Goal: Task Accomplishment & Management: Use online tool/utility

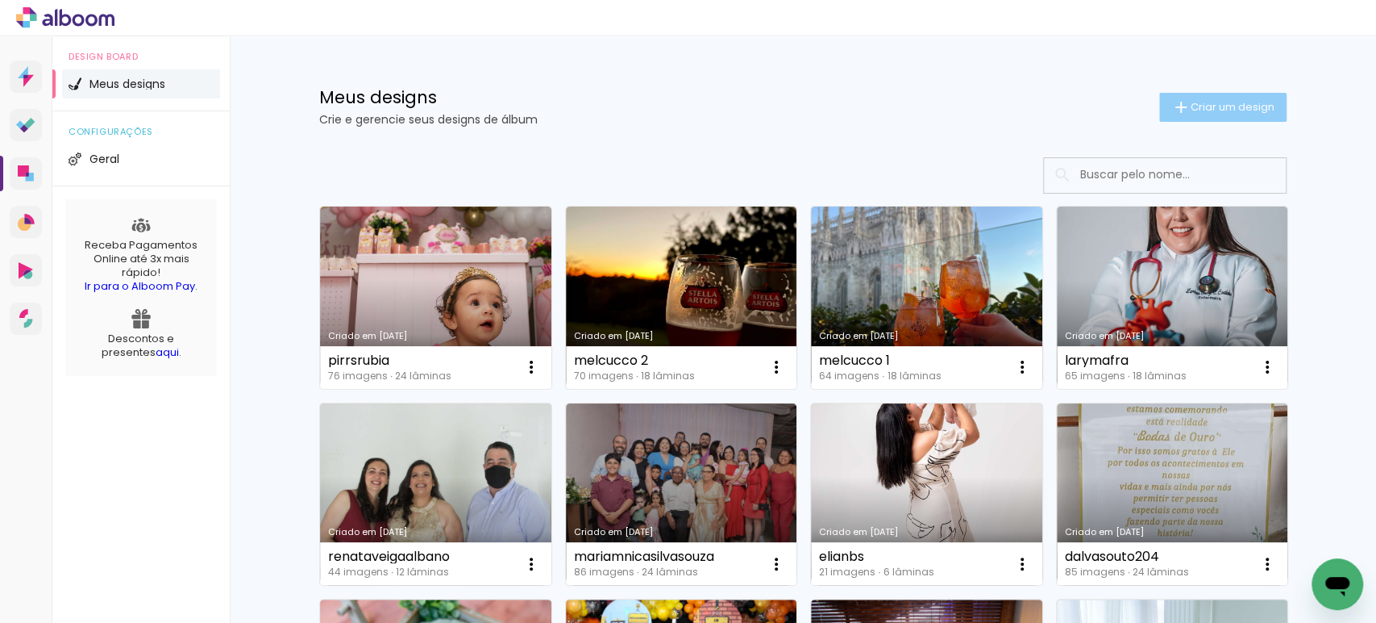
click at [1224, 121] on paper-button "Criar um design" at bounding box center [1223, 107] width 127 height 29
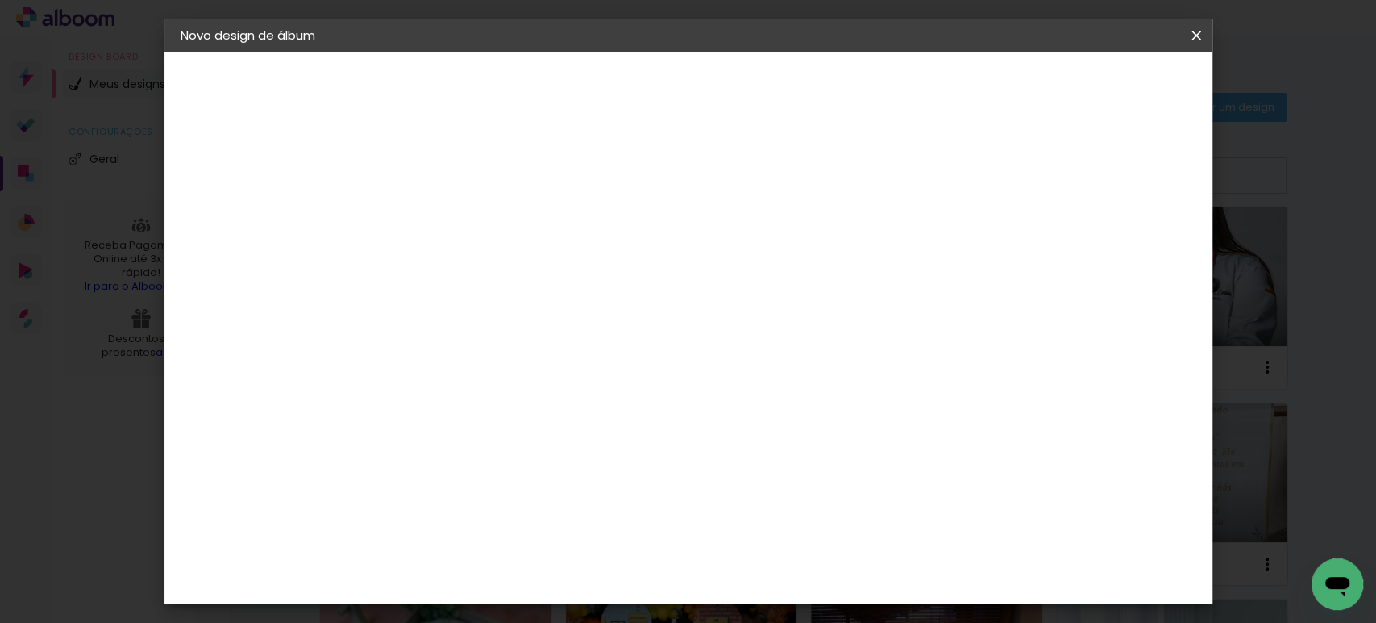
click at [444, 211] on input at bounding box center [444, 216] width 0 height 25
type input "claradguim"
type paper-input "claradguim"
click at [0, 0] on slot "Avançar" at bounding box center [0, 0] width 0 height 0
click at [746, 241] on paper-item "Tamanho Livre" at bounding box center [668, 244] width 155 height 35
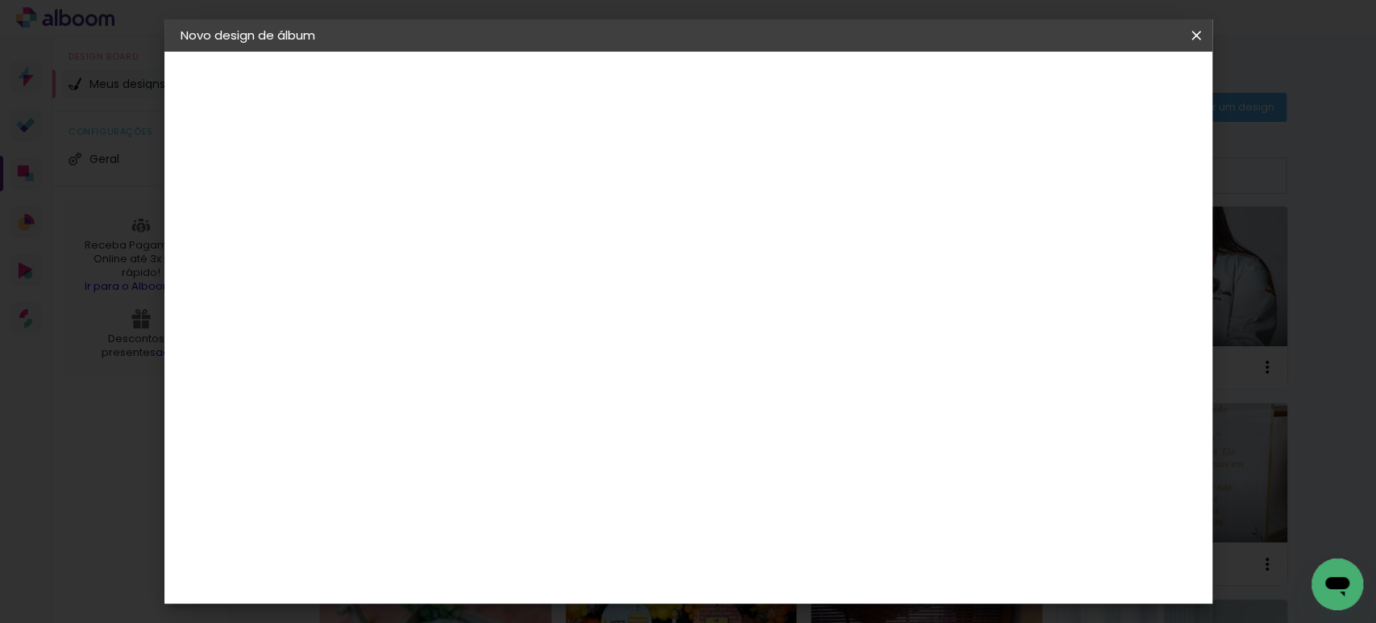
click at [746, 74] on paper-button "Avançar" at bounding box center [706, 85] width 79 height 27
click at [402, 463] on input "30" at bounding box center [394, 458] width 42 height 24
type input "20"
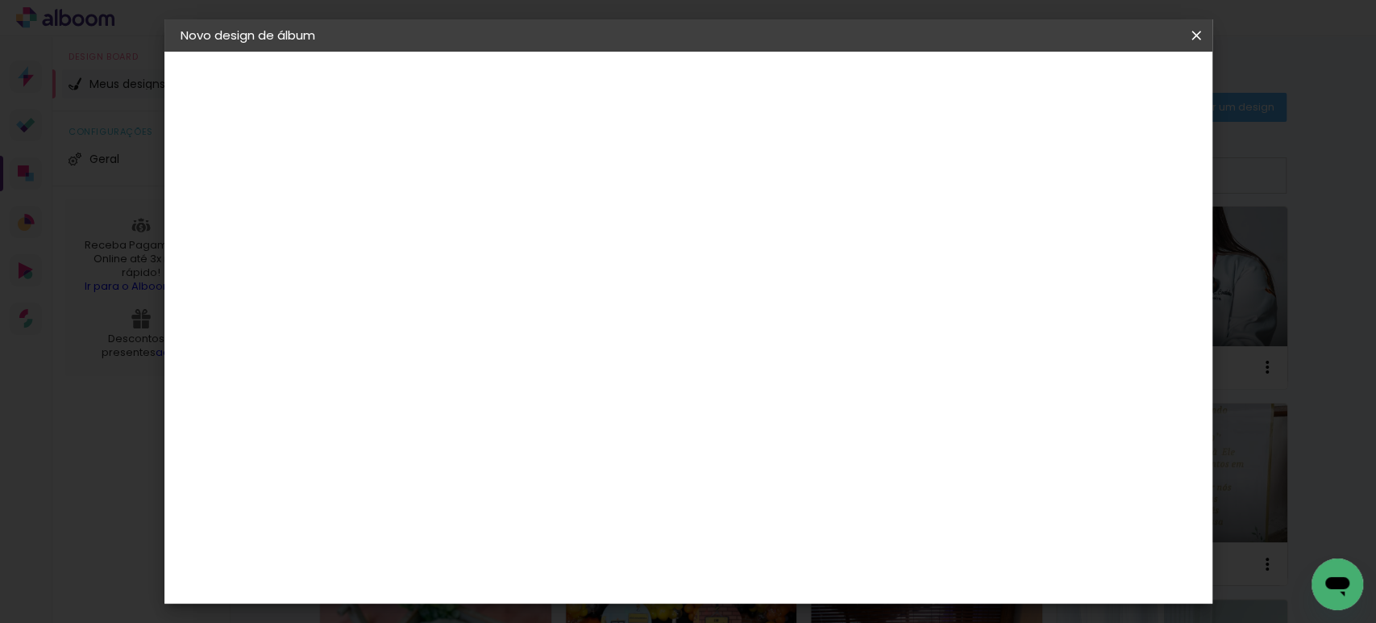
type paper-input "20"
click at [778, 561] on input "60" at bounding box center [777, 567] width 42 height 24
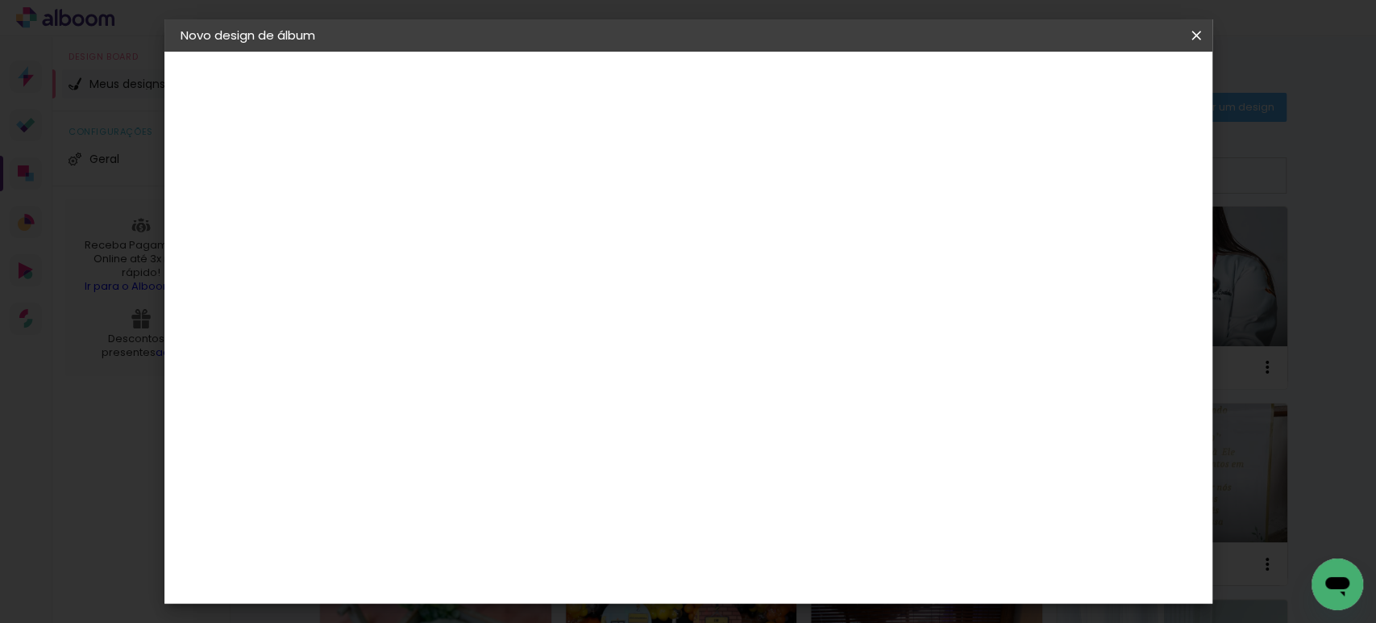
type input "40"
type paper-input "40"
drag, startPoint x: 1115, startPoint y: 238, endPoint x: 1098, endPoint y: 235, distance: 17.1
type input "12"
type paper-input "12"
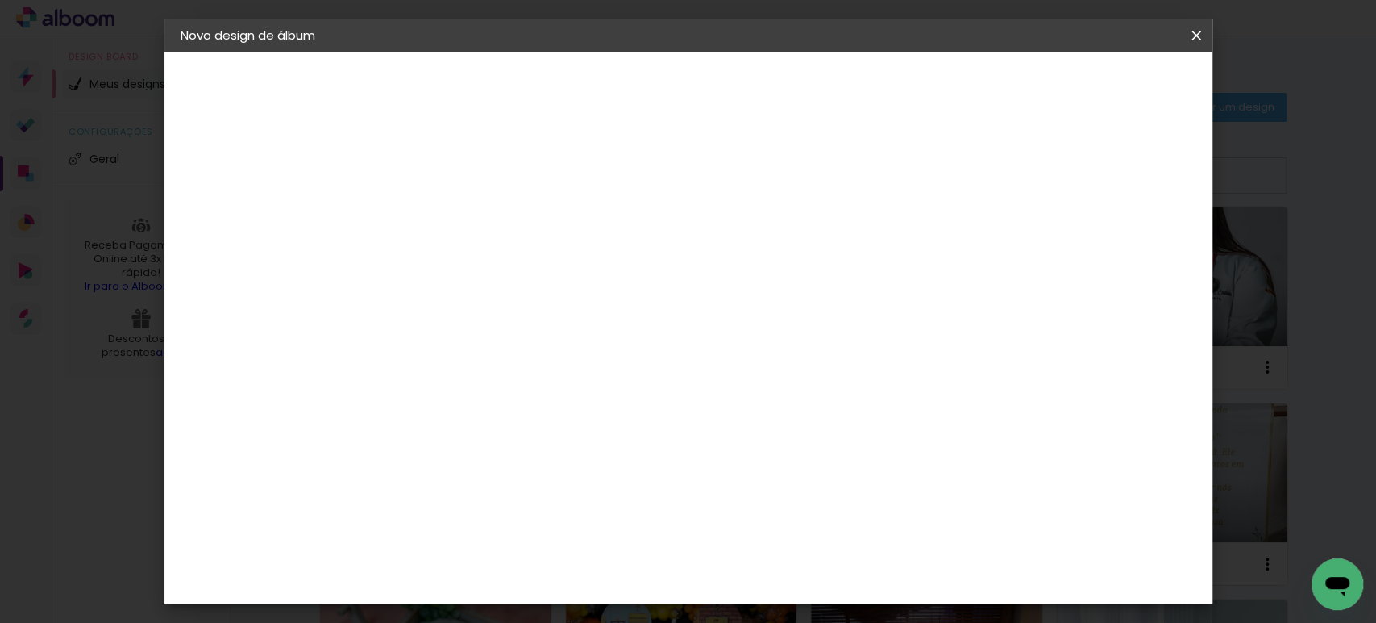
click at [1104, 236] on input "12" at bounding box center [1091, 243] width 29 height 24
type input "13"
type paper-input "13"
click at [1093, 235] on input "13" at bounding box center [1084, 243] width 29 height 24
type input "14"
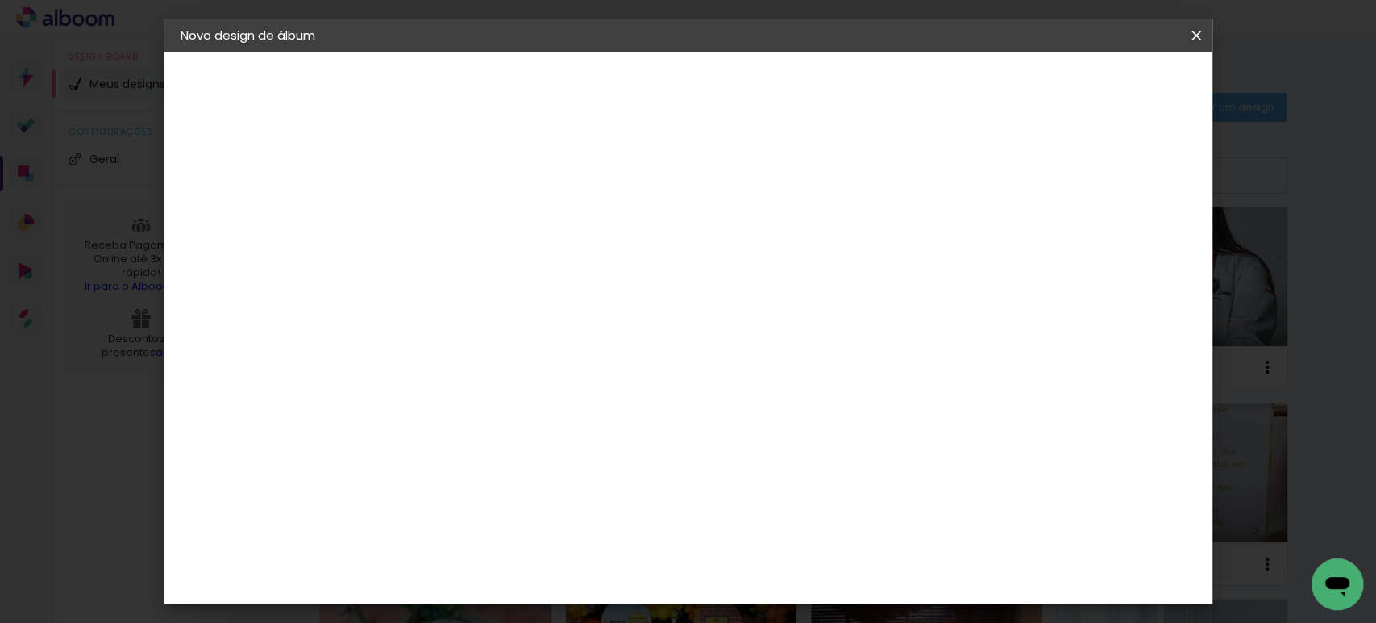
type paper-input "14"
click at [1093, 235] on input "14" at bounding box center [1081, 243] width 29 height 24
click at [1093, 235] on div "mm" at bounding box center [1105, 243] width 24 height 24
type input "15"
type paper-input "15"
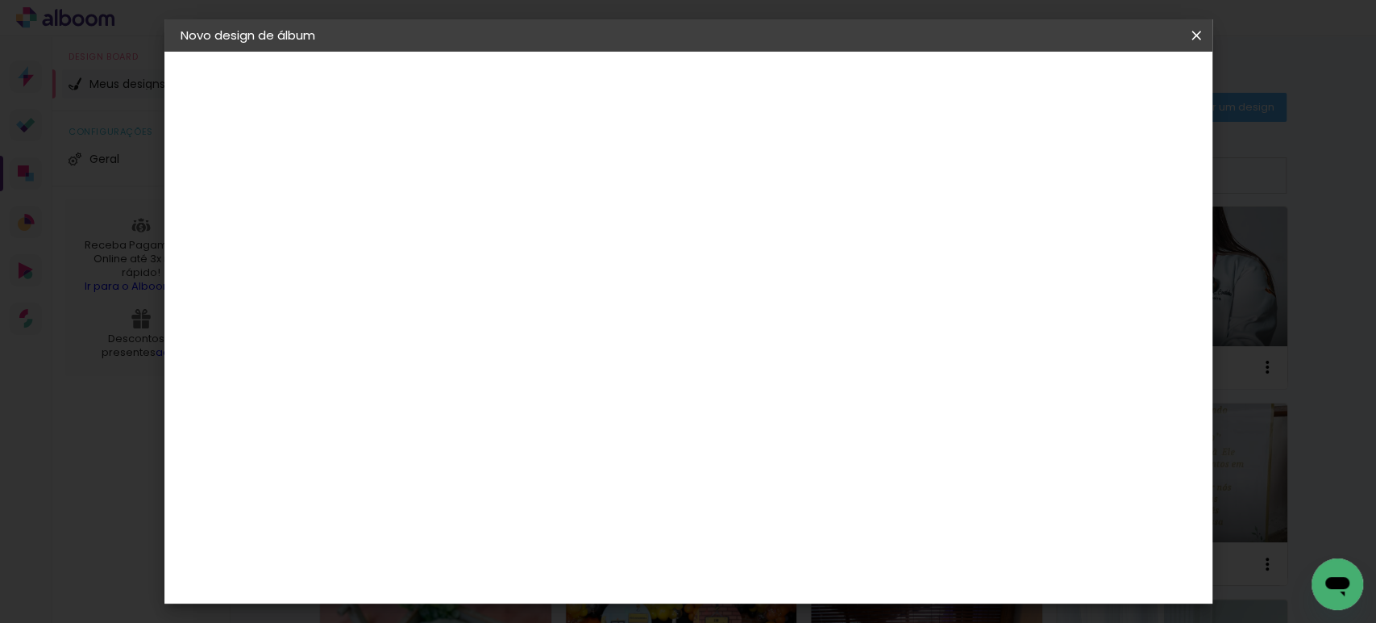
click at [1082, 236] on input "15" at bounding box center [1078, 243] width 29 height 24
type input "1"
type paper-input "1"
click at [452, 189] on input "1" at bounding box center [434, 185] width 56 height 20
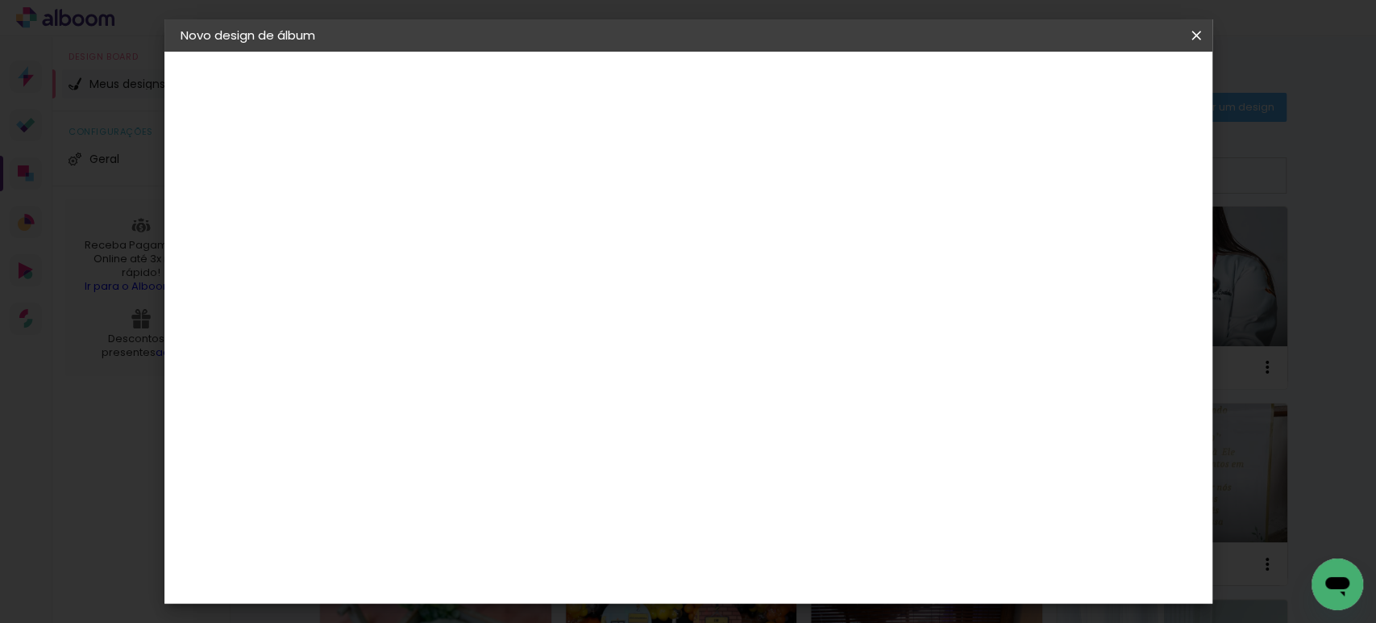
click at [1094, 90] on span "Iniciar design" at bounding box center [1057, 85] width 73 height 11
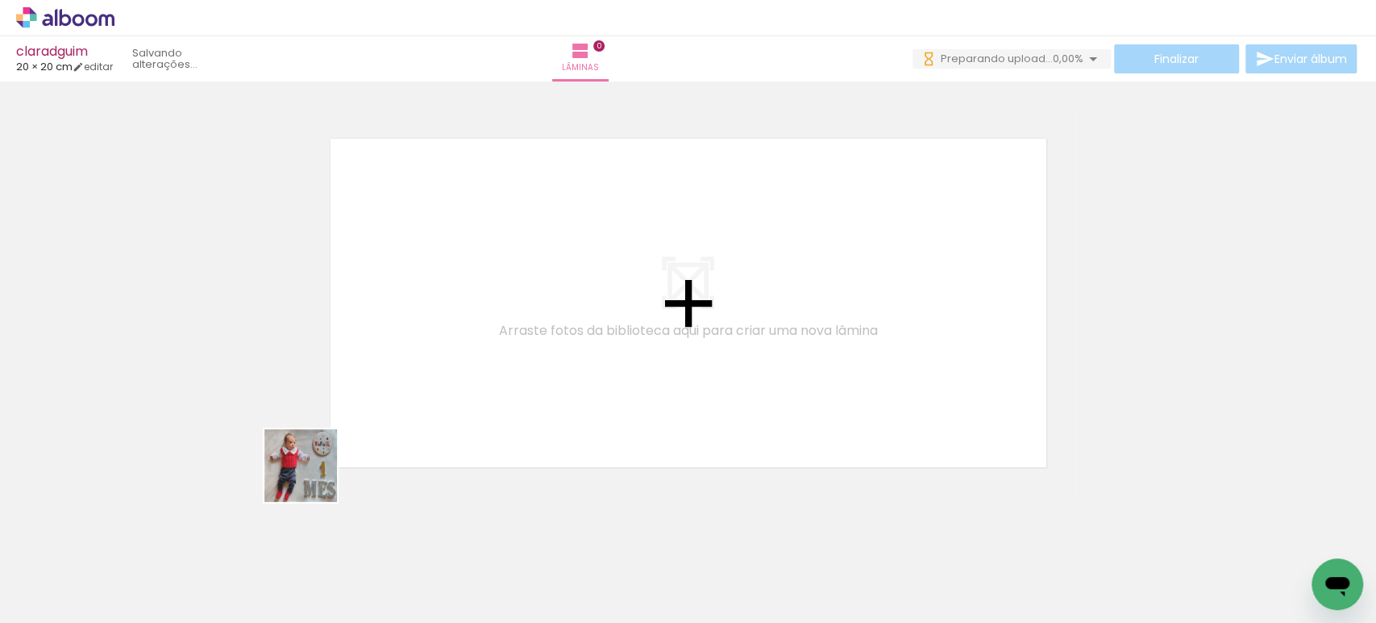
drag, startPoint x: 187, startPoint y: 573, endPoint x: 580, endPoint y: 306, distance: 474.8
click at [577, 307] on quentale-workspace at bounding box center [688, 311] width 1376 height 623
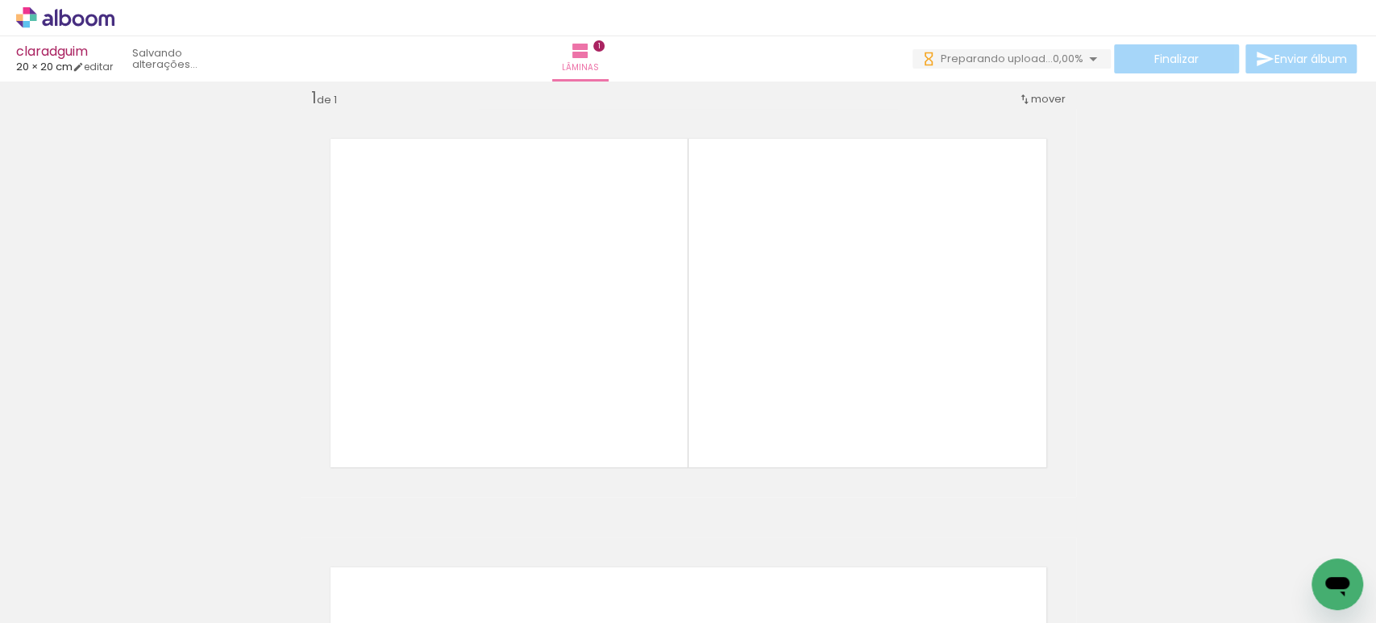
scroll to position [19, 0]
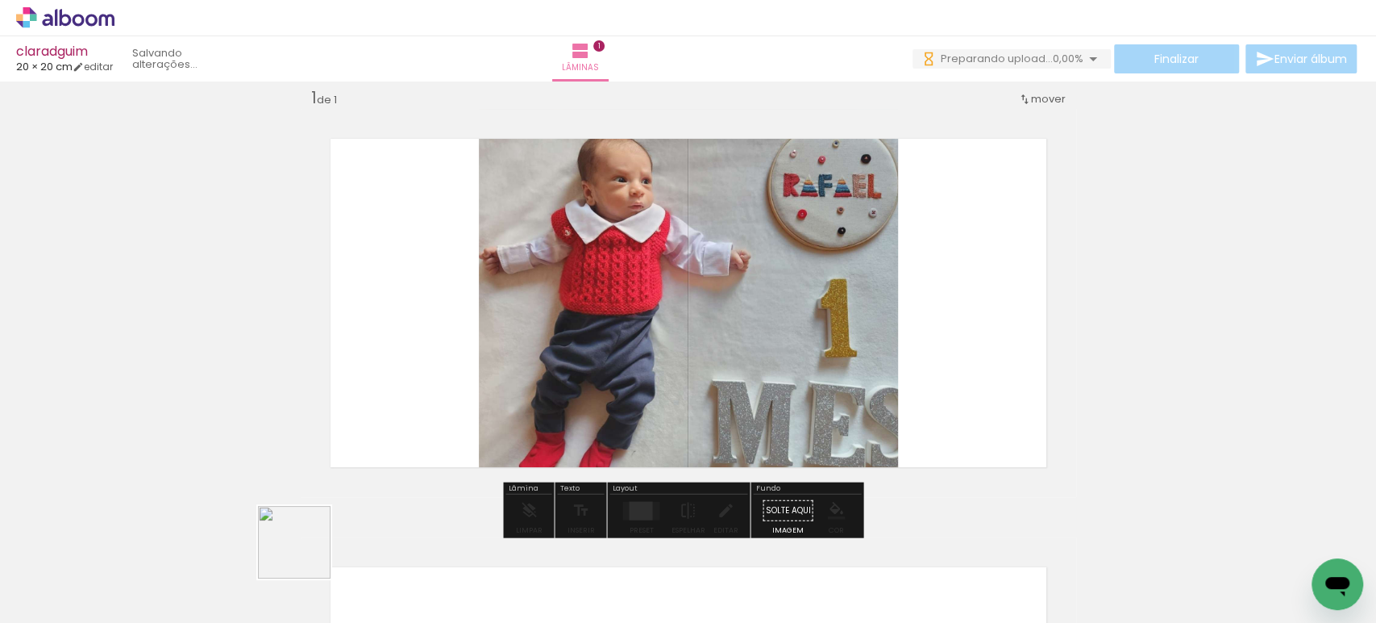
drag, startPoint x: 306, startPoint y: 554, endPoint x: 774, endPoint y: 319, distance: 523.6
click at [759, 321] on quentale-workspace at bounding box center [688, 311] width 1376 height 623
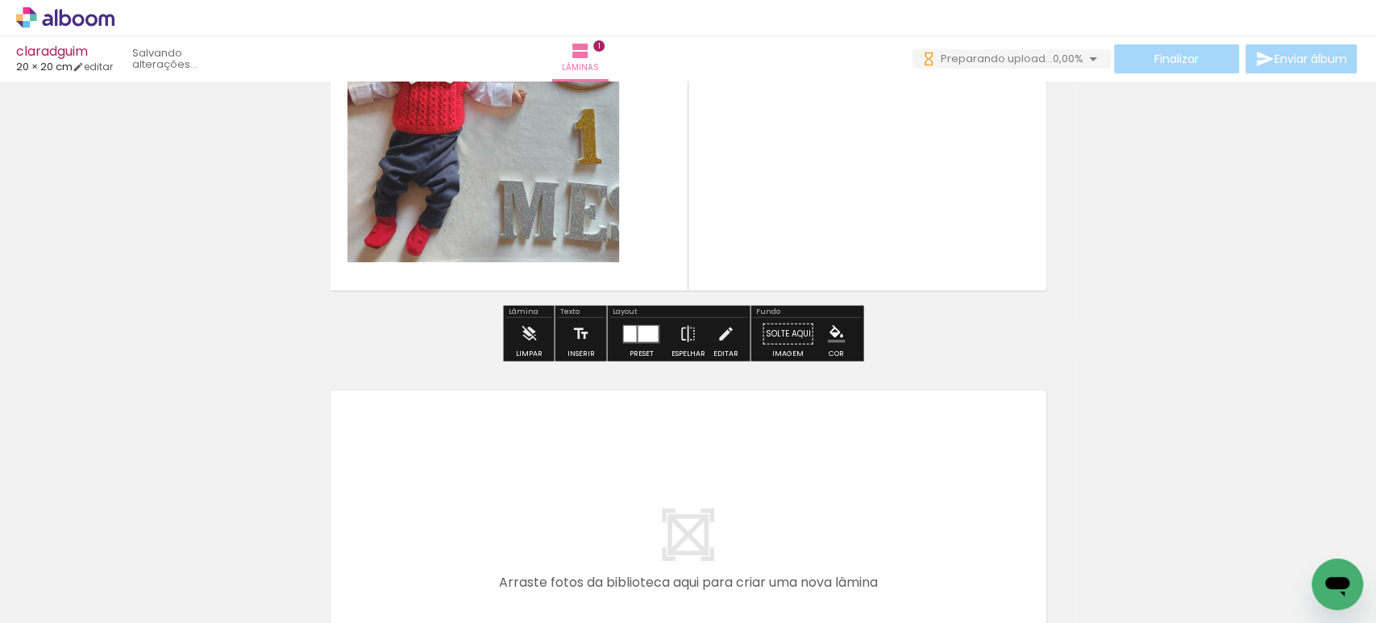
scroll to position [198, 0]
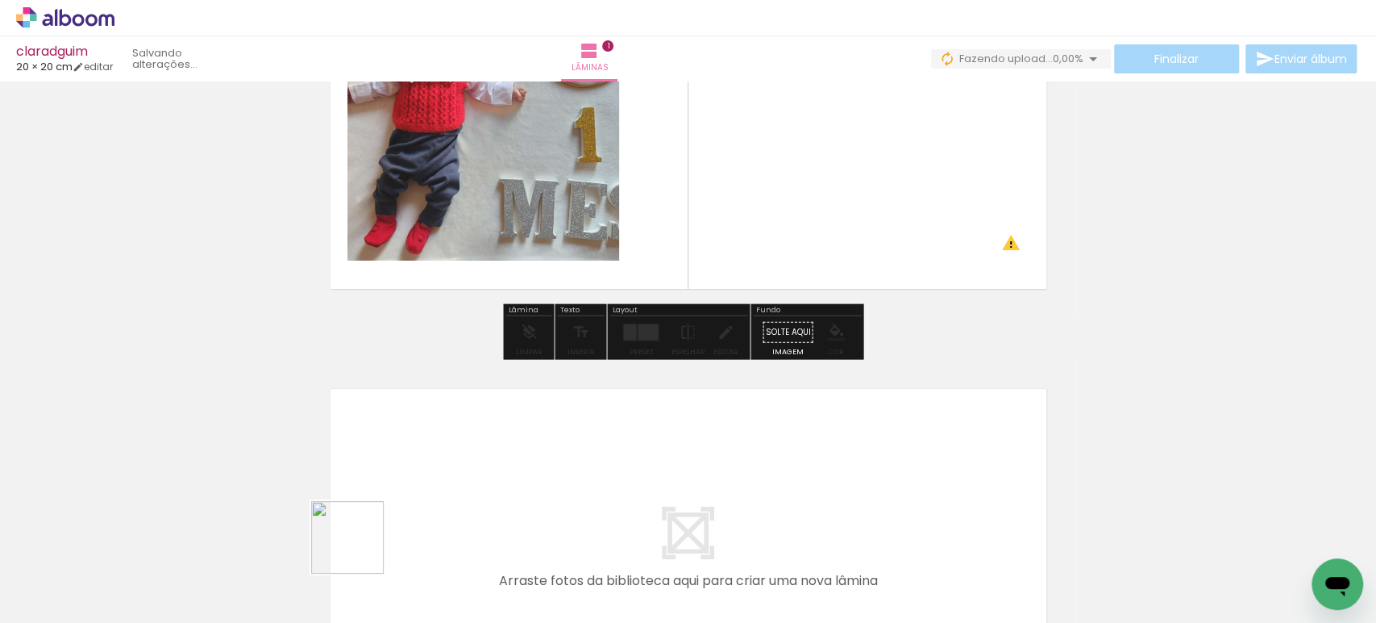
drag, startPoint x: 346, startPoint y: 564, endPoint x: 473, endPoint y: 422, distance: 191.3
click at [473, 422] on quentale-workspace at bounding box center [688, 311] width 1376 height 623
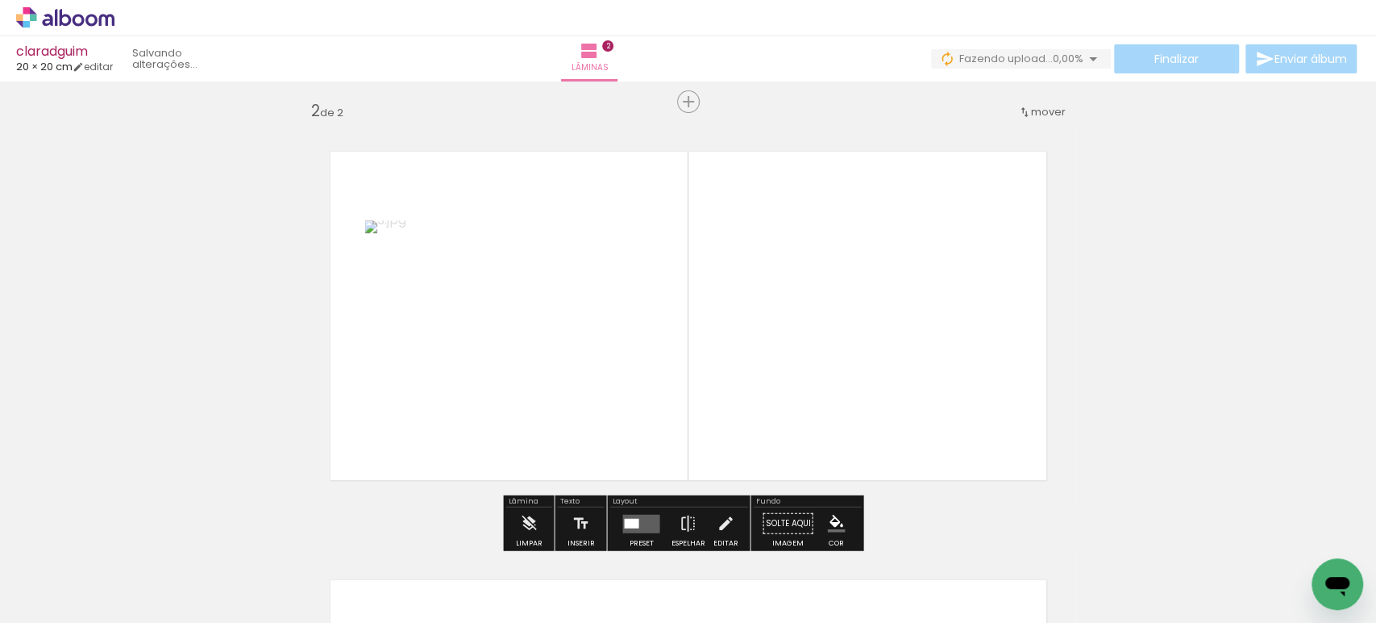
scroll to position [448, 0]
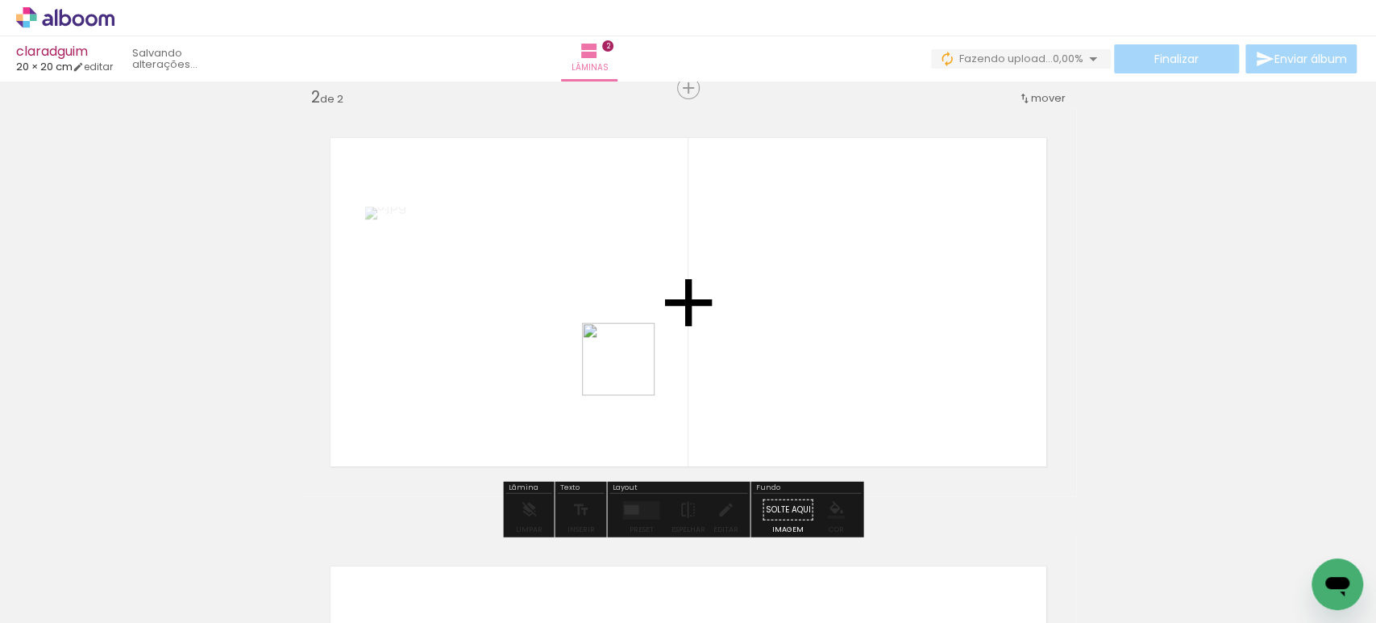
drag, startPoint x: 445, startPoint y: 573, endPoint x: 670, endPoint y: 353, distance: 314.8
click at [664, 344] on quentale-workspace at bounding box center [688, 311] width 1376 height 623
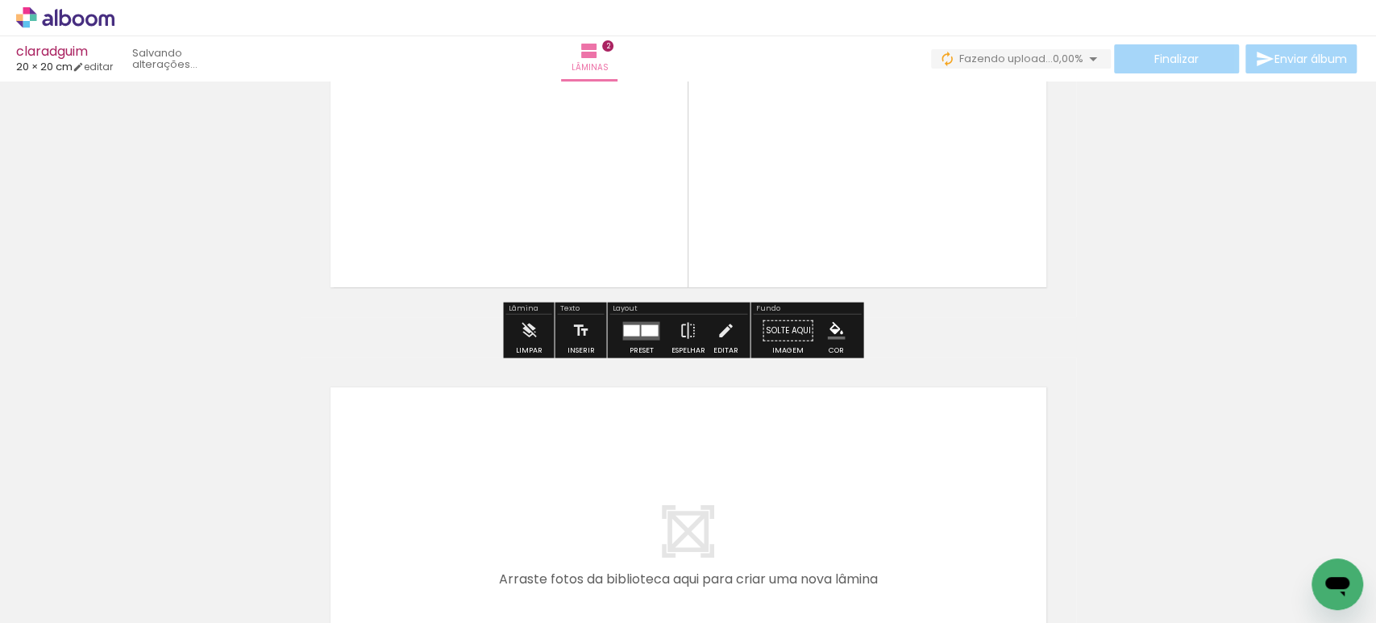
drag, startPoint x: 525, startPoint y: 560, endPoint x: 518, endPoint y: 450, distance: 109.9
click at [518, 450] on quentale-workspace at bounding box center [688, 311] width 1376 height 623
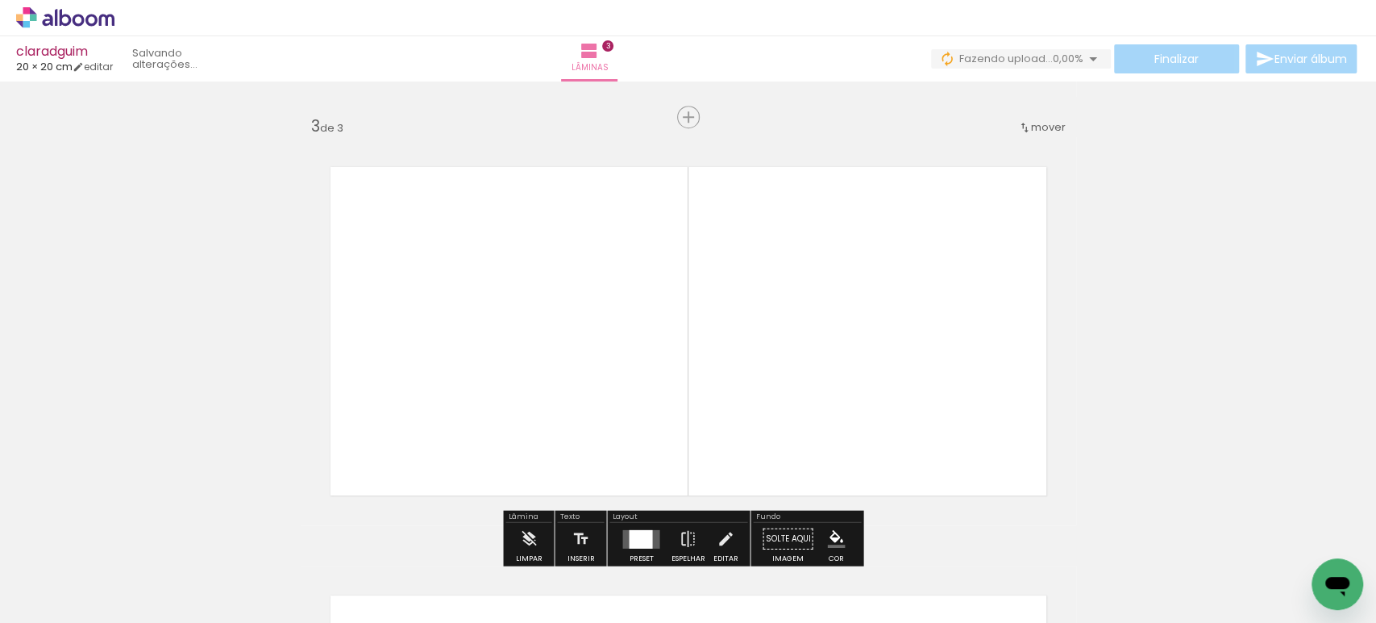
scroll to position [877, 0]
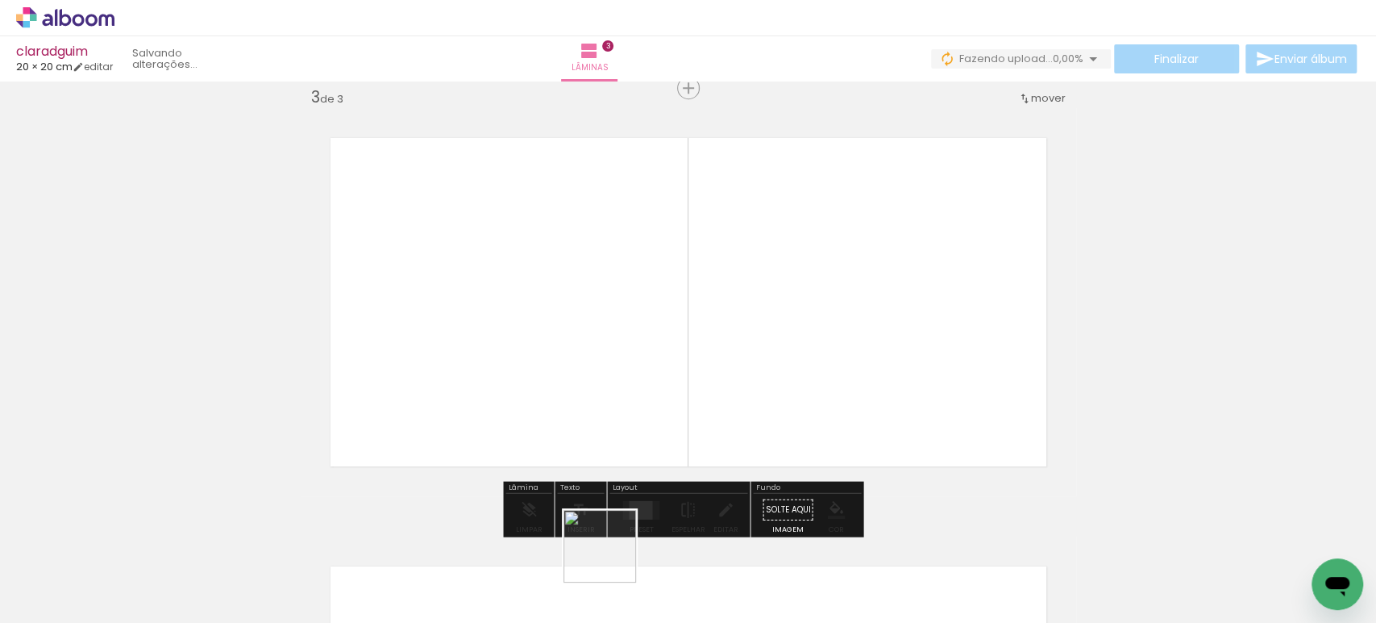
drag, startPoint x: 612, startPoint y: 558, endPoint x: 652, endPoint y: 354, distance: 207.8
click at [640, 364] on quentale-workspace at bounding box center [688, 311] width 1376 height 623
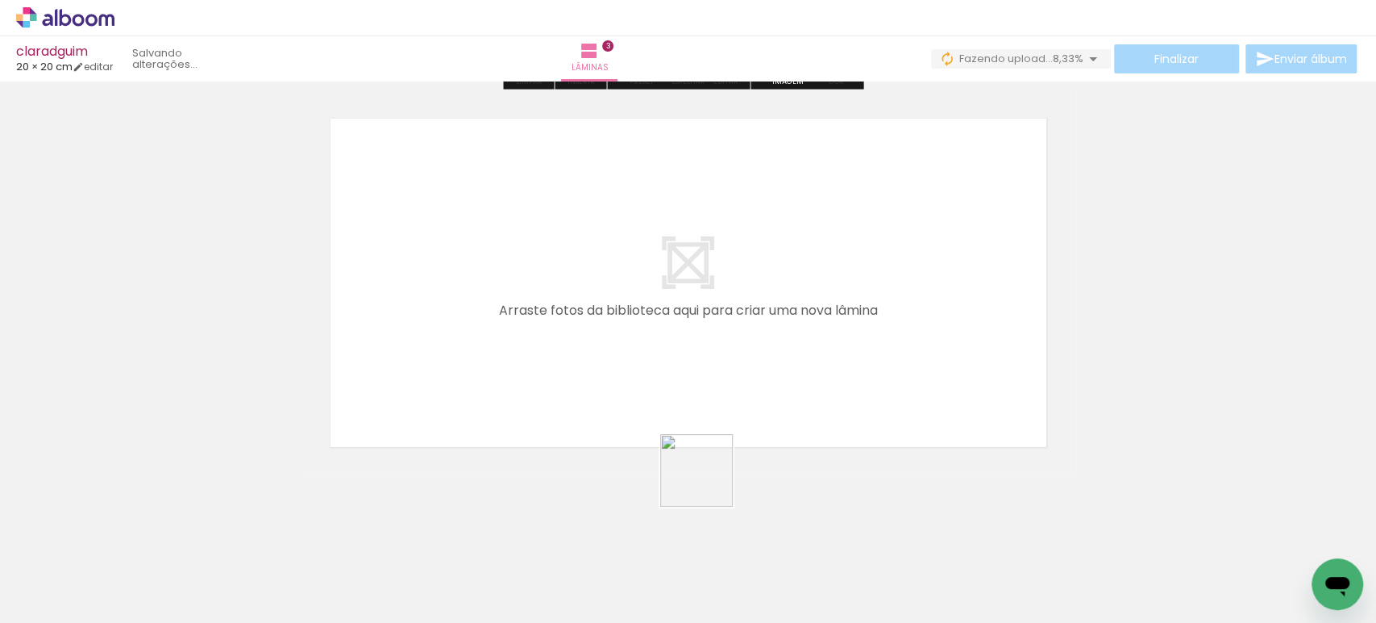
drag, startPoint x: 727, startPoint y: 575, endPoint x: 695, endPoint y: 357, distance: 220.1
click at [695, 357] on quentale-workspace at bounding box center [688, 311] width 1376 height 623
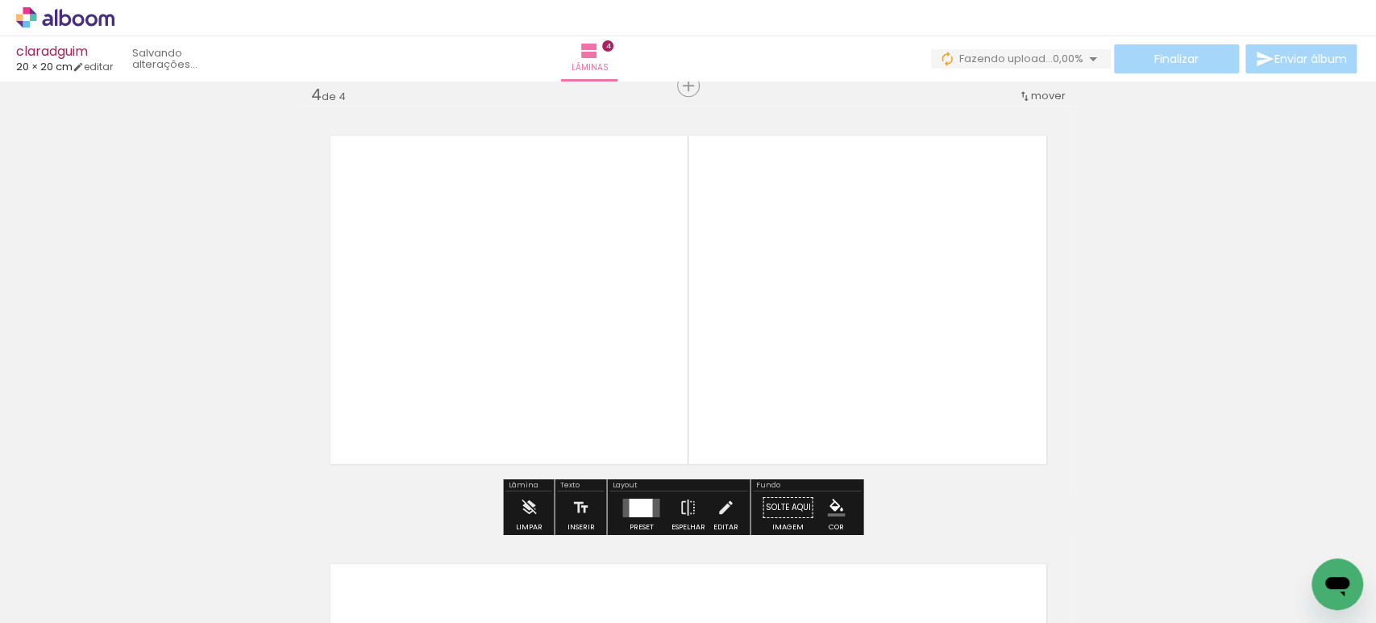
scroll to position [1305, 0]
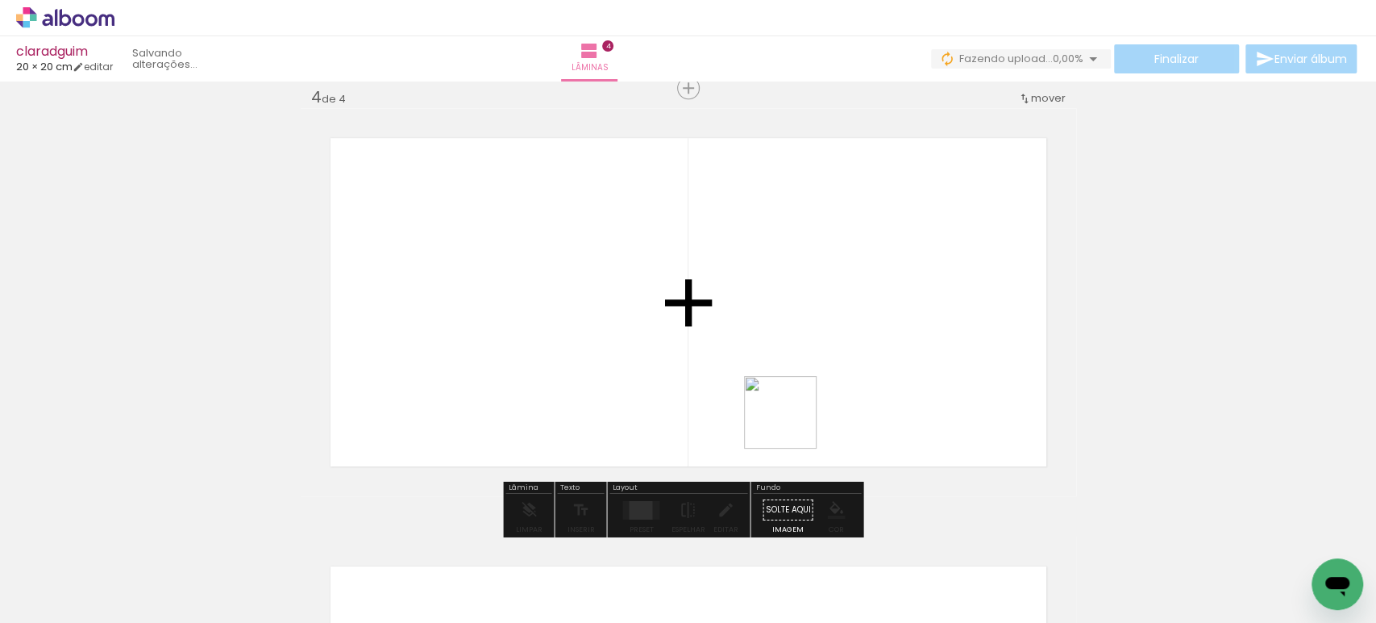
drag, startPoint x: 797, startPoint y: 501, endPoint x: 800, endPoint y: 343, distance: 158.1
click at [795, 353] on quentale-workspace at bounding box center [688, 311] width 1376 height 623
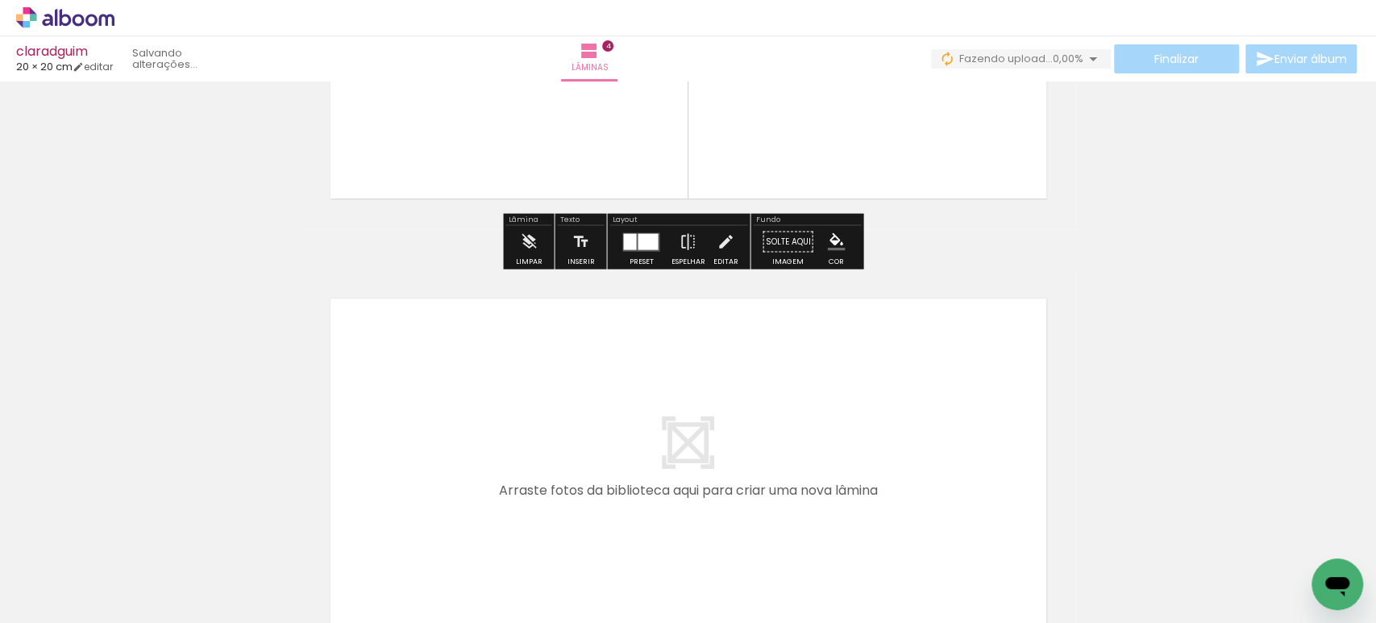
scroll to position [1573, 0]
click at [843, 540] on paper-icon-button at bounding box center [849, 536] width 20 height 20
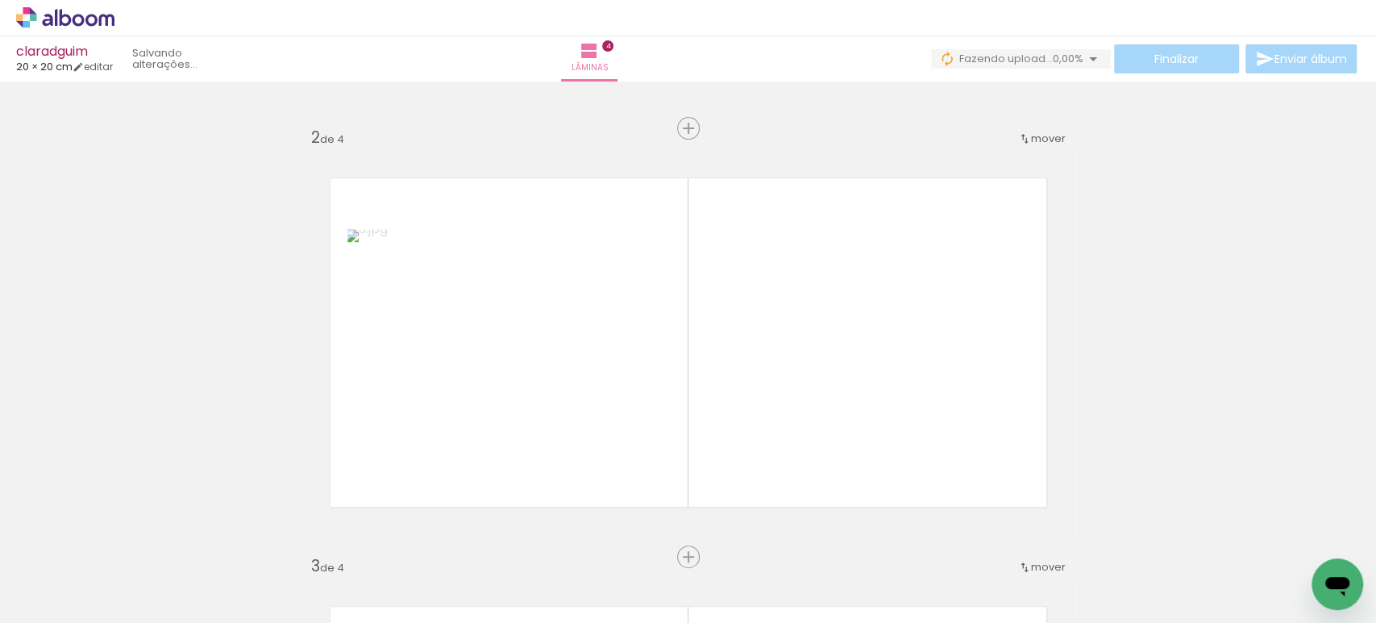
scroll to position [0, 0]
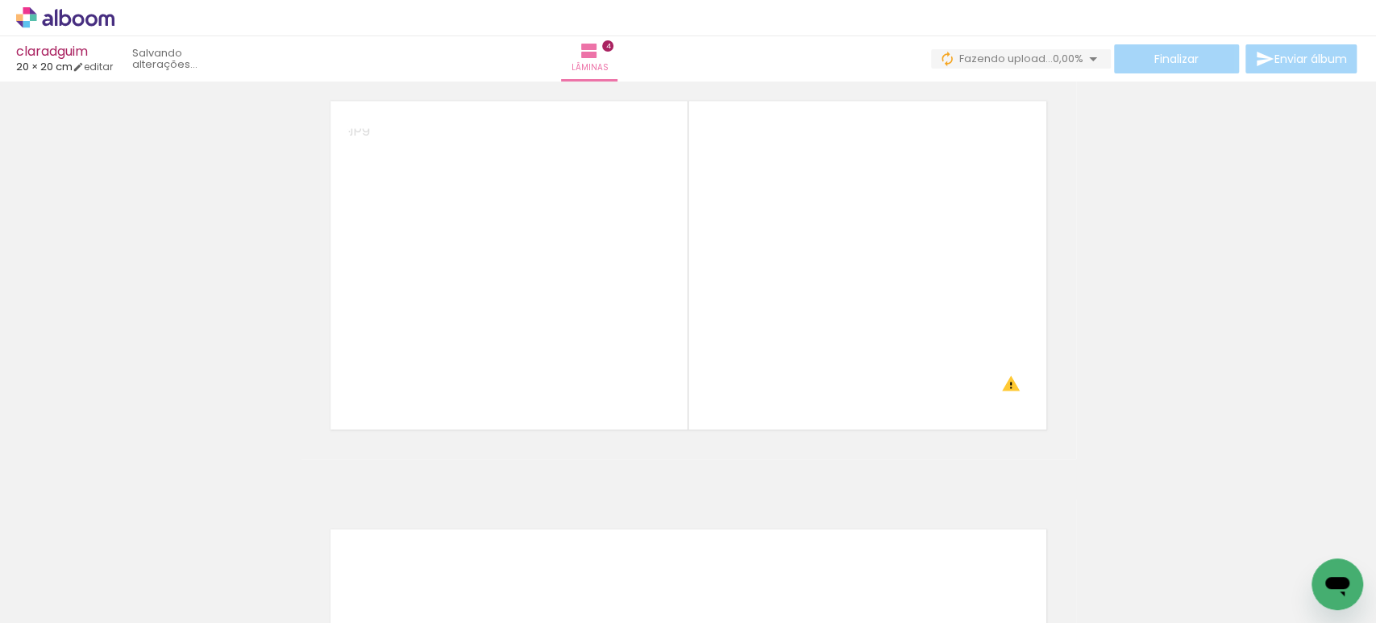
scroll to position [1343, 0]
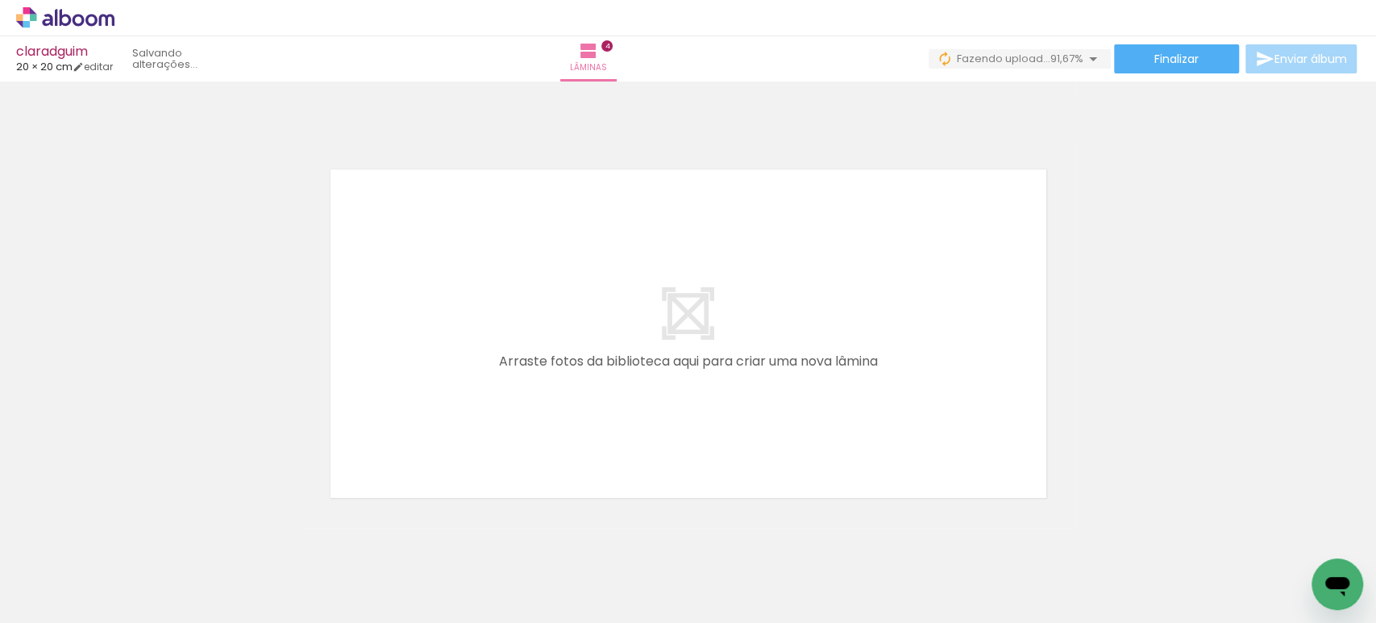
drag, startPoint x: 900, startPoint y: 563, endPoint x: 786, endPoint y: 392, distance: 205.3
click at [786, 392] on quentale-workspace at bounding box center [688, 311] width 1376 height 623
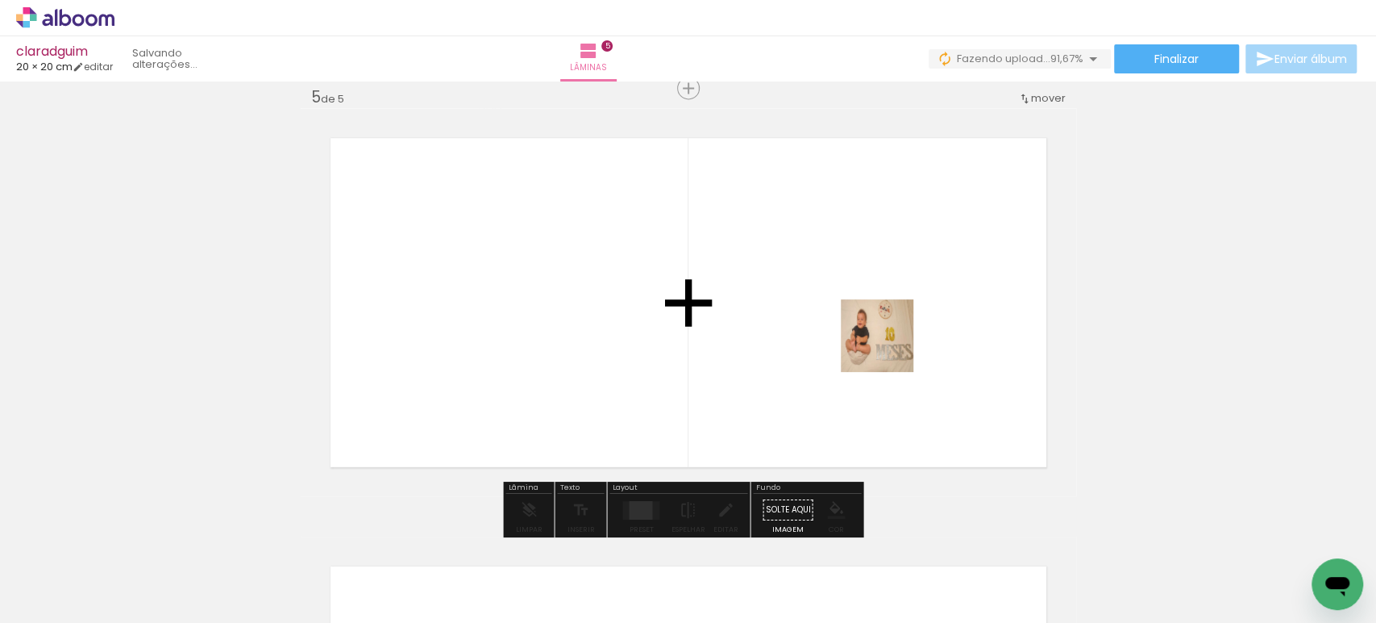
drag, startPoint x: 984, startPoint y: 544, endPoint x: 873, endPoint y: 301, distance: 267.4
click at [873, 302] on quentale-workspace at bounding box center [688, 311] width 1376 height 623
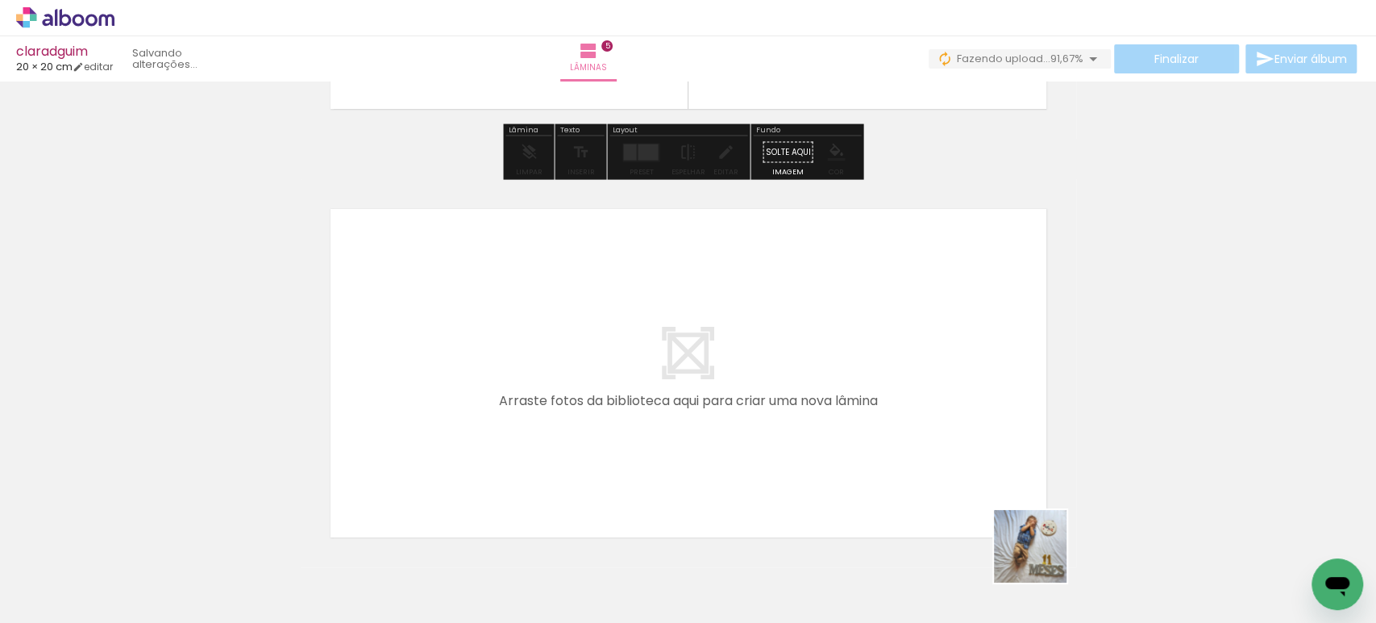
drag, startPoint x: 1049, startPoint y: 564, endPoint x: 720, endPoint y: 352, distance: 391.4
click at [720, 352] on quentale-workspace at bounding box center [688, 311] width 1376 height 623
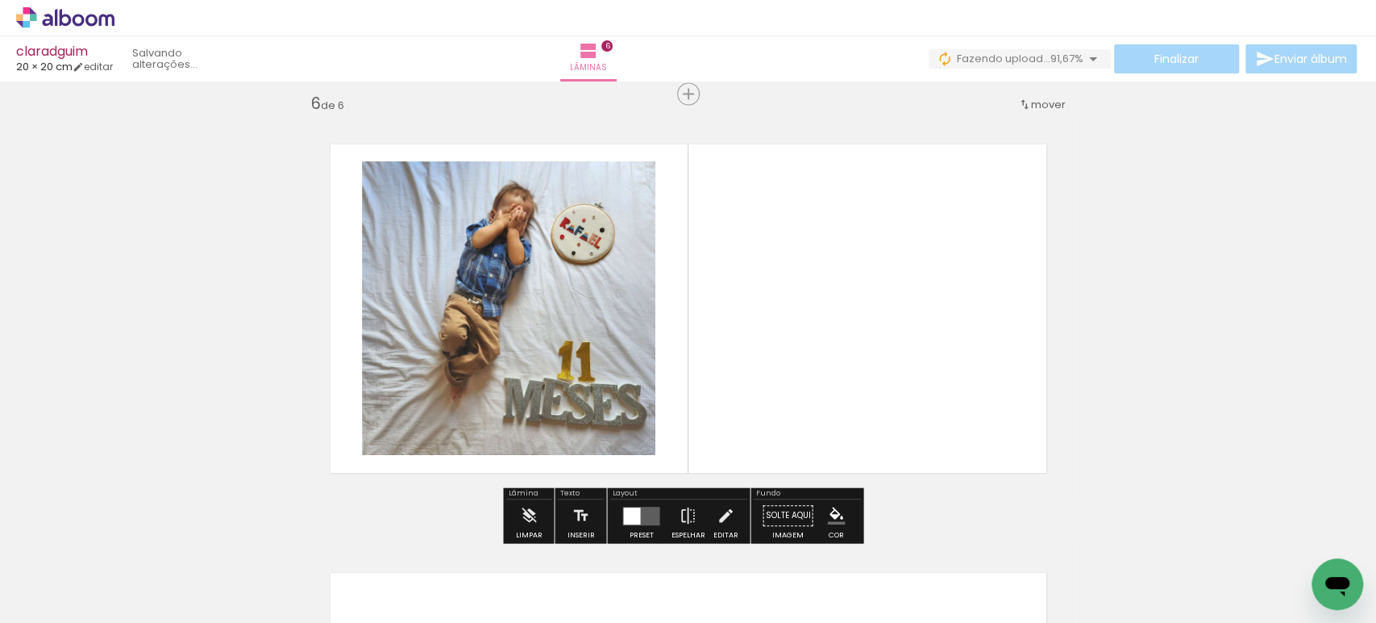
scroll to position [2161, 0]
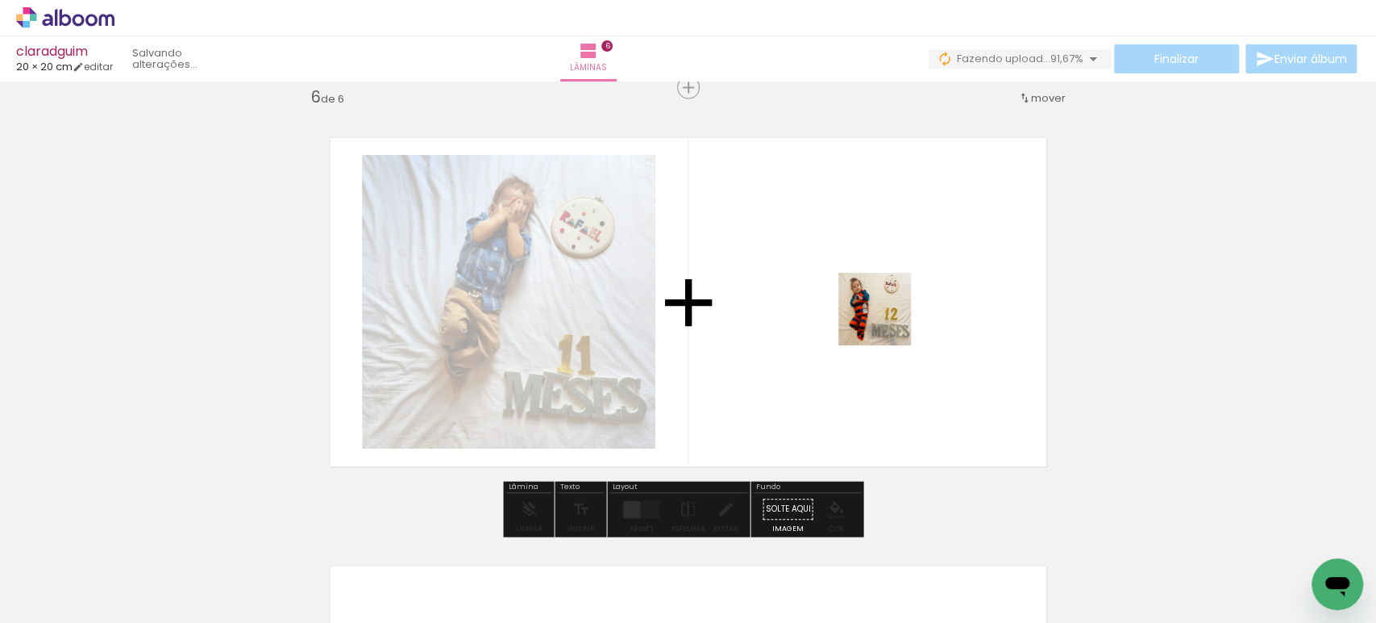
drag, startPoint x: 1135, startPoint y: 558, endPoint x: 874, endPoint y: 312, distance: 358.8
click at [874, 312] on quentale-workspace at bounding box center [688, 311] width 1376 height 623
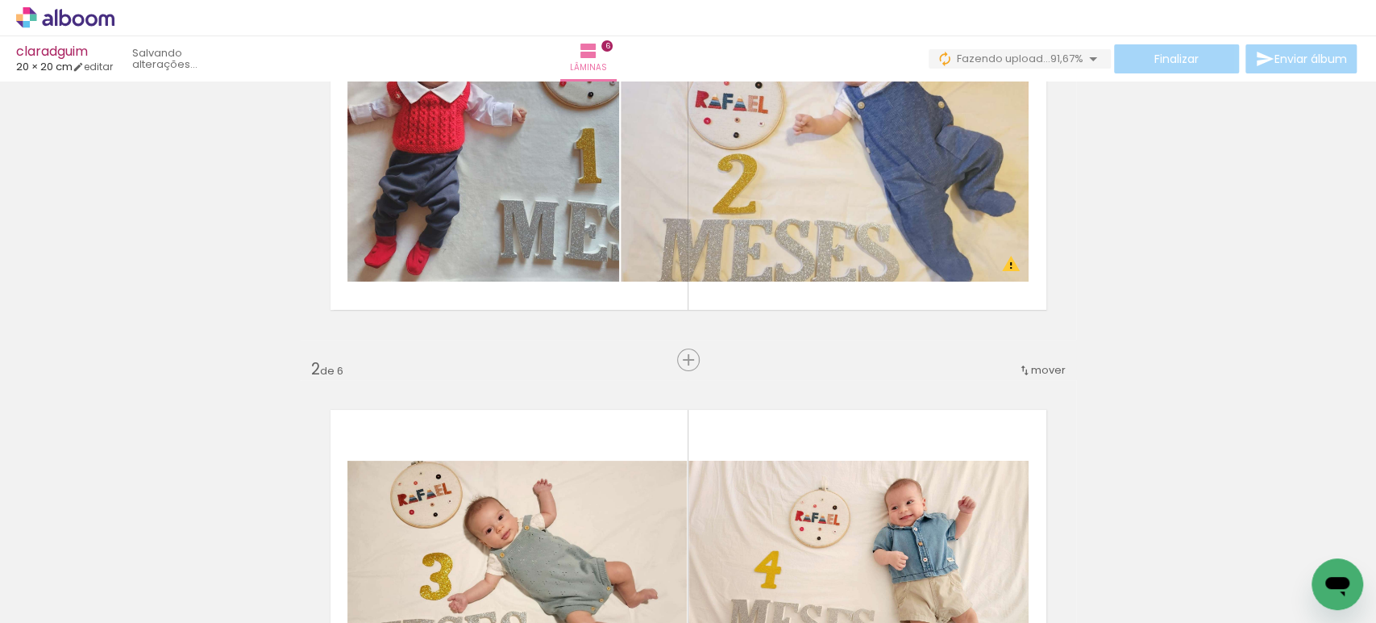
scroll to position [177, 0]
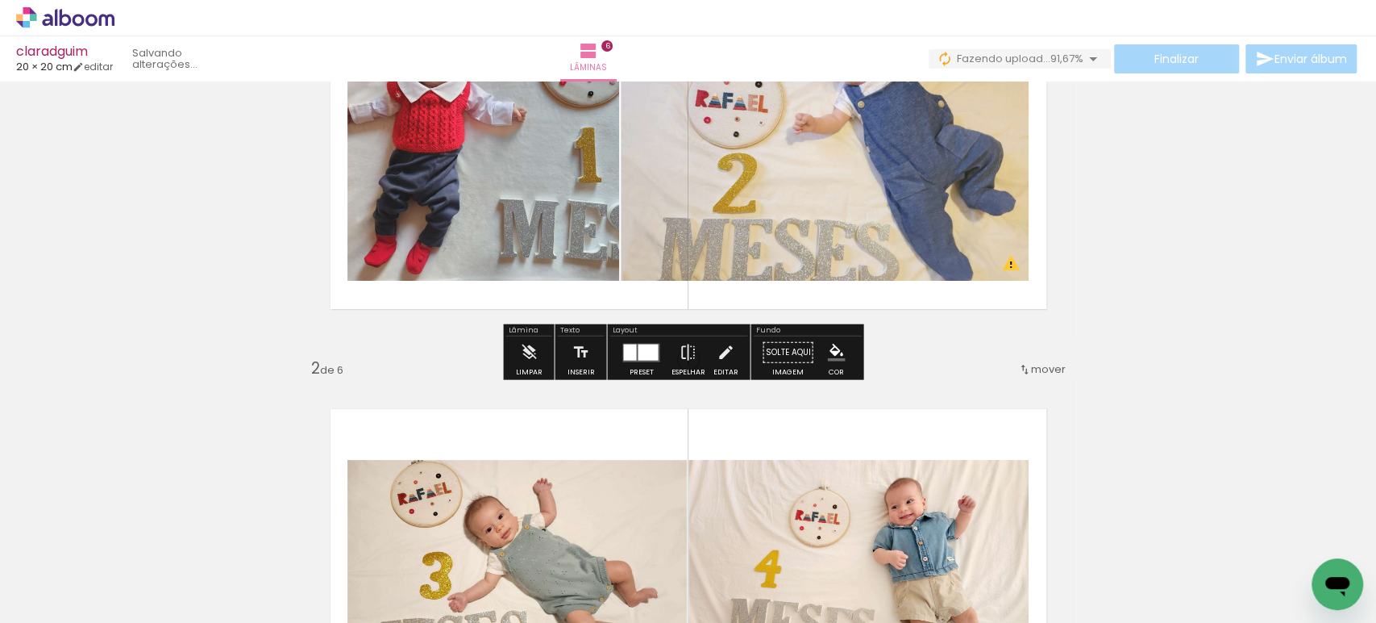
click at [632, 354] on div at bounding box center [629, 352] width 13 height 16
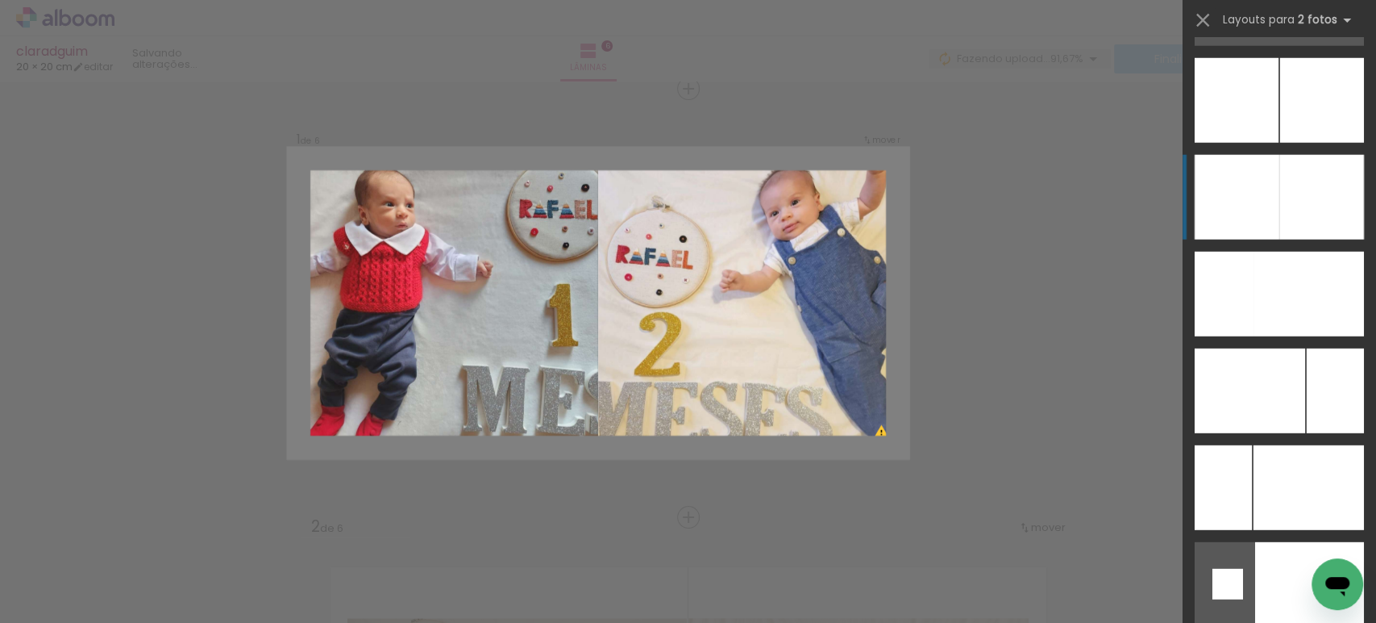
scroll to position [6957, 0]
click at [1290, 186] on div at bounding box center [1322, 198] width 85 height 85
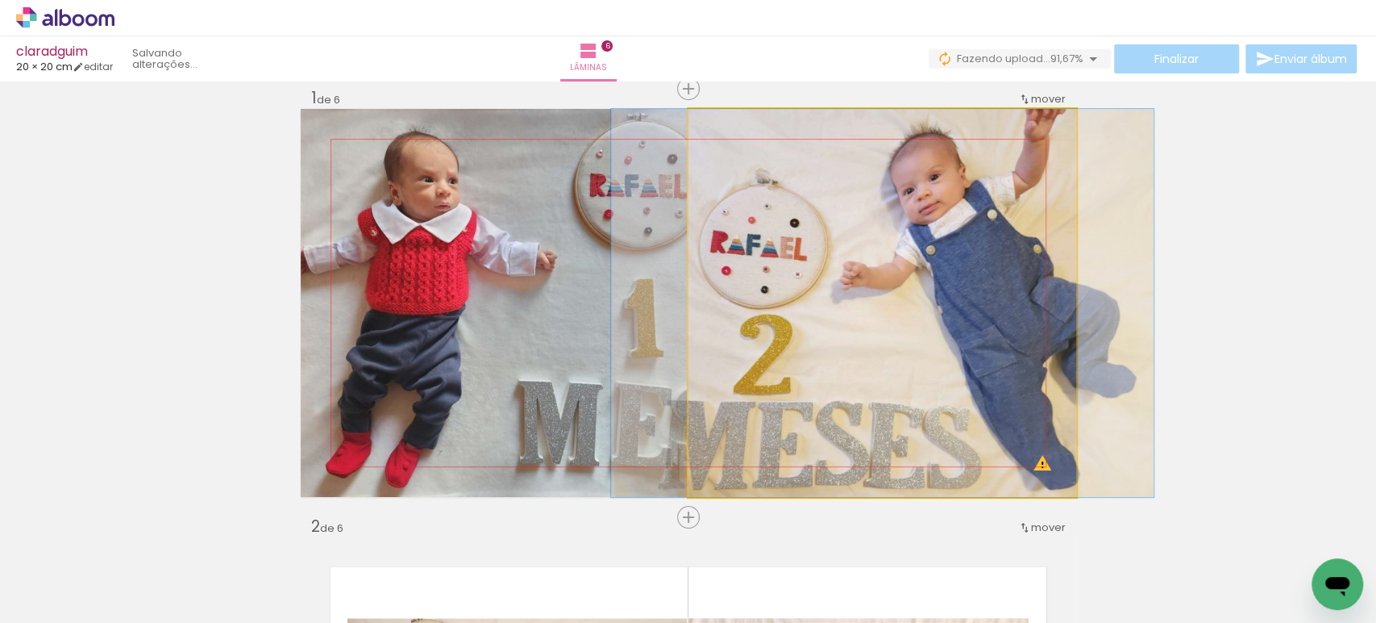
click at [887, 281] on quentale-photo at bounding box center [883, 303] width 388 height 388
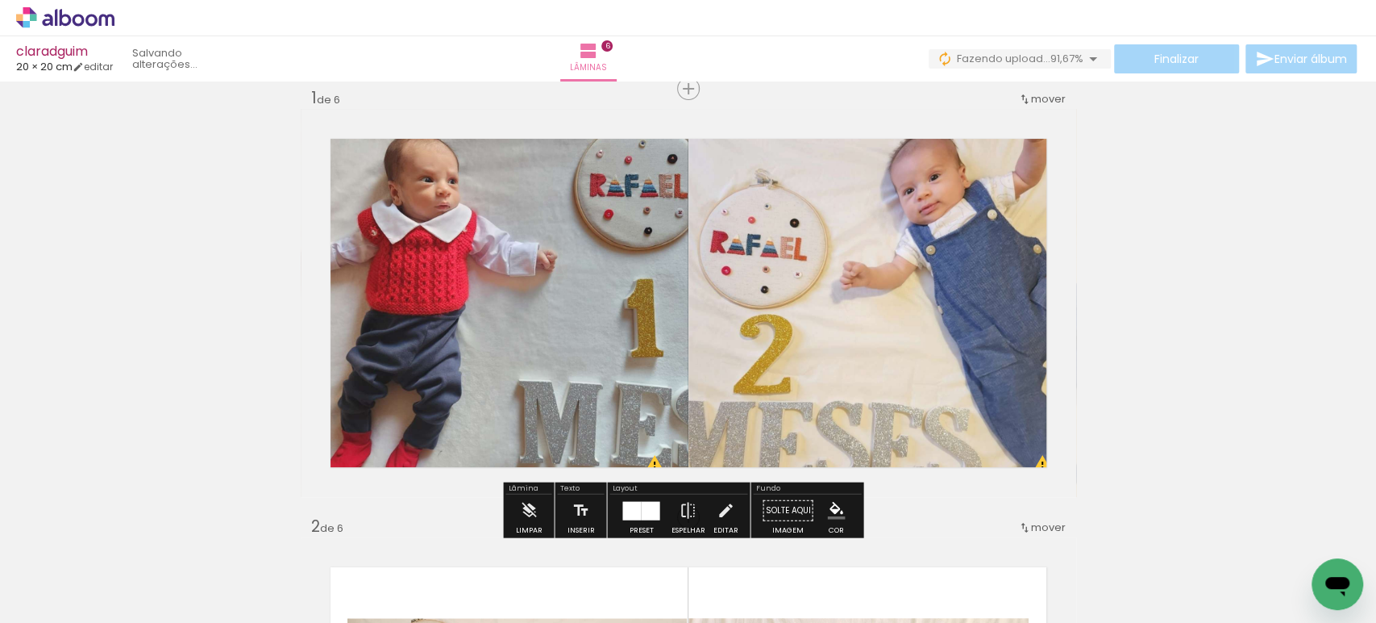
click at [629, 506] on div at bounding box center [632, 510] width 19 height 19
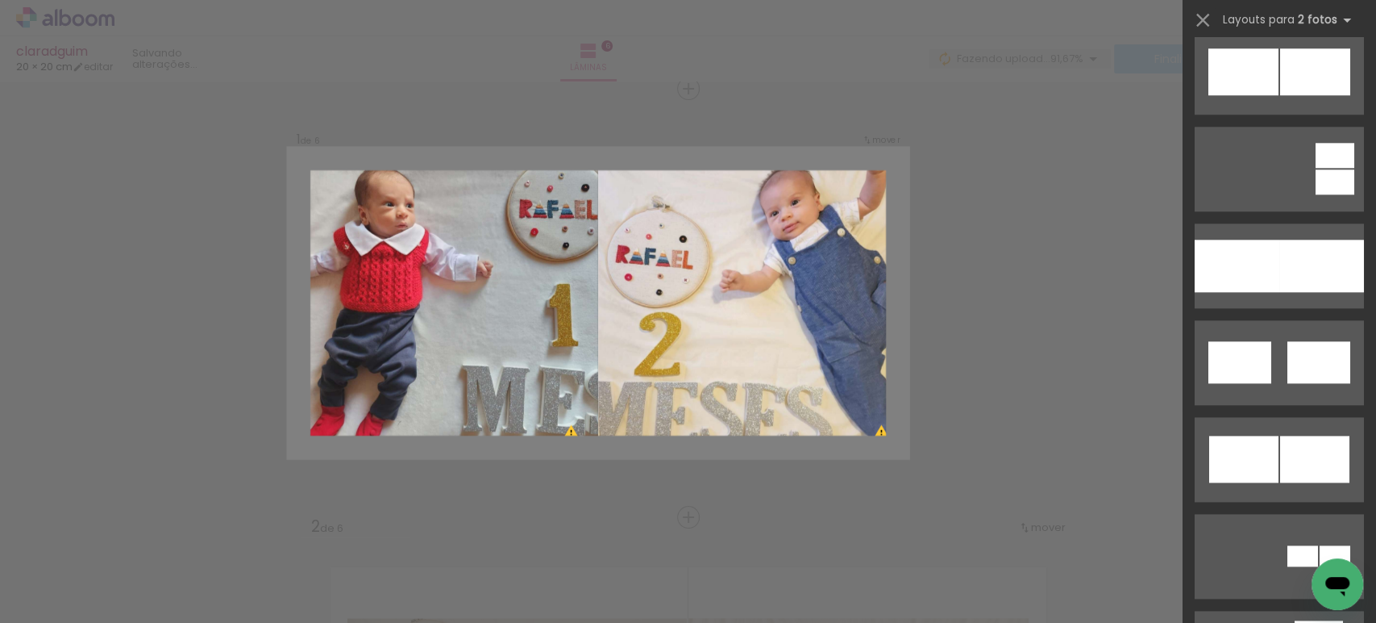
scroll to position [832, 0]
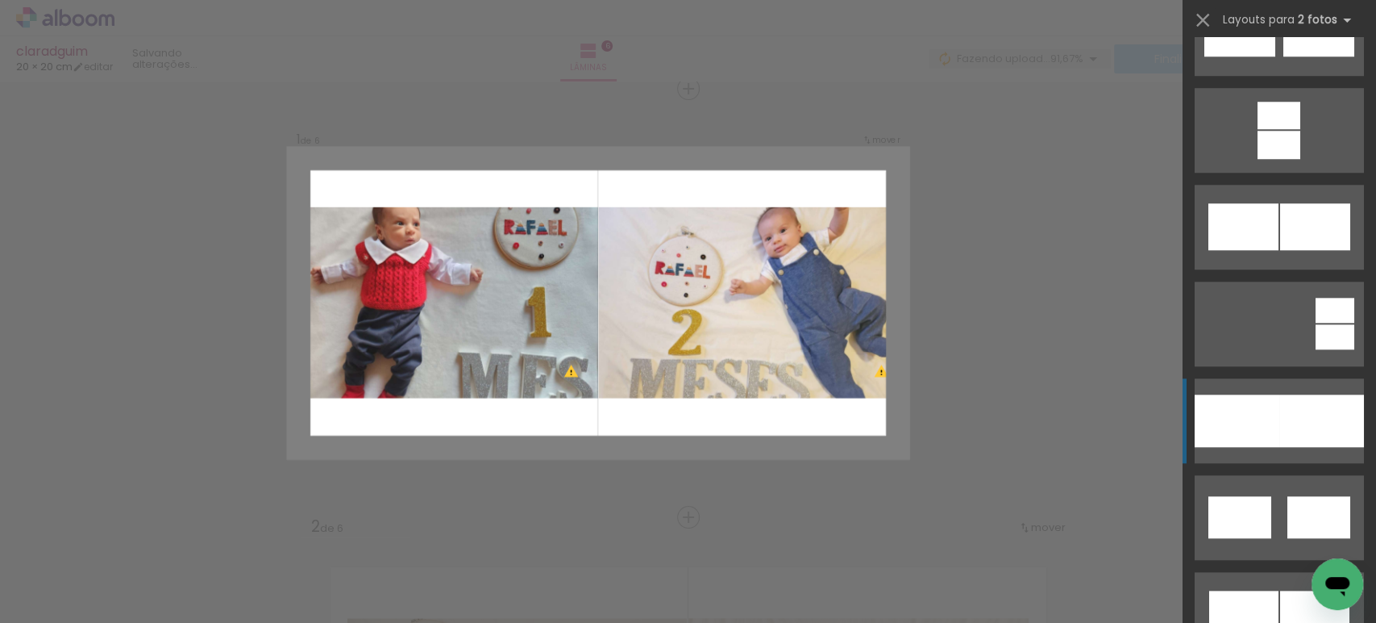
click at [1264, 426] on div at bounding box center [1237, 420] width 85 height 52
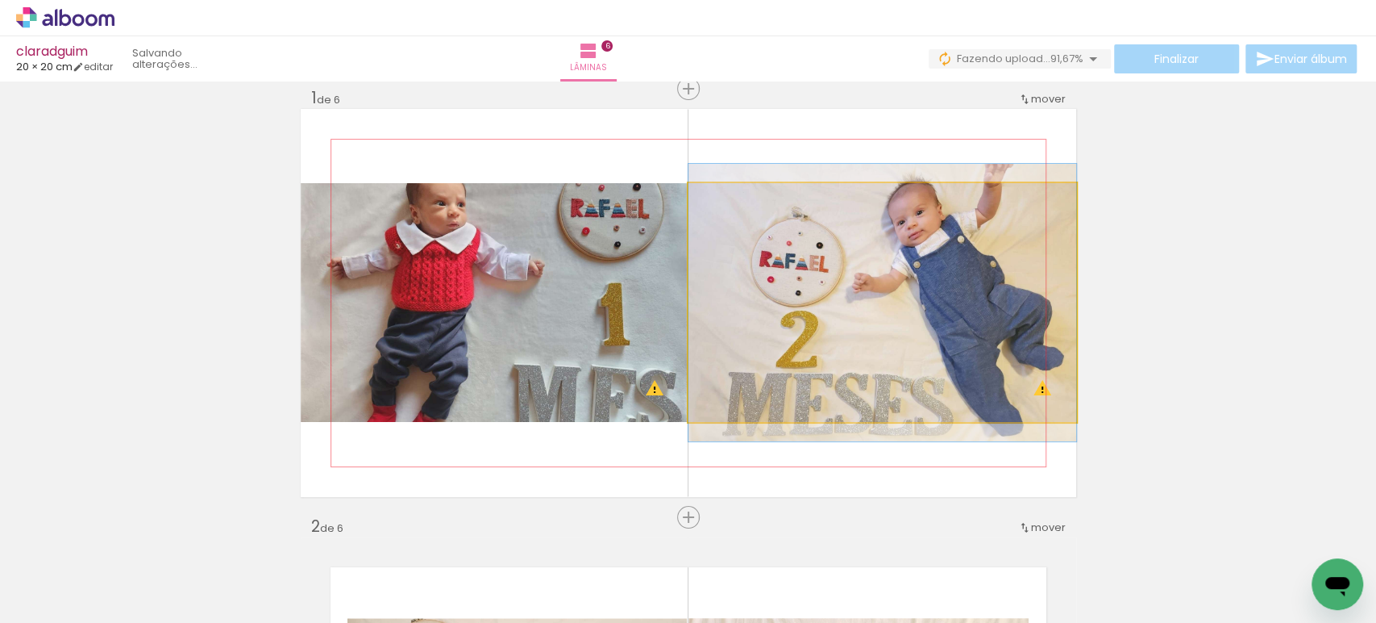
click at [888, 261] on quentale-photo at bounding box center [883, 302] width 388 height 239
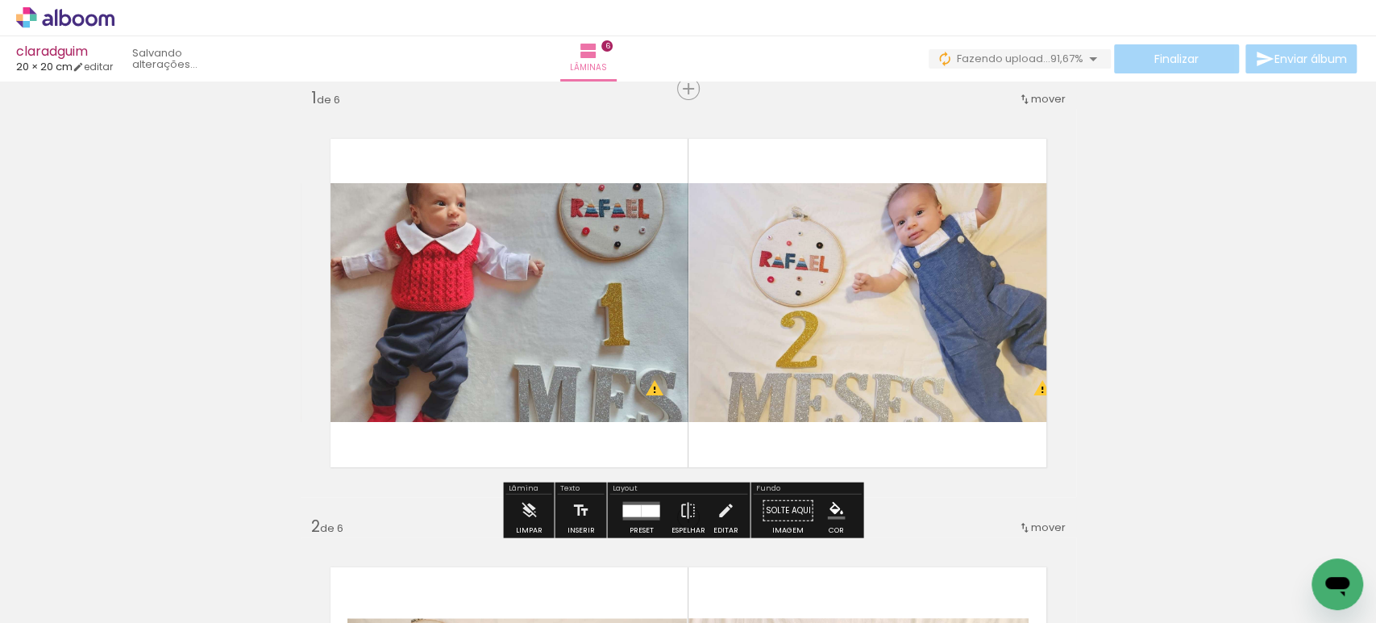
click at [527, 257] on quentale-photo at bounding box center [495, 302] width 388 height 239
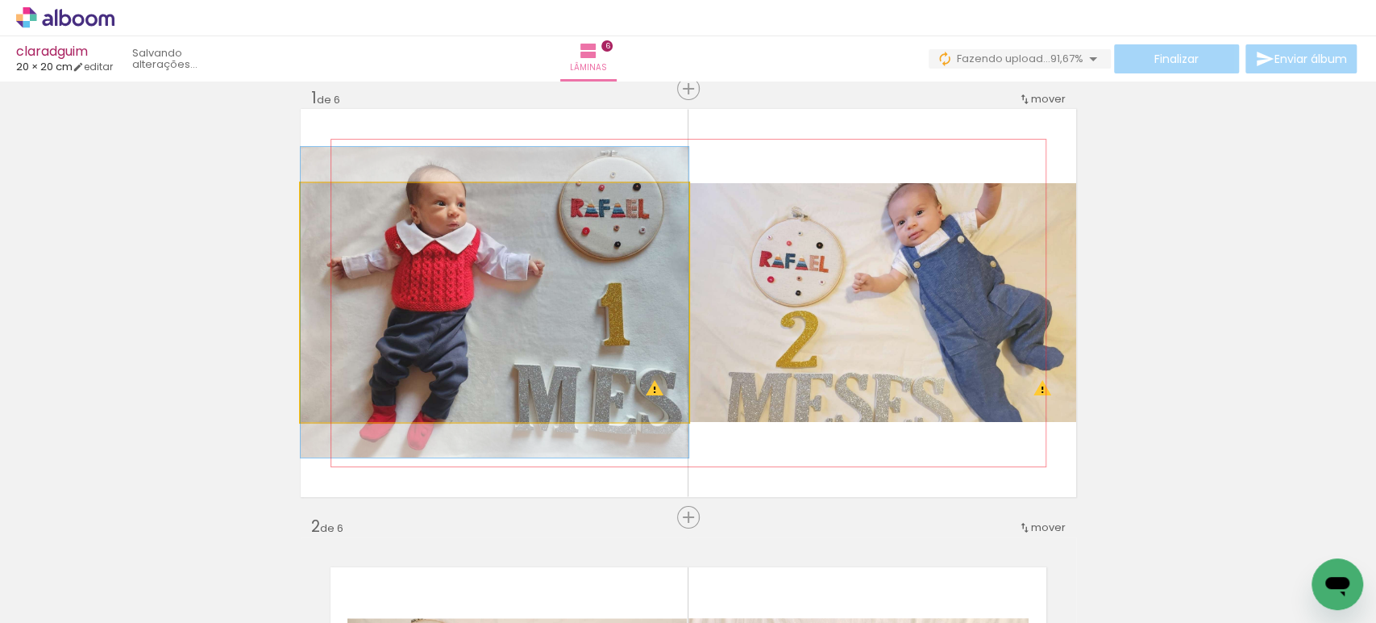
click at [527, 257] on quentale-photo at bounding box center [495, 302] width 388 height 239
click at [0, 0] on div at bounding box center [0, 0] width 0 height 0
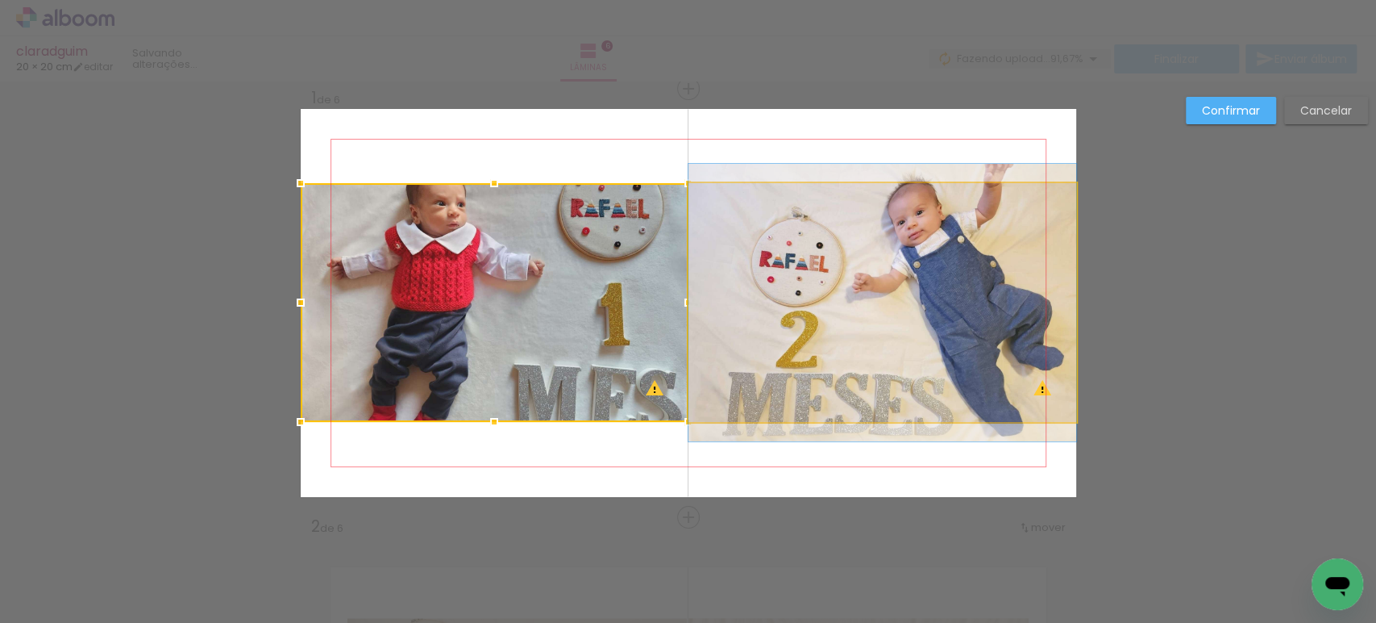
click at [764, 306] on quentale-photo at bounding box center [883, 302] width 388 height 239
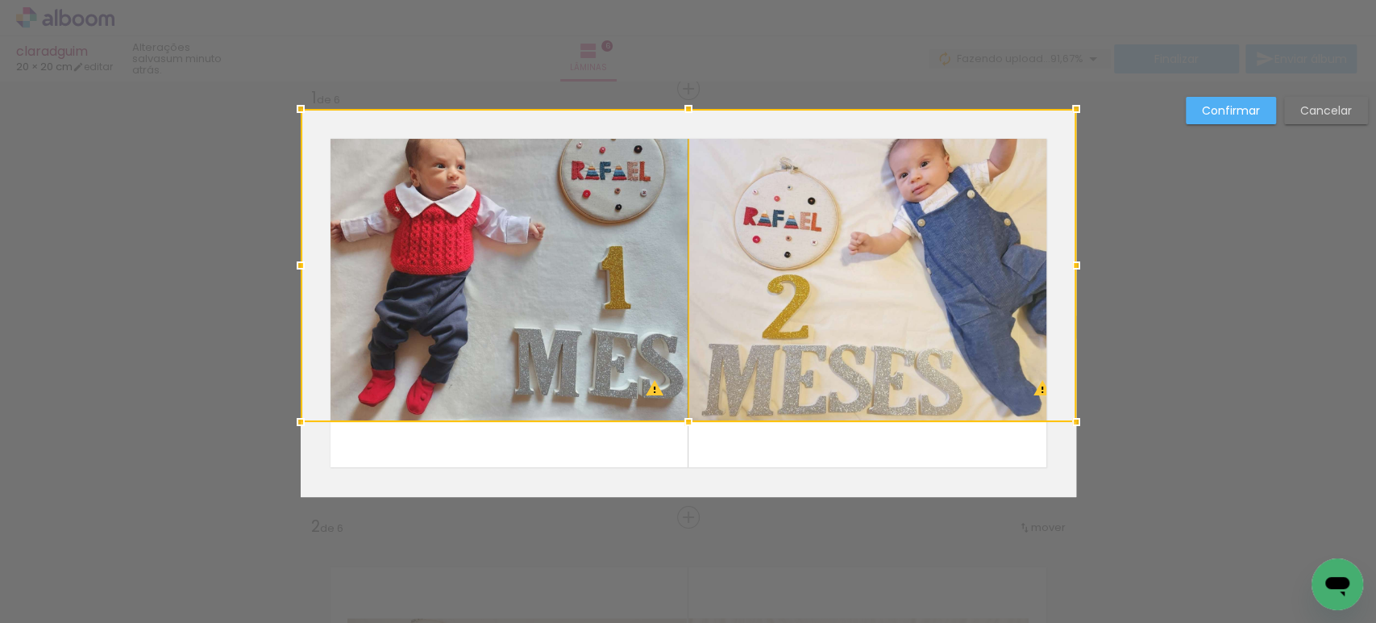
drag, startPoint x: 683, startPoint y: 182, endPoint x: 684, endPoint y: 128, distance: 54.0
click at [684, 128] on div at bounding box center [689, 265] width 776 height 313
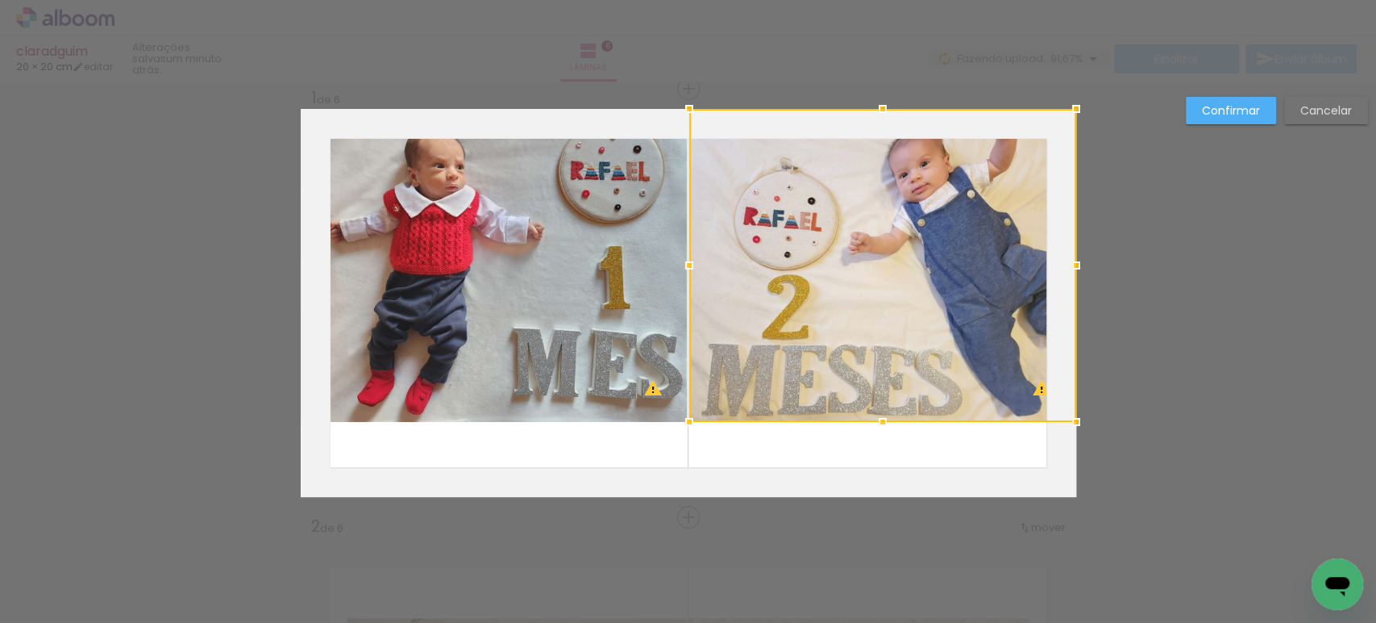
click at [585, 229] on quentale-photo at bounding box center [494, 265] width 387 height 313
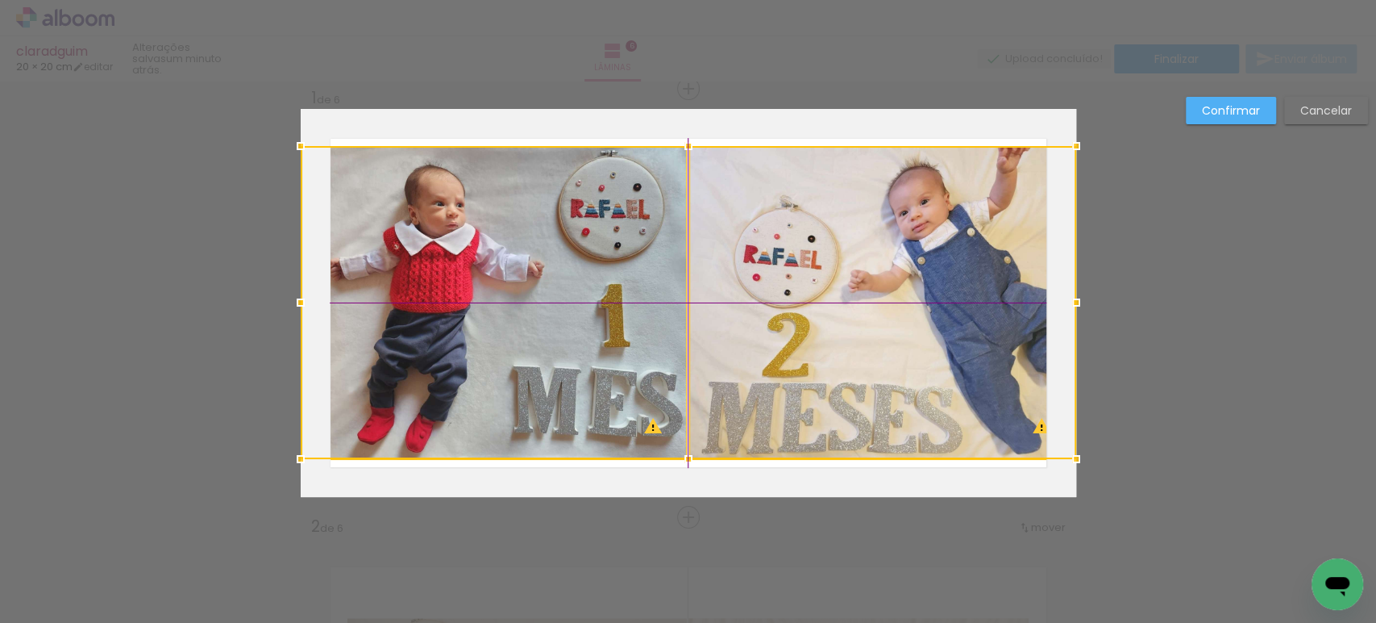
drag, startPoint x: 787, startPoint y: 229, endPoint x: 783, endPoint y: 268, distance: 38.9
click at [783, 268] on div at bounding box center [689, 302] width 776 height 313
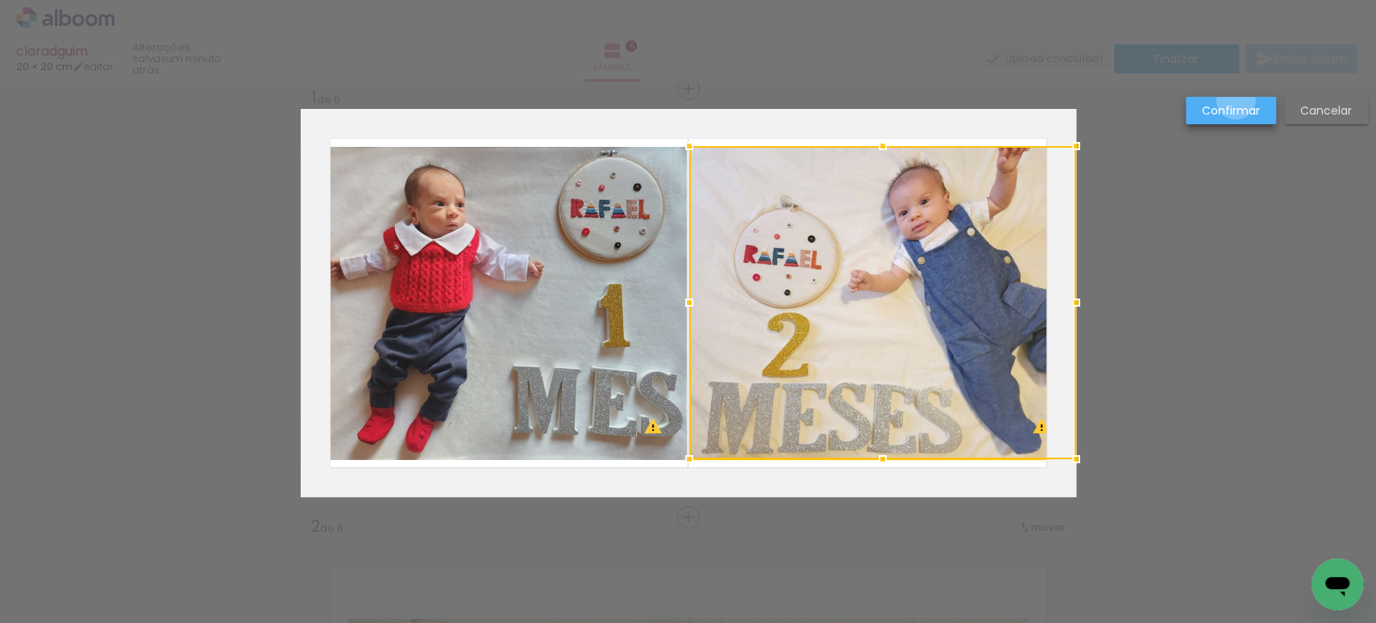
click at [1236, 100] on paper-button "Confirmar" at bounding box center [1231, 110] width 90 height 27
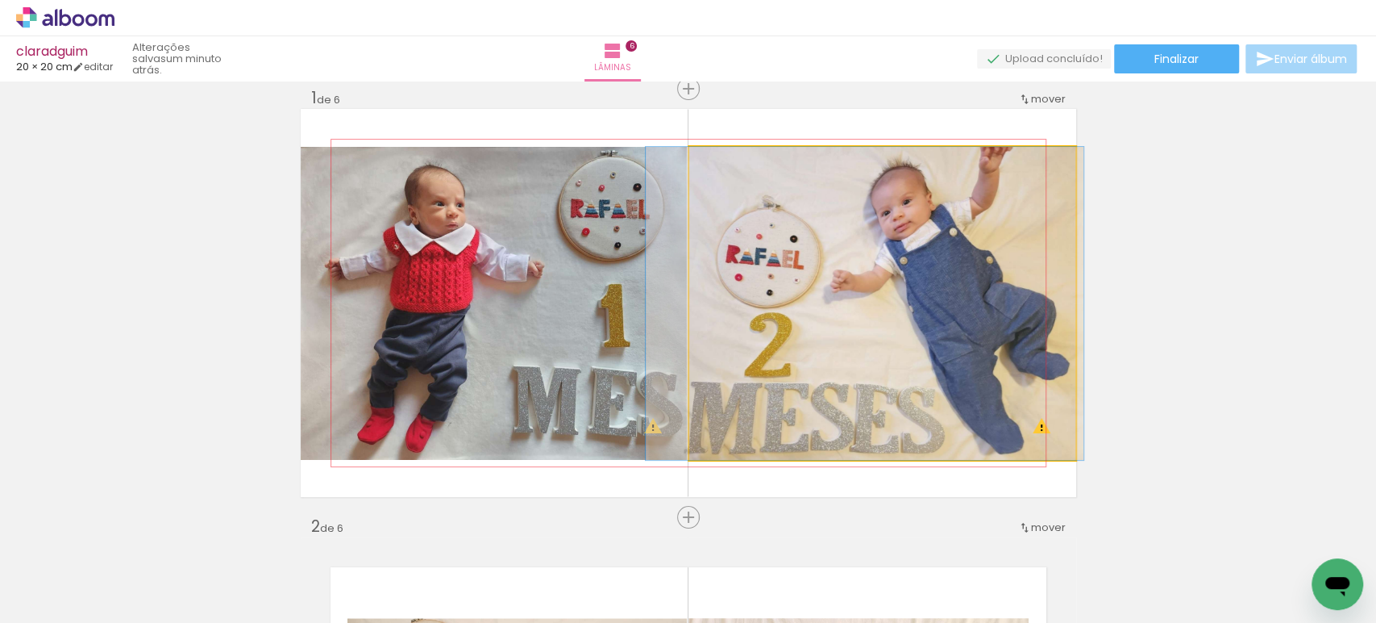
drag, startPoint x: 893, startPoint y: 254, endPoint x: 874, endPoint y: 269, distance: 23.6
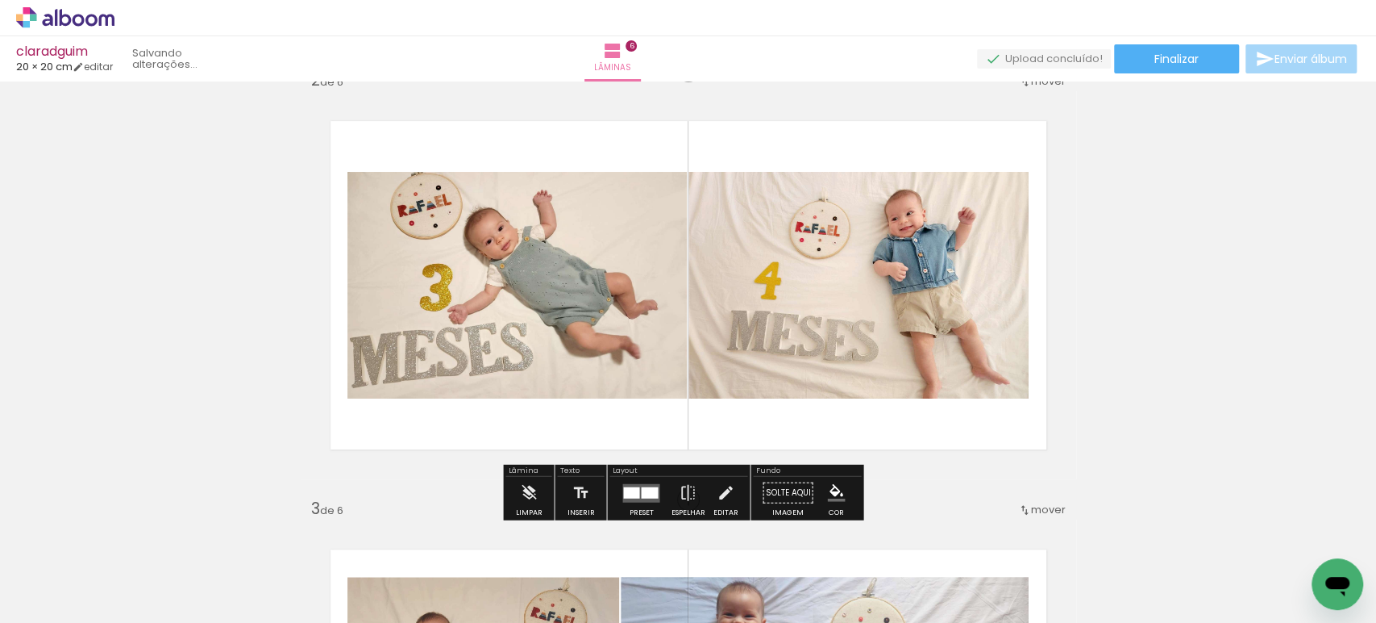
scroll to position [466, 0]
click at [634, 485] on div at bounding box center [631, 490] width 16 height 11
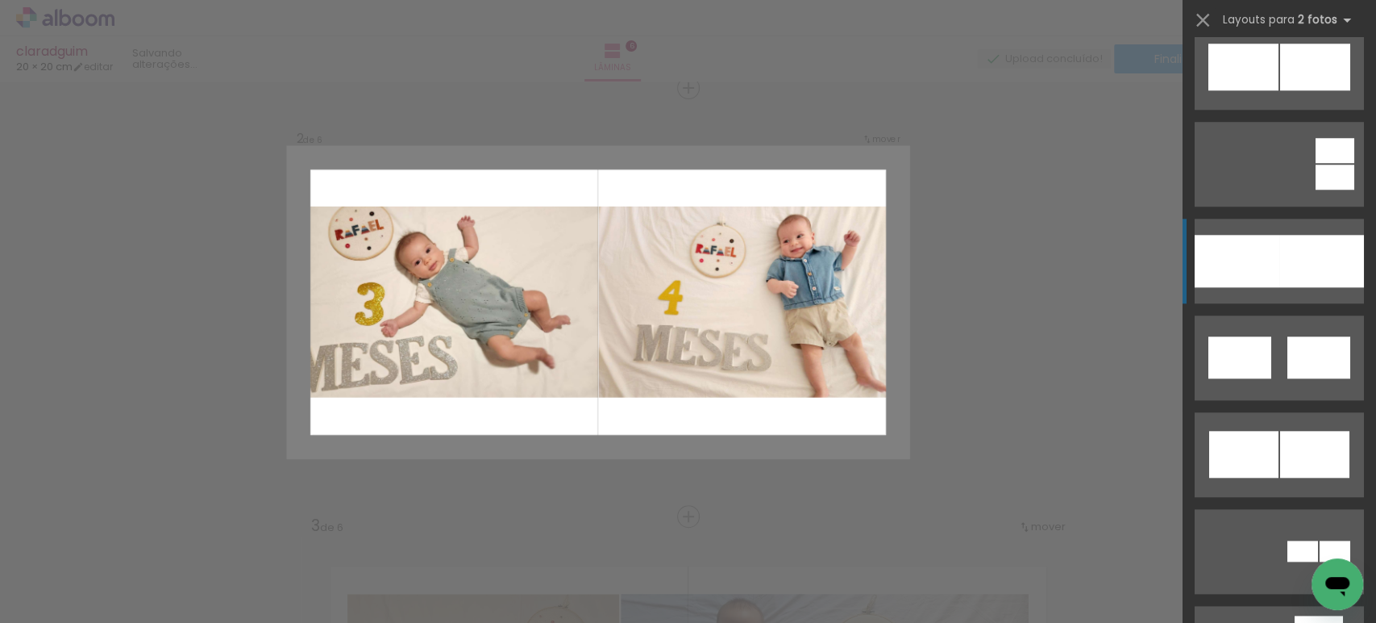
scroll to position [896, 0]
click at [1232, 264] on div at bounding box center [1237, 260] width 85 height 52
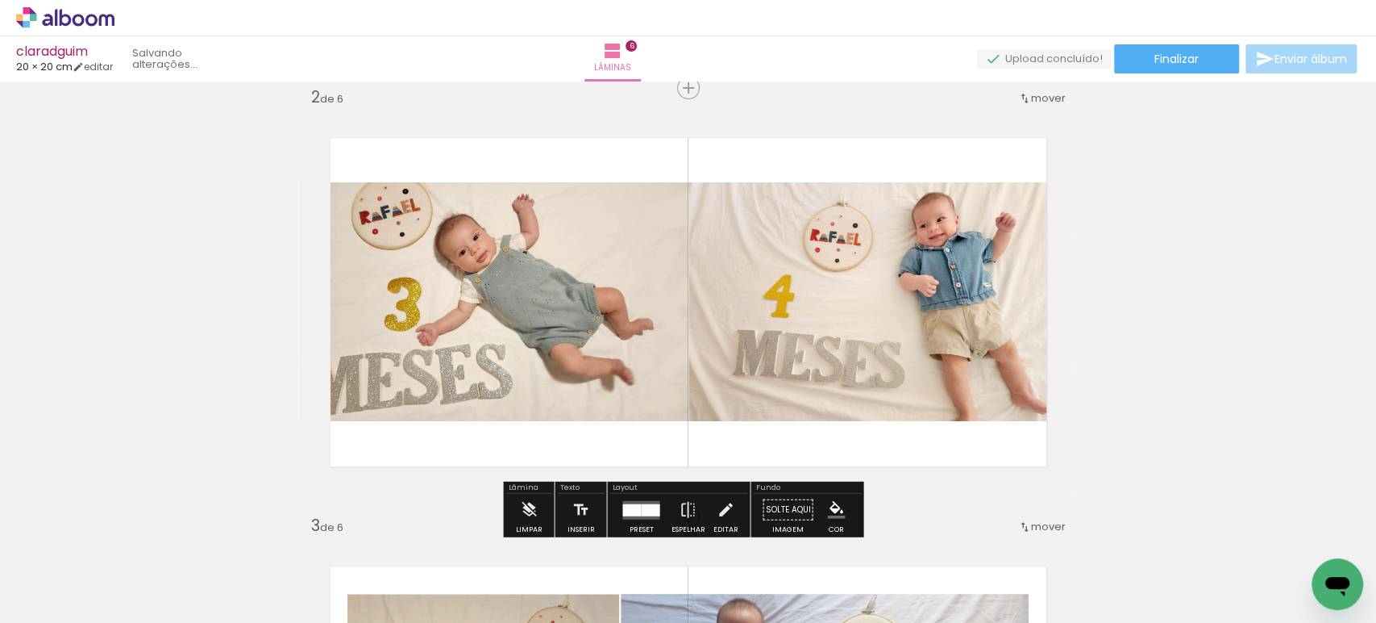
click at [435, 344] on quentale-photo at bounding box center [495, 301] width 388 height 239
click at [0, 0] on div at bounding box center [0, 0] width 0 height 0
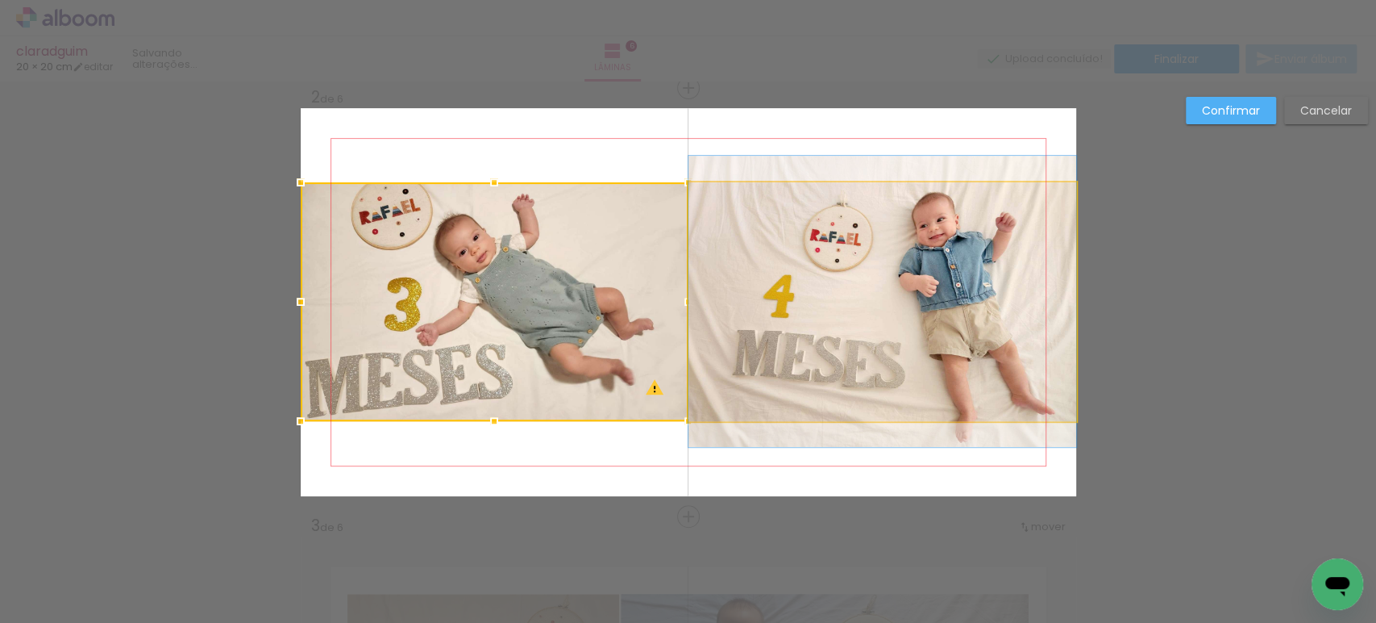
click at [793, 342] on quentale-photo at bounding box center [883, 301] width 388 height 239
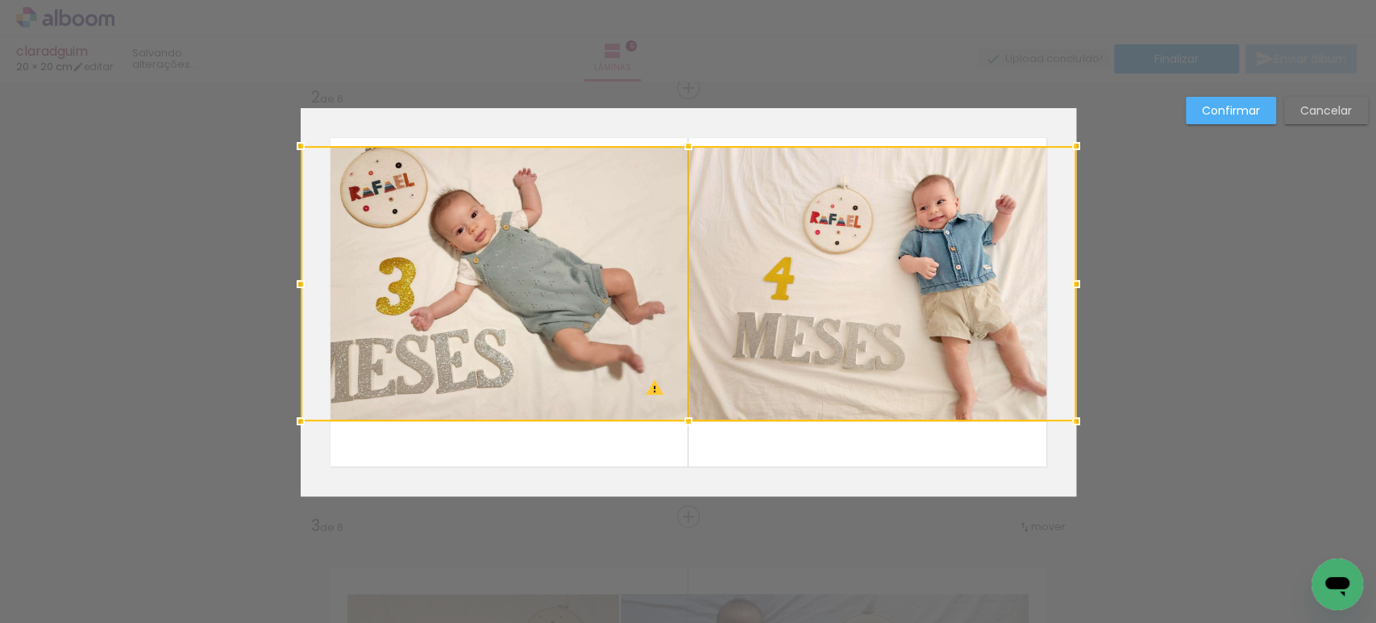
drag, startPoint x: 677, startPoint y: 185, endPoint x: 685, endPoint y: 148, distance: 38.7
click at [685, 148] on div at bounding box center [689, 146] width 32 height 32
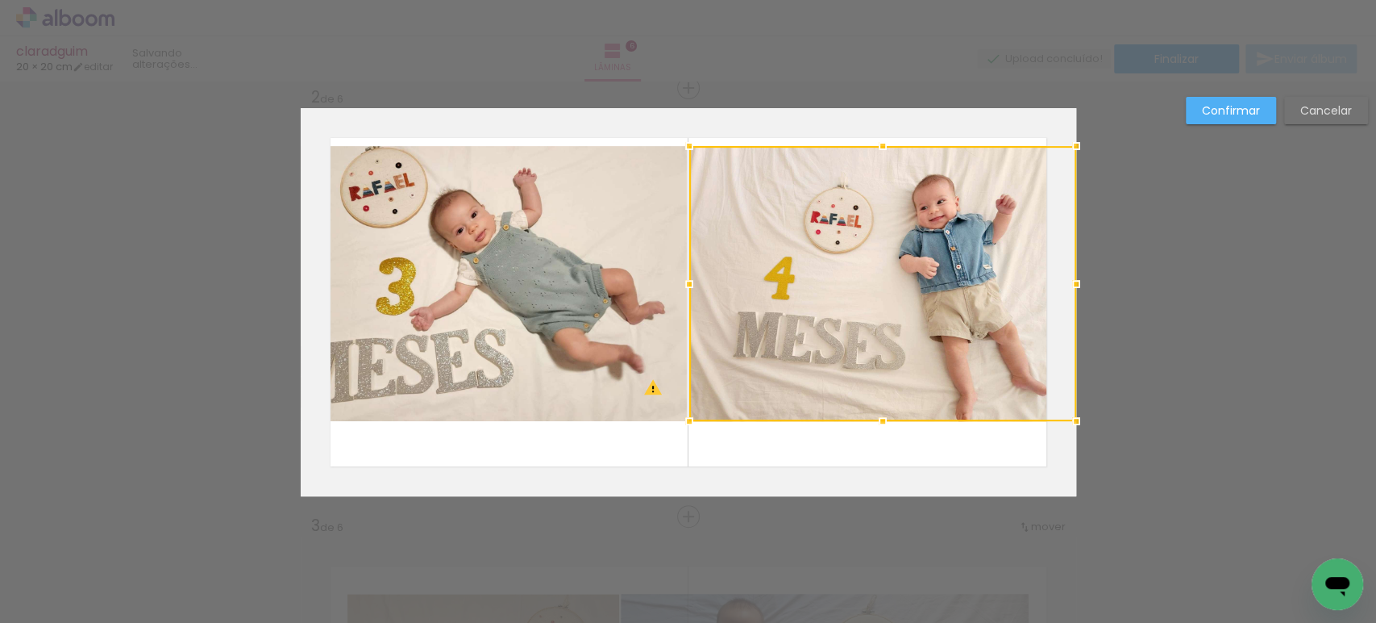
click at [0, 0] on slot "Confirmar" at bounding box center [0, 0] width 0 height 0
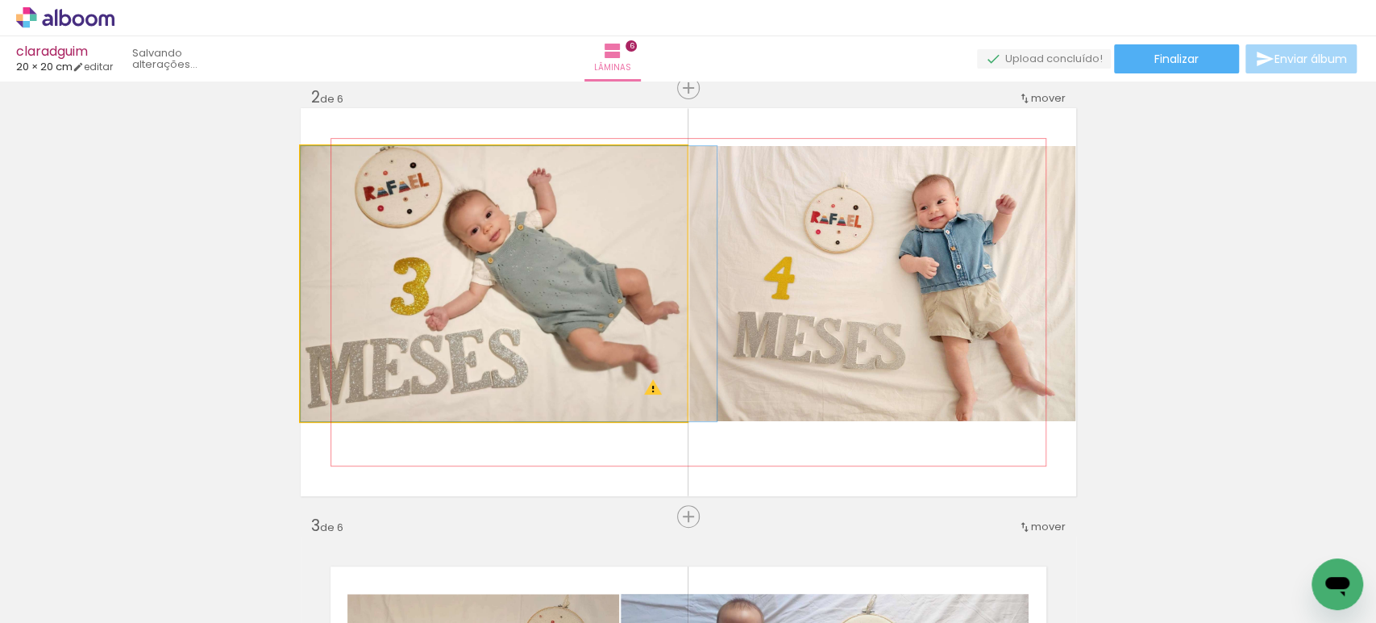
drag, startPoint x: 488, startPoint y: 269, endPoint x: 510, endPoint y: 269, distance: 22.6
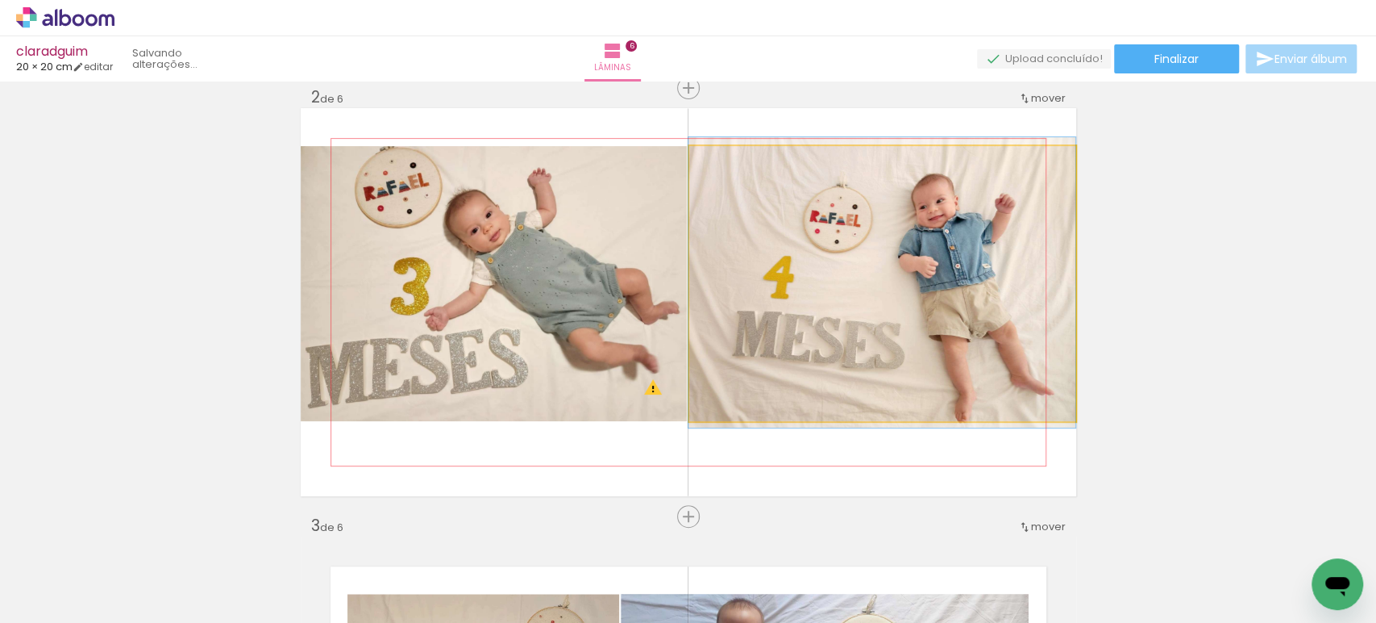
drag, startPoint x: 835, startPoint y: 281, endPoint x: 802, endPoint y: 280, distance: 32.3
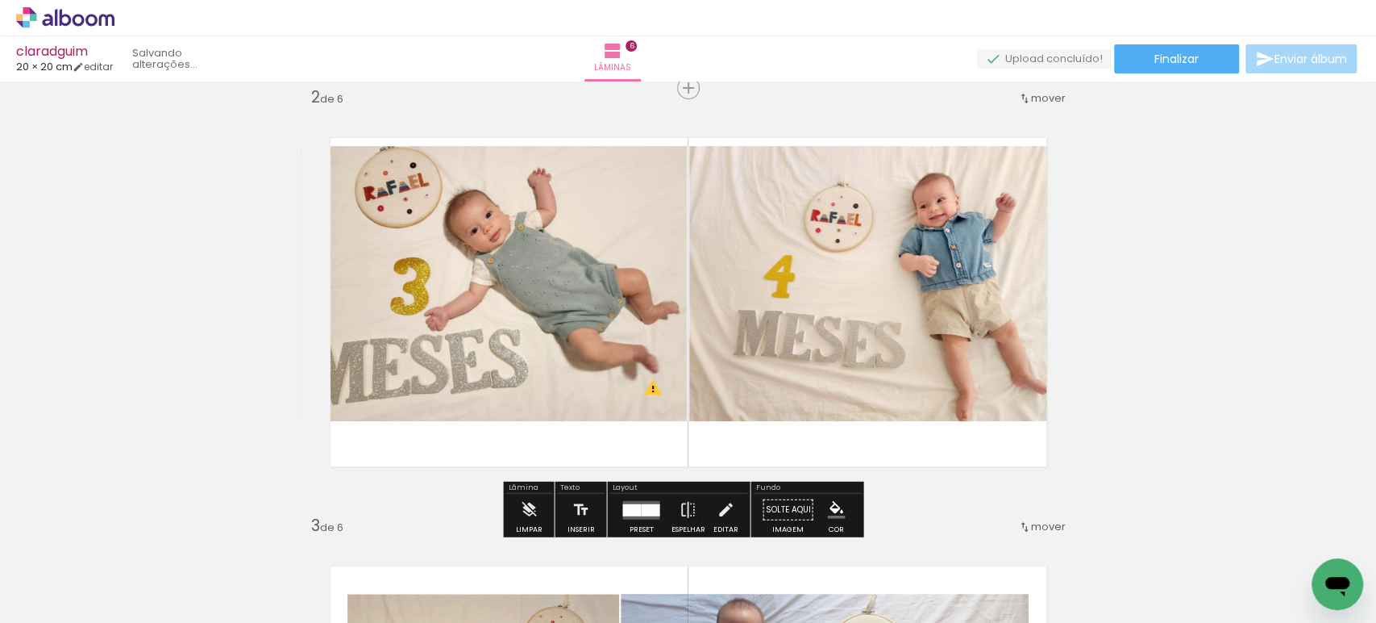
click at [820, 278] on quentale-photo at bounding box center [882, 283] width 387 height 275
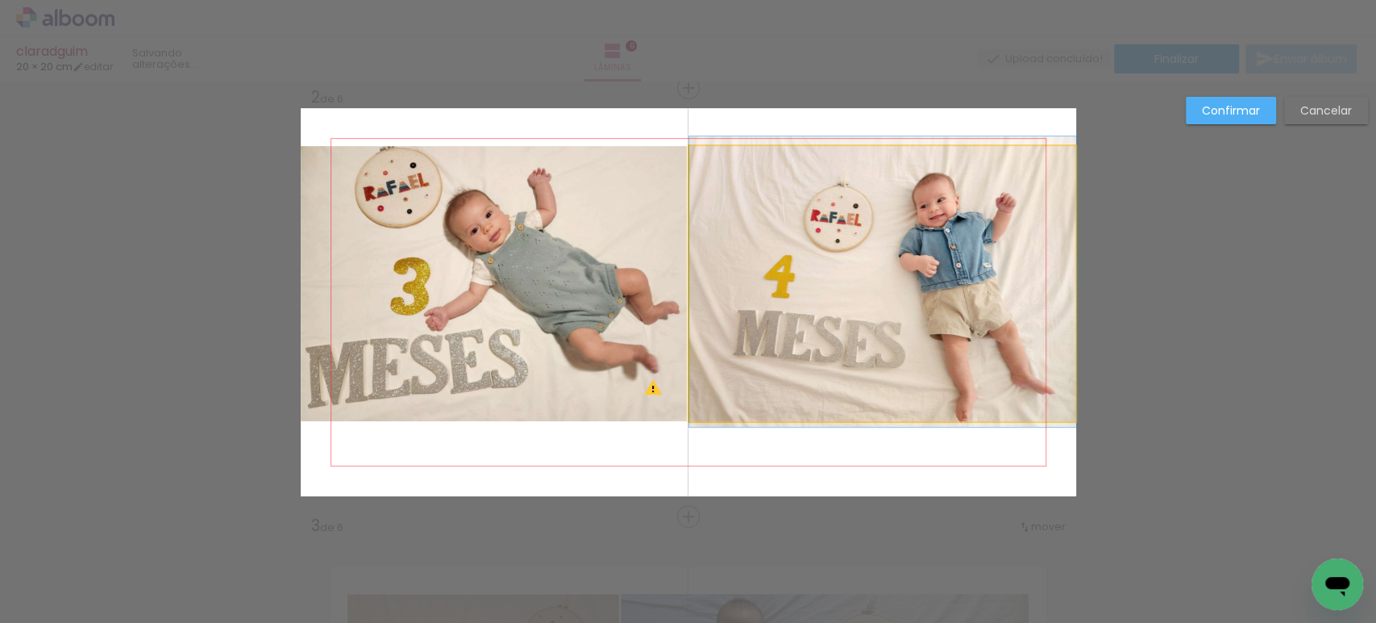
click at [820, 278] on quentale-photo at bounding box center [882, 283] width 387 height 275
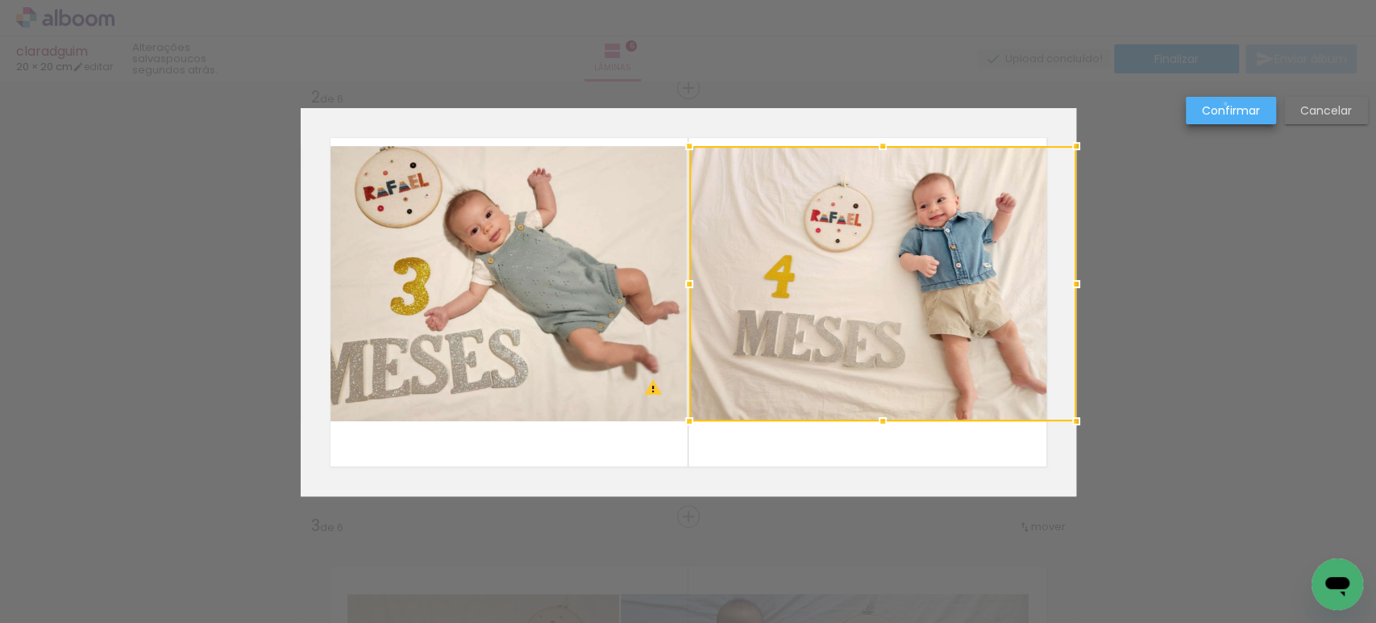
click at [0, 0] on slot "Confirmar" at bounding box center [0, 0] width 0 height 0
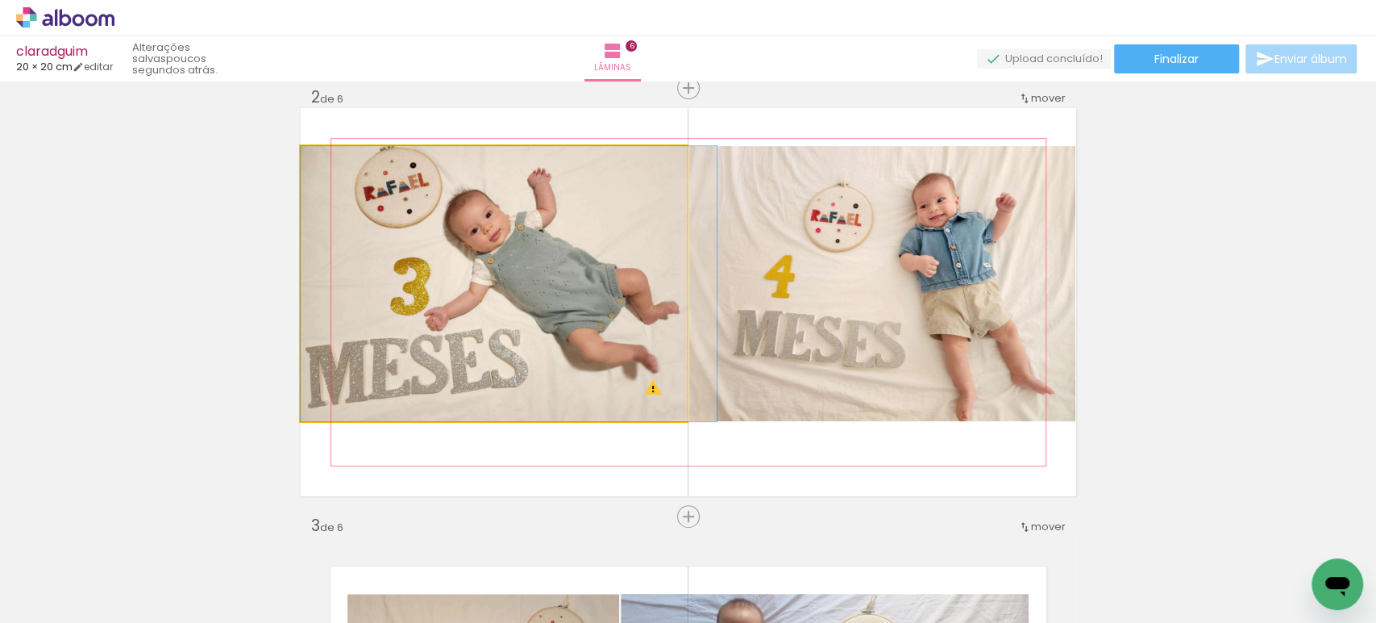
click at [623, 231] on quentale-photo at bounding box center [494, 283] width 387 height 275
click at [622, 231] on quentale-photo at bounding box center [494, 283] width 387 height 275
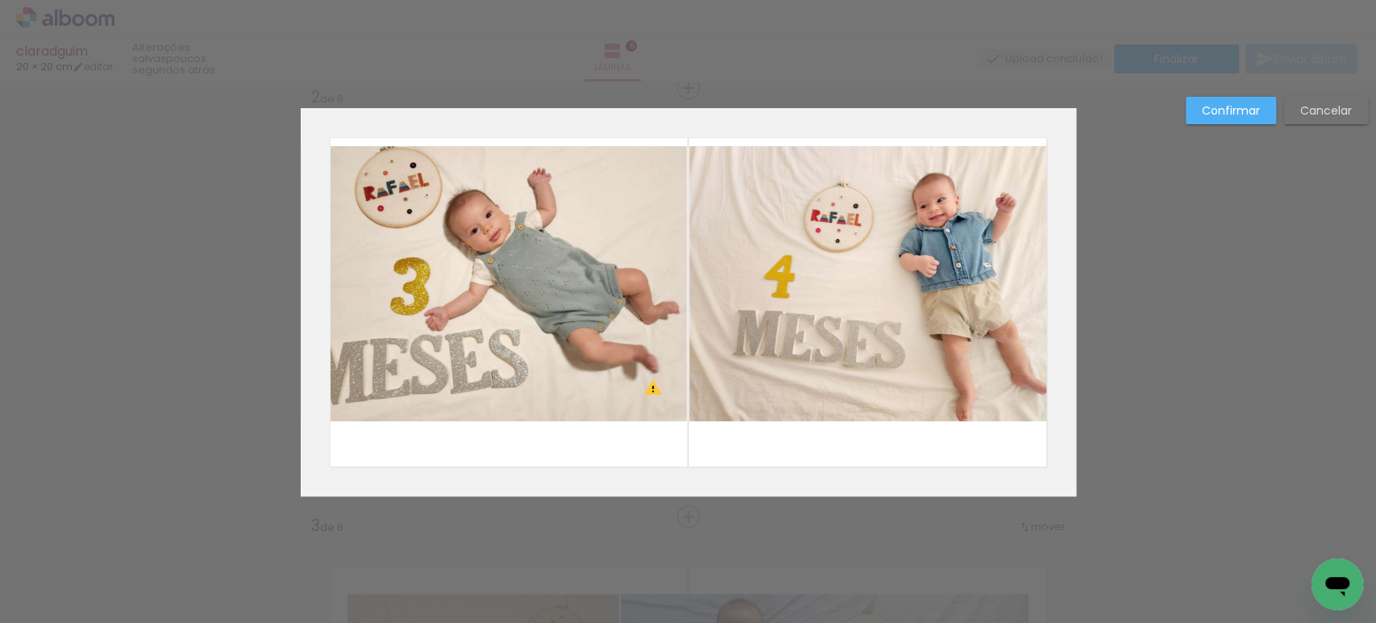
click at [622, 231] on quentale-photo at bounding box center [494, 283] width 387 height 275
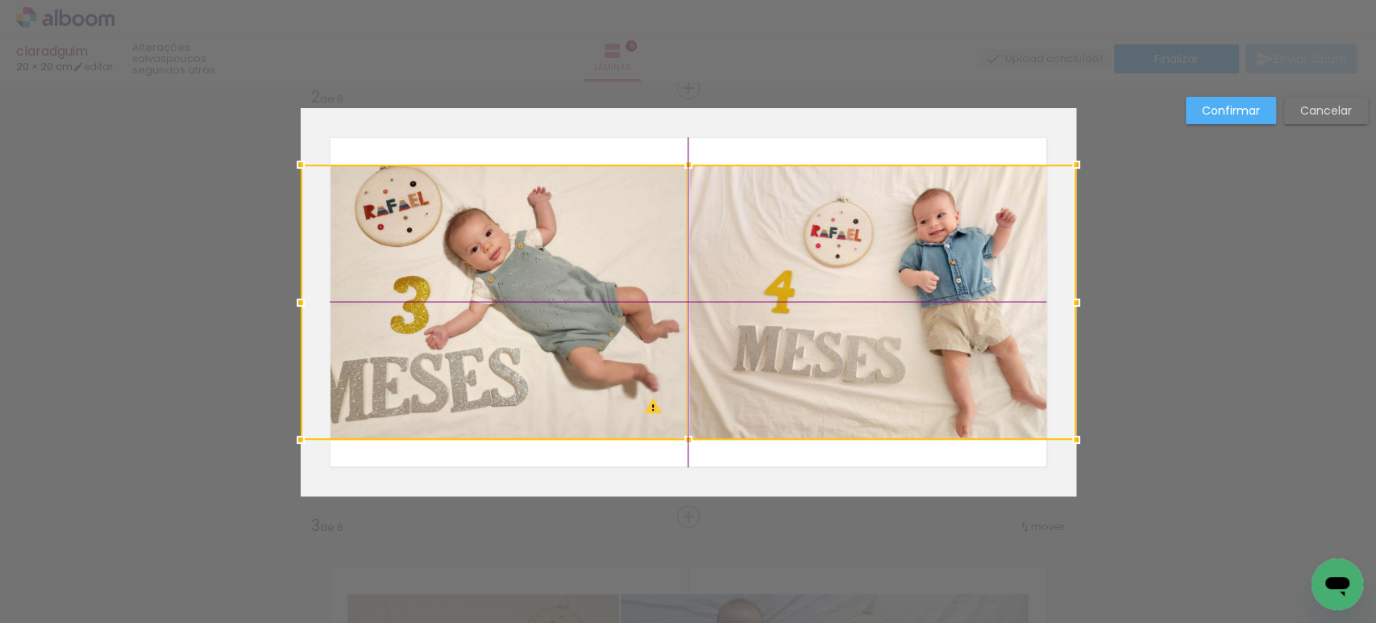
drag, startPoint x: 731, startPoint y: 231, endPoint x: 736, endPoint y: 247, distance: 17.1
click at [736, 247] on div at bounding box center [689, 301] width 776 height 275
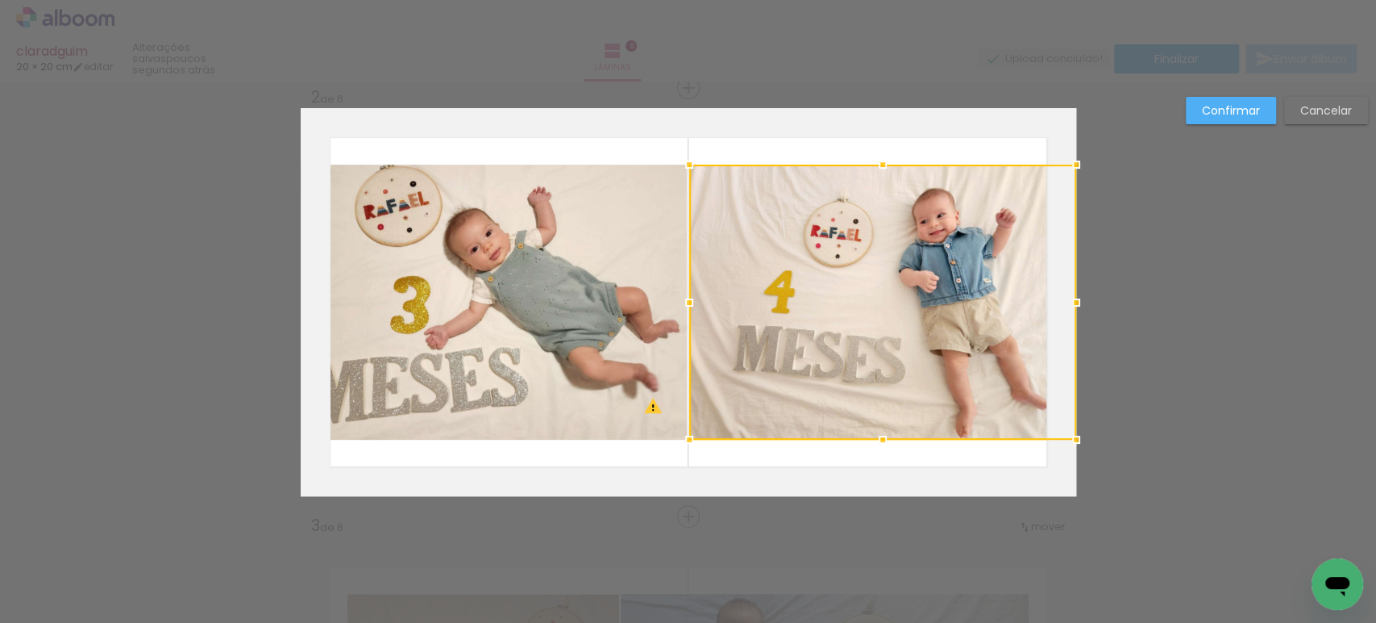
click at [1200, 108] on paper-button "Confirmar" at bounding box center [1231, 110] width 90 height 27
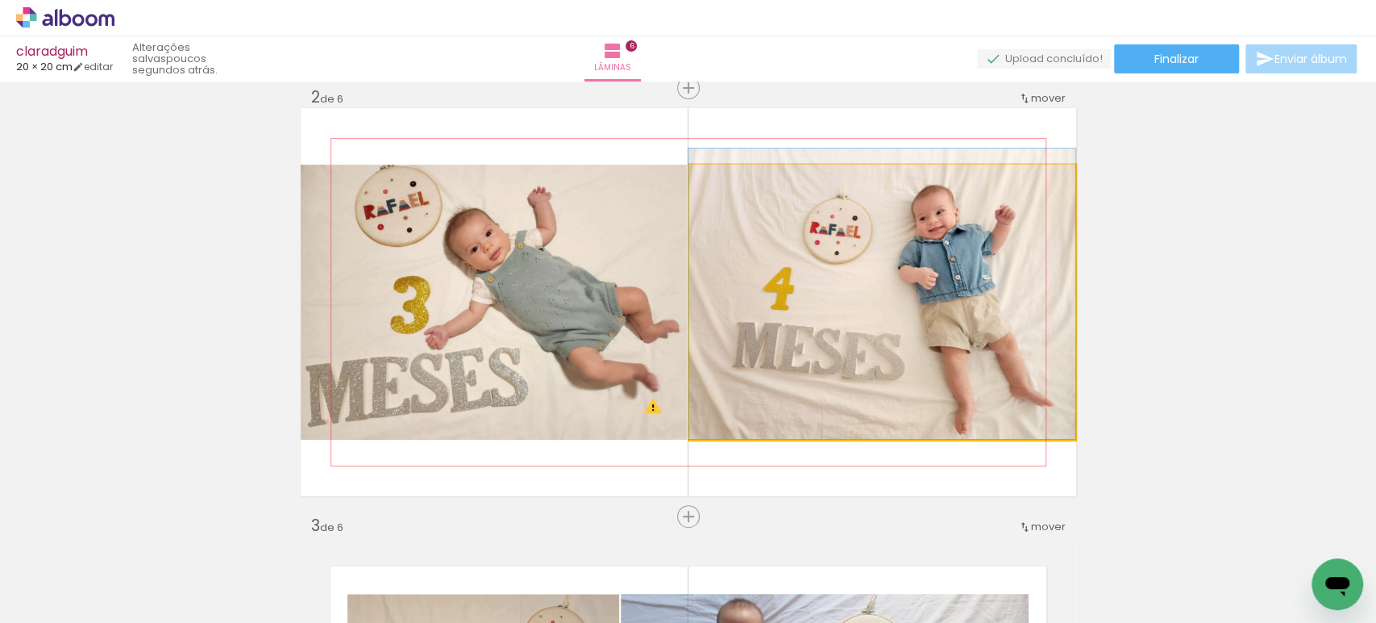
drag, startPoint x: 943, startPoint y: 275, endPoint x: 917, endPoint y: 272, distance: 26.0
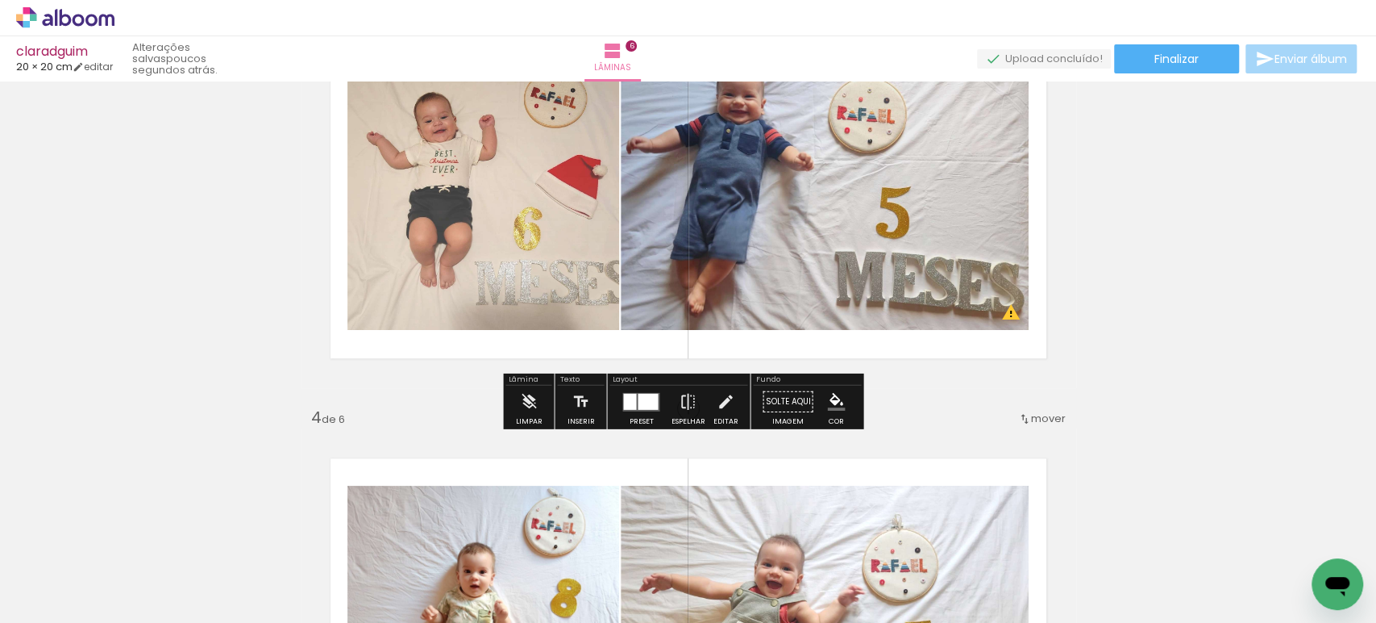
scroll to position [985, 0]
click at [625, 398] on div at bounding box center [629, 400] width 13 height 16
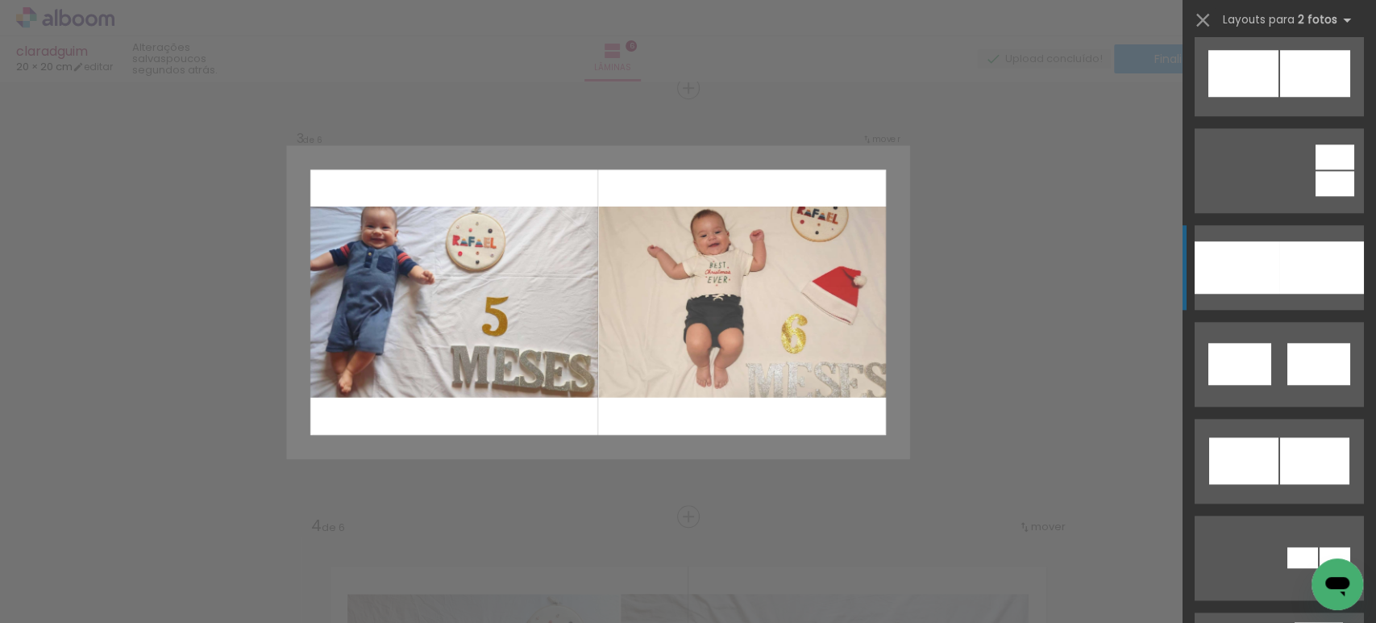
click at [1270, 241] on div at bounding box center [1237, 267] width 85 height 52
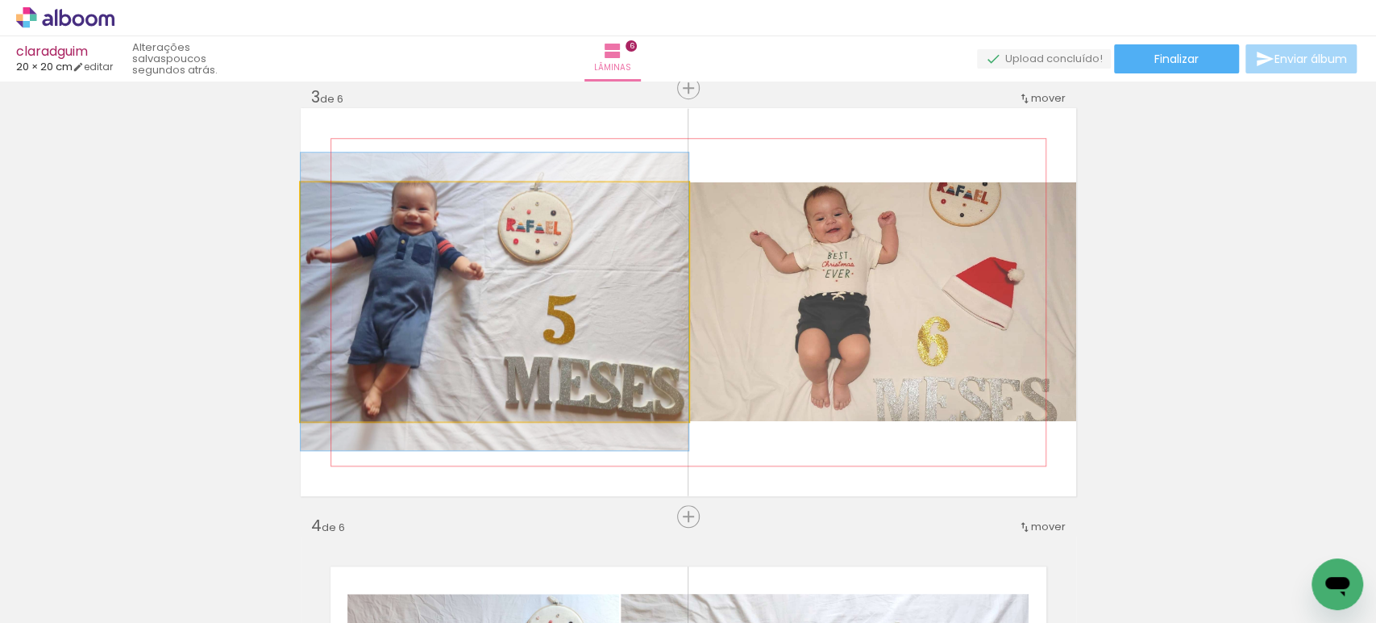
click at [645, 305] on quentale-photo at bounding box center [495, 301] width 388 height 239
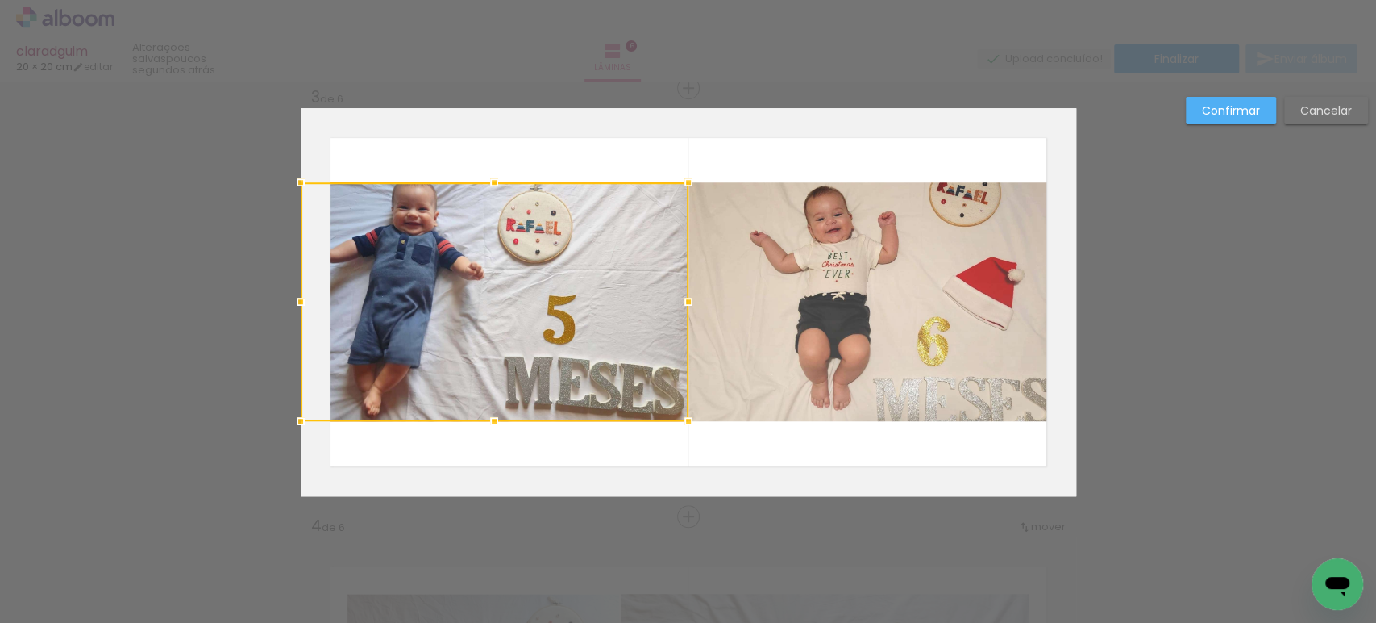
click at [645, 305] on div at bounding box center [495, 301] width 388 height 239
click at [764, 315] on quentale-photo at bounding box center [883, 301] width 388 height 239
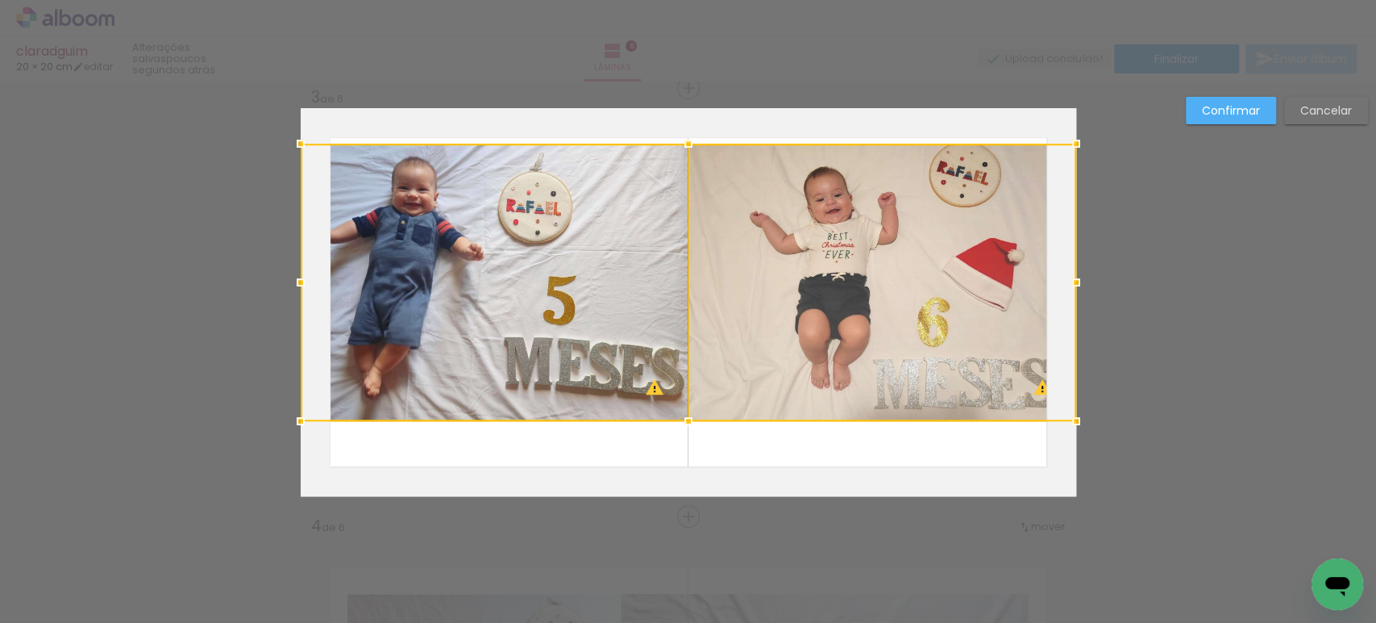
drag, startPoint x: 677, startPoint y: 179, endPoint x: 685, endPoint y: 144, distance: 36.4
click at [685, 144] on div at bounding box center [689, 143] width 32 height 32
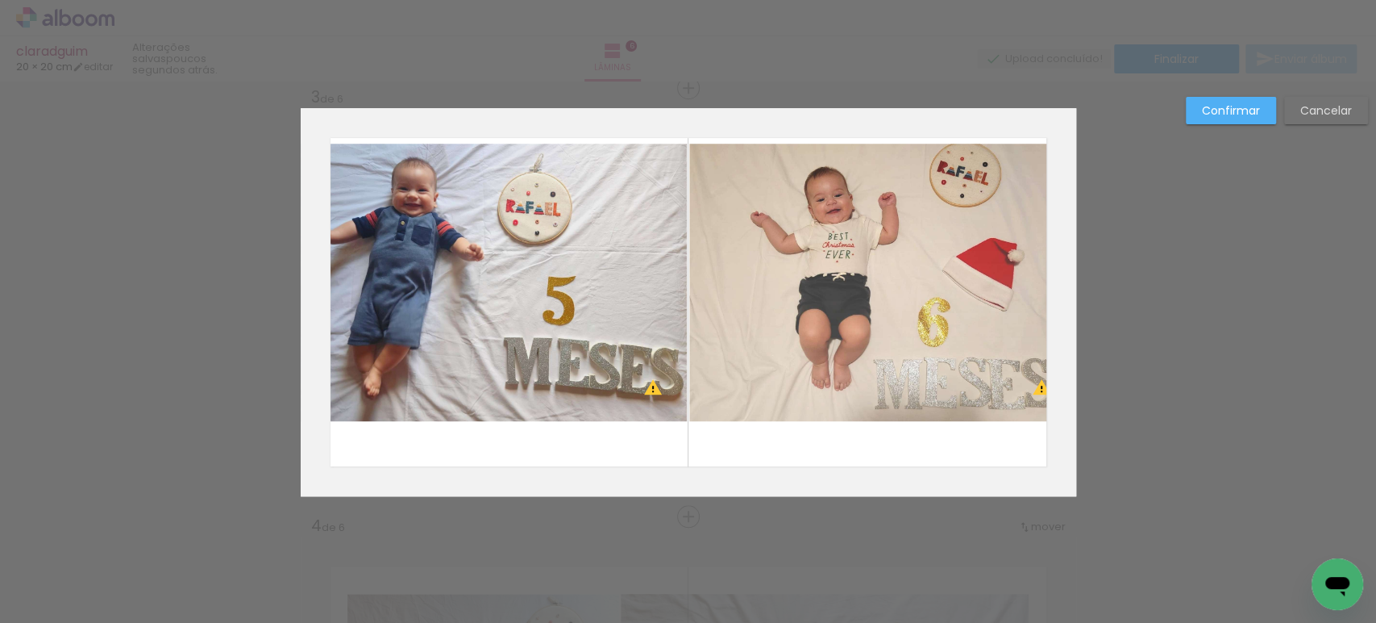
click at [541, 262] on quentale-photo at bounding box center [494, 282] width 387 height 277
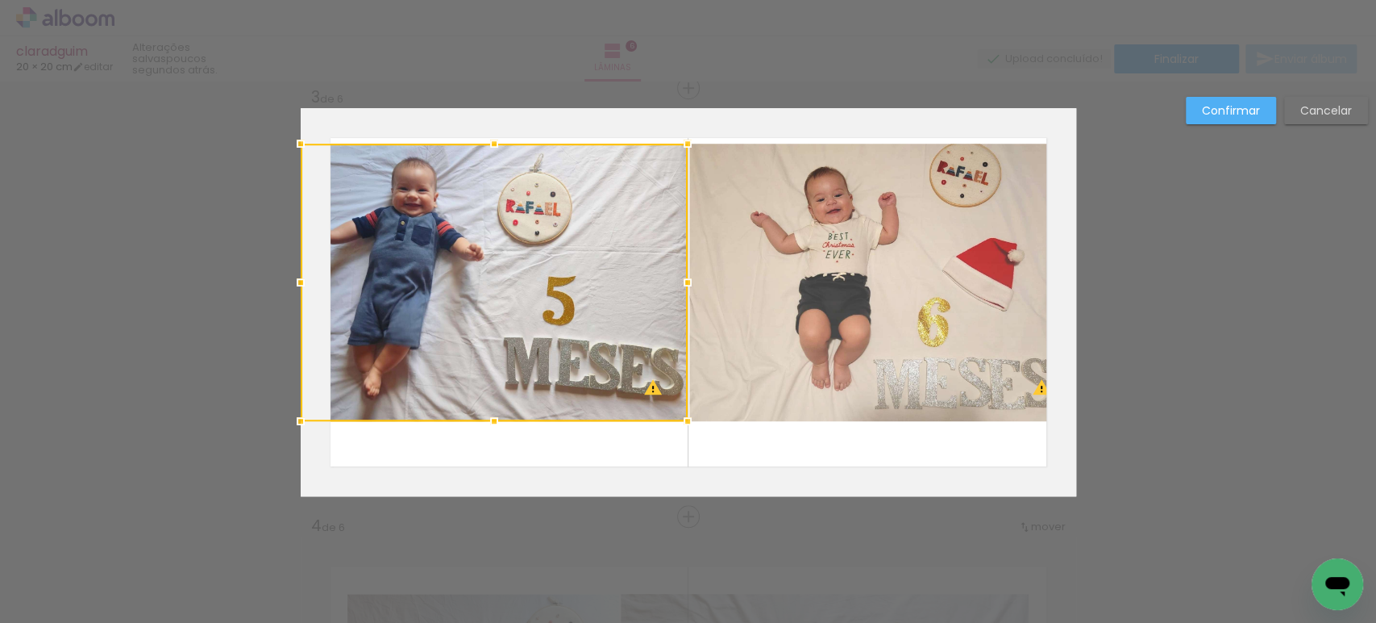
click at [824, 274] on quentale-photo at bounding box center [882, 282] width 387 height 277
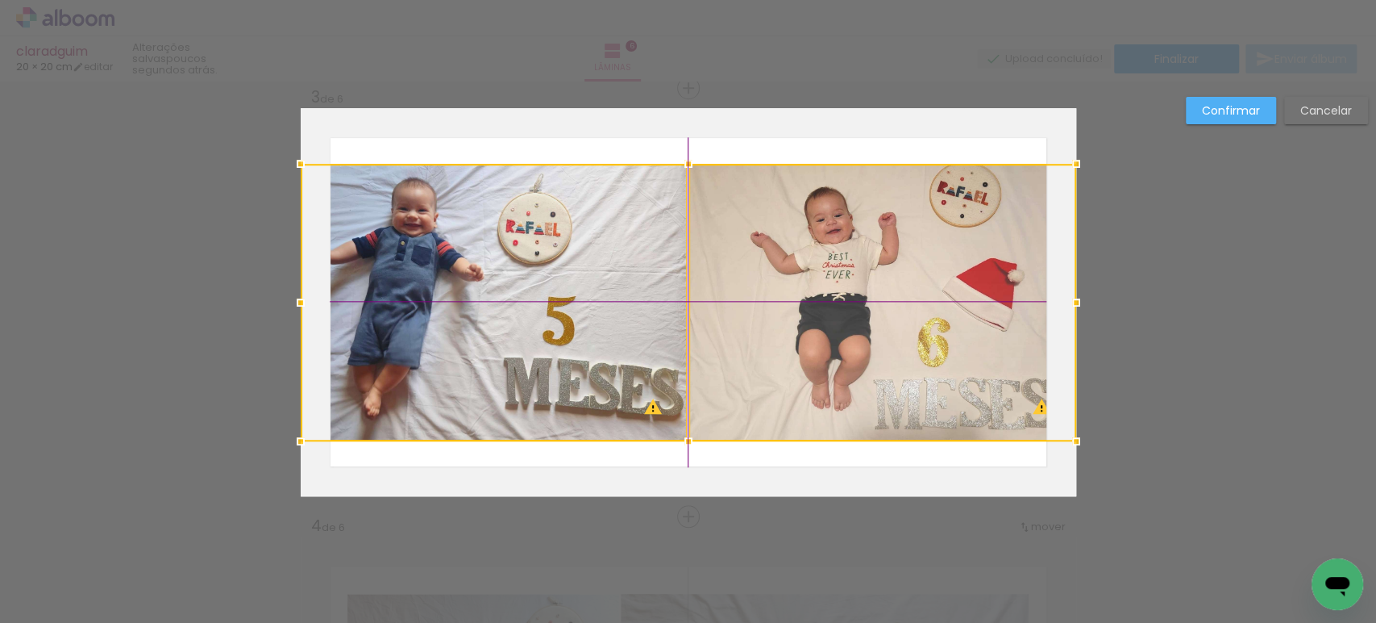
drag, startPoint x: 838, startPoint y: 266, endPoint x: 837, endPoint y: 288, distance: 21.8
click at [837, 288] on div at bounding box center [689, 302] width 776 height 277
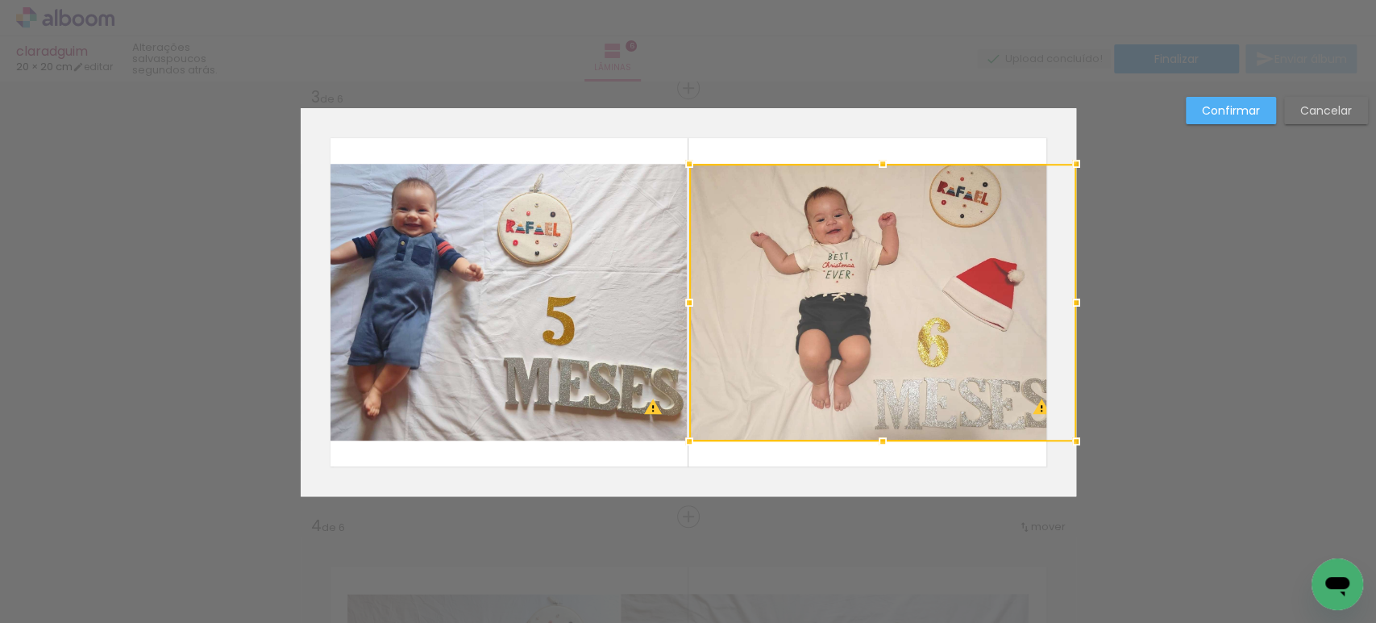
click at [0, 0] on slot "Confirmar" at bounding box center [0, 0] width 0 height 0
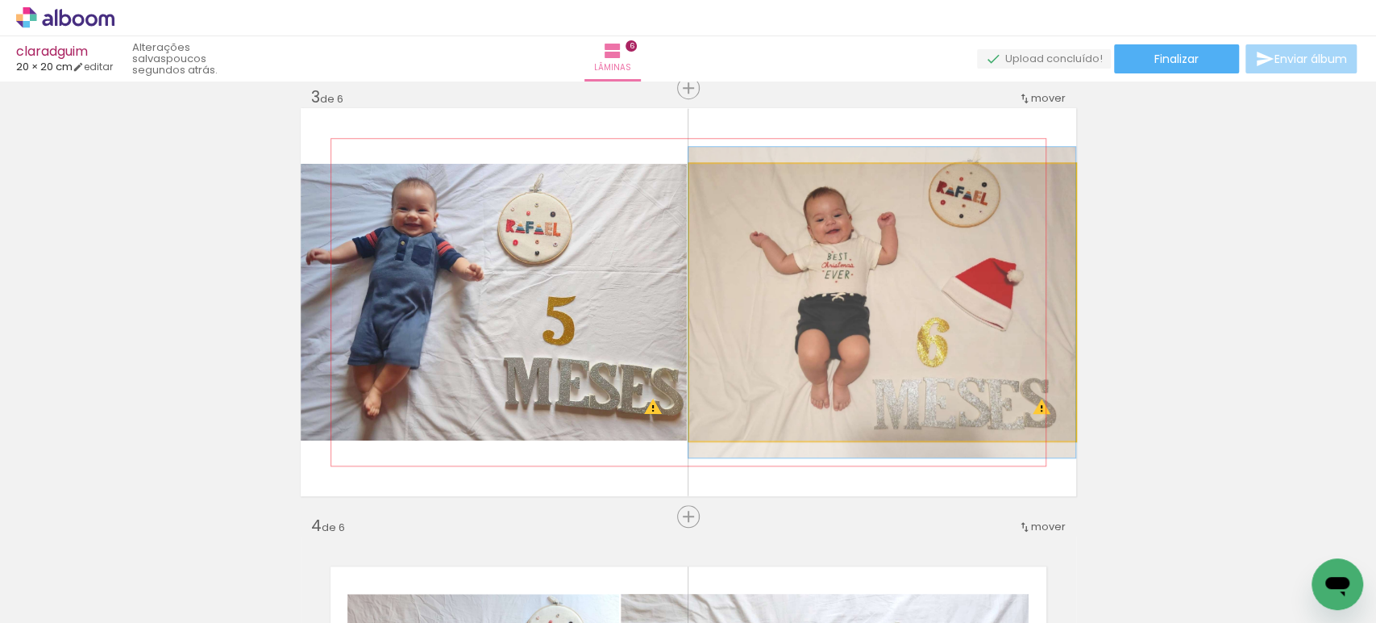
drag, startPoint x: 879, startPoint y: 275, endPoint x: 851, endPoint y: 275, distance: 28.2
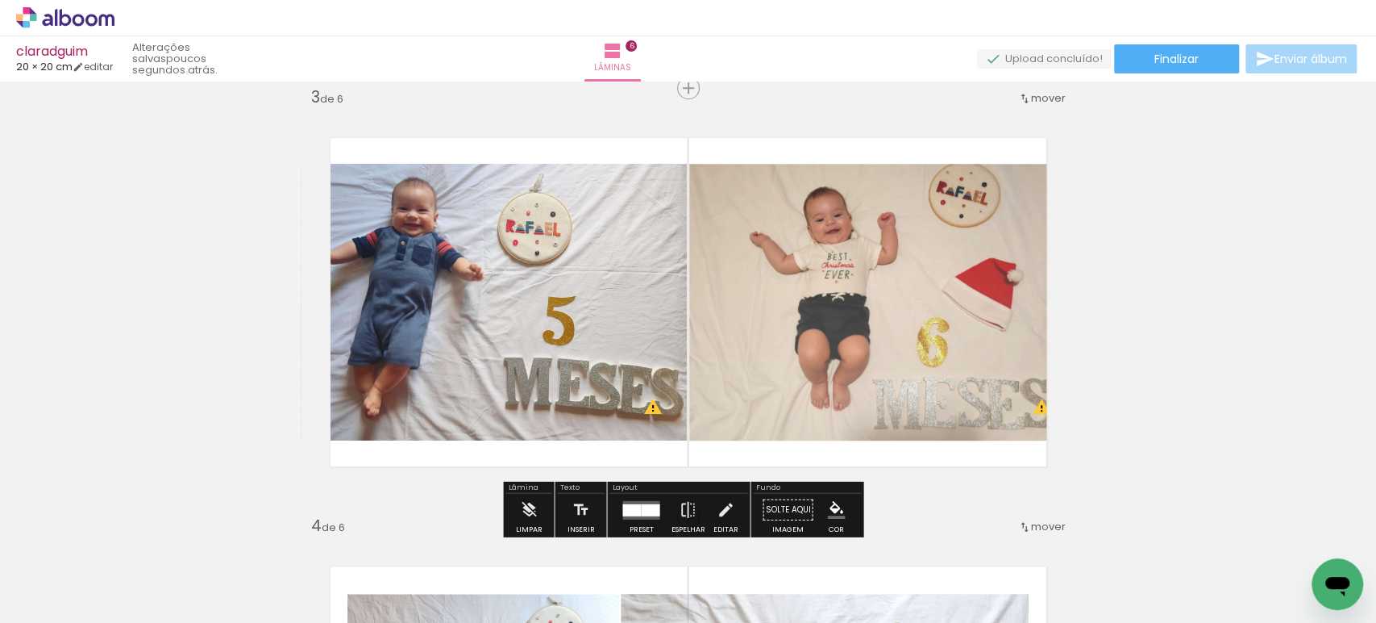
click at [615, 265] on quentale-photo at bounding box center [494, 302] width 387 height 277
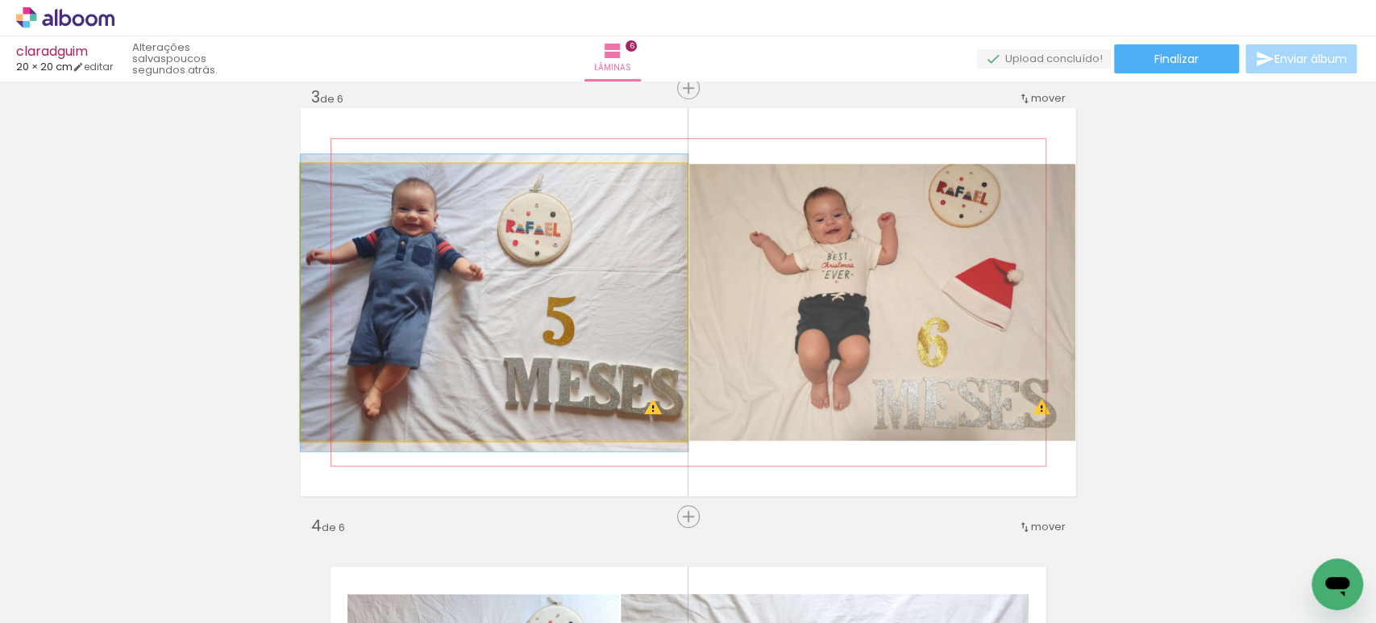
click at [615, 265] on quentale-photo at bounding box center [494, 302] width 387 height 277
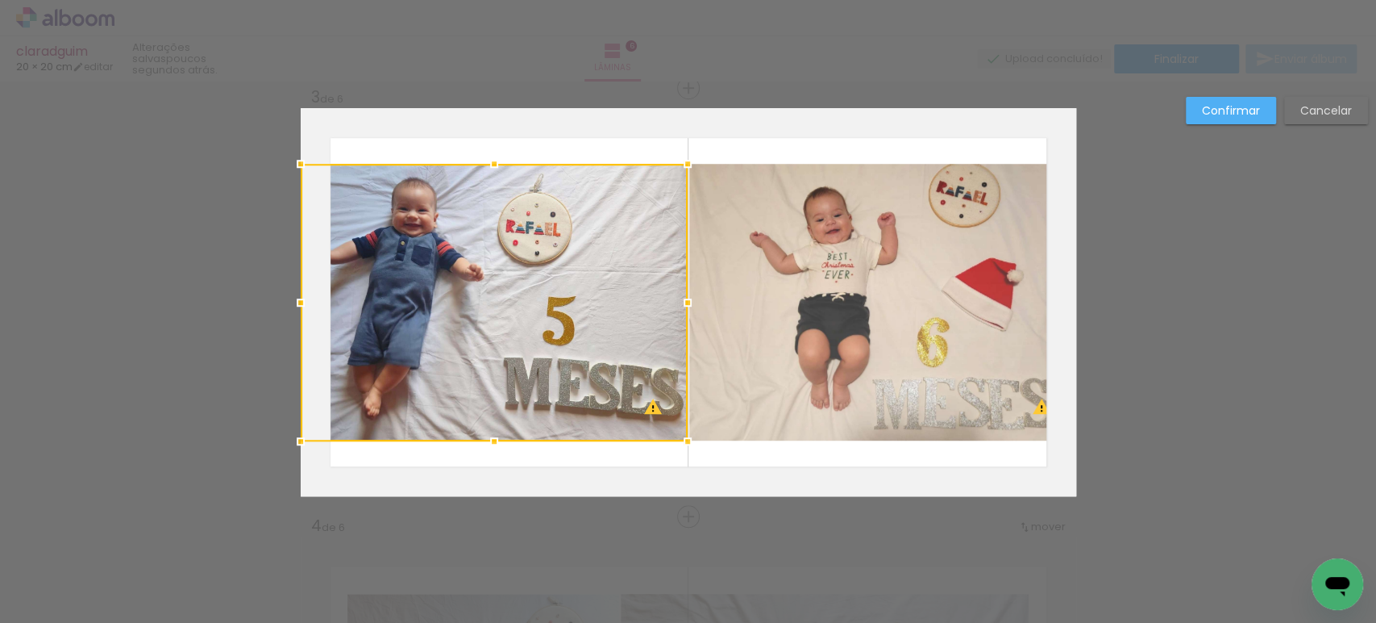
click at [762, 269] on quentale-photo at bounding box center [882, 302] width 387 height 277
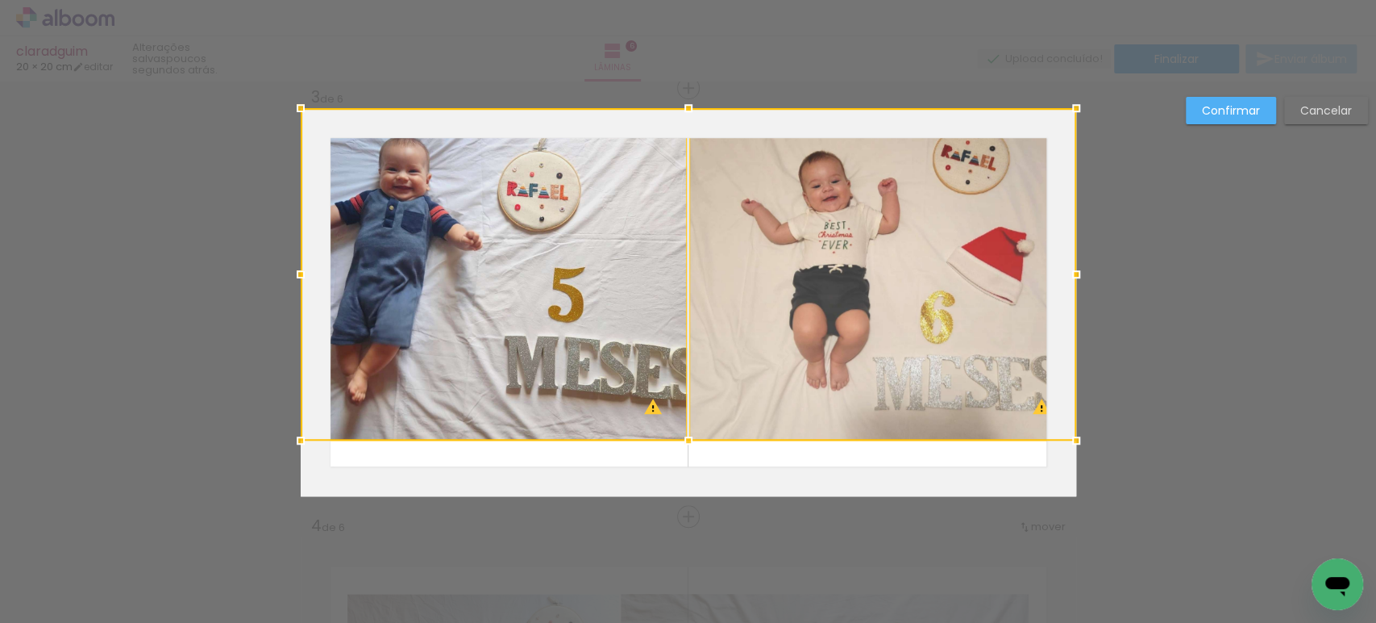
drag, startPoint x: 677, startPoint y: 164, endPoint x: 681, endPoint y: 125, distance: 39.7
click at [681, 125] on div at bounding box center [689, 274] width 776 height 332
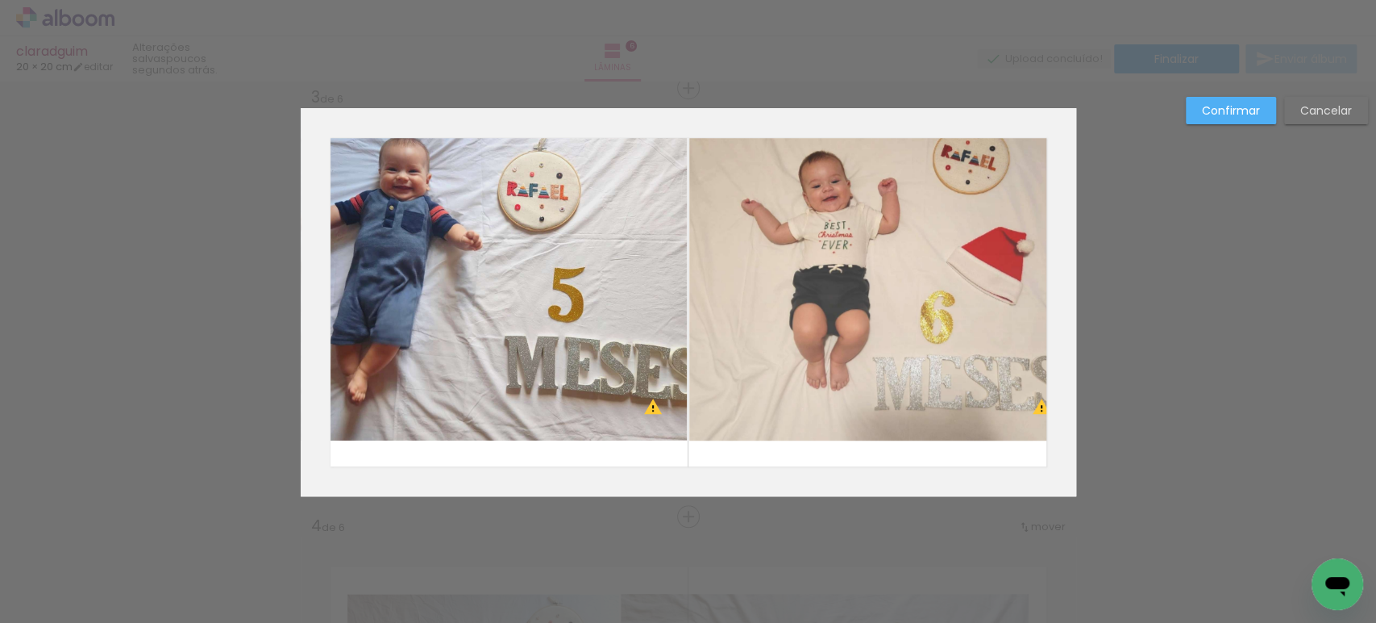
click at [553, 237] on quentale-photo at bounding box center [494, 274] width 387 height 332
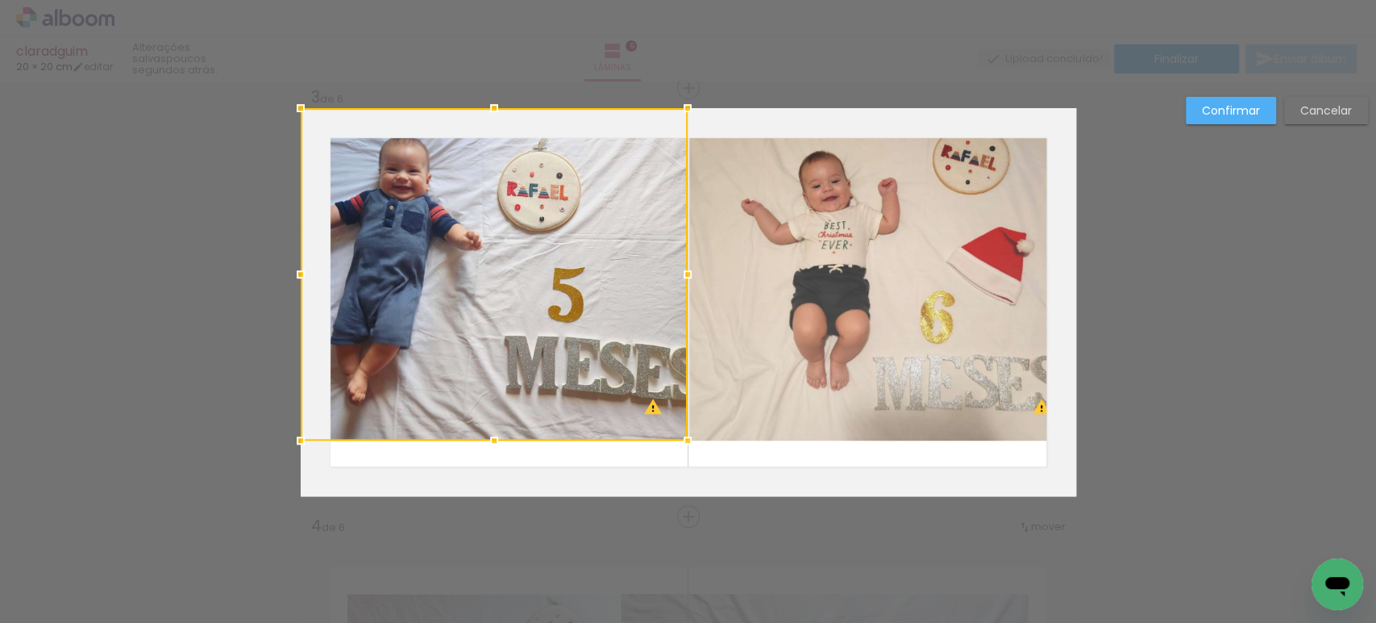
click at [743, 244] on quentale-photo at bounding box center [882, 274] width 387 height 332
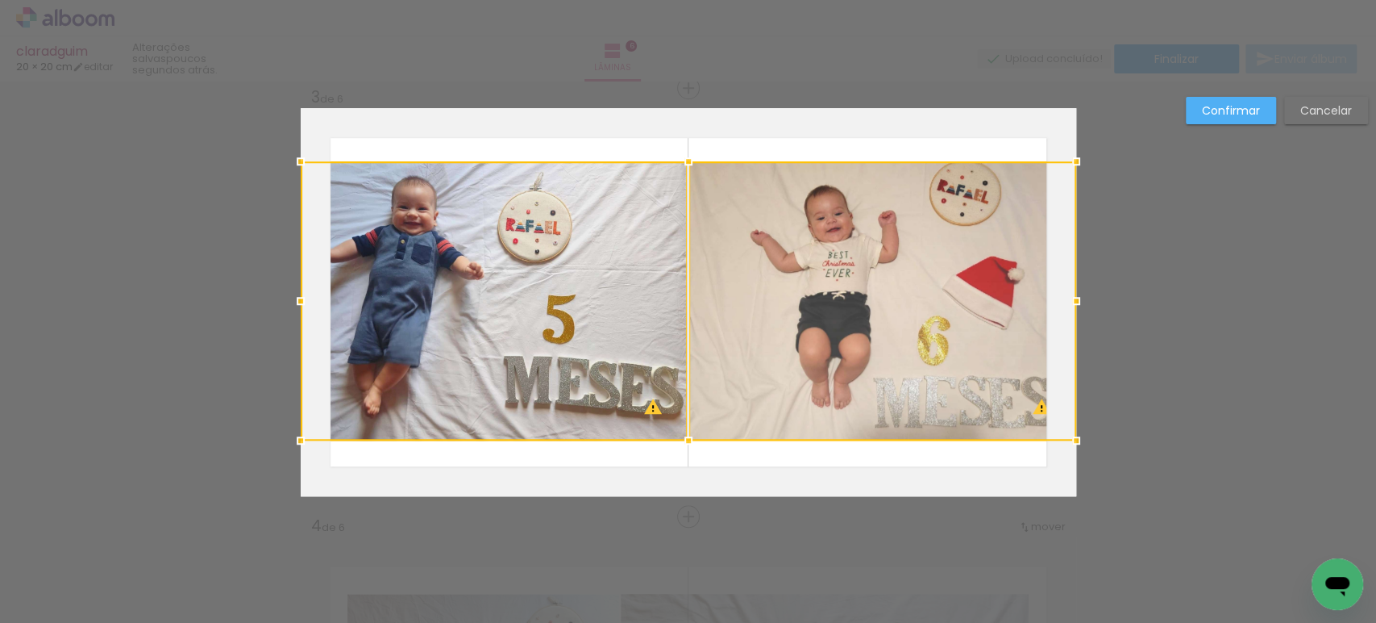
drag, startPoint x: 684, startPoint y: 107, endPoint x: 694, endPoint y: 142, distance: 36.2
click at [694, 142] on album-spread "3 de 6" at bounding box center [689, 302] width 776 height 388
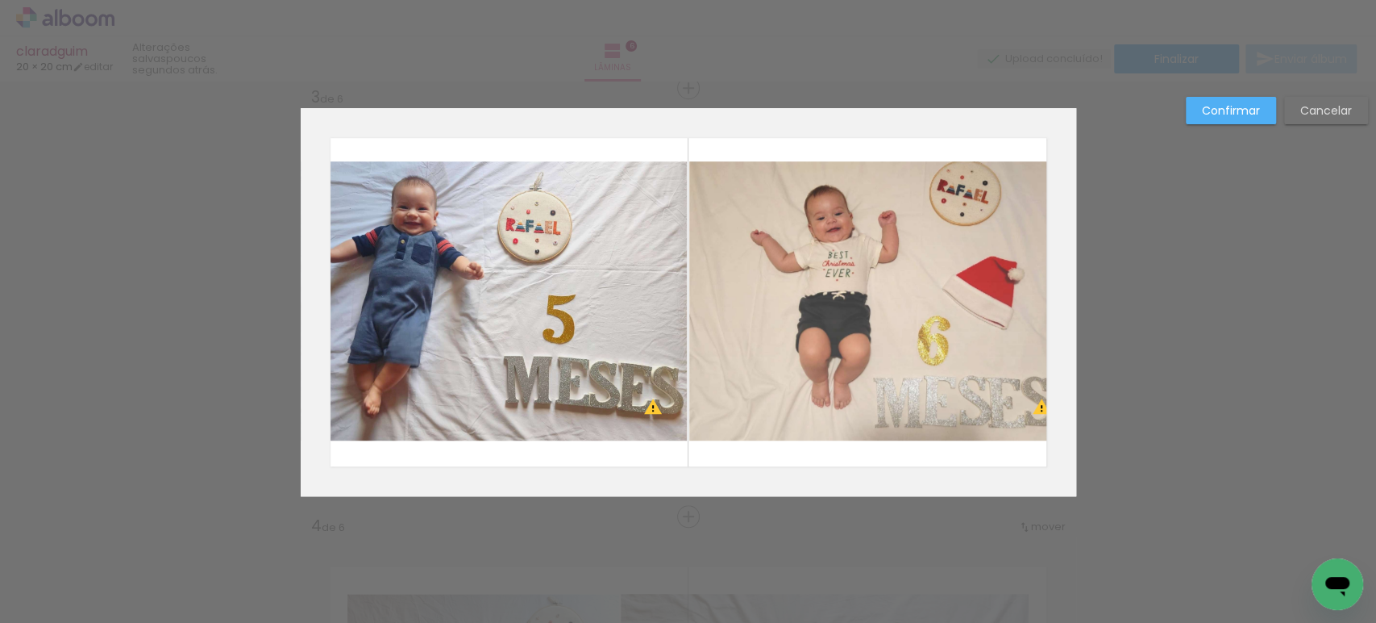
click at [582, 258] on quentale-photo at bounding box center [494, 300] width 387 height 279
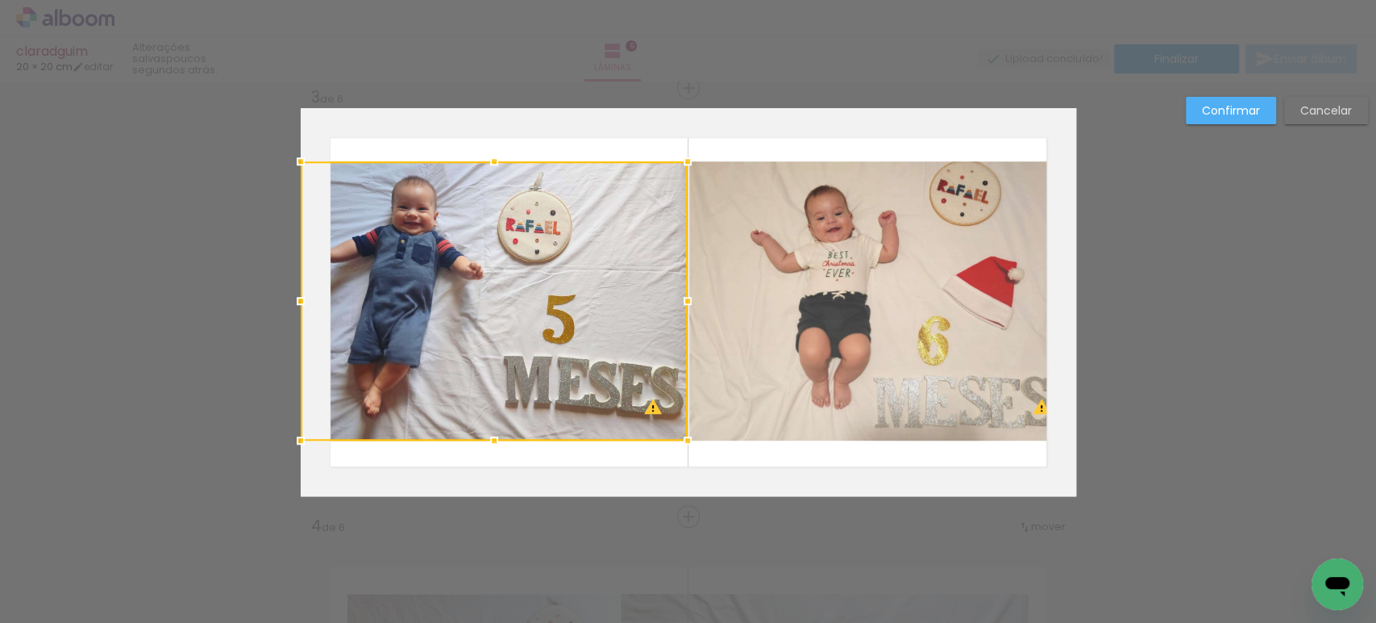
click at [784, 263] on quentale-photo at bounding box center [882, 300] width 387 height 279
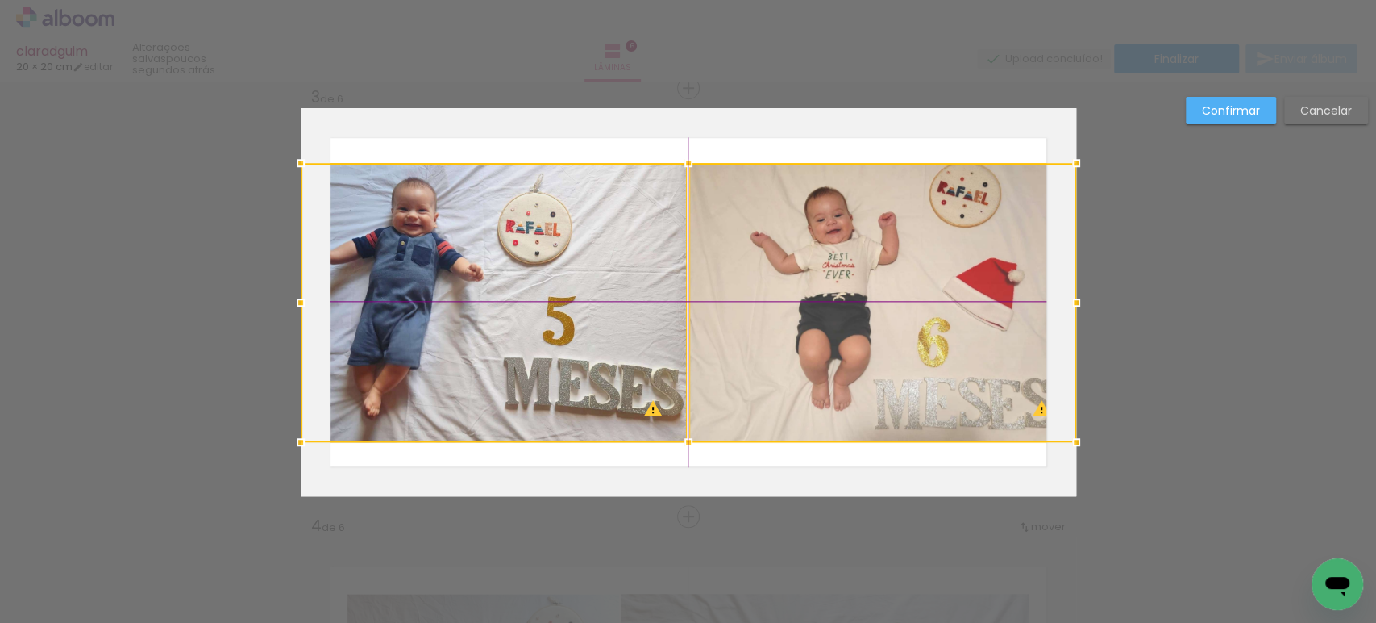
click at [785, 266] on div at bounding box center [689, 302] width 776 height 279
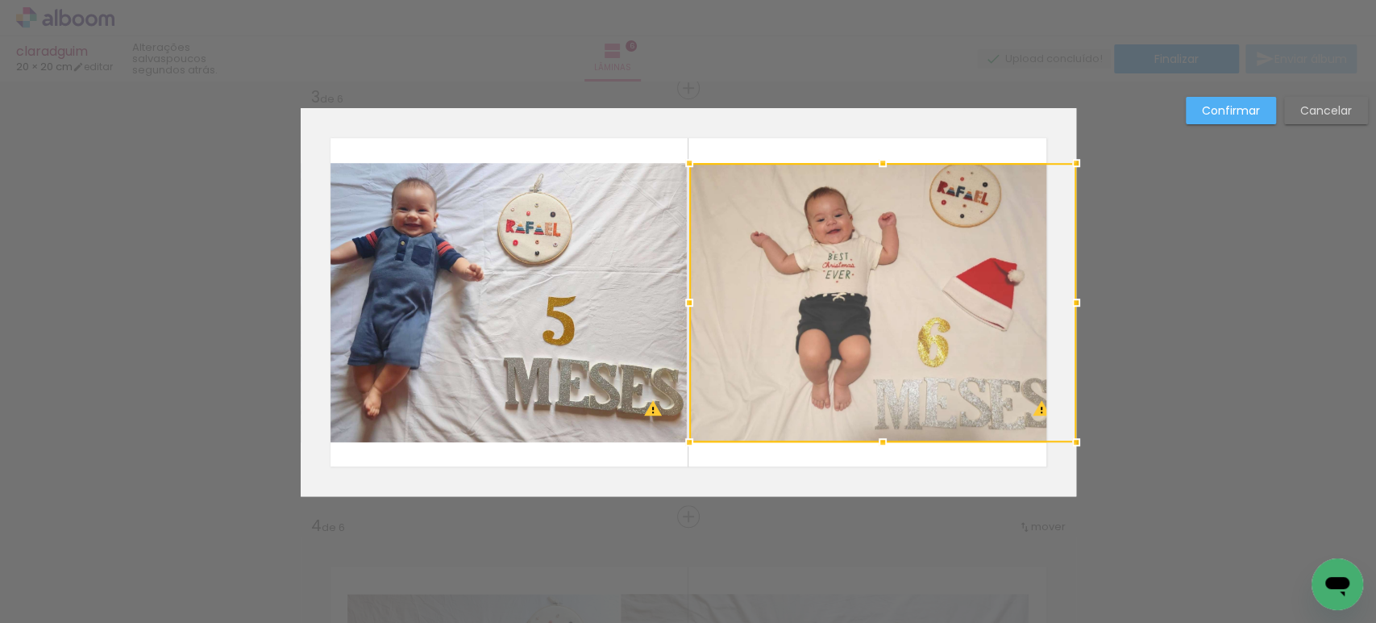
click at [932, 233] on div at bounding box center [882, 303] width 387 height 279
click at [0, 0] on slot "Cancelar" at bounding box center [0, 0] width 0 height 0
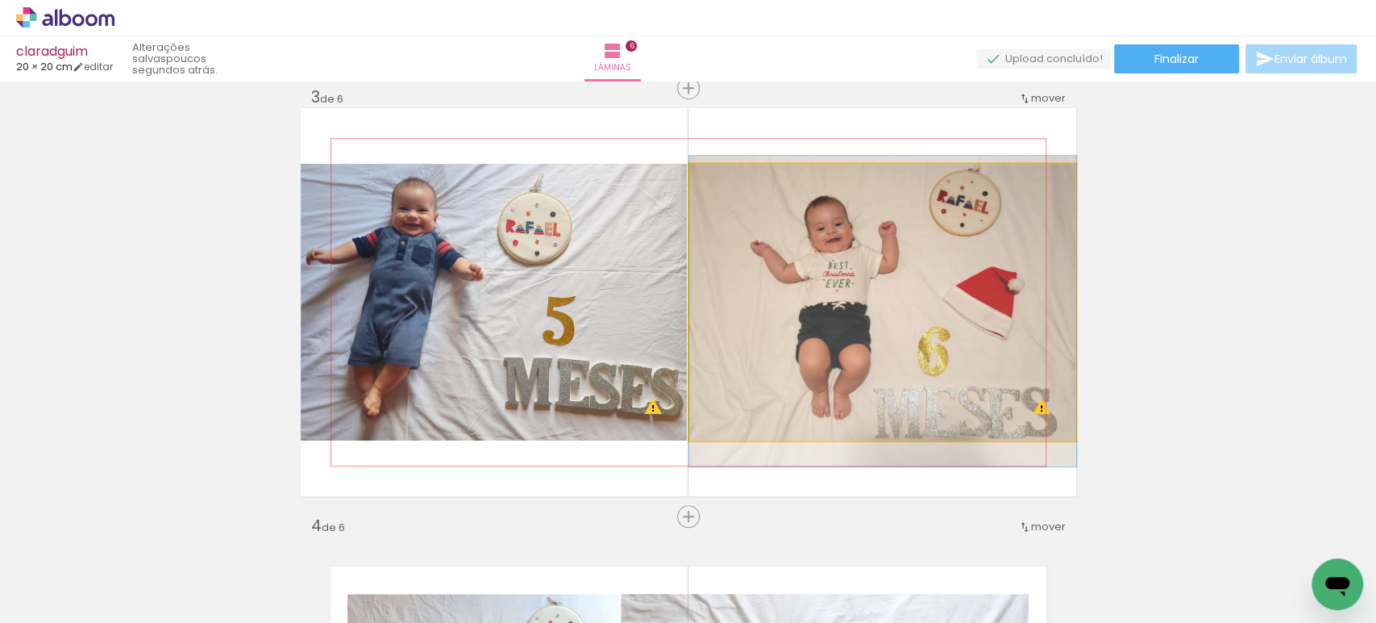
drag, startPoint x: 925, startPoint y: 275, endPoint x: 918, endPoint y: 284, distance: 11.5
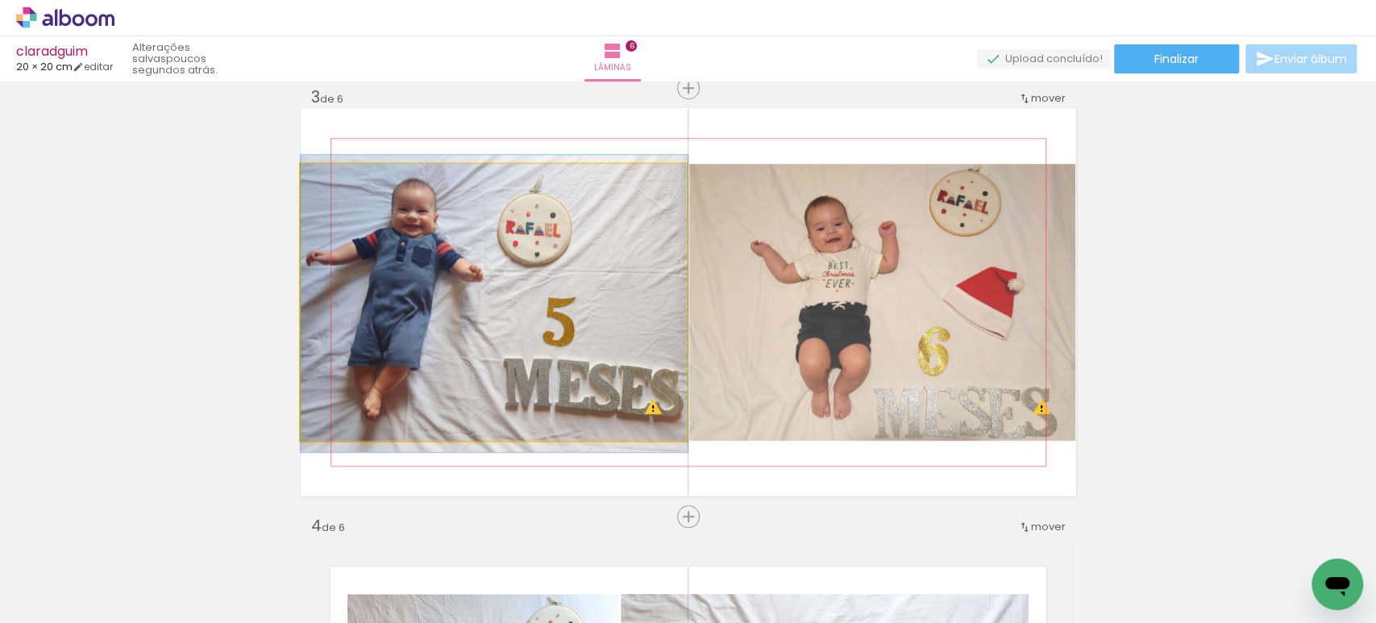
drag, startPoint x: 496, startPoint y: 297, endPoint x: 522, endPoint y: 298, distance: 25.8
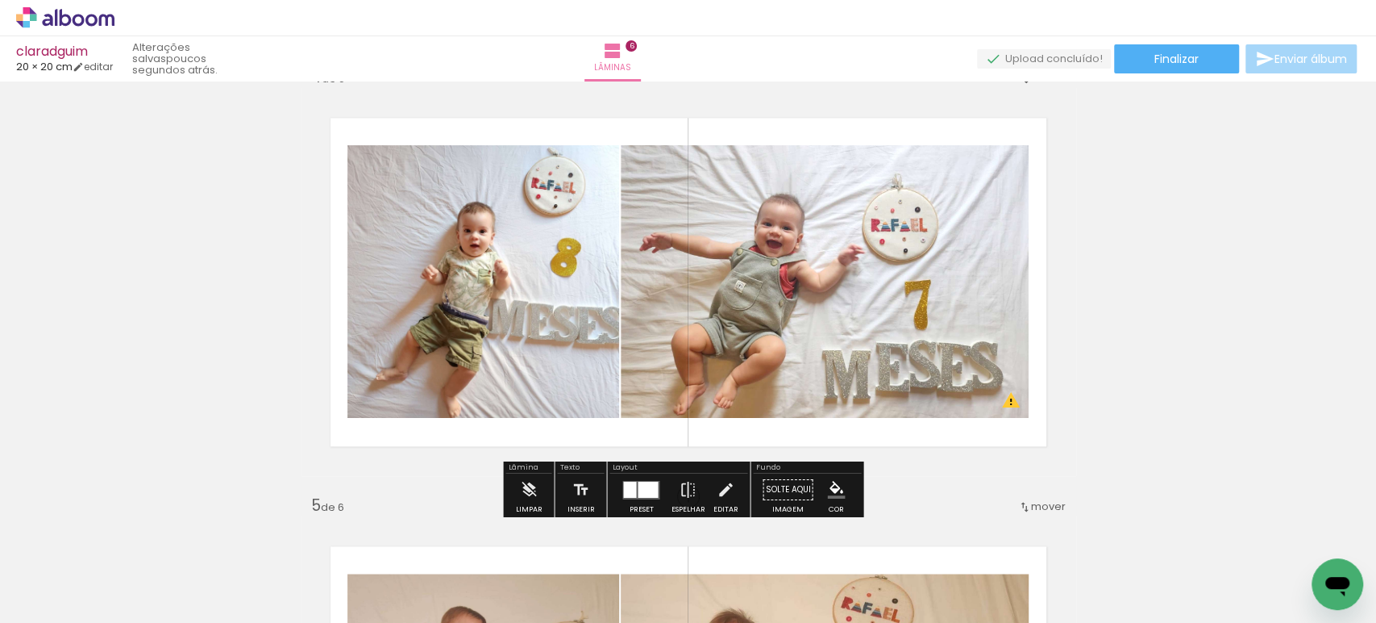
scroll to position [1324, 0]
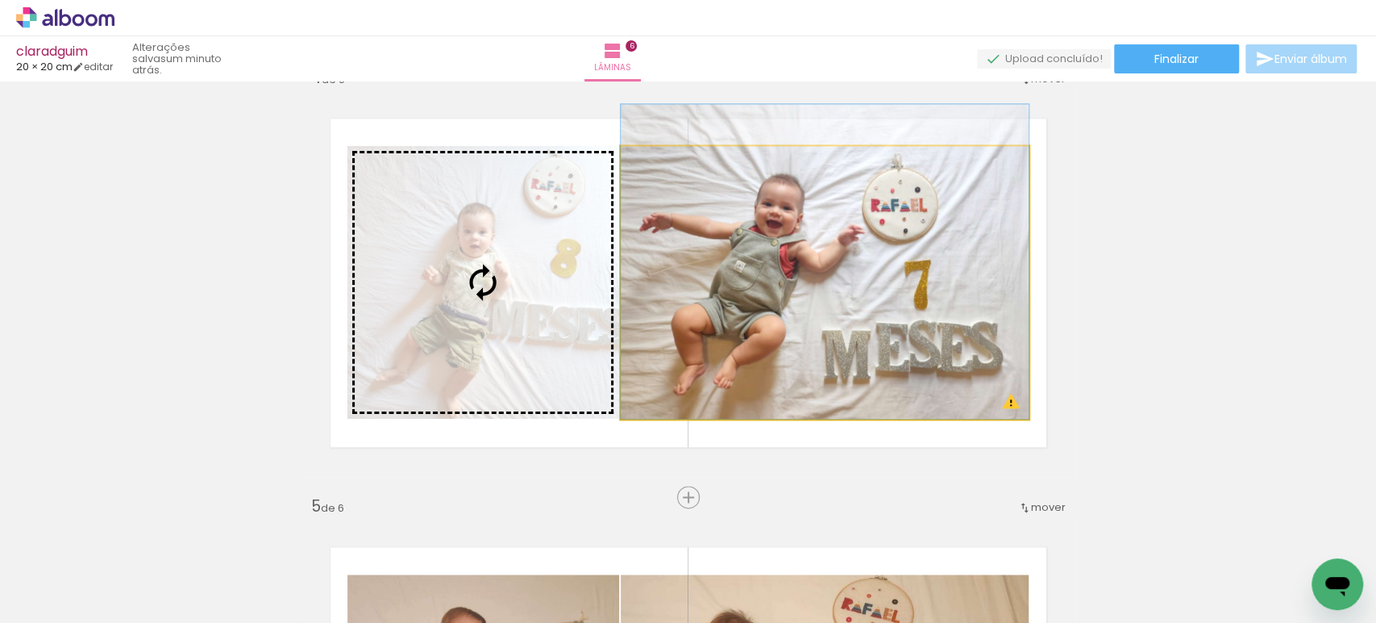
drag, startPoint x: 748, startPoint y: 315, endPoint x: 528, endPoint y: 283, distance: 221.7
click at [0, 0] on slot at bounding box center [0, 0] width 0 height 0
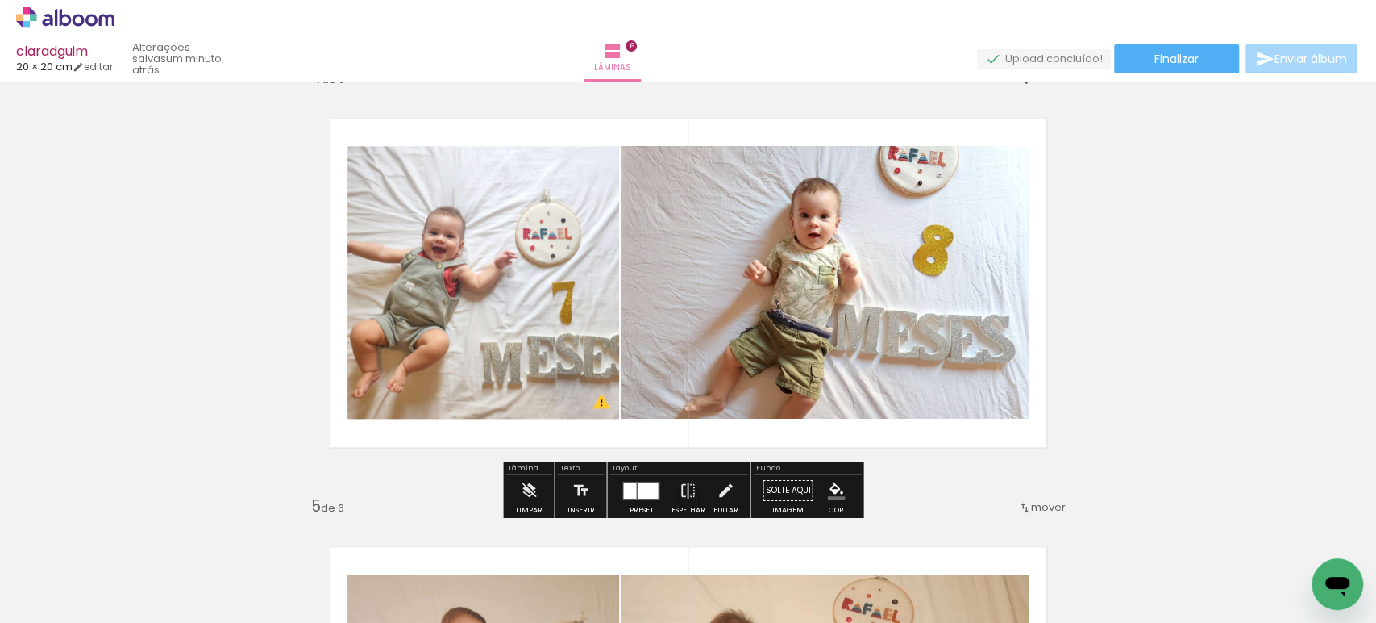
click at [632, 477] on div at bounding box center [641, 490] width 44 height 32
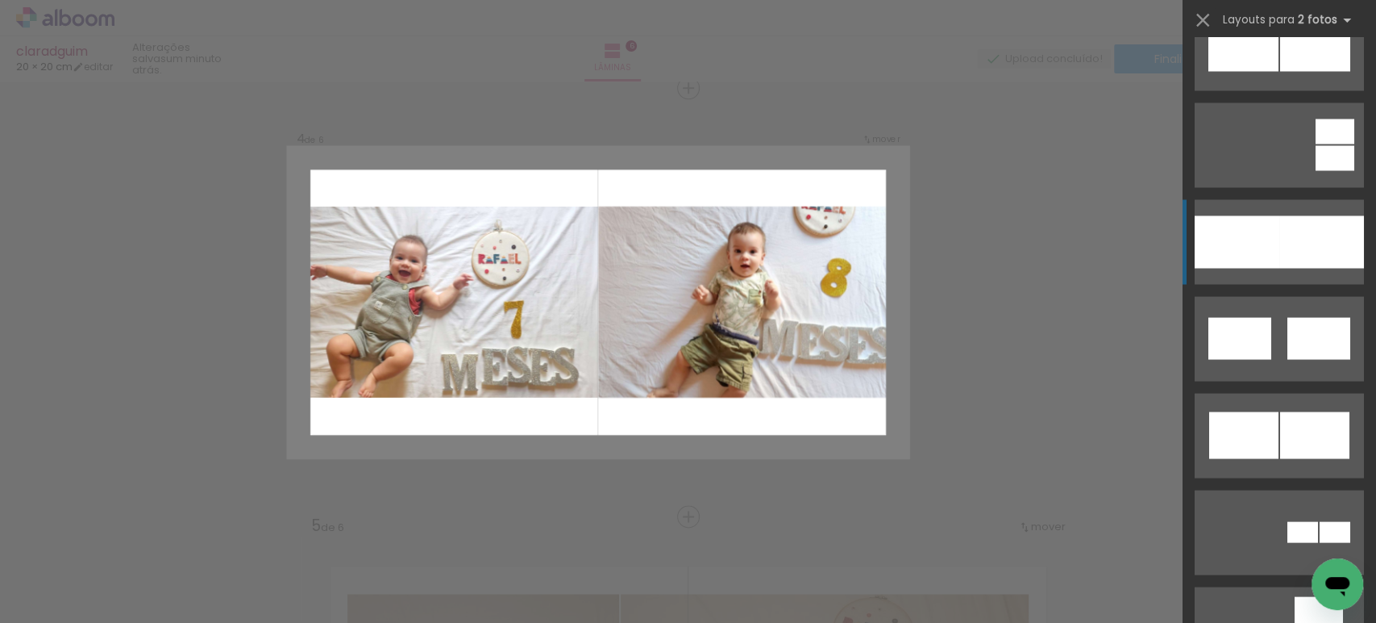
scroll to position [1881, 0]
click at [1280, 233] on div at bounding box center [1322, 242] width 85 height 52
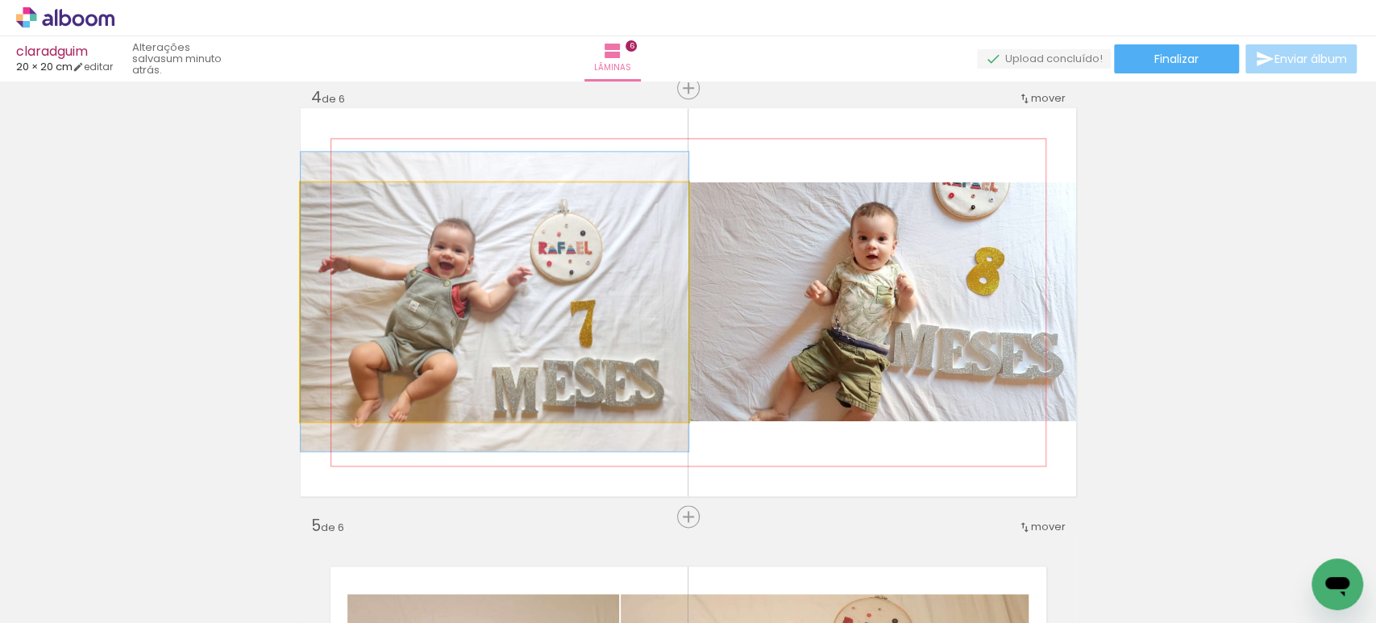
click at [407, 294] on quentale-photo at bounding box center [495, 301] width 388 height 239
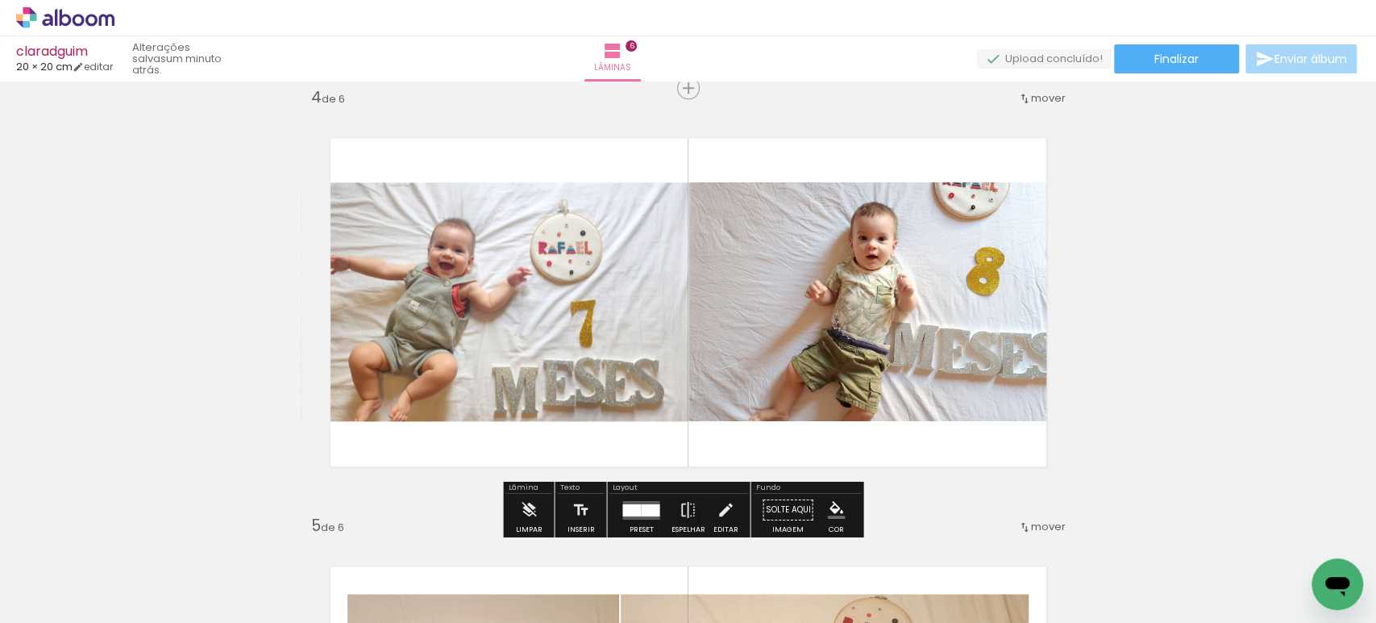
click at [407, 294] on quentale-photo at bounding box center [495, 301] width 388 height 239
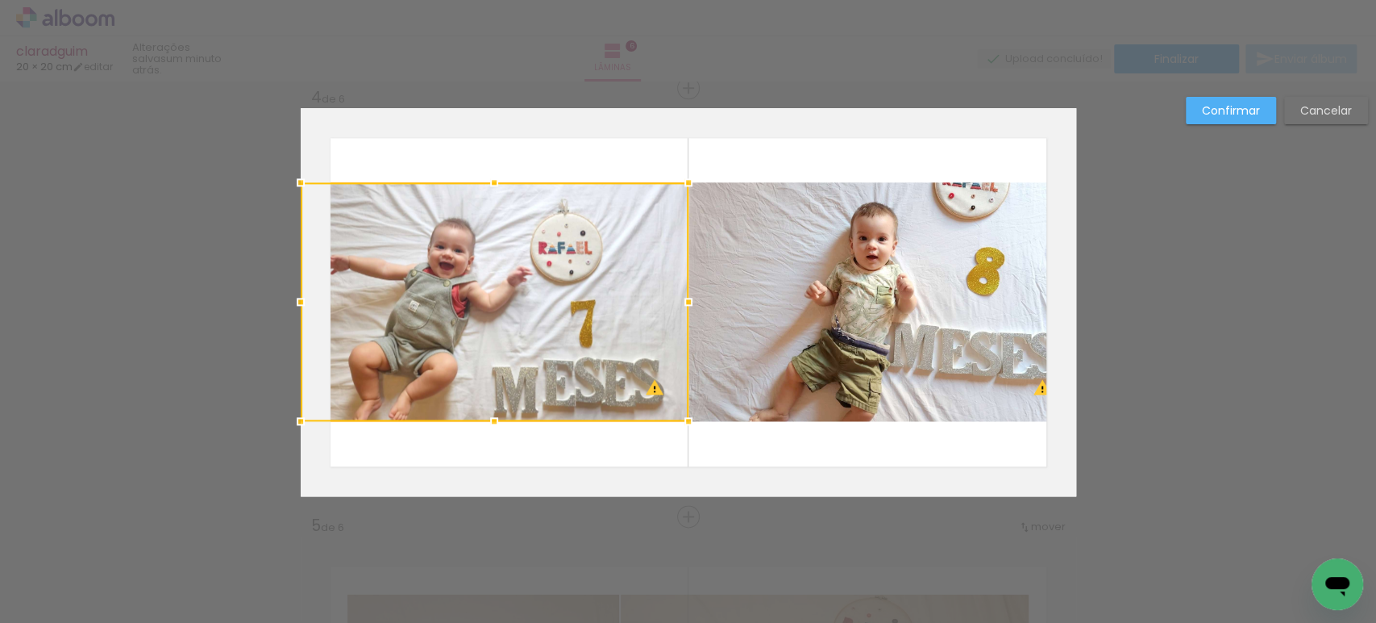
click at [407, 294] on div at bounding box center [495, 301] width 388 height 239
click at [814, 297] on quentale-photo at bounding box center [883, 301] width 388 height 239
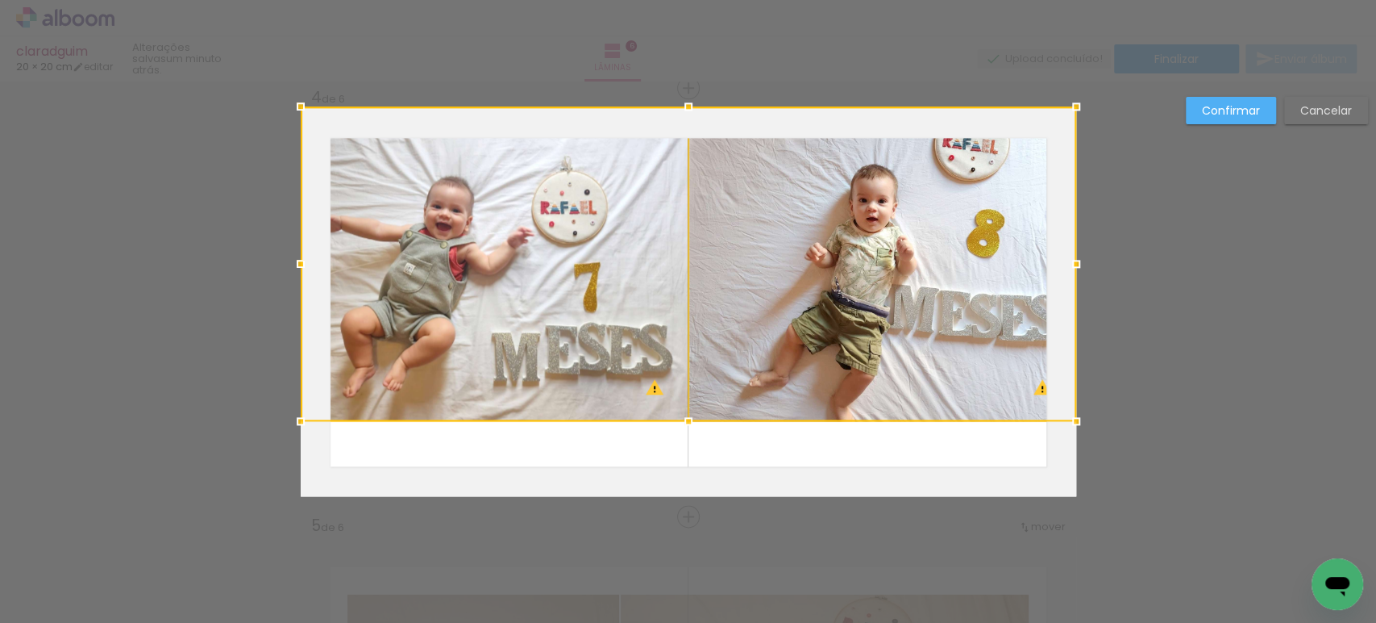
drag, startPoint x: 681, startPoint y: 180, endPoint x: 692, endPoint y: 120, distance: 60.7
click at [692, 120] on div at bounding box center [689, 106] width 32 height 32
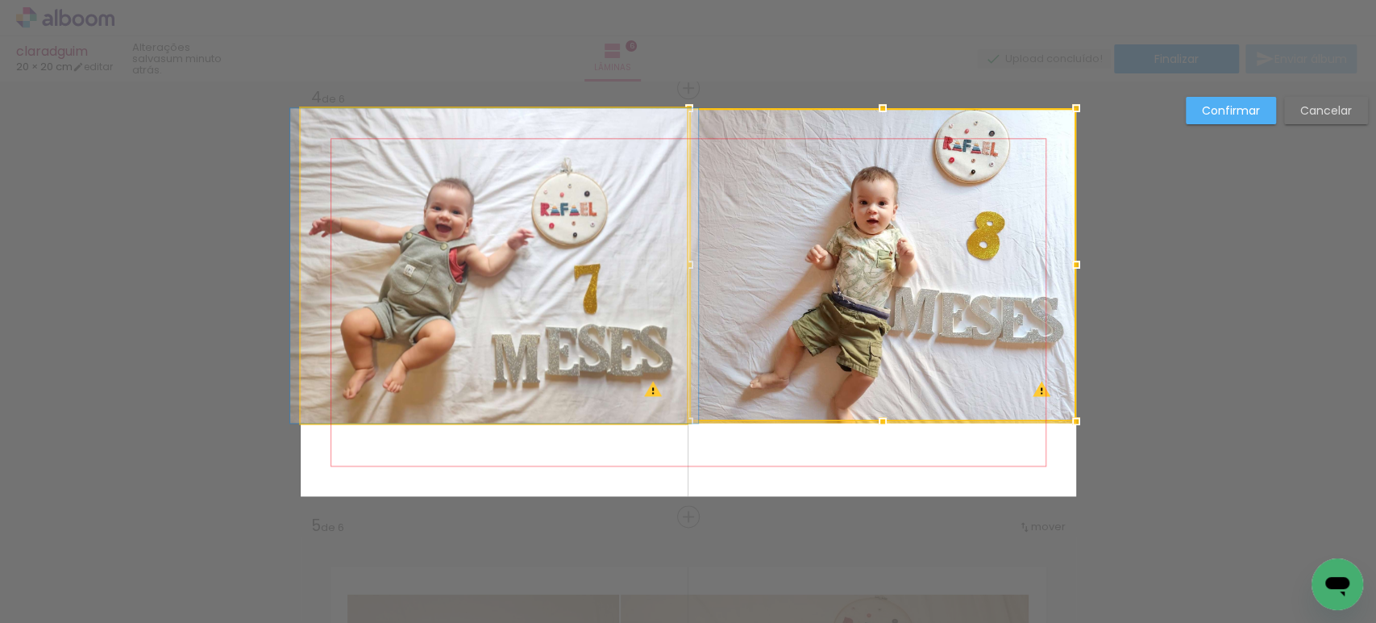
click at [586, 277] on quentale-photo at bounding box center [494, 265] width 387 height 314
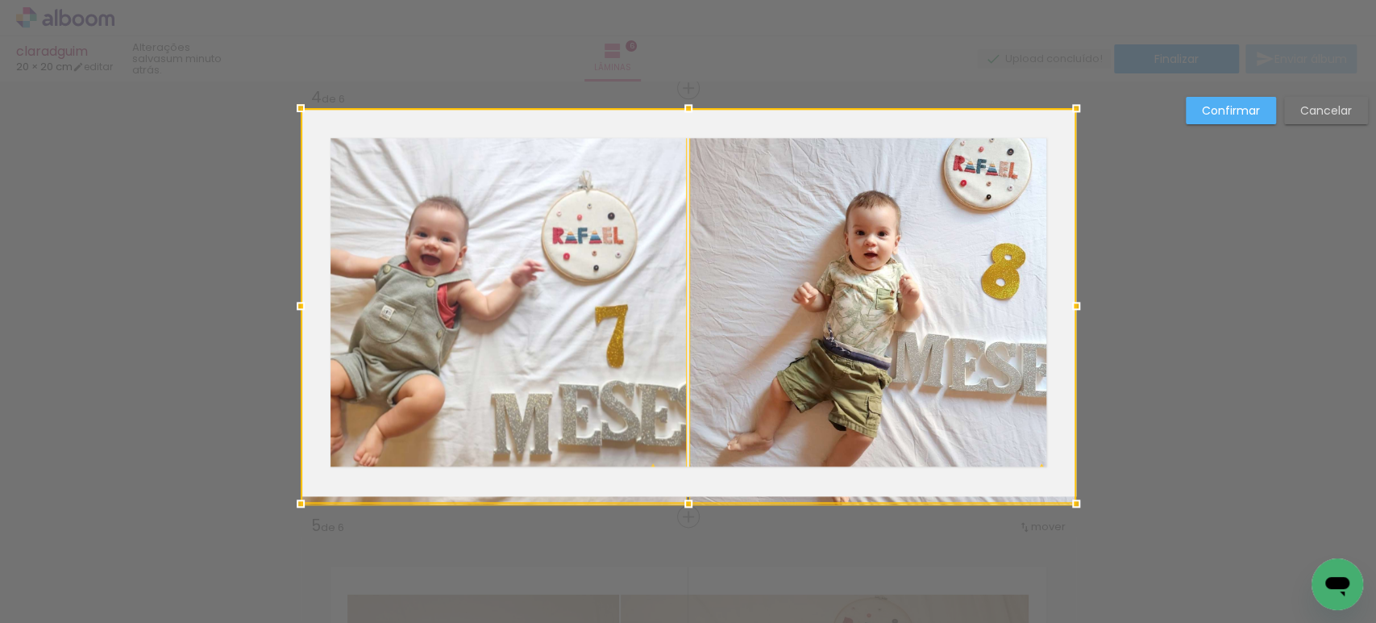
click at [685, 423] on div at bounding box center [689, 305] width 776 height 395
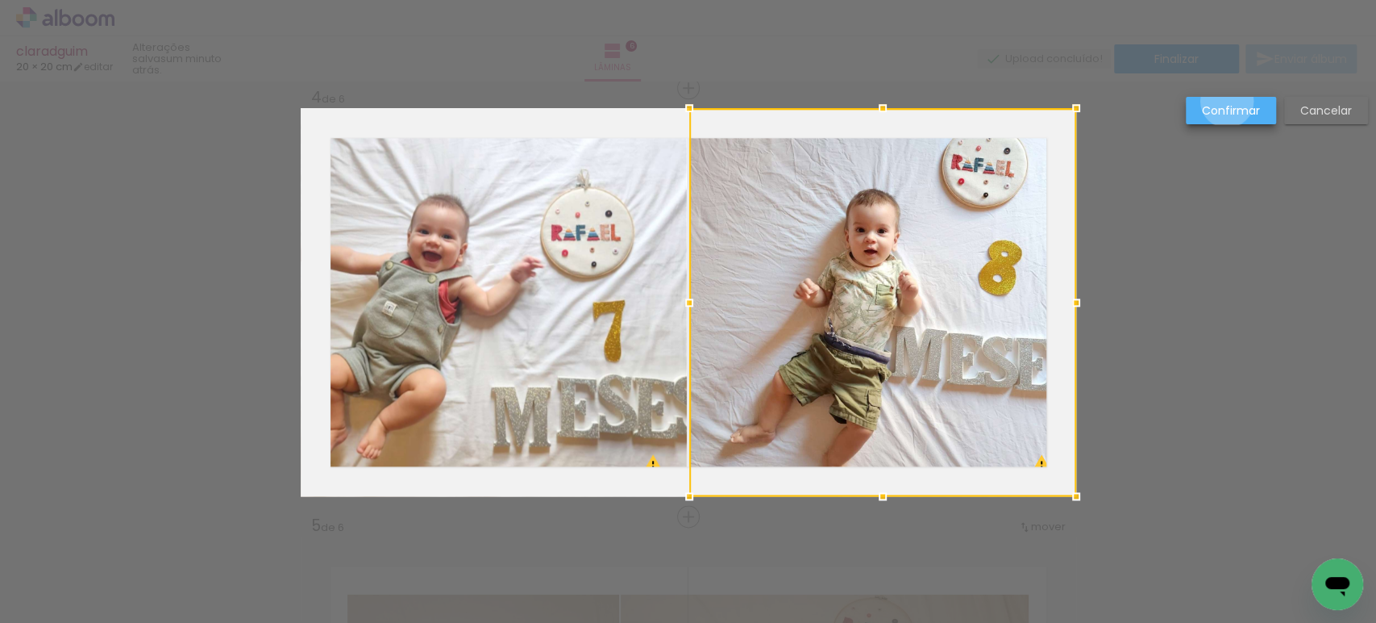
click at [0, 0] on slot "Confirmar" at bounding box center [0, 0] width 0 height 0
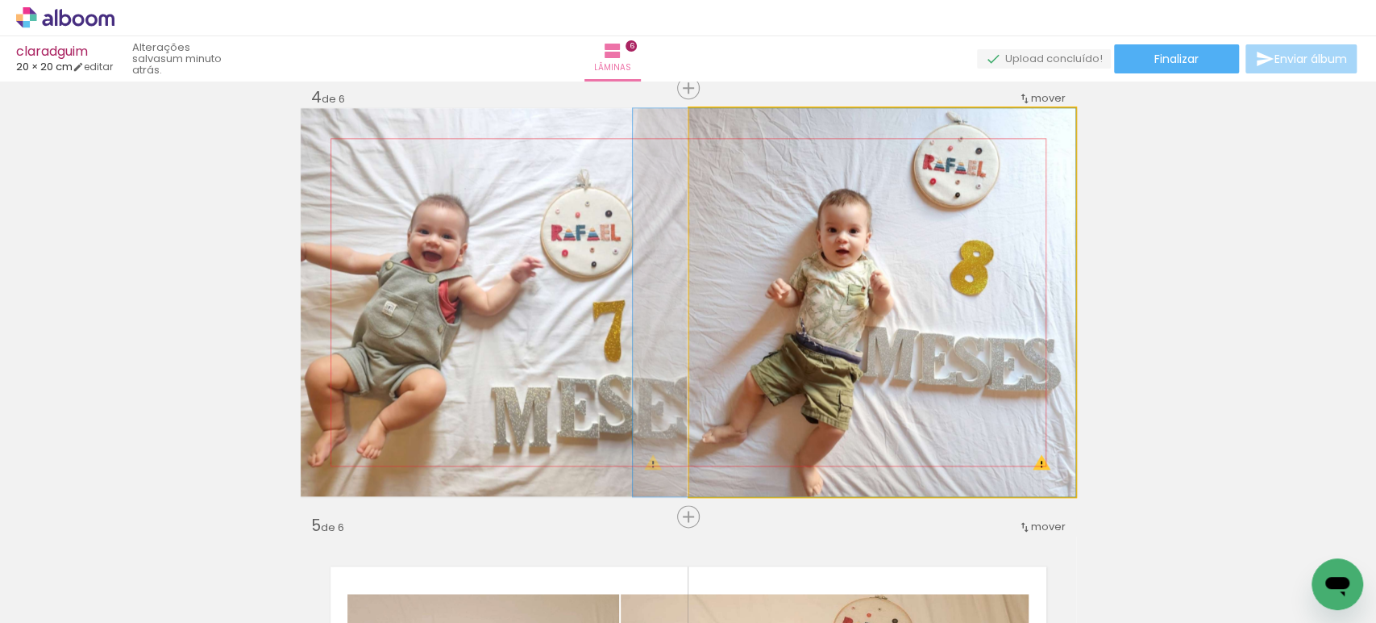
drag, startPoint x: 972, startPoint y: 251, endPoint x: 935, endPoint y: 248, distance: 38.0
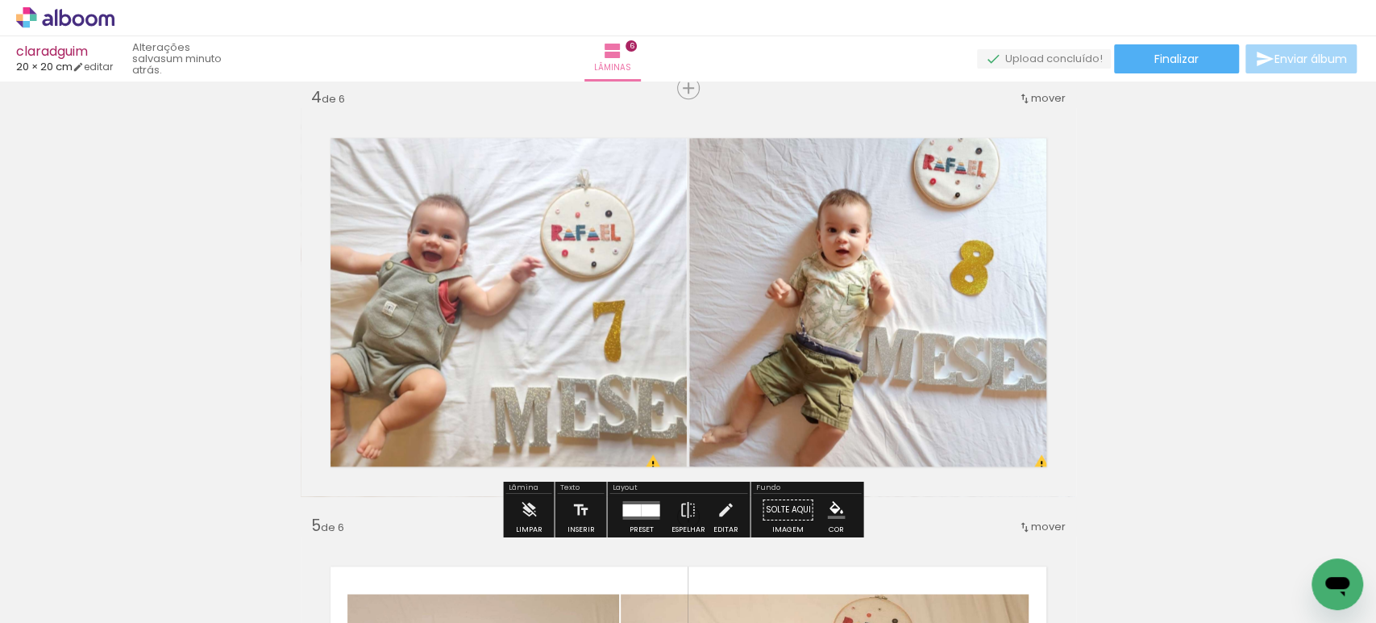
click at [943, 231] on quentale-photo at bounding box center [882, 302] width 387 height 388
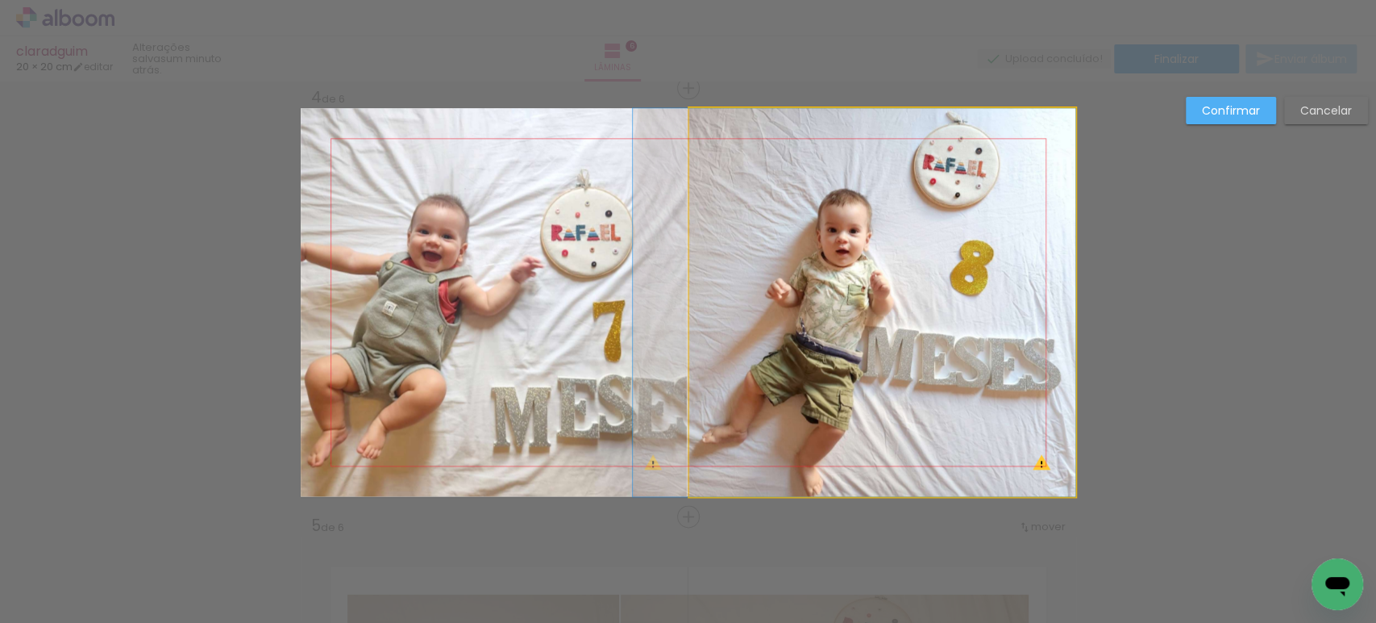
click at [943, 231] on quentale-photo at bounding box center [882, 302] width 387 height 388
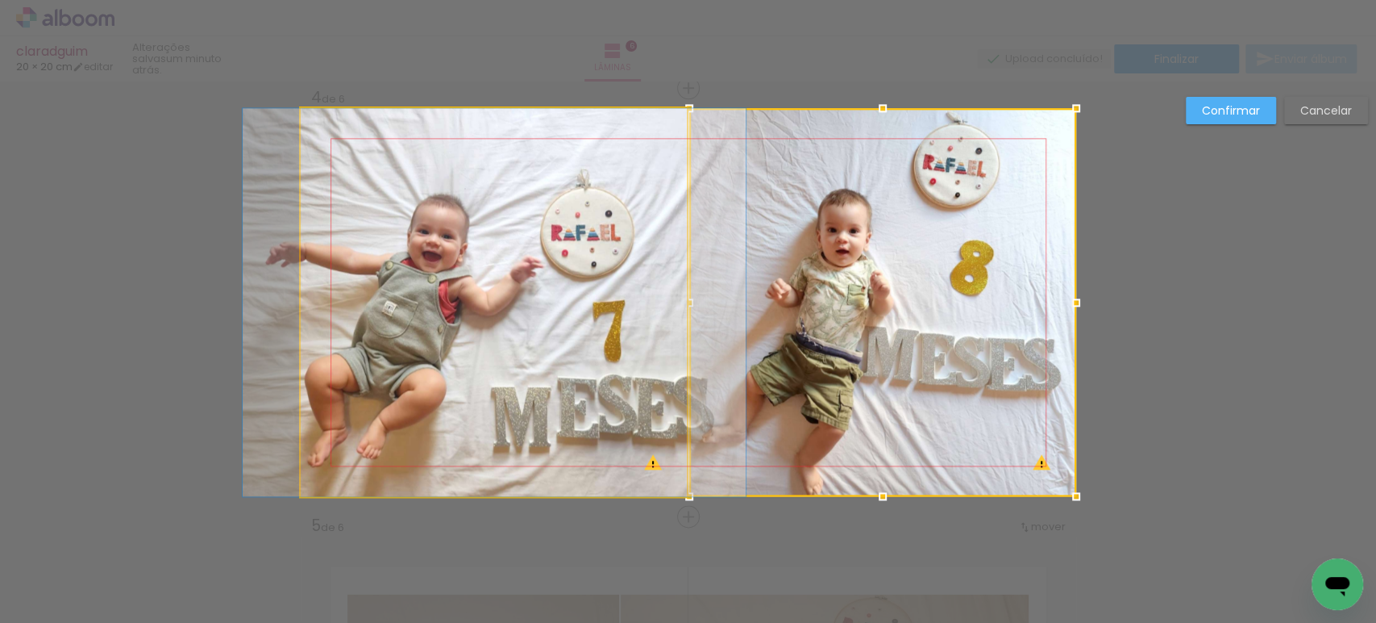
click at [569, 231] on quentale-photo at bounding box center [494, 302] width 387 height 388
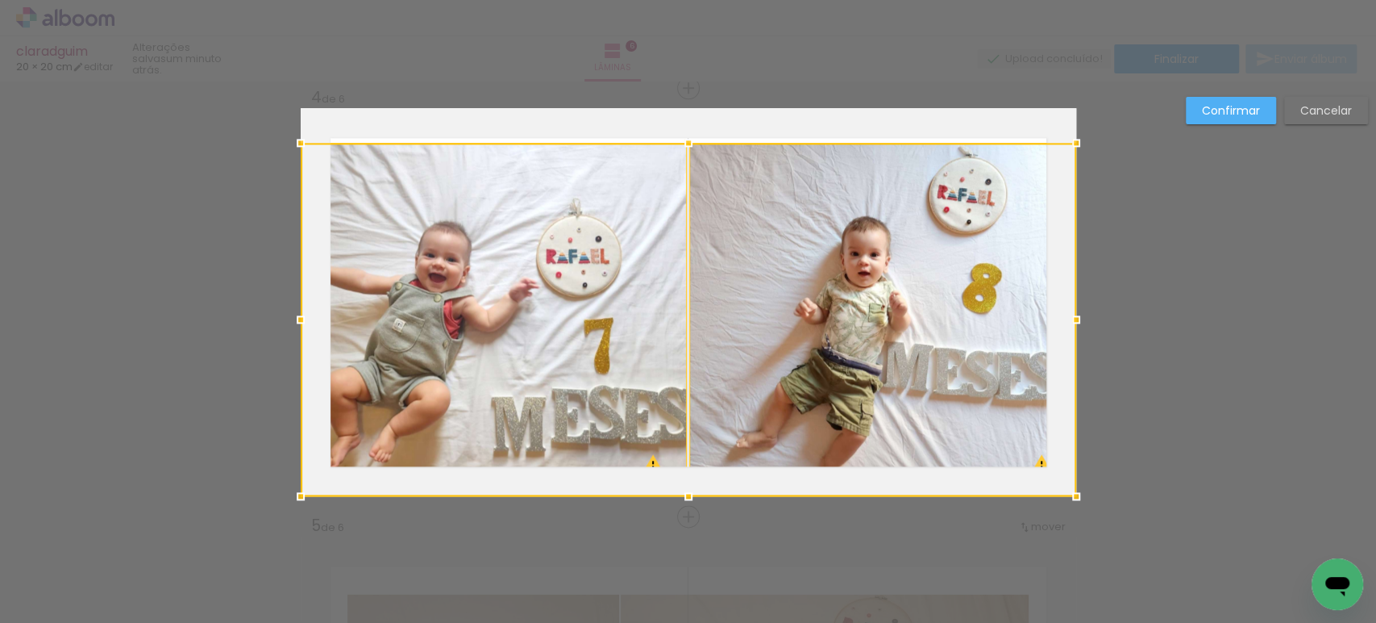
drag, startPoint x: 684, startPoint y: 114, endPoint x: 691, endPoint y: 148, distance: 35.4
click at [691, 148] on div at bounding box center [689, 143] width 32 height 32
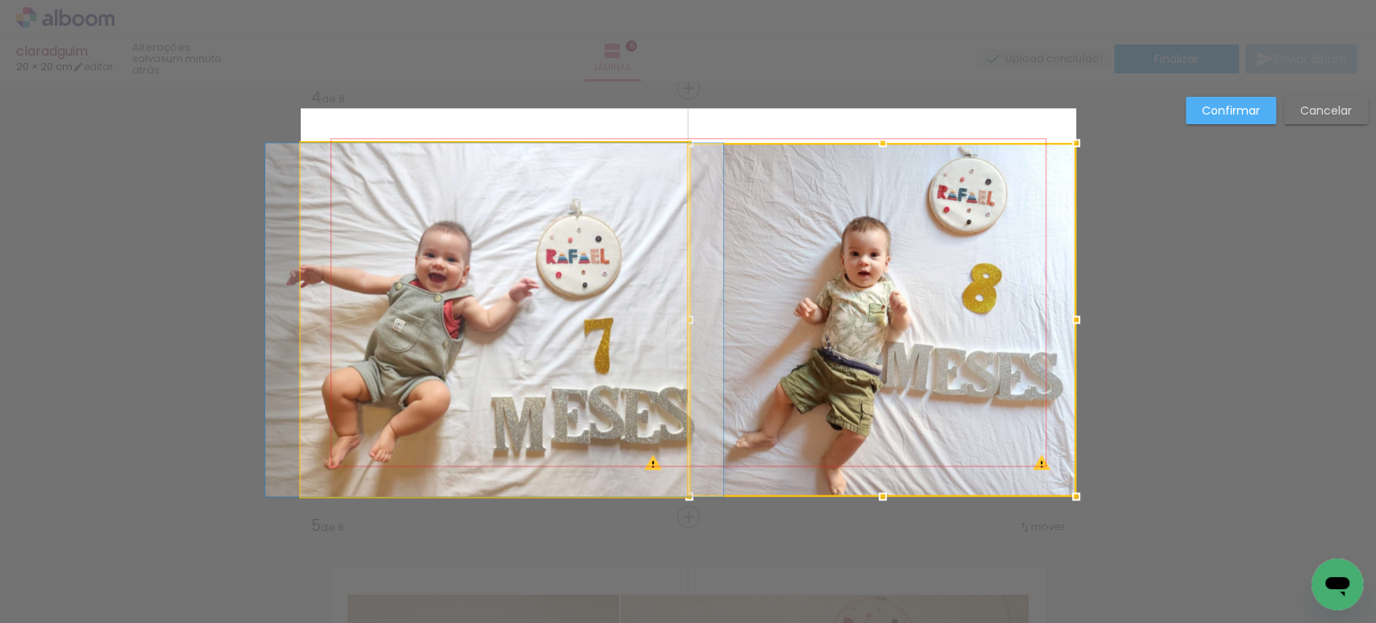
click at [606, 224] on quentale-photo at bounding box center [494, 319] width 387 height 353
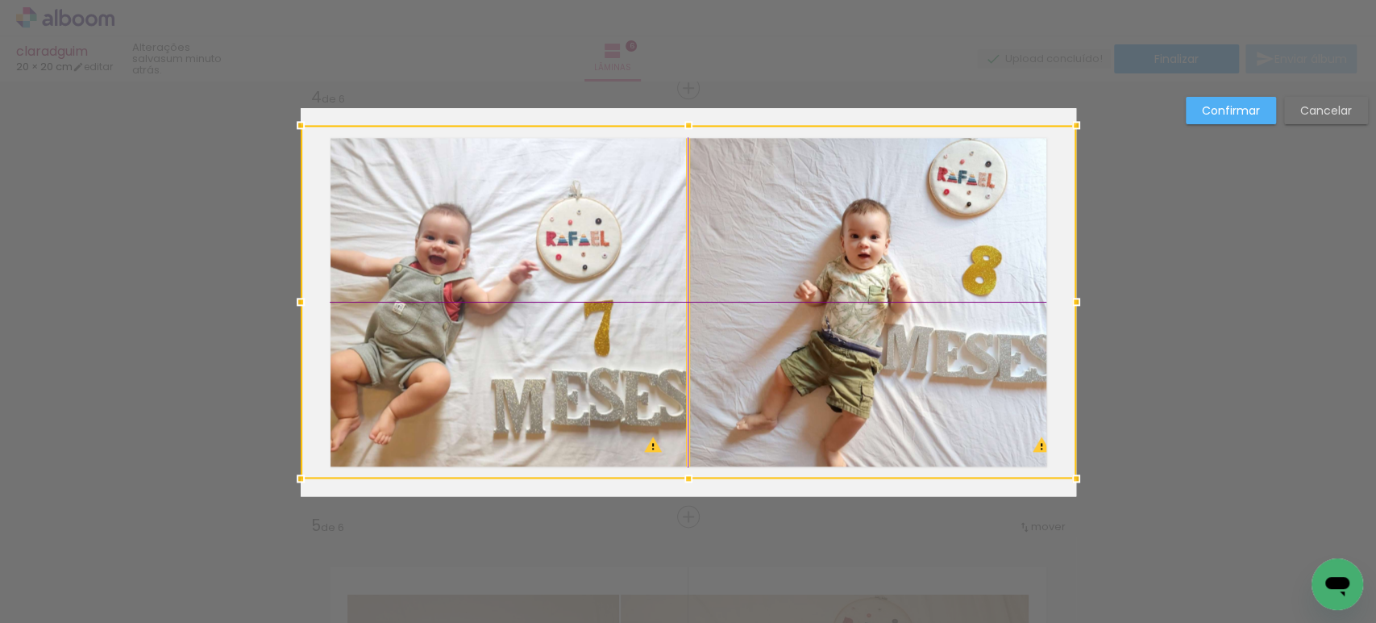
drag, startPoint x: 760, startPoint y: 269, endPoint x: 763, endPoint y: 257, distance: 12.5
click at [763, 257] on div at bounding box center [689, 301] width 776 height 353
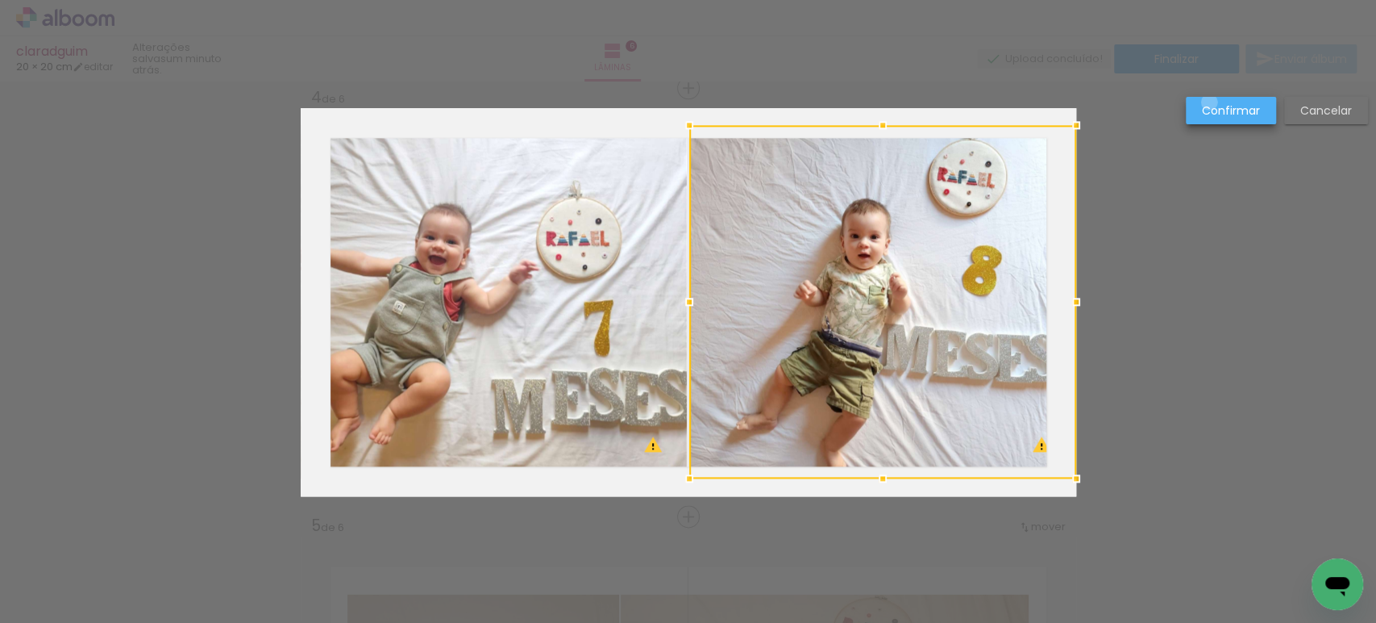
click at [0, 0] on slot "Confirmar" at bounding box center [0, 0] width 0 height 0
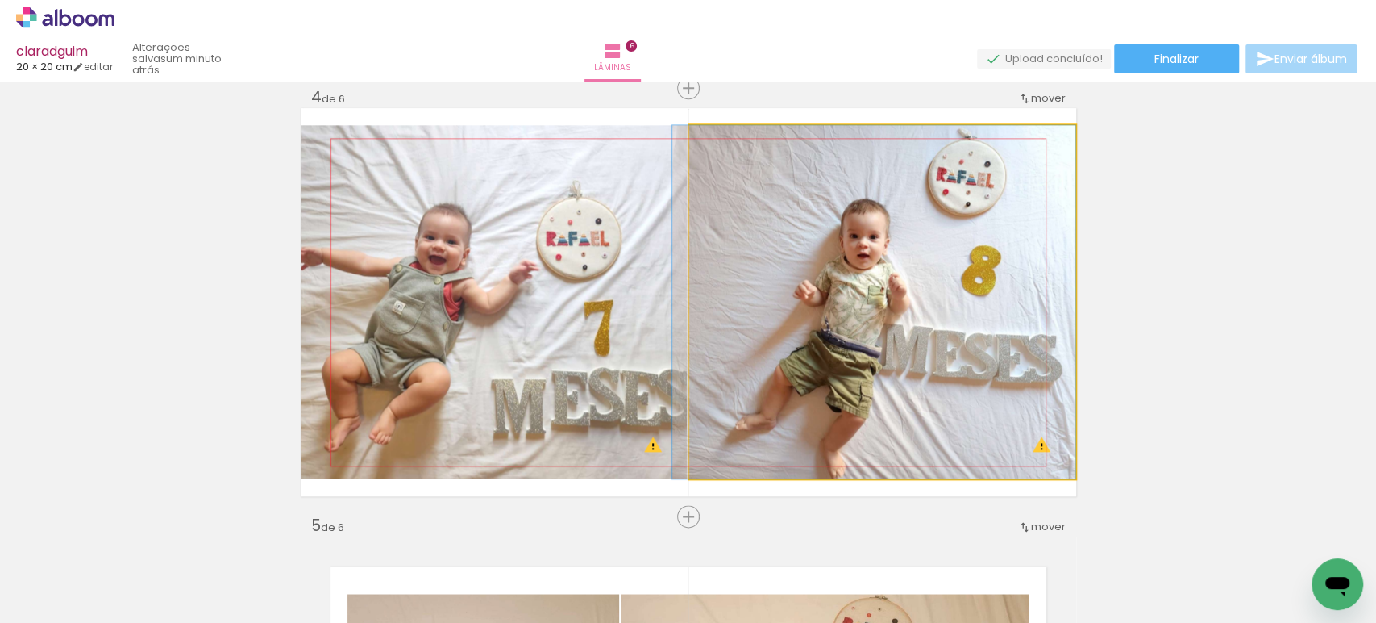
drag, startPoint x: 936, startPoint y: 282, endPoint x: 924, endPoint y: 276, distance: 13.7
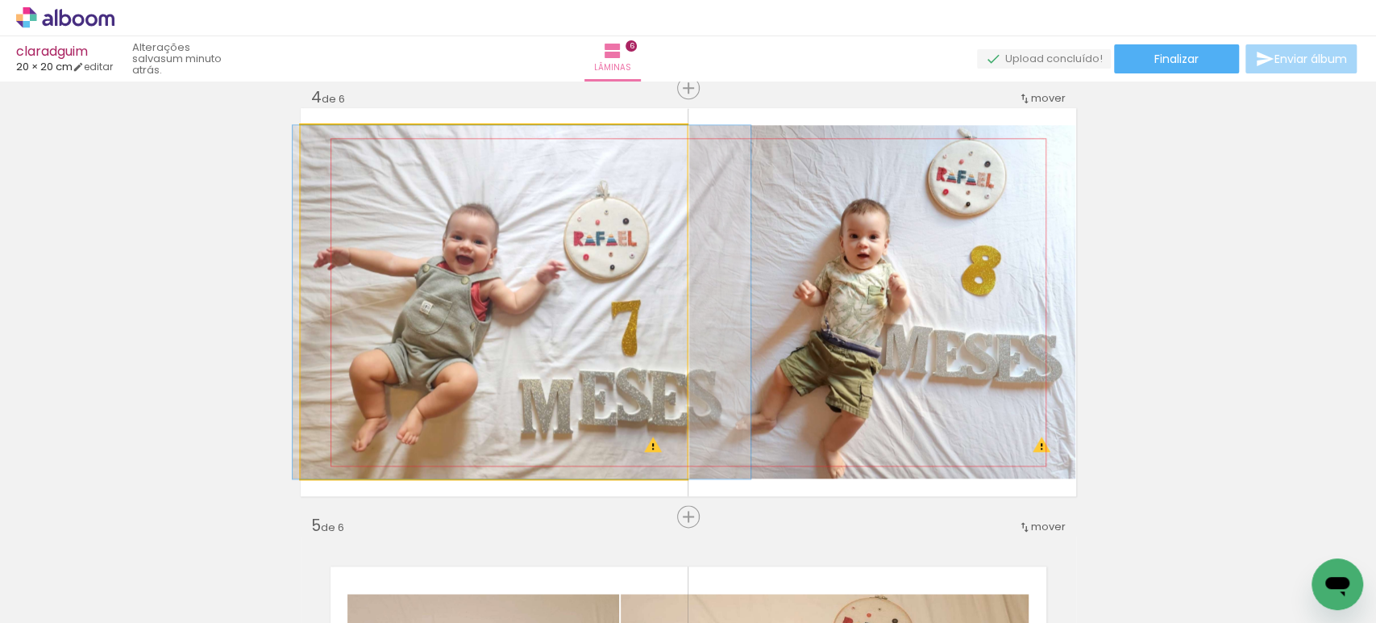
drag, startPoint x: 467, startPoint y: 282, endPoint x: 493, endPoint y: 282, distance: 26.6
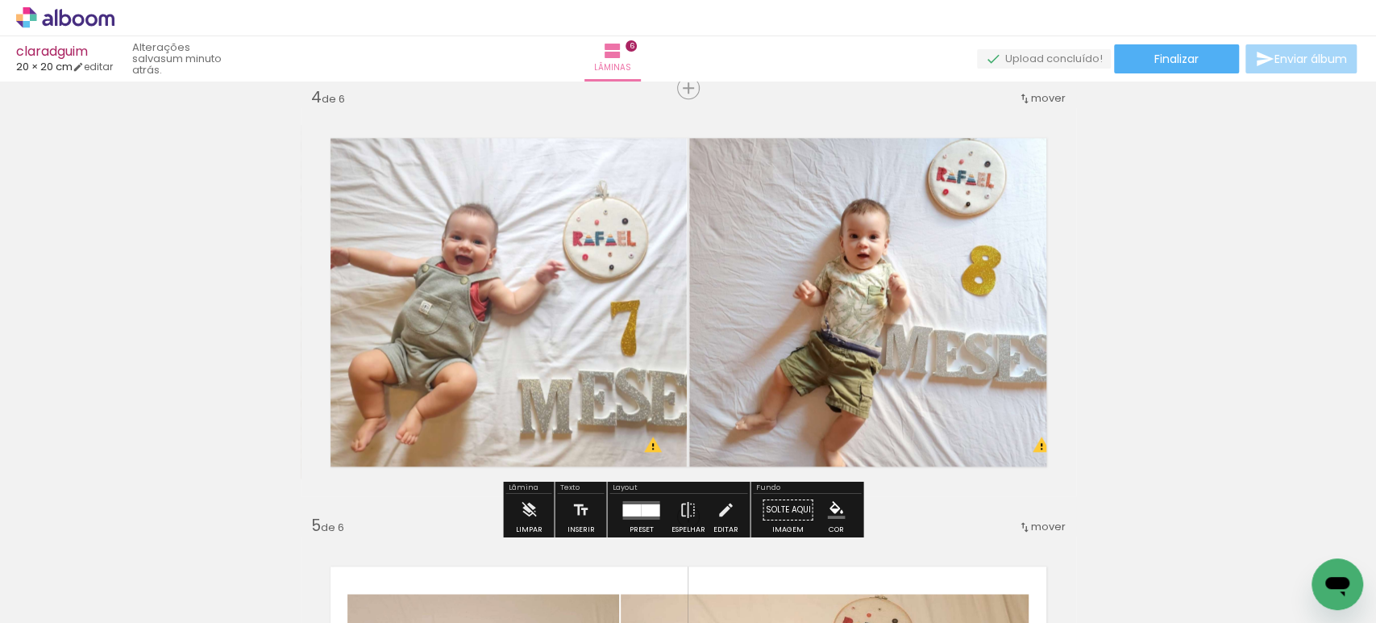
click at [493, 282] on quentale-photo at bounding box center [494, 301] width 387 height 353
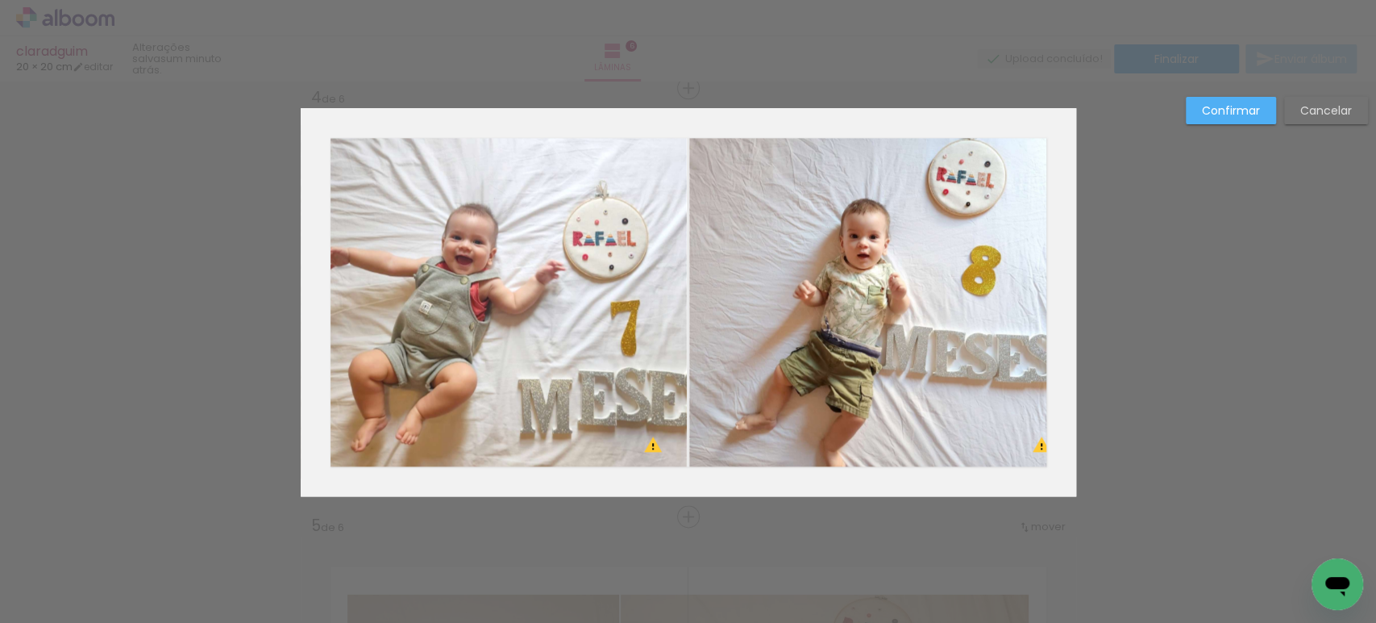
click at [493, 282] on quentale-photo at bounding box center [494, 301] width 387 height 353
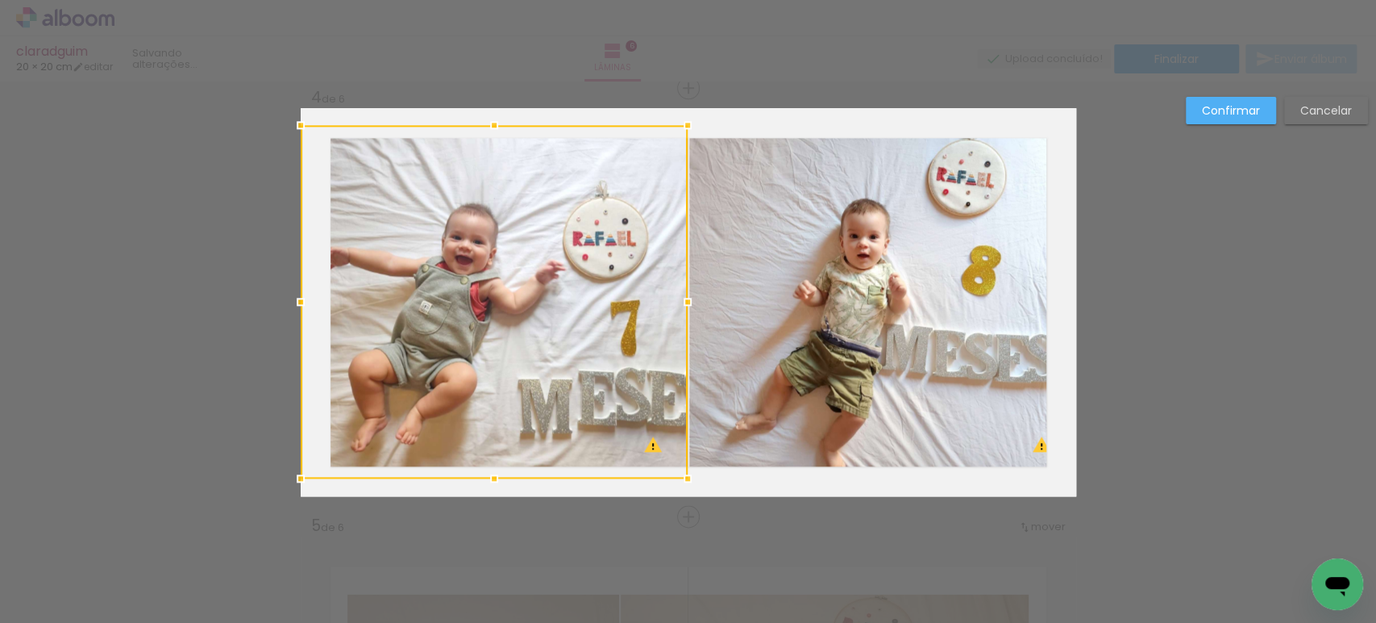
click at [493, 282] on div at bounding box center [494, 301] width 387 height 353
click at [726, 284] on quentale-photo at bounding box center [882, 301] width 387 height 353
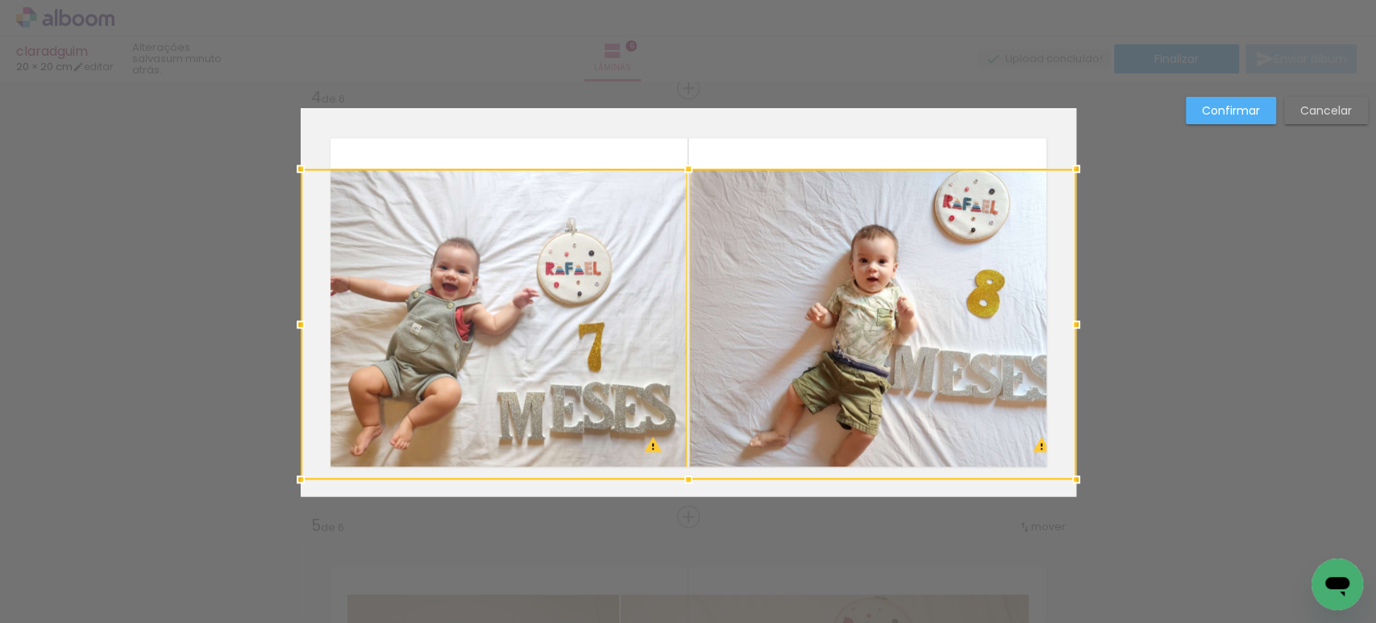
drag, startPoint x: 677, startPoint y: 127, endPoint x: 687, endPoint y: 164, distance: 39.1
click at [687, 164] on div at bounding box center [689, 168] width 32 height 32
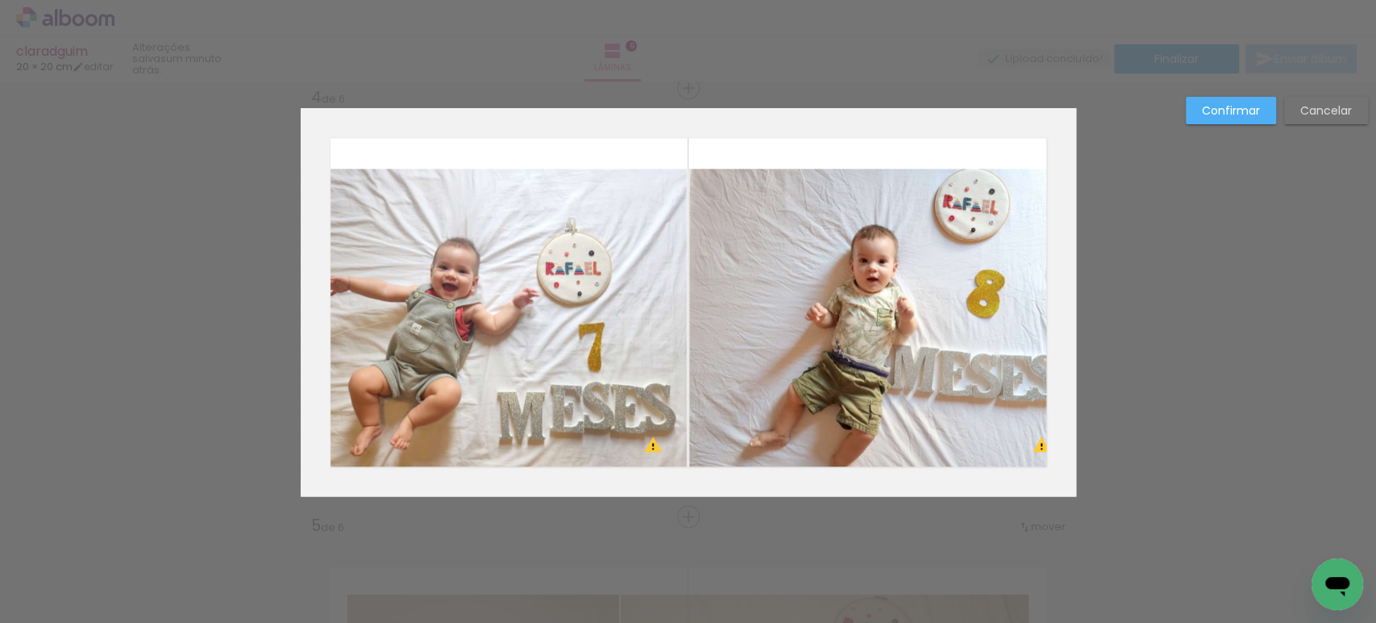
click at [573, 282] on quentale-photo at bounding box center [494, 324] width 387 height 310
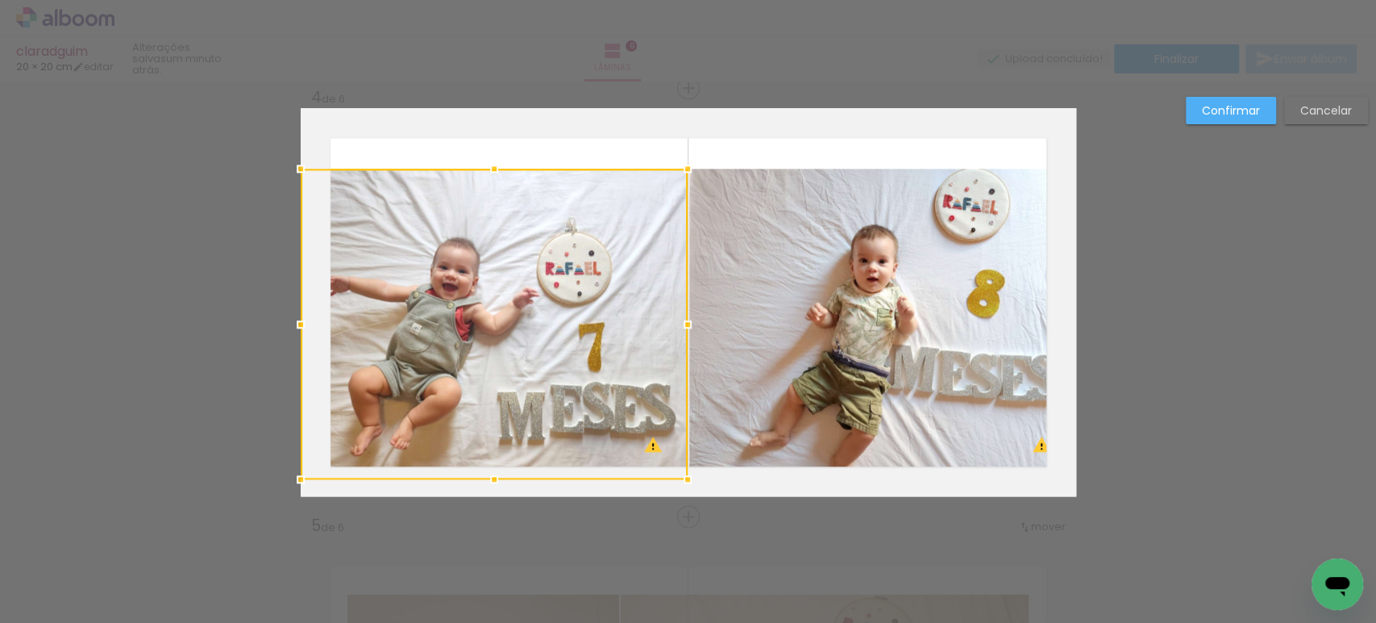
click at [769, 283] on quentale-photo at bounding box center [882, 324] width 387 height 310
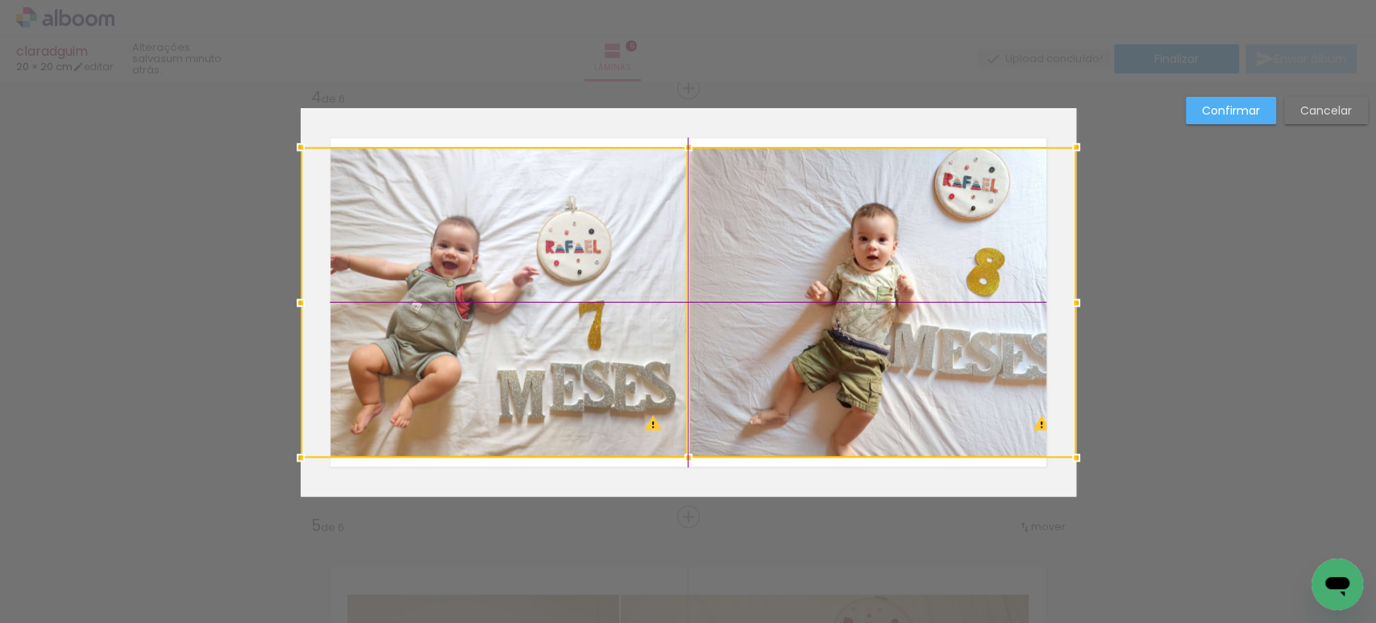
drag, startPoint x: 765, startPoint y: 294, endPoint x: 768, endPoint y: 269, distance: 25.2
click at [768, 269] on div at bounding box center [689, 302] width 776 height 310
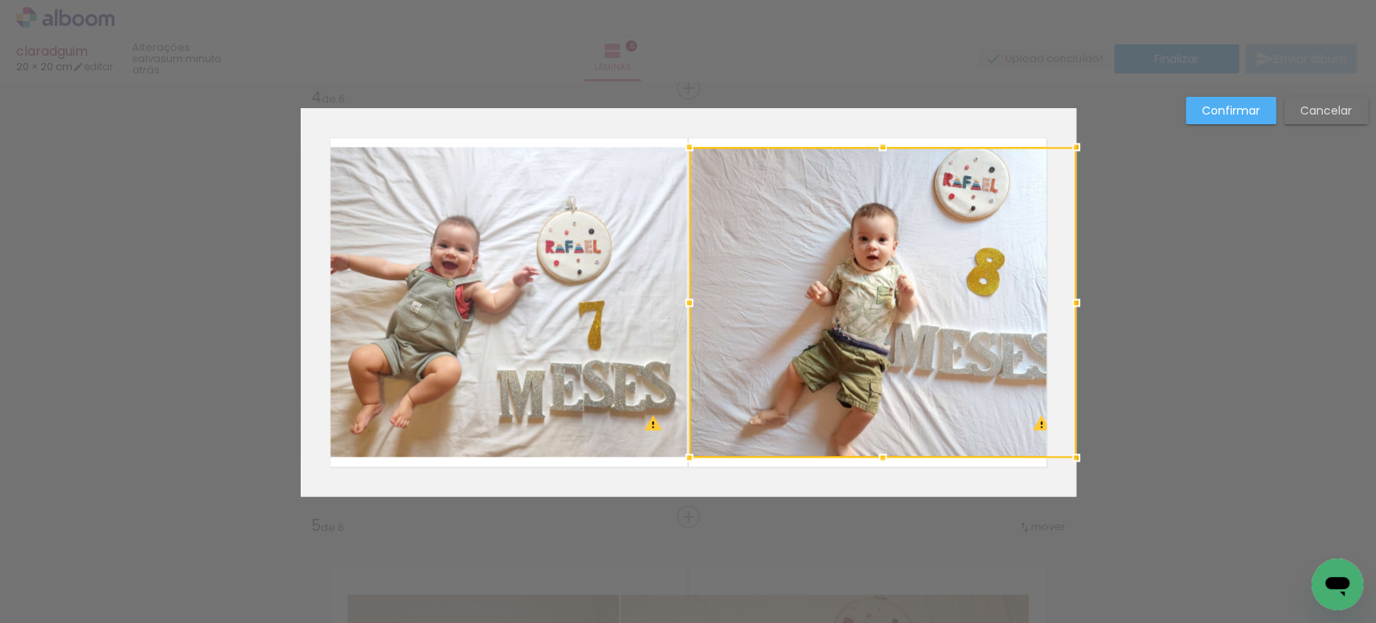
click at [1218, 123] on paper-button "Confirmar" at bounding box center [1231, 110] width 90 height 27
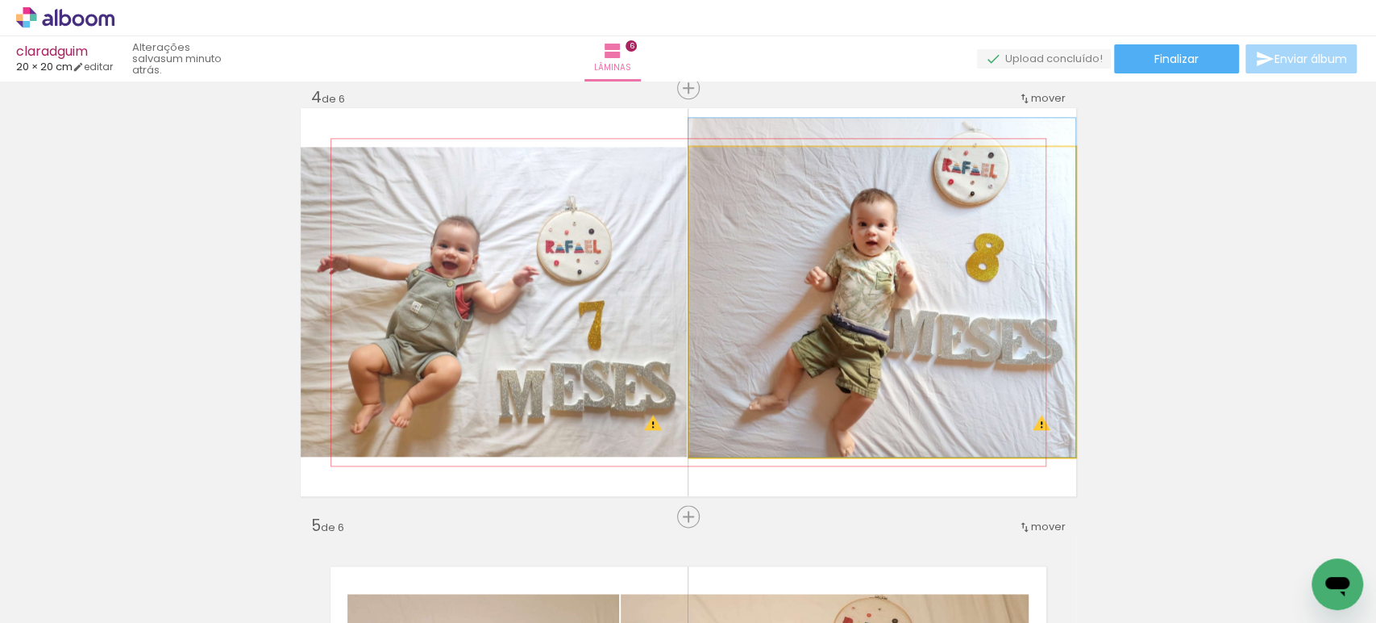
drag, startPoint x: 876, startPoint y: 340, endPoint x: 865, endPoint y: 313, distance: 29.4
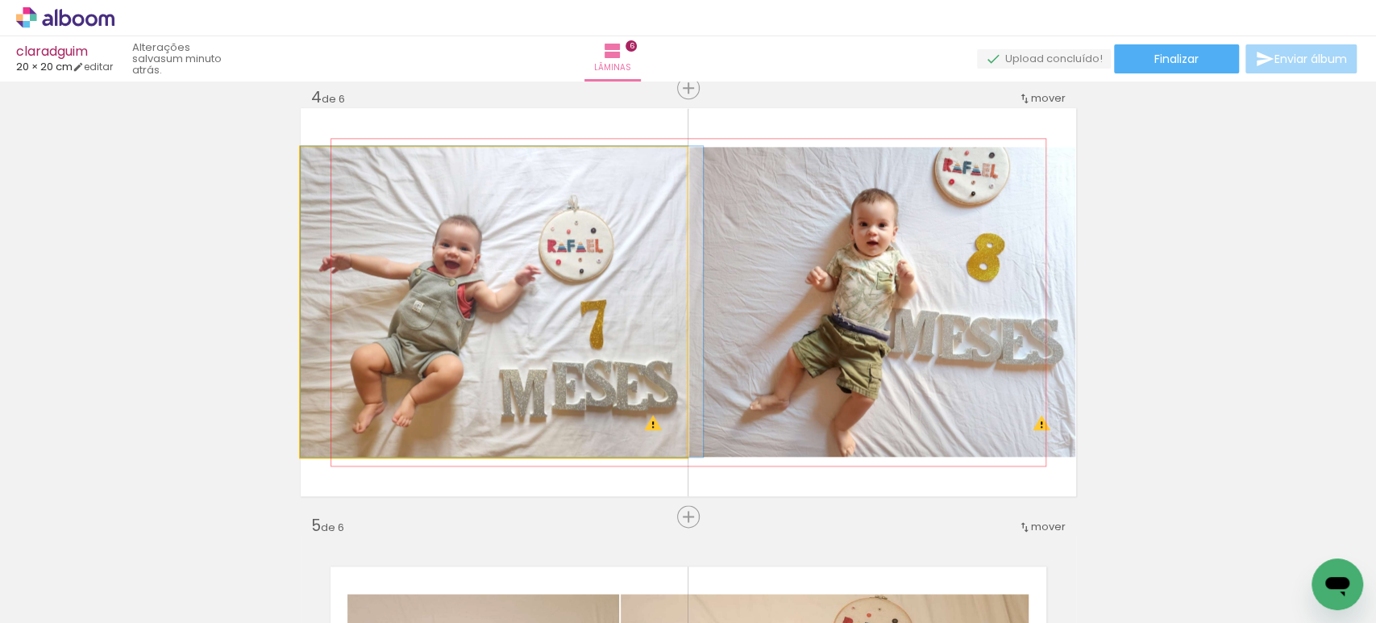
drag, startPoint x: 560, startPoint y: 327, endPoint x: 579, endPoint y: 302, distance: 32.3
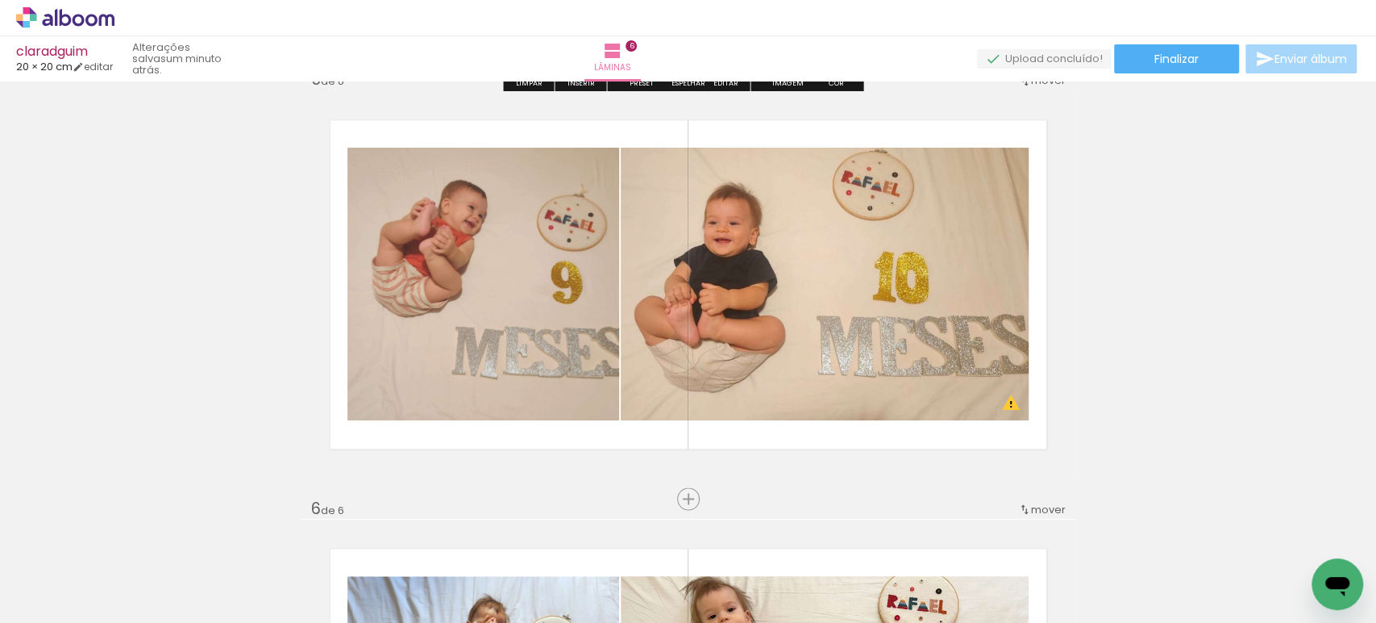
scroll to position [1752, 0]
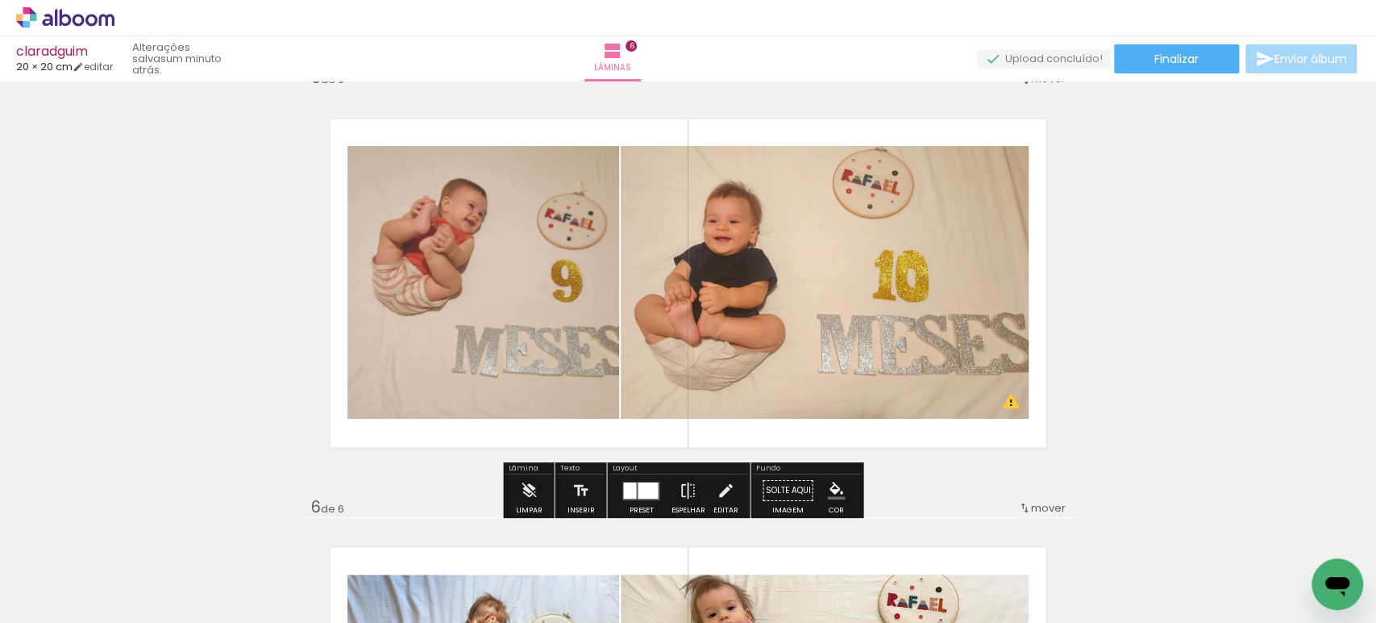
click at [632, 486] on quentale-layouter at bounding box center [641, 490] width 37 height 19
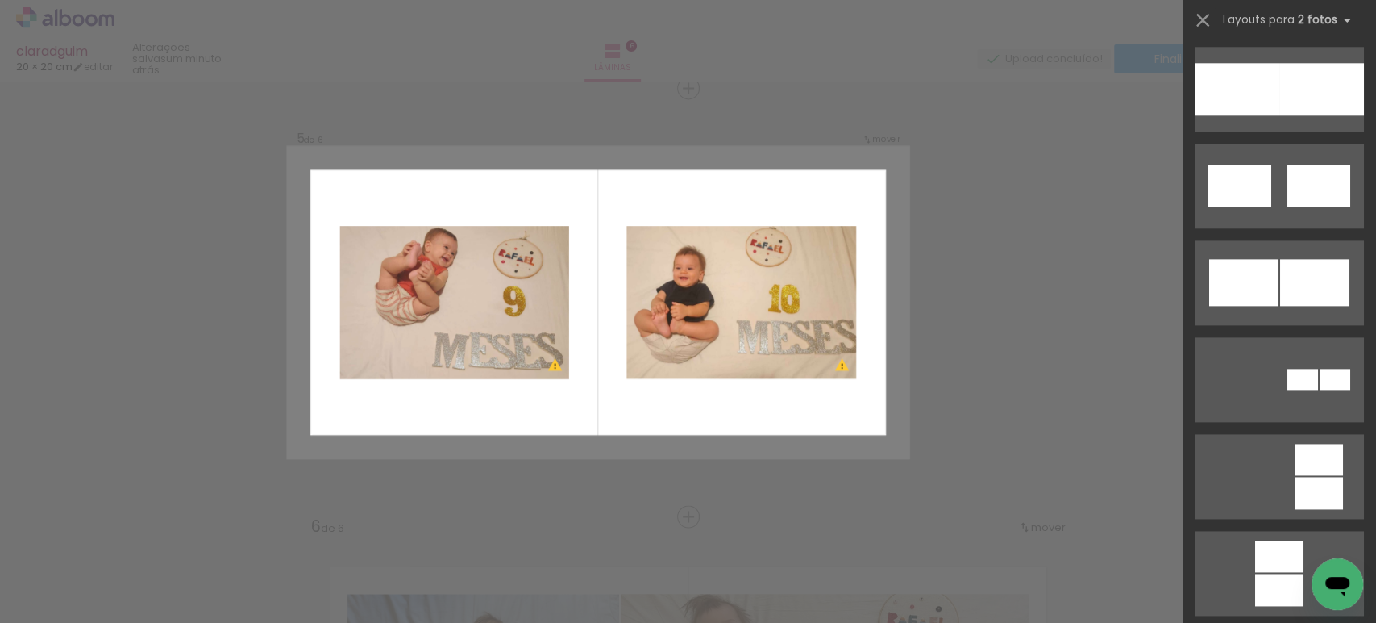
scroll to position [1164, 0]
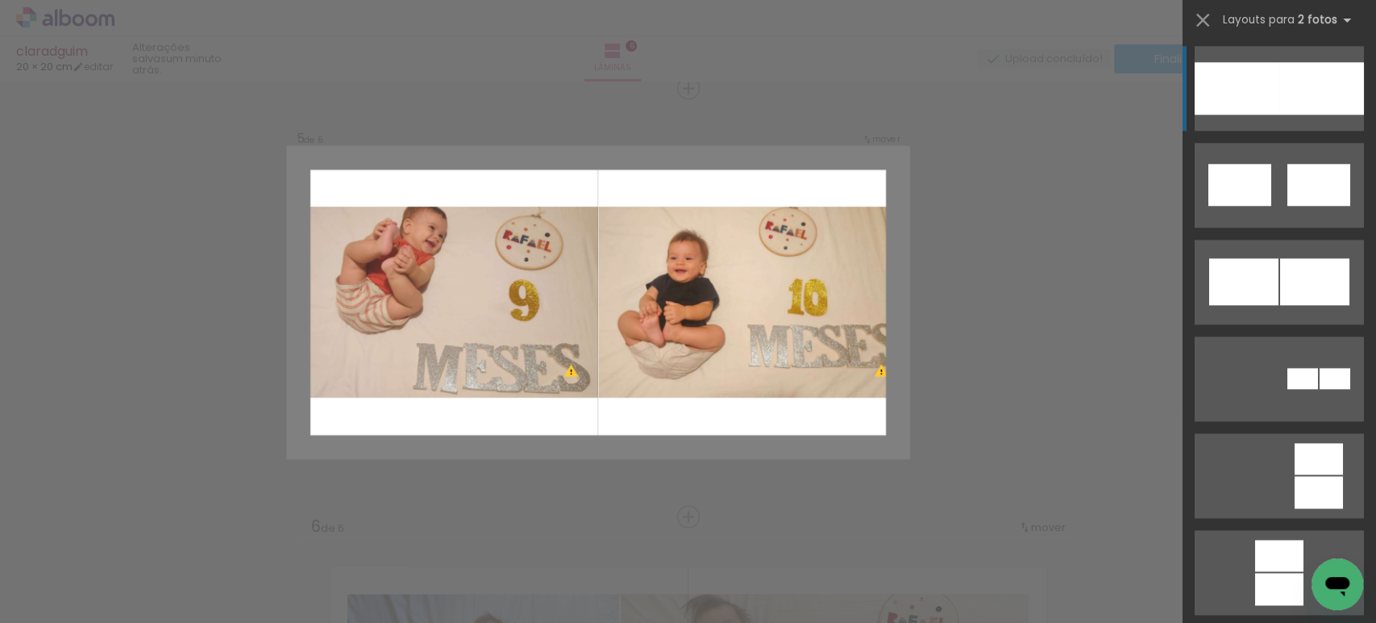
click at [1286, 100] on div at bounding box center [1322, 88] width 85 height 52
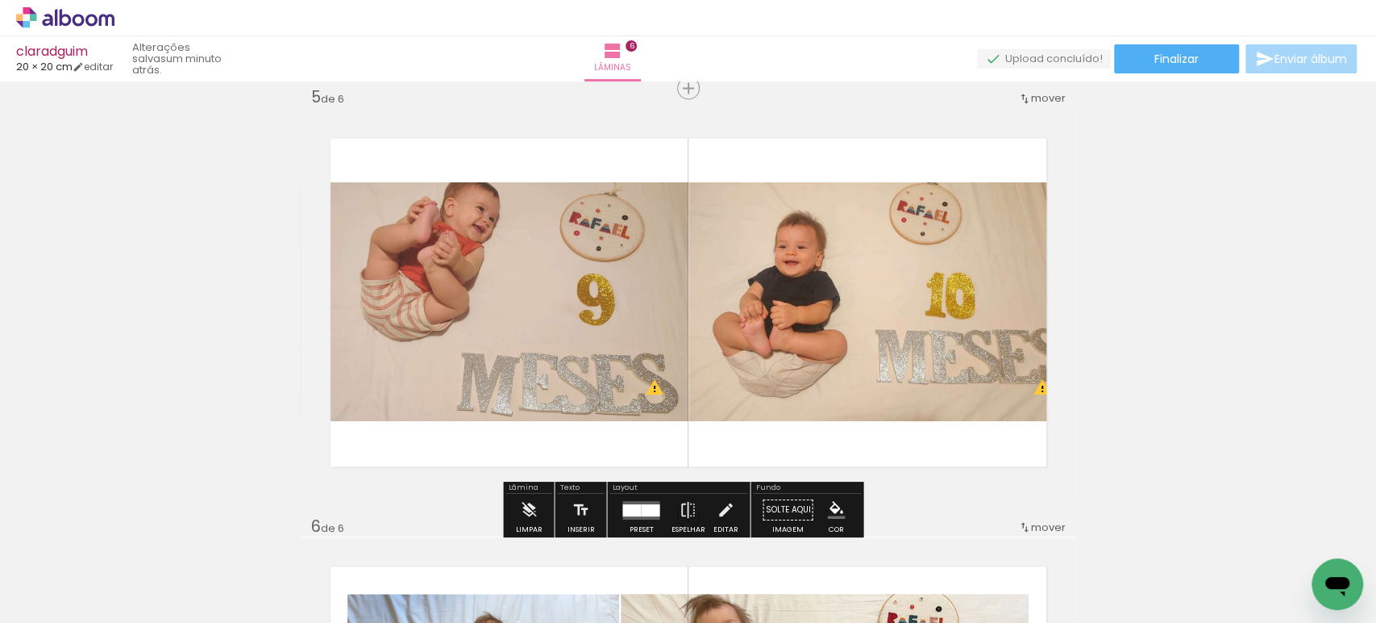
click at [968, 263] on quentale-photo at bounding box center [883, 301] width 388 height 239
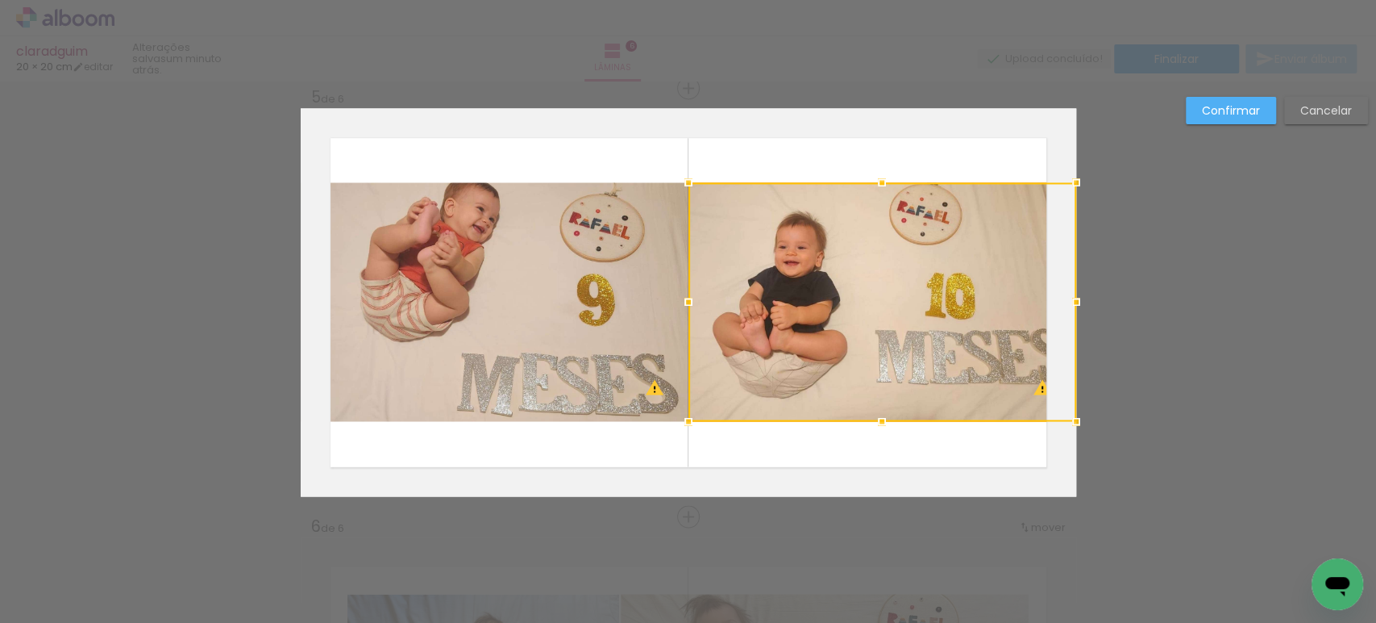
click at [968, 263] on div at bounding box center [883, 301] width 388 height 239
click at [574, 270] on quentale-photo at bounding box center [495, 301] width 388 height 239
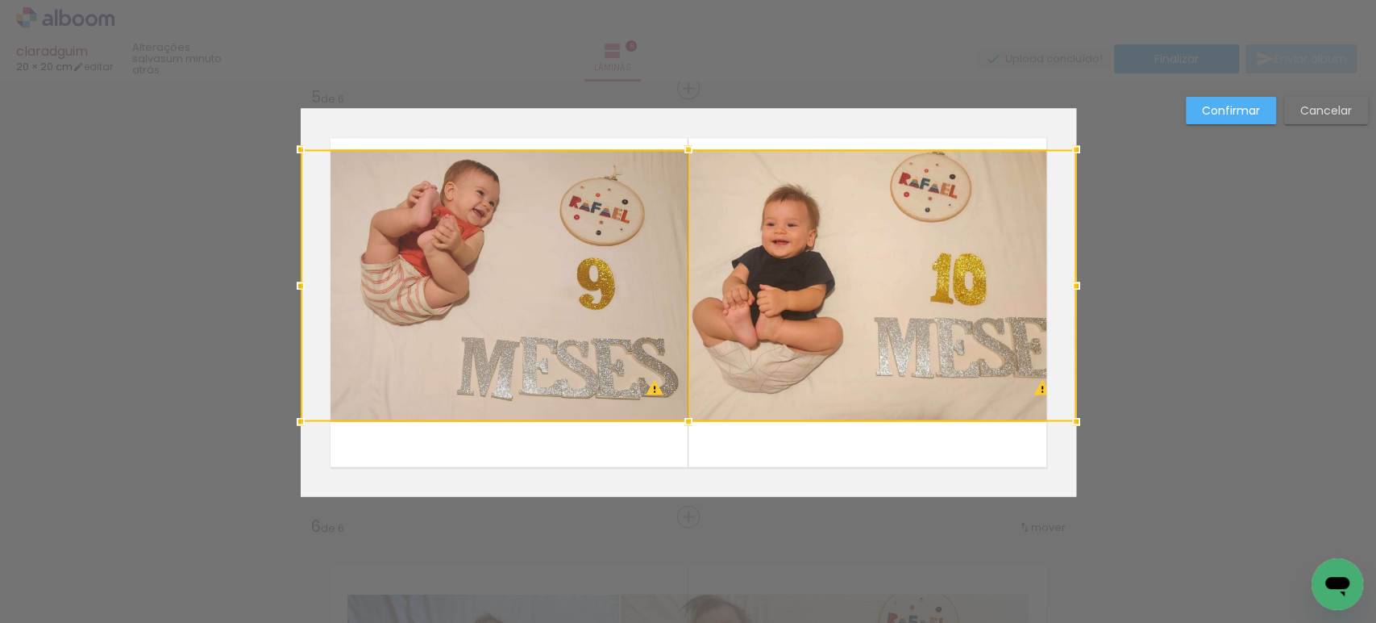
drag, startPoint x: 686, startPoint y: 173, endPoint x: 693, endPoint y: 144, distance: 29.9
click at [693, 144] on div at bounding box center [689, 149] width 32 height 32
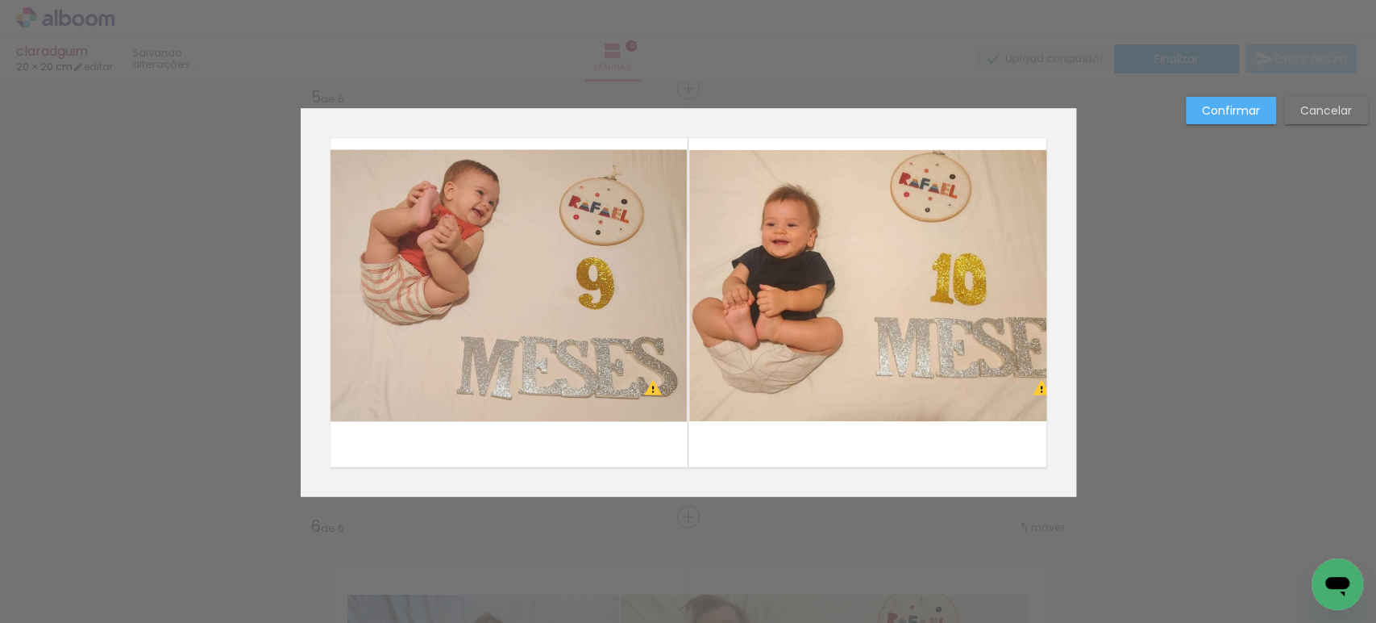
click at [626, 214] on quentale-photo at bounding box center [494, 285] width 387 height 272
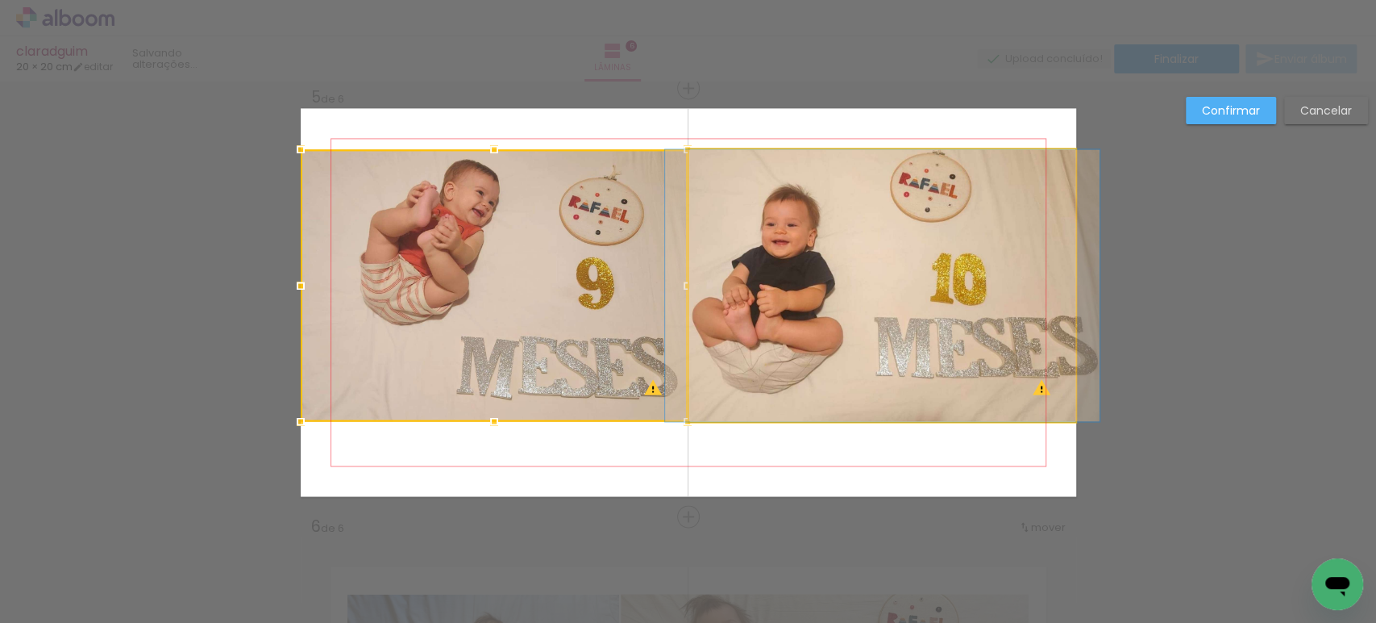
click at [761, 214] on quentale-photo at bounding box center [882, 285] width 387 height 272
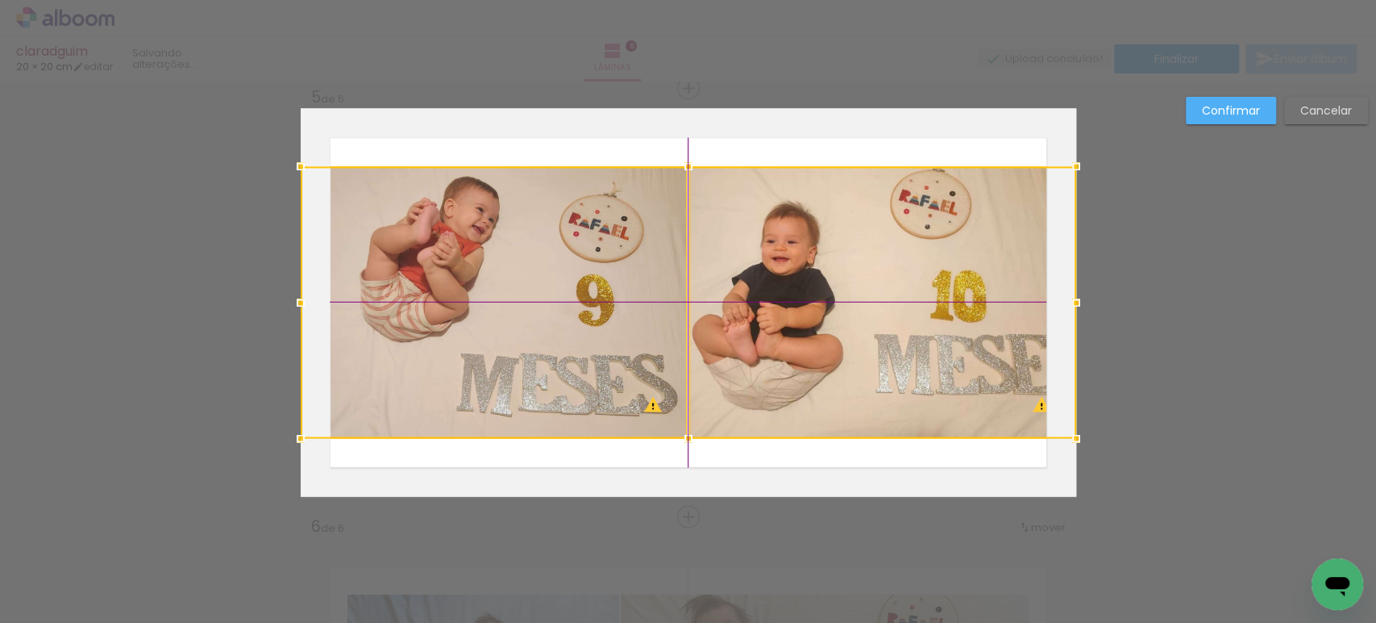
drag, startPoint x: 789, startPoint y: 214, endPoint x: 789, endPoint y: 230, distance: 15.3
click at [789, 230] on div at bounding box center [689, 302] width 776 height 272
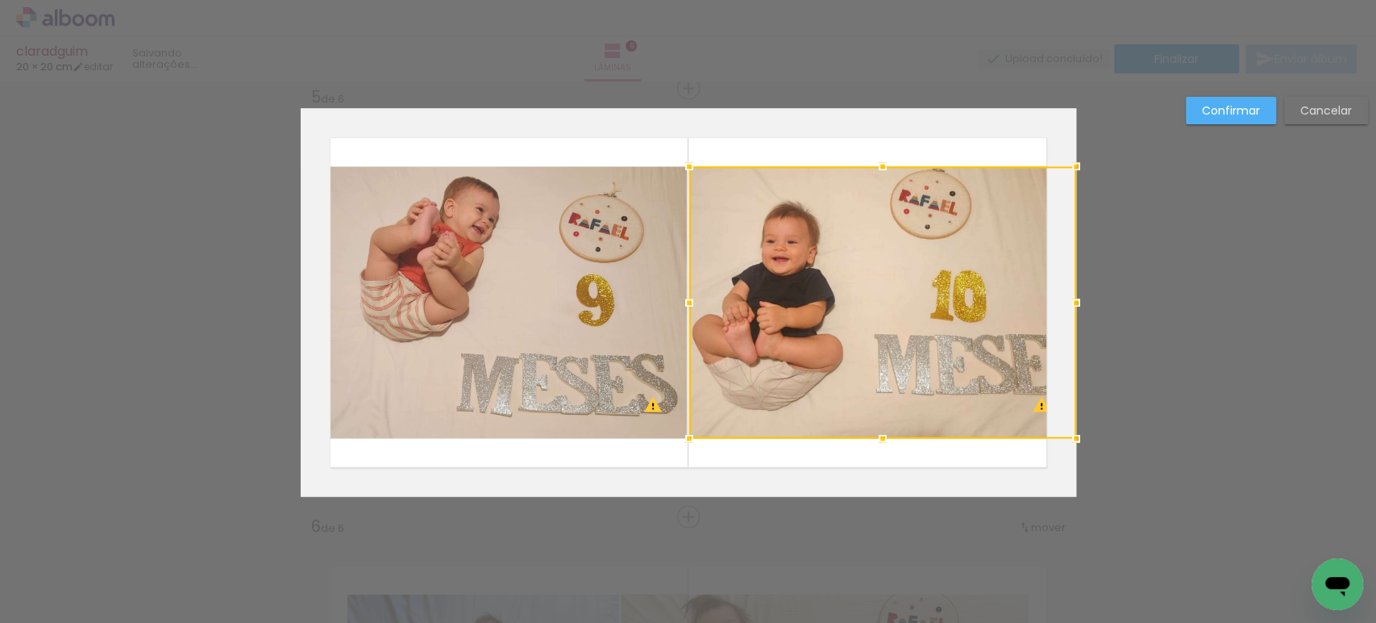
click at [0, 0] on slot "Confirmar" at bounding box center [0, 0] width 0 height 0
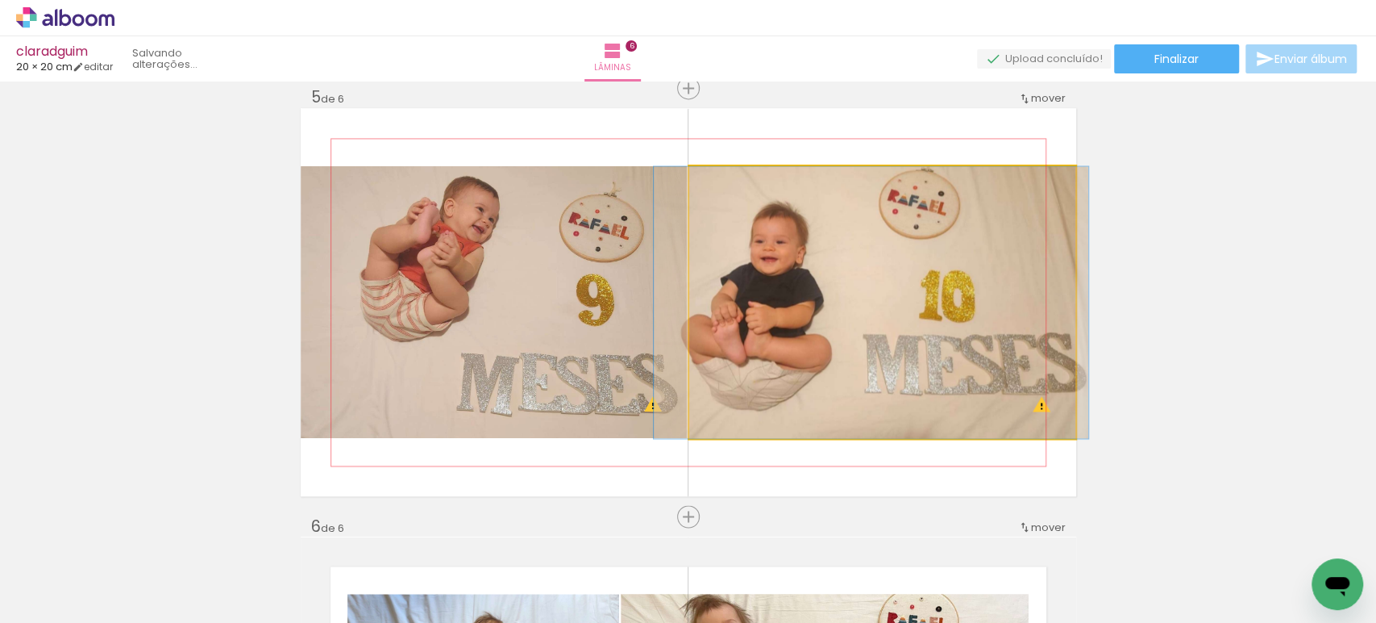
drag, startPoint x: 848, startPoint y: 259, endPoint x: 837, endPoint y: 266, distance: 13.4
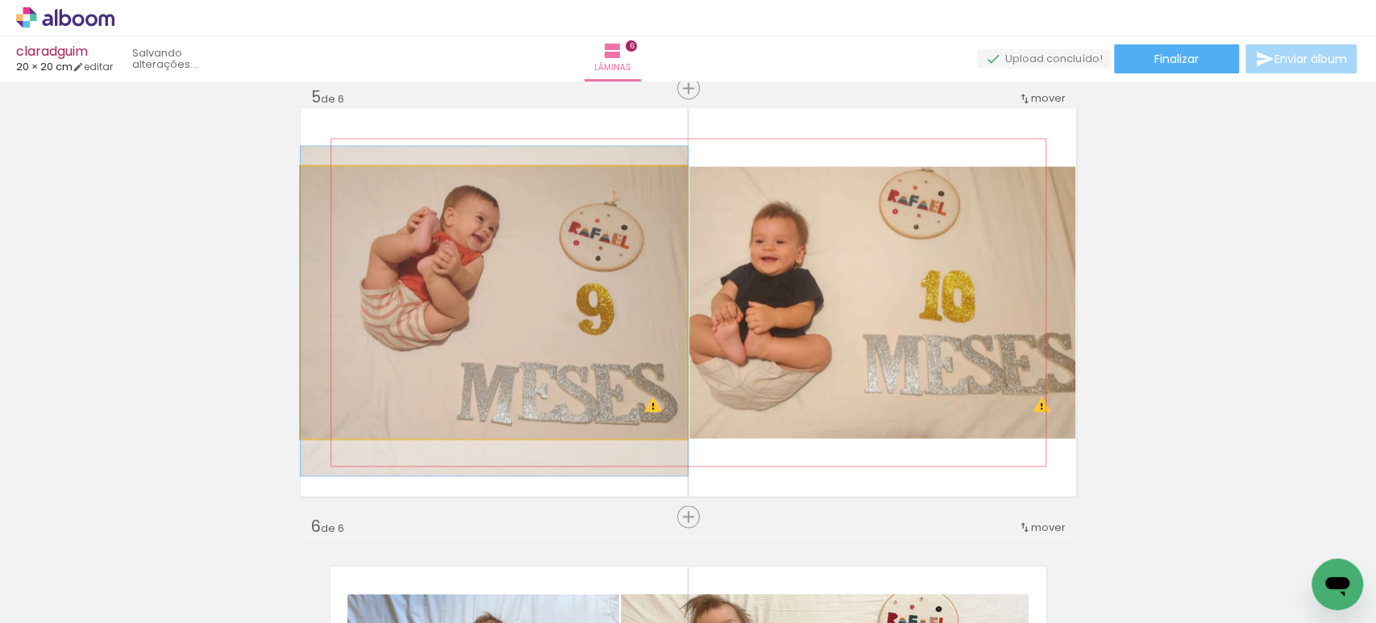
drag, startPoint x: 564, startPoint y: 289, endPoint x: 577, endPoint y: 298, distance: 15.7
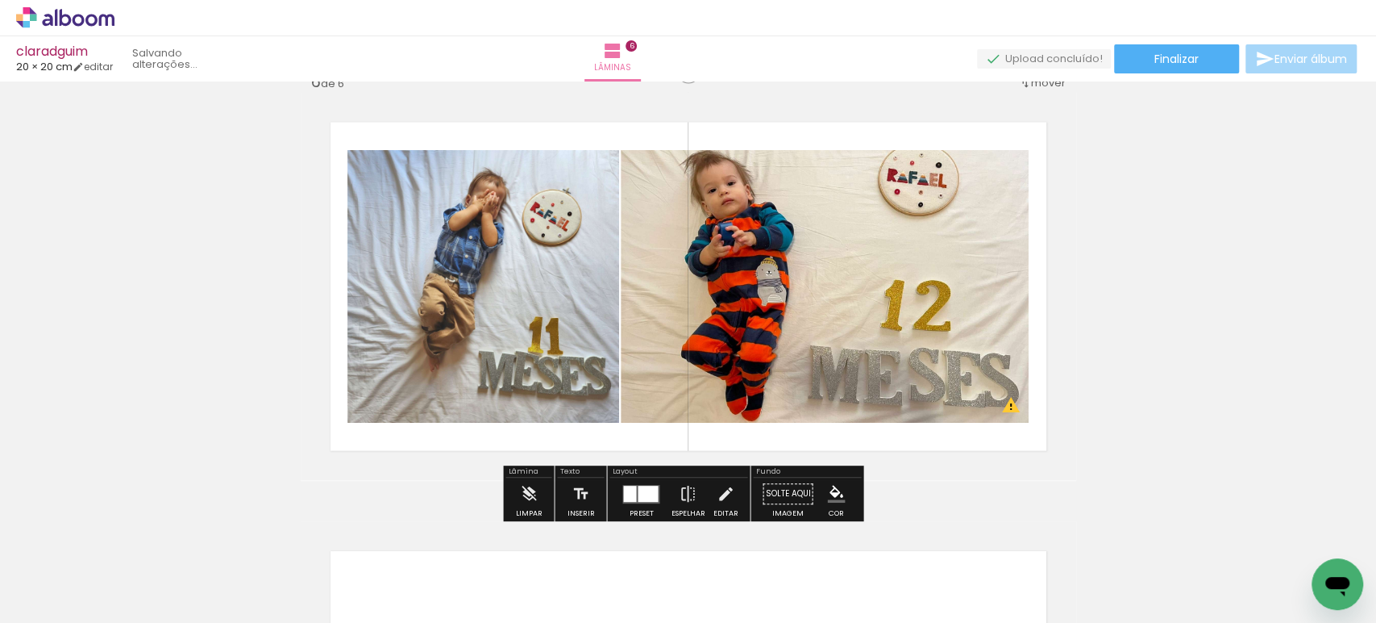
scroll to position [2180, 0]
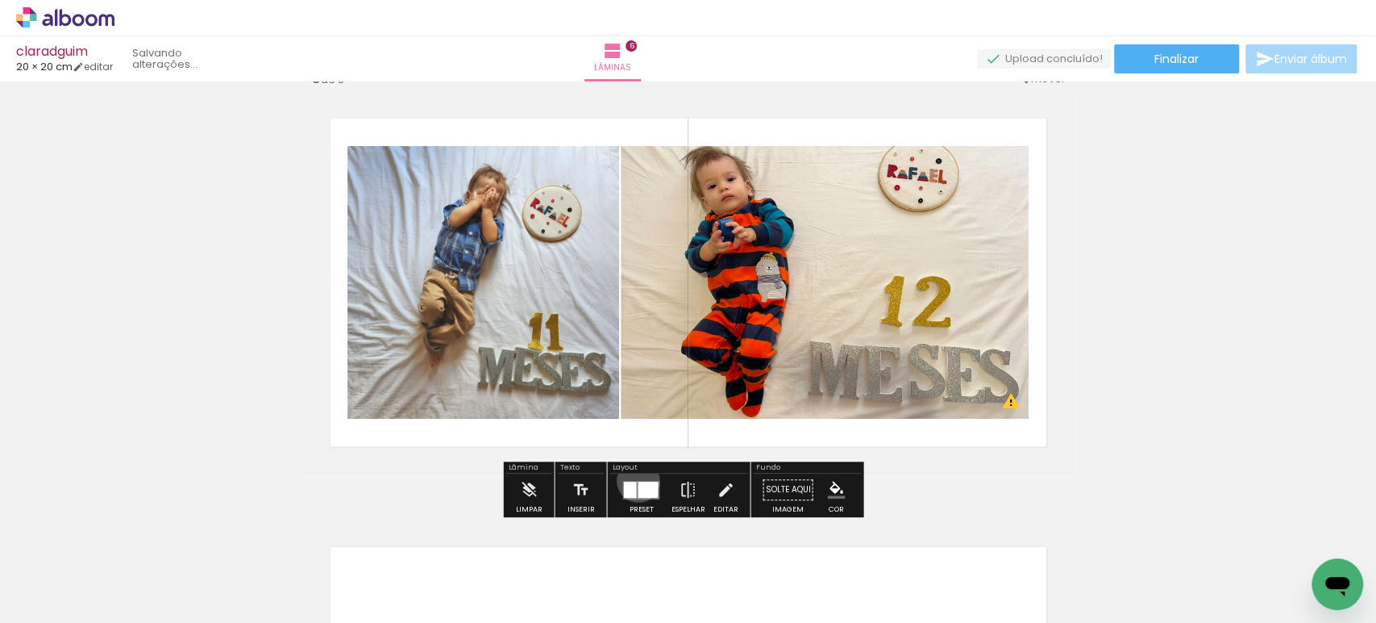
click at [638, 481] on div at bounding box center [648, 489] width 20 height 16
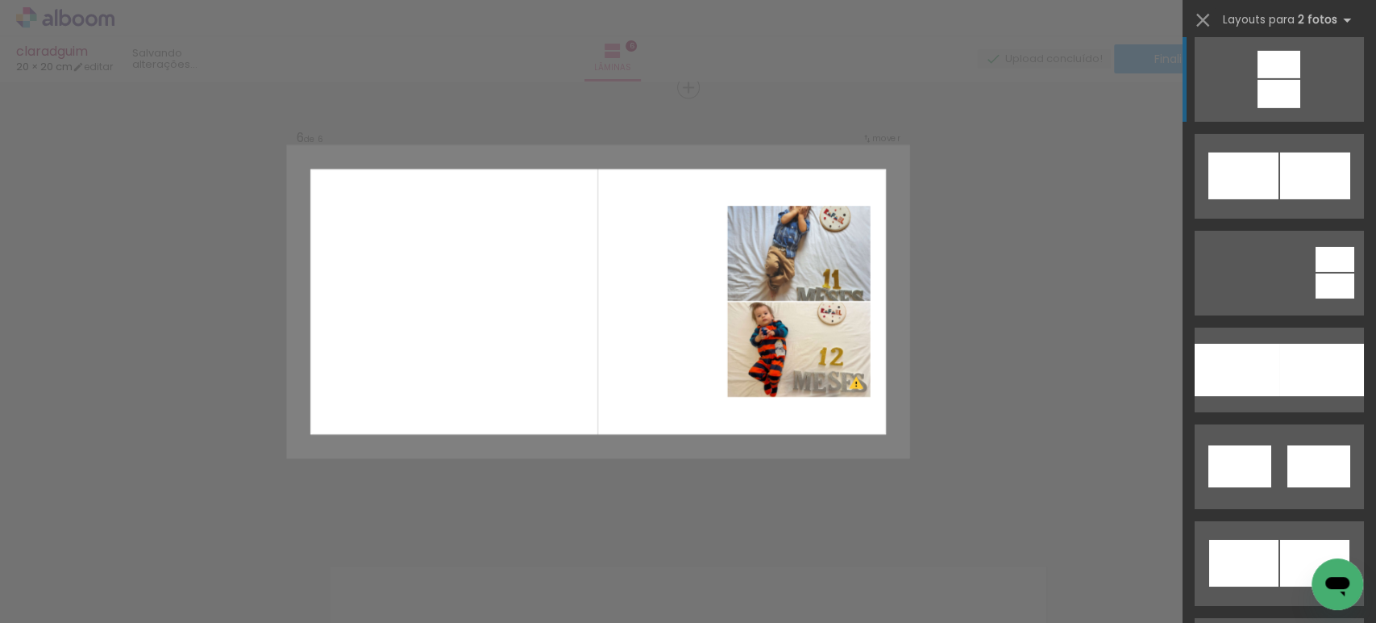
scroll to position [3758, 0]
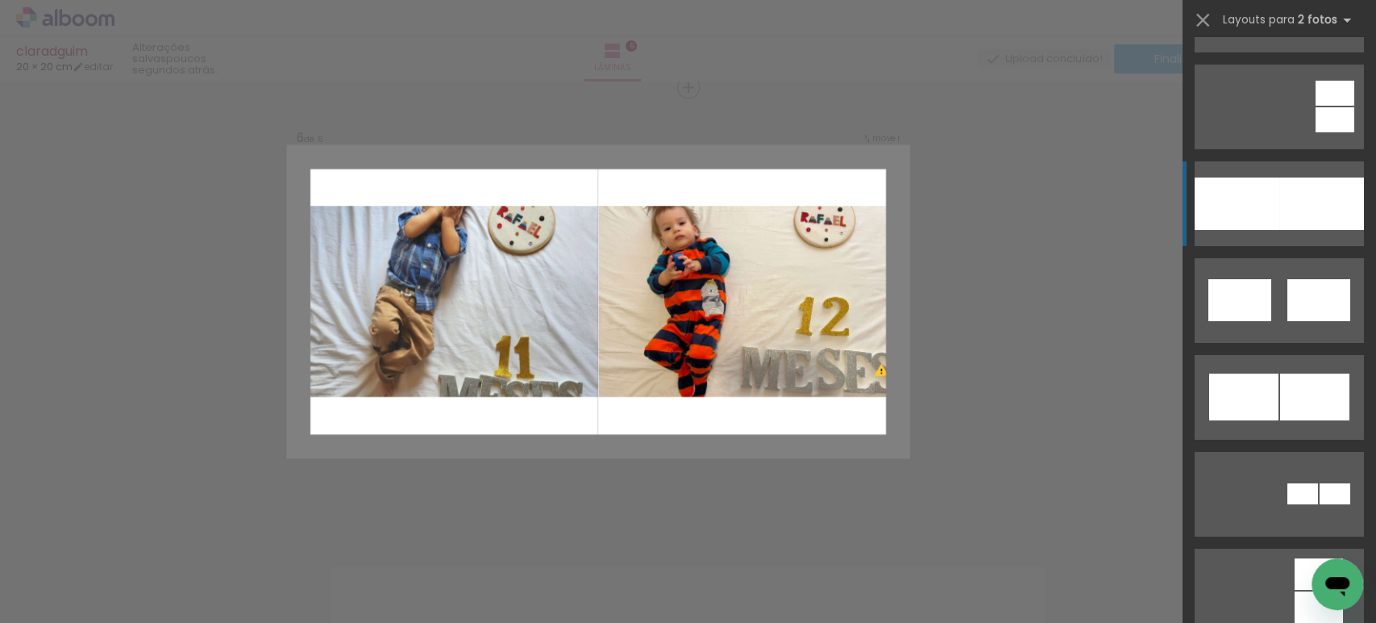
click at [1266, 214] on div at bounding box center [1237, 203] width 85 height 52
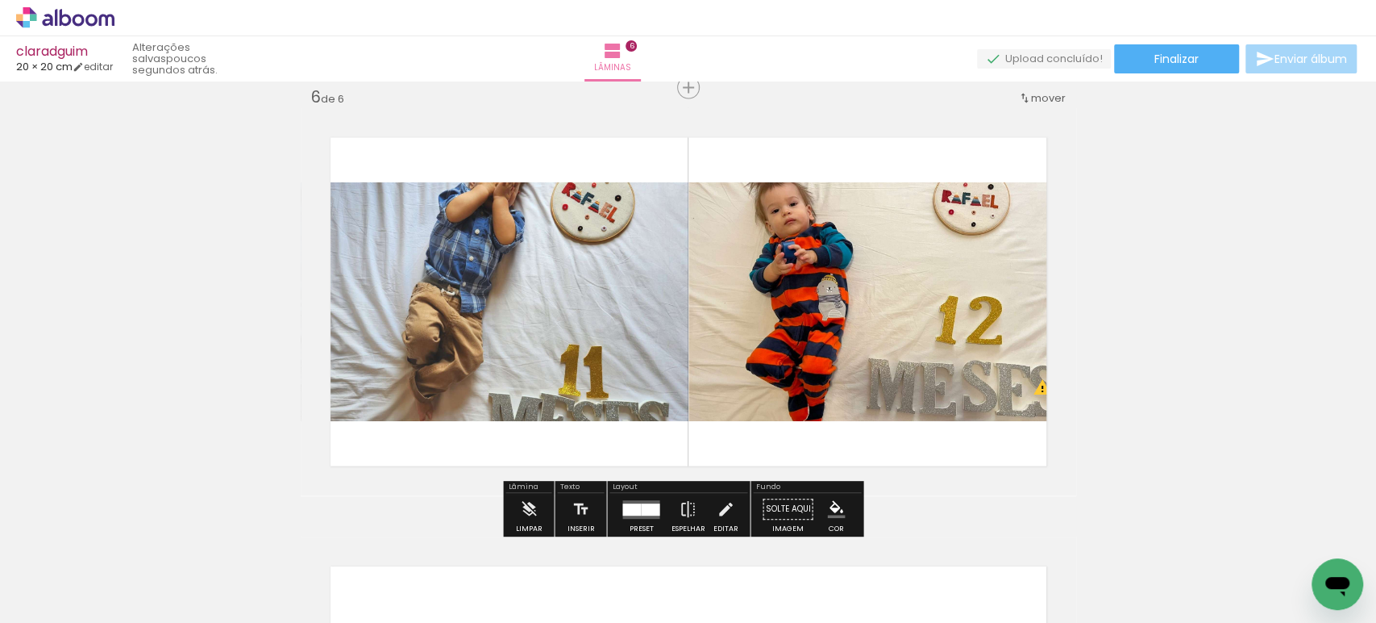
click at [573, 290] on quentale-photo at bounding box center [495, 301] width 388 height 239
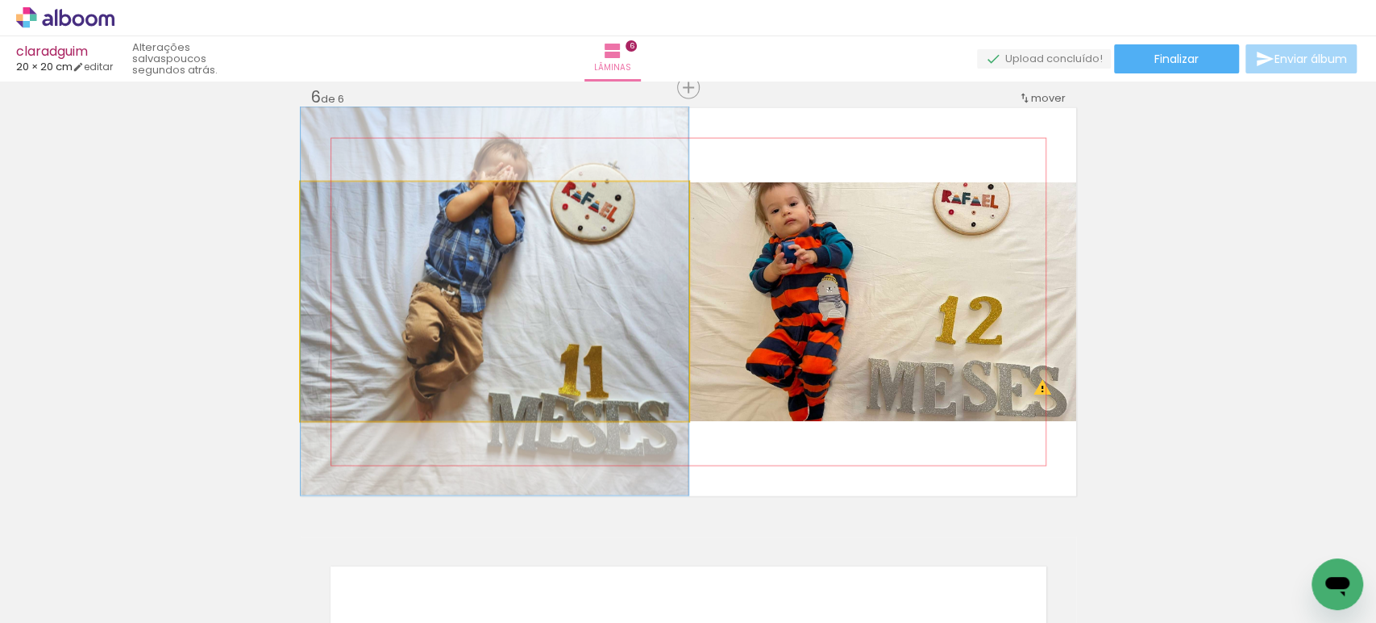
click at [573, 290] on quentale-photo at bounding box center [495, 301] width 388 height 239
click at [0, 0] on div at bounding box center [0, 0] width 0 height 0
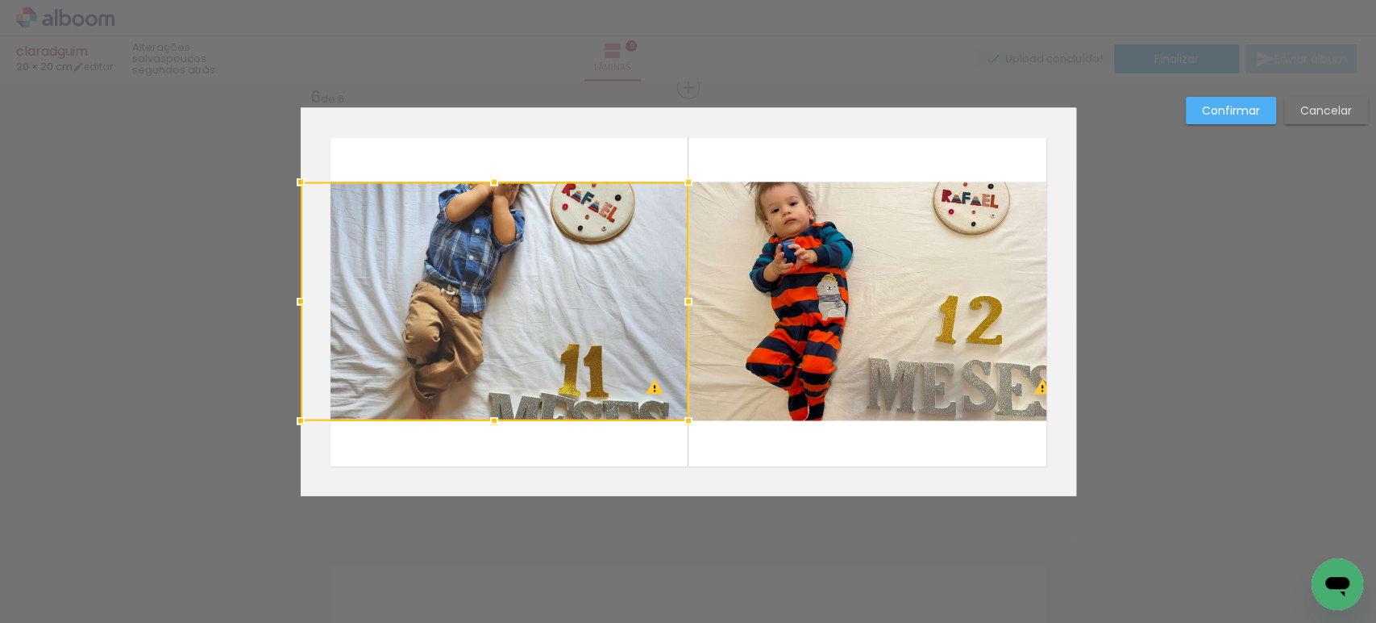
click at [769, 289] on quentale-photo at bounding box center [883, 301] width 388 height 239
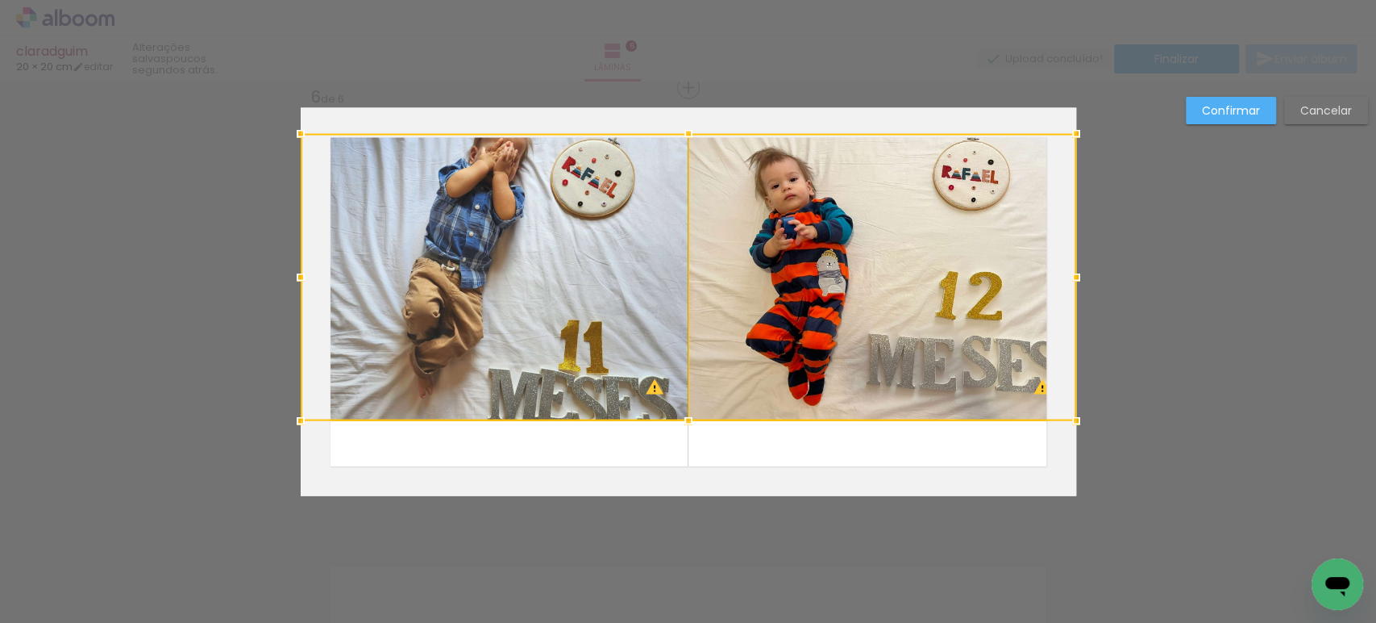
drag, startPoint x: 681, startPoint y: 187, endPoint x: 685, endPoint y: 140, distance: 46.9
click at [685, 140] on div at bounding box center [689, 134] width 32 height 32
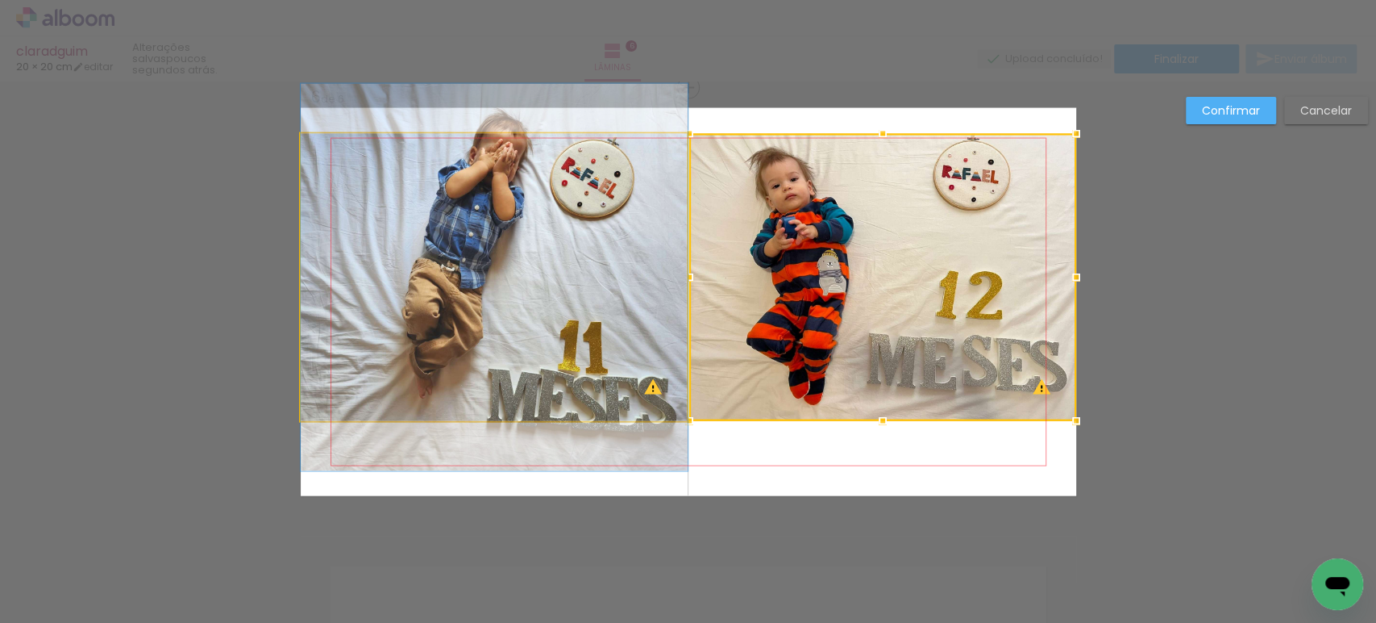
click at [567, 237] on quentale-photo at bounding box center [494, 277] width 387 height 287
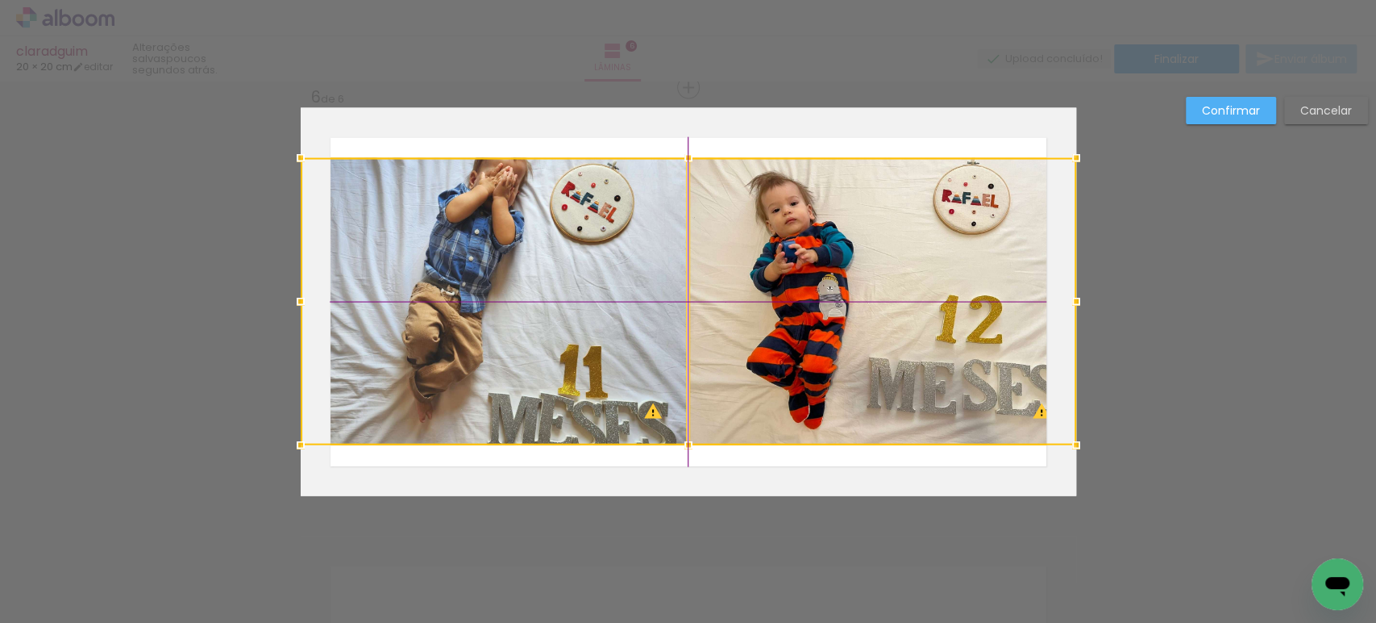
drag, startPoint x: 816, startPoint y: 231, endPoint x: 814, endPoint y: 256, distance: 25.0
click at [814, 256] on div at bounding box center [689, 301] width 776 height 287
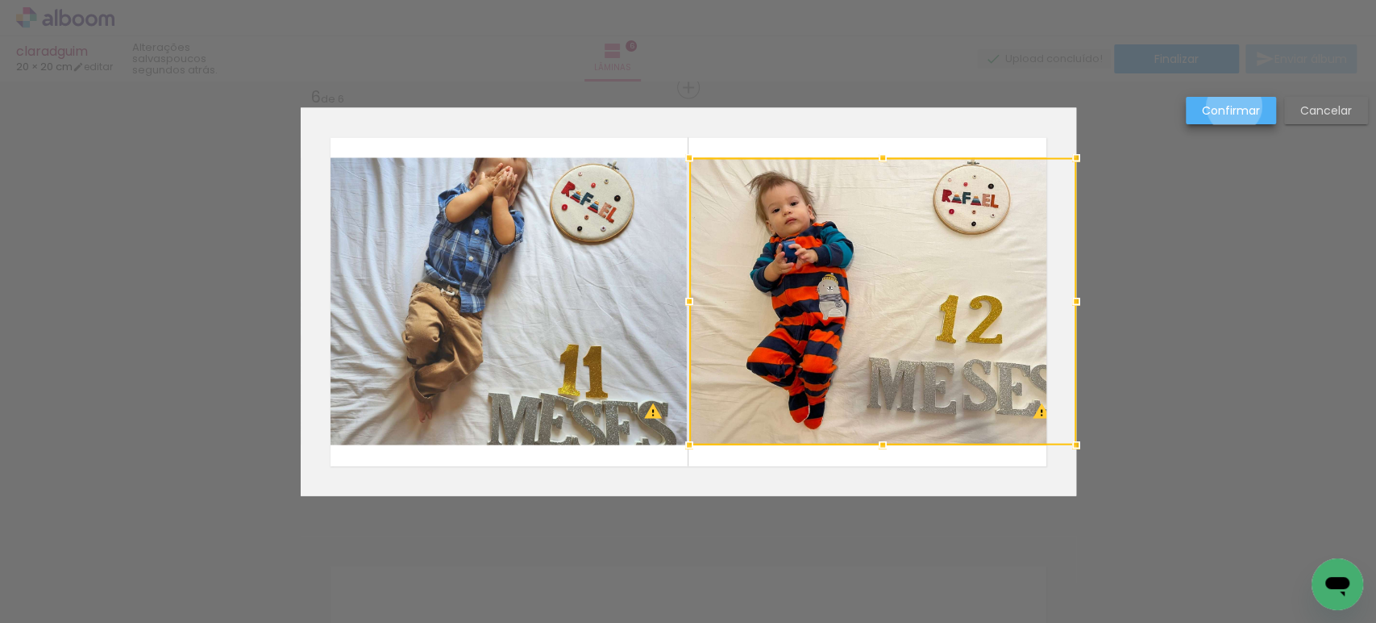
click at [0, 0] on slot "Confirmar" at bounding box center [0, 0] width 0 height 0
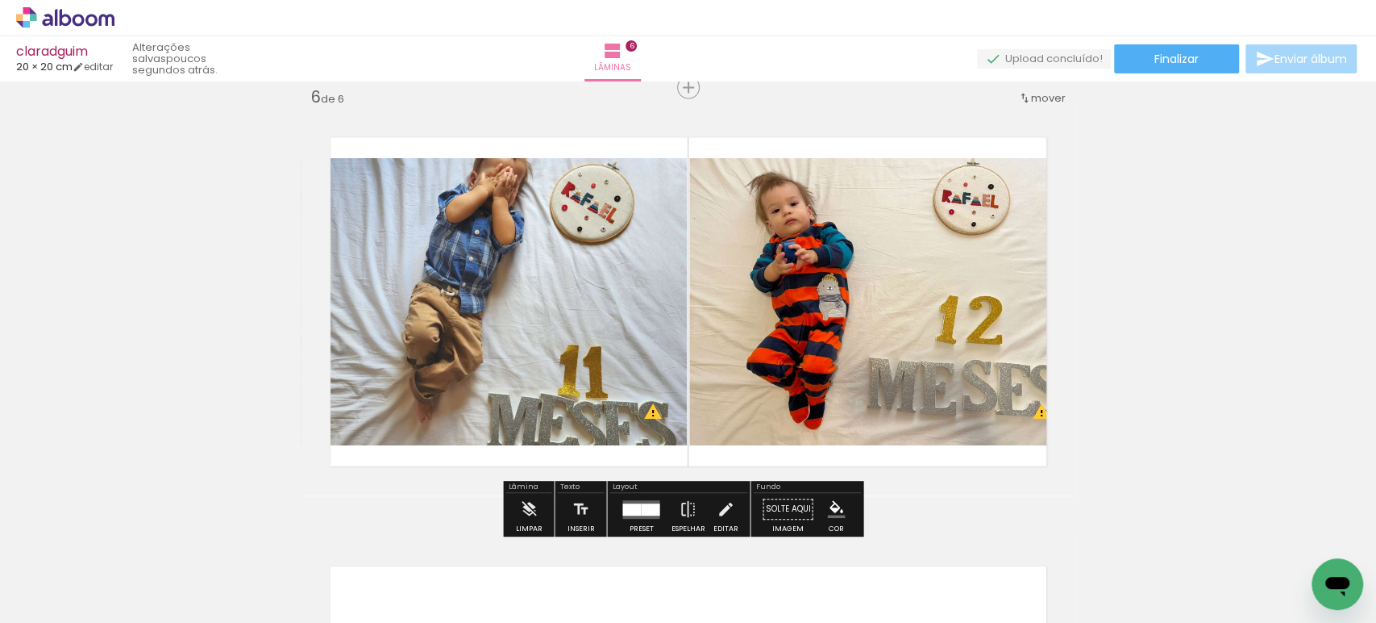
click at [602, 241] on quentale-photo at bounding box center [494, 301] width 387 height 287
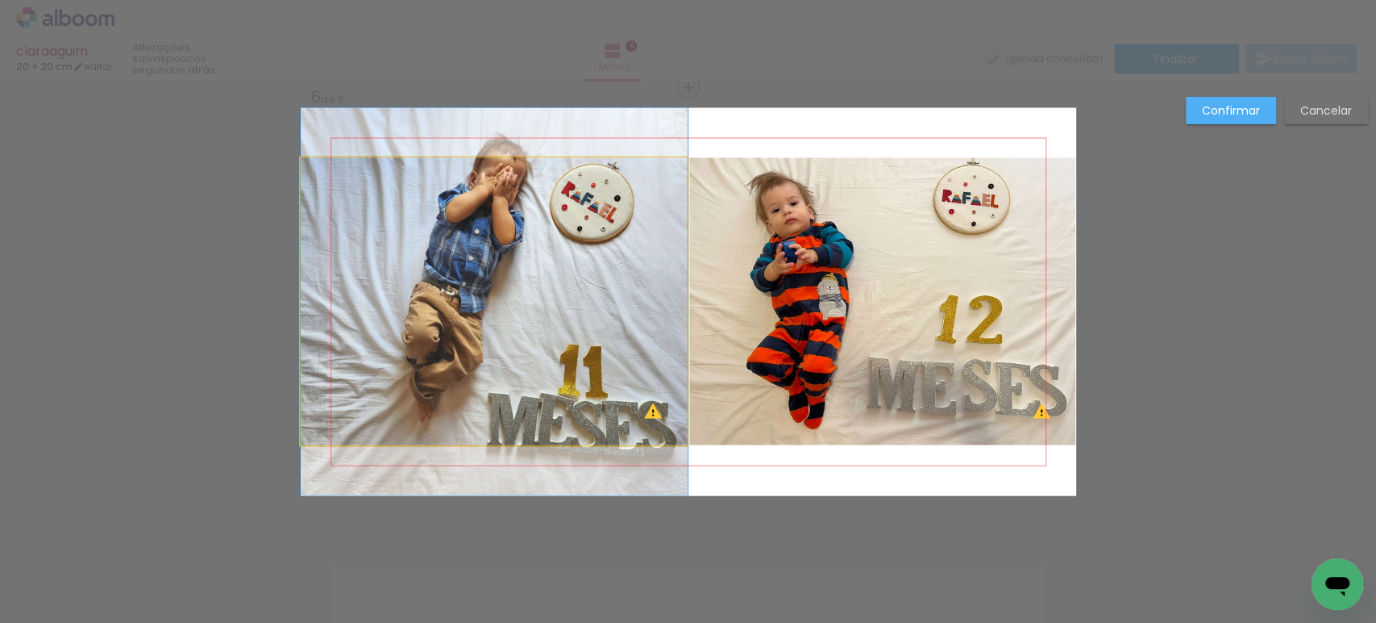
click at [602, 241] on quentale-photo at bounding box center [494, 301] width 387 height 287
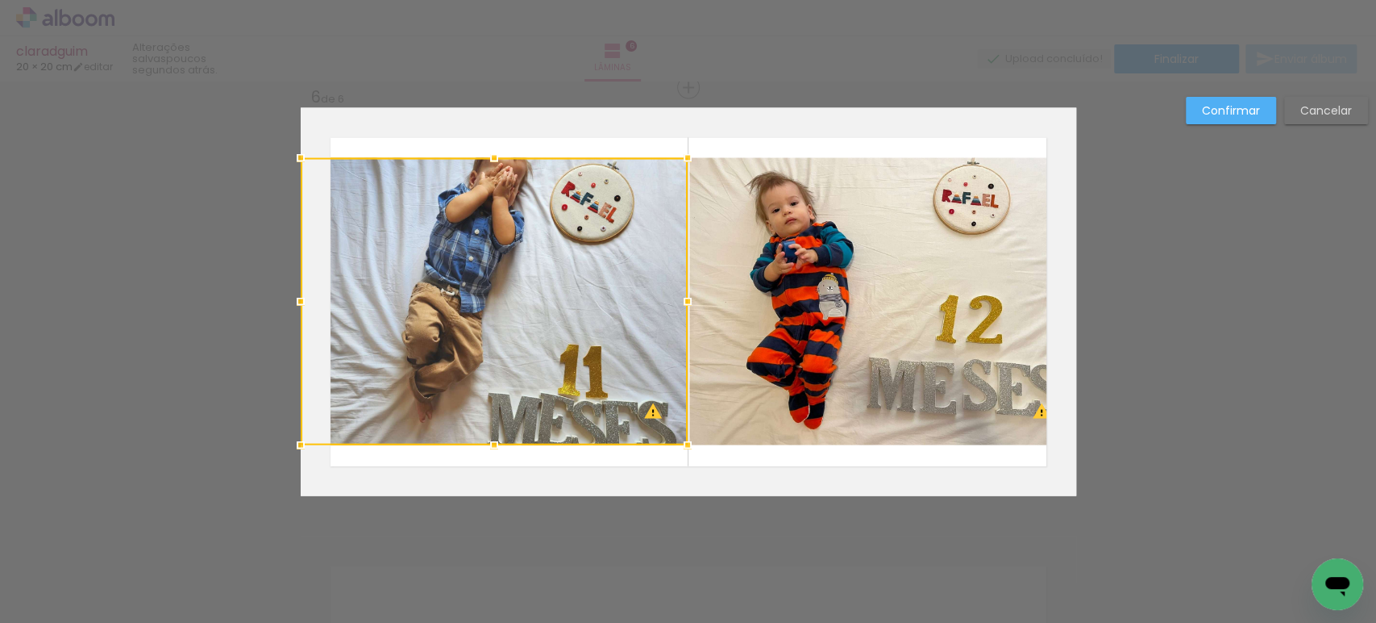
click at [791, 258] on quentale-photo at bounding box center [882, 301] width 387 height 287
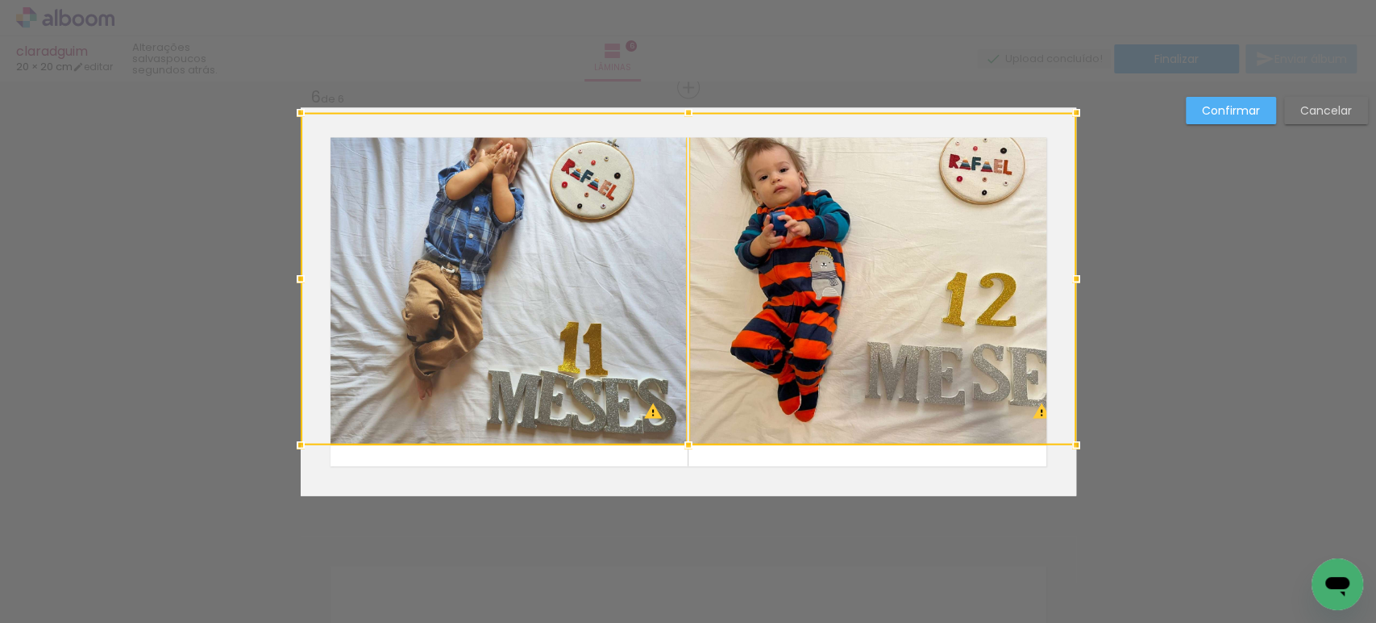
drag, startPoint x: 685, startPoint y: 153, endPoint x: 679, endPoint y: 136, distance: 18.1
click at [679, 136] on div at bounding box center [689, 279] width 776 height 332
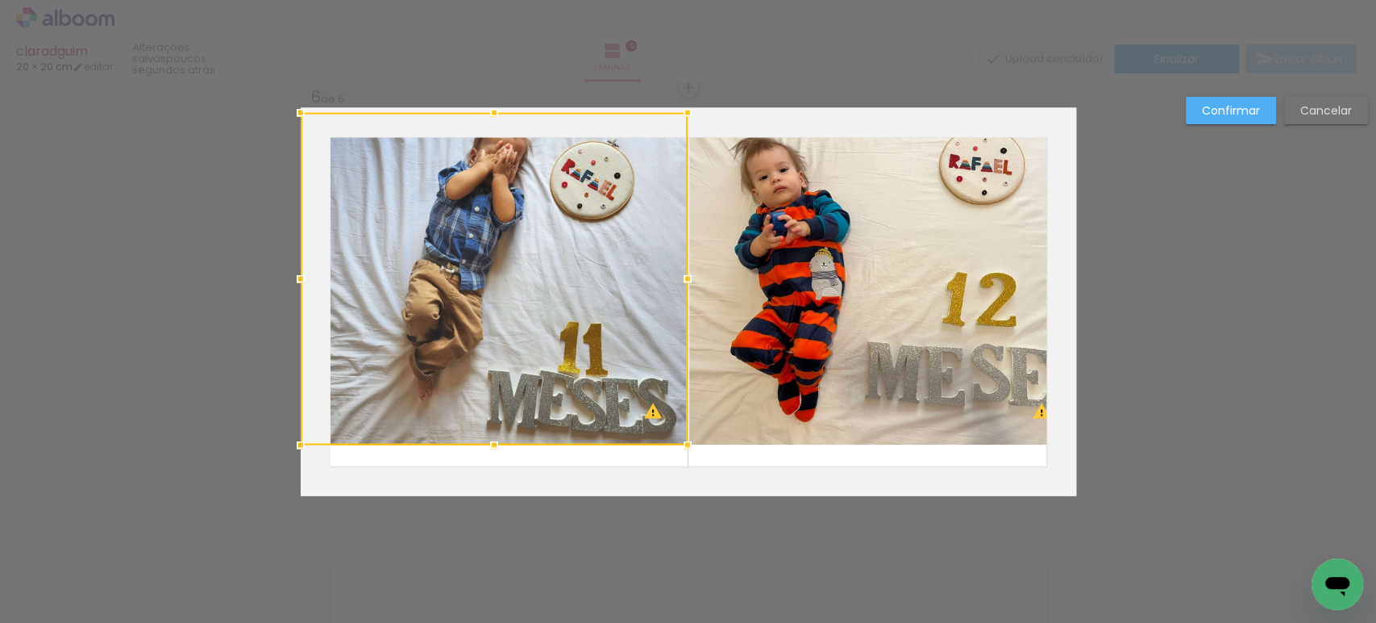
click at [813, 198] on quentale-photo at bounding box center [882, 279] width 387 height 332
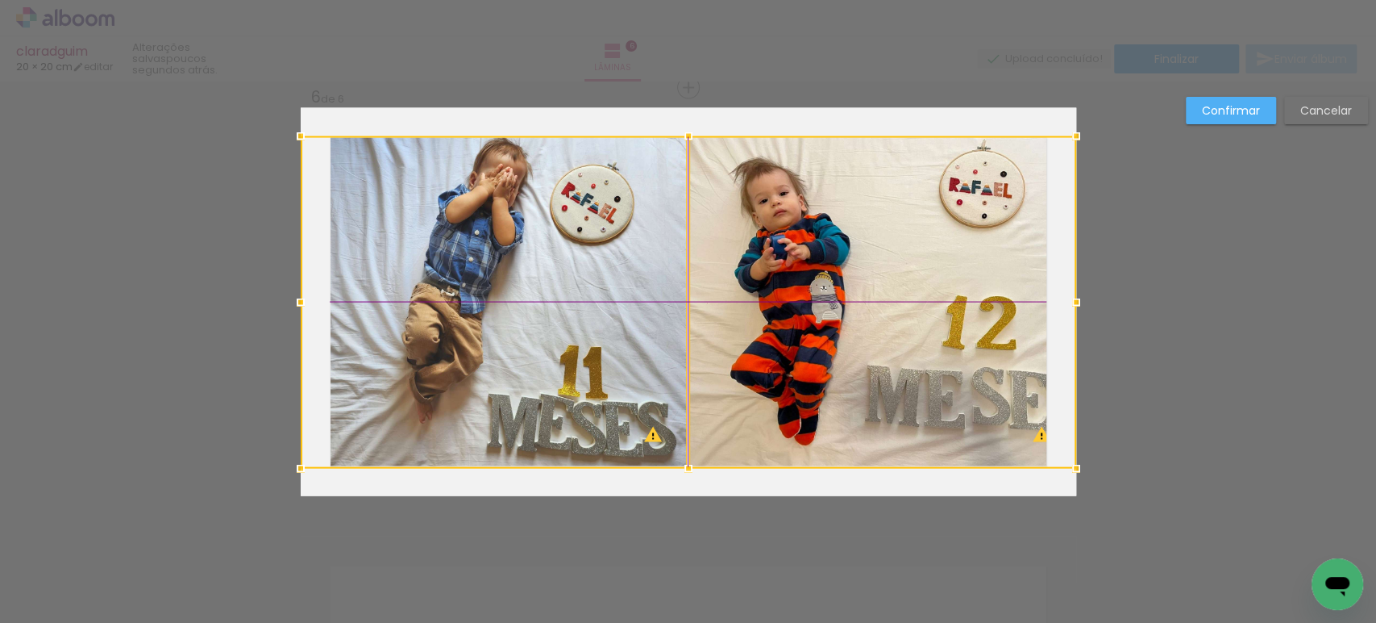
drag, startPoint x: 807, startPoint y: 194, endPoint x: 805, endPoint y: 211, distance: 17.1
click at [805, 211] on div at bounding box center [689, 302] width 776 height 332
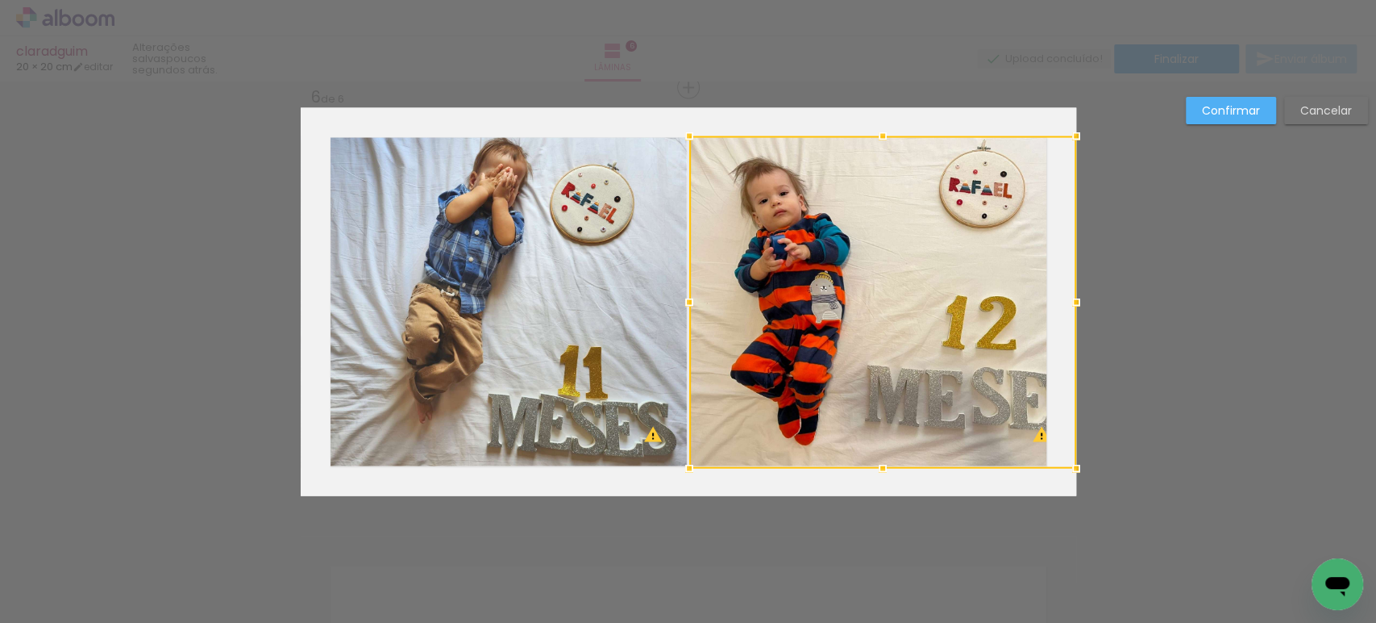
click at [0, 0] on slot "Confirmar" at bounding box center [0, 0] width 0 height 0
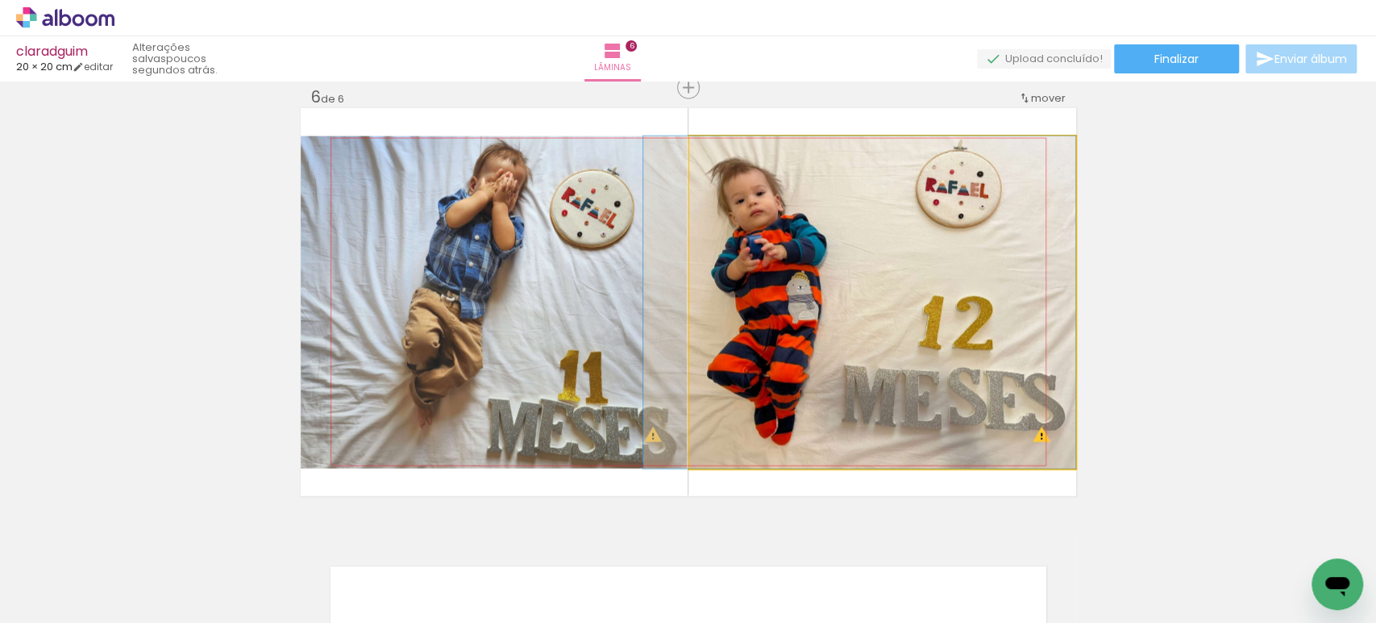
drag, startPoint x: 768, startPoint y: 256, endPoint x: 729, endPoint y: 254, distance: 38.8
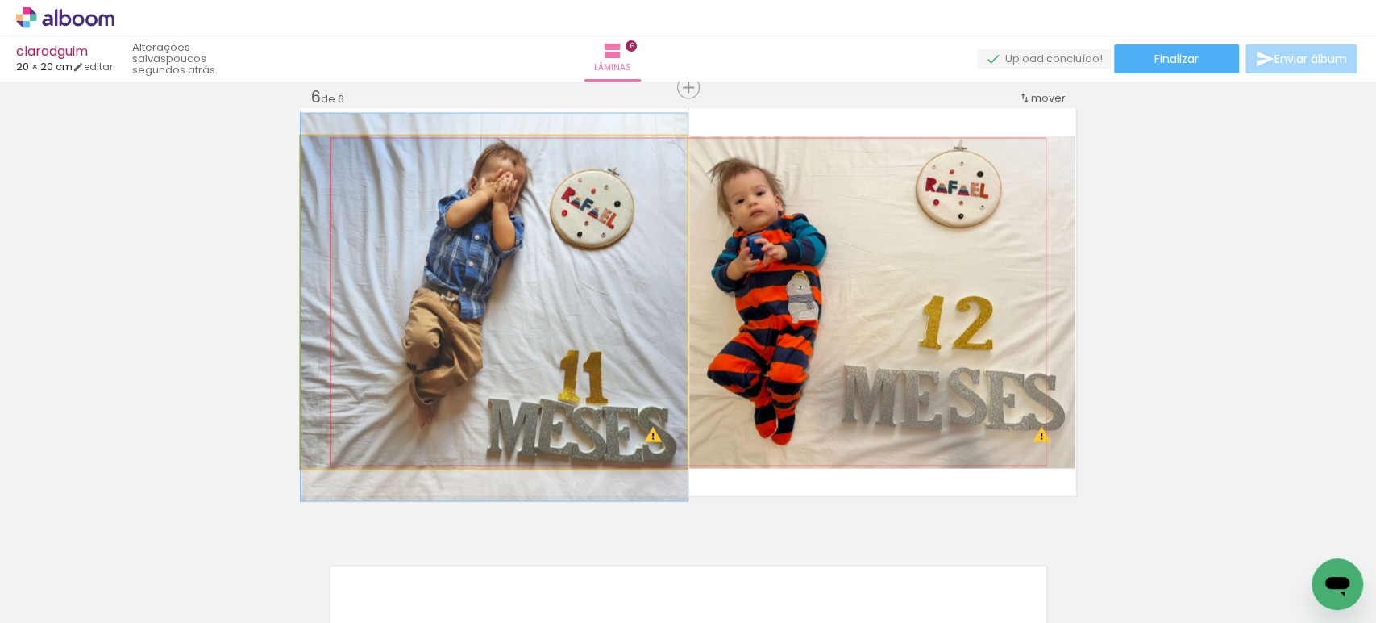
drag, startPoint x: 561, startPoint y: 262, endPoint x: 570, endPoint y: 262, distance: 8.9
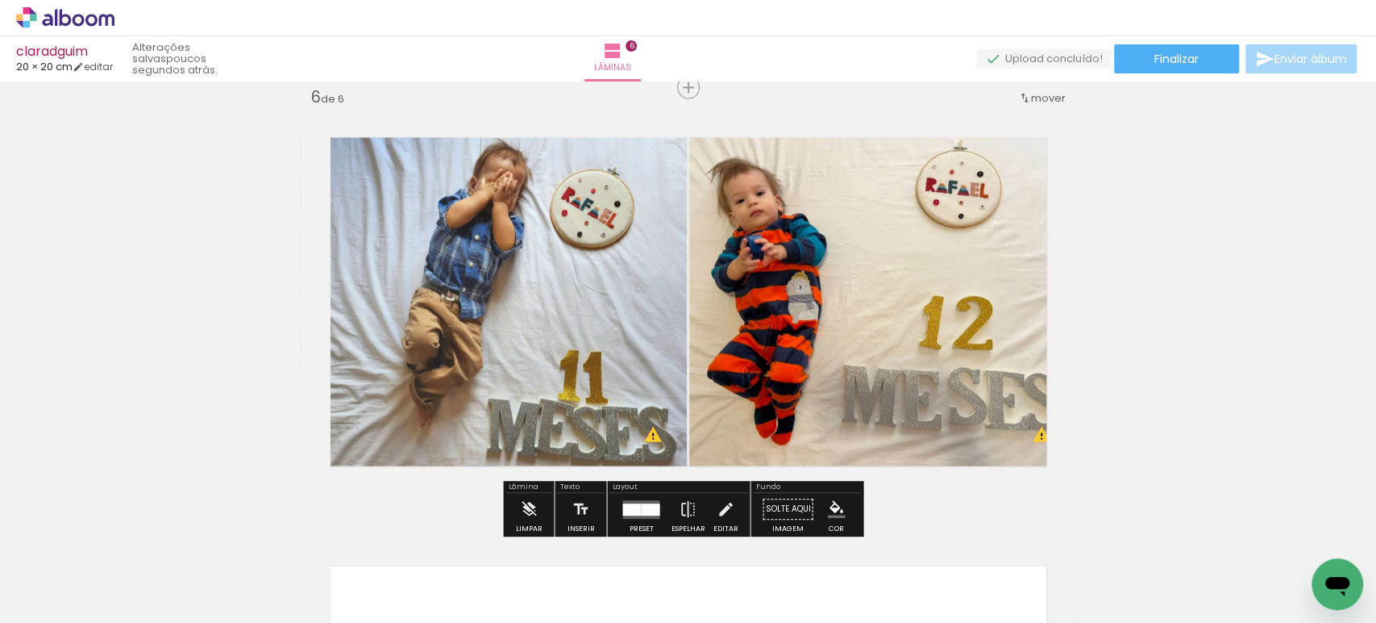
click at [594, 285] on quentale-photo at bounding box center [494, 302] width 387 height 332
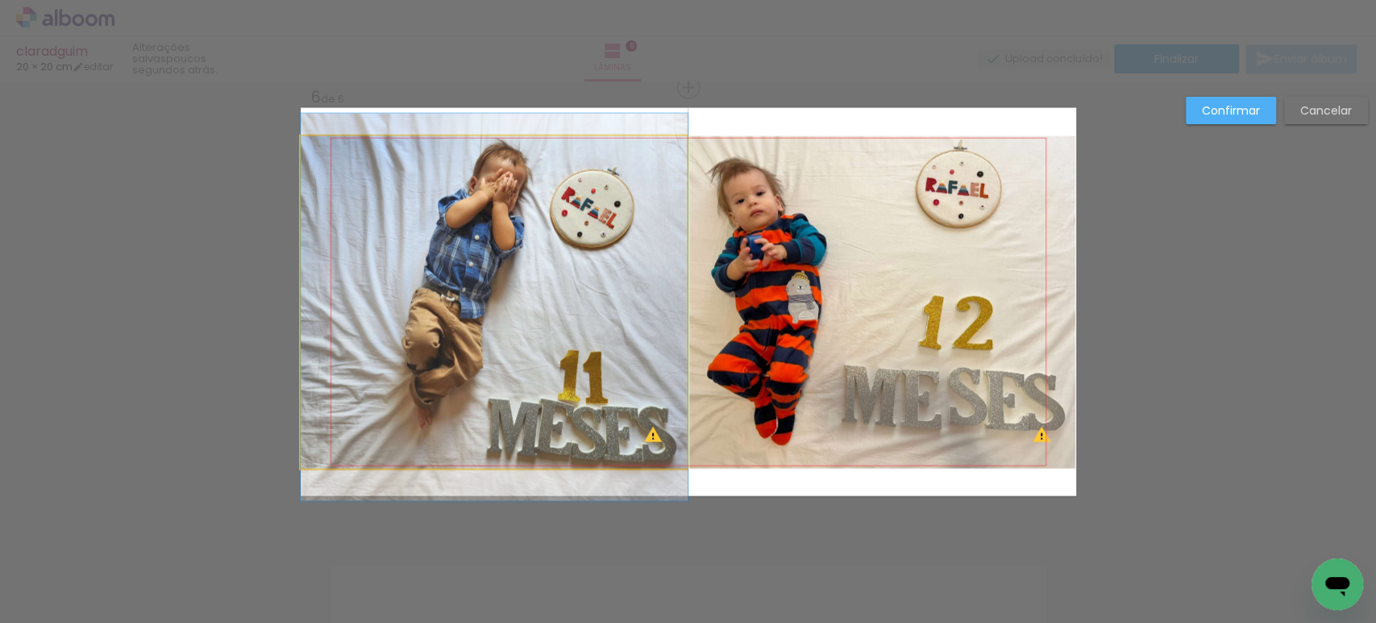
click at [594, 285] on quentale-photo at bounding box center [494, 302] width 387 height 332
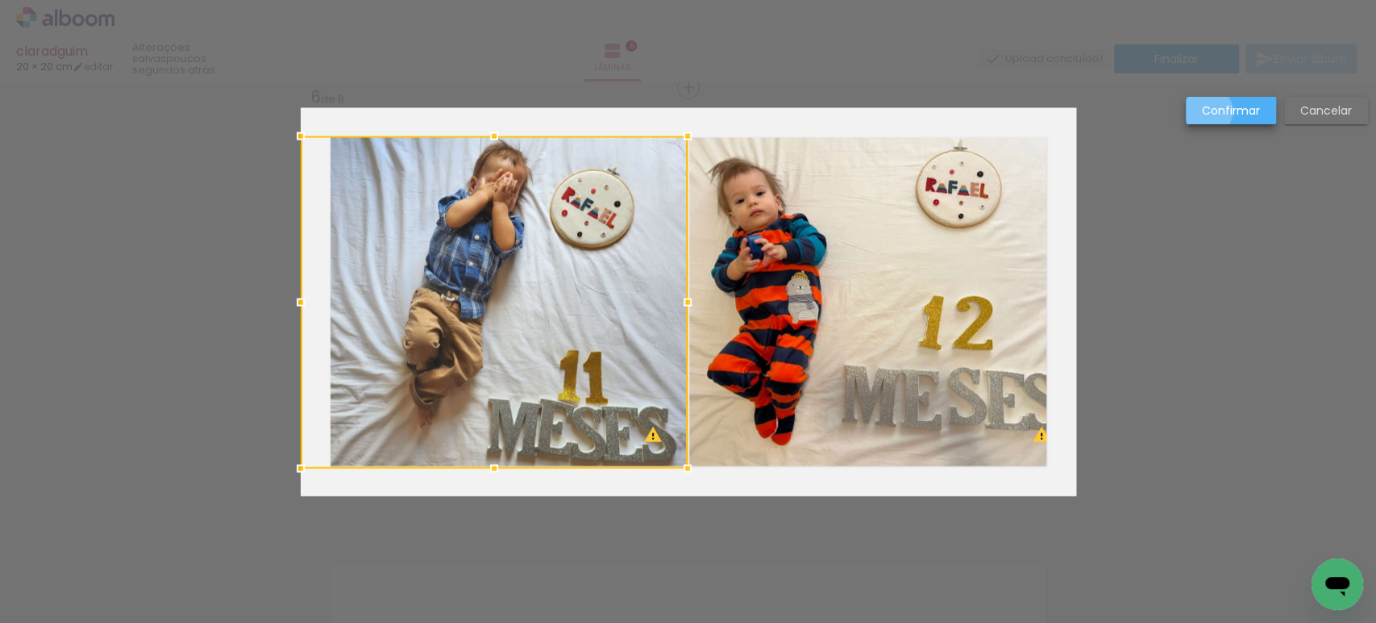
click at [0, 0] on slot "Confirmar" at bounding box center [0, 0] width 0 height 0
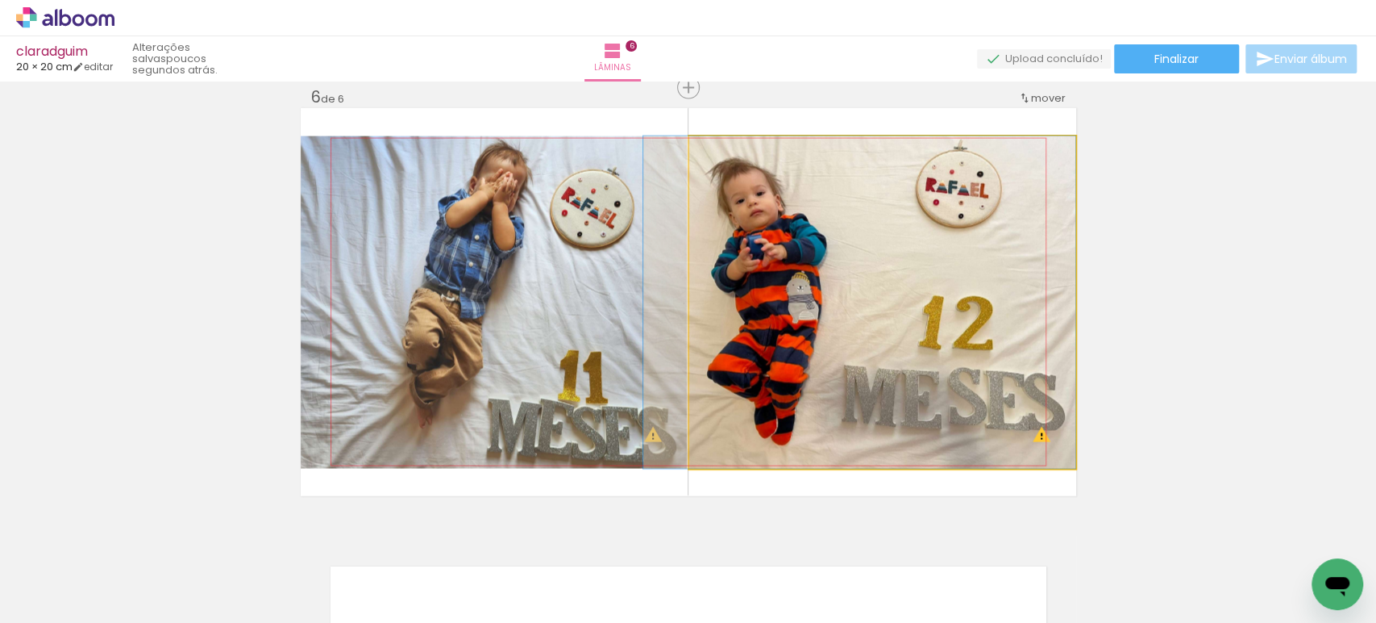
drag, startPoint x: 875, startPoint y: 285, endPoint x: 852, endPoint y: 285, distance: 22.6
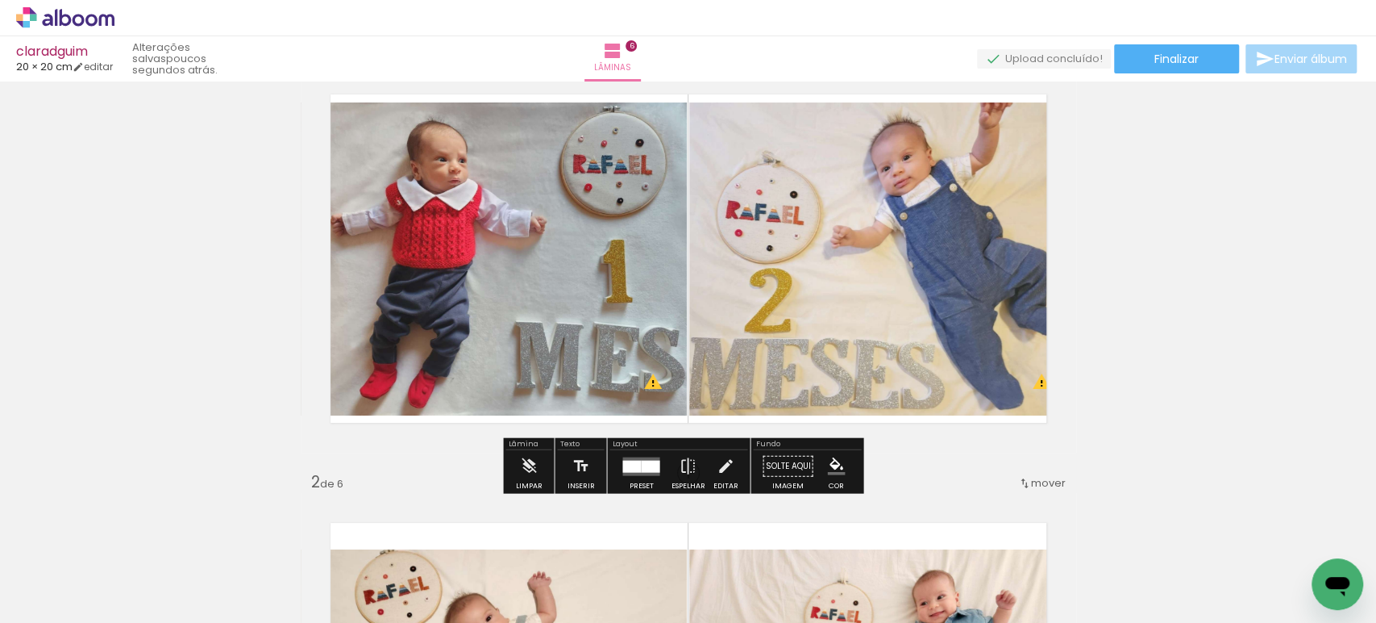
scroll to position [0, 0]
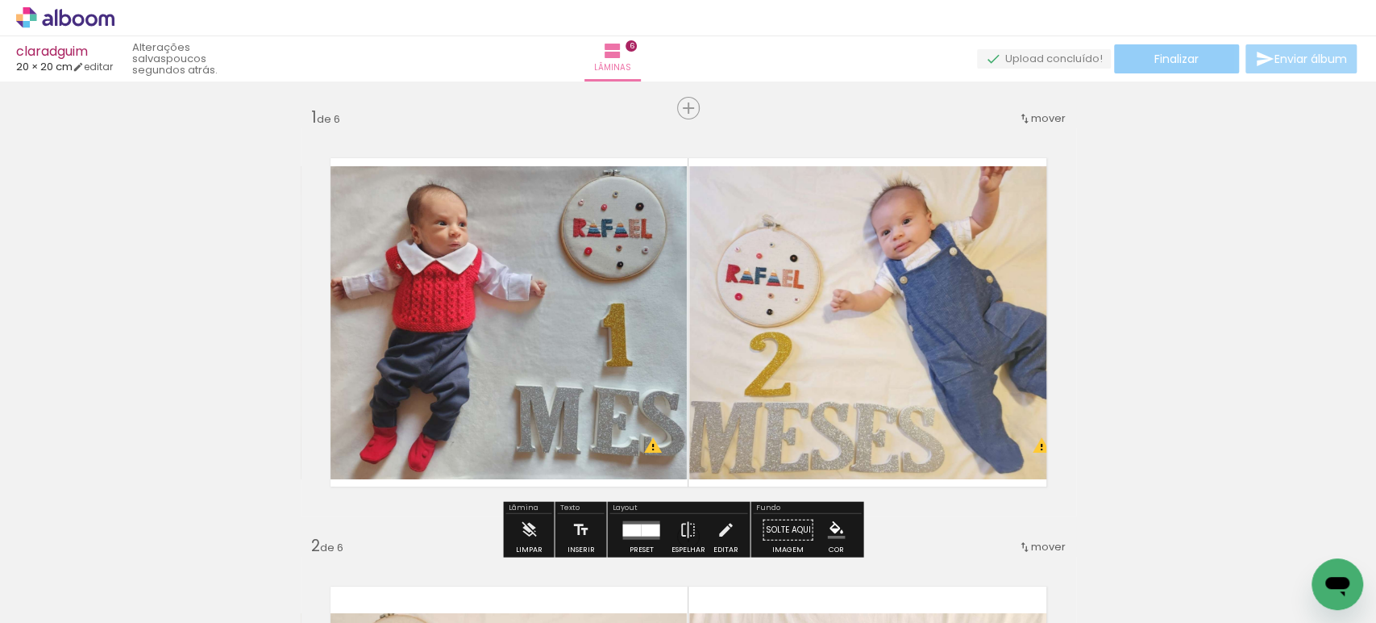
click at [1164, 68] on paper-button "Finalizar" at bounding box center [1176, 58] width 125 height 29
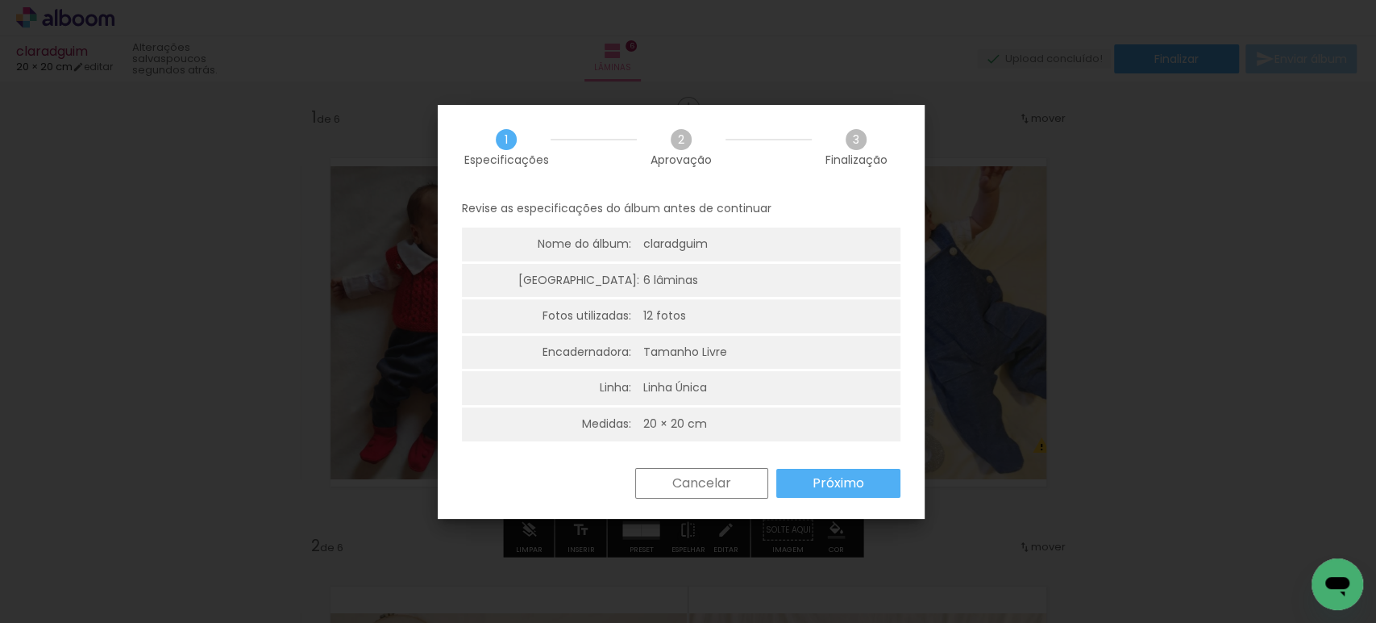
click at [0, 0] on slot "Próximo" at bounding box center [0, 0] width 0 height 0
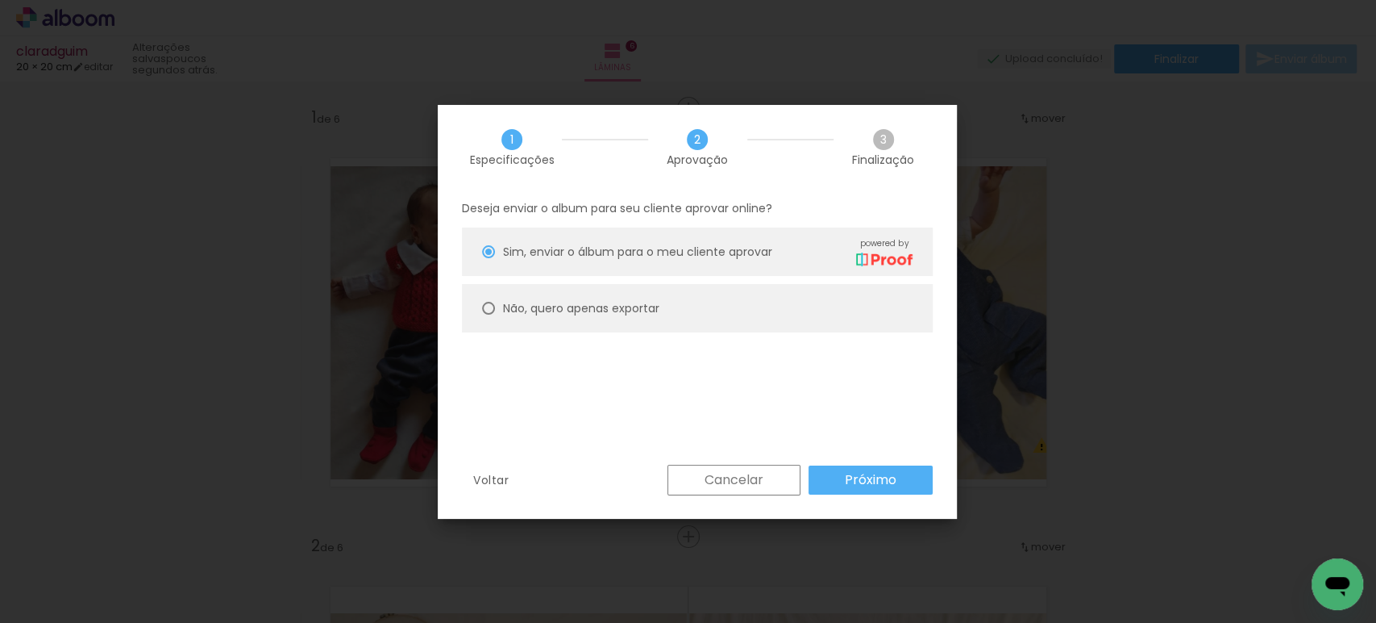
click at [0, 0] on slot "Não, quero apenas exportar" at bounding box center [0, 0] width 0 height 0
type paper-radio-button "on"
click at [0, 0] on slot "Próximo" at bounding box center [0, 0] width 0 height 0
type input "Alta, 300 DPI"
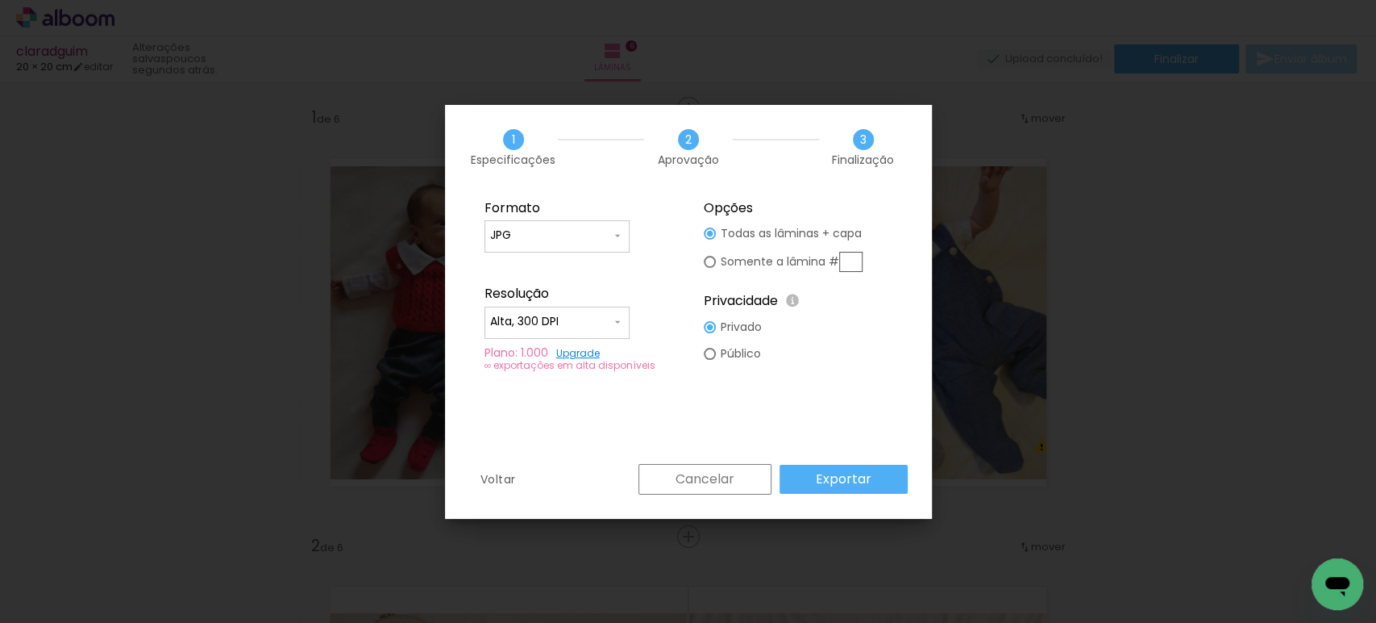
click at [587, 245] on paper-input-container "JPG" at bounding box center [557, 236] width 145 height 32
click at [559, 266] on paper-item "PDF" at bounding box center [557, 265] width 145 height 32
type input "PDF"
click at [531, 308] on paper-input-container "Alta, 300 DPI" at bounding box center [557, 322] width 145 height 32
click at [527, 342] on paper-item "Baixa" at bounding box center [557, 351] width 145 height 32
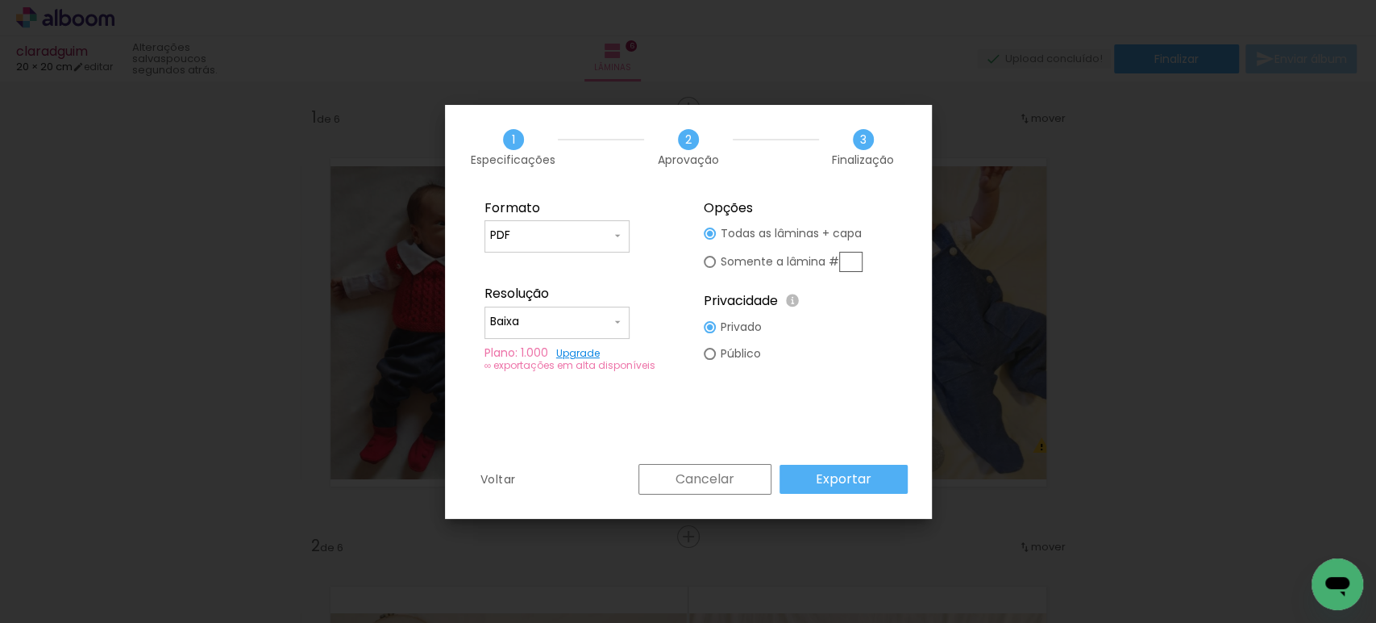
click at [819, 468] on paper-button "Exportar" at bounding box center [844, 478] width 128 height 29
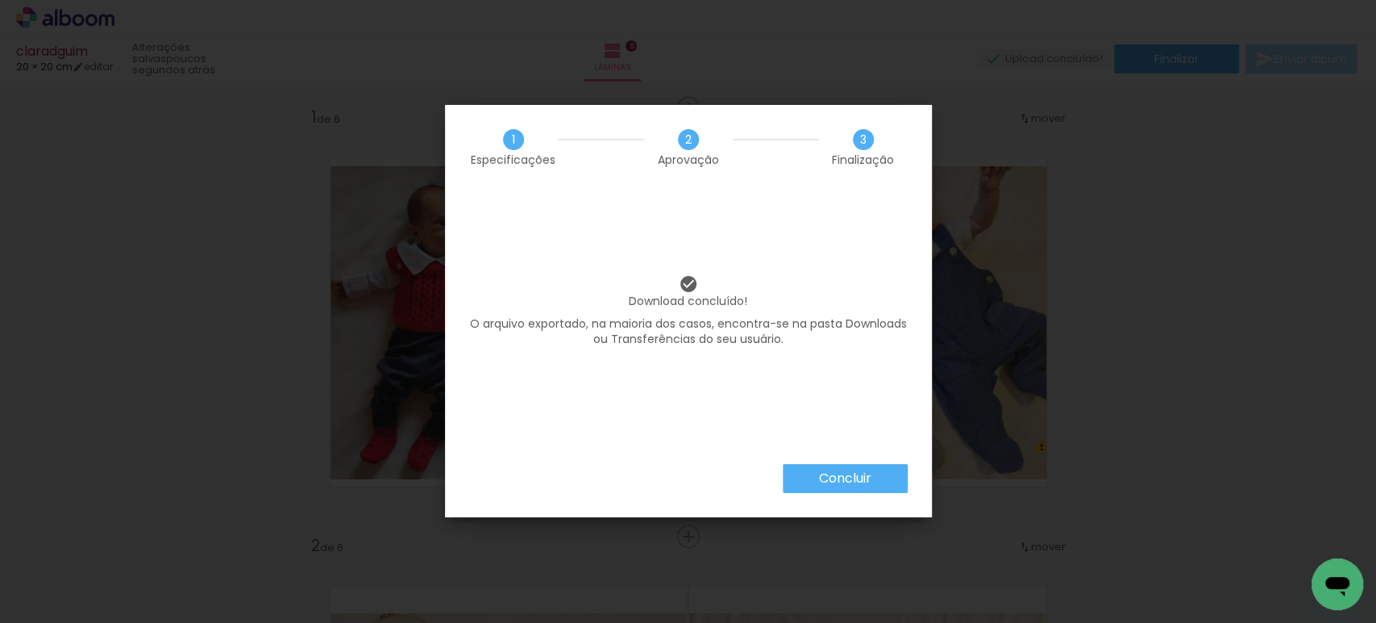
click at [0, 0] on slot "Concluir" at bounding box center [0, 0] width 0 height 0
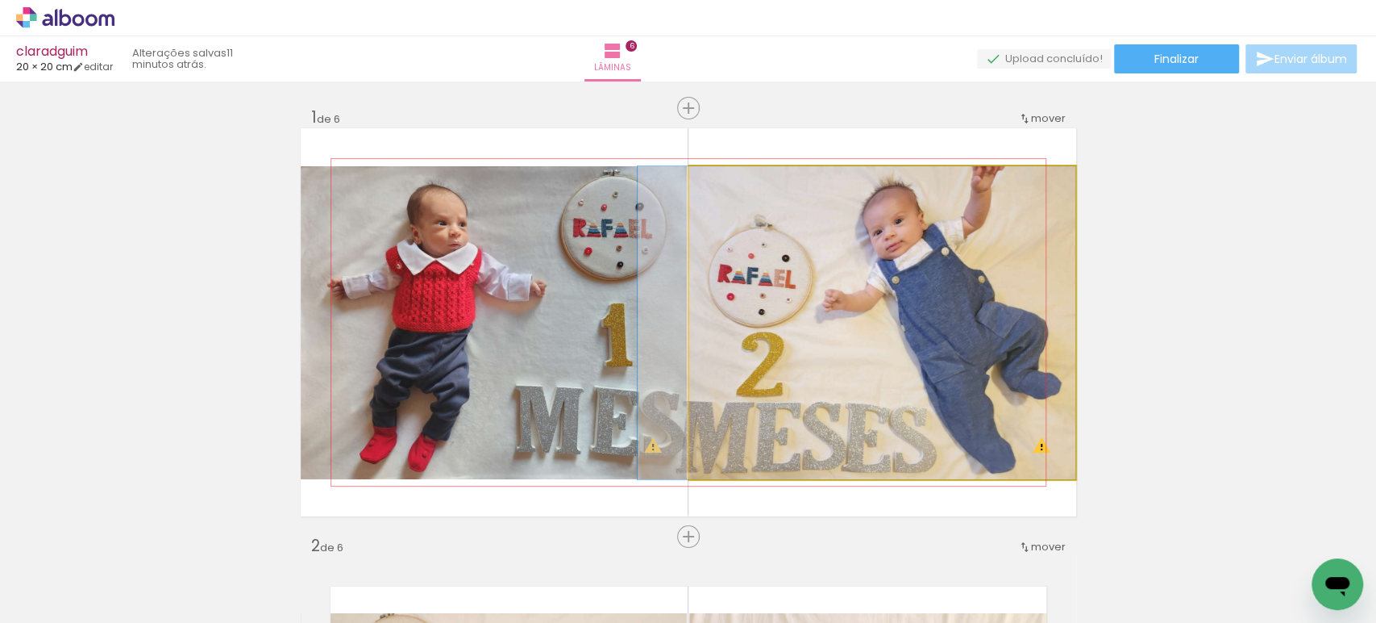
drag, startPoint x: 984, startPoint y: 288, endPoint x: 975, endPoint y: 286, distance: 9.0
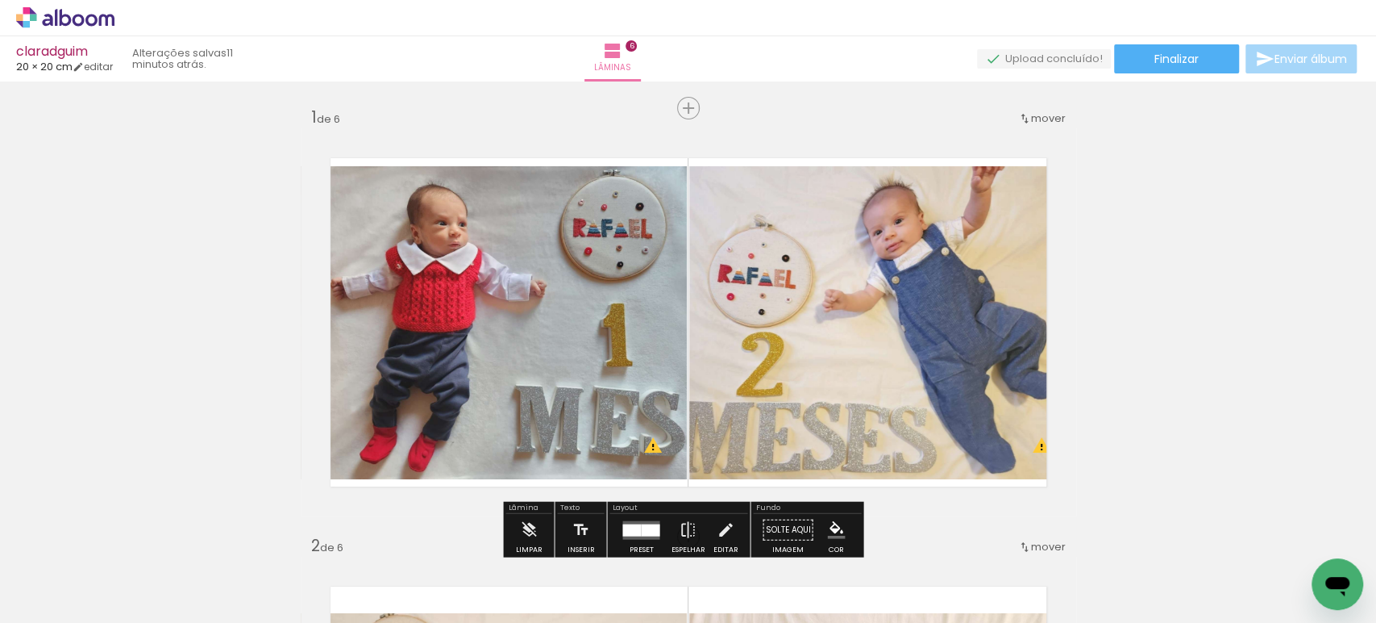
click at [968, 287] on quentale-photo at bounding box center [882, 322] width 387 height 313
click at [0, 0] on div at bounding box center [0, 0] width 0 height 0
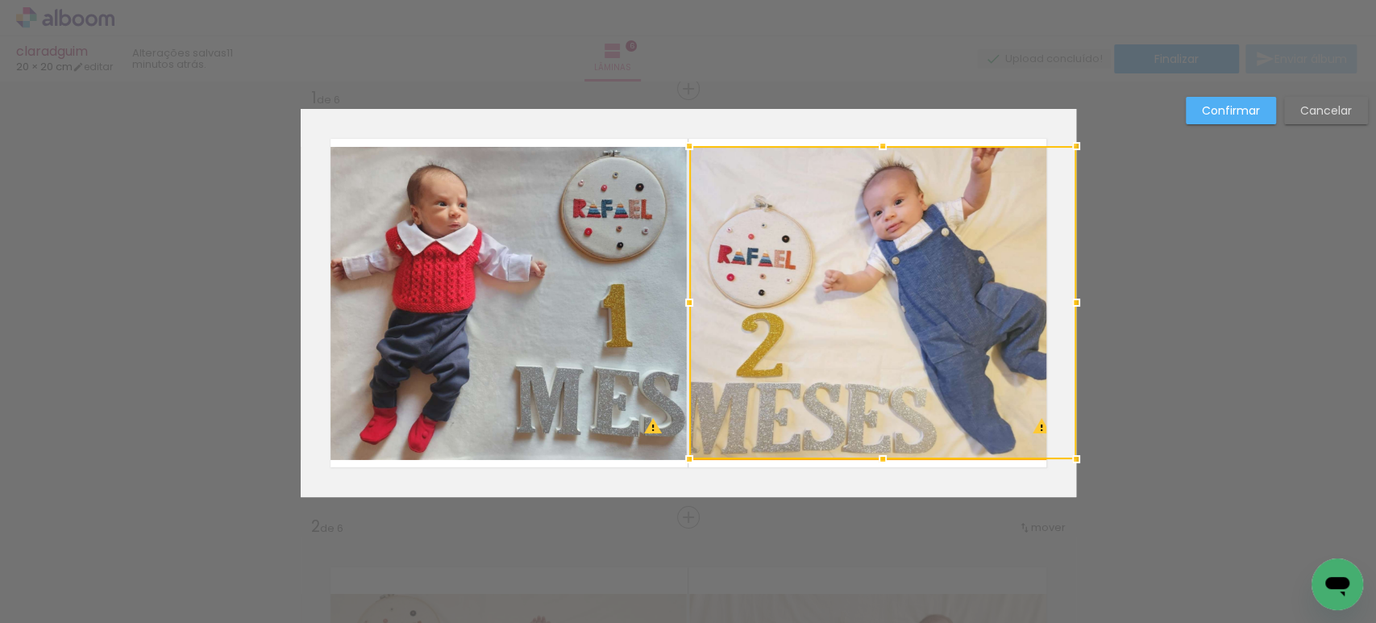
scroll to position [19, 0]
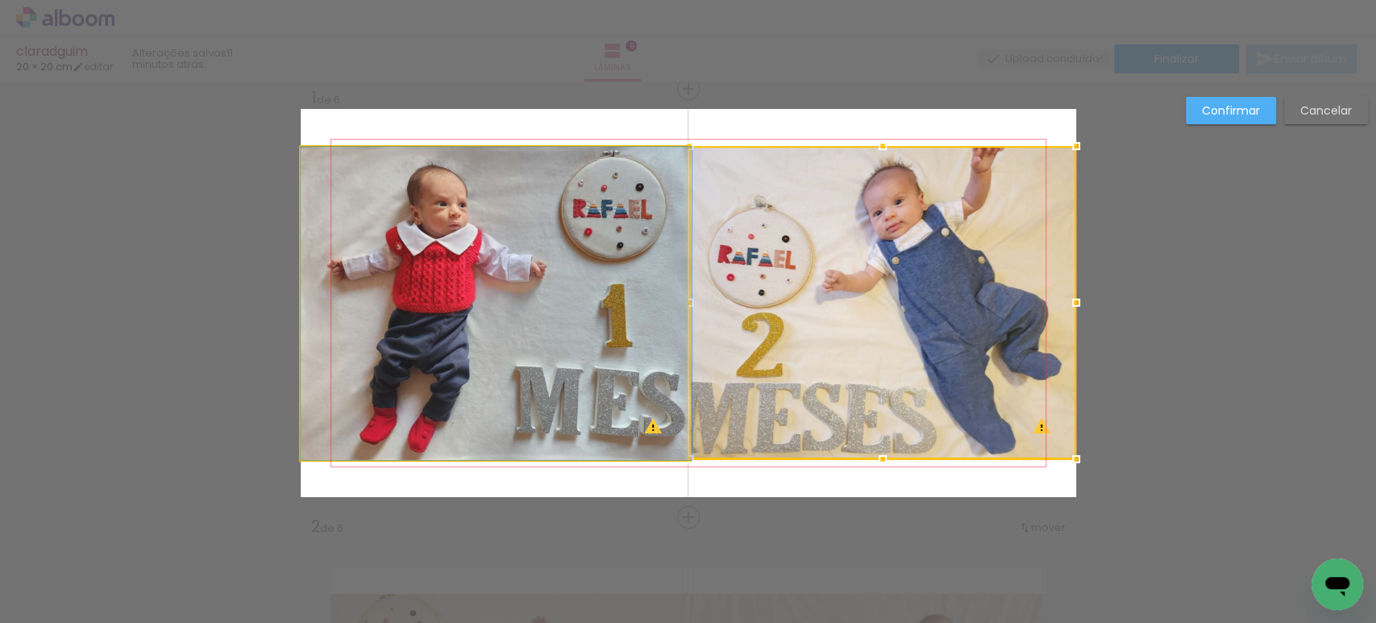
click at [561, 294] on quentale-photo at bounding box center [494, 303] width 387 height 313
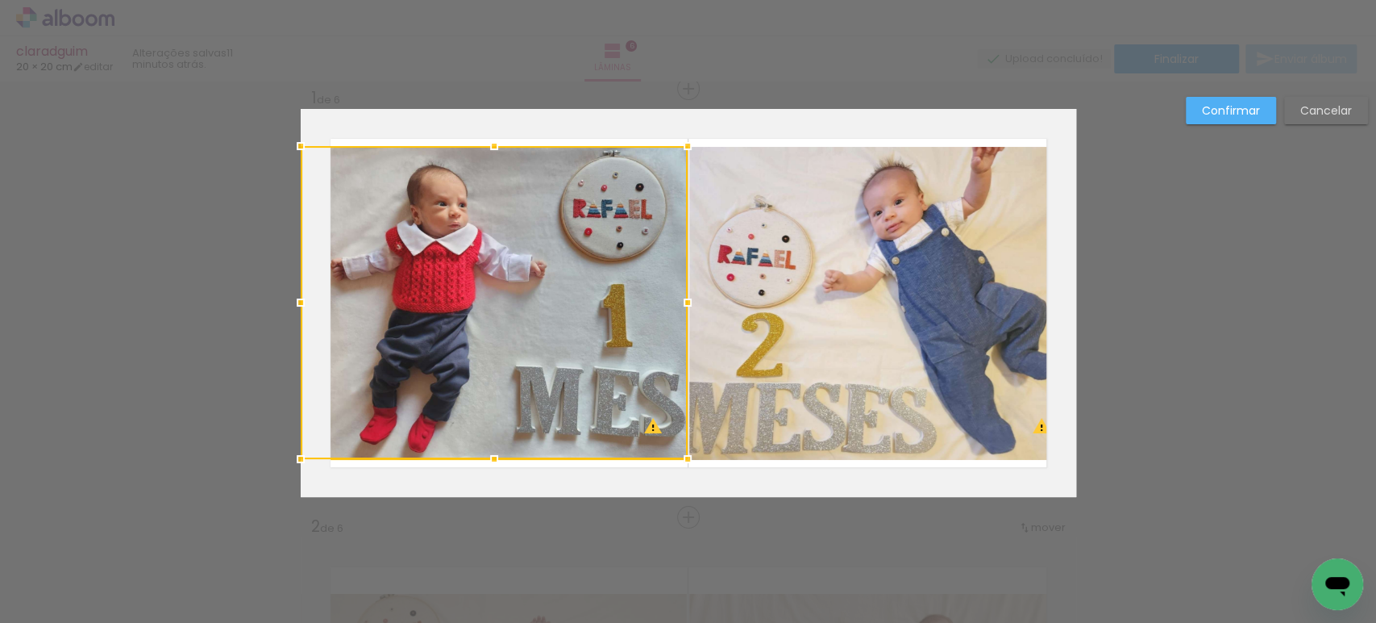
click at [683, 462] on div at bounding box center [688, 459] width 32 height 32
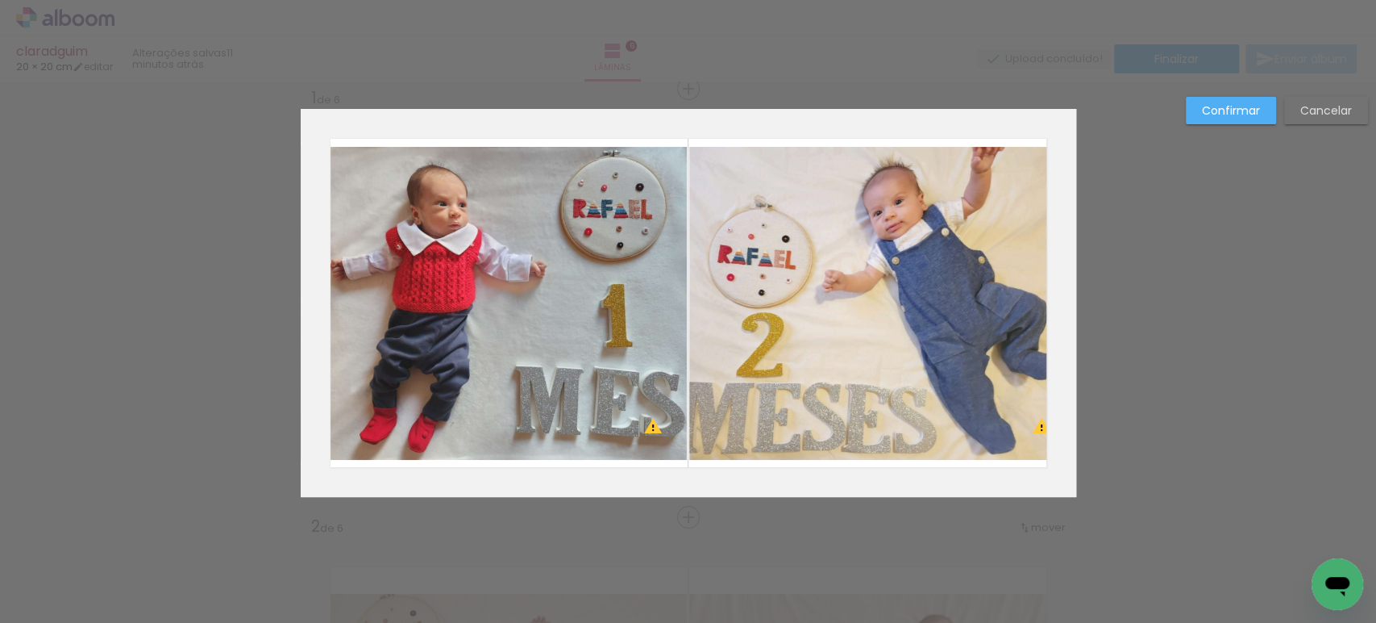
click at [718, 428] on quentale-photo at bounding box center [882, 303] width 387 height 313
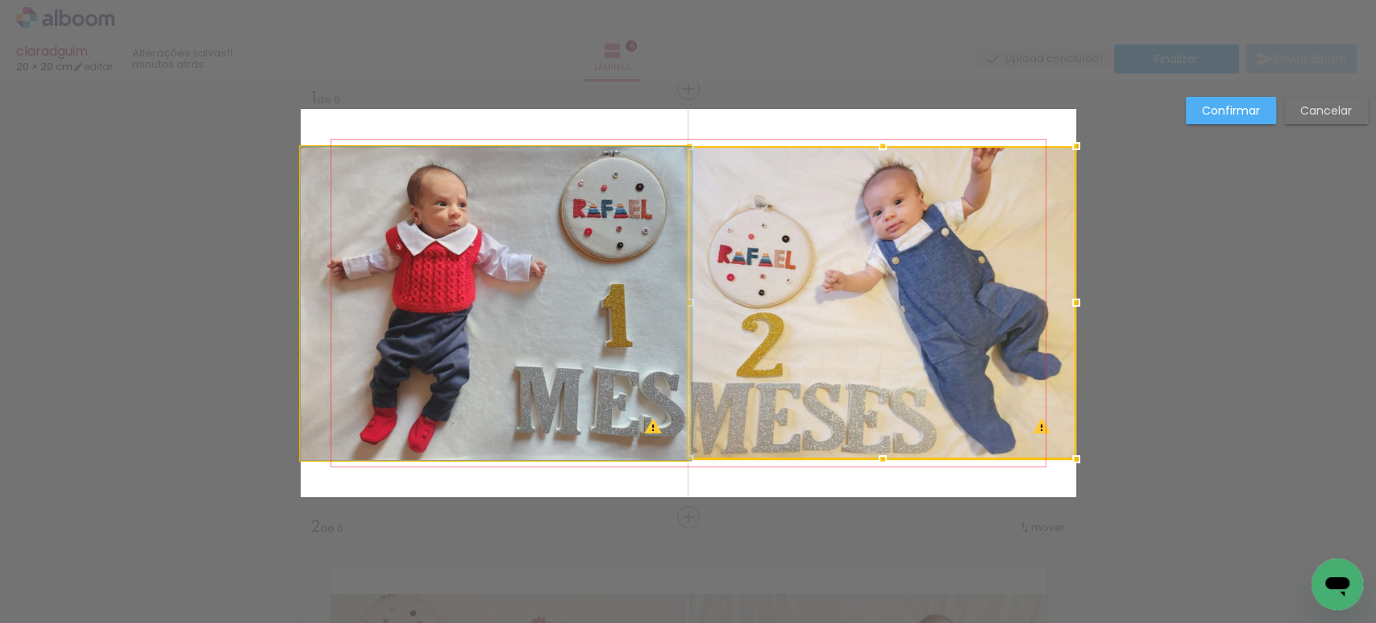
click at [596, 375] on quentale-photo at bounding box center [494, 303] width 387 height 313
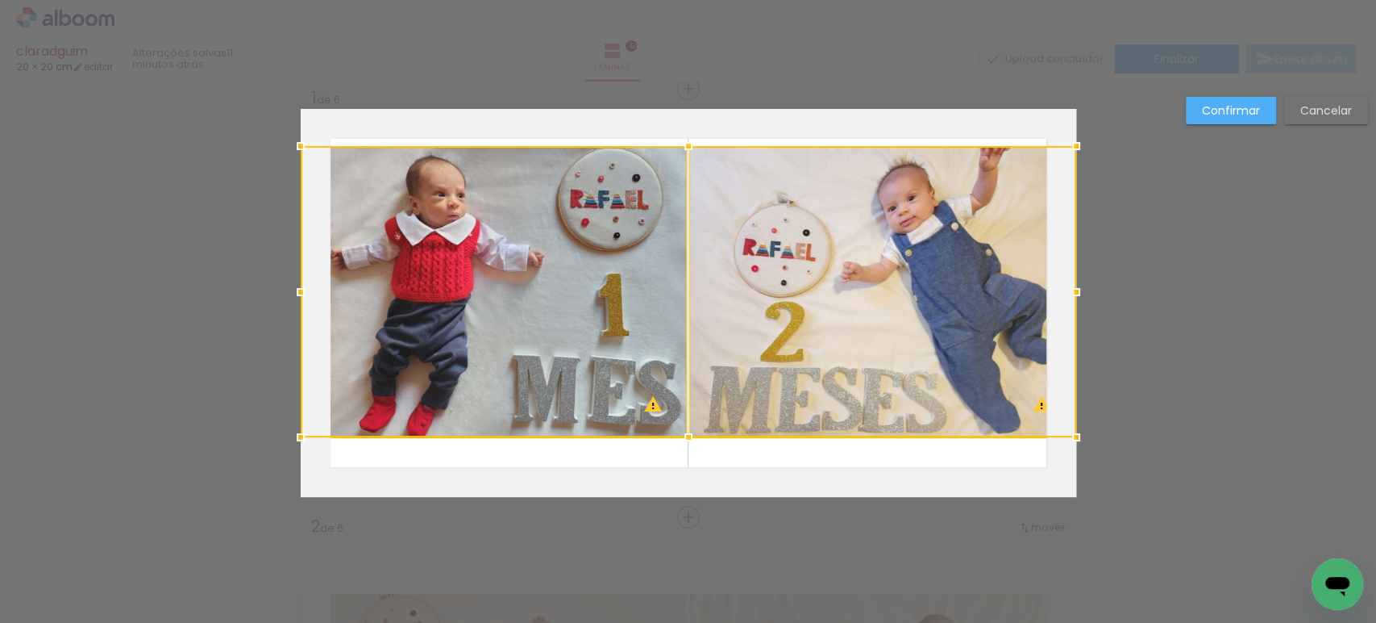
drag, startPoint x: 677, startPoint y: 456, endPoint x: 690, endPoint y: 431, distance: 28.8
click at [690, 431] on div at bounding box center [689, 437] width 32 height 32
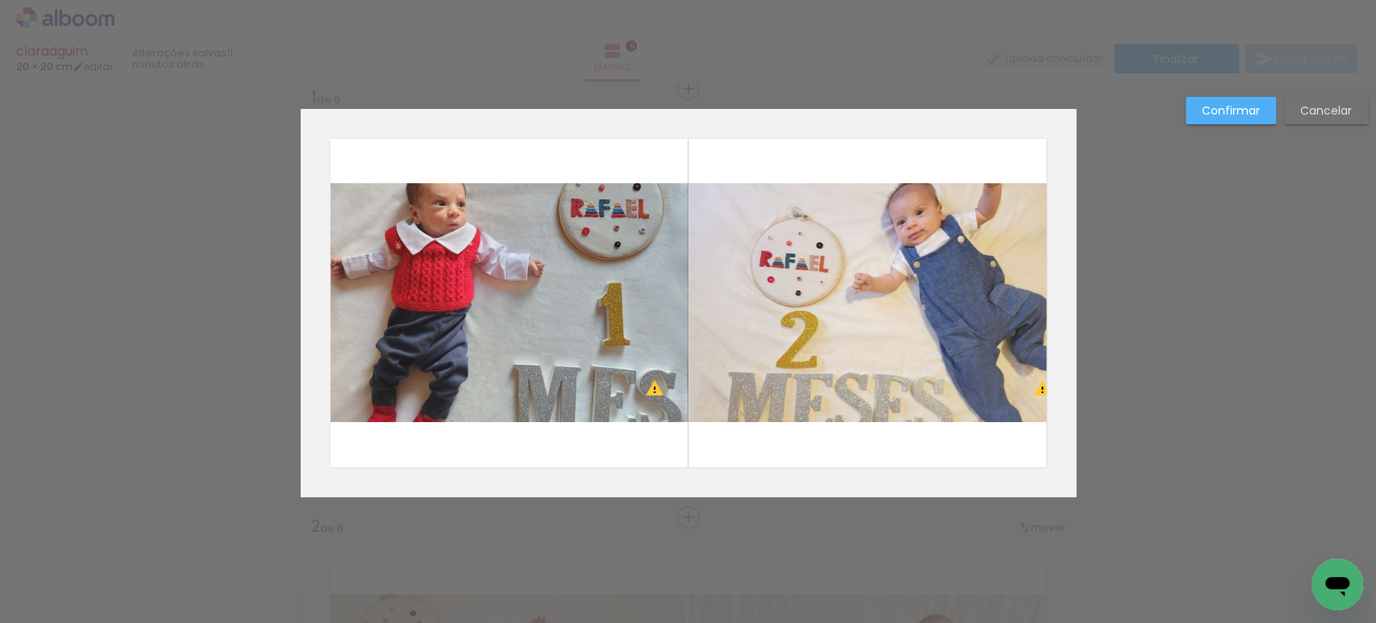
click at [0, 0] on slot "Cancelar" at bounding box center [0, 0] width 0 height 0
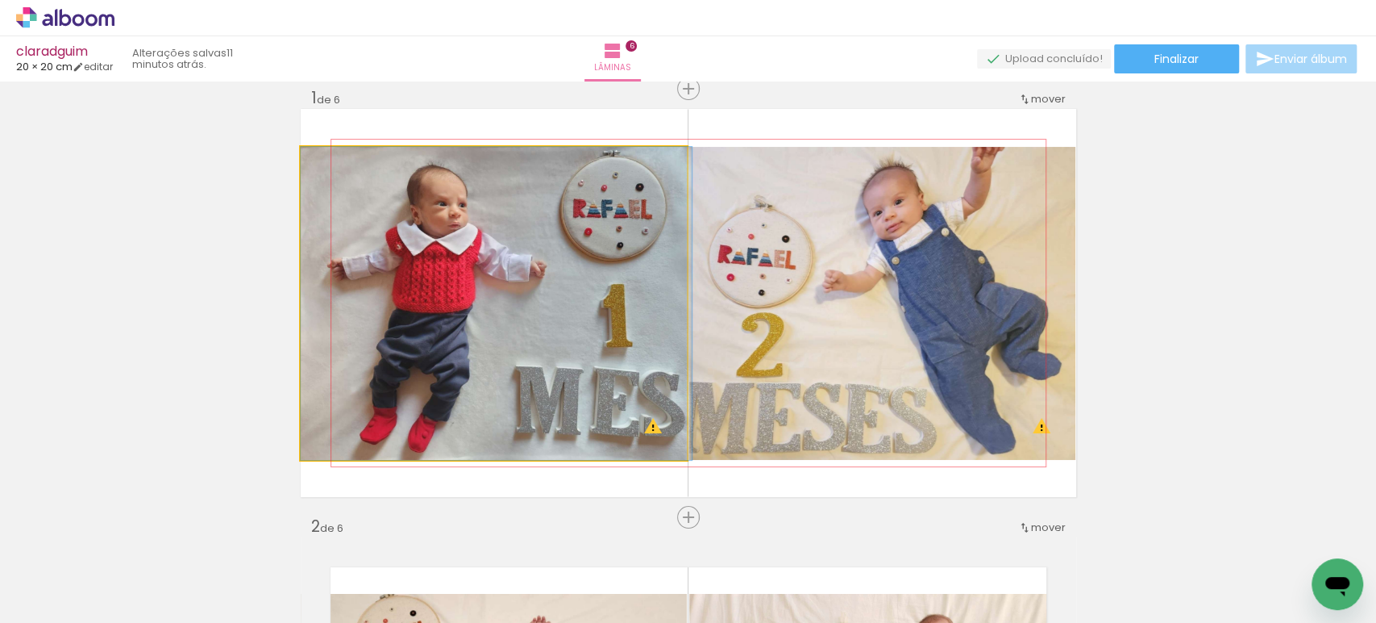
click at [585, 254] on quentale-photo at bounding box center [494, 303] width 387 height 313
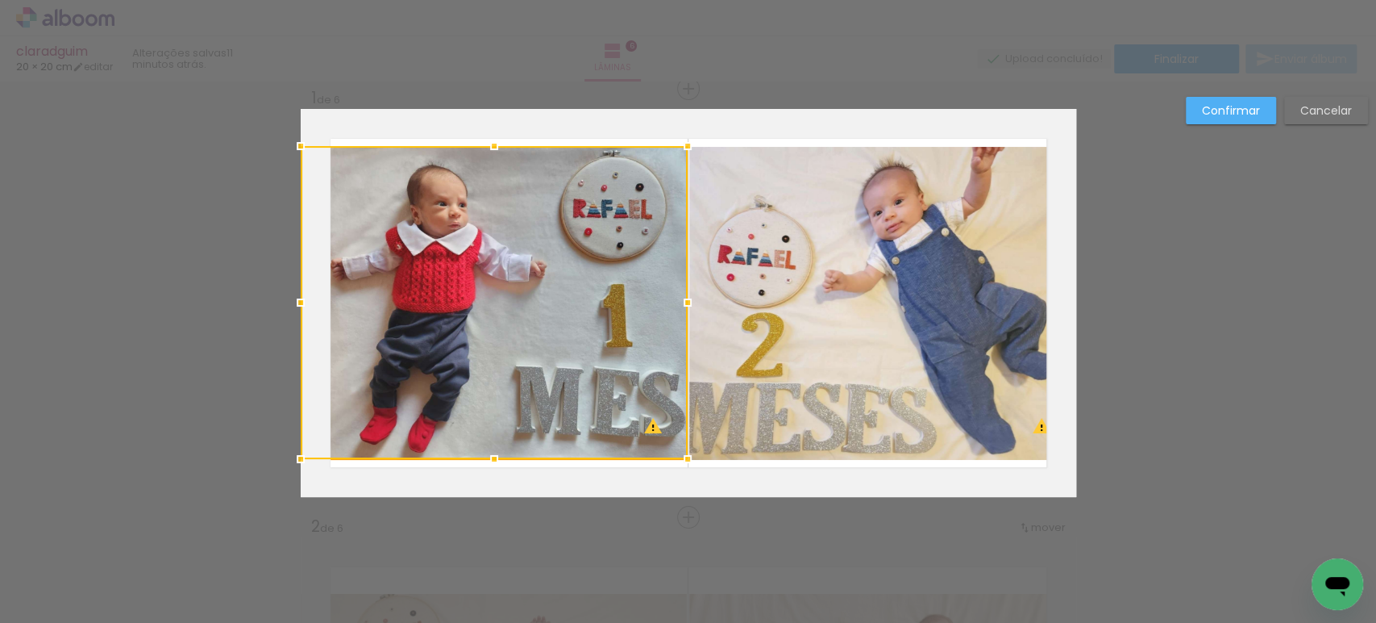
click at [585, 254] on div at bounding box center [494, 302] width 387 height 313
click at [738, 263] on quentale-photo at bounding box center [882, 303] width 387 height 313
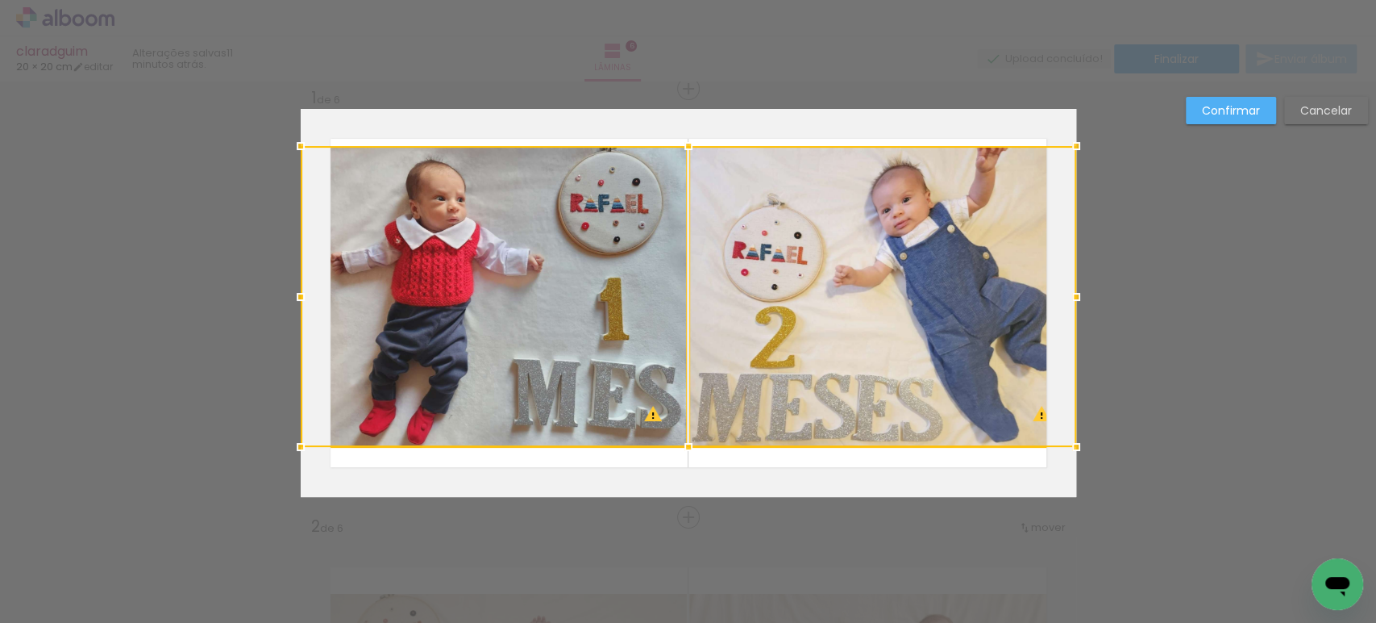
drag, startPoint x: 684, startPoint y: 456, endPoint x: 700, endPoint y: 434, distance: 27.7
click at [700, 434] on div at bounding box center [689, 296] width 776 height 301
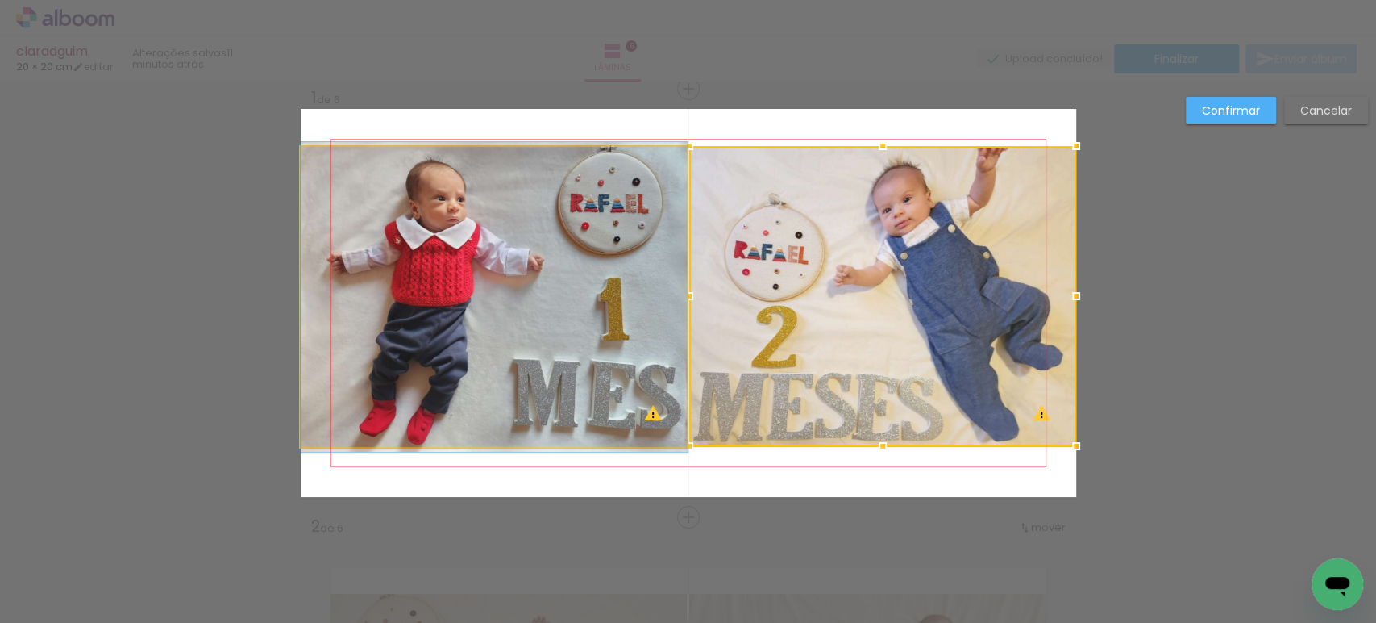
drag, startPoint x: 554, startPoint y: 358, endPoint x: 568, endPoint y: 358, distance: 13.7
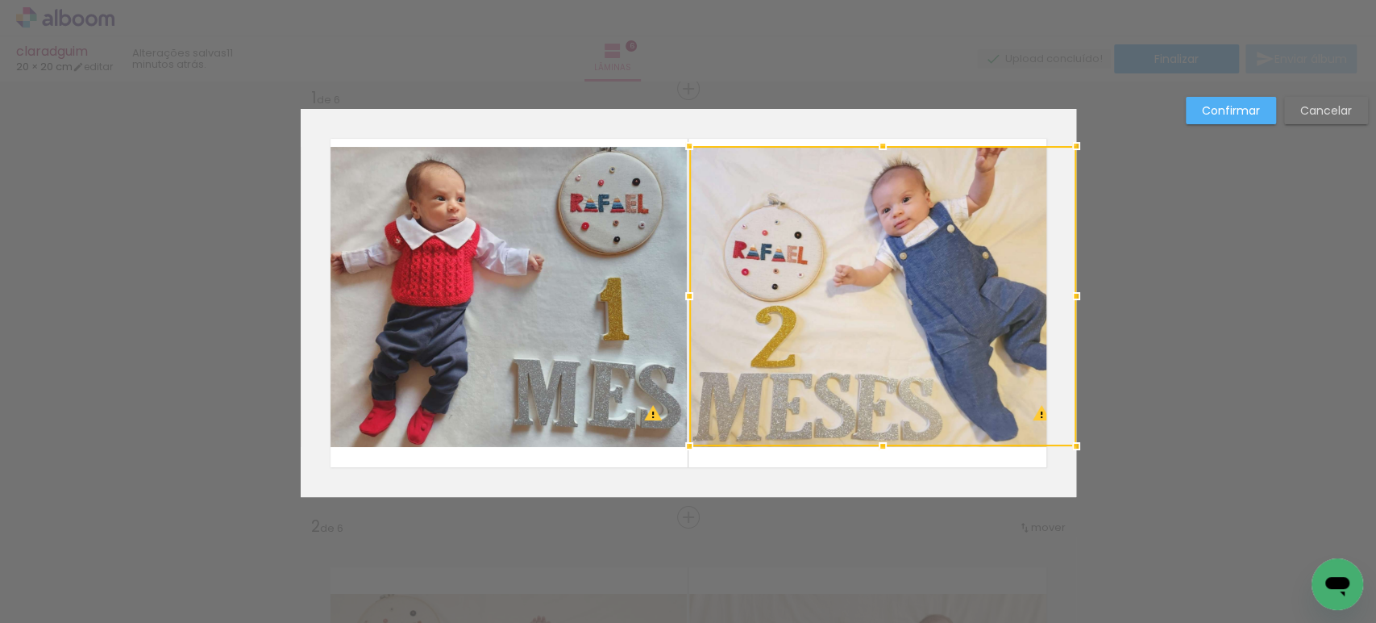
click at [900, 304] on div at bounding box center [882, 296] width 387 height 300
click at [901, 304] on div at bounding box center [882, 296] width 387 height 300
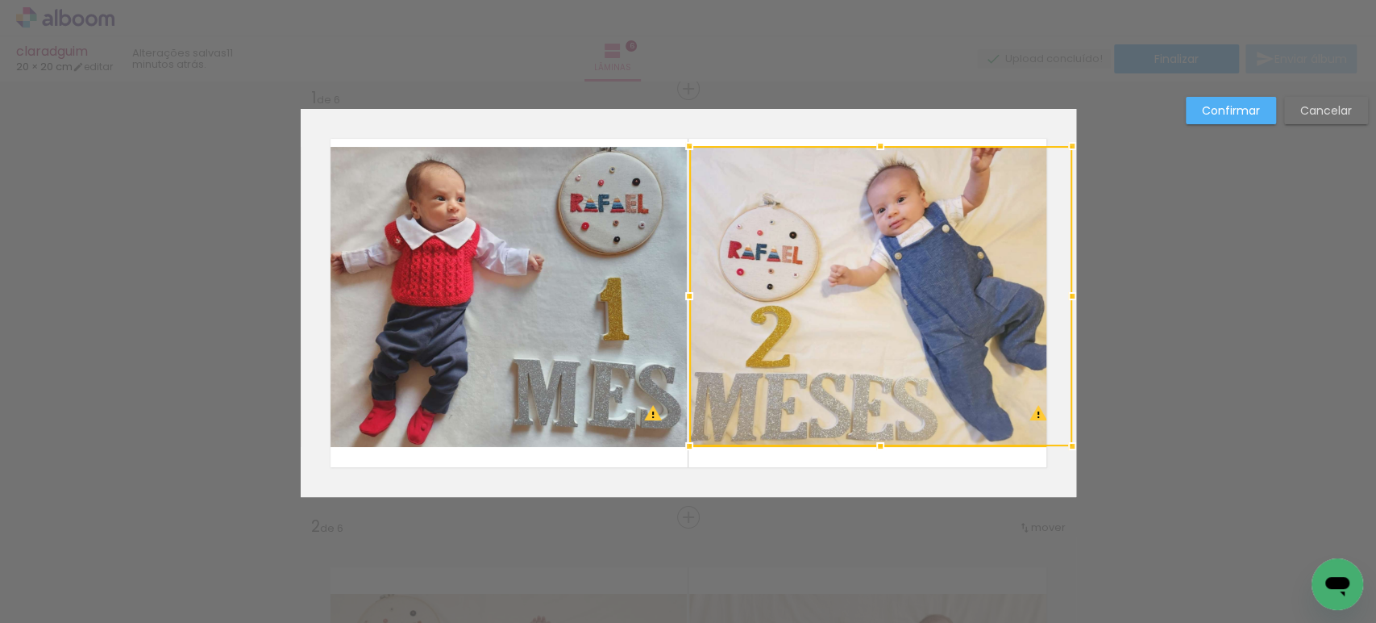
drag, startPoint x: 1072, startPoint y: 294, endPoint x: 1039, endPoint y: 298, distance: 34.1
click at [1039, 298] on div at bounding box center [880, 296] width 383 height 300
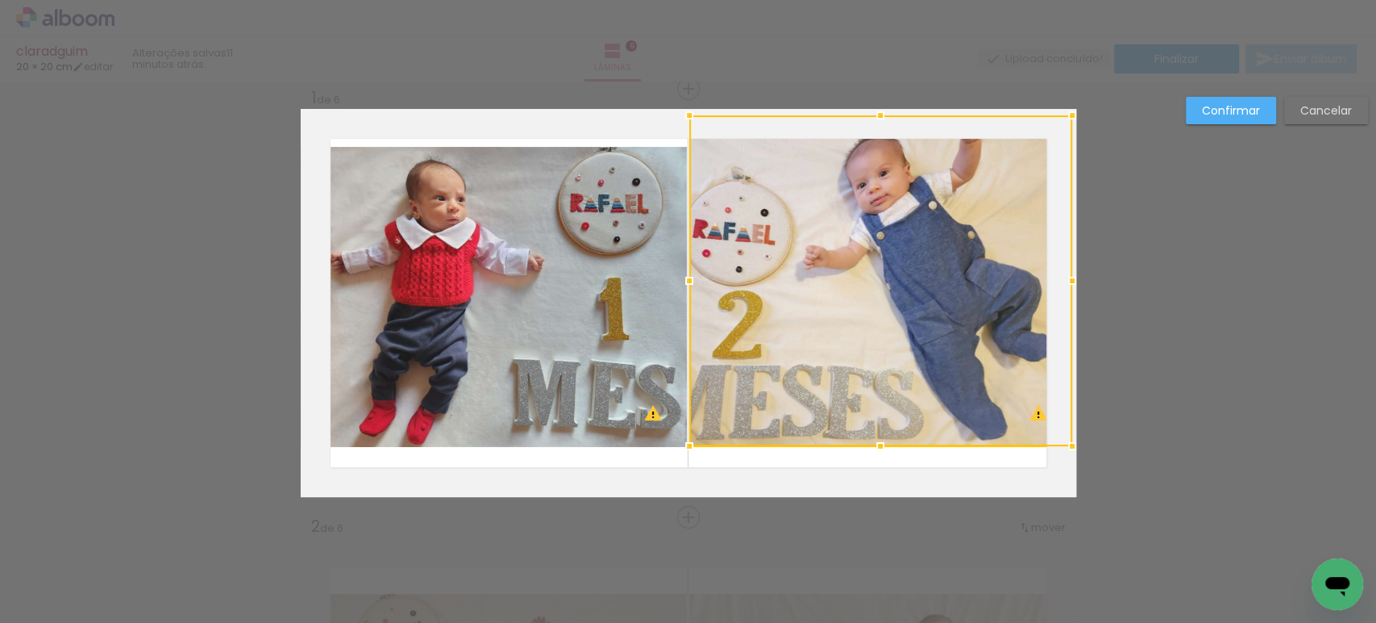
drag, startPoint x: 872, startPoint y: 140, endPoint x: 881, endPoint y: 123, distance: 18.4
click at [881, 123] on div at bounding box center [880, 115] width 32 height 32
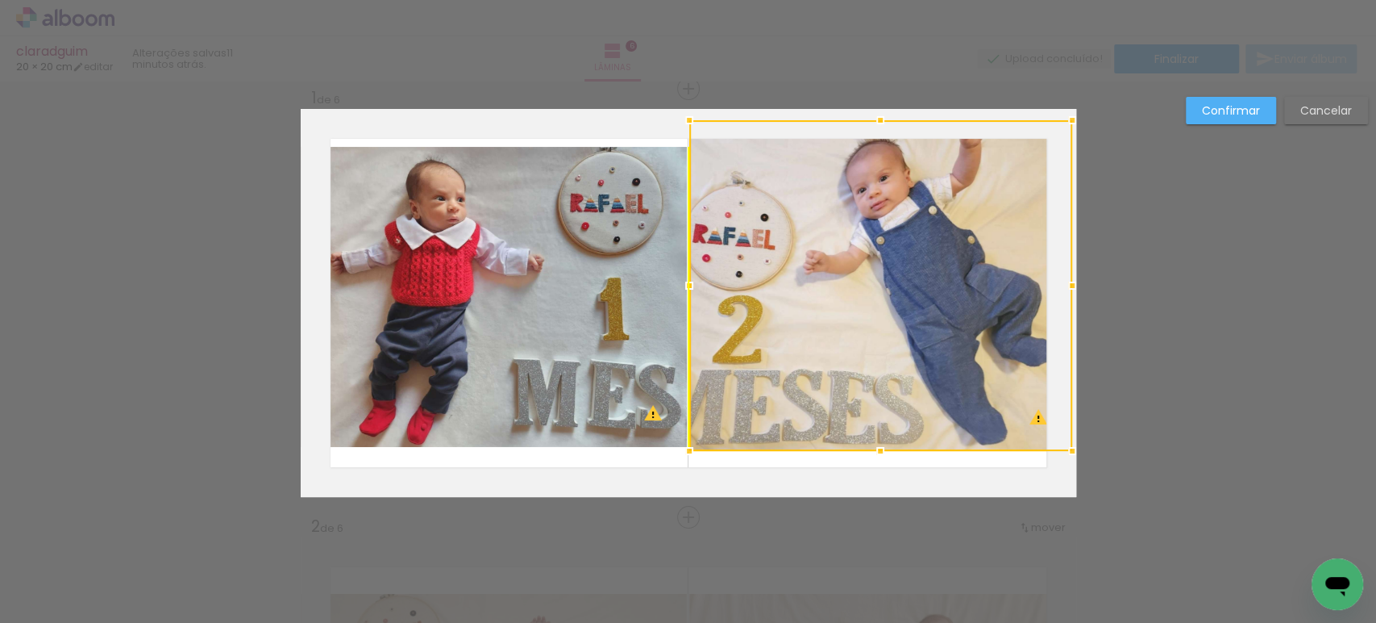
drag, startPoint x: 881, startPoint y: 181, endPoint x: 884, endPoint y: 190, distance: 10.0
click at [884, 190] on div at bounding box center [880, 285] width 383 height 331
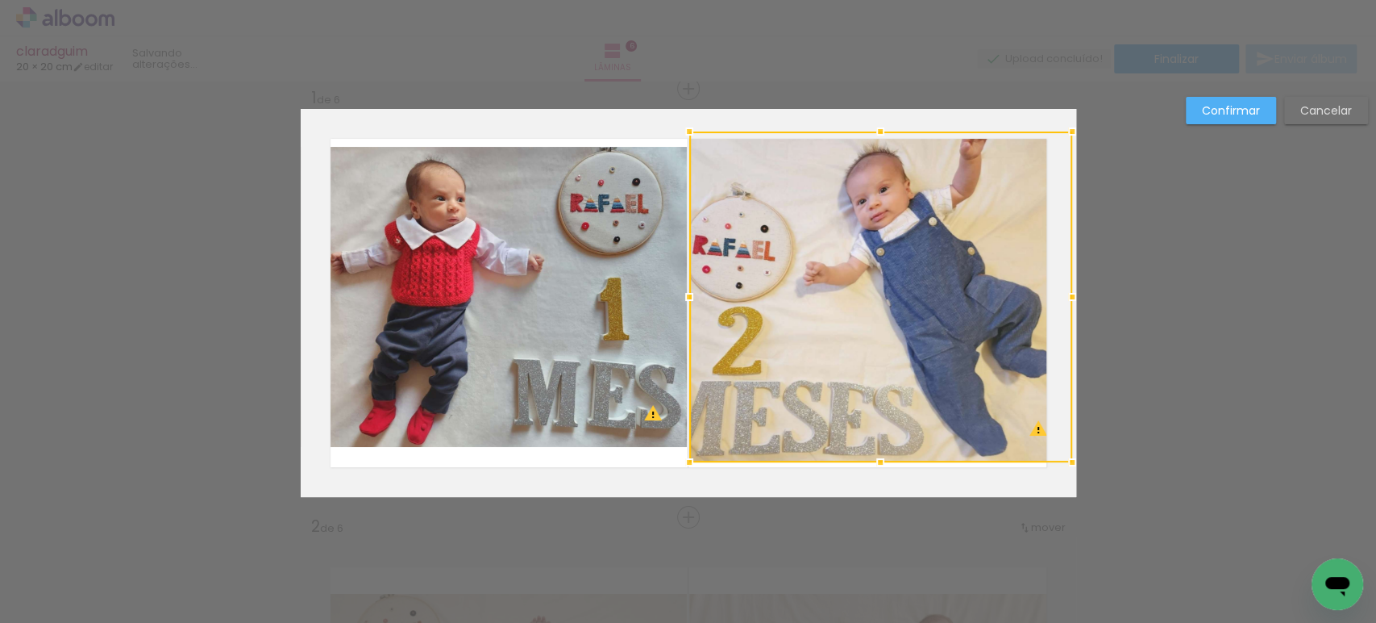
click at [884, 190] on div at bounding box center [880, 296] width 383 height 331
click at [0, 0] on slot "Cancelar" at bounding box center [0, 0] width 0 height 0
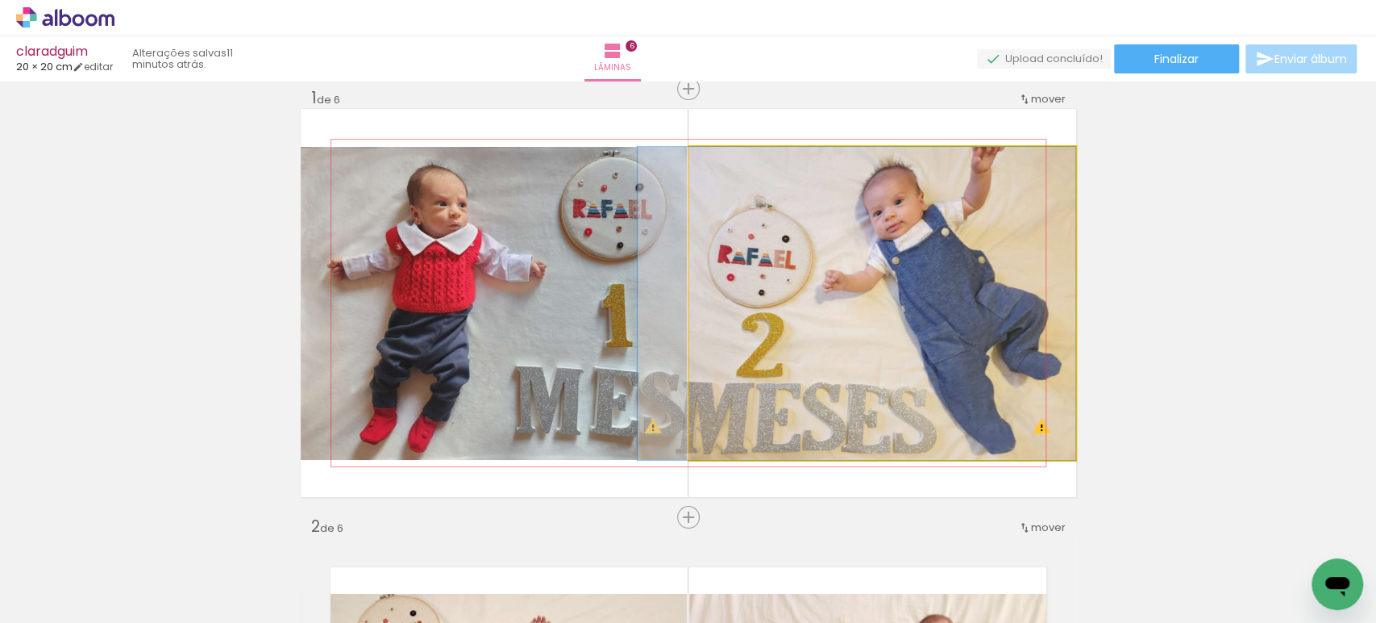
click at [850, 300] on quentale-photo at bounding box center [882, 303] width 387 height 313
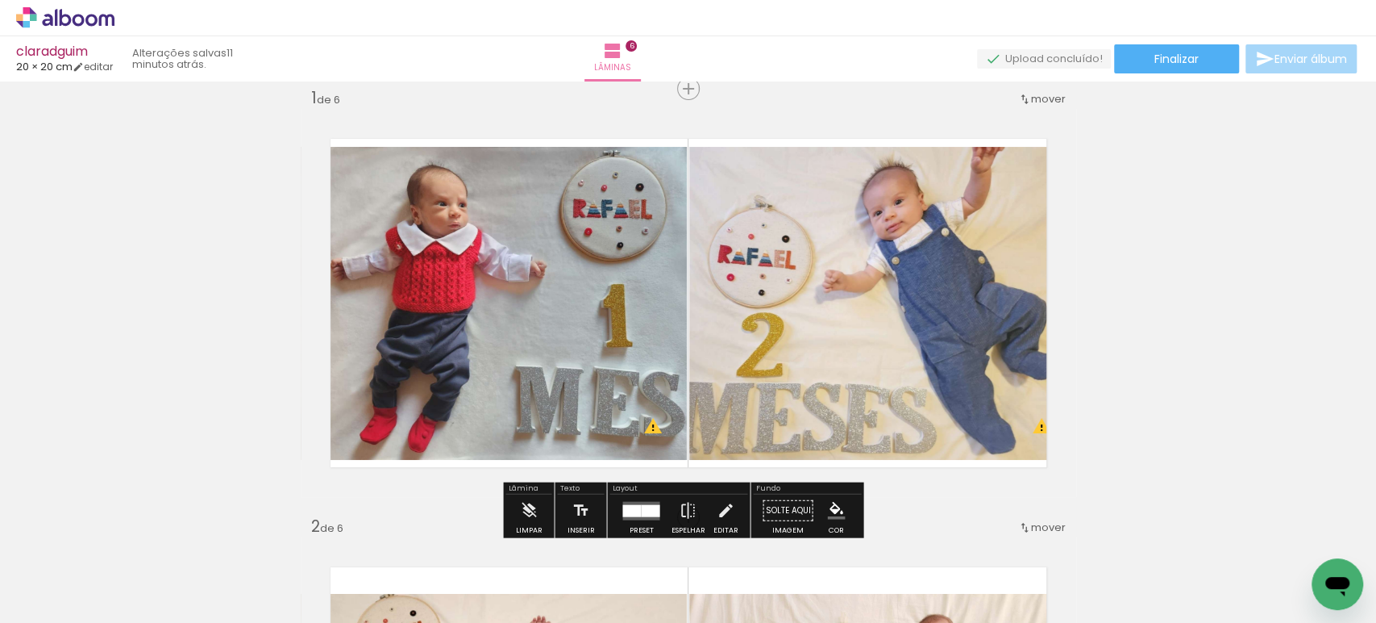
click at [846, 299] on quentale-photo at bounding box center [882, 303] width 387 height 313
click at [0, 0] on div at bounding box center [0, 0] width 0 height 0
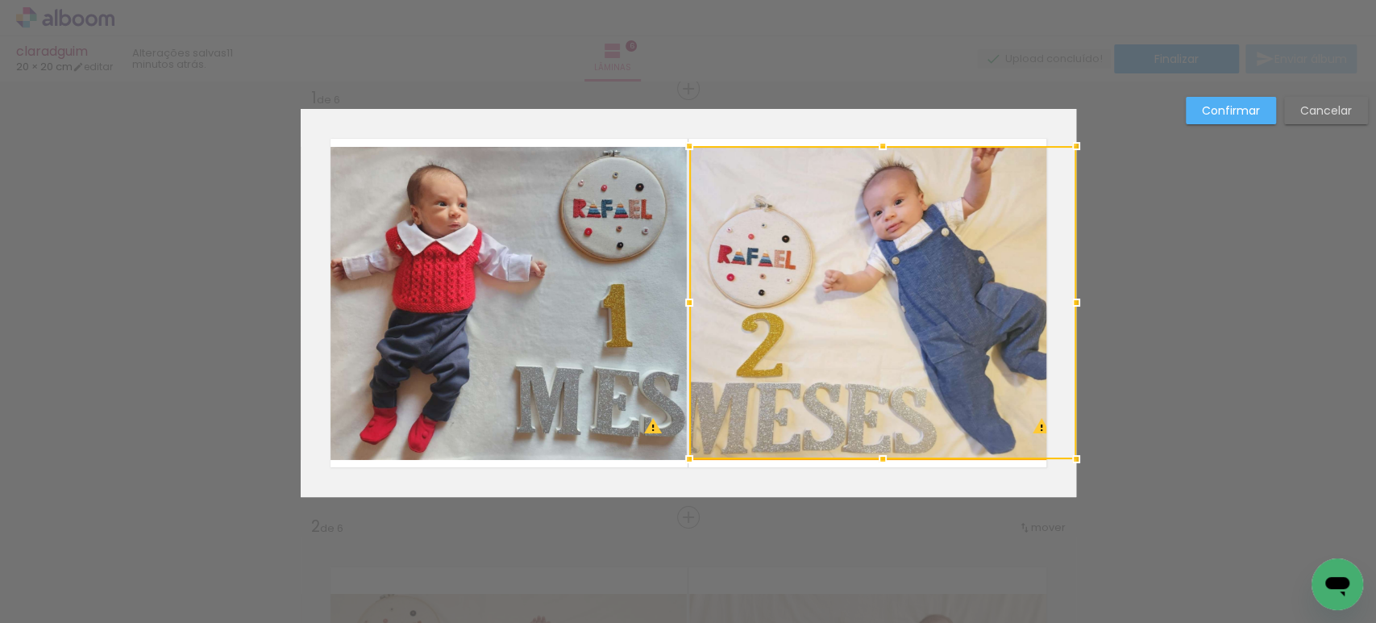
click at [846, 299] on div at bounding box center [882, 302] width 387 height 313
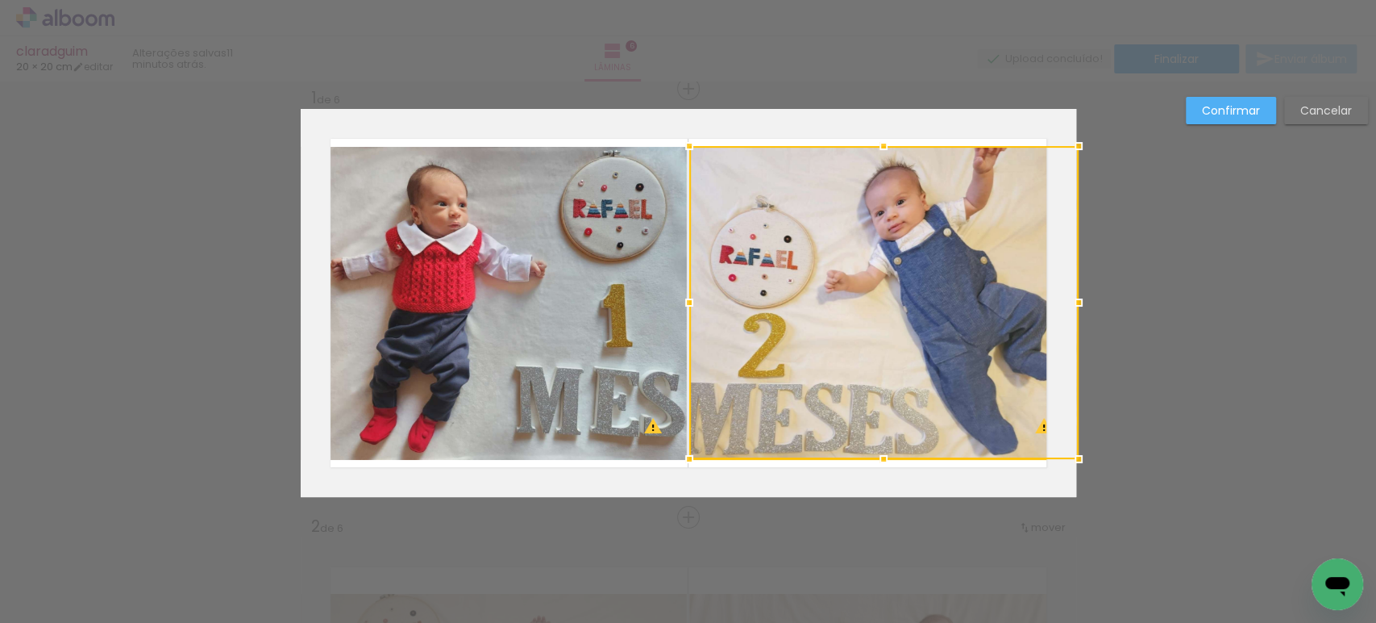
drag, startPoint x: 1069, startPoint y: 297, endPoint x: 1040, endPoint y: 298, distance: 29.0
click at [1040, 298] on div at bounding box center [883, 302] width 389 height 313
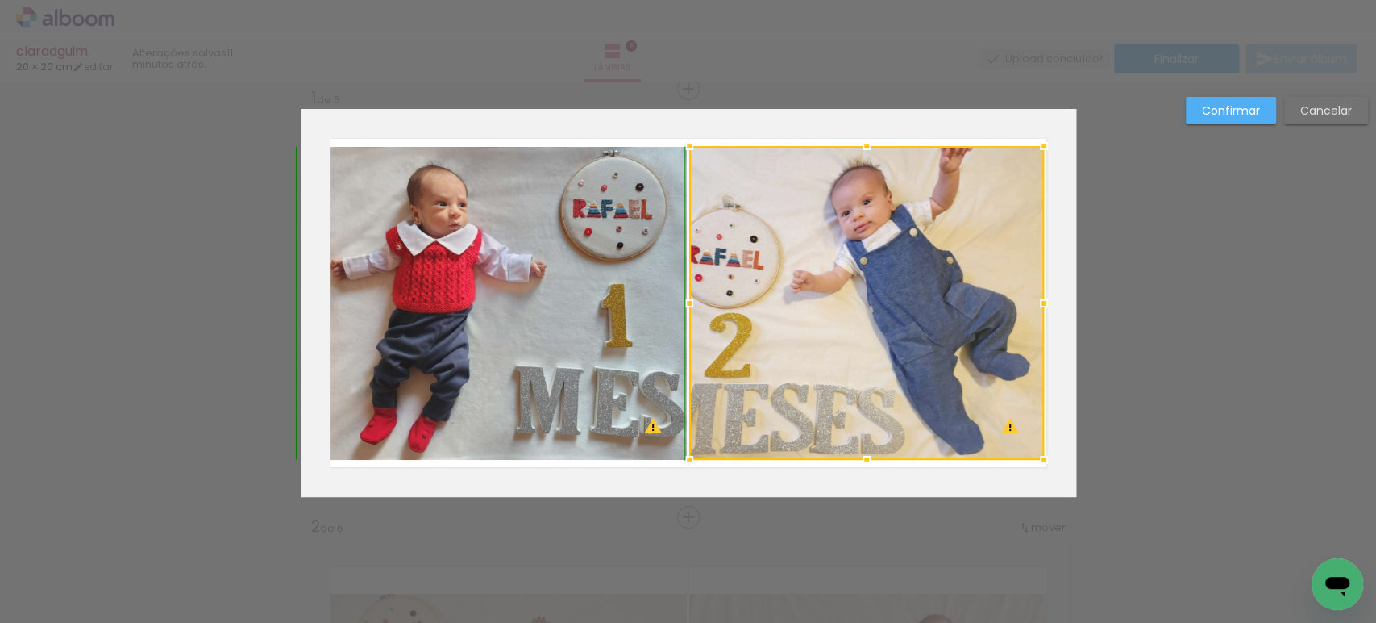
click at [1065, 456] on album-spread "1 de 6" at bounding box center [689, 303] width 776 height 388
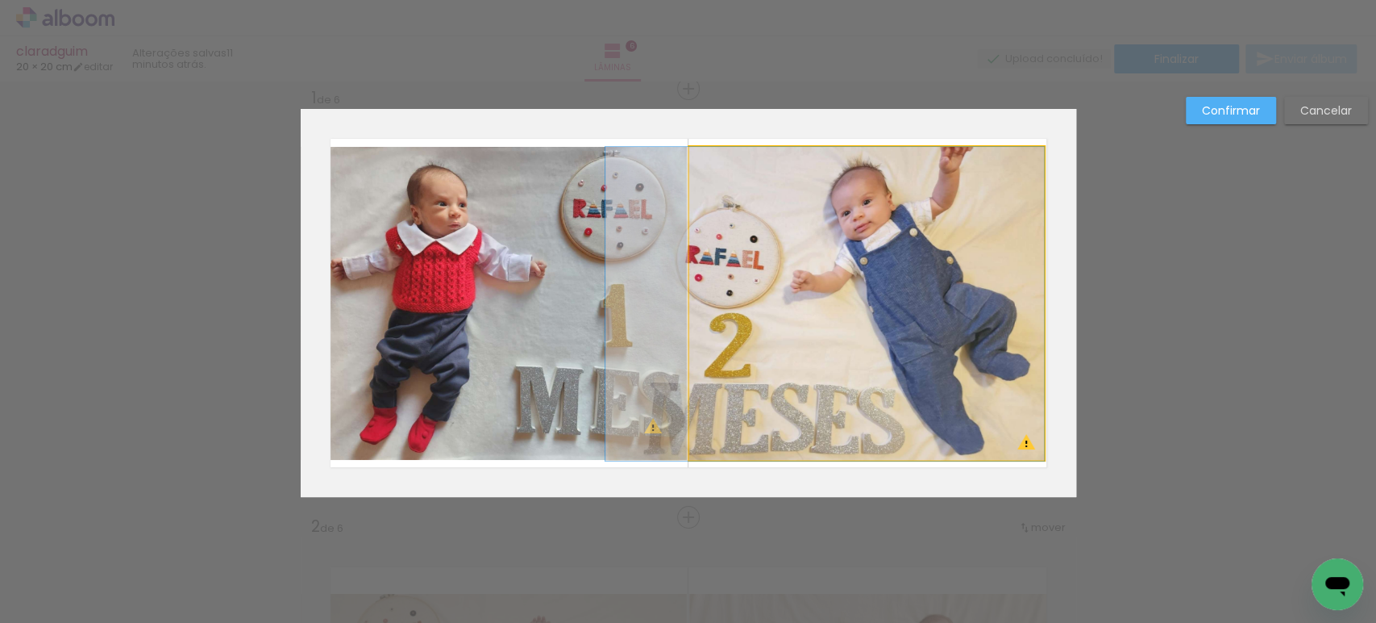
click at [967, 334] on quentale-photo at bounding box center [866, 304] width 355 height 314
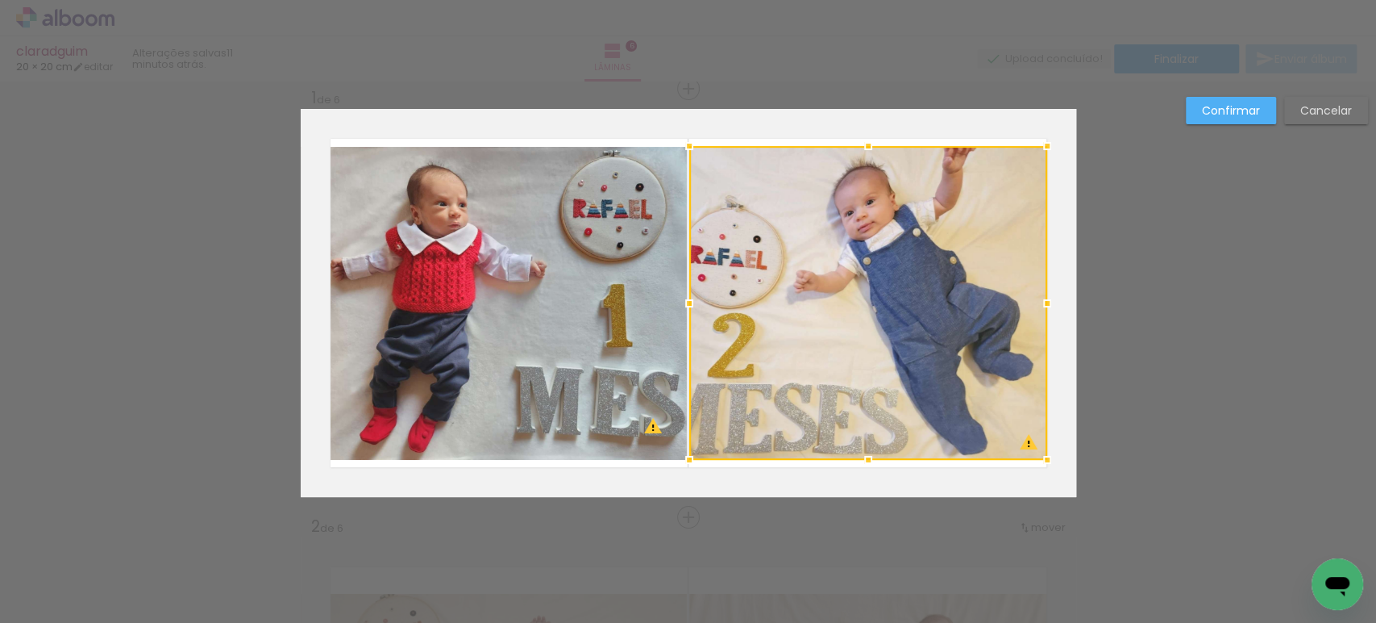
click at [1037, 302] on div at bounding box center [1047, 303] width 32 height 32
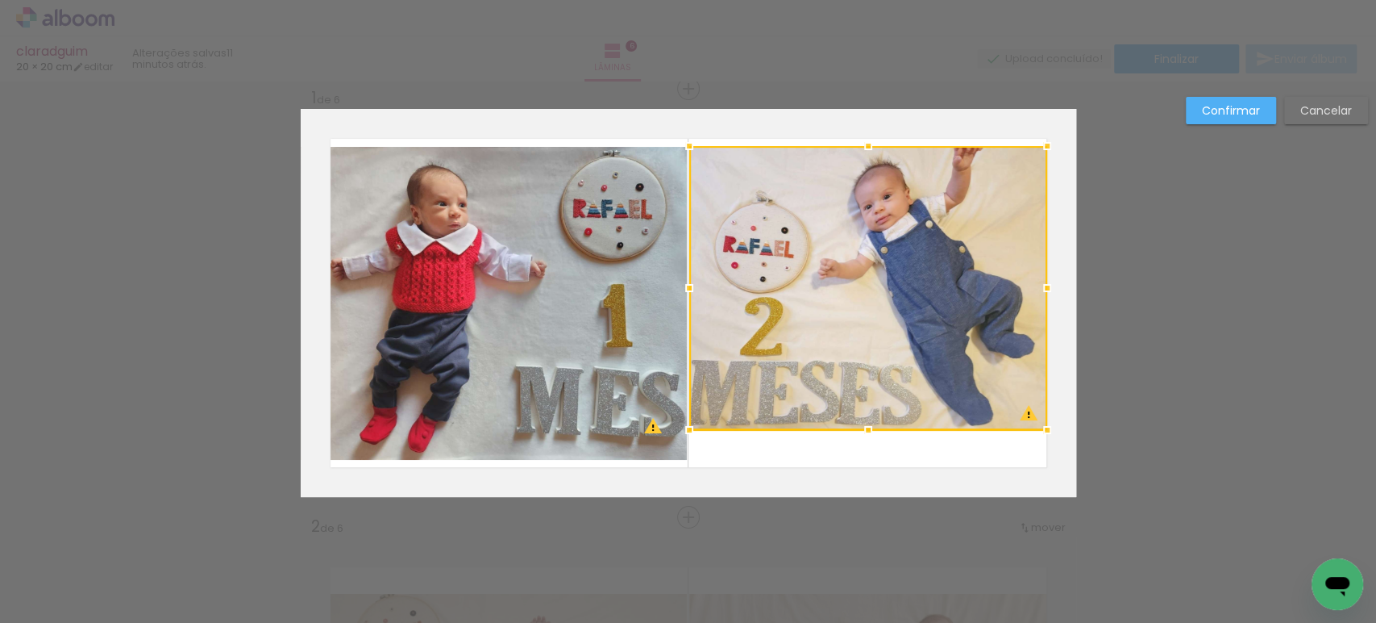
drag, startPoint x: 856, startPoint y: 454, endPoint x: 890, endPoint y: 425, distance: 45.2
click at [890, 425] on div at bounding box center [868, 288] width 358 height 284
click at [1239, 97] on paper-button "Confirmar" at bounding box center [1231, 110] width 90 height 27
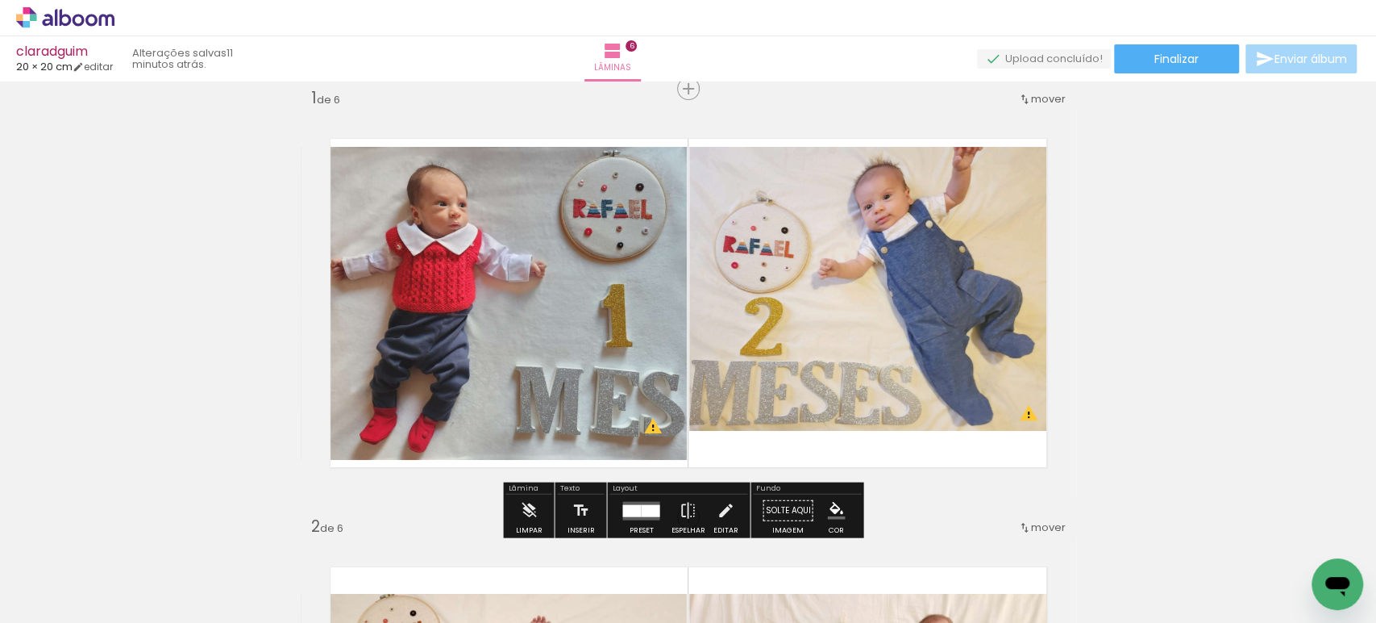
click at [965, 154] on quentale-photo at bounding box center [868, 289] width 358 height 284
click at [935, 150] on quentale-photo at bounding box center [868, 289] width 358 height 284
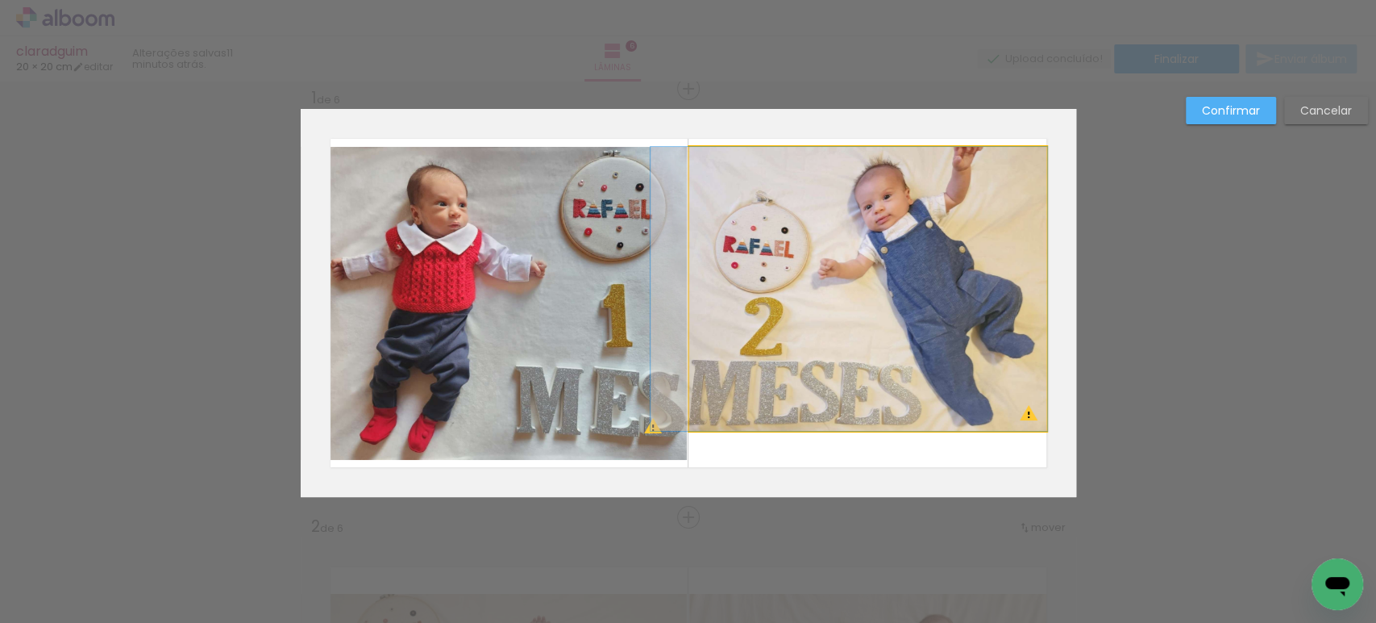
click at [935, 150] on quentale-photo at bounding box center [868, 289] width 358 height 284
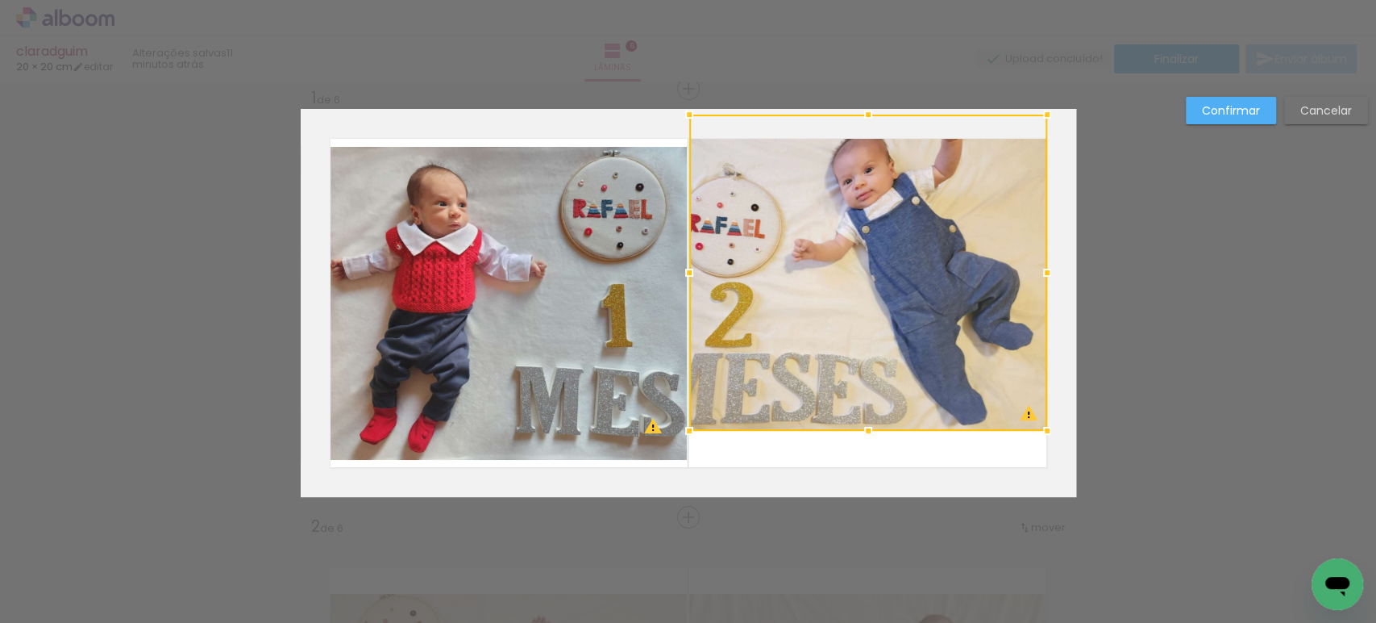
drag, startPoint x: 858, startPoint y: 140, endPoint x: 874, endPoint y: 135, distance: 16.8
click at [874, 135] on div at bounding box center [868, 273] width 358 height 316
click at [0, 0] on slot "Confirmar" at bounding box center [0, 0] width 0 height 0
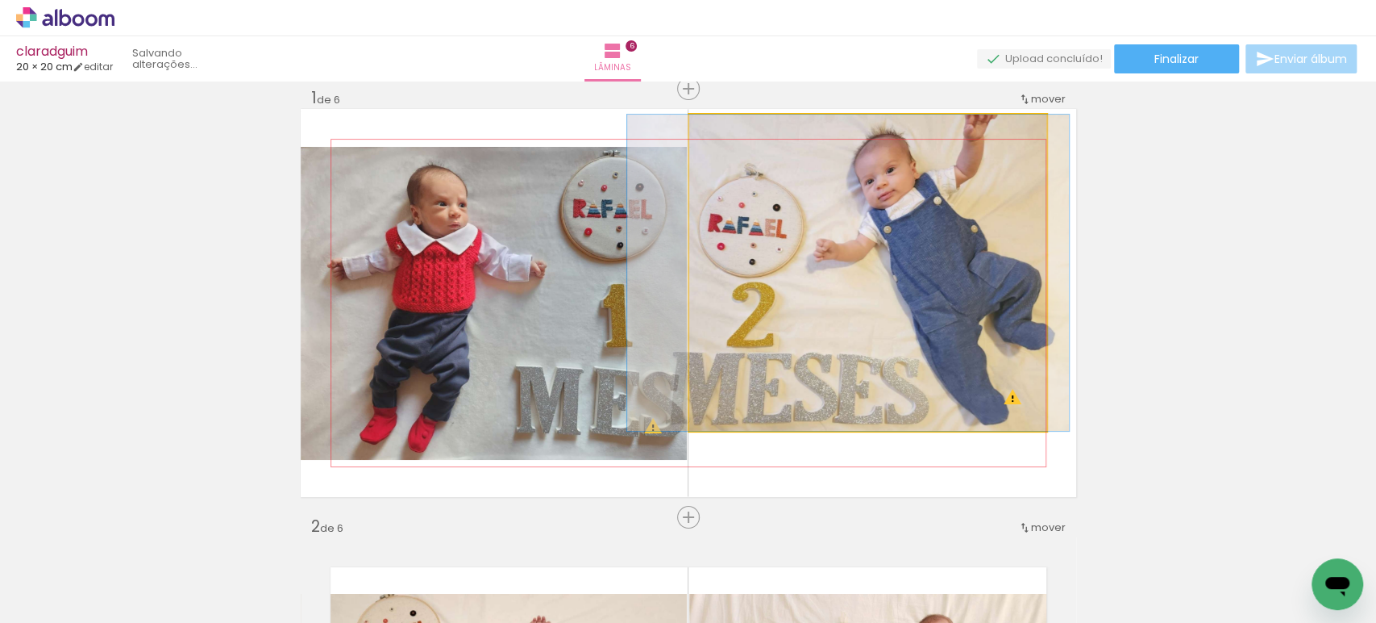
drag, startPoint x: 821, startPoint y: 285, endPoint x: 843, endPoint y: 289, distance: 22.1
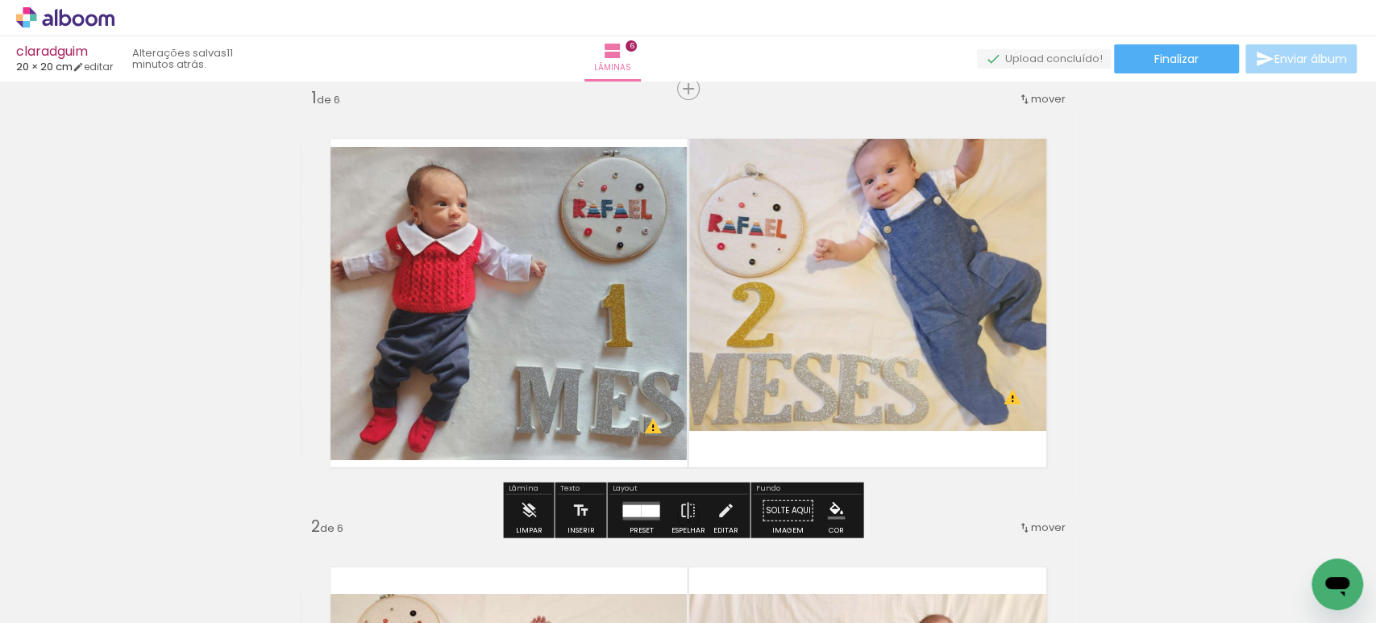
click at [843, 289] on quentale-photo at bounding box center [868, 273] width 358 height 316
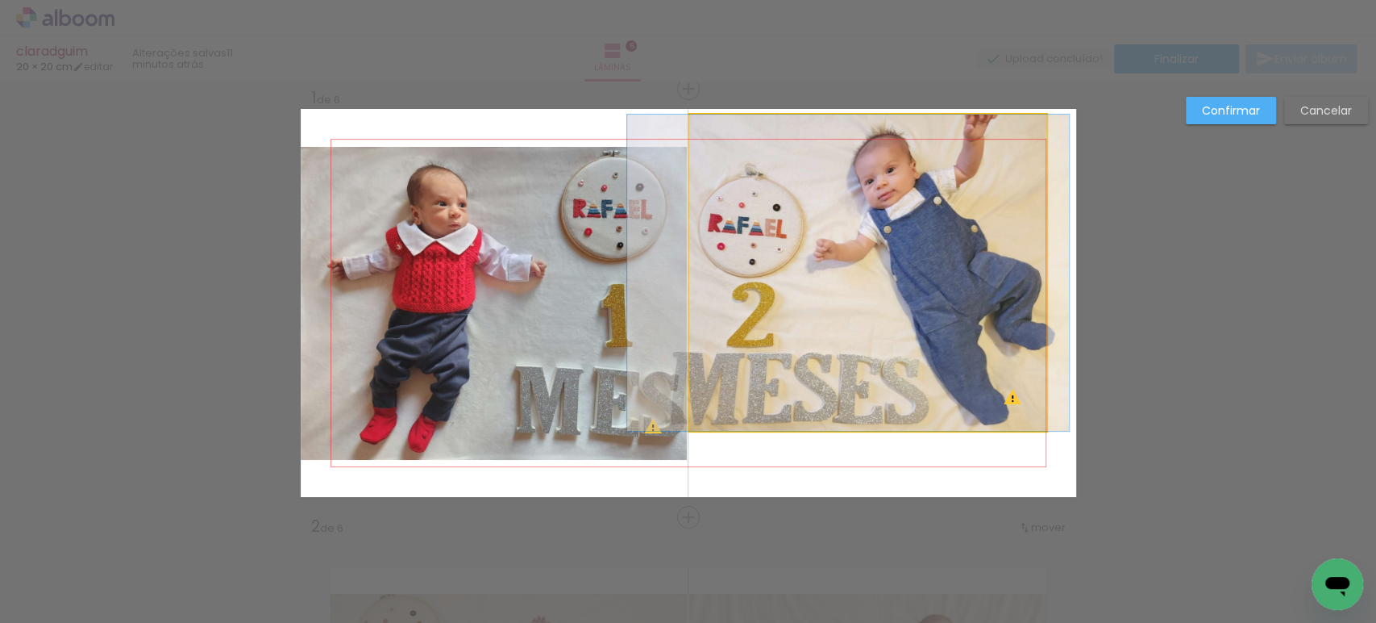
click at [843, 289] on quentale-photo at bounding box center [868, 273] width 358 height 316
click at [843, 289] on div at bounding box center [868, 273] width 358 height 316
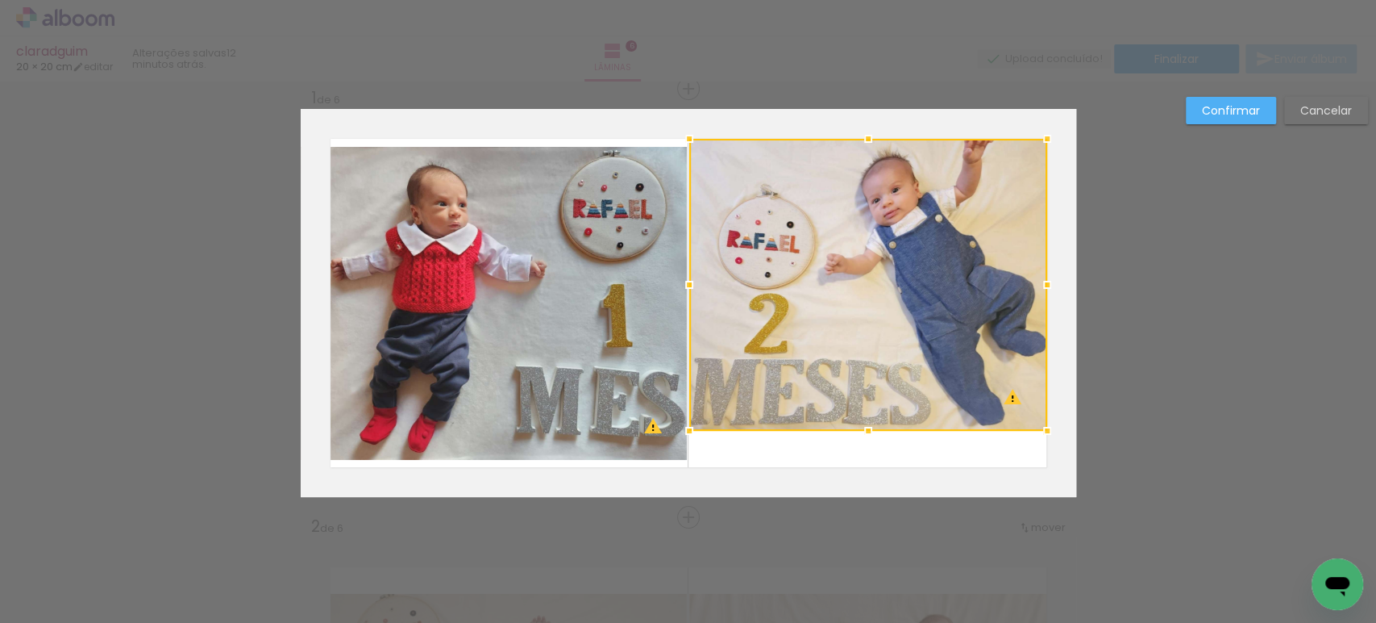
drag, startPoint x: 858, startPoint y: 111, endPoint x: 867, endPoint y: 118, distance: 11.0
click at [867, 118] on album-spread "1 de 6" at bounding box center [689, 303] width 776 height 388
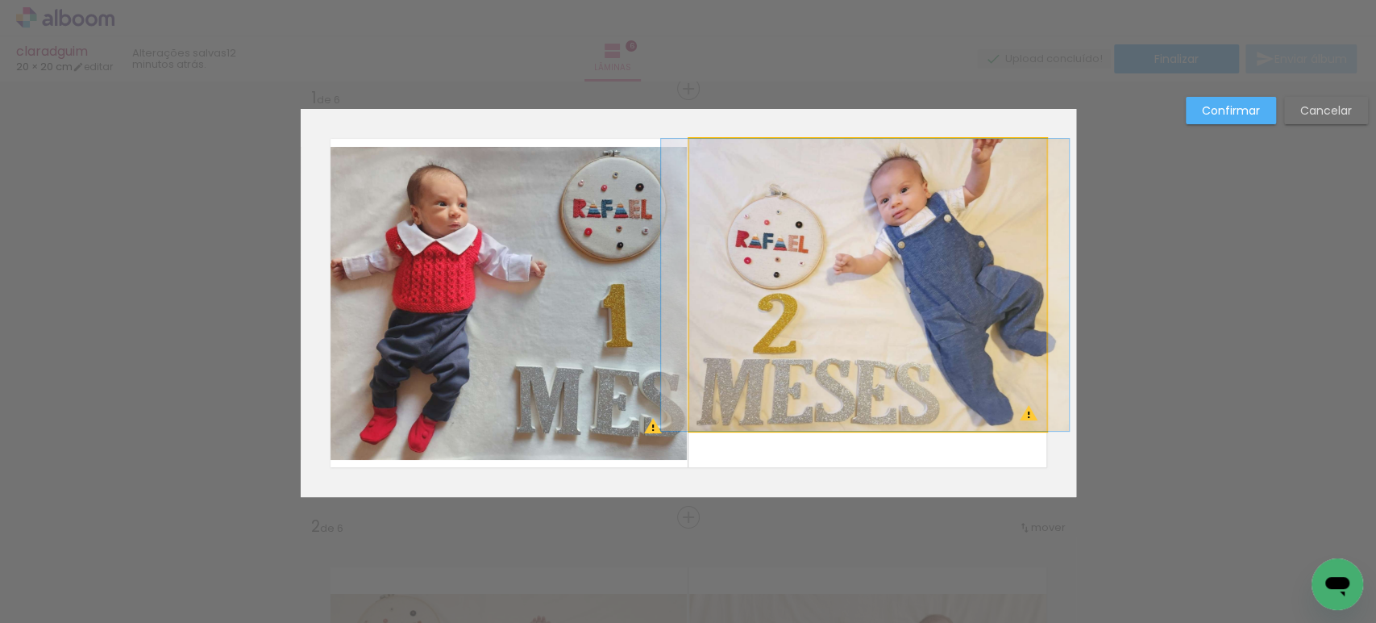
drag, startPoint x: 909, startPoint y: 192, endPoint x: 918, endPoint y: 198, distance: 11.0
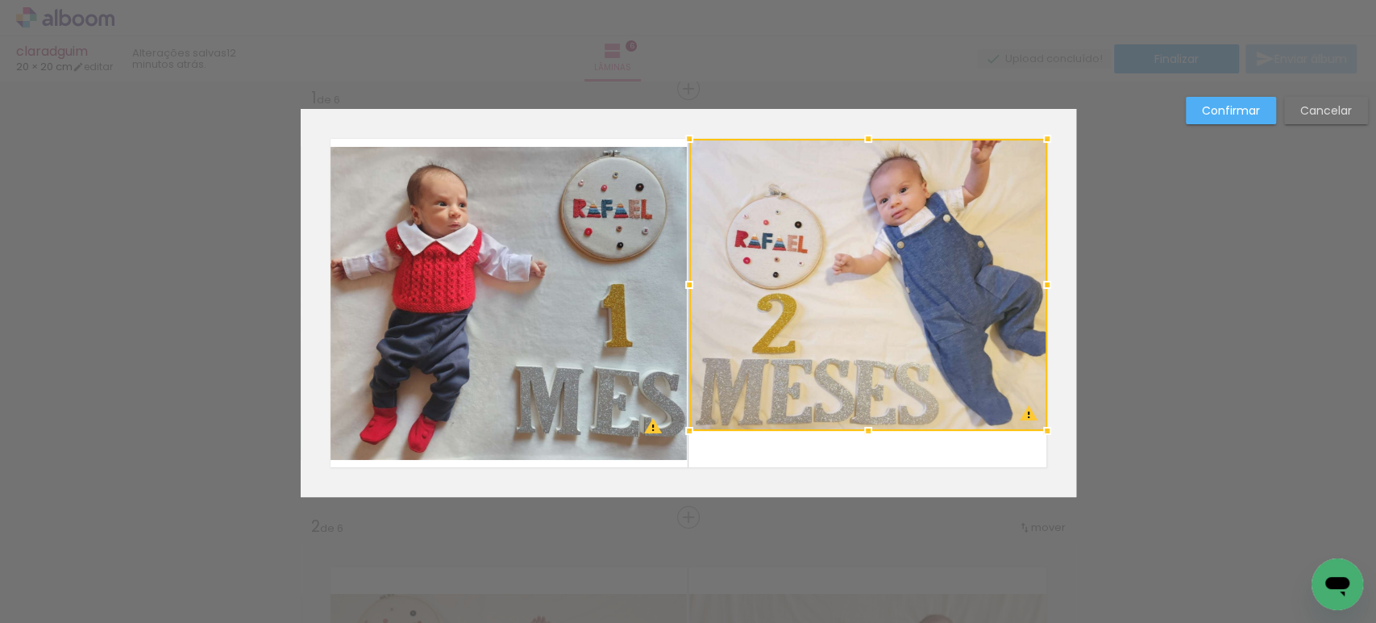
click at [914, 198] on div at bounding box center [868, 285] width 358 height 292
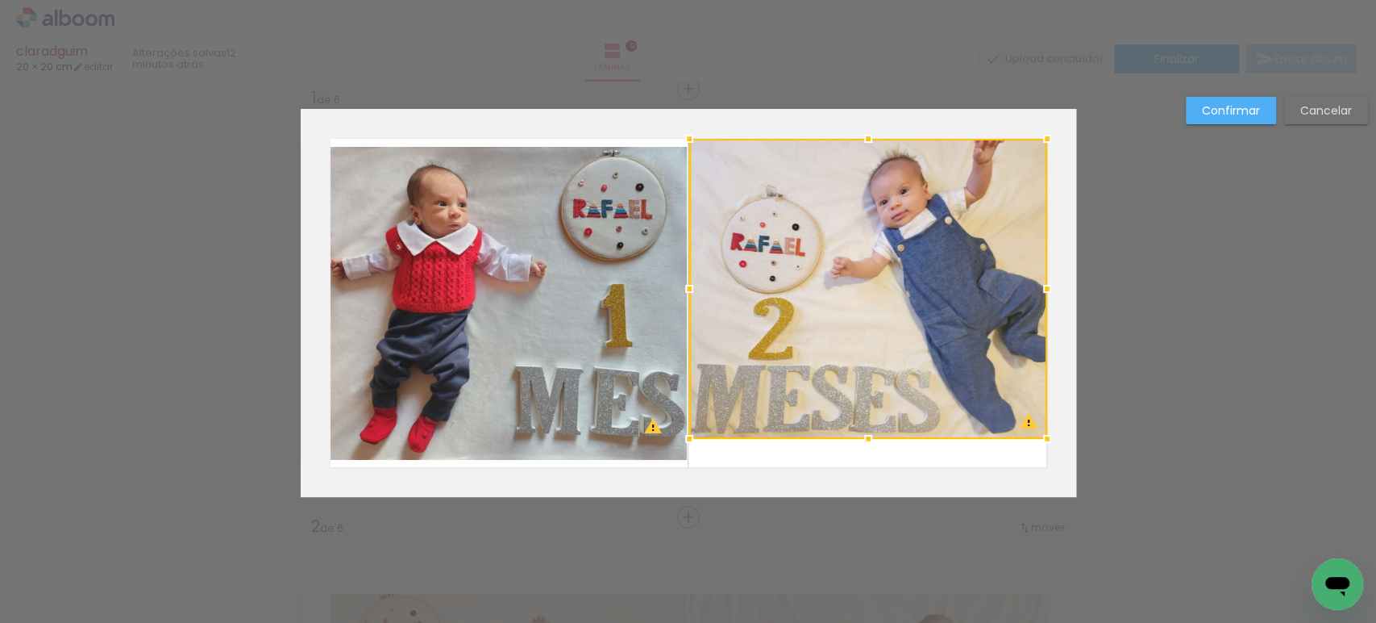
drag, startPoint x: 864, startPoint y: 435, endPoint x: 872, endPoint y: 444, distance: 11.4
click at [872, 444] on div at bounding box center [868, 439] width 32 height 32
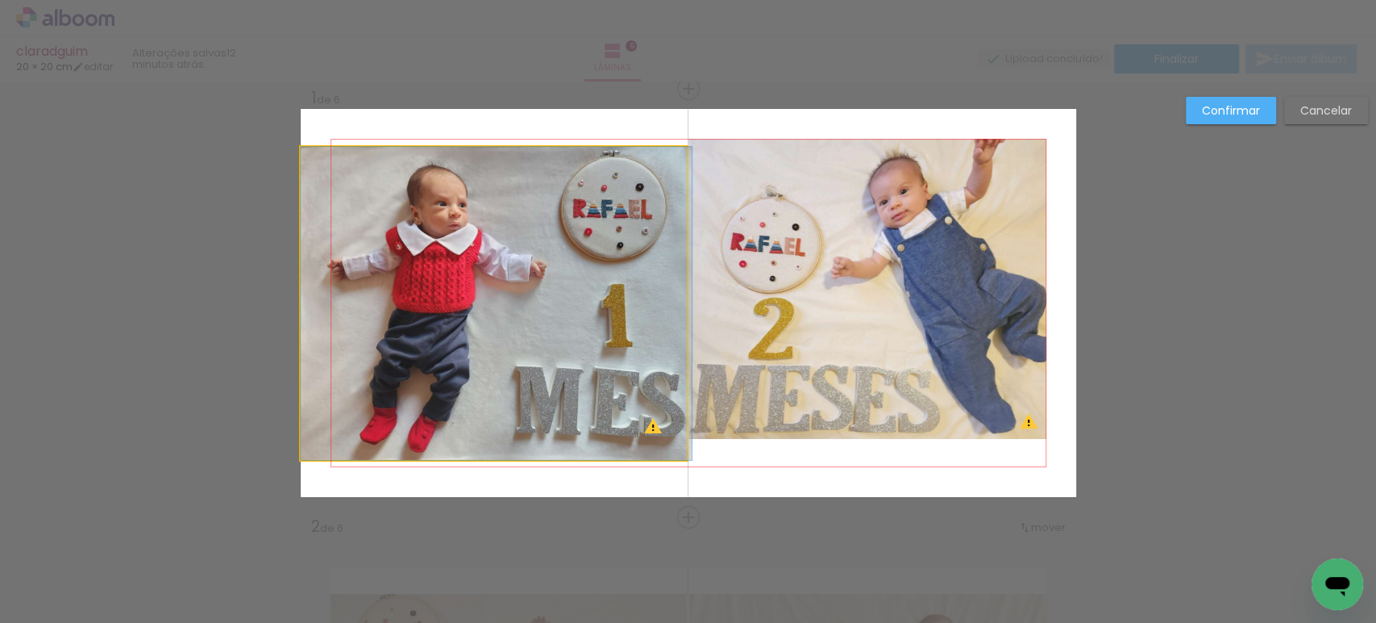
click at [548, 245] on quentale-photo at bounding box center [494, 303] width 387 height 313
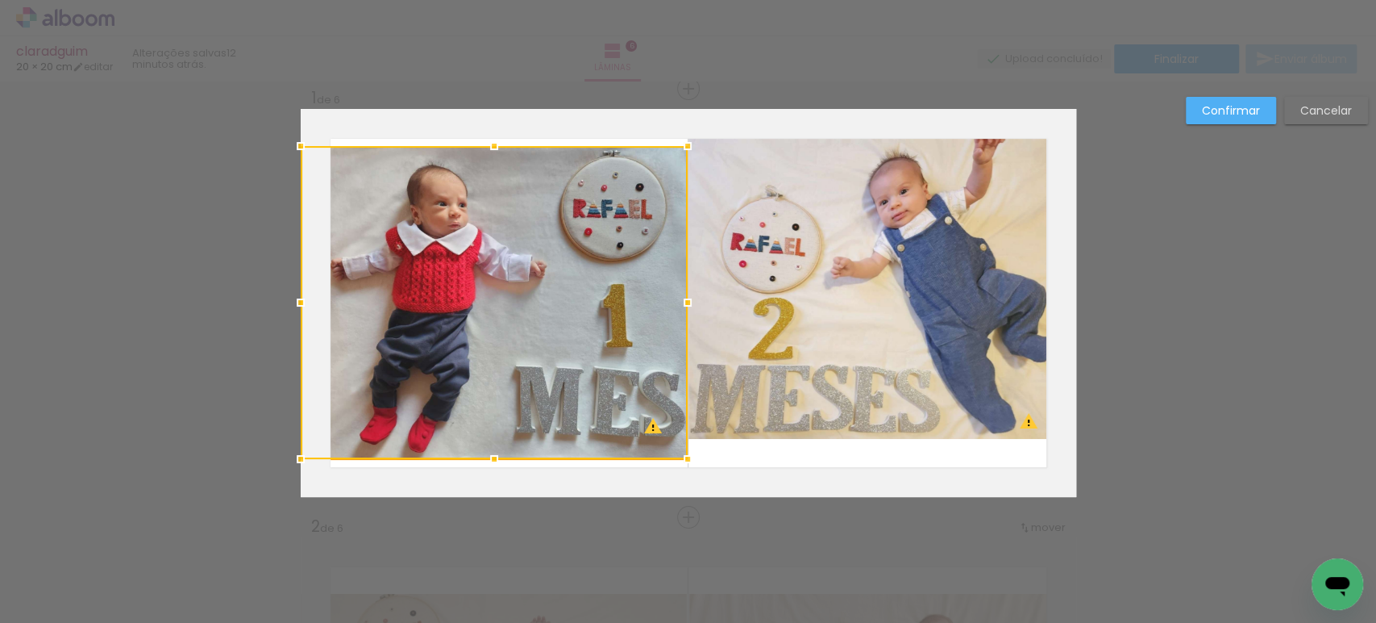
click at [548, 245] on div at bounding box center [494, 302] width 387 height 313
click at [0, 0] on slot "Confirmar" at bounding box center [0, 0] width 0 height 0
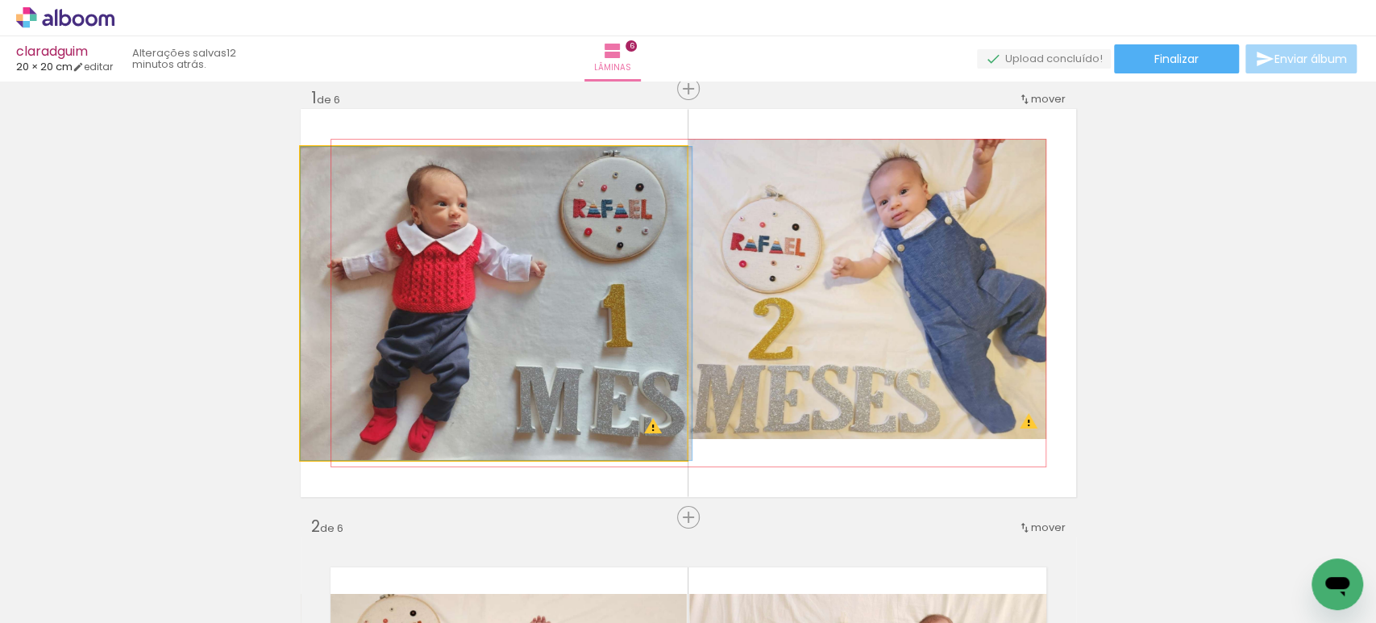
drag, startPoint x: 614, startPoint y: 243, endPoint x: 619, endPoint y: 251, distance: 9.4
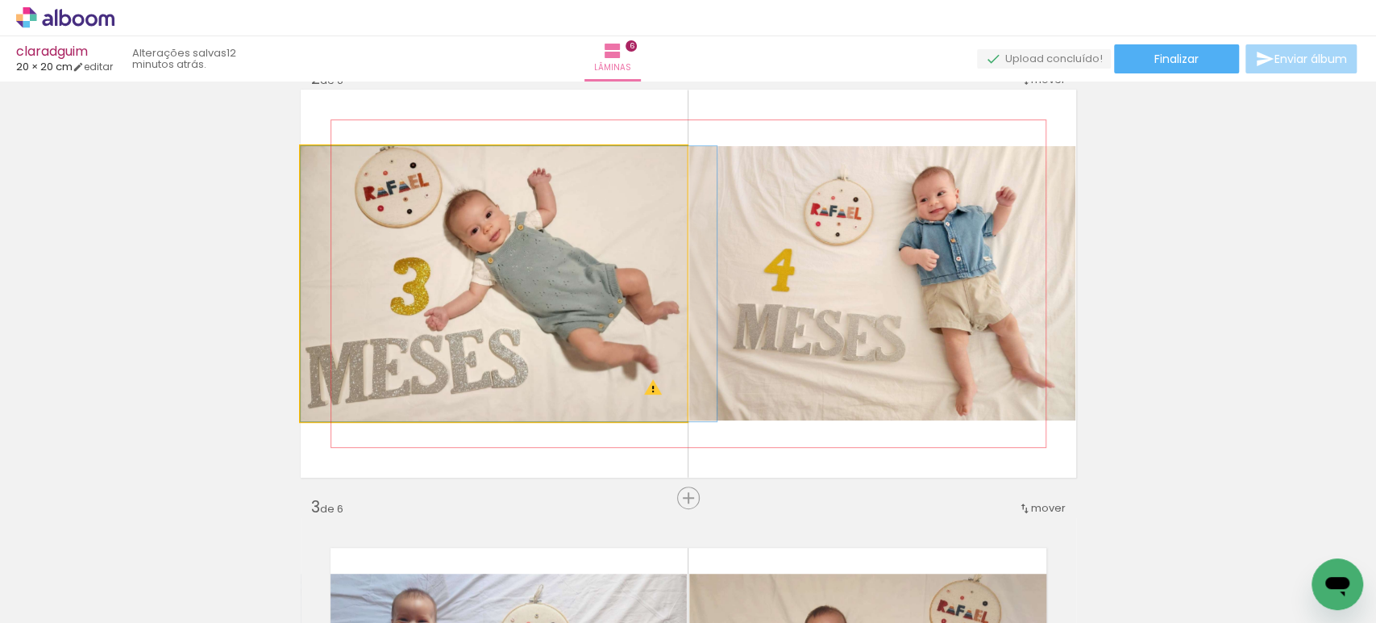
click at [557, 269] on quentale-photo at bounding box center [494, 283] width 387 height 275
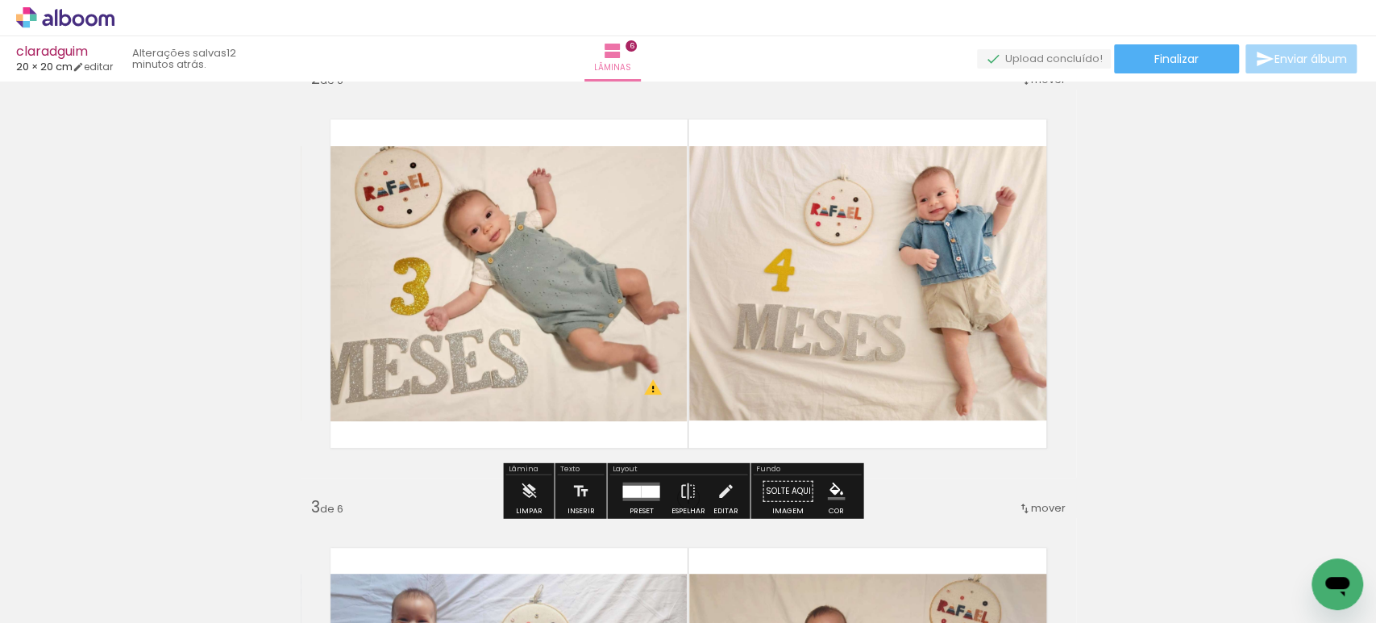
click at [557, 269] on quentale-photo at bounding box center [494, 283] width 387 height 275
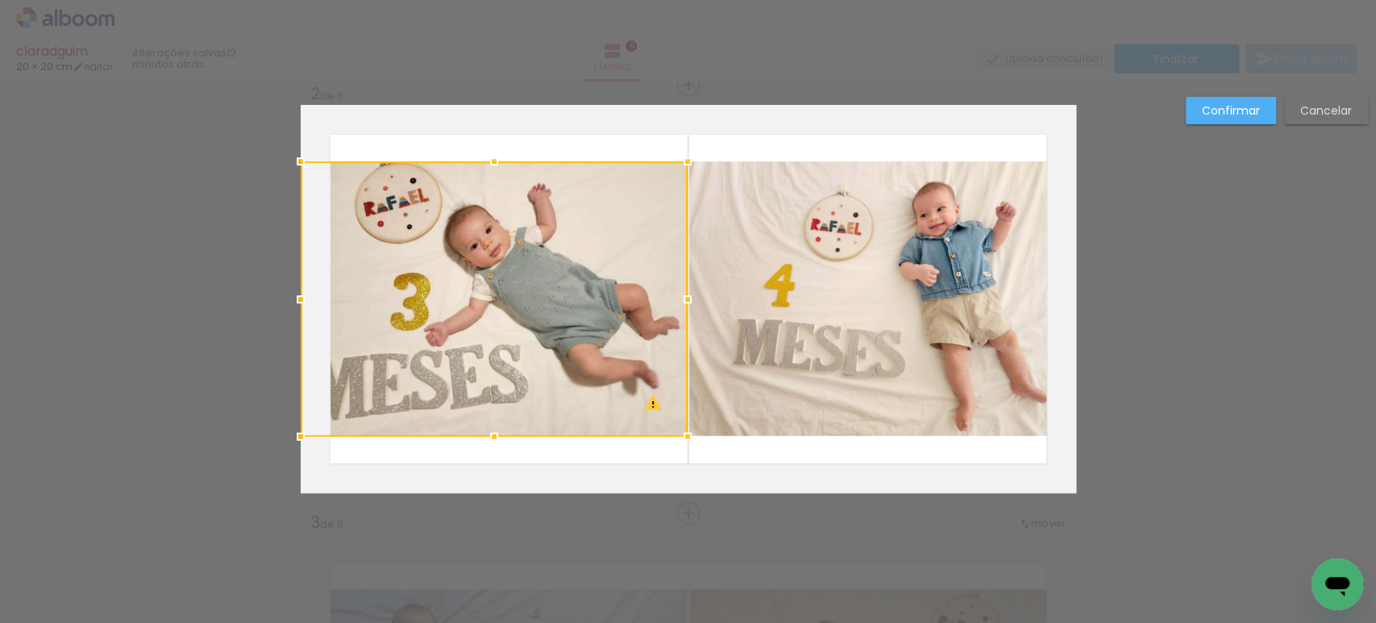
scroll to position [448, 0]
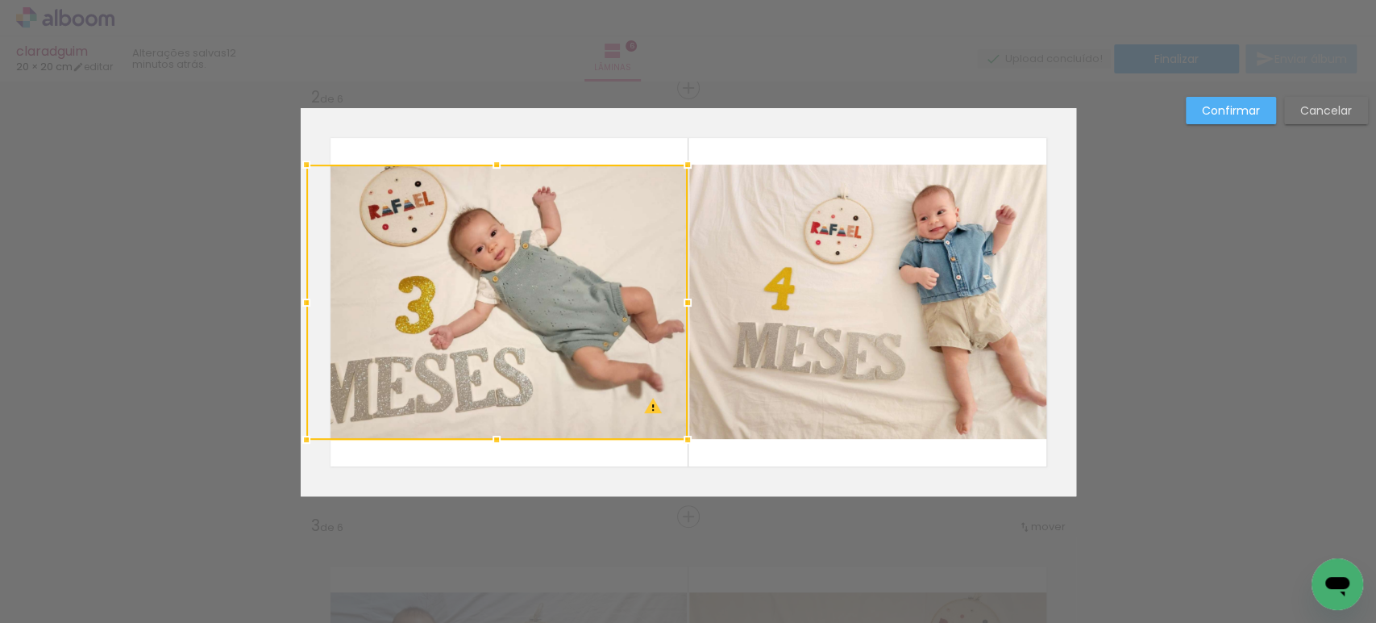
drag, startPoint x: 288, startPoint y: 300, endPoint x: 302, endPoint y: 302, distance: 13.8
click at [302, 302] on div at bounding box center [306, 302] width 32 height 32
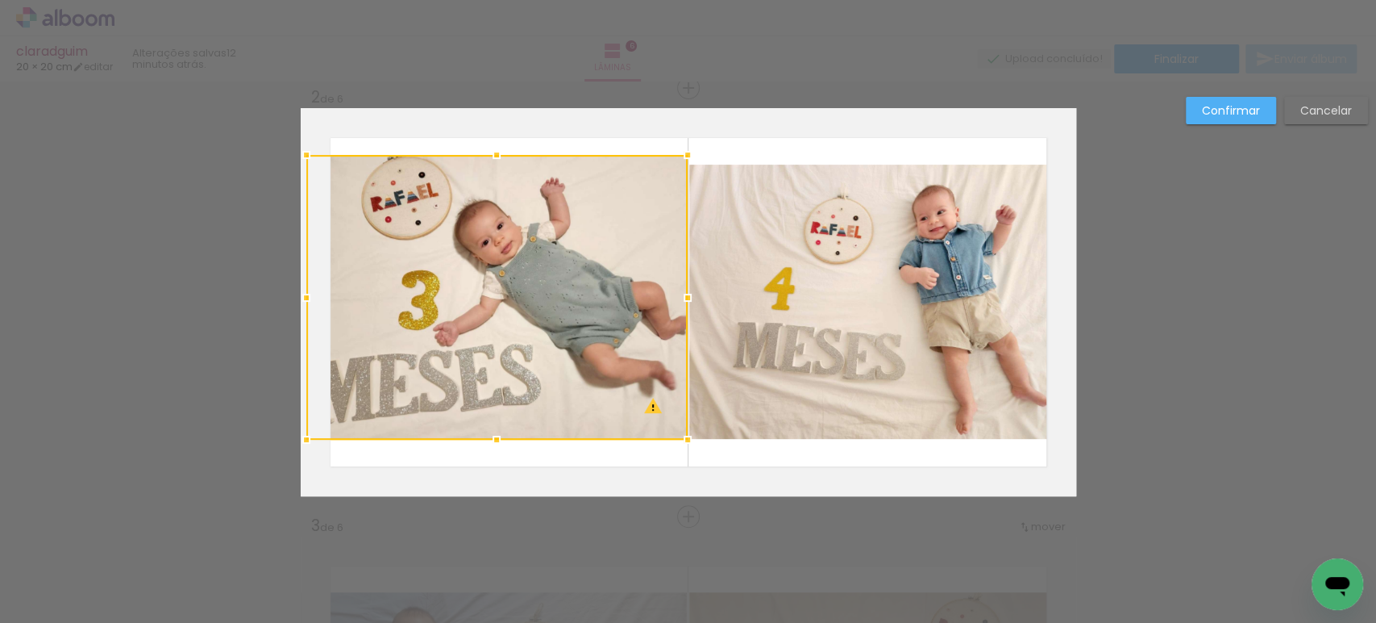
drag, startPoint x: 495, startPoint y: 165, endPoint x: 498, endPoint y: 155, distance: 10.8
click at [498, 155] on div at bounding box center [497, 155] width 32 height 32
click at [0, 0] on slot "Confirmar" at bounding box center [0, 0] width 0 height 0
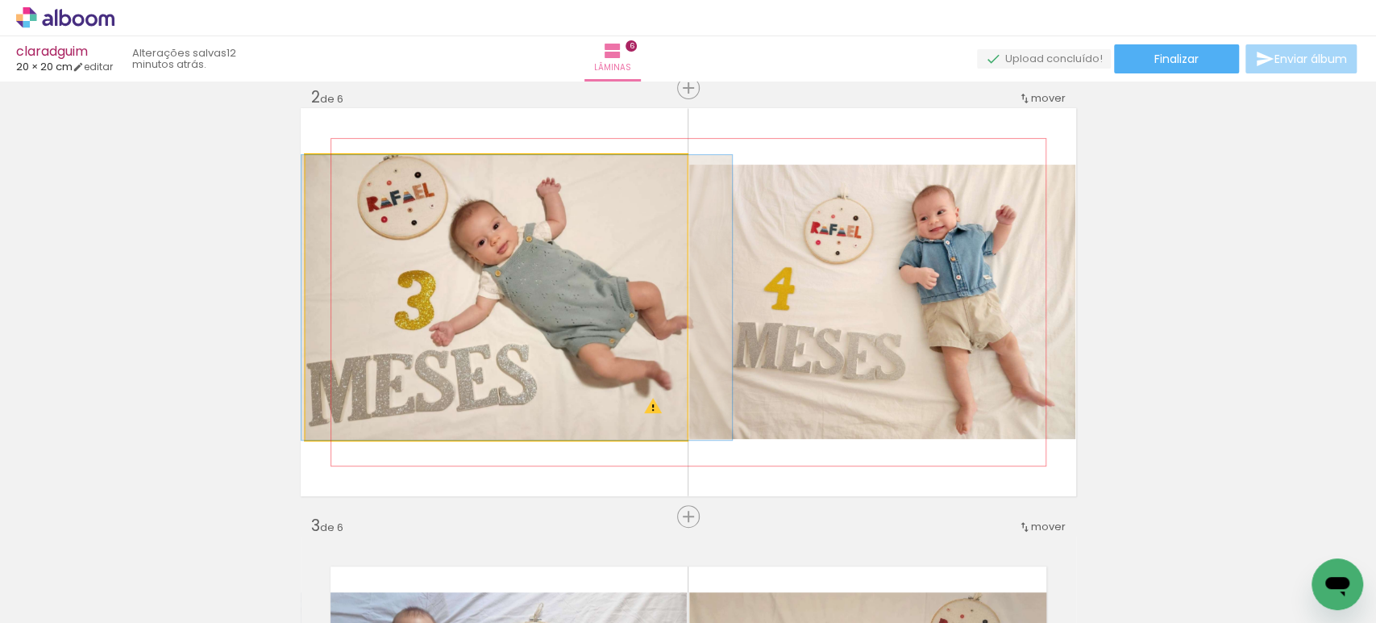
click at [563, 331] on quentale-photo at bounding box center [496, 297] width 381 height 285
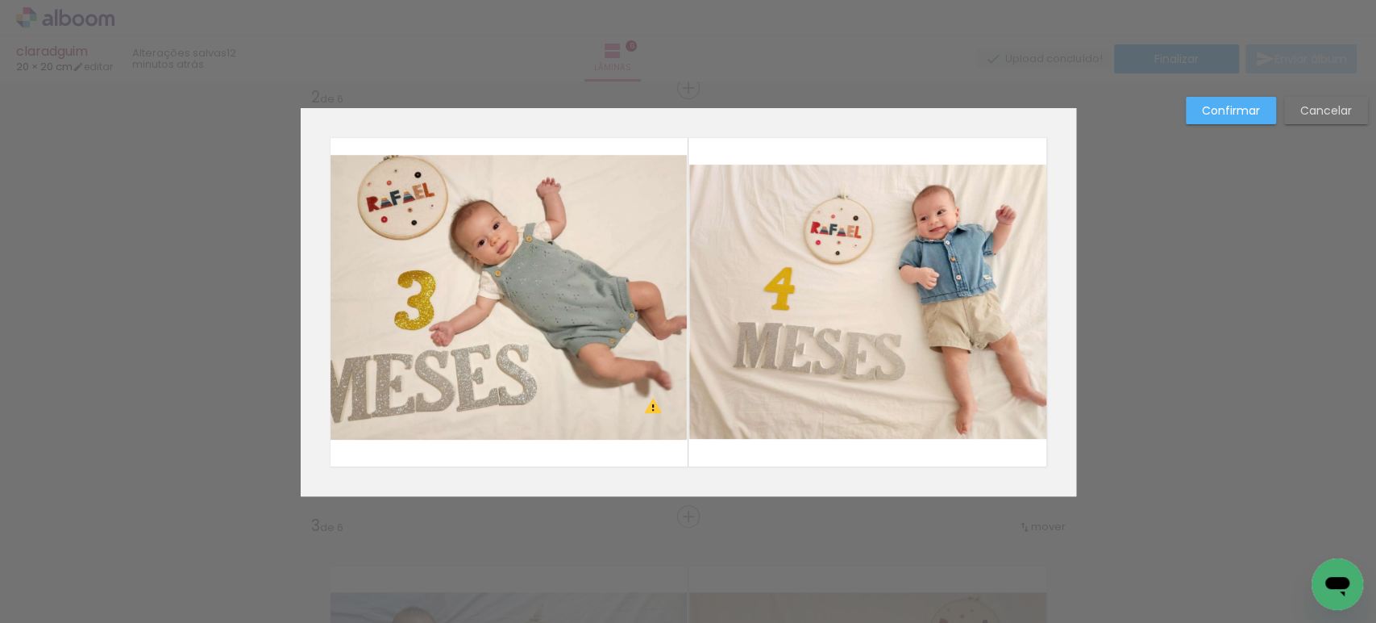
click at [563, 331] on quentale-photo at bounding box center [496, 297] width 381 height 285
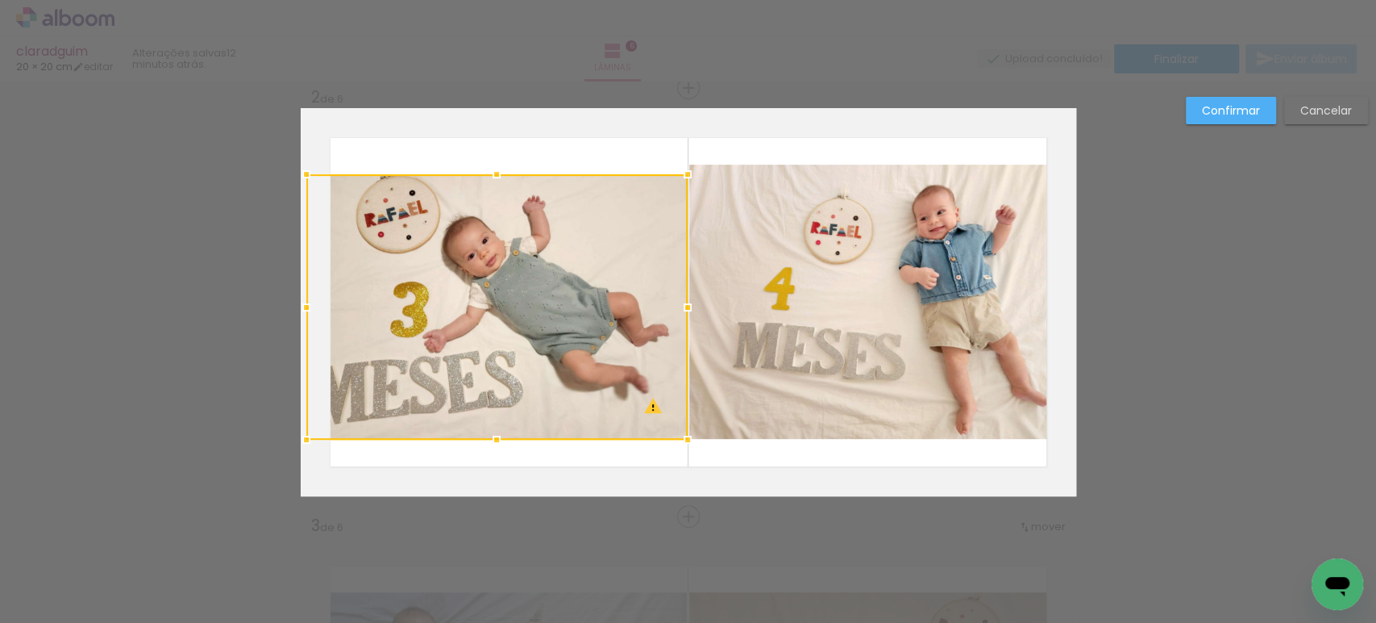
drag, startPoint x: 485, startPoint y: 147, endPoint x: 496, endPoint y: 167, distance: 22.7
click at [496, 167] on div at bounding box center [497, 174] width 32 height 32
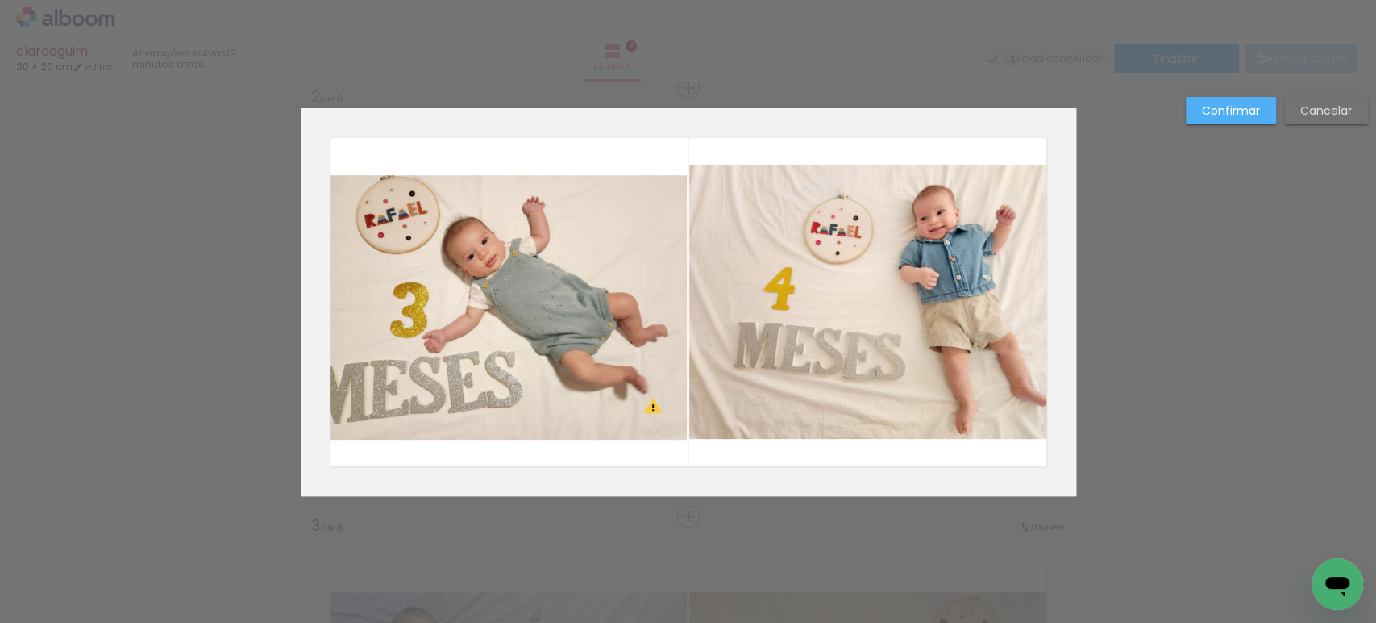
click at [1245, 121] on paper-button "Confirmar" at bounding box center [1231, 110] width 90 height 27
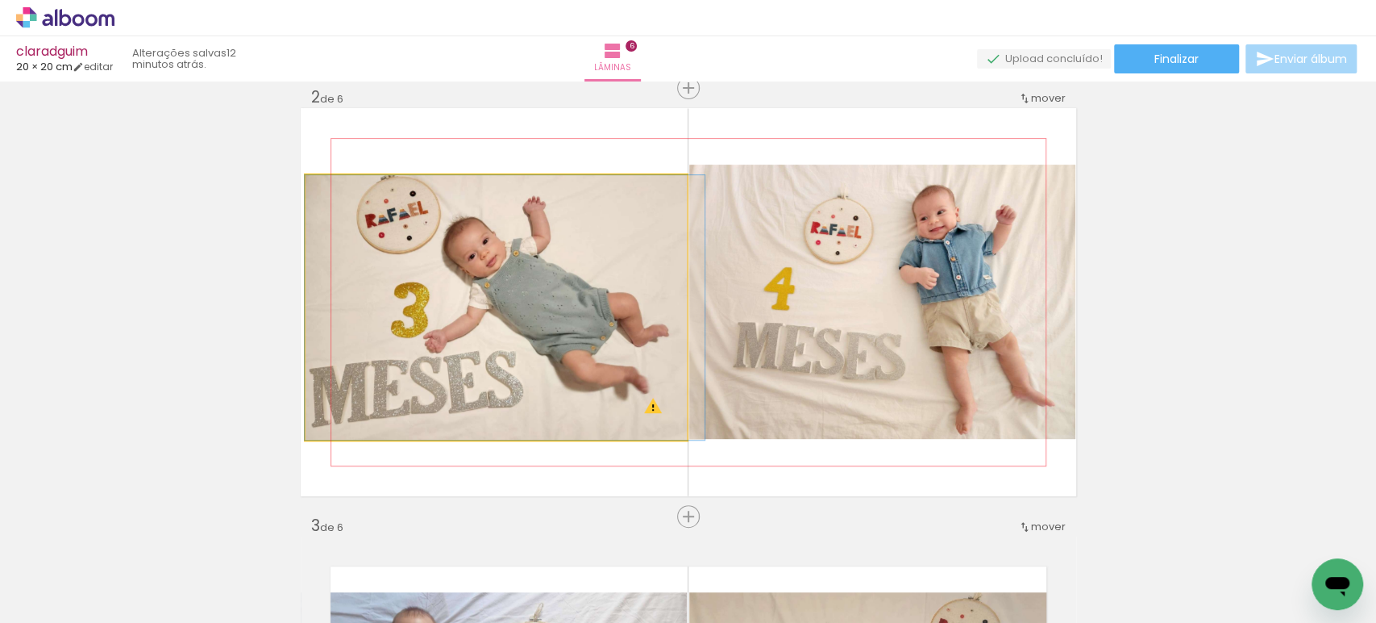
drag, startPoint x: 571, startPoint y: 281, endPoint x: 607, endPoint y: 304, distance: 42.7
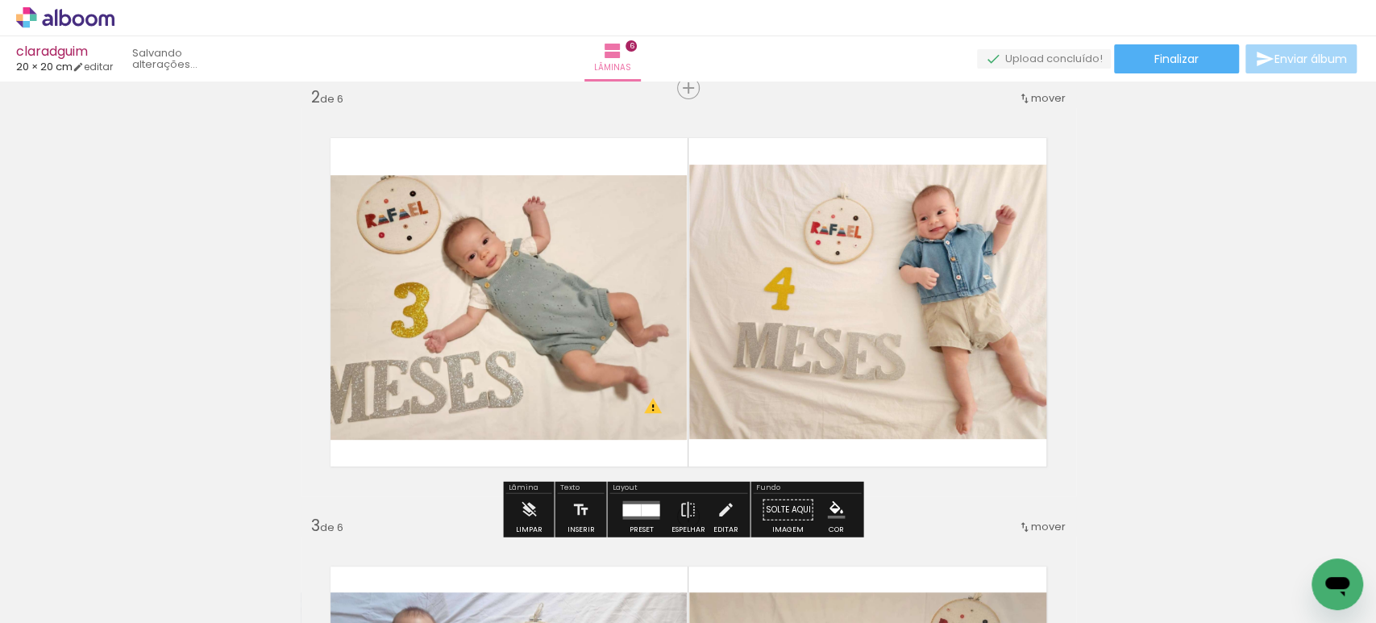
click at [505, 320] on quentale-photo at bounding box center [496, 307] width 381 height 264
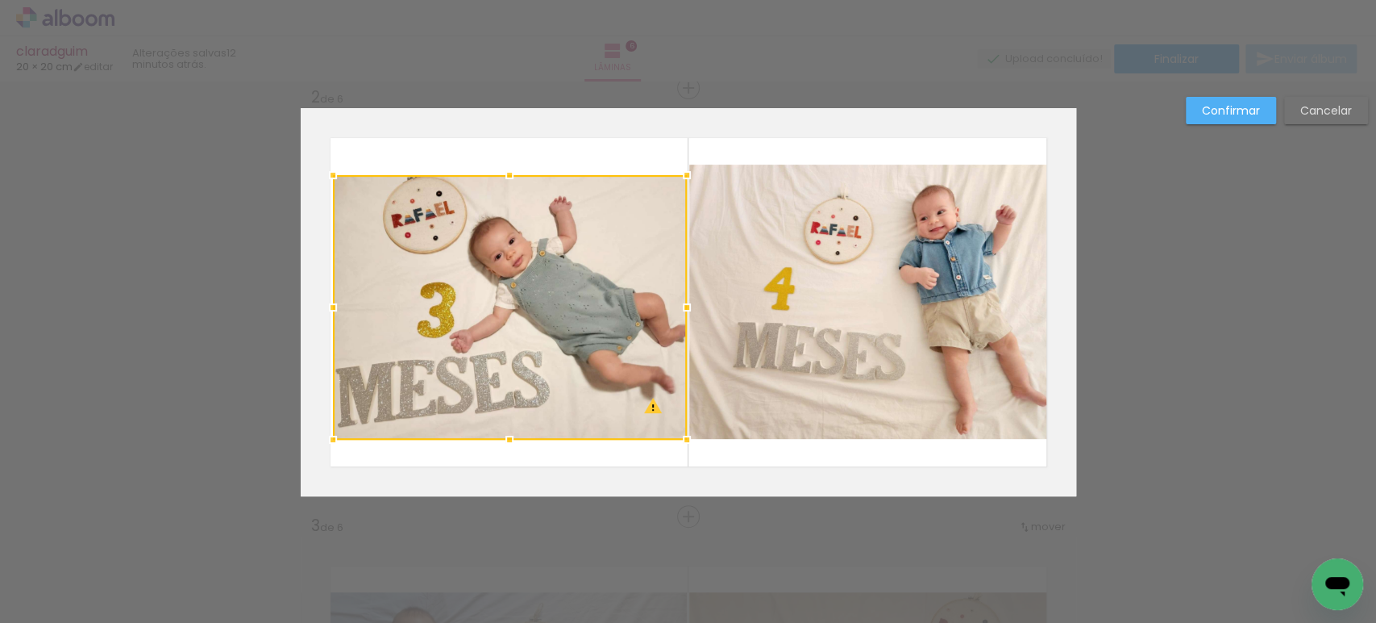
drag, startPoint x: 298, startPoint y: 302, endPoint x: 325, endPoint y: 310, distance: 28.4
click at [325, 310] on div at bounding box center [333, 307] width 32 height 32
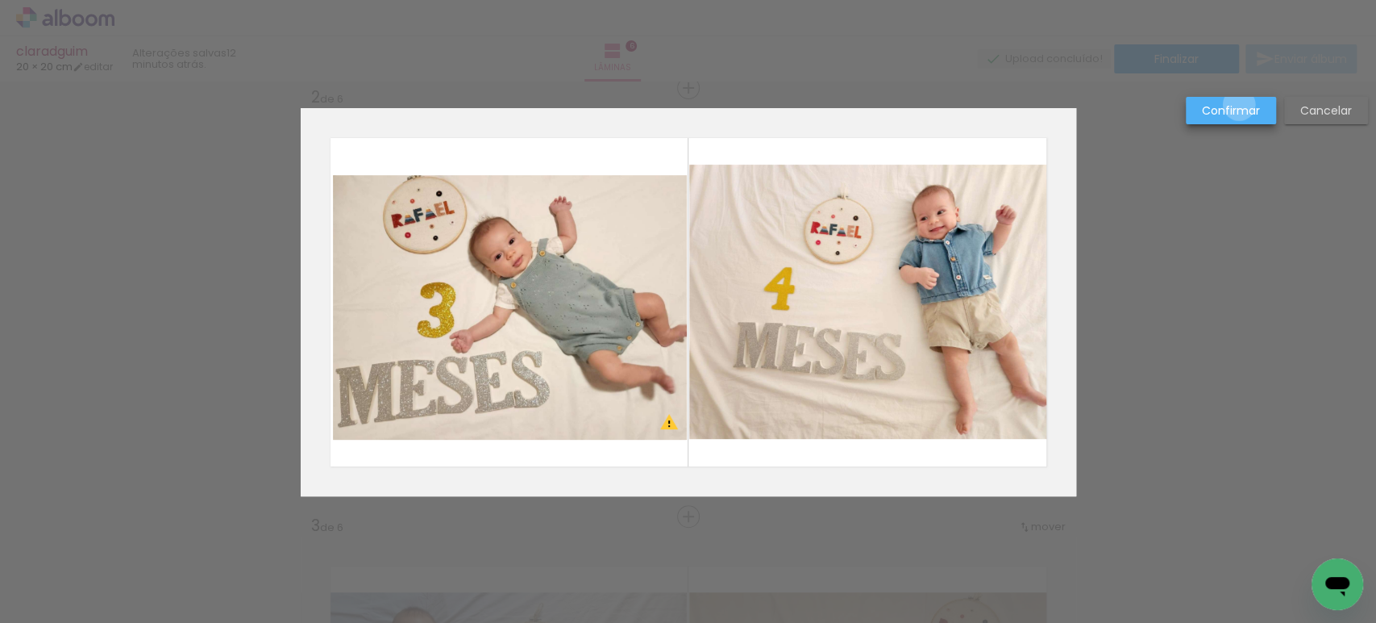
click at [0, 0] on slot "Confirmar" at bounding box center [0, 0] width 0 height 0
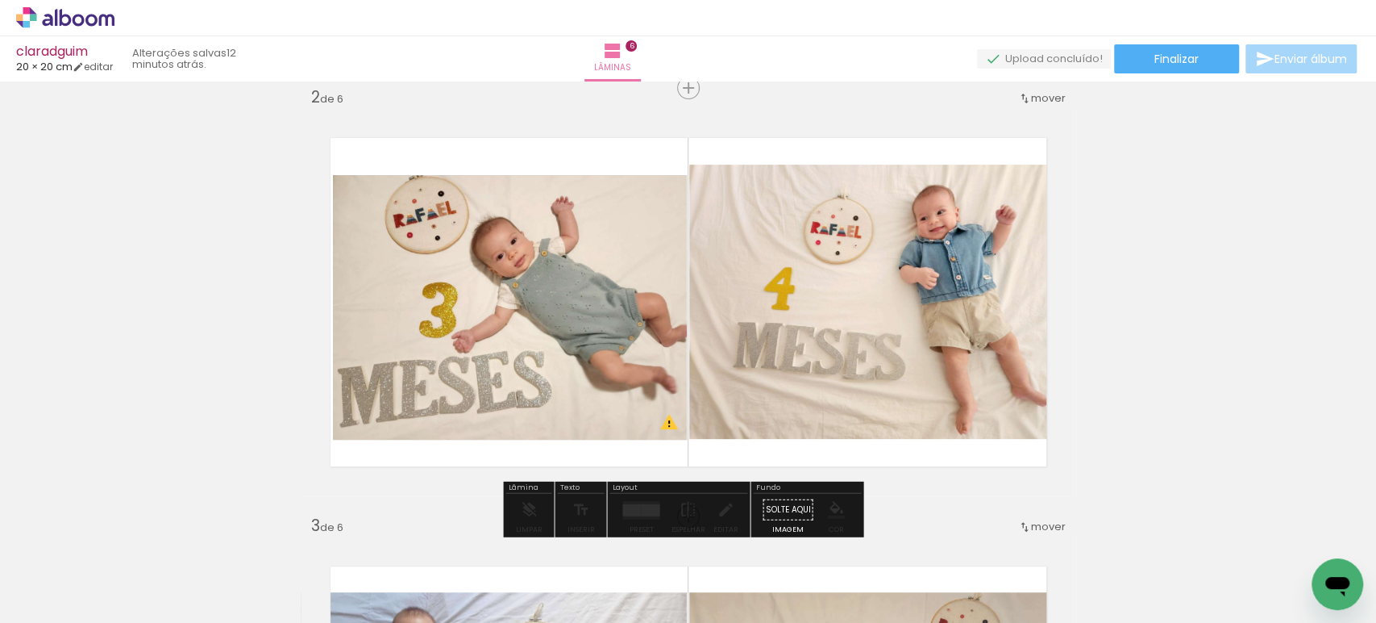
drag, startPoint x: 492, startPoint y: 195, endPoint x: 497, endPoint y: 203, distance: 9.4
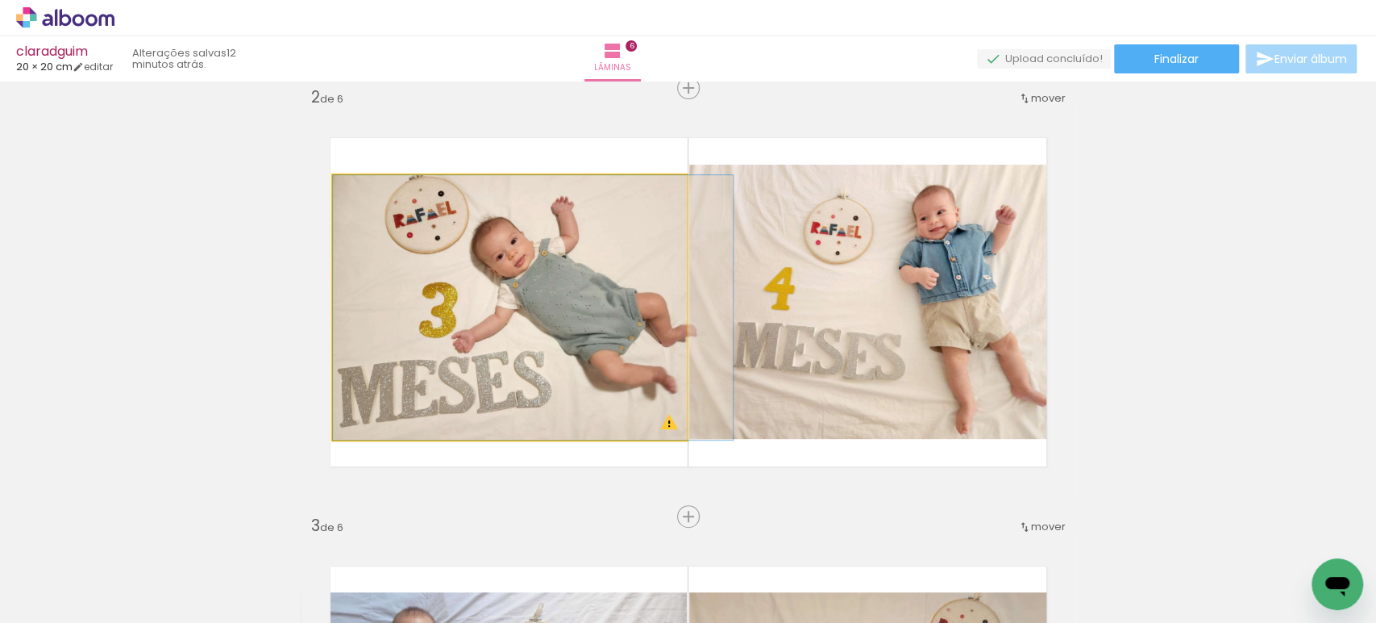
drag, startPoint x: 544, startPoint y: 200, endPoint x: 549, endPoint y: 231, distance: 31.0
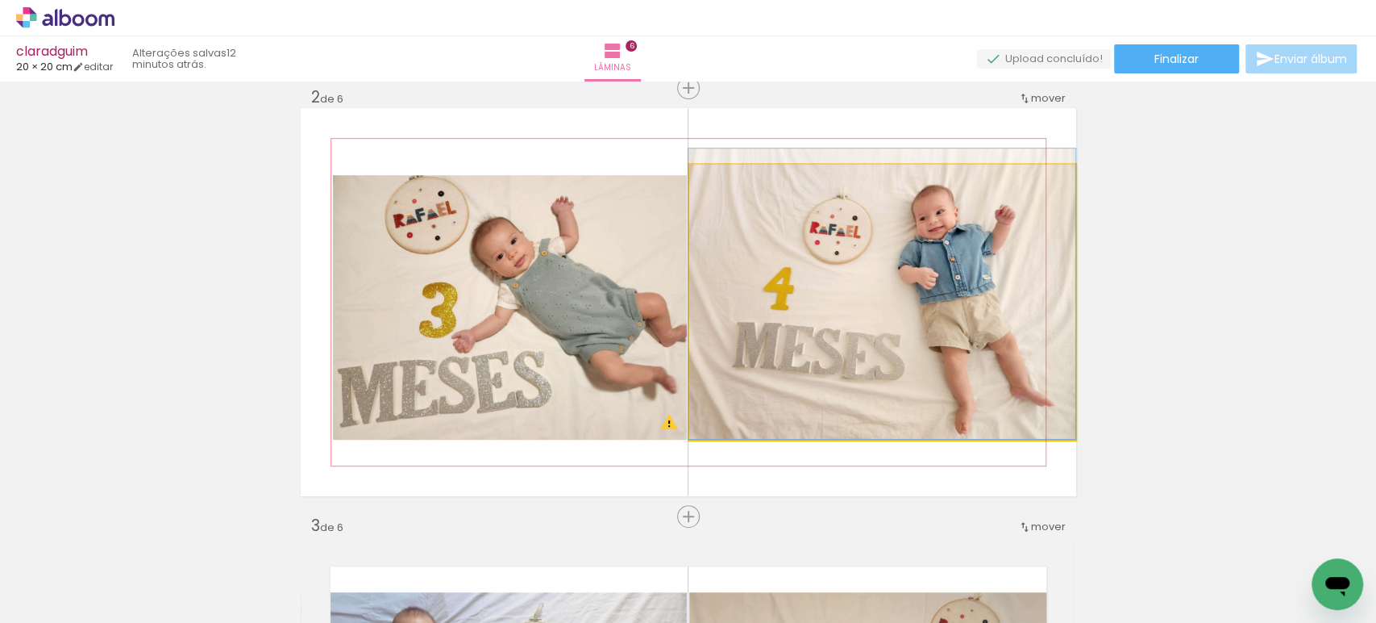
drag, startPoint x: 843, startPoint y: 247, endPoint x: 818, endPoint y: 246, distance: 24.2
click at [818, 246] on quentale-photo at bounding box center [882, 301] width 387 height 275
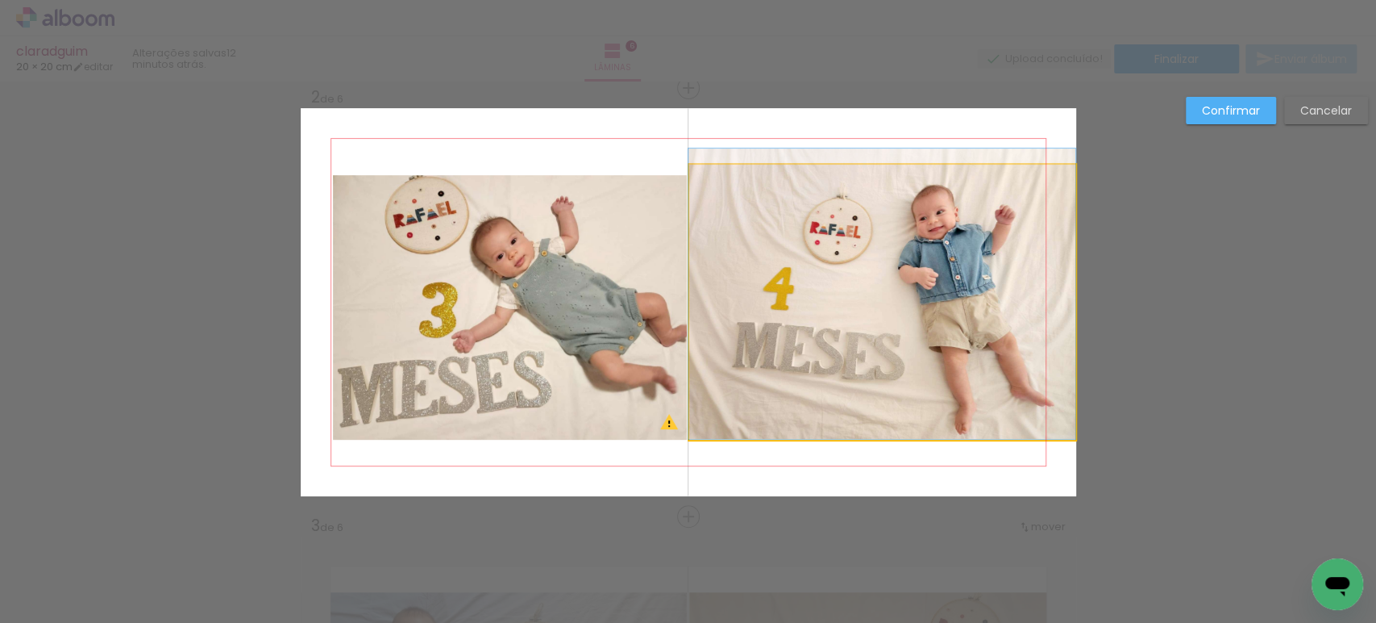
click at [818, 246] on quentale-photo at bounding box center [882, 301] width 387 height 275
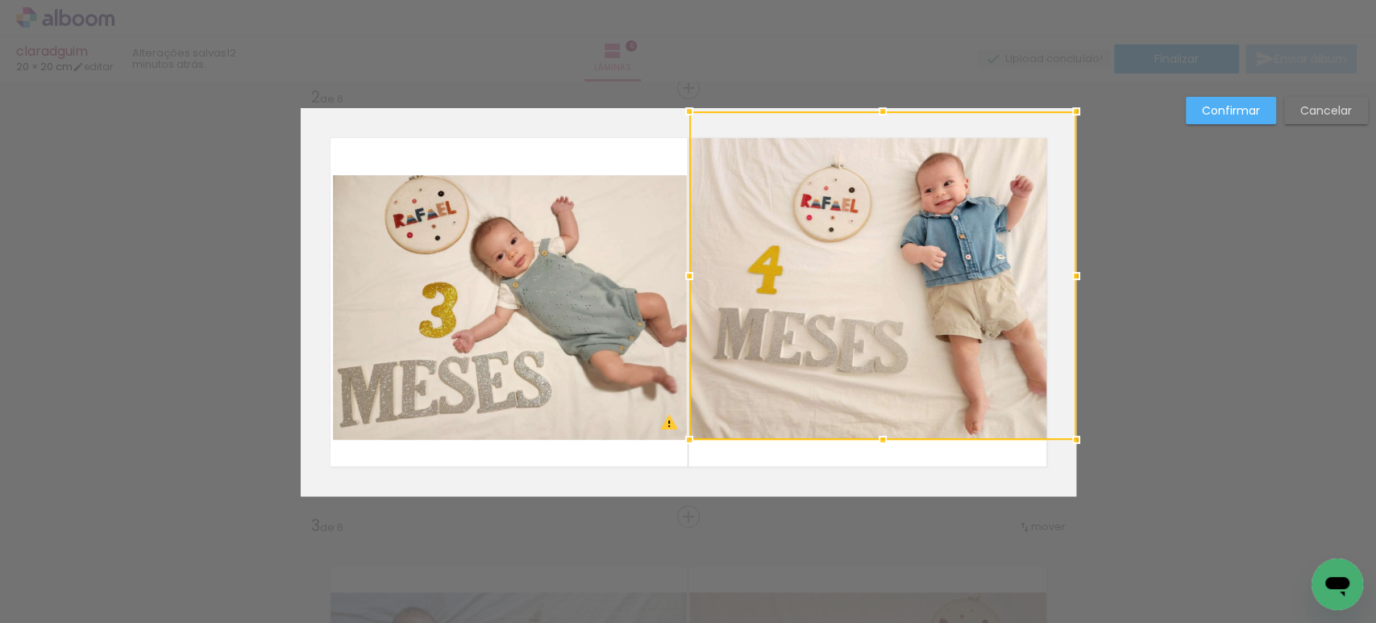
drag, startPoint x: 873, startPoint y: 160, endPoint x: 873, endPoint y: 134, distance: 26.6
click at [873, 134] on div at bounding box center [882, 275] width 387 height 328
drag, startPoint x: 1251, startPoint y: 105, endPoint x: 1243, endPoint y: 111, distance: 10.3
click at [0, 0] on slot "Confirmar" at bounding box center [0, 0] width 0 height 0
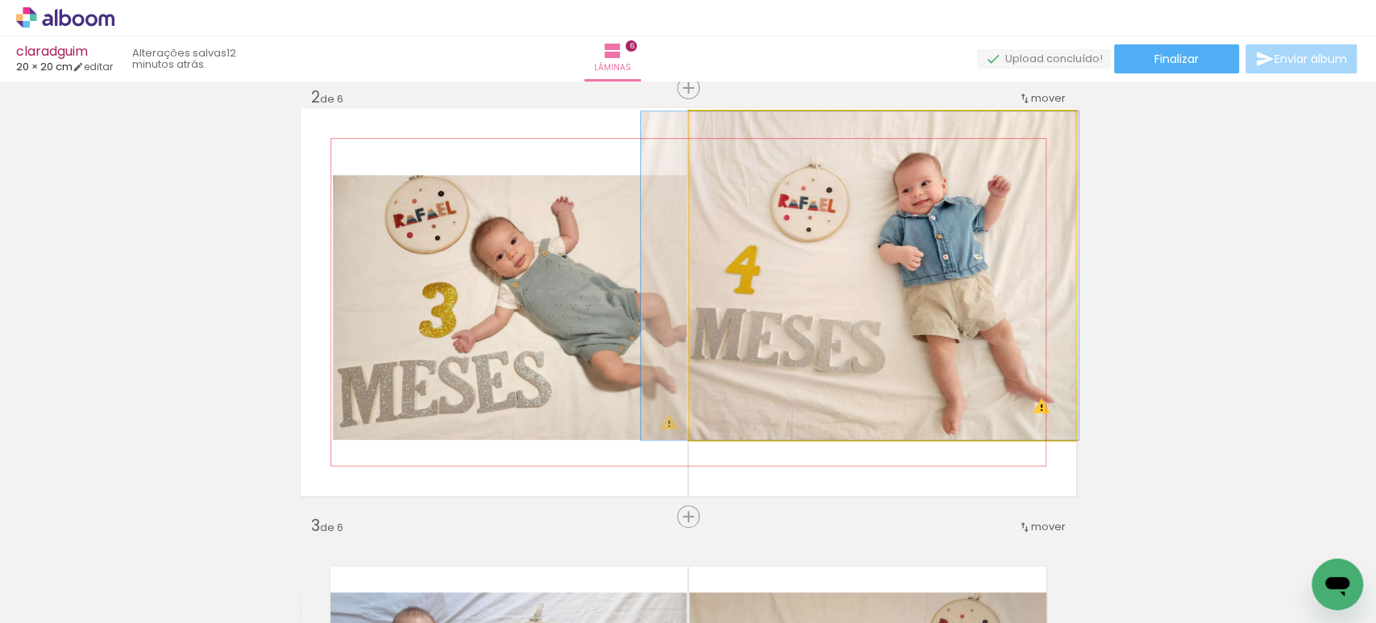
drag, startPoint x: 913, startPoint y: 294, endPoint x: 890, endPoint y: 315, distance: 30.8
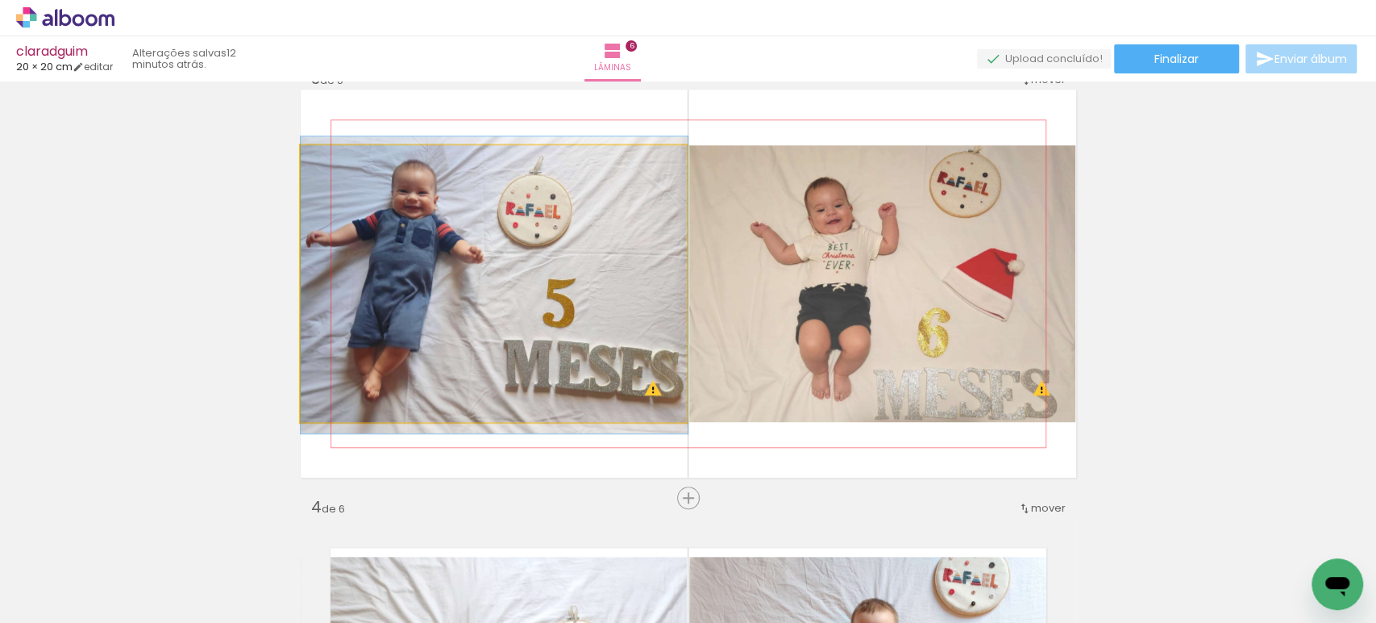
click at [548, 334] on quentale-photo at bounding box center [494, 283] width 387 height 277
click at [548, 334] on quentale-photo at bounding box center [494, 282] width 387 height 277
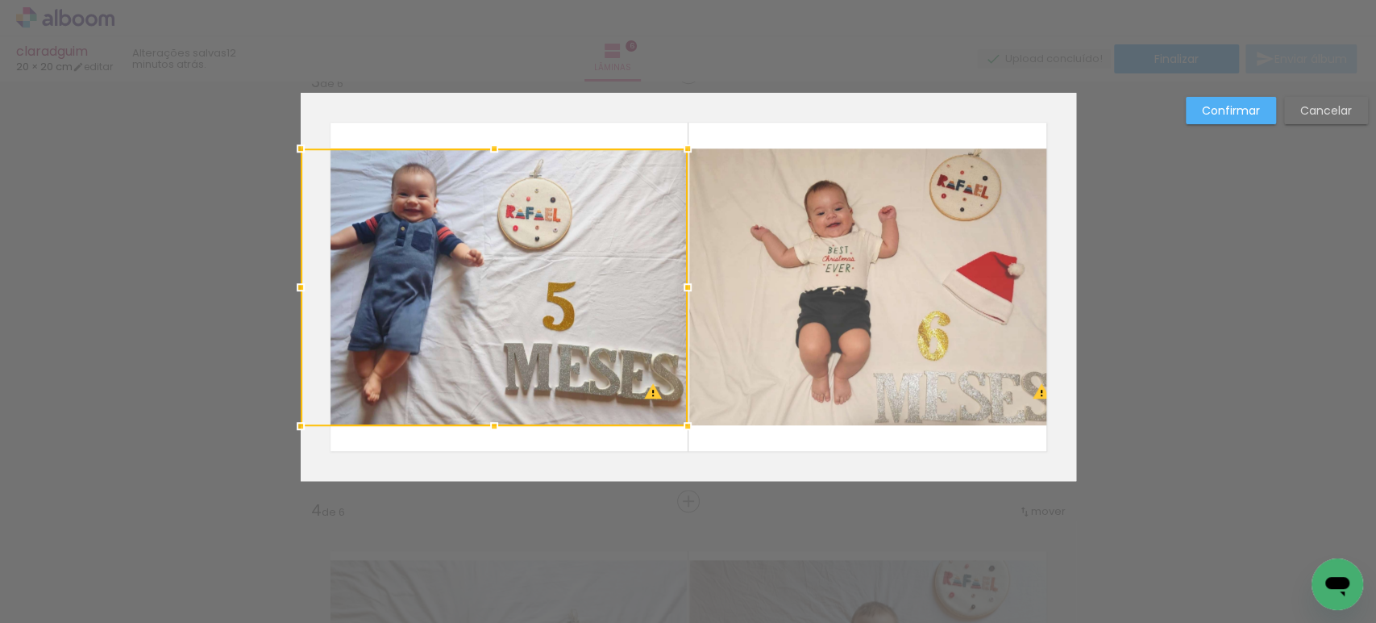
click at [548, 334] on div at bounding box center [494, 286] width 387 height 277
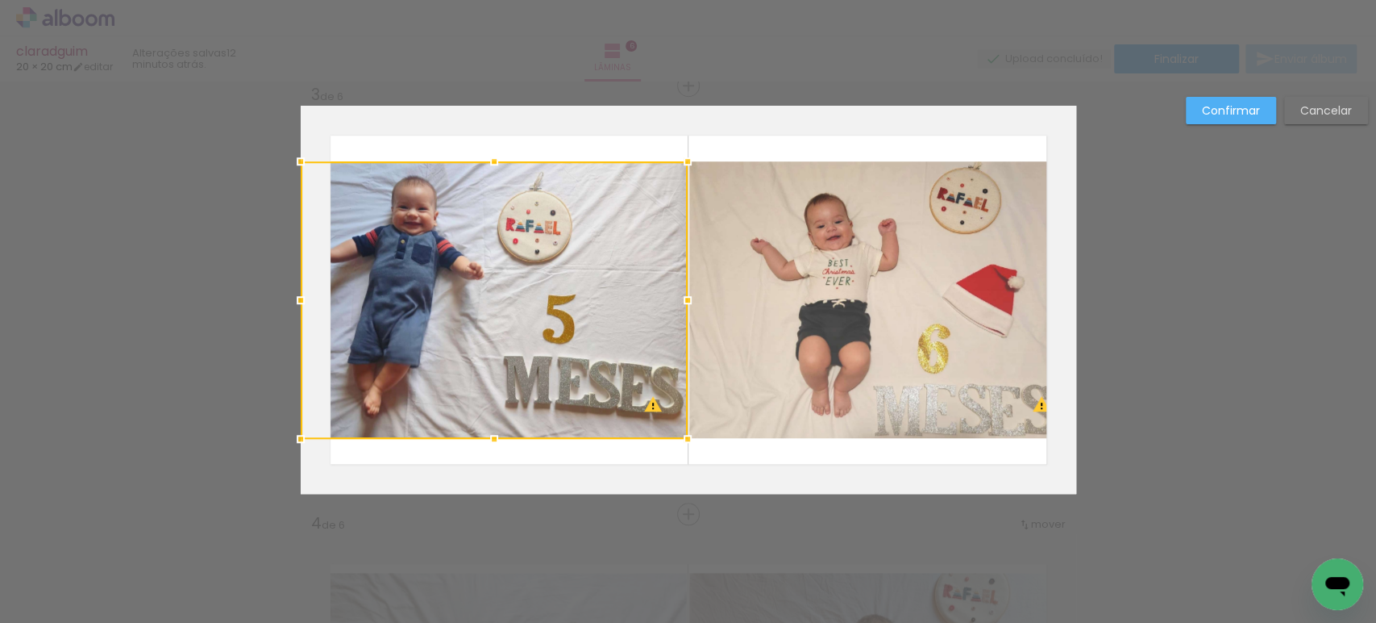
scroll to position [877, 0]
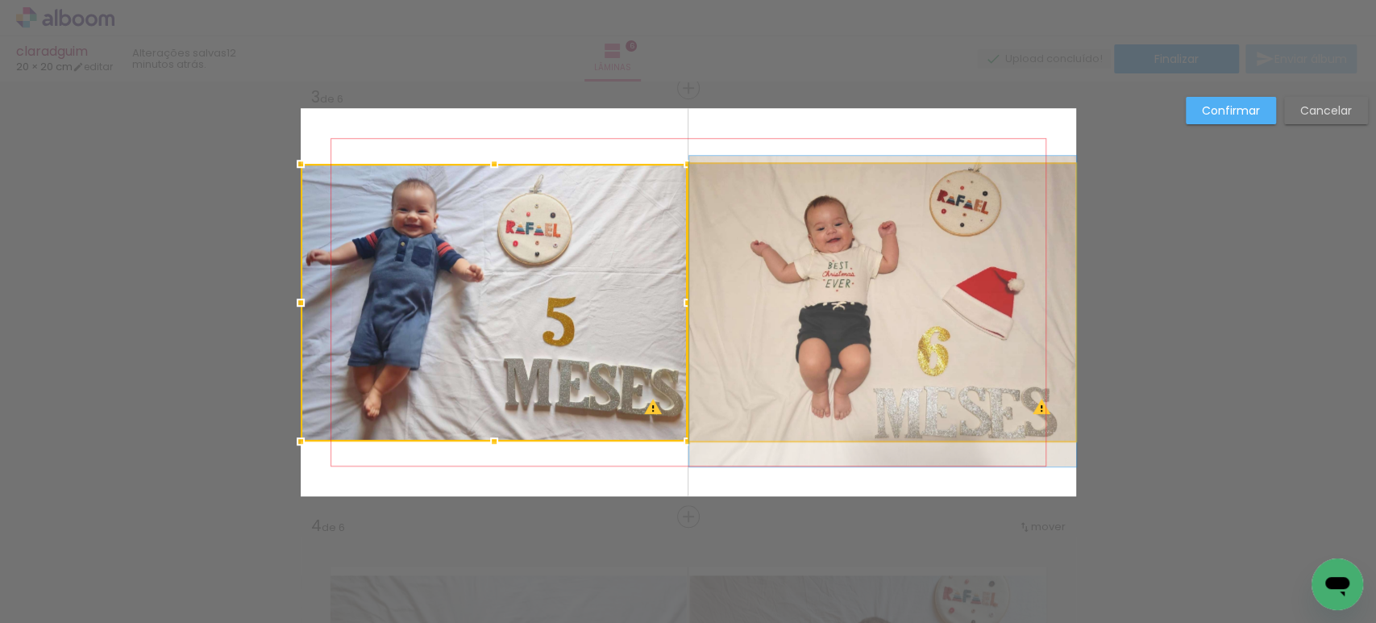
click at [793, 344] on quentale-photo at bounding box center [882, 302] width 387 height 277
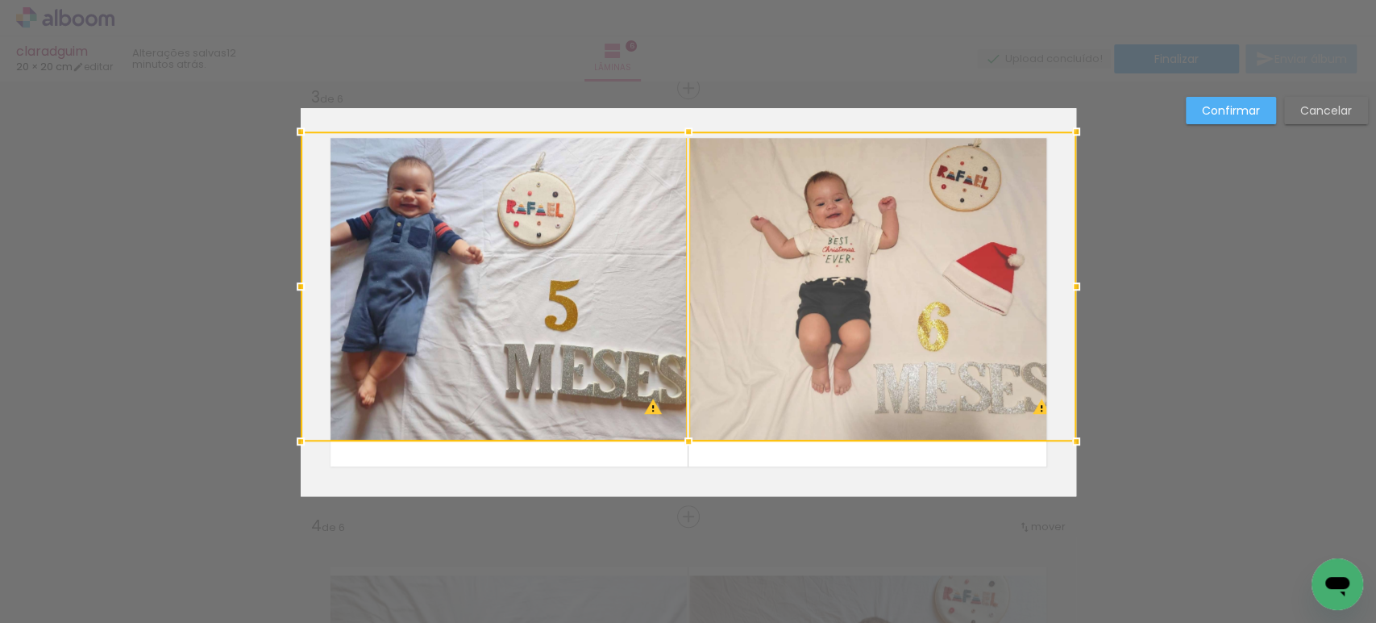
drag, startPoint x: 687, startPoint y: 164, endPoint x: 698, endPoint y: 128, distance: 37.2
click at [698, 128] on album-spread "3 de 6" at bounding box center [689, 302] width 776 height 388
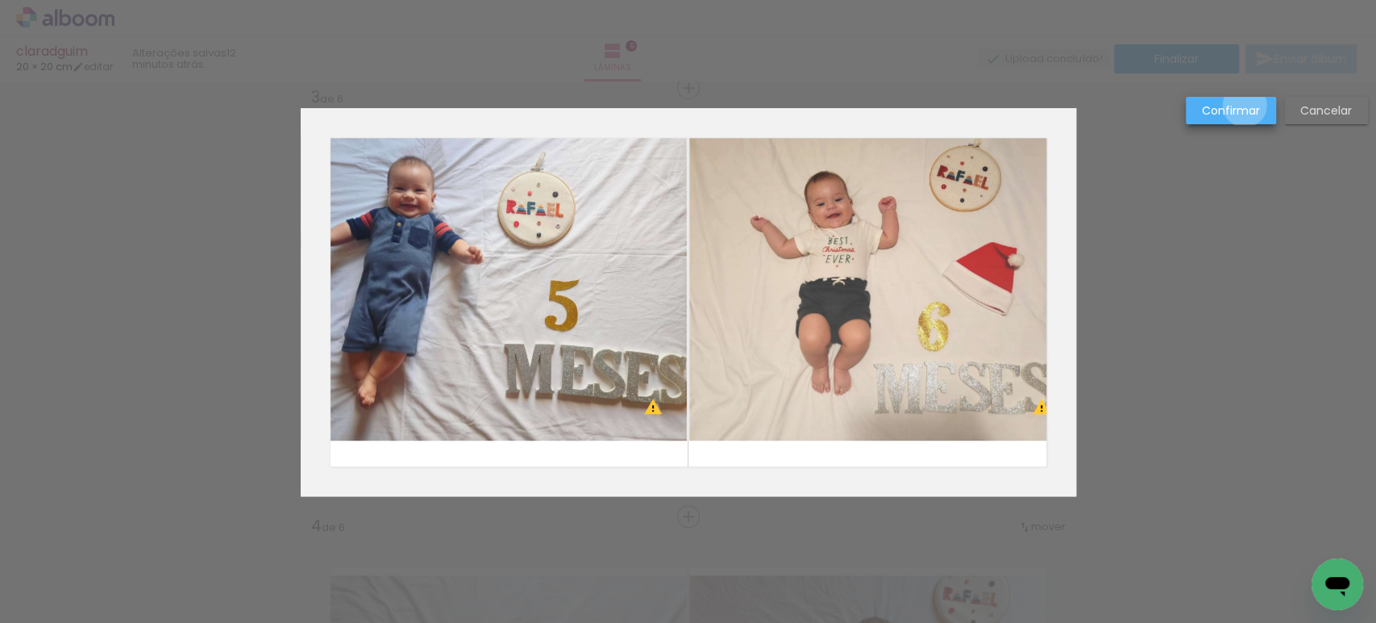
click at [0, 0] on slot "Confirmar" at bounding box center [0, 0] width 0 height 0
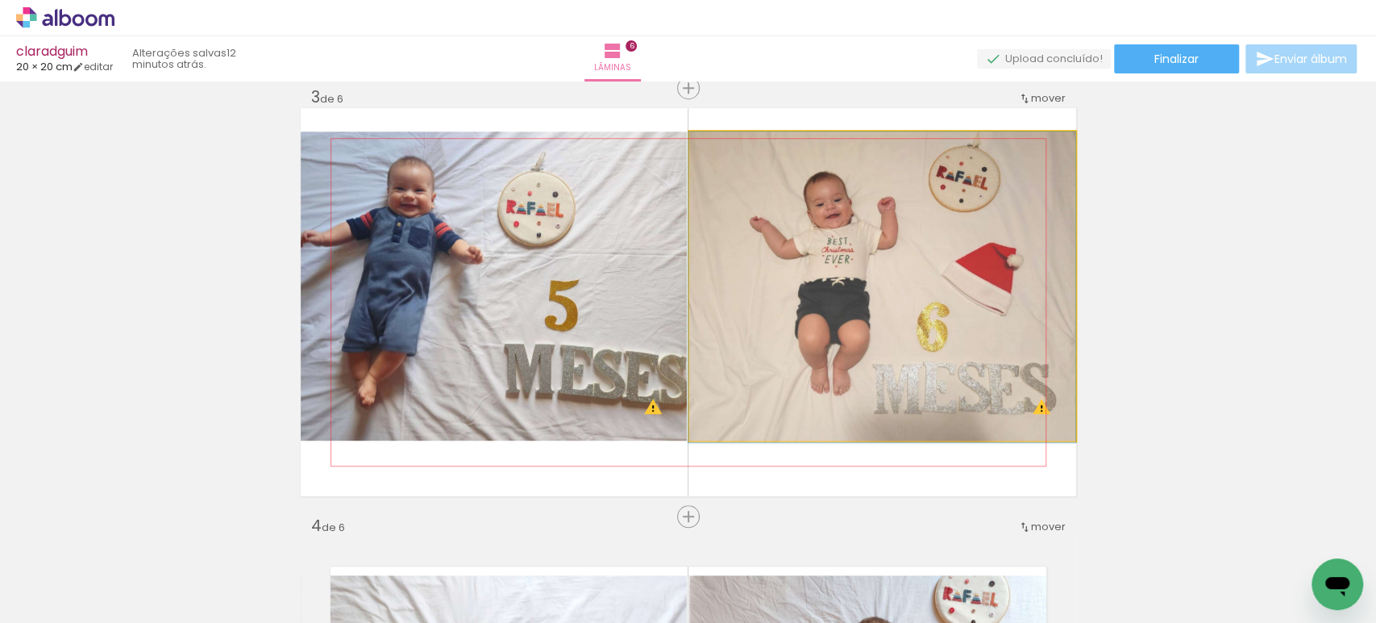
drag, startPoint x: 992, startPoint y: 294, endPoint x: 981, endPoint y: 295, distance: 10.5
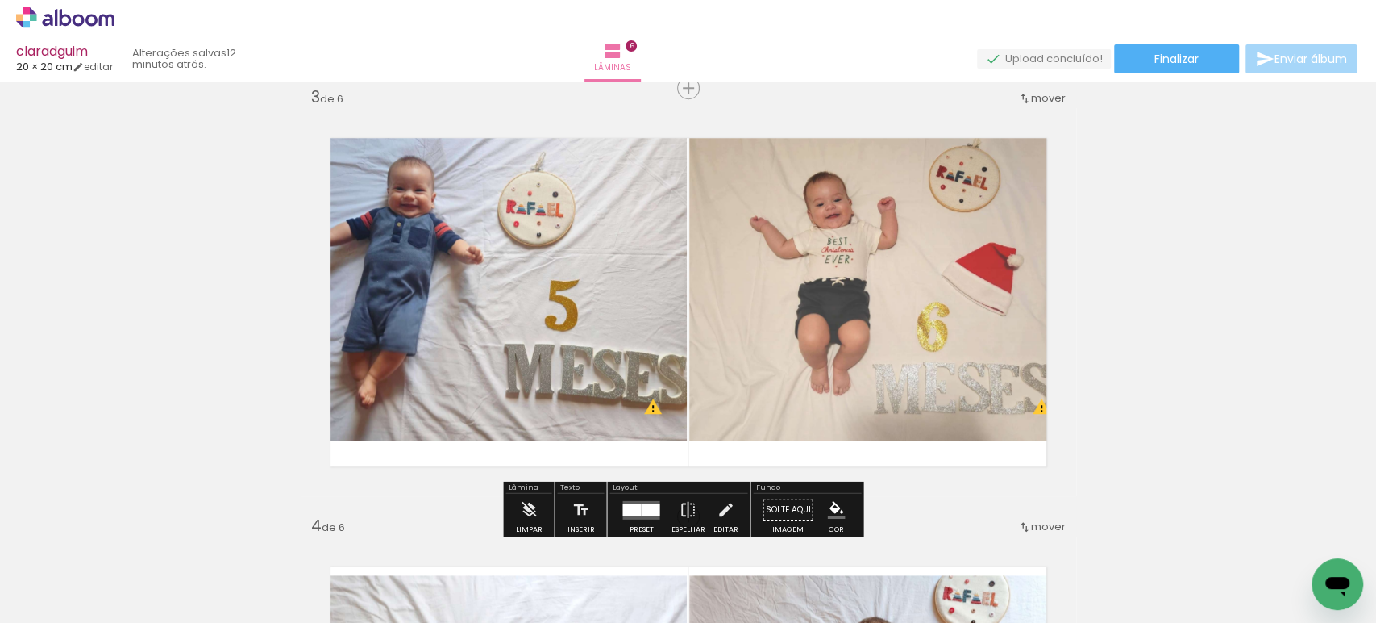
click at [956, 296] on quentale-photo at bounding box center [882, 286] width 387 height 310
click at [893, 324] on quentale-photo at bounding box center [882, 286] width 387 height 310
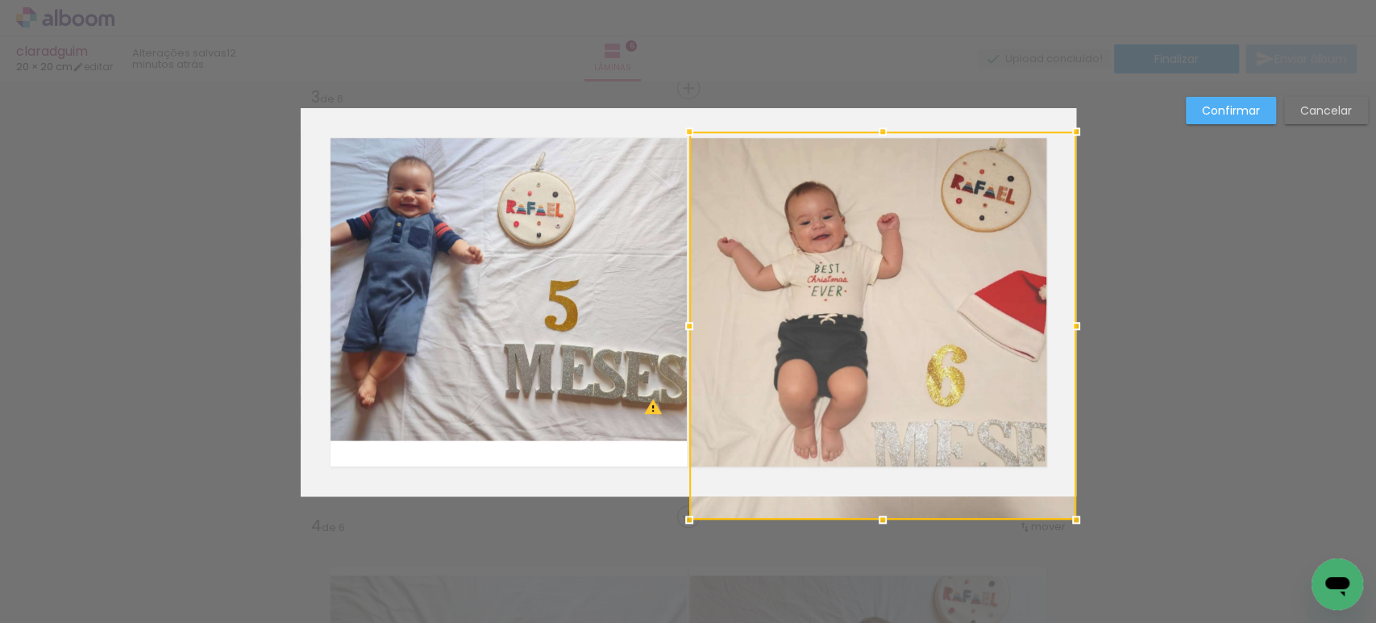
drag, startPoint x: 872, startPoint y: 438, endPoint x: 881, endPoint y: 475, distance: 38.1
click at [881, 475] on div at bounding box center [882, 325] width 387 height 388
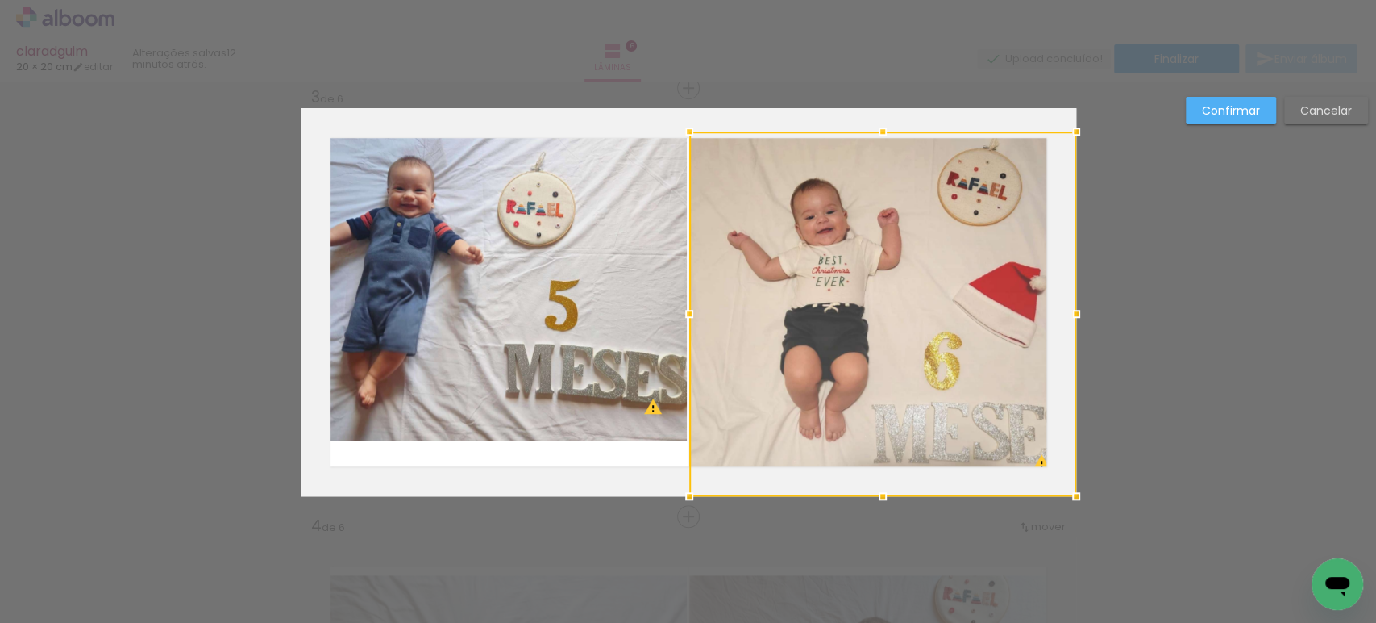
click at [0, 0] on slot "Confirmar" at bounding box center [0, 0] width 0 height 0
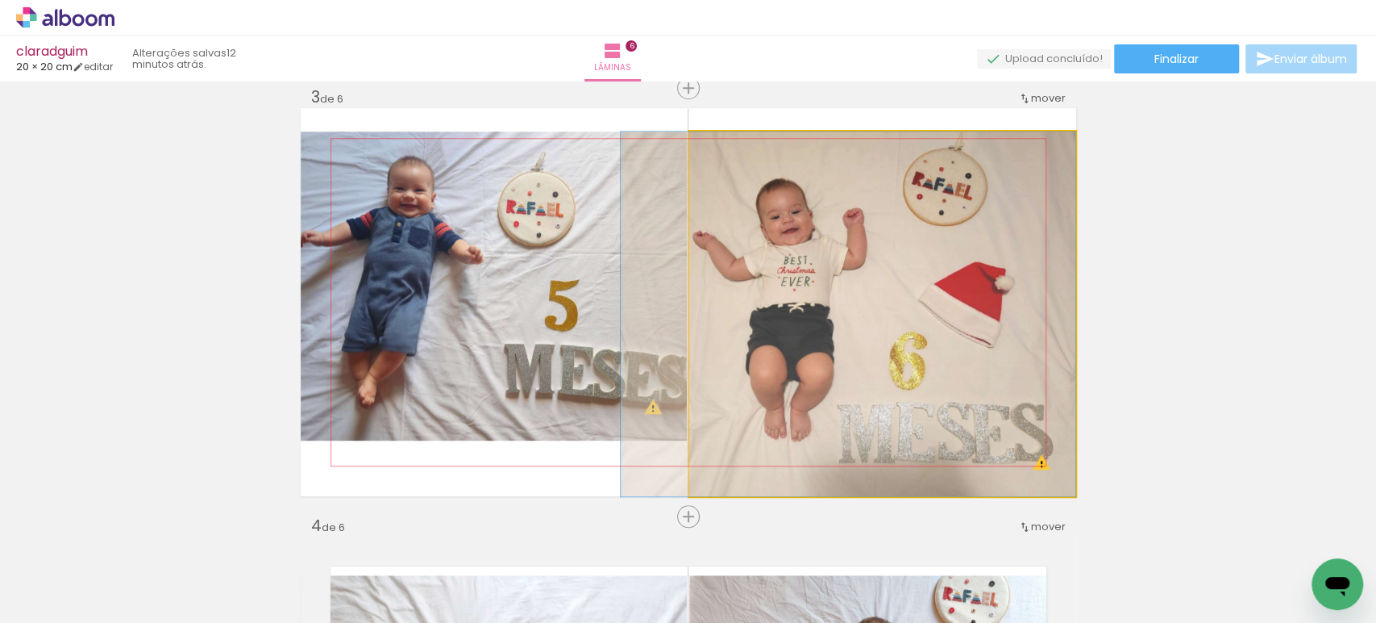
drag, startPoint x: 992, startPoint y: 304, endPoint x: 931, endPoint y: 302, distance: 61.3
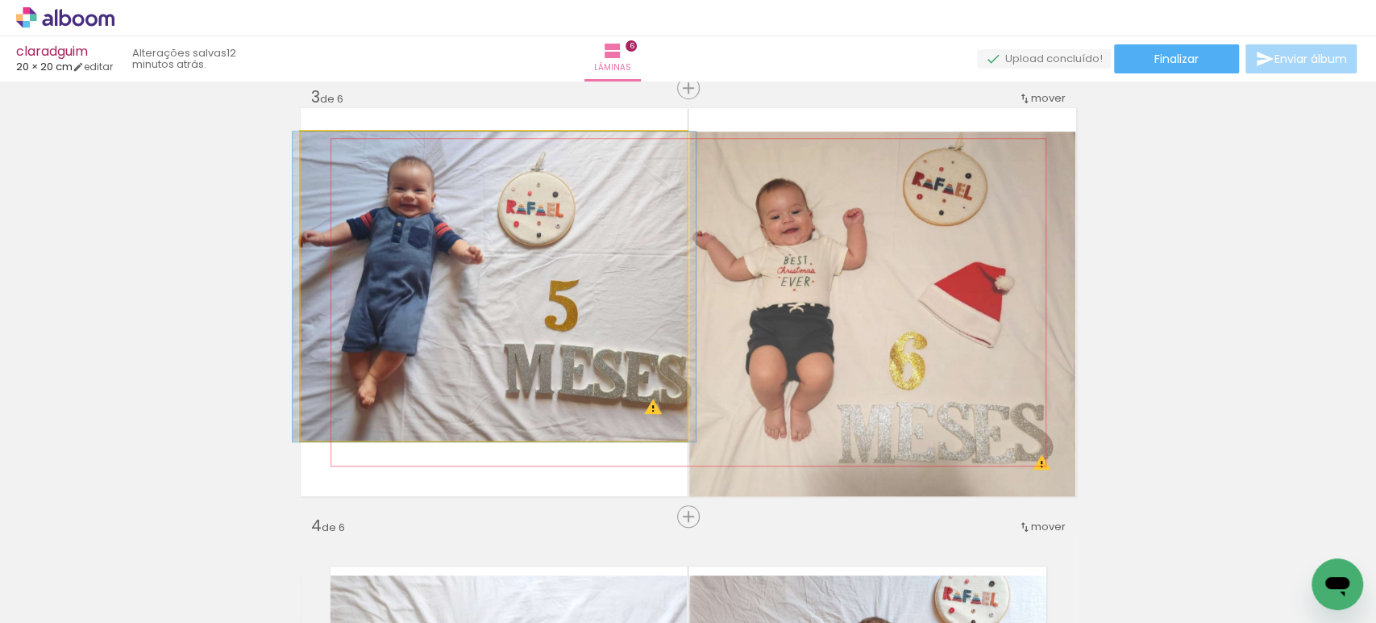
click at [523, 319] on quentale-photo at bounding box center [494, 286] width 387 height 310
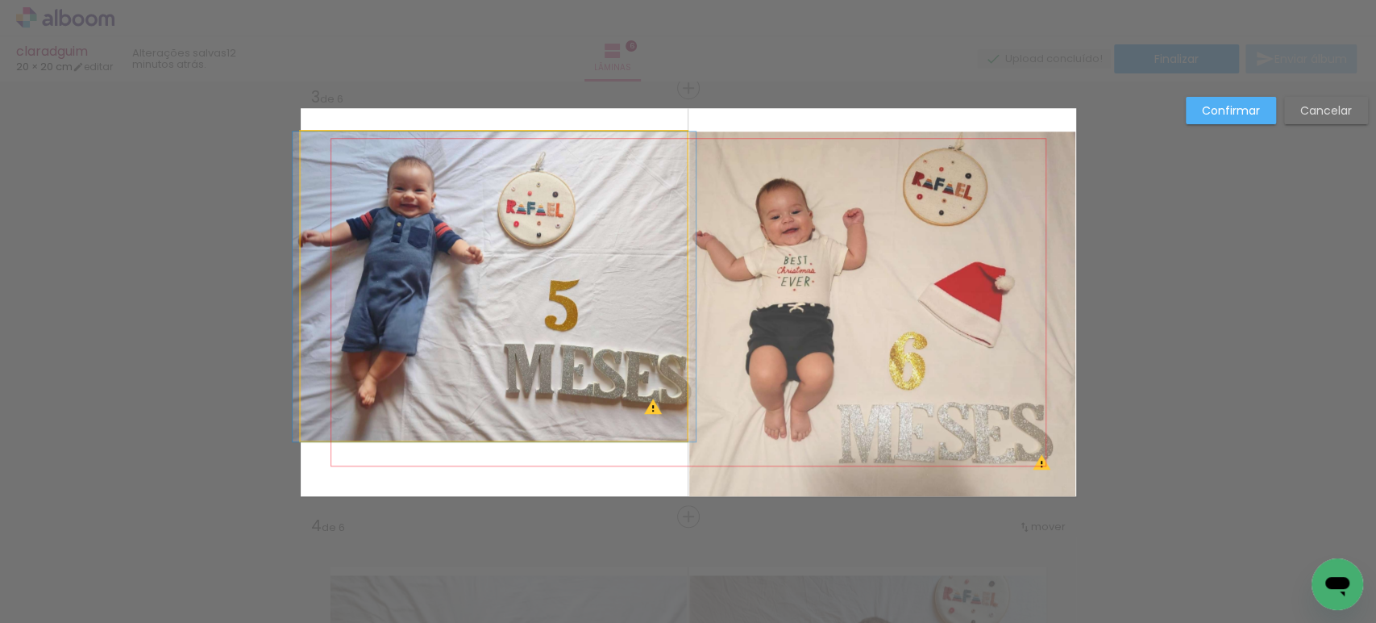
click at [523, 319] on quentale-photo at bounding box center [494, 286] width 387 height 310
click at [689, 319] on div at bounding box center [882, 313] width 387 height 364
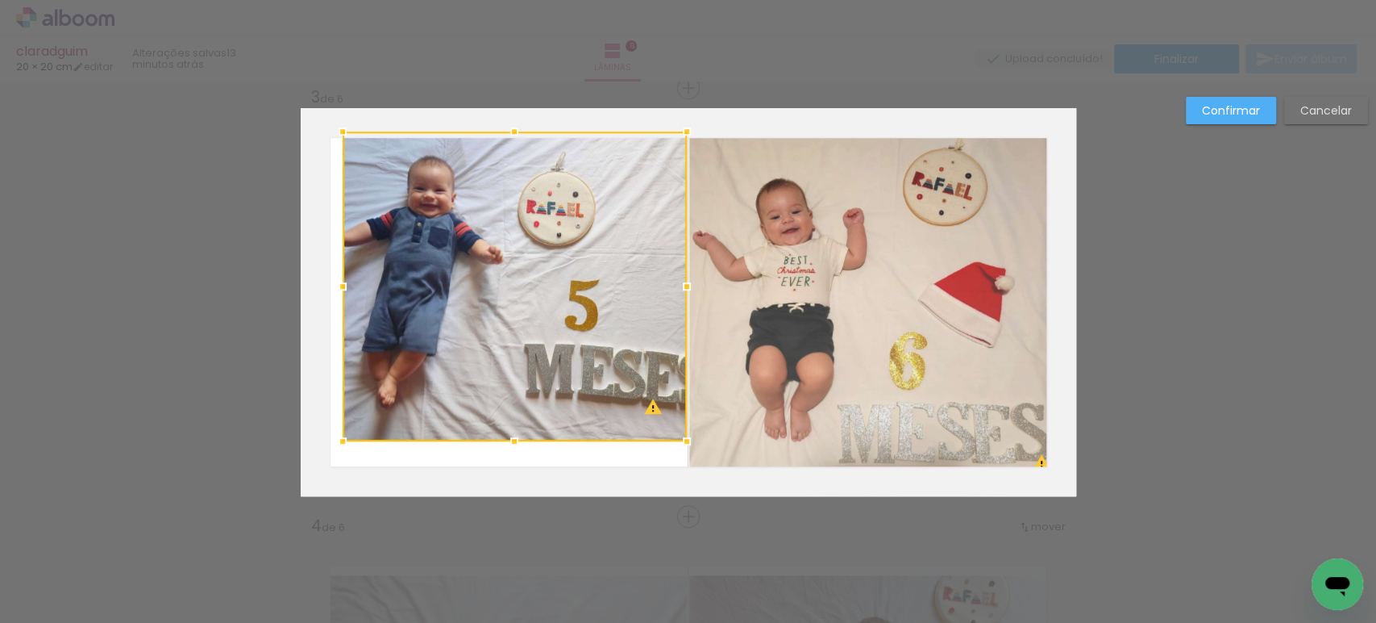
drag, startPoint x: 285, startPoint y: 288, endPoint x: 328, endPoint y: 304, distance: 45.7
click at [328, 304] on album-spread "3 de 6" at bounding box center [689, 302] width 776 height 388
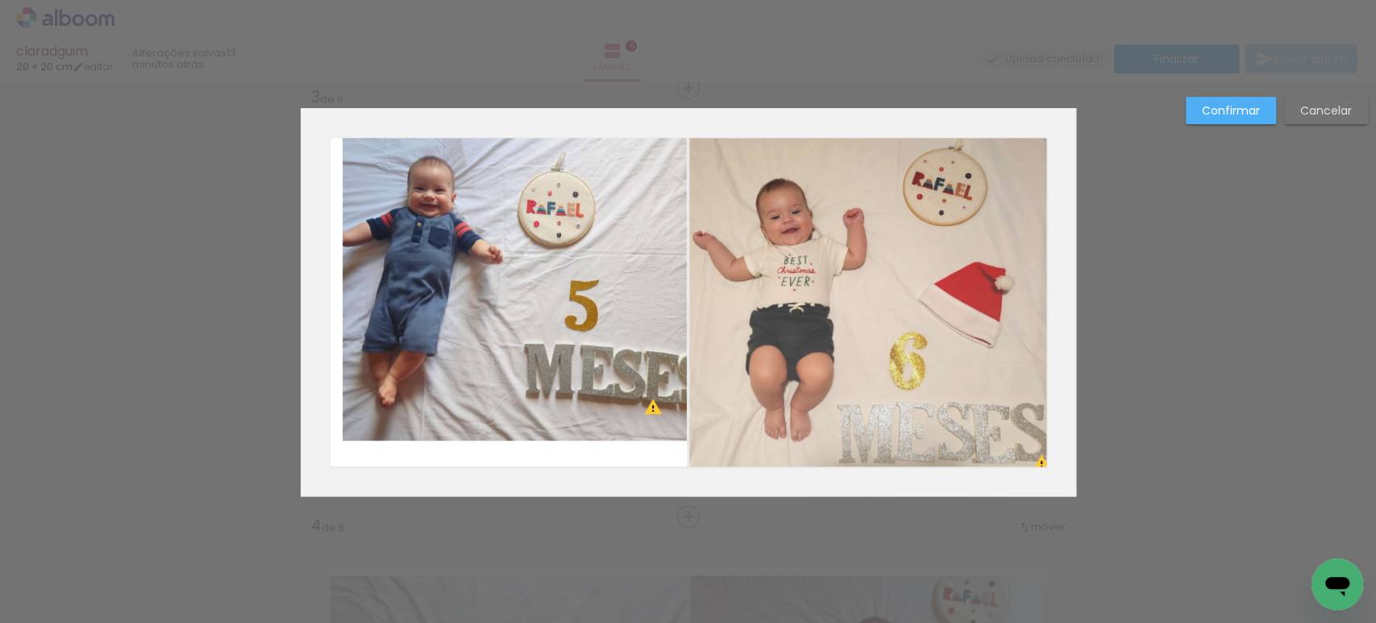
click at [505, 431] on quentale-photo at bounding box center [515, 286] width 344 height 310
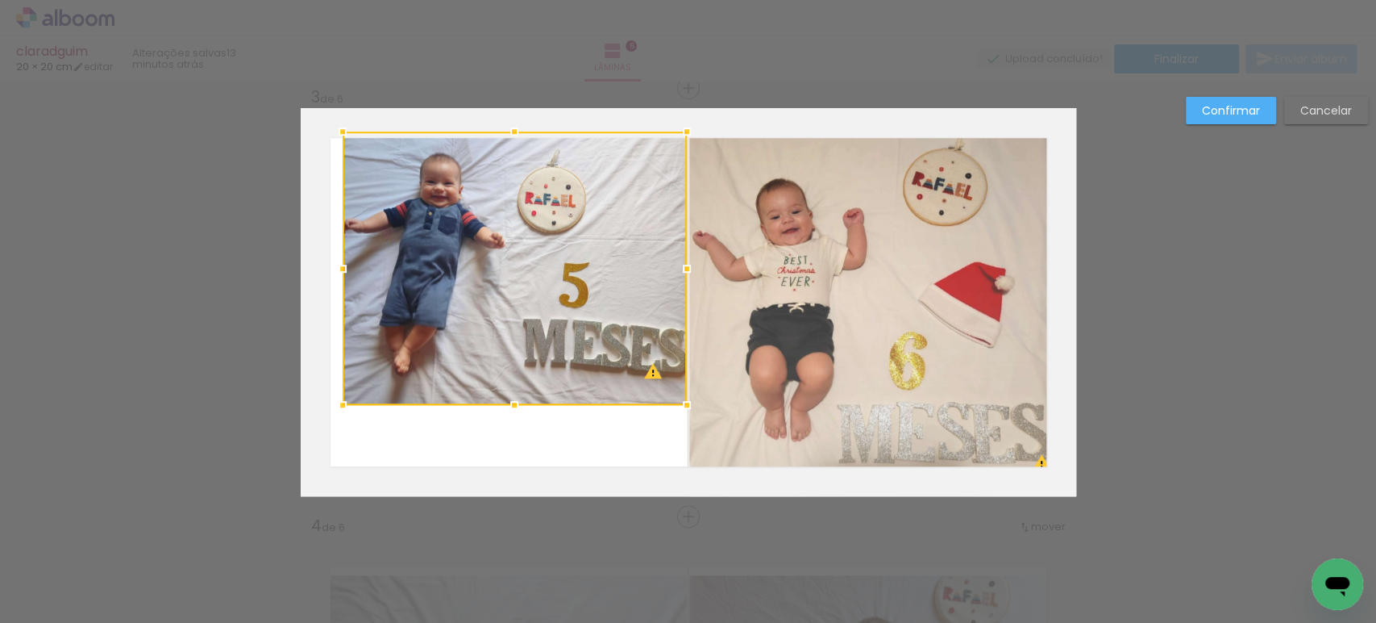
drag, startPoint x: 501, startPoint y: 440, endPoint x: 498, endPoint y: 405, distance: 35.6
click at [498, 405] on div at bounding box center [514, 405] width 32 height 32
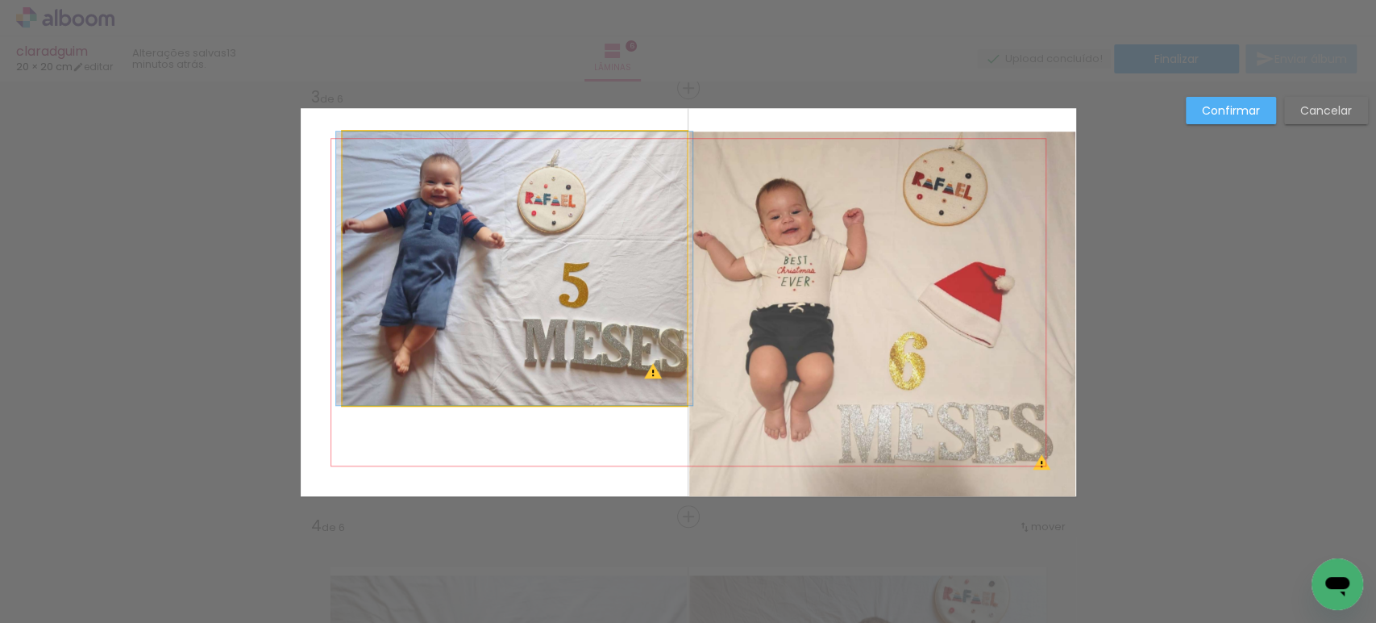
click at [506, 346] on quentale-photo at bounding box center [515, 267] width 344 height 273
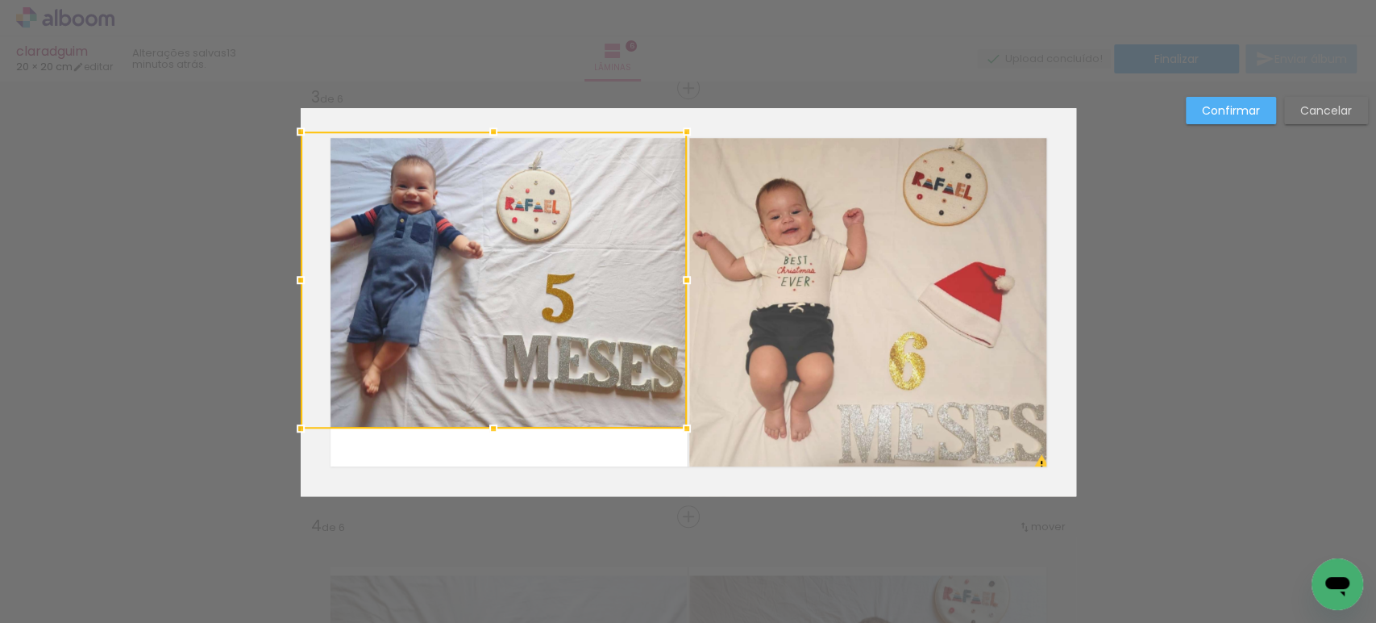
drag, startPoint x: 335, startPoint y: 398, endPoint x: 323, endPoint y: 421, distance: 26.0
click at [323, 421] on div at bounding box center [494, 279] width 386 height 297
click at [0, 0] on slot "Confirmar" at bounding box center [0, 0] width 0 height 0
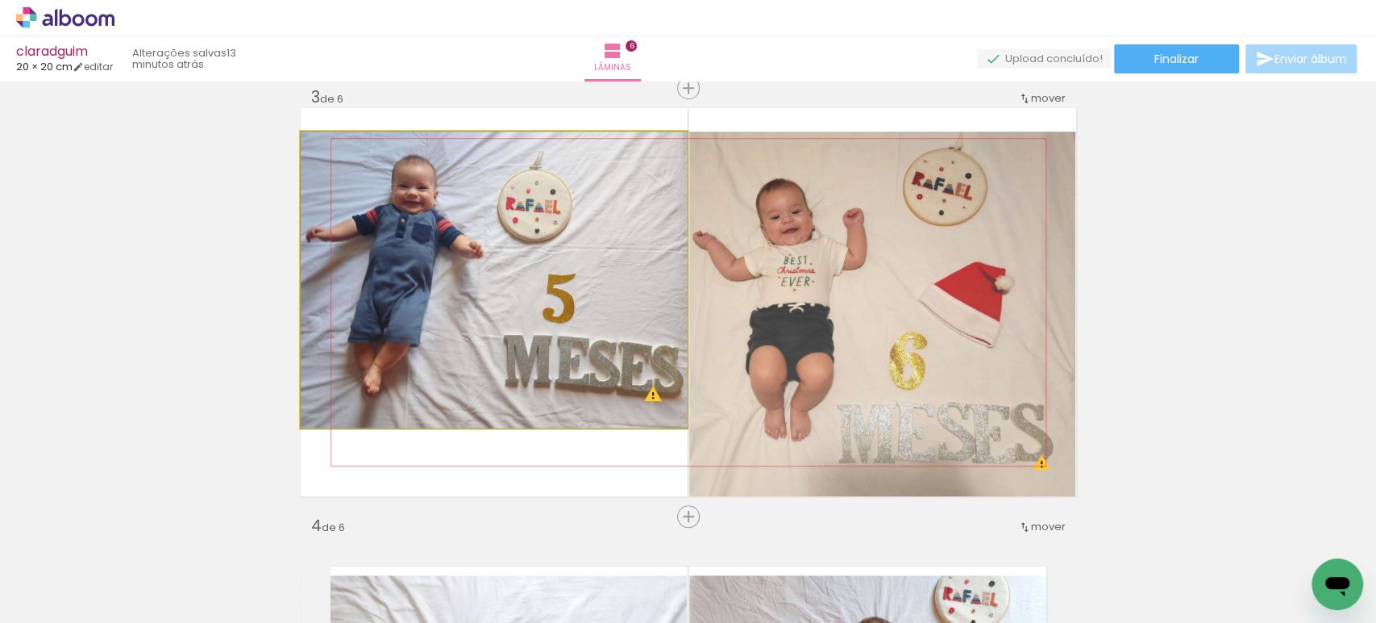
drag, startPoint x: 520, startPoint y: 332, endPoint x: 550, endPoint y: 335, distance: 29.9
click at [447, 296] on quentale-photo at bounding box center [494, 279] width 386 height 297
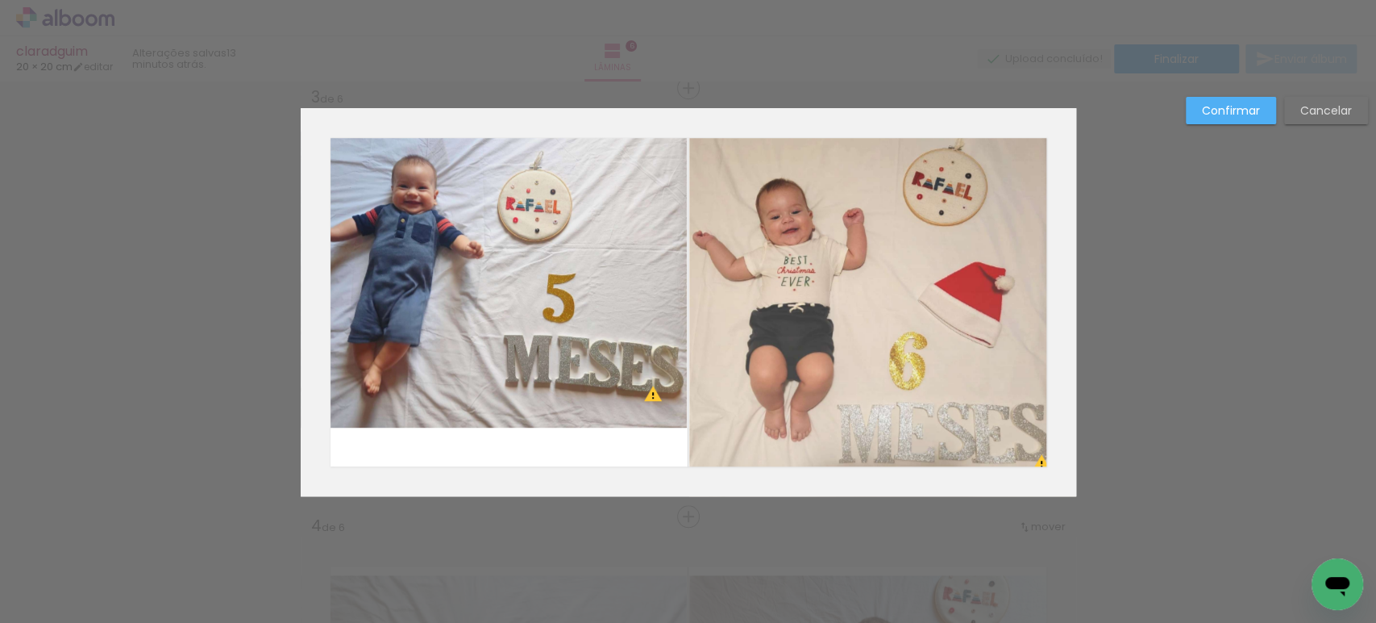
click at [447, 296] on quentale-photo at bounding box center [494, 279] width 386 height 297
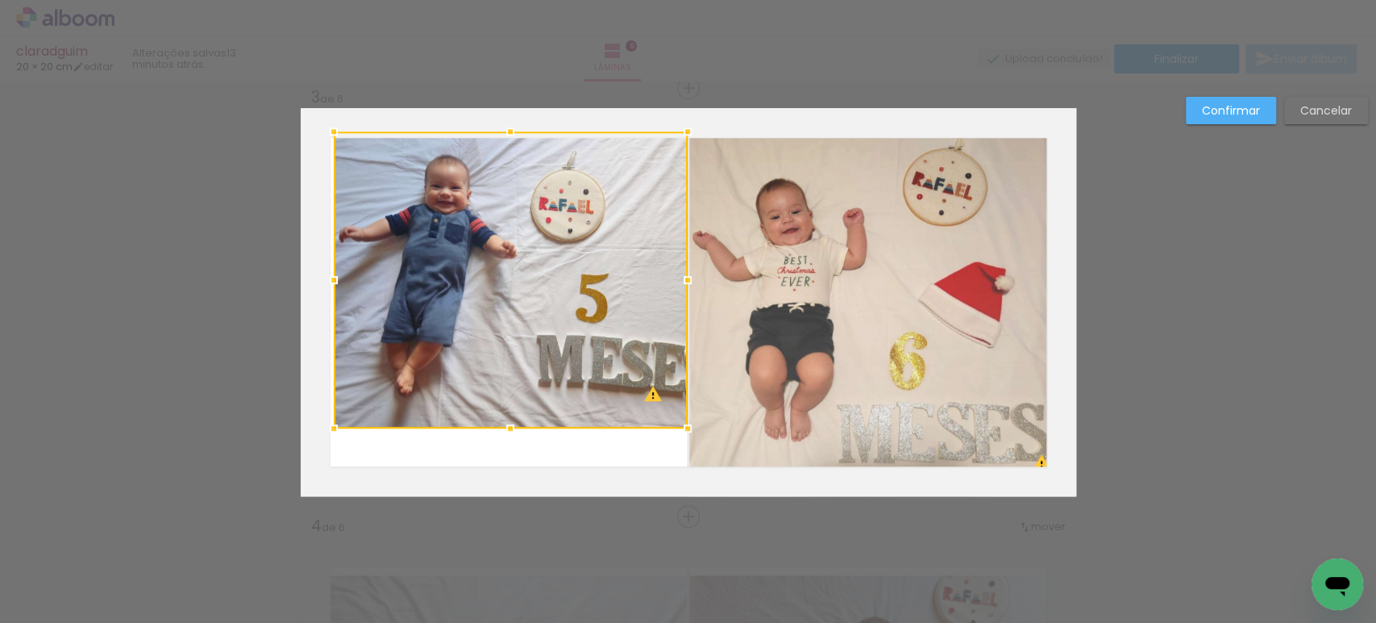
drag, startPoint x: 289, startPoint y: 277, endPoint x: 303, endPoint y: 281, distance: 14.3
click at [303, 281] on album-spread "3 de 6" at bounding box center [689, 302] width 776 height 388
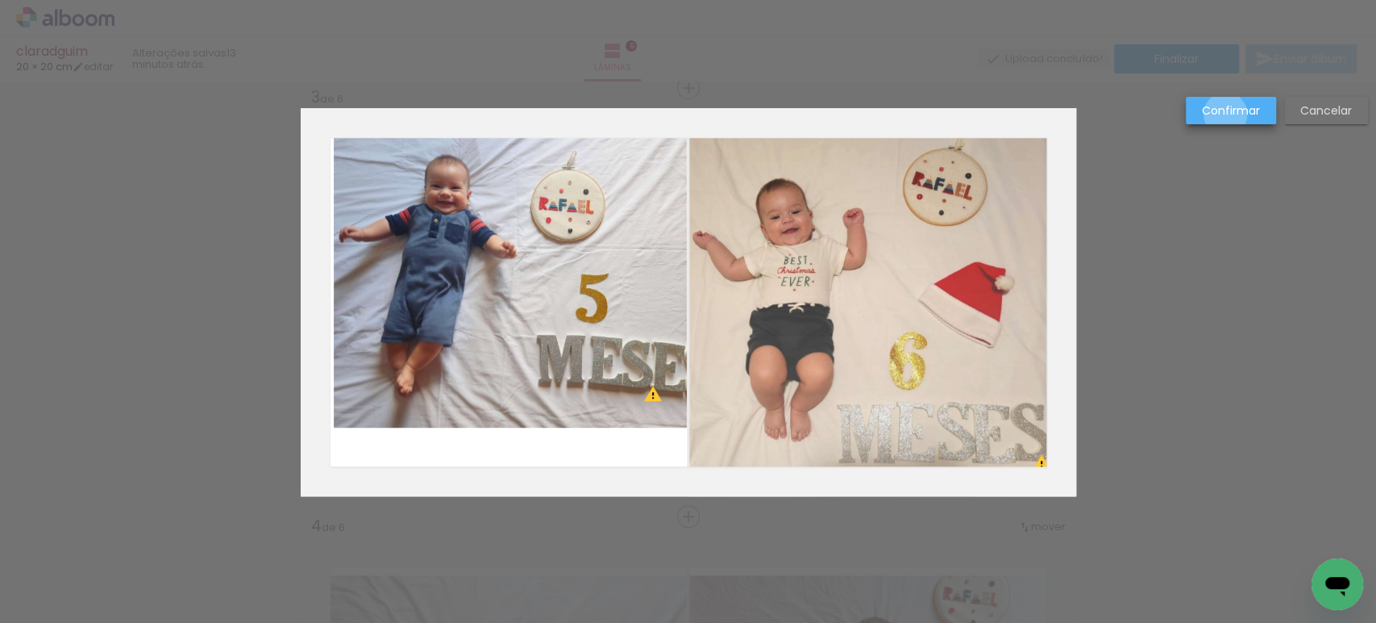
click at [0, 0] on slot "Confirmar" at bounding box center [0, 0] width 0 height 0
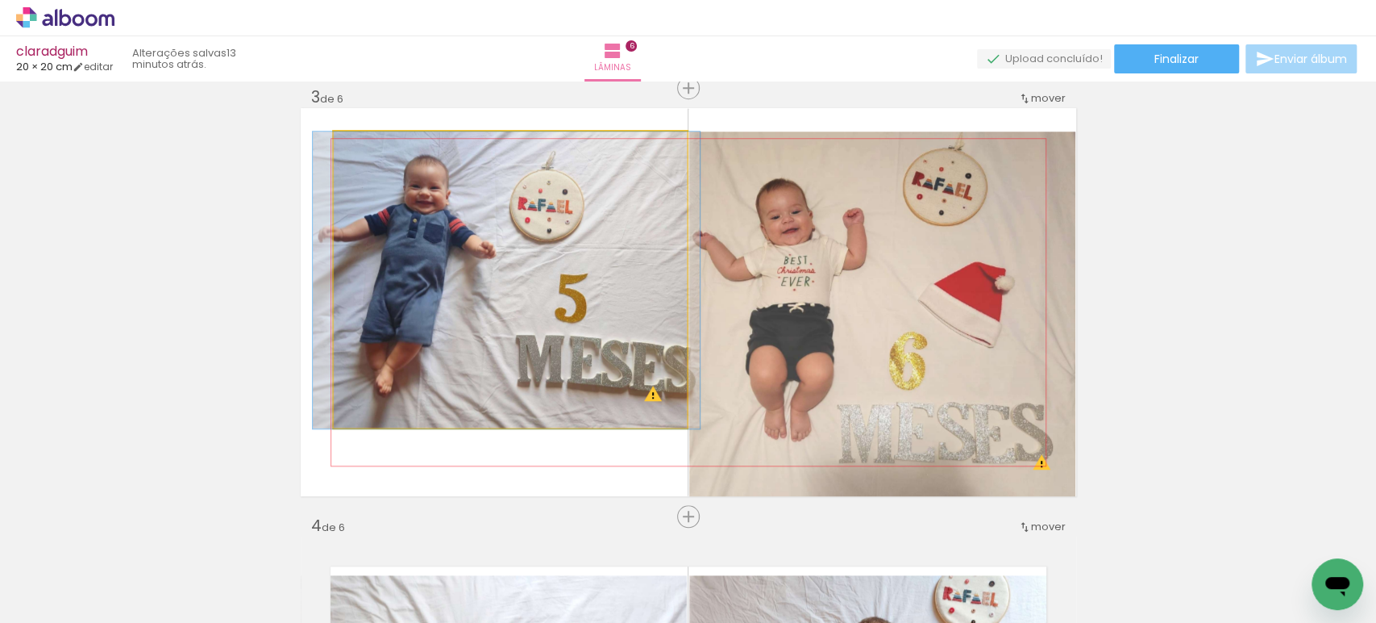
drag, startPoint x: 552, startPoint y: 330, endPoint x: 532, endPoint y: 331, distance: 19.4
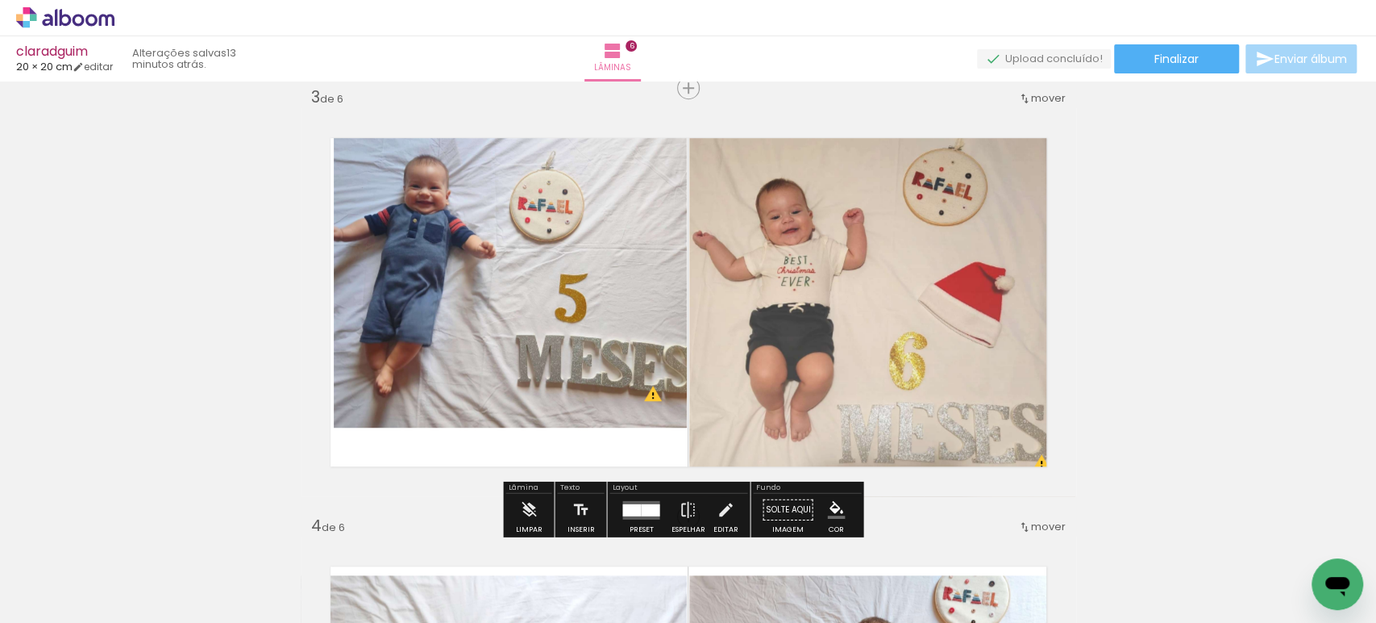
click at [532, 331] on quentale-photo at bounding box center [511, 279] width 354 height 297
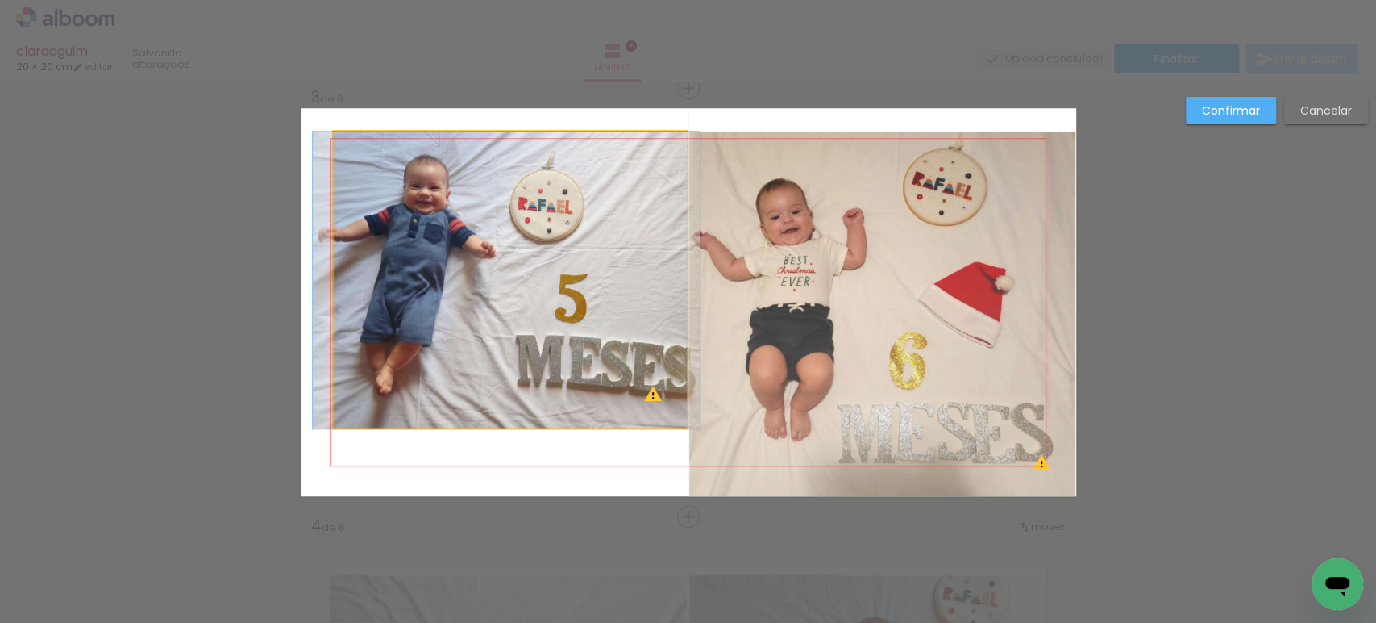
click at [532, 331] on quentale-photo at bounding box center [511, 279] width 354 height 297
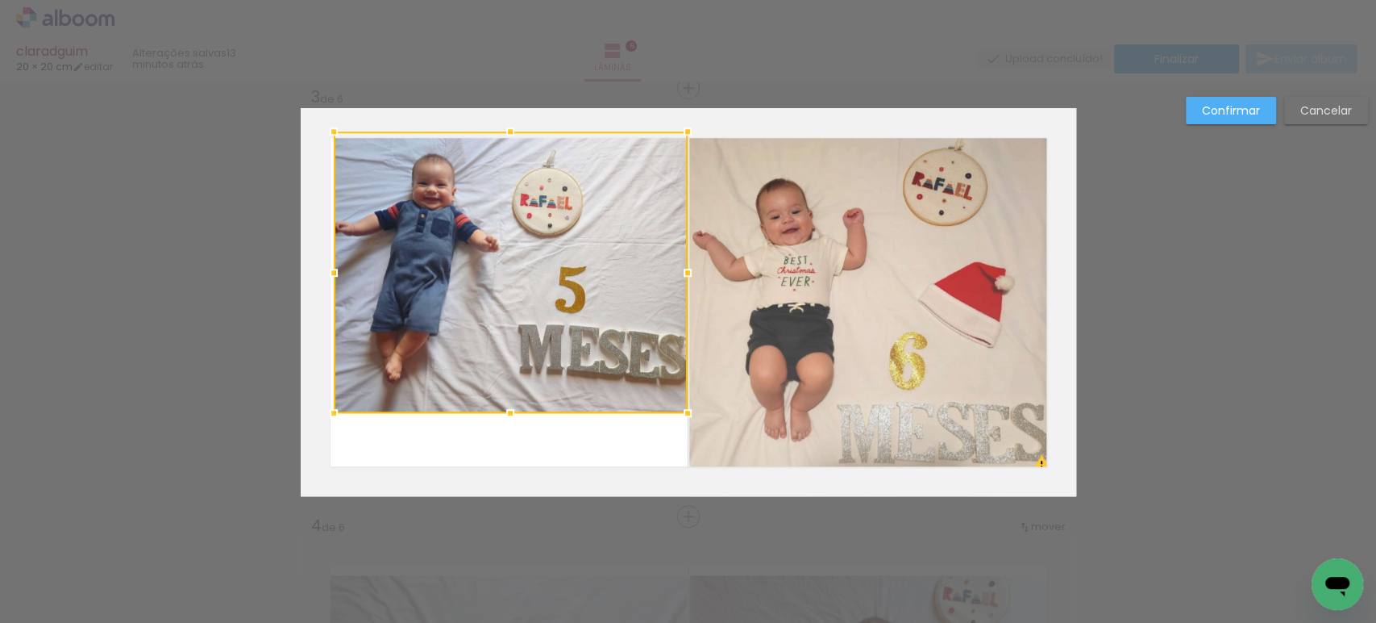
drag, startPoint x: 494, startPoint y: 431, endPoint x: 501, endPoint y: 417, distance: 15.9
click at [501, 417] on div at bounding box center [510, 413] width 32 height 32
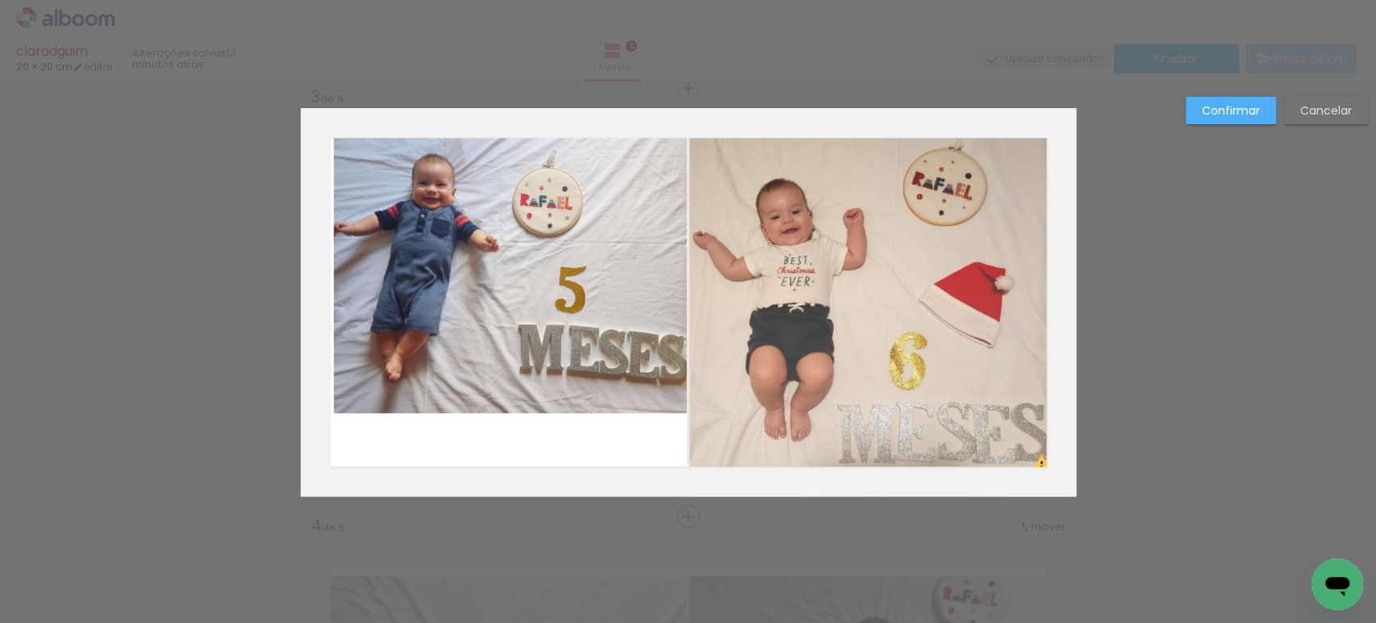
click at [534, 198] on quentale-photo at bounding box center [511, 271] width 354 height 281
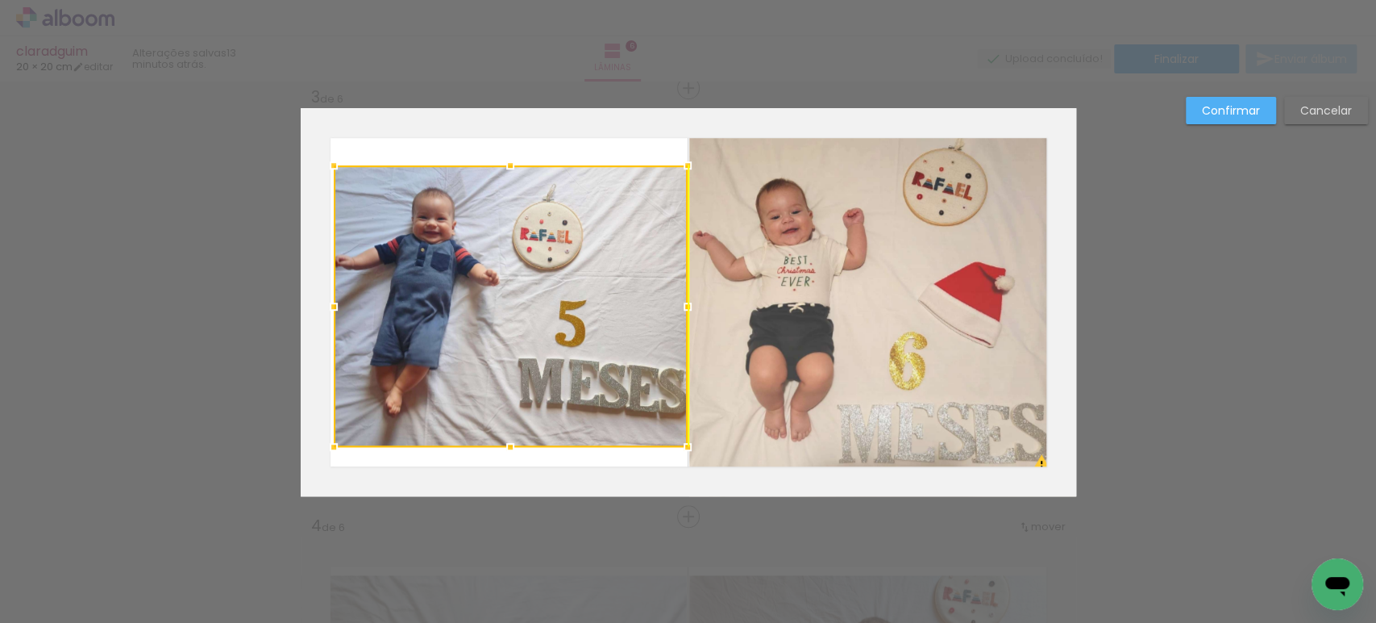
drag, startPoint x: 528, startPoint y: 178, endPoint x: 529, endPoint y: 211, distance: 33.1
click at [529, 211] on div at bounding box center [511, 305] width 354 height 281
click at [0, 0] on slot "Confirmar" at bounding box center [0, 0] width 0 height 0
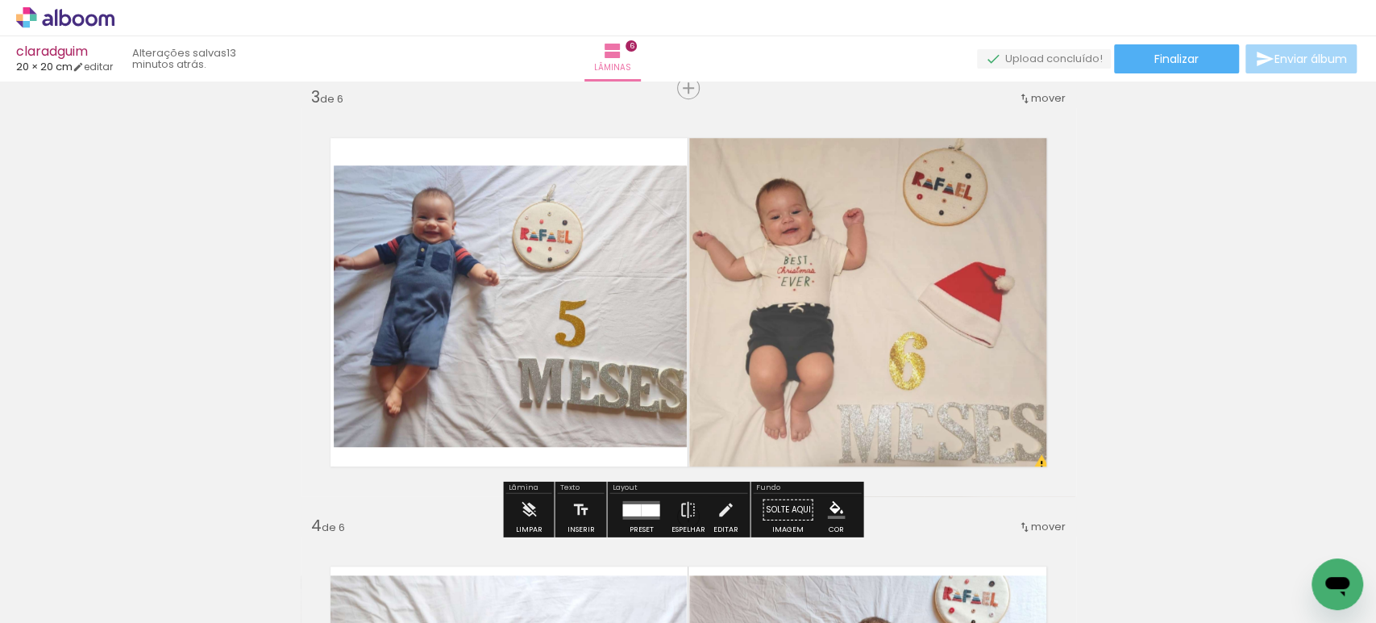
click at [461, 305] on quentale-photo at bounding box center [511, 305] width 354 height 281
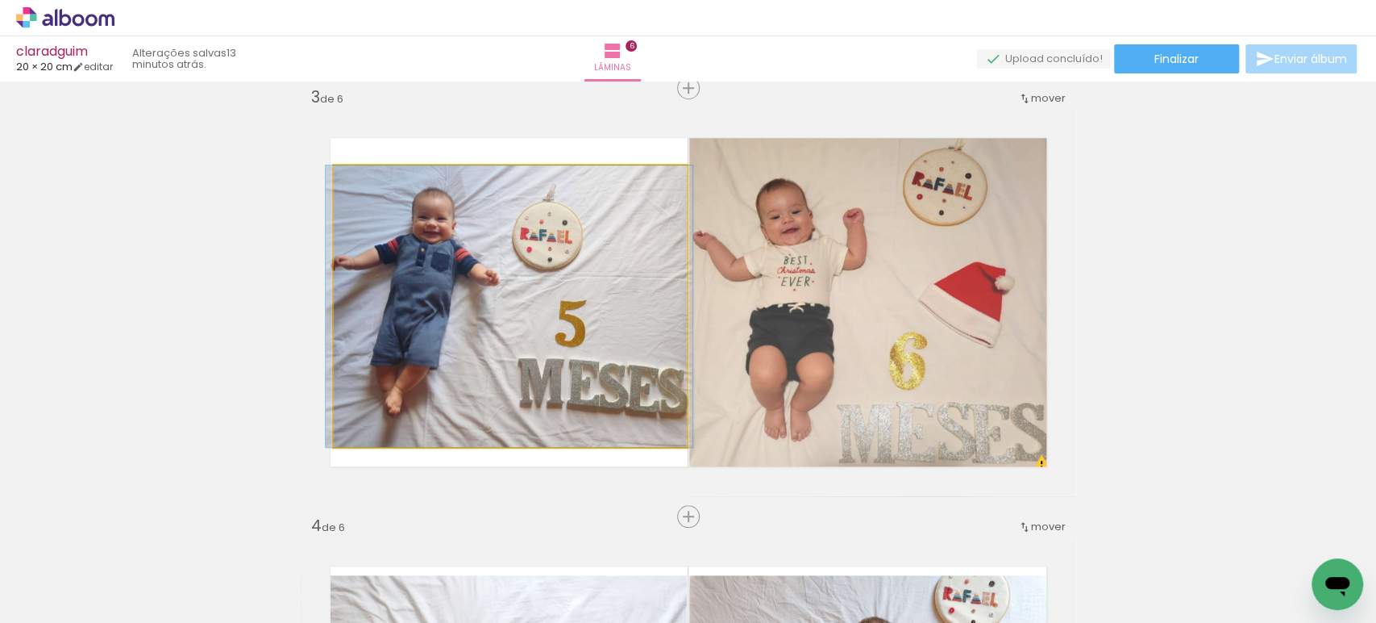
click at [461, 306] on quentale-photo at bounding box center [511, 305] width 354 height 281
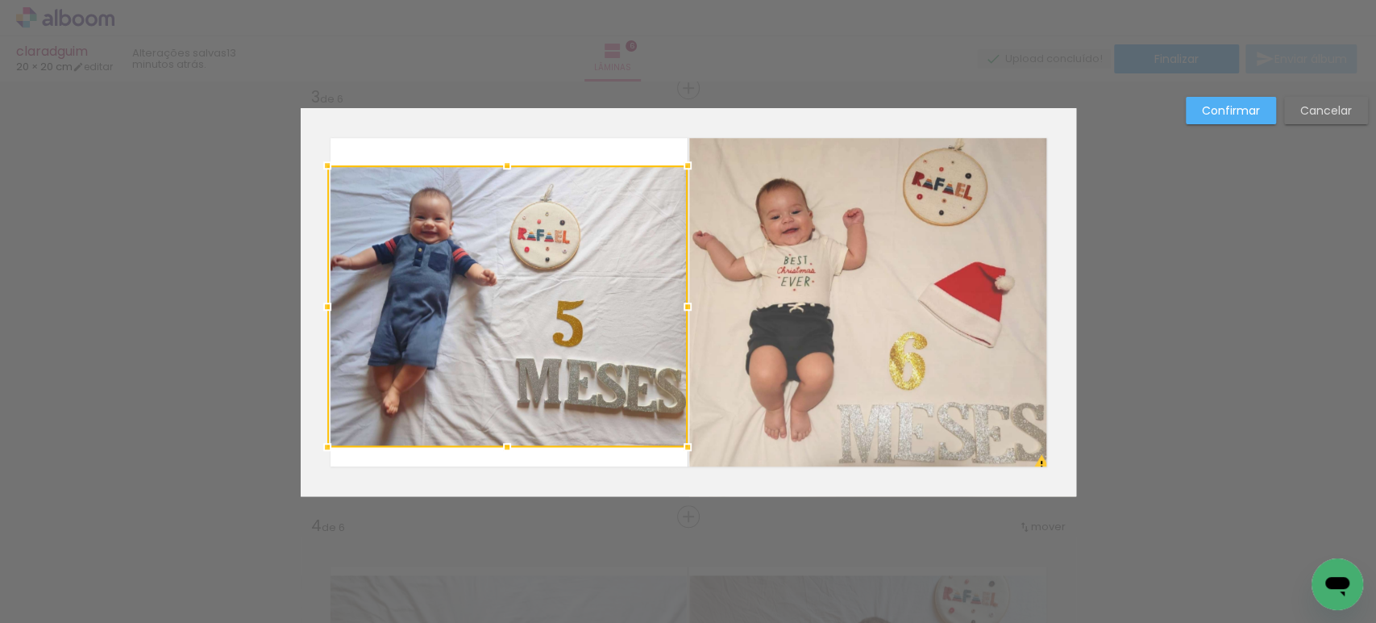
click at [323, 305] on div at bounding box center [327, 306] width 32 height 32
click at [1222, 97] on paper-button "Confirmar" at bounding box center [1231, 110] width 90 height 27
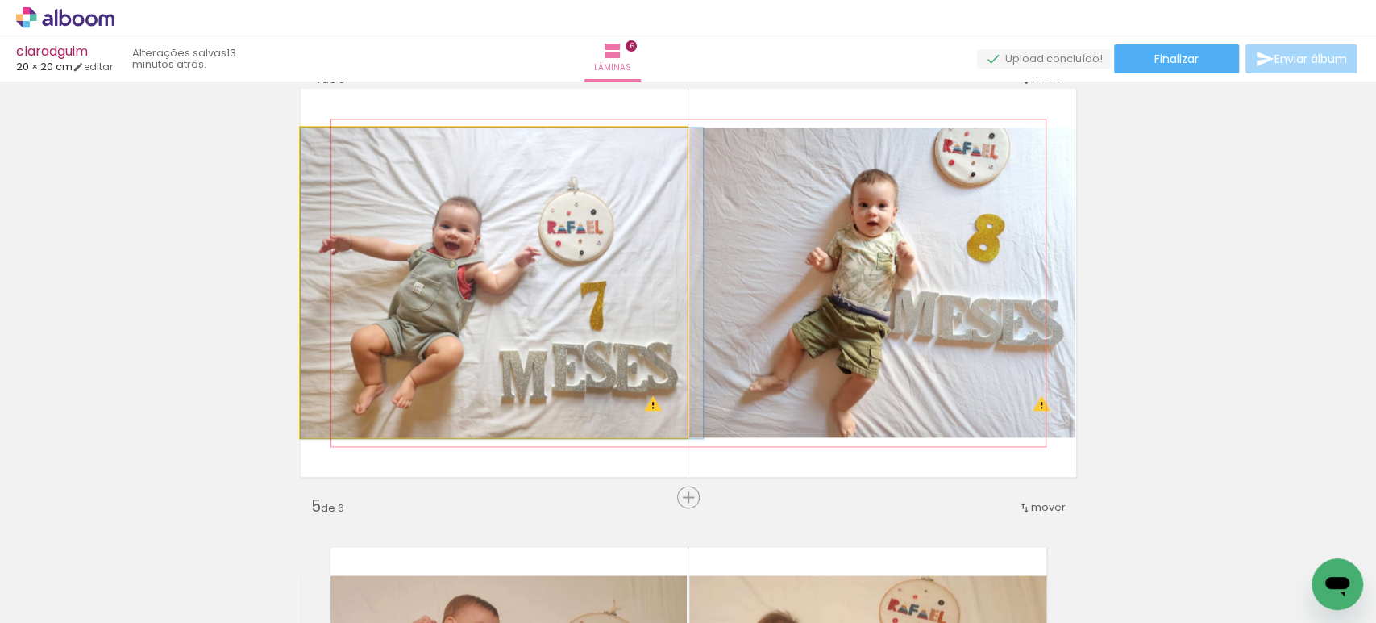
click at [526, 328] on quentale-photo at bounding box center [494, 282] width 387 height 310
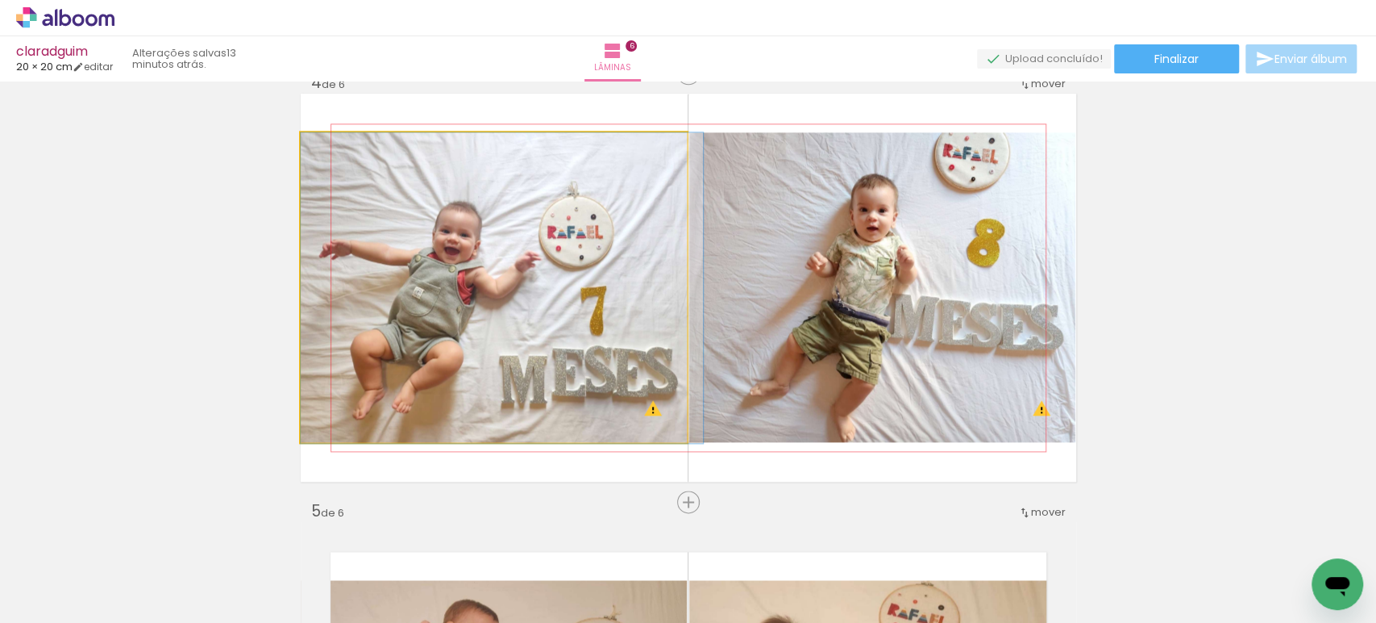
click at [0, 0] on div at bounding box center [0, 0] width 0 height 0
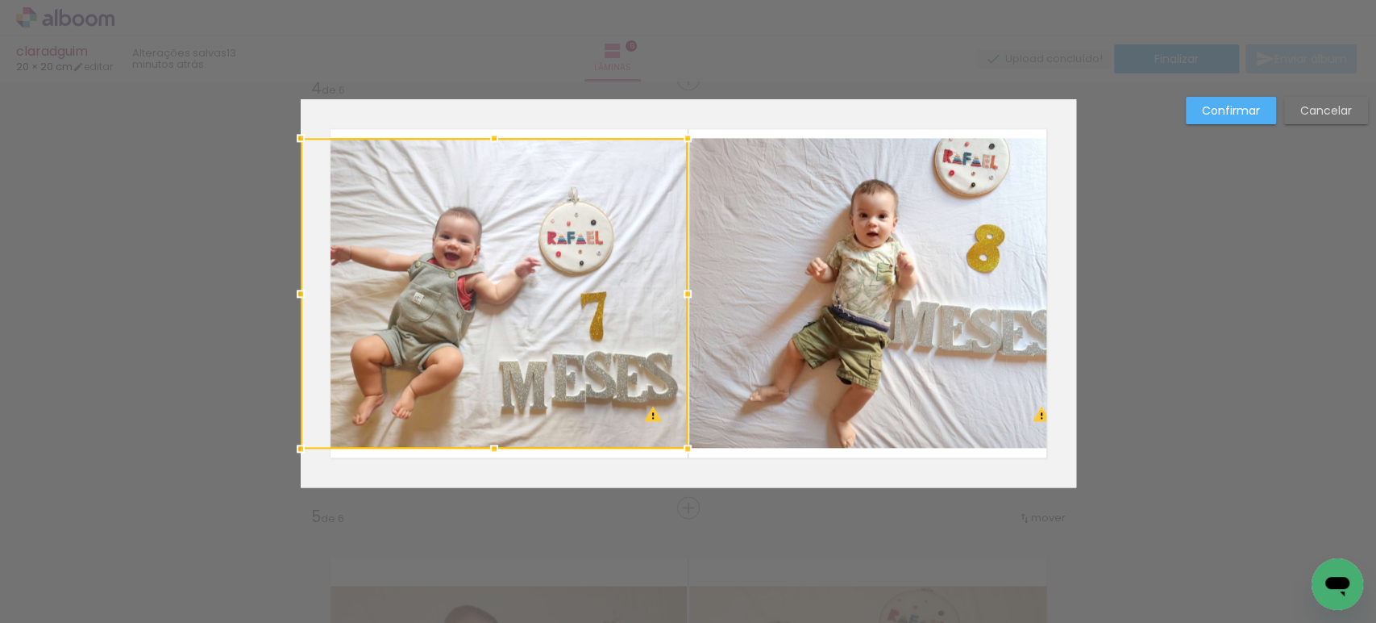
scroll to position [1305, 0]
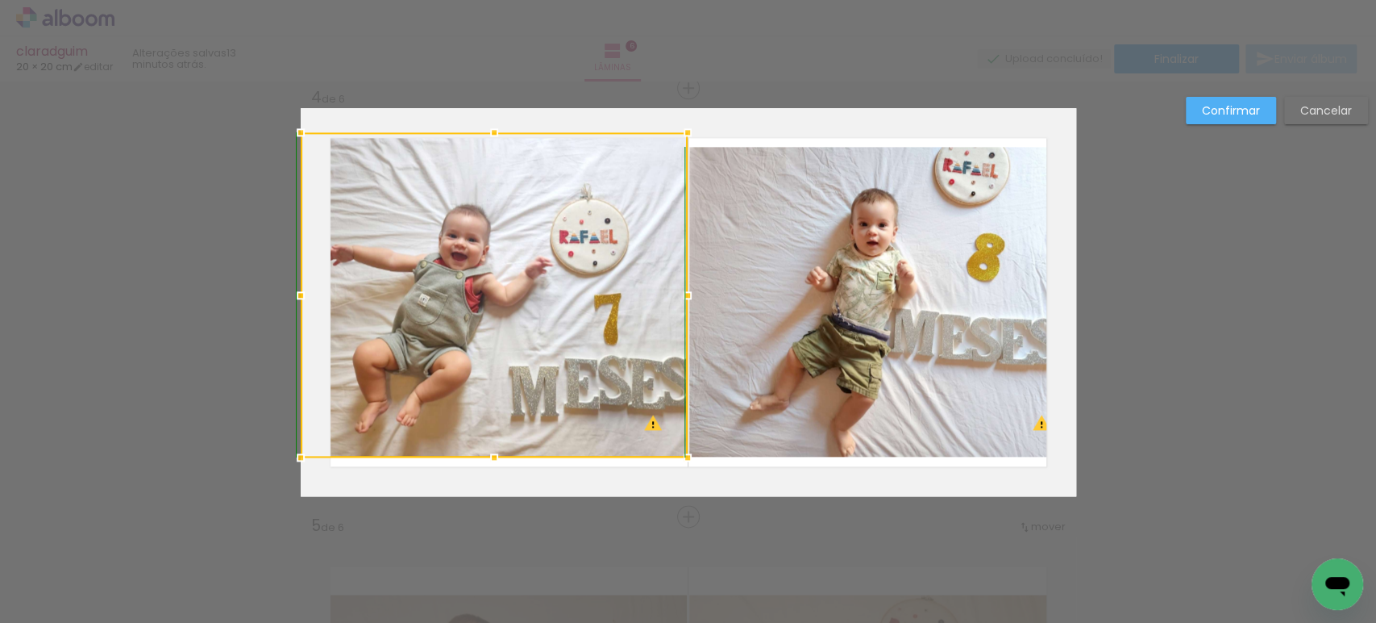
drag, startPoint x: 493, startPoint y: 147, endPoint x: 500, endPoint y: 140, distance: 9.7
click at [500, 140] on div at bounding box center [494, 132] width 32 height 32
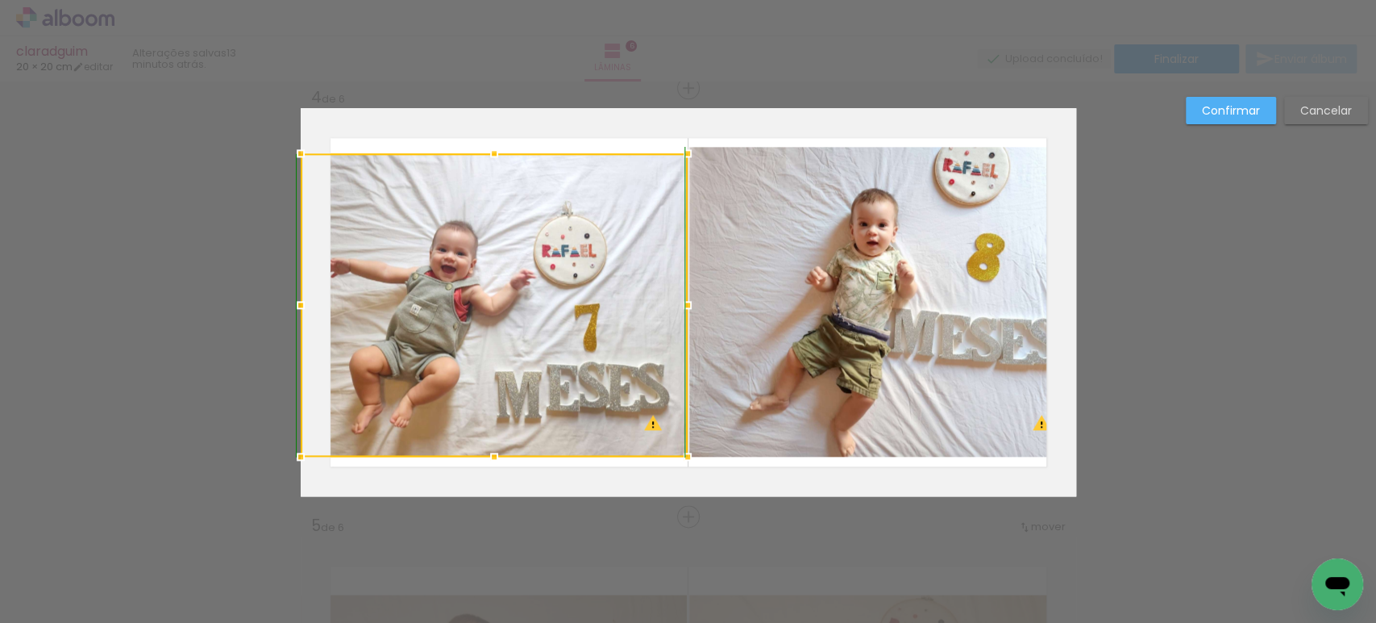
click at [497, 140] on div at bounding box center [494, 153] width 32 height 32
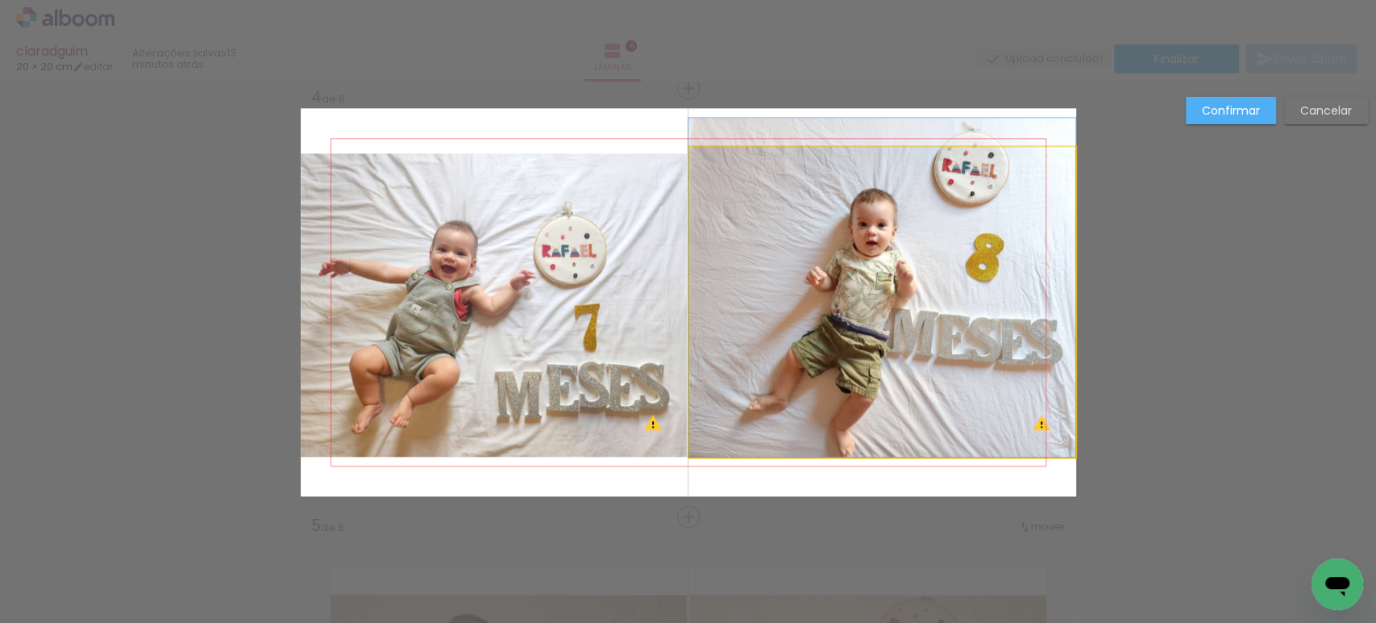
drag, startPoint x: 918, startPoint y: 266, endPoint x: 896, endPoint y: 262, distance: 22.1
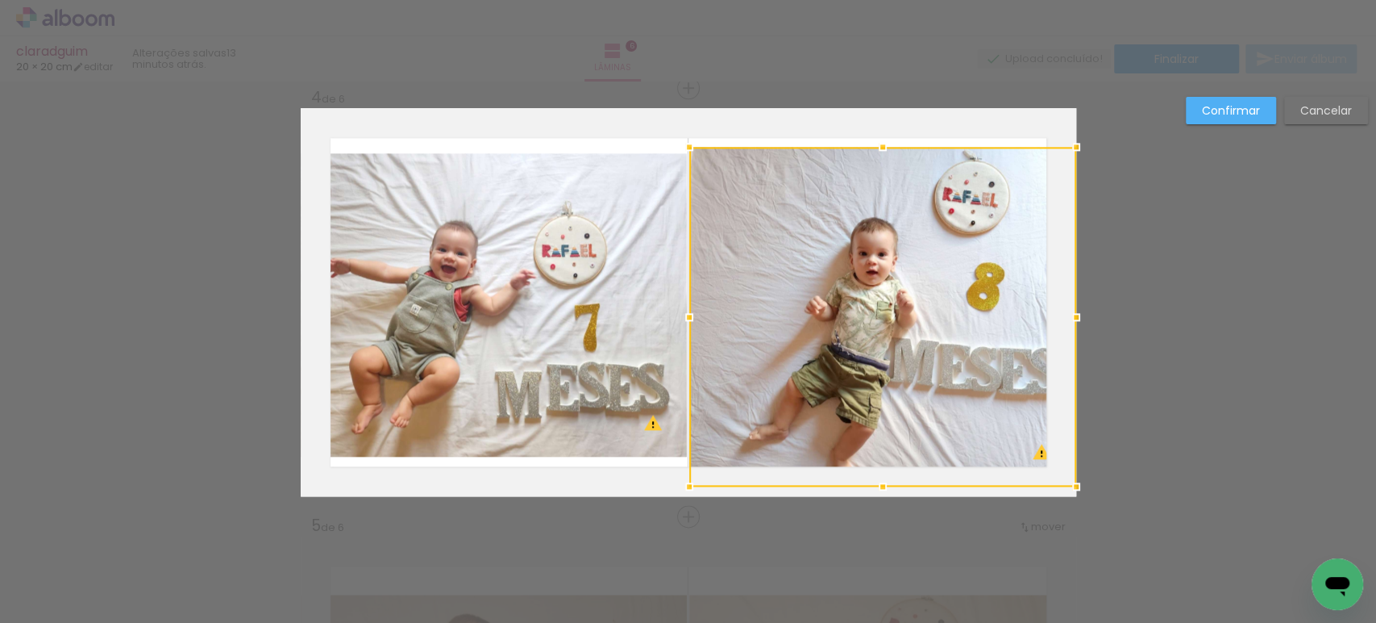
drag, startPoint x: 873, startPoint y: 458, endPoint x: 877, endPoint y: 476, distance: 18.0
click at [877, 476] on div at bounding box center [883, 486] width 32 height 32
click at [1208, 123] on paper-button "Confirmar" at bounding box center [1231, 110] width 90 height 27
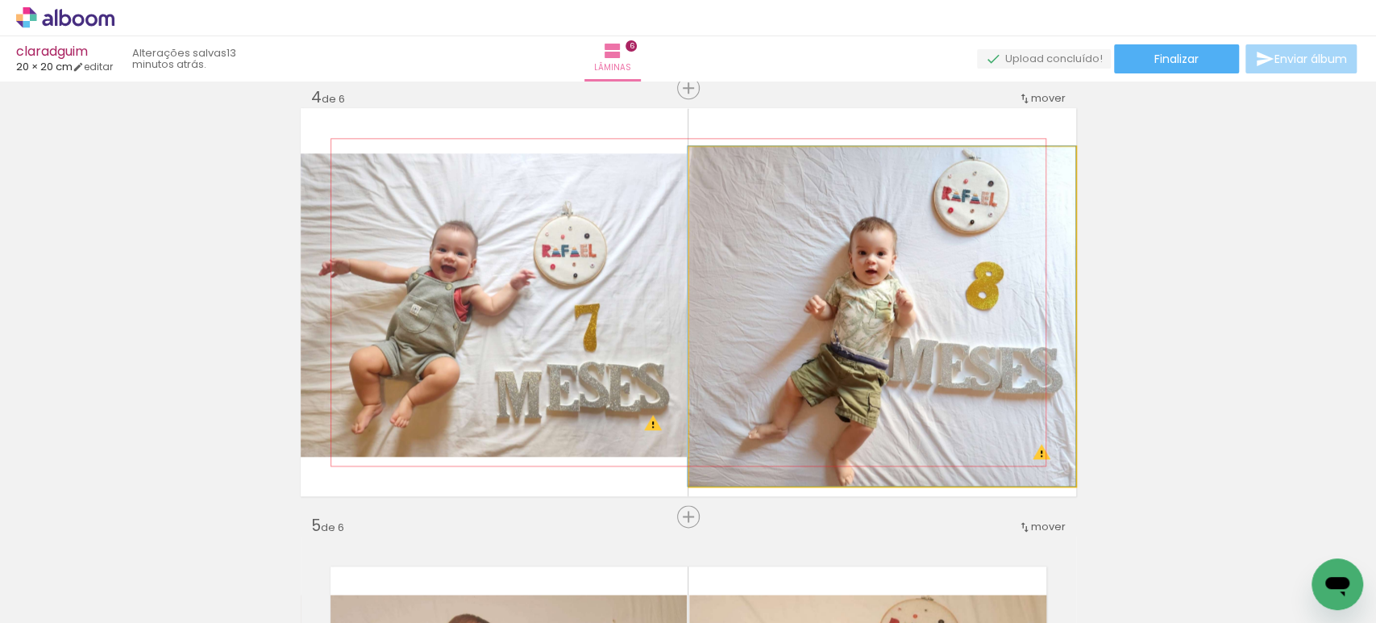
drag, startPoint x: 872, startPoint y: 348, endPoint x: 871, endPoint y: 323, distance: 25.9
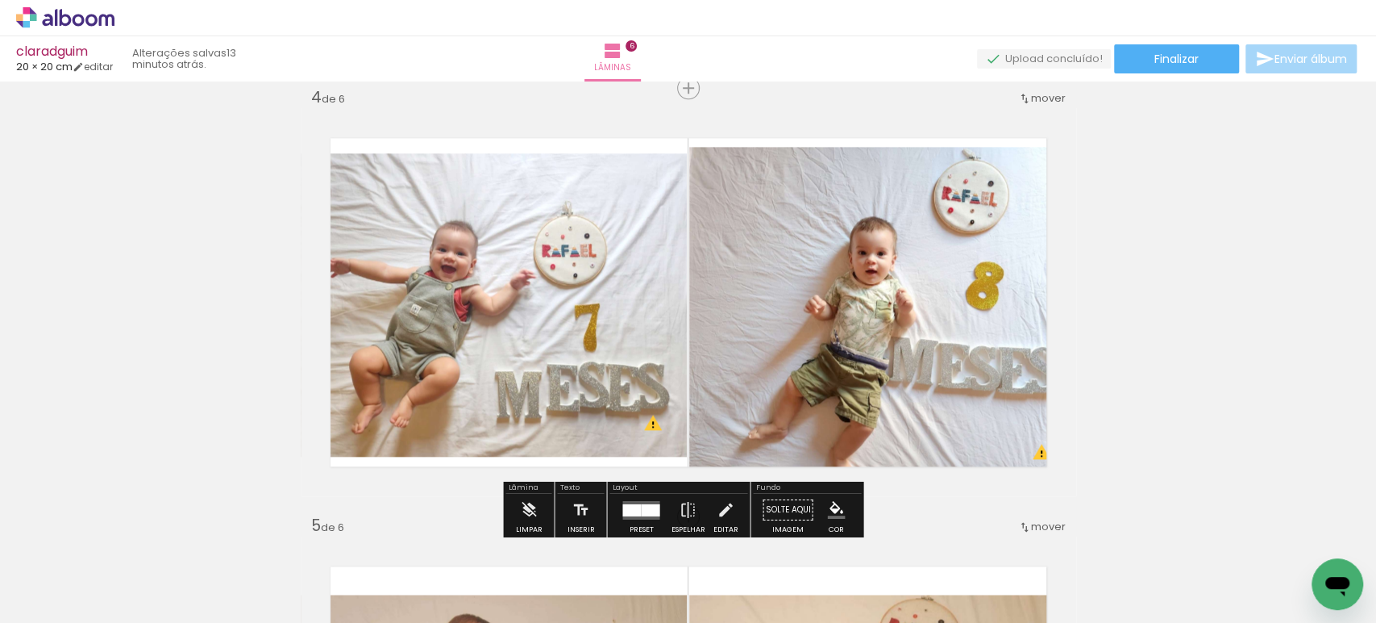
click at [871, 323] on quentale-photo at bounding box center [882, 316] width 387 height 339
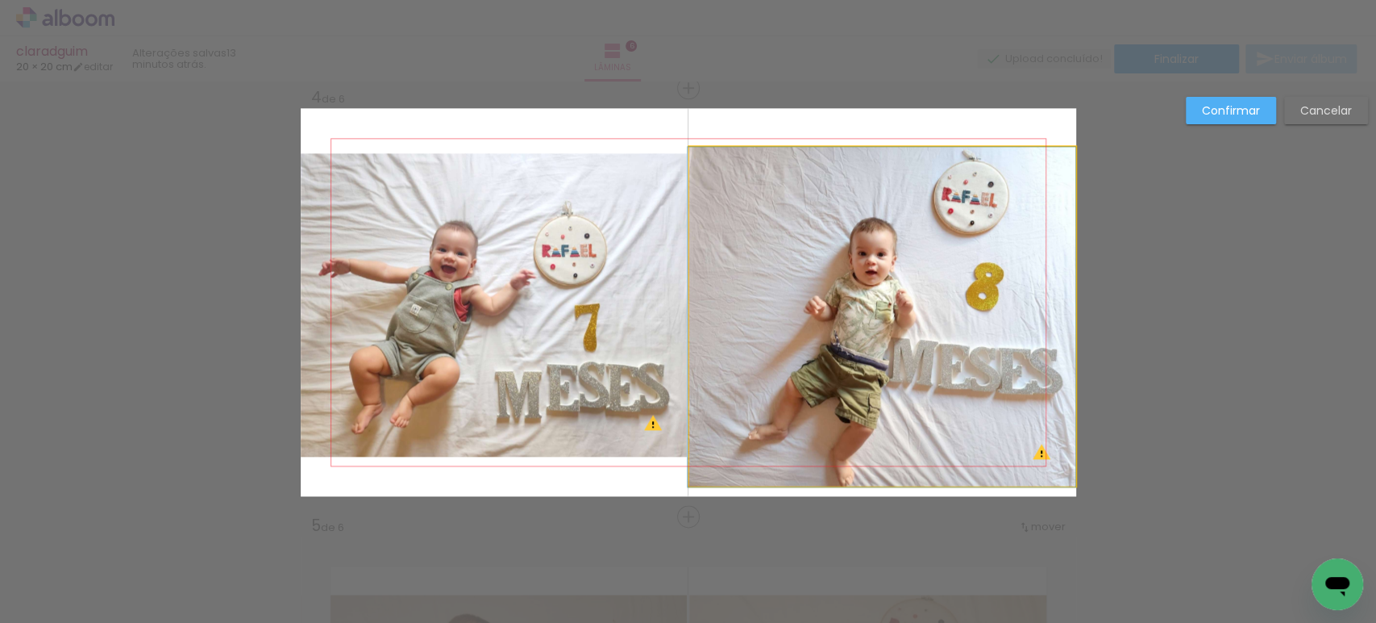
click at [871, 323] on quentale-photo at bounding box center [882, 316] width 387 height 339
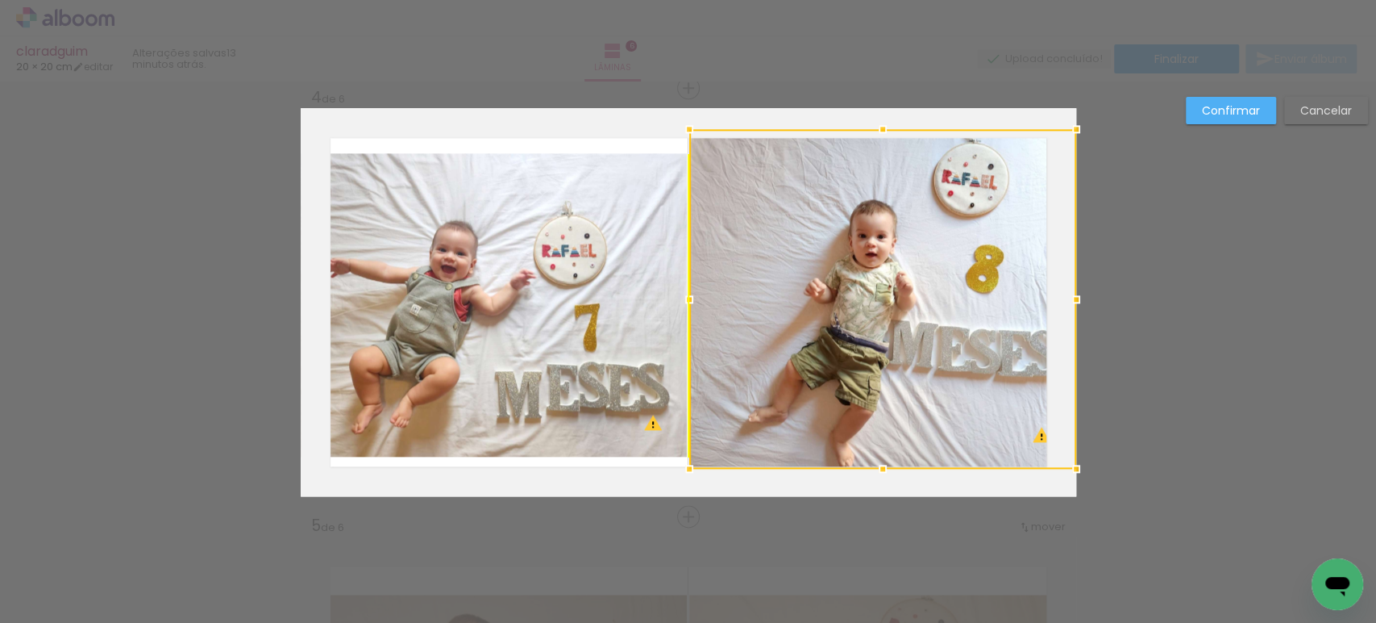
drag, startPoint x: 871, startPoint y: 325, endPoint x: 871, endPoint y: 308, distance: 16.9
click at [871, 308] on div at bounding box center [882, 298] width 387 height 339
click at [0, 0] on slot "Confirmar" at bounding box center [0, 0] width 0 height 0
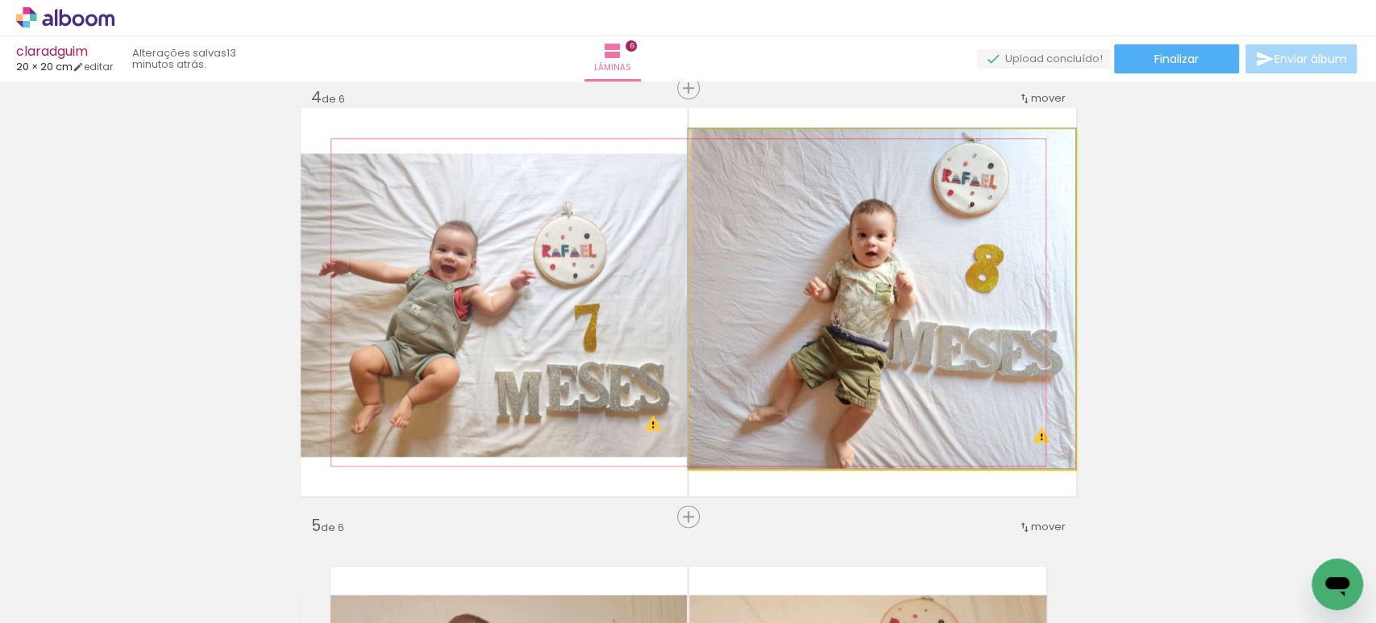
drag, startPoint x: 886, startPoint y: 384, endPoint x: 884, endPoint y: 370, distance: 13.9
drag, startPoint x: 884, startPoint y: 370, endPoint x: 861, endPoint y: 369, distance: 22.6
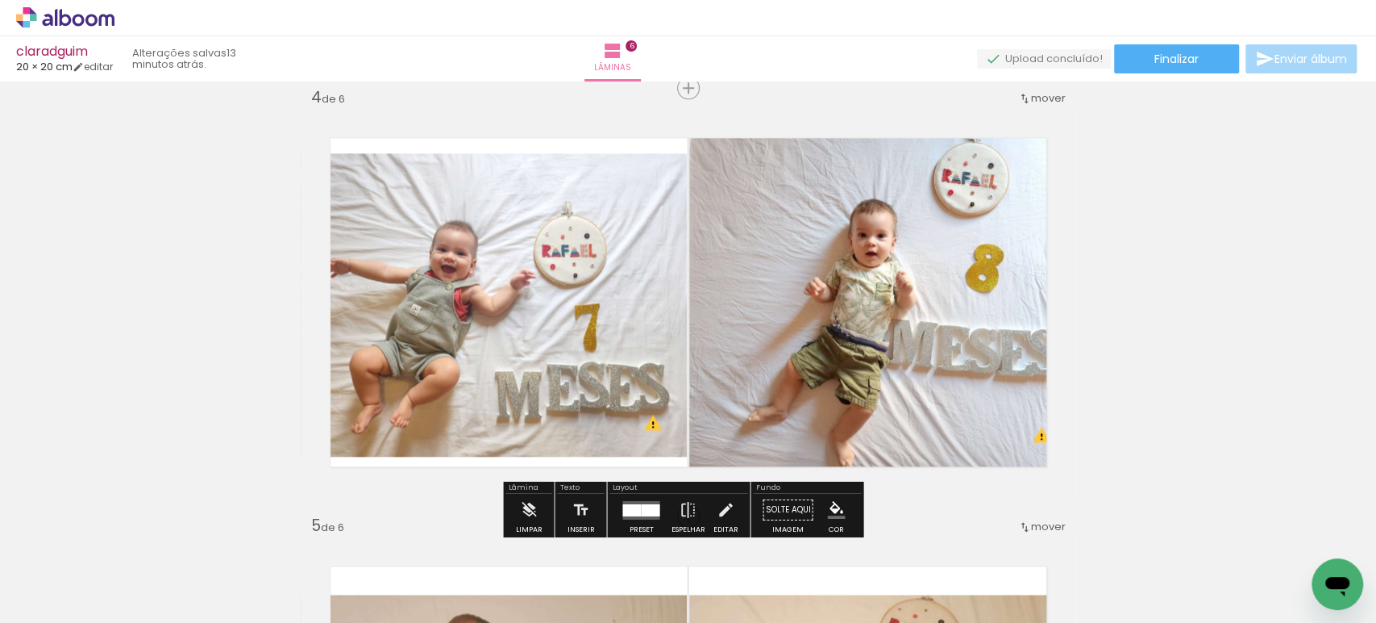
click at [944, 341] on quentale-photo at bounding box center [882, 298] width 387 height 339
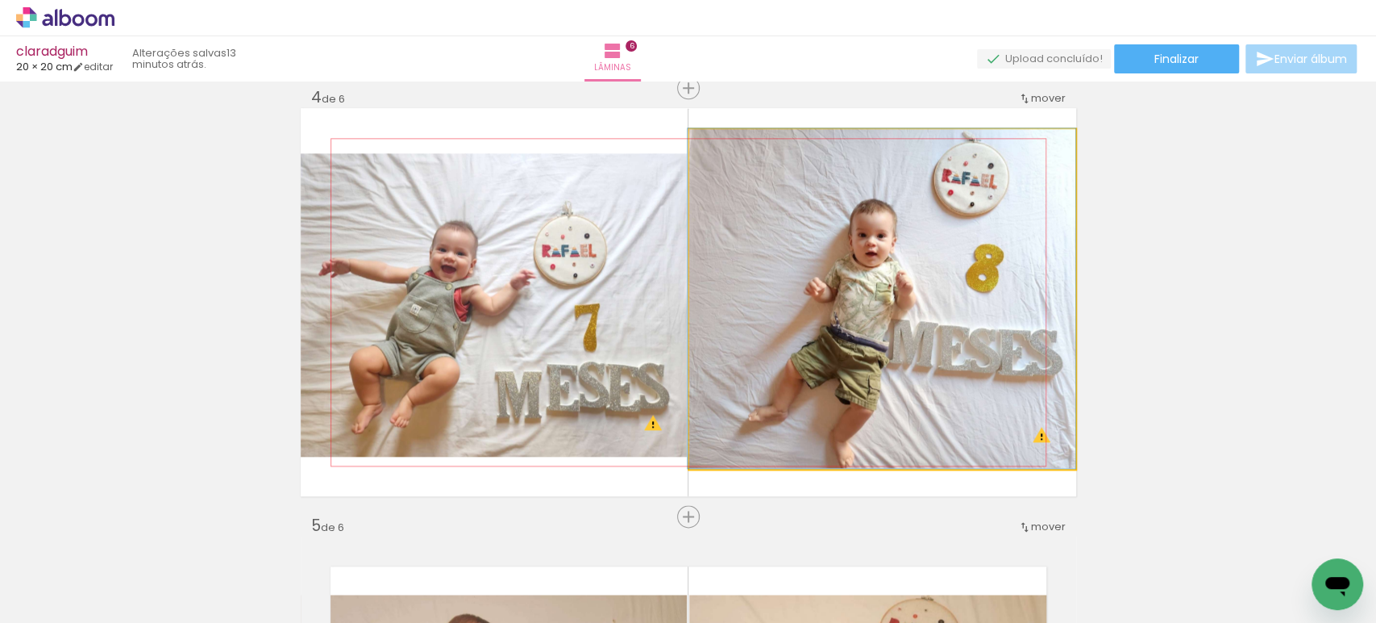
click at [944, 341] on quentale-photo at bounding box center [882, 298] width 387 height 339
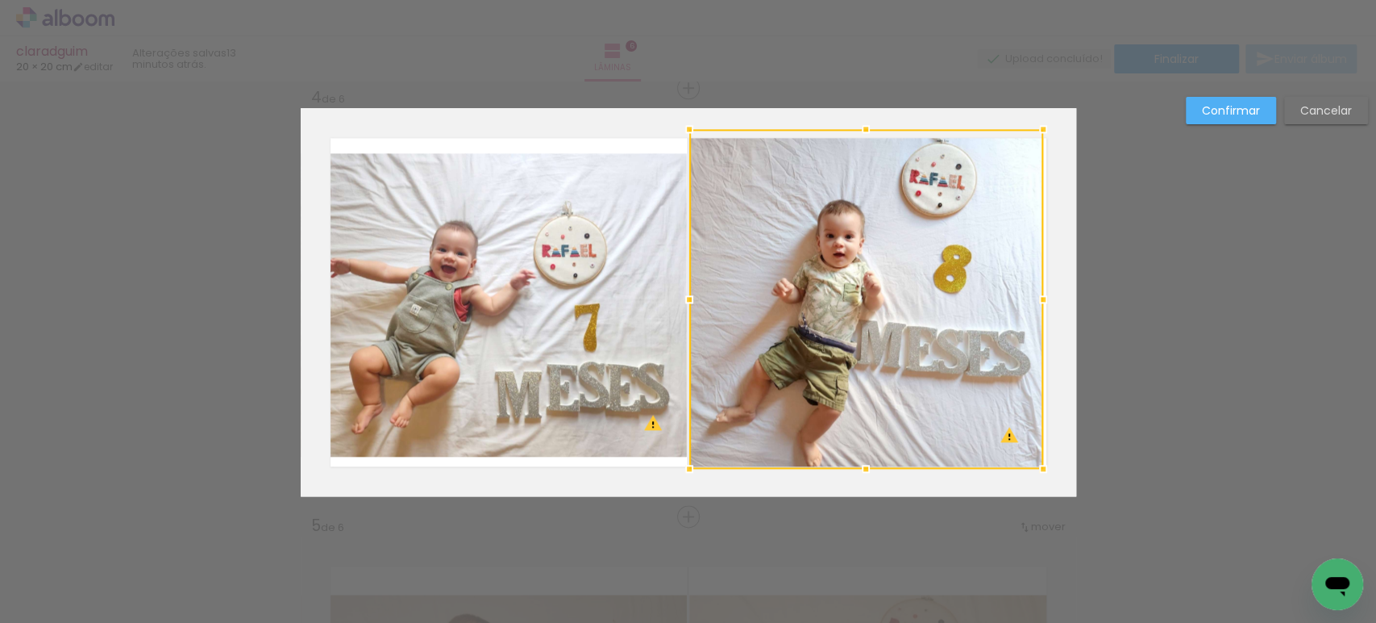
drag, startPoint x: 1068, startPoint y: 302, endPoint x: 1036, endPoint y: 300, distance: 32.3
click at [1036, 300] on div at bounding box center [1043, 299] width 32 height 32
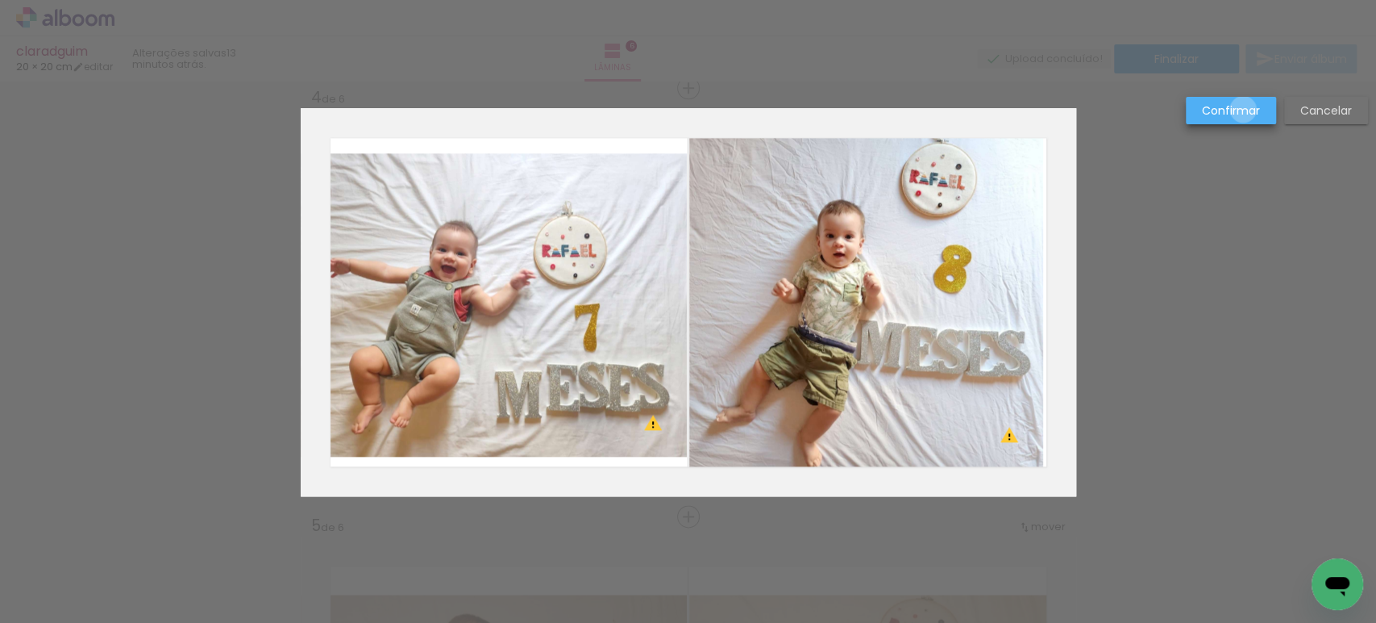
click at [0, 0] on slot "Confirmar" at bounding box center [0, 0] width 0 height 0
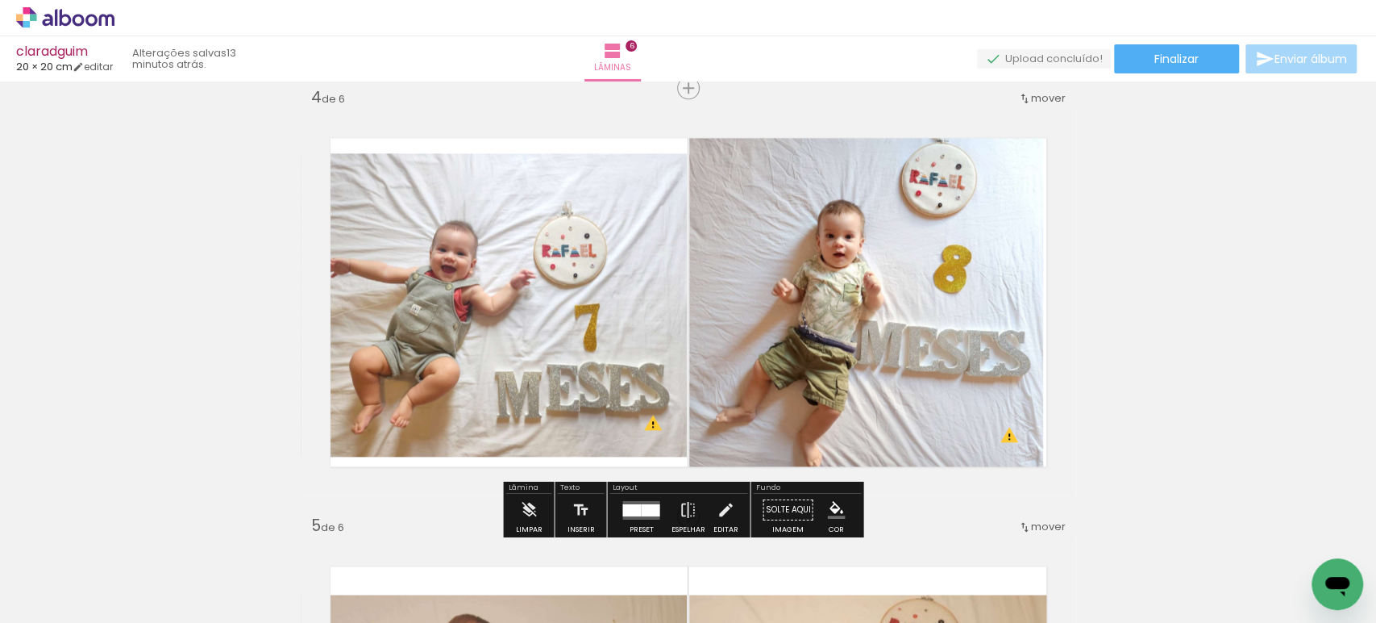
click at [954, 289] on quentale-photo at bounding box center [866, 298] width 354 height 339
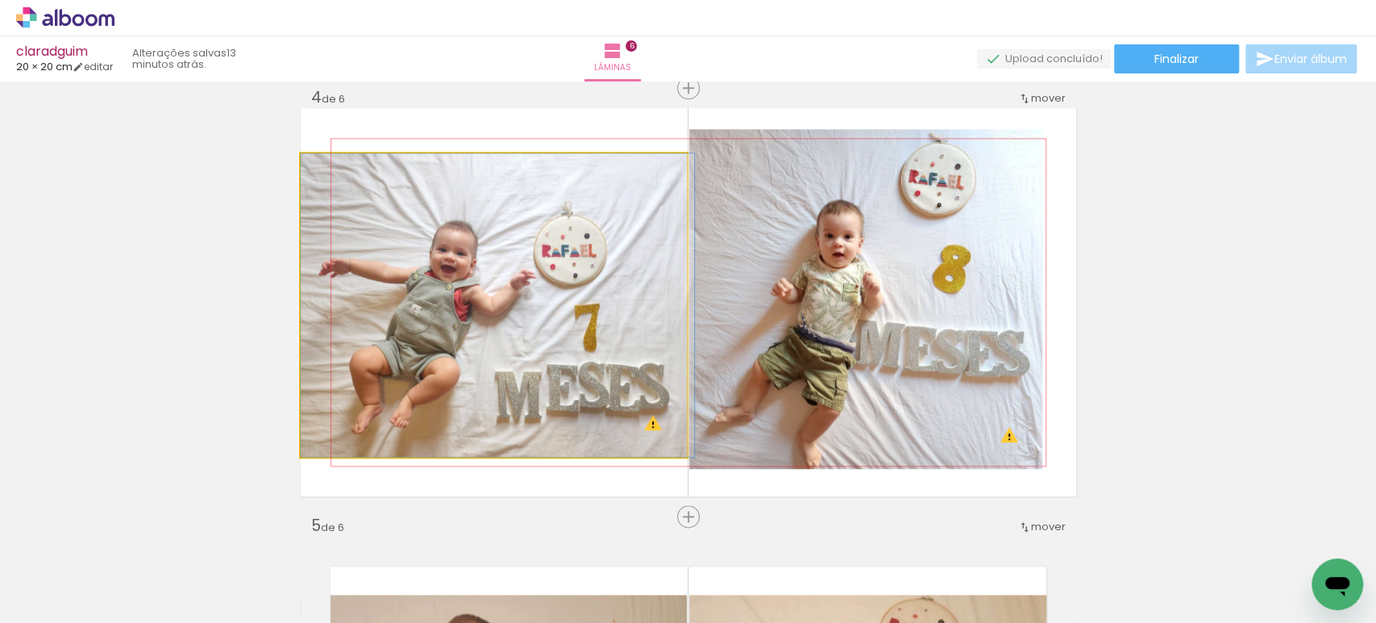
drag, startPoint x: 485, startPoint y: 351, endPoint x: 506, endPoint y: 351, distance: 21.0
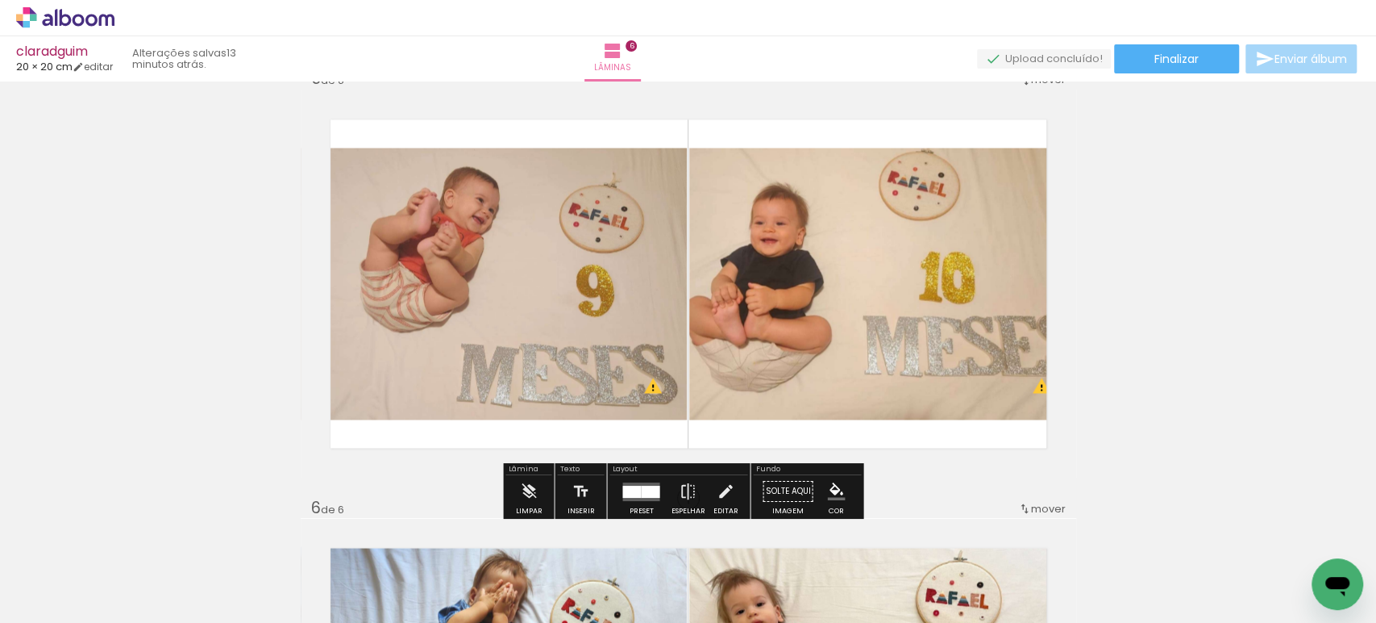
click at [527, 332] on quentale-photo at bounding box center [494, 284] width 387 height 272
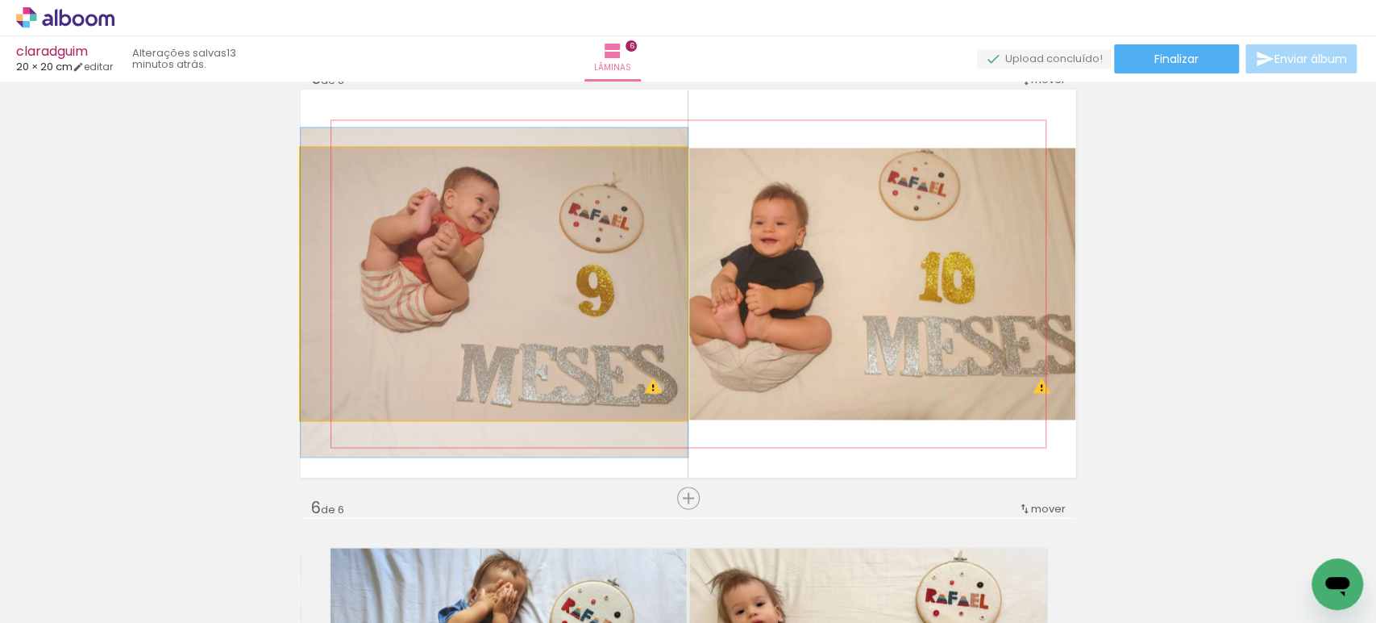
click at [527, 332] on quentale-photo at bounding box center [494, 284] width 387 height 272
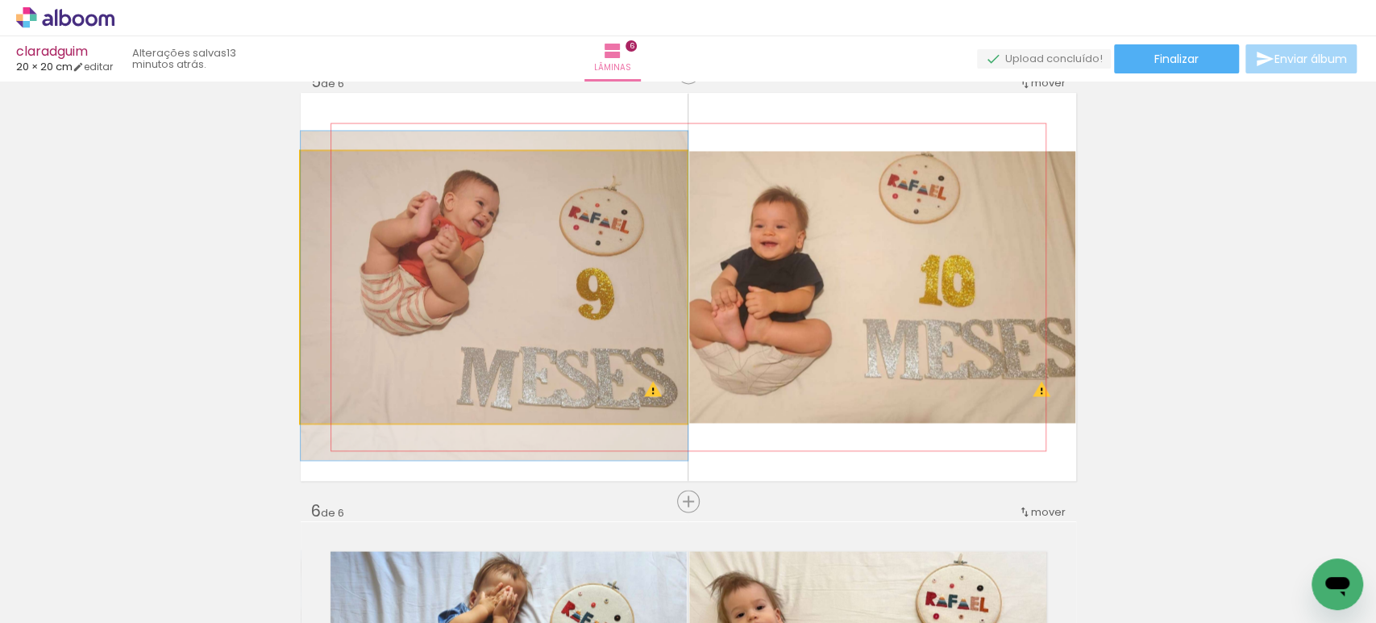
click at [0, 0] on div at bounding box center [0, 0] width 0 height 0
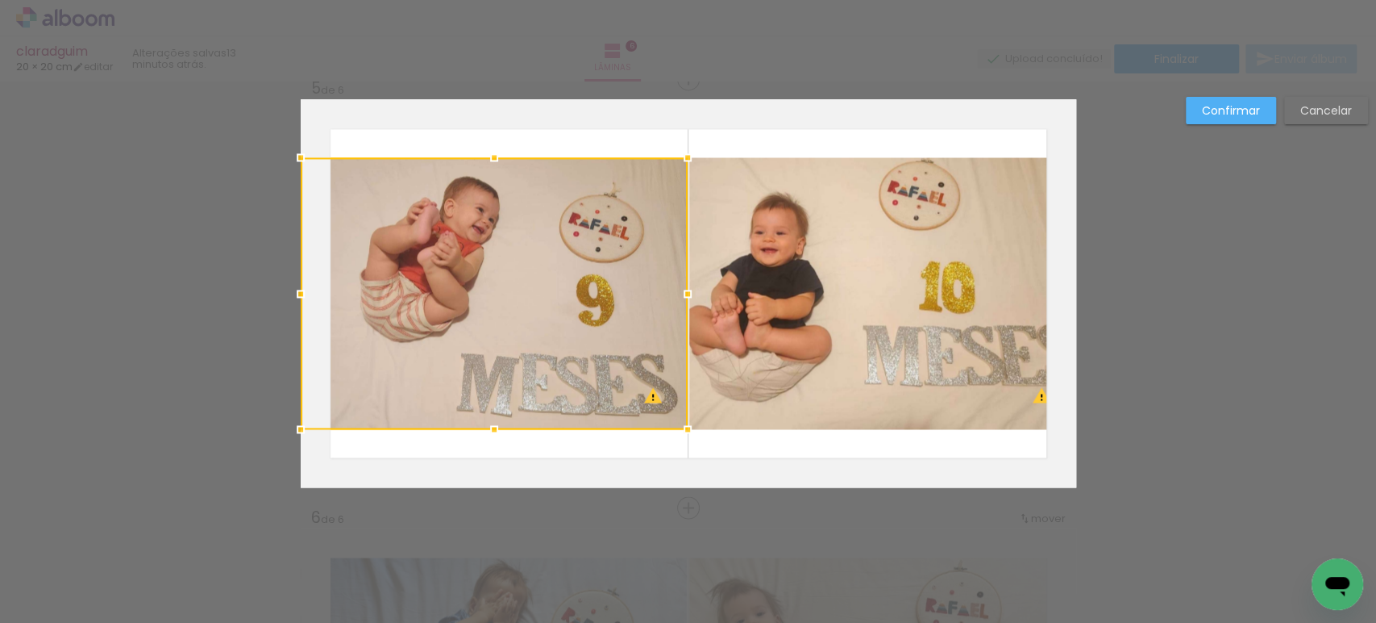
scroll to position [1733, 0]
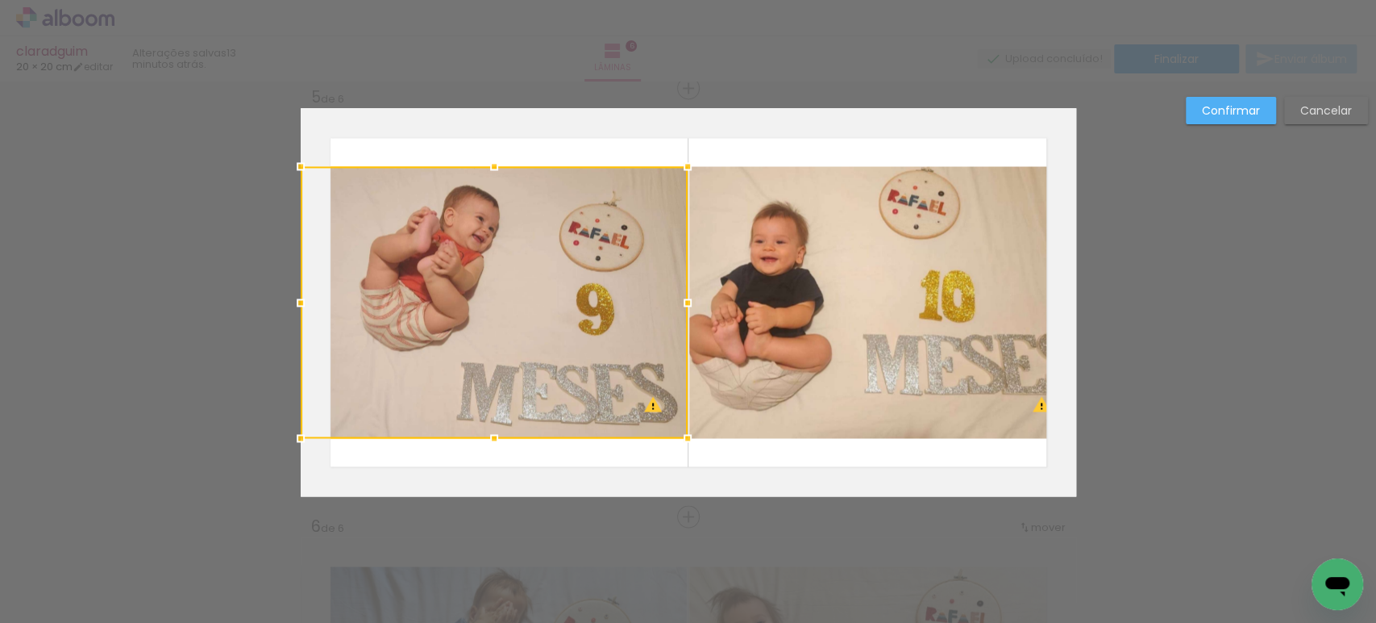
click at [906, 352] on quentale-photo at bounding box center [882, 302] width 387 height 272
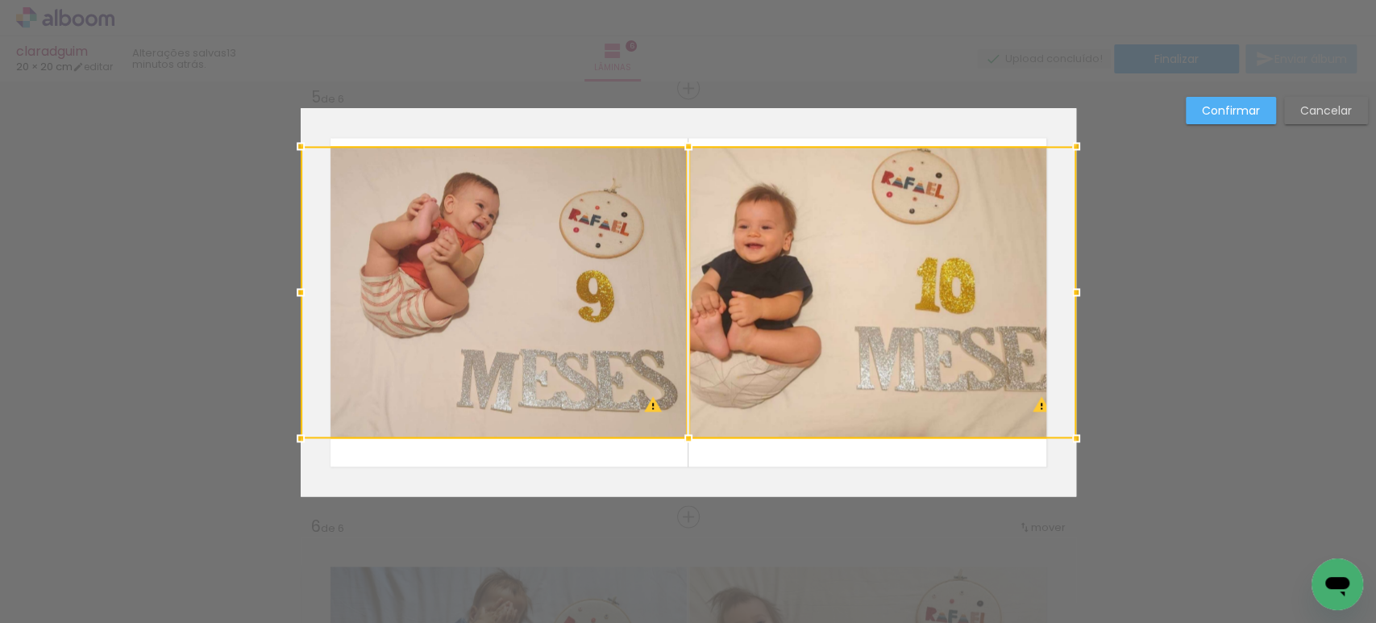
drag, startPoint x: 677, startPoint y: 163, endPoint x: 681, endPoint y: 142, distance: 21.2
click at [681, 142] on div at bounding box center [689, 146] width 32 height 32
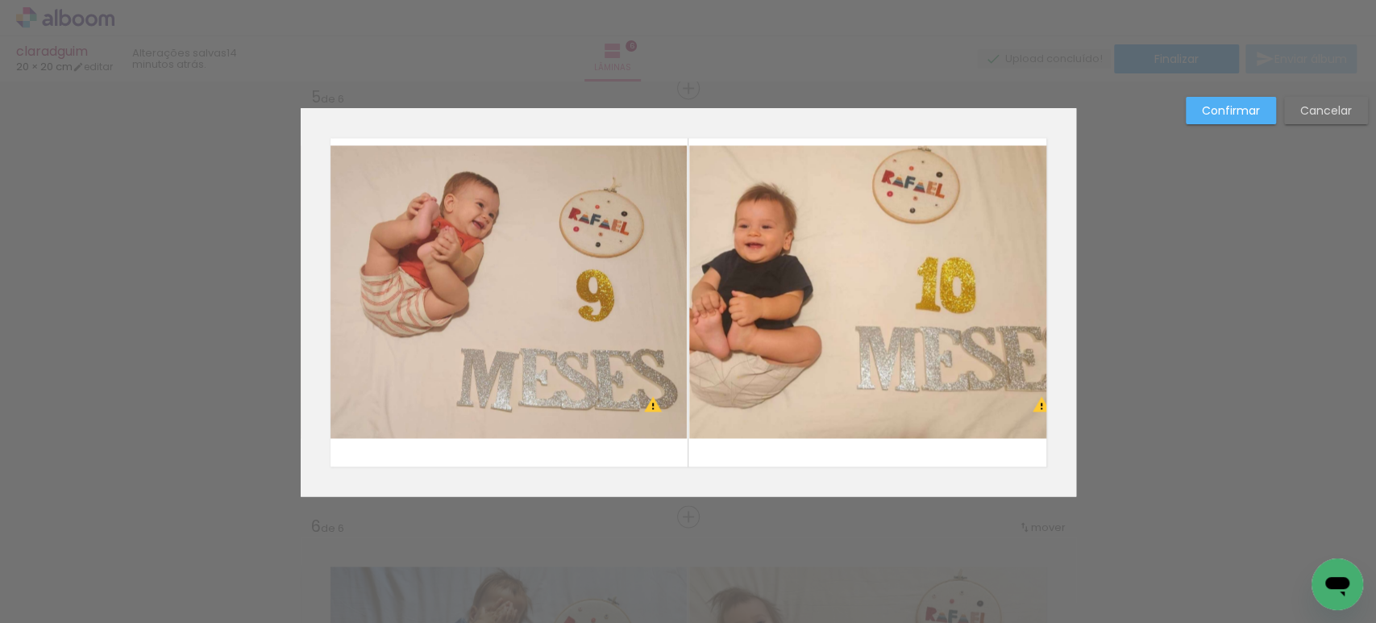
click at [681, 142] on quentale-layouter at bounding box center [689, 302] width 776 height 388
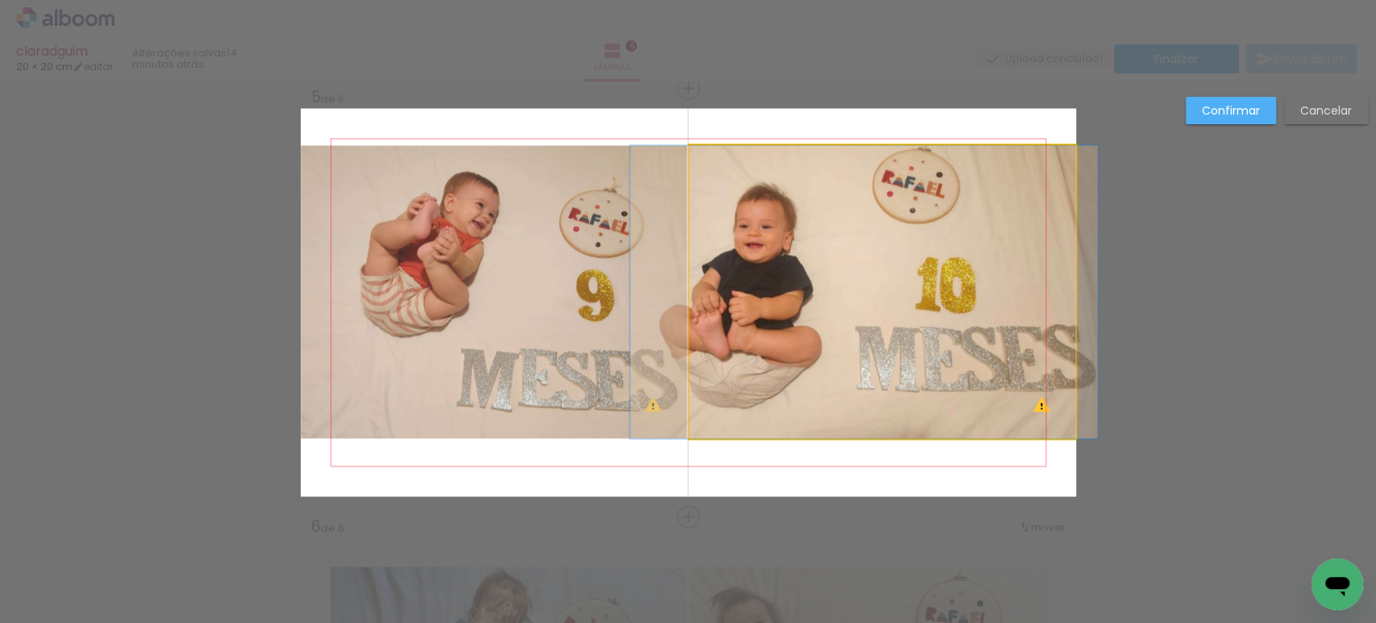
click at [694, 171] on quentale-photo at bounding box center [882, 291] width 387 height 293
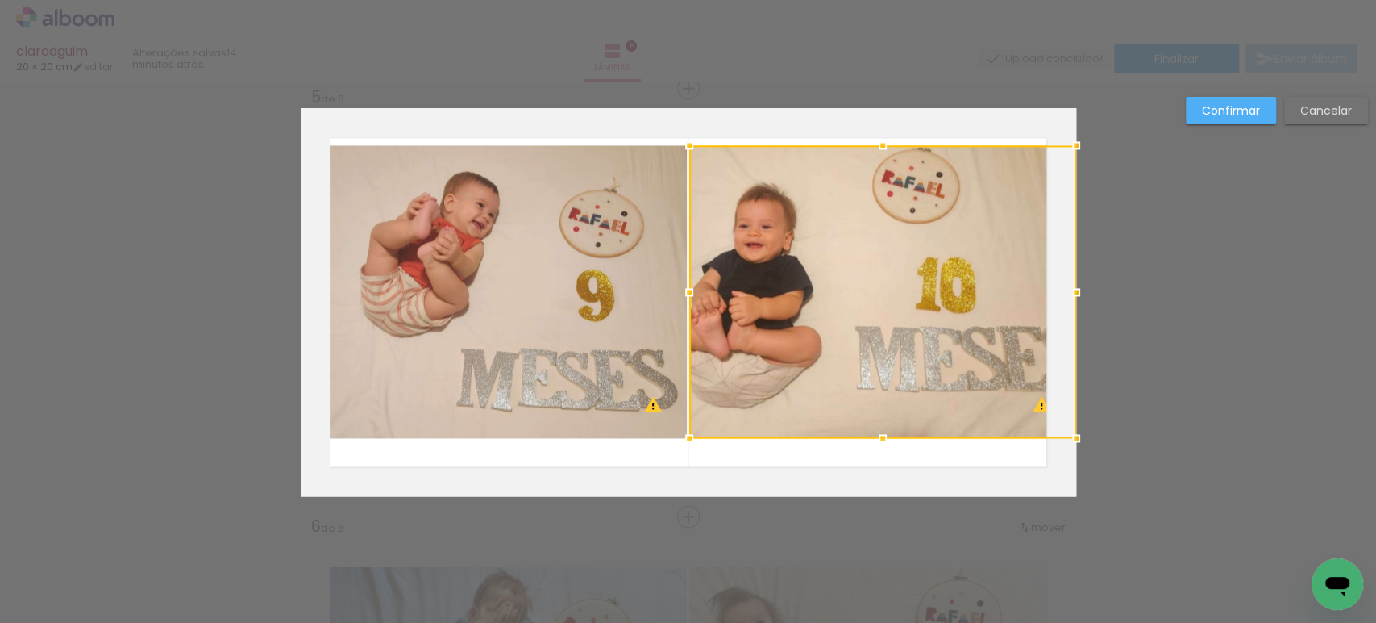
click at [677, 142] on div at bounding box center [689, 145] width 32 height 32
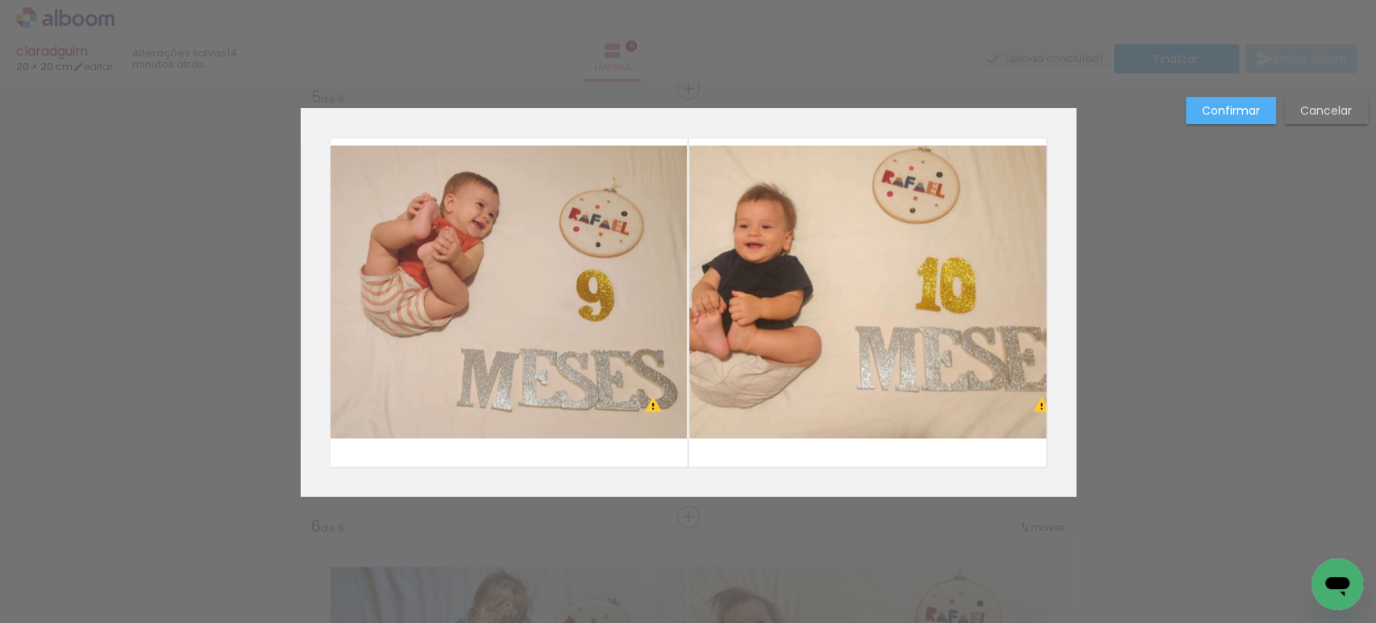
click at [626, 173] on quentale-photo at bounding box center [494, 291] width 387 height 293
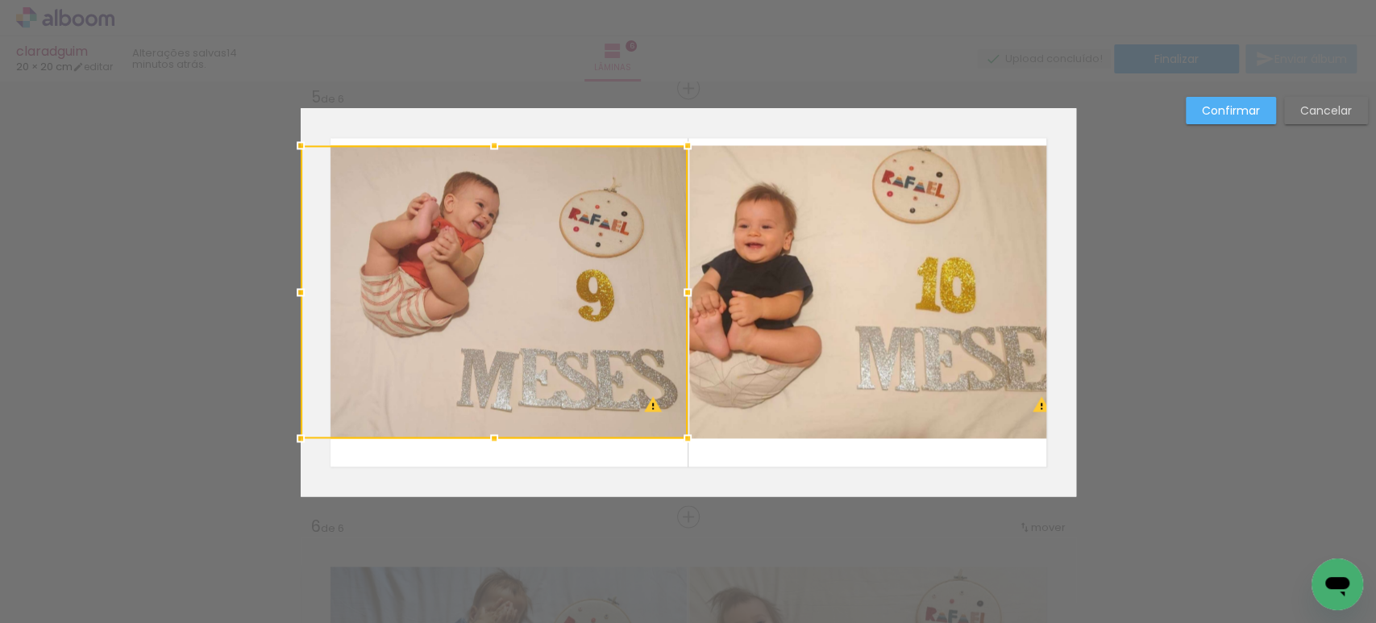
click at [698, 160] on quentale-photo at bounding box center [882, 291] width 387 height 293
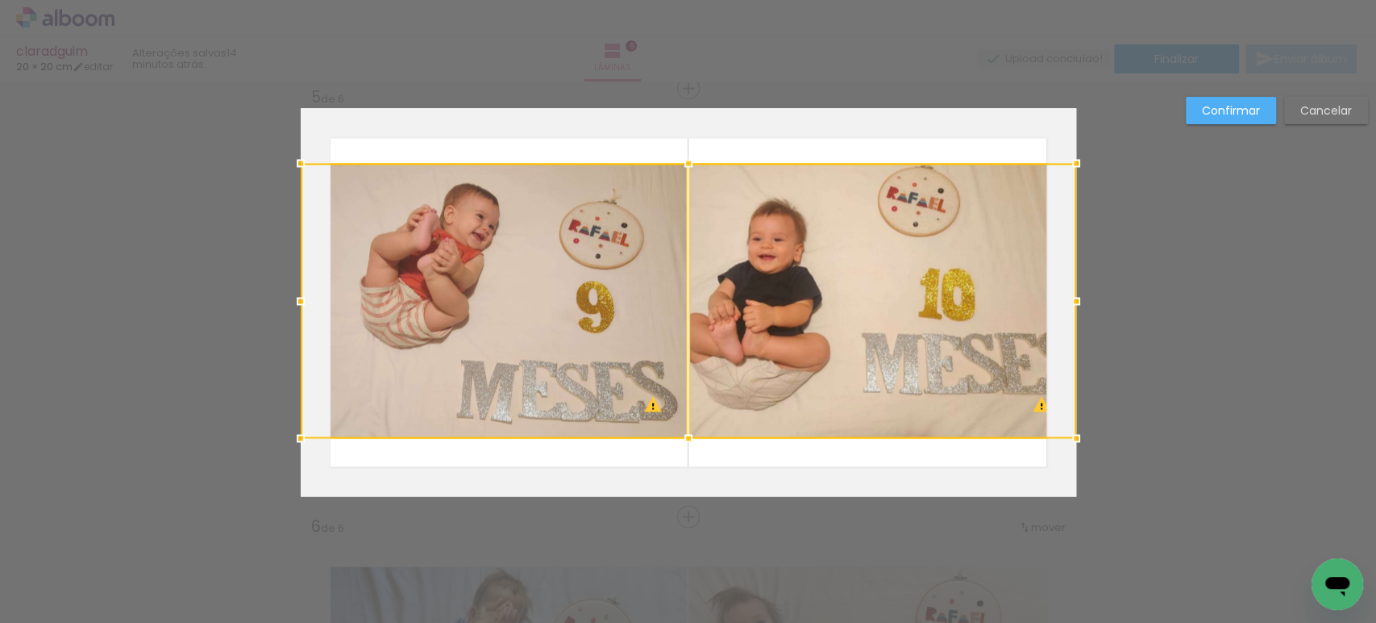
drag, startPoint x: 682, startPoint y: 140, endPoint x: 684, endPoint y: 158, distance: 17.8
click at [684, 158] on div at bounding box center [689, 163] width 32 height 32
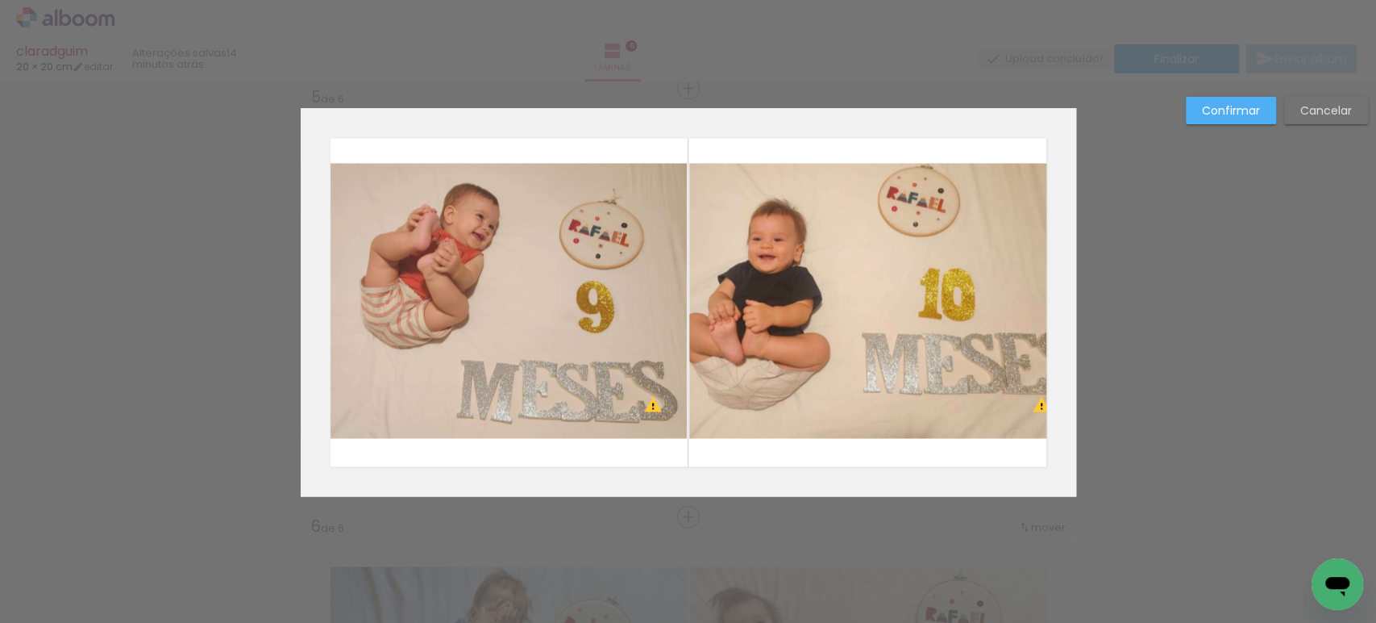
click at [0, 0] on slot "Confirmar" at bounding box center [0, 0] width 0 height 0
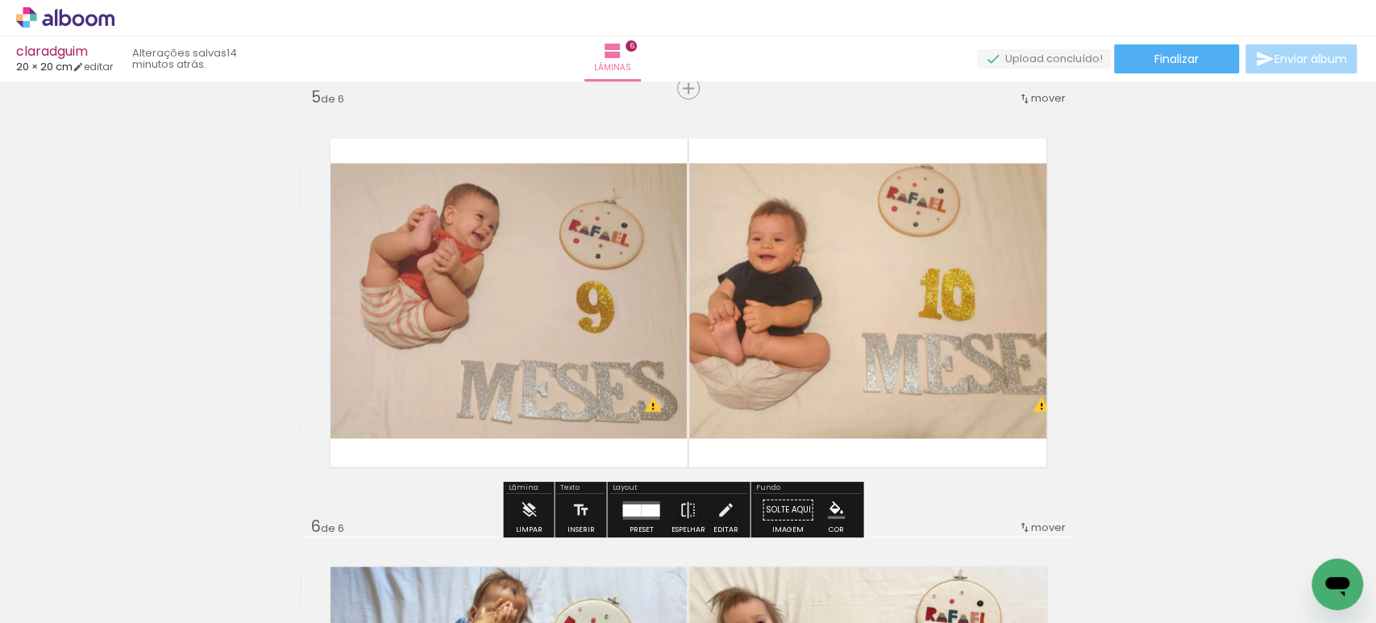
click at [1001, 255] on quentale-photo at bounding box center [882, 300] width 387 height 275
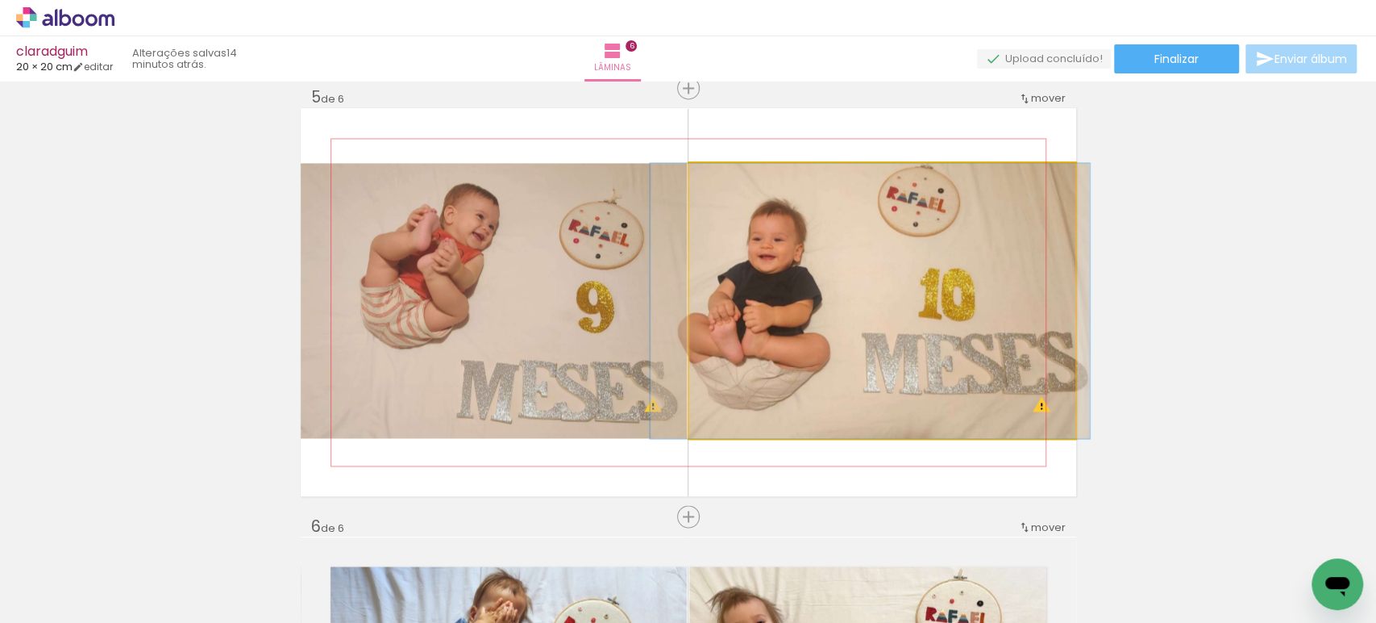
click at [1000, 255] on quentale-photo at bounding box center [882, 300] width 387 height 275
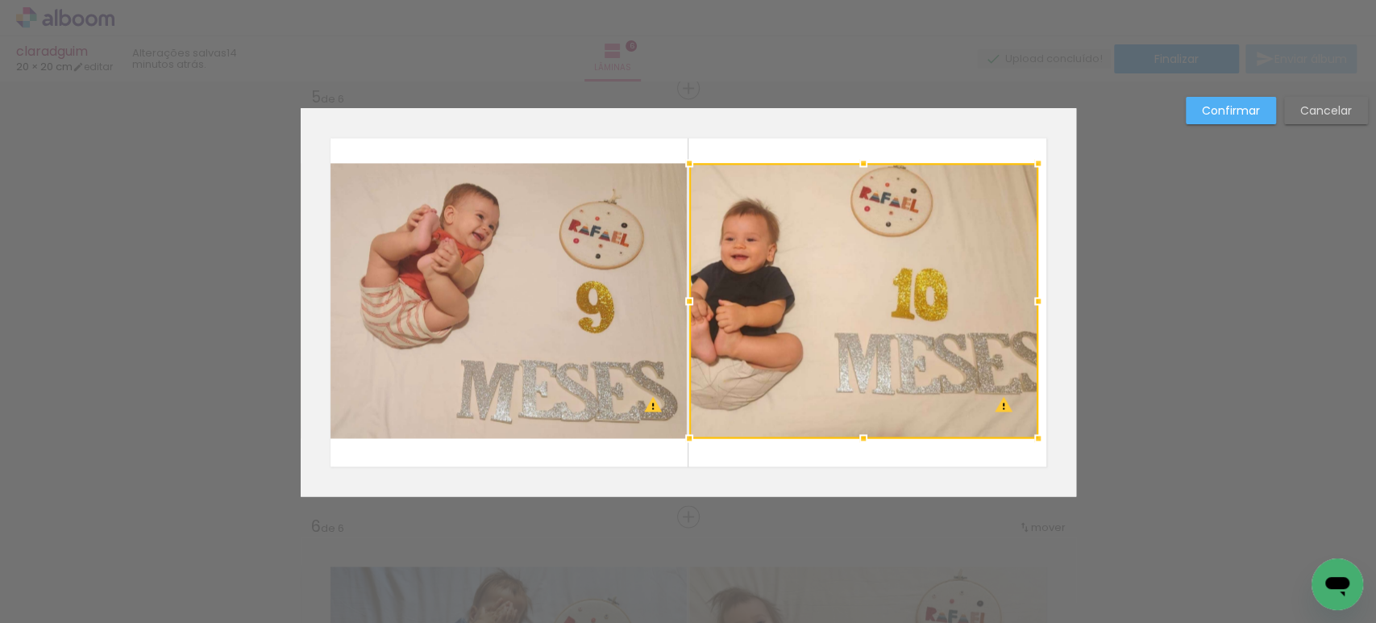
drag, startPoint x: 1077, startPoint y: 305, endPoint x: 1039, endPoint y: 305, distance: 37.9
click at [1039, 305] on div at bounding box center [1038, 301] width 32 height 32
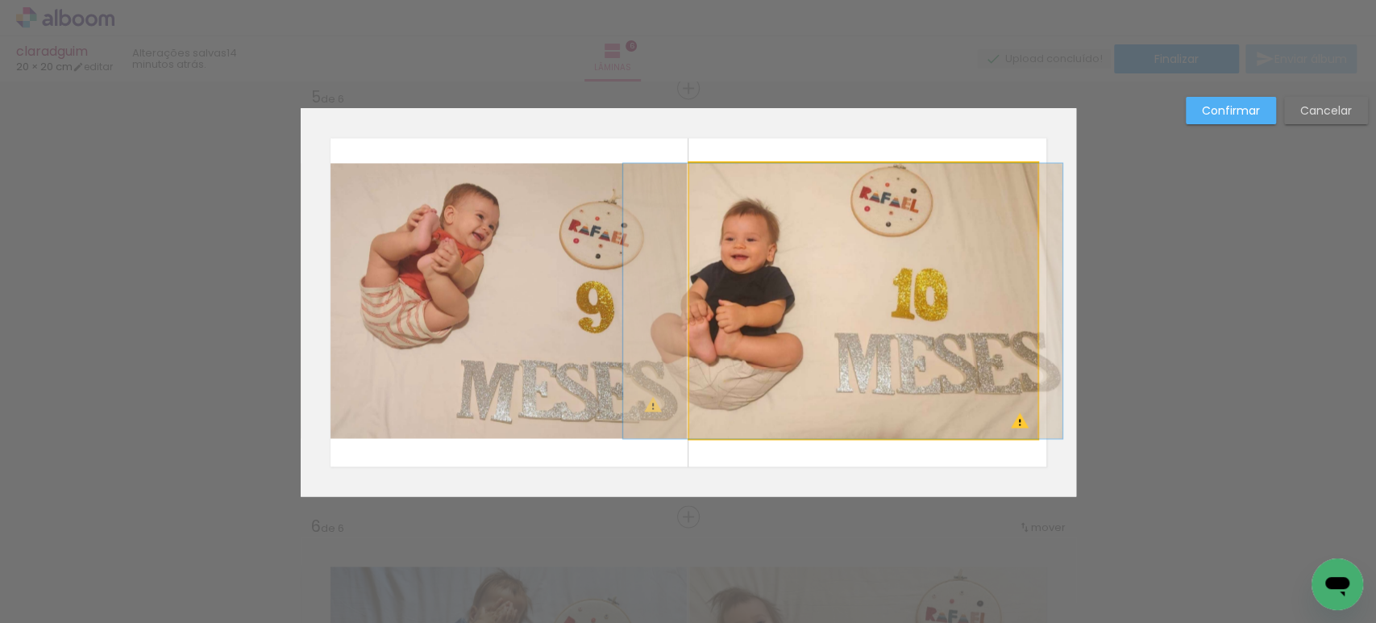
click at [886, 182] on quentale-photo at bounding box center [863, 300] width 349 height 275
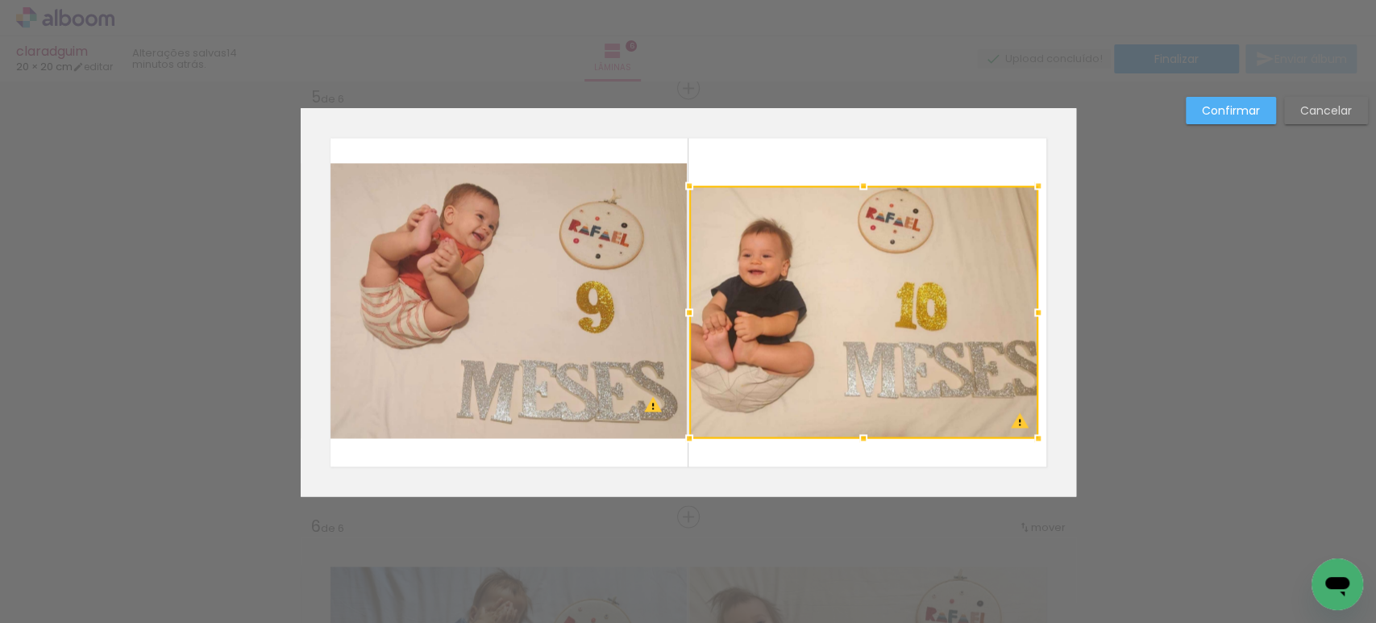
drag, startPoint x: 847, startPoint y: 155, endPoint x: 866, endPoint y: 178, distance: 30.4
click at [866, 178] on div at bounding box center [863, 185] width 32 height 32
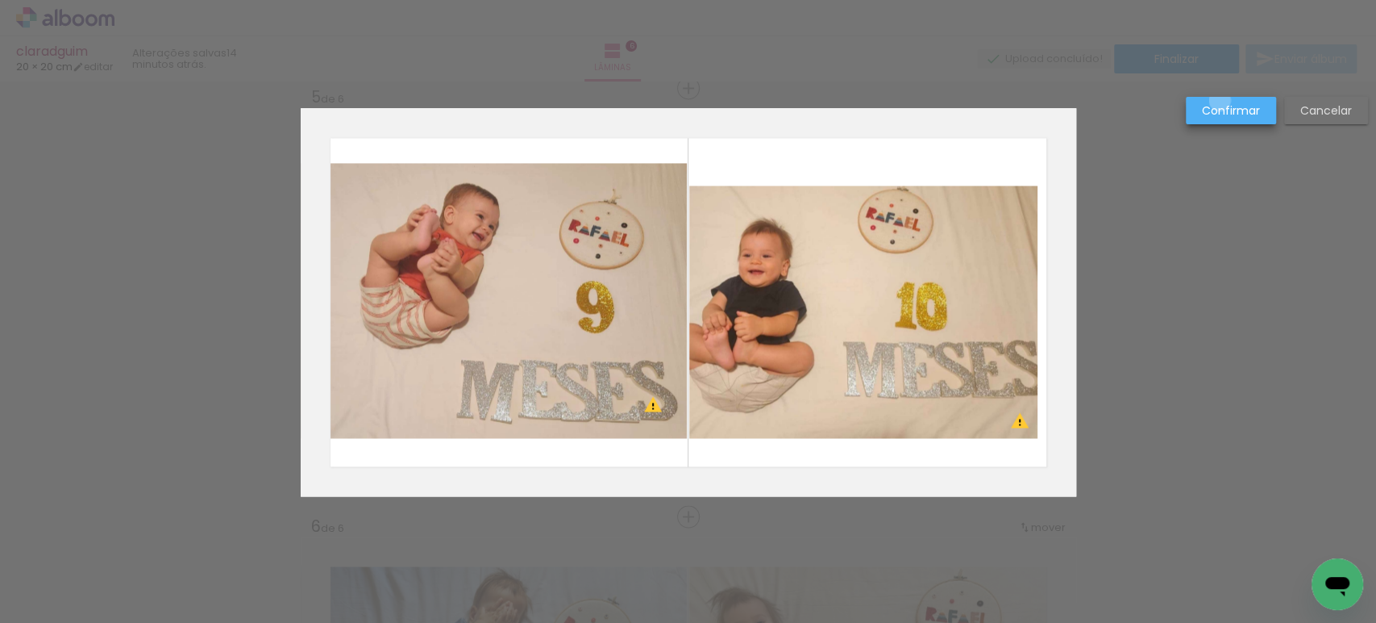
click at [1222, 102] on paper-button "Confirmar" at bounding box center [1231, 110] width 90 height 27
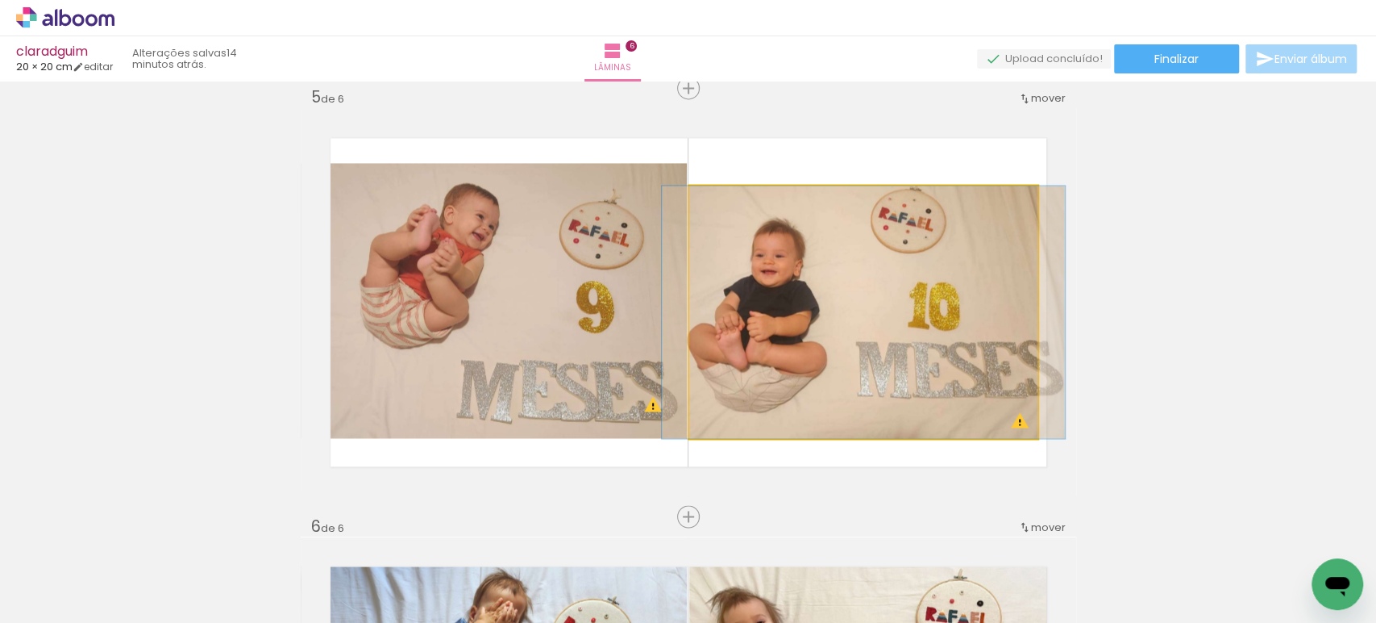
drag, startPoint x: 839, startPoint y: 308, endPoint x: 852, endPoint y: 310, distance: 13.1
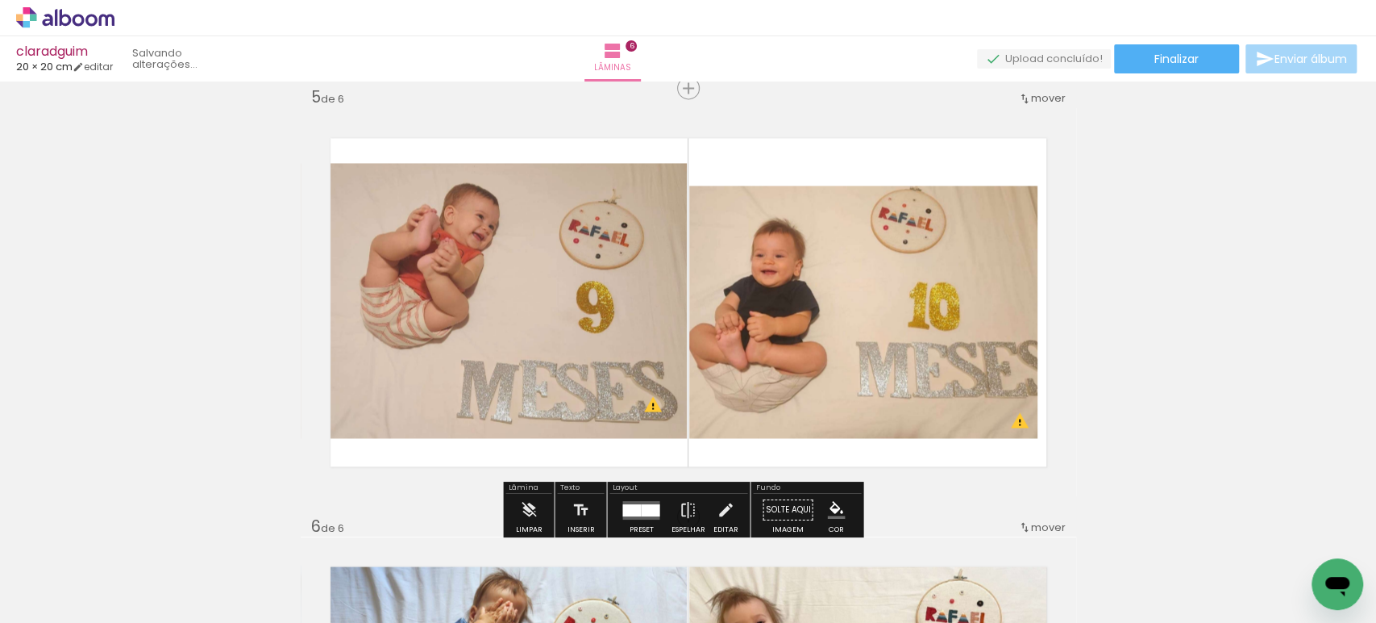
click at [897, 347] on quentale-photo at bounding box center [863, 311] width 349 height 252
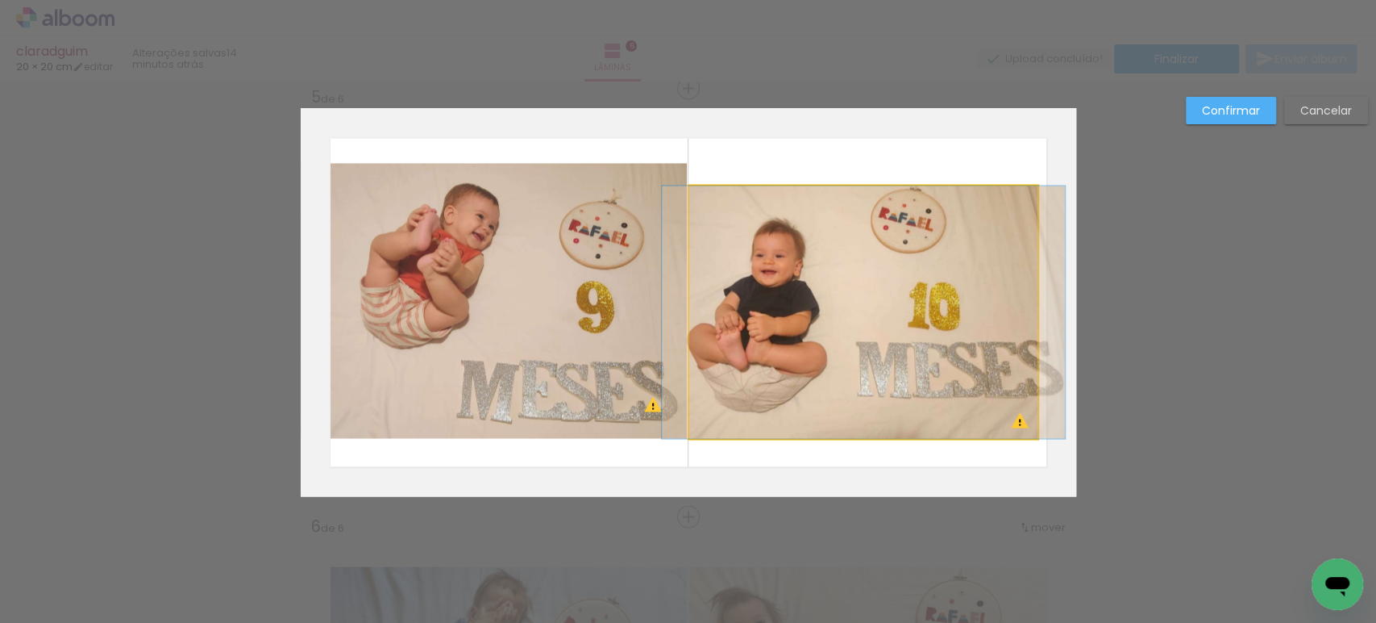
click at [897, 347] on quentale-photo at bounding box center [863, 311] width 349 height 252
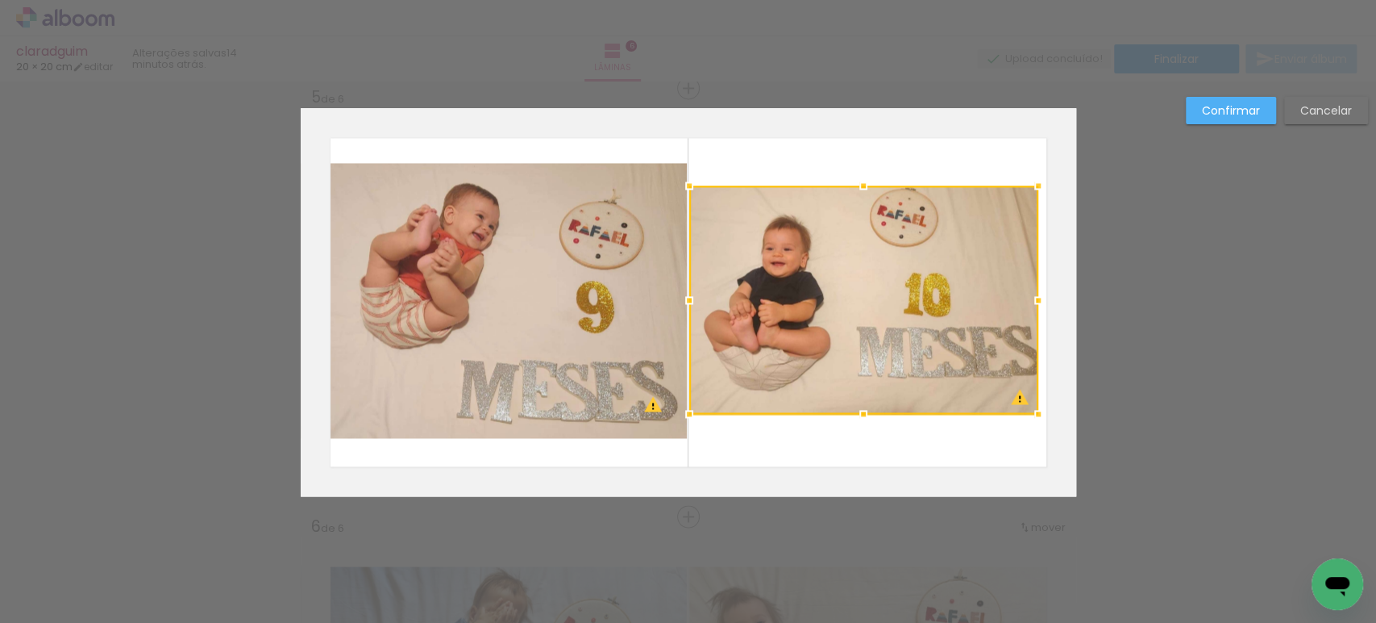
drag, startPoint x: 859, startPoint y: 439, endPoint x: 858, endPoint y: 417, distance: 21.8
click at [858, 417] on div at bounding box center [863, 414] width 32 height 32
click at [938, 356] on quentale-photo at bounding box center [863, 299] width 349 height 228
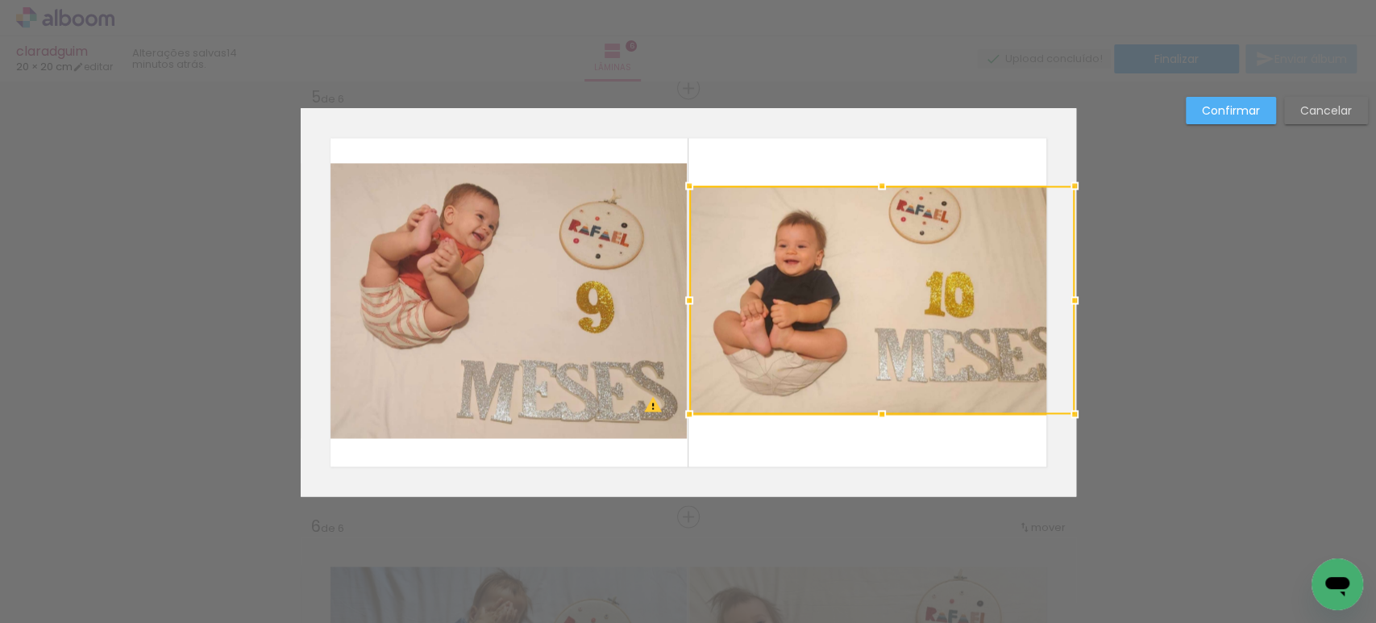
click at [1039, 296] on div at bounding box center [881, 299] width 385 height 228
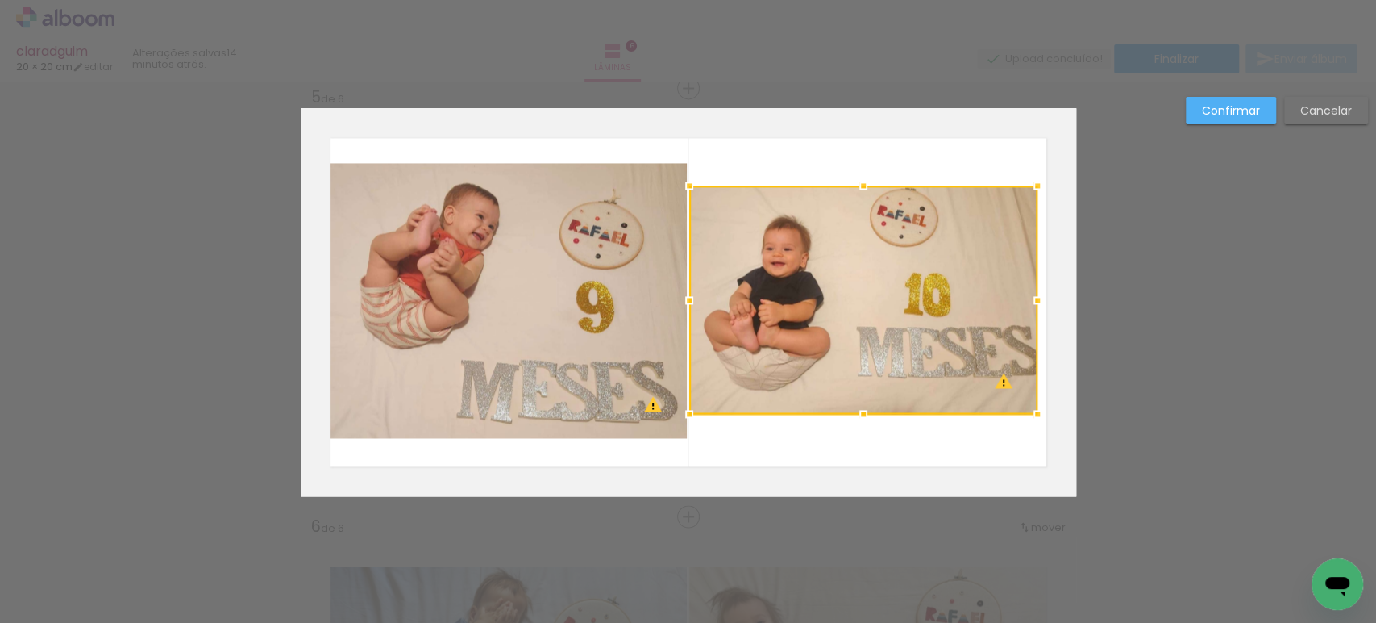
click at [1067, 297] on album-spread "5 de 6" at bounding box center [689, 302] width 776 height 388
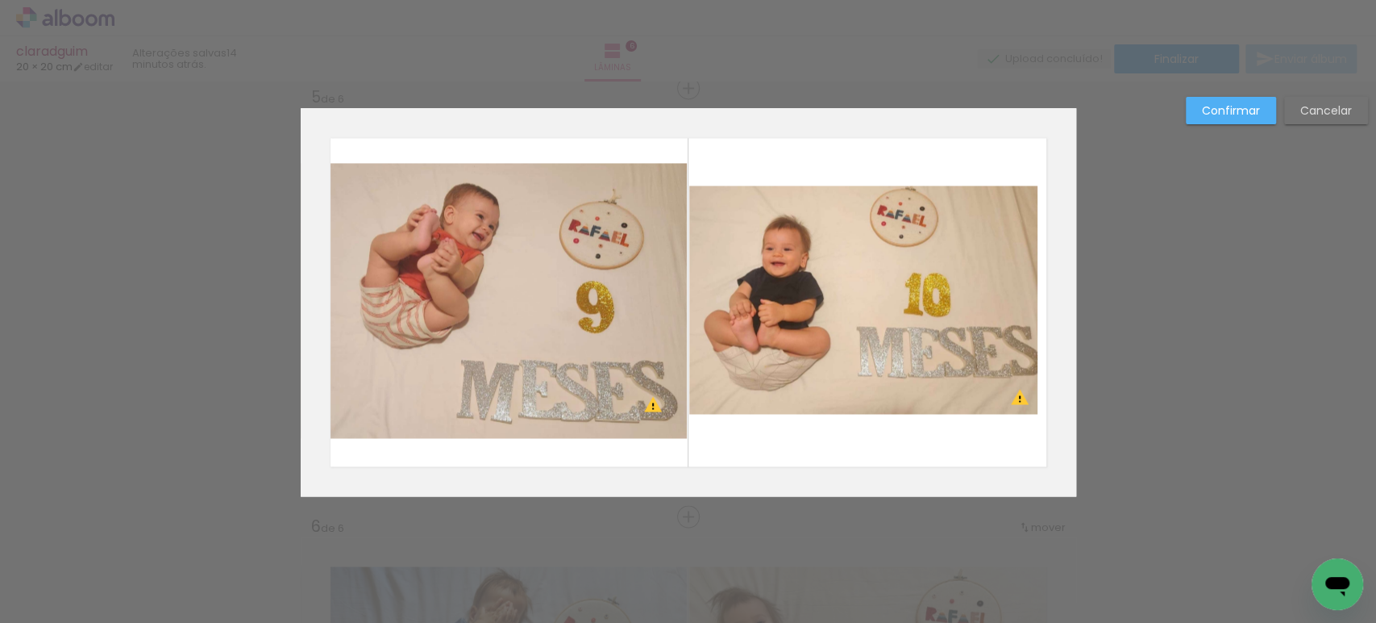
click at [1028, 306] on quentale-photo at bounding box center [863, 299] width 348 height 228
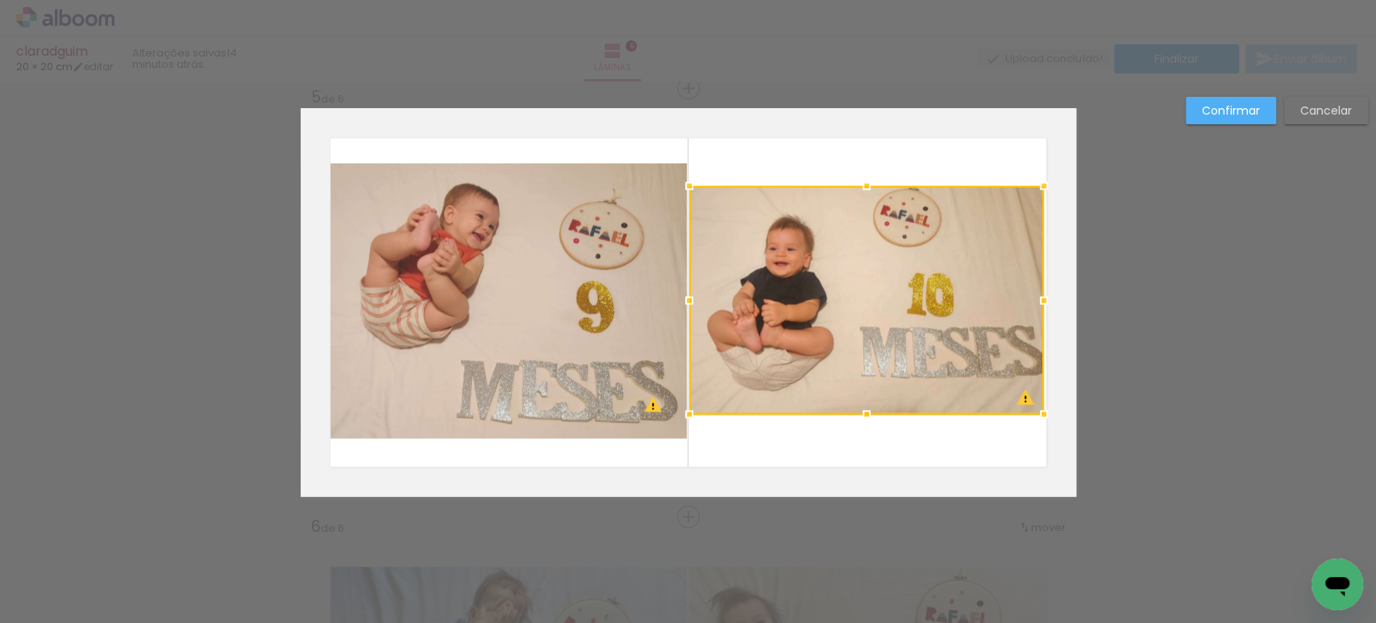
click at [1039, 307] on div at bounding box center [1044, 300] width 32 height 32
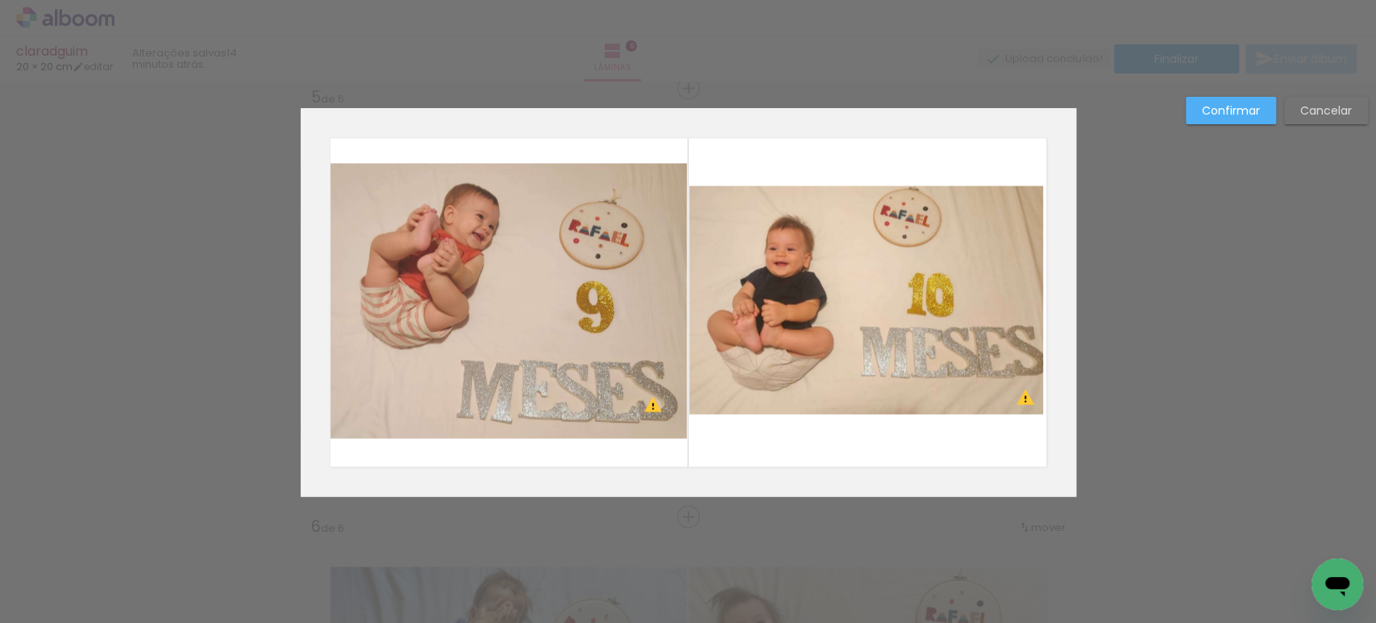
click at [536, 302] on quentale-photo at bounding box center [494, 300] width 387 height 275
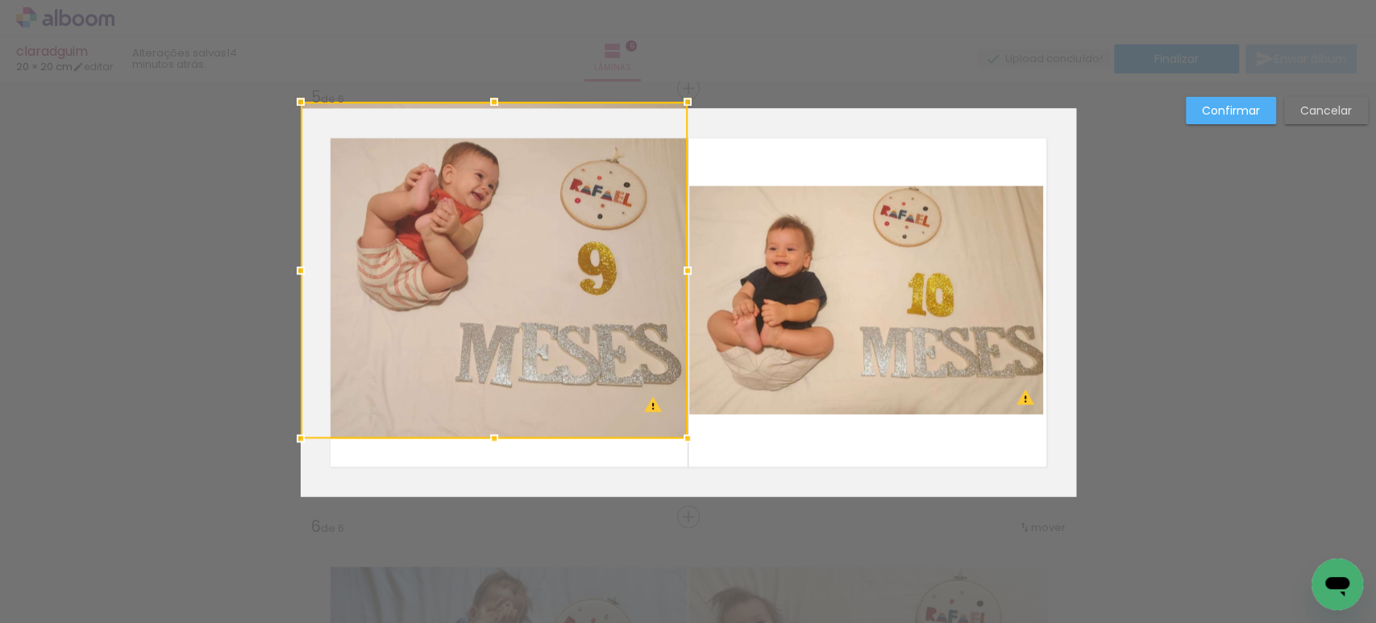
drag, startPoint x: 481, startPoint y: 156, endPoint x: 486, endPoint y: 124, distance: 31.8
click at [486, 124] on div at bounding box center [494, 270] width 387 height 336
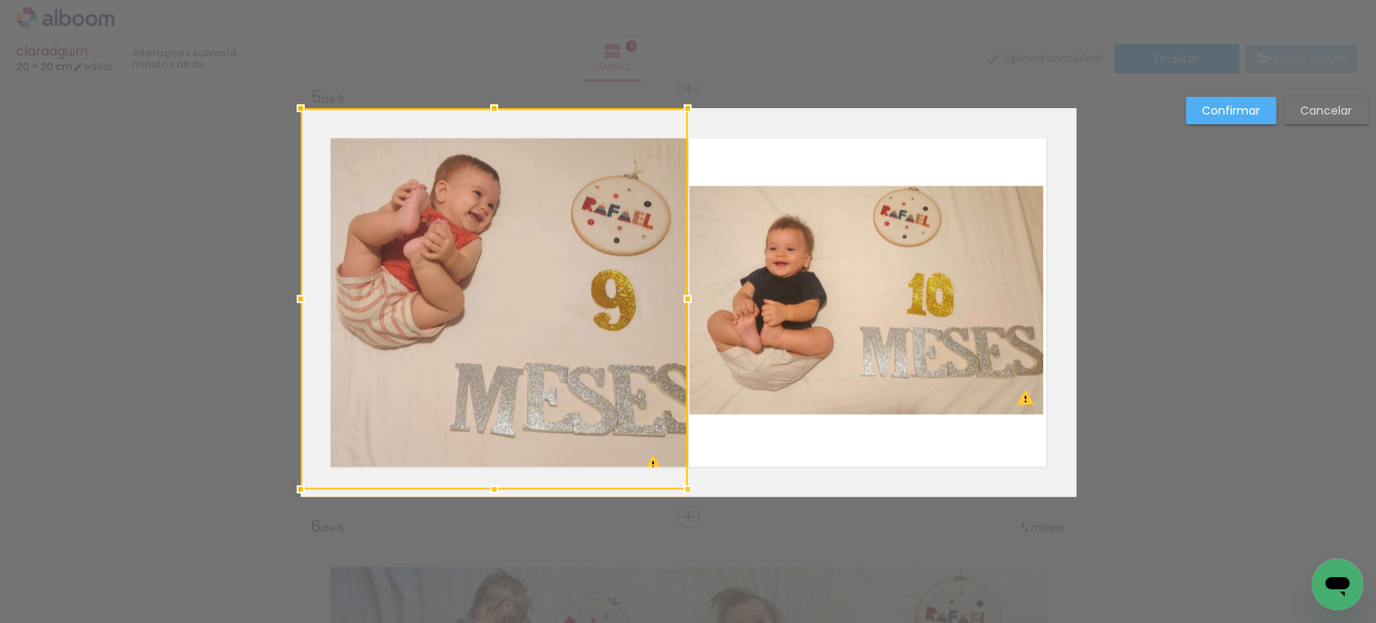
drag, startPoint x: 481, startPoint y: 443, endPoint x: 484, endPoint y: 458, distance: 15.5
click at [484, 458] on div at bounding box center [494, 298] width 387 height 381
click at [0, 0] on slot "Confirmar" at bounding box center [0, 0] width 0 height 0
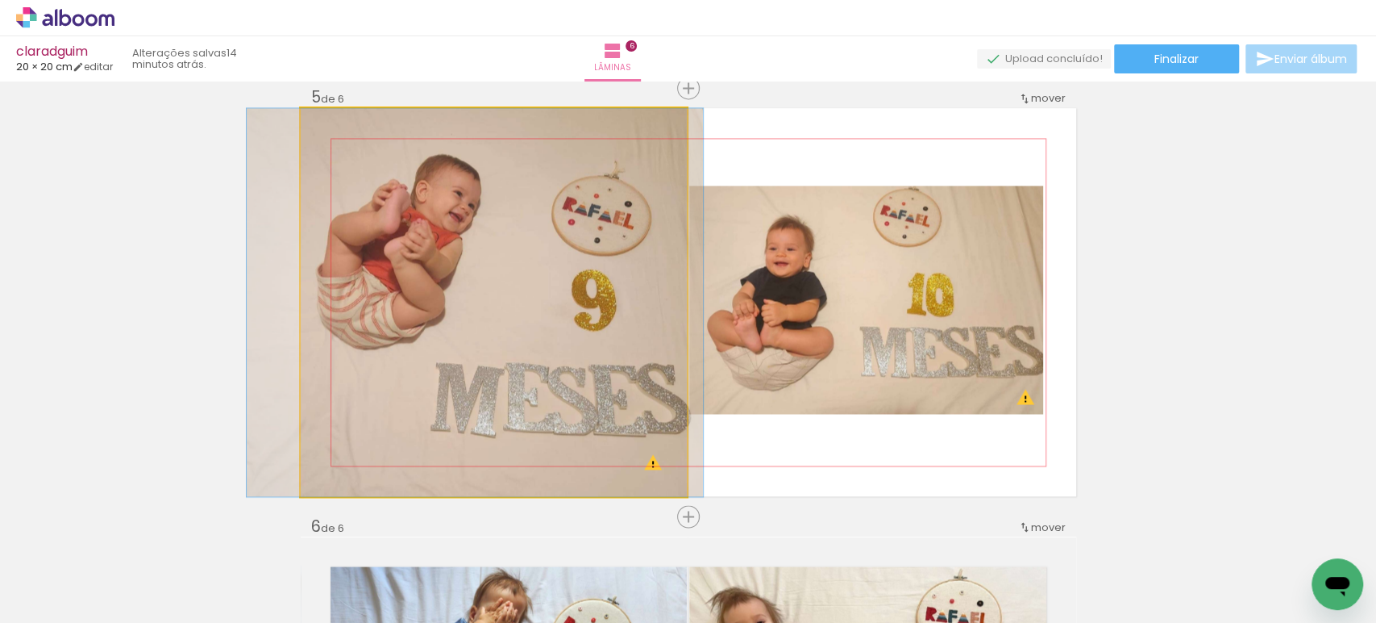
drag, startPoint x: 647, startPoint y: 306, endPoint x: 631, endPoint y: 306, distance: 15.3
click at [631, 306] on quentale-photo at bounding box center [494, 302] width 387 height 388
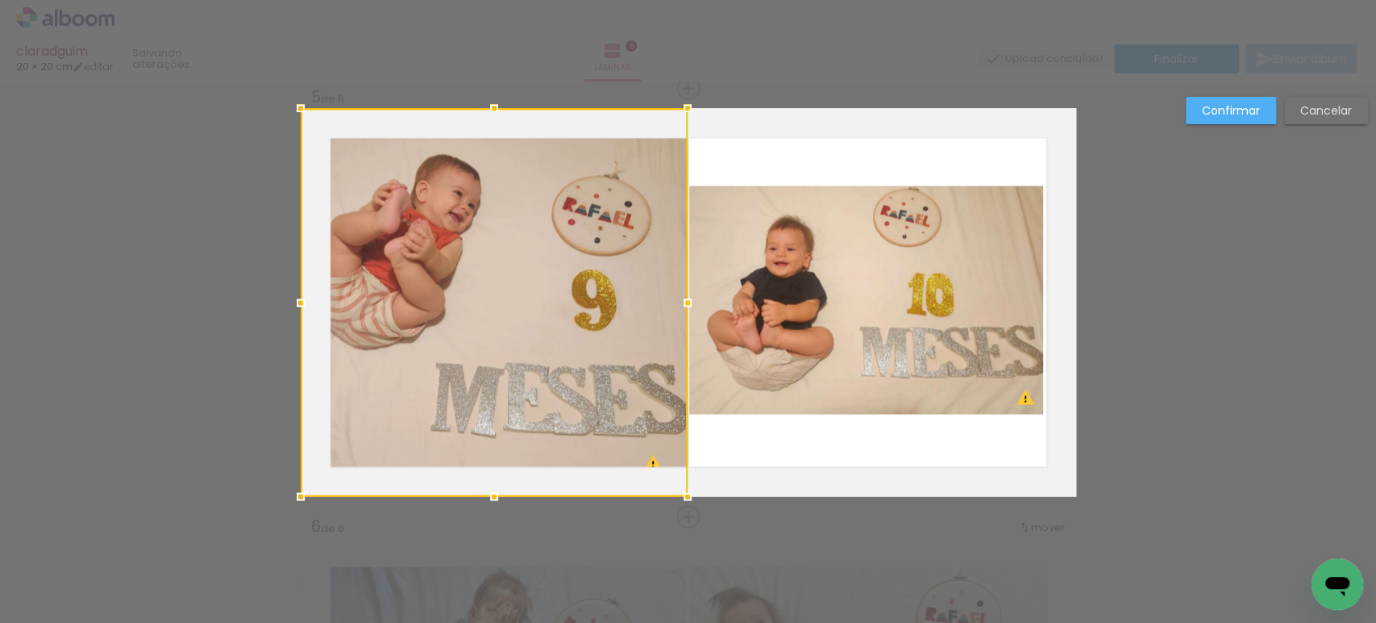
click at [631, 306] on div at bounding box center [494, 302] width 387 height 388
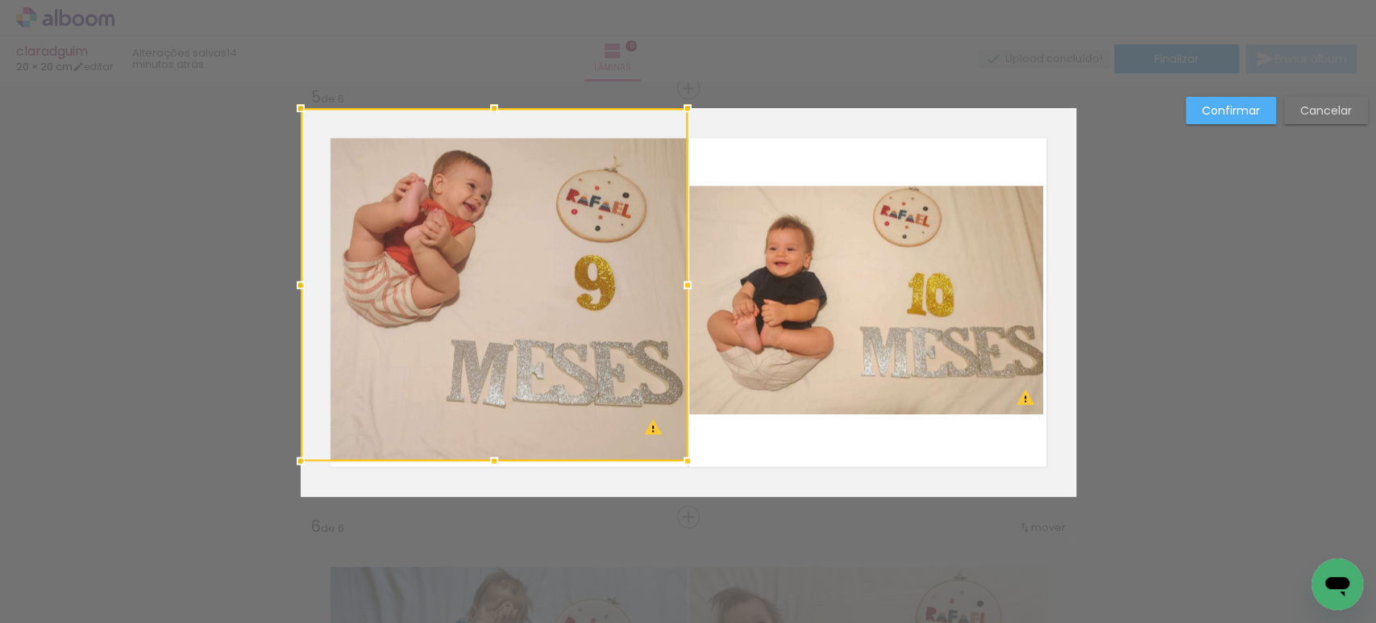
drag, startPoint x: 484, startPoint y: 498, endPoint x: 502, endPoint y: 463, distance: 39.7
click at [502, 463] on div at bounding box center [494, 460] width 32 height 32
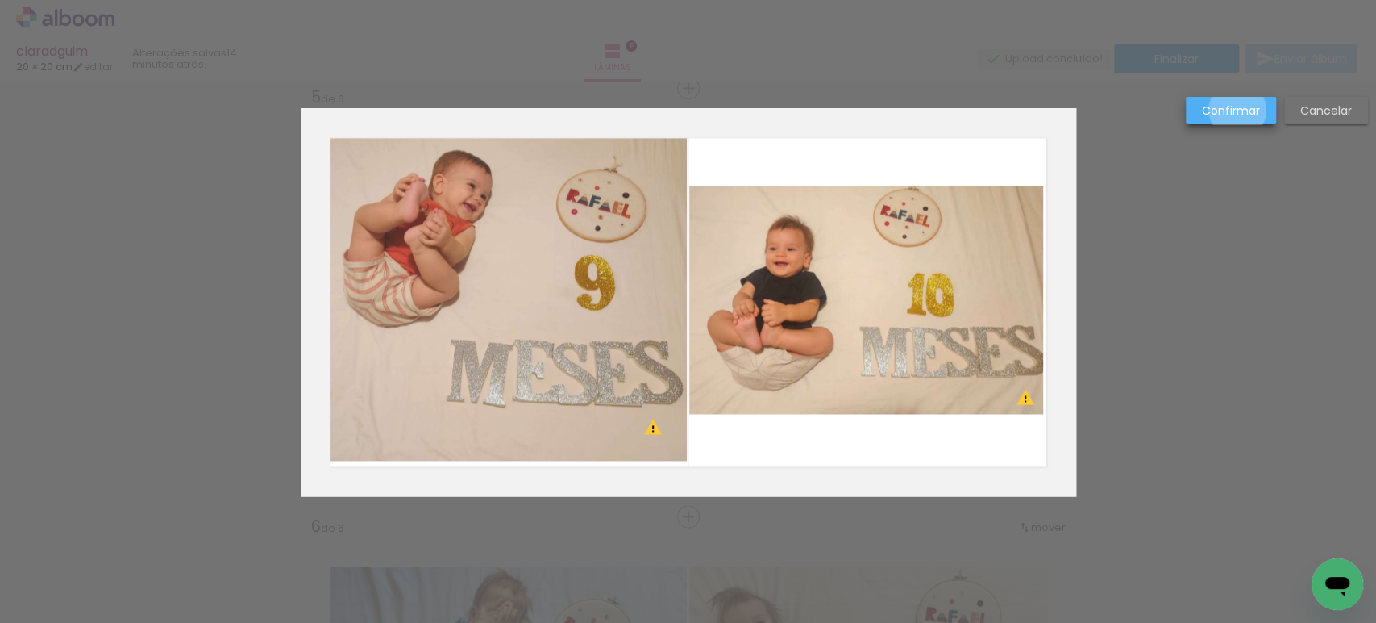
click at [0, 0] on slot "Confirmar" at bounding box center [0, 0] width 0 height 0
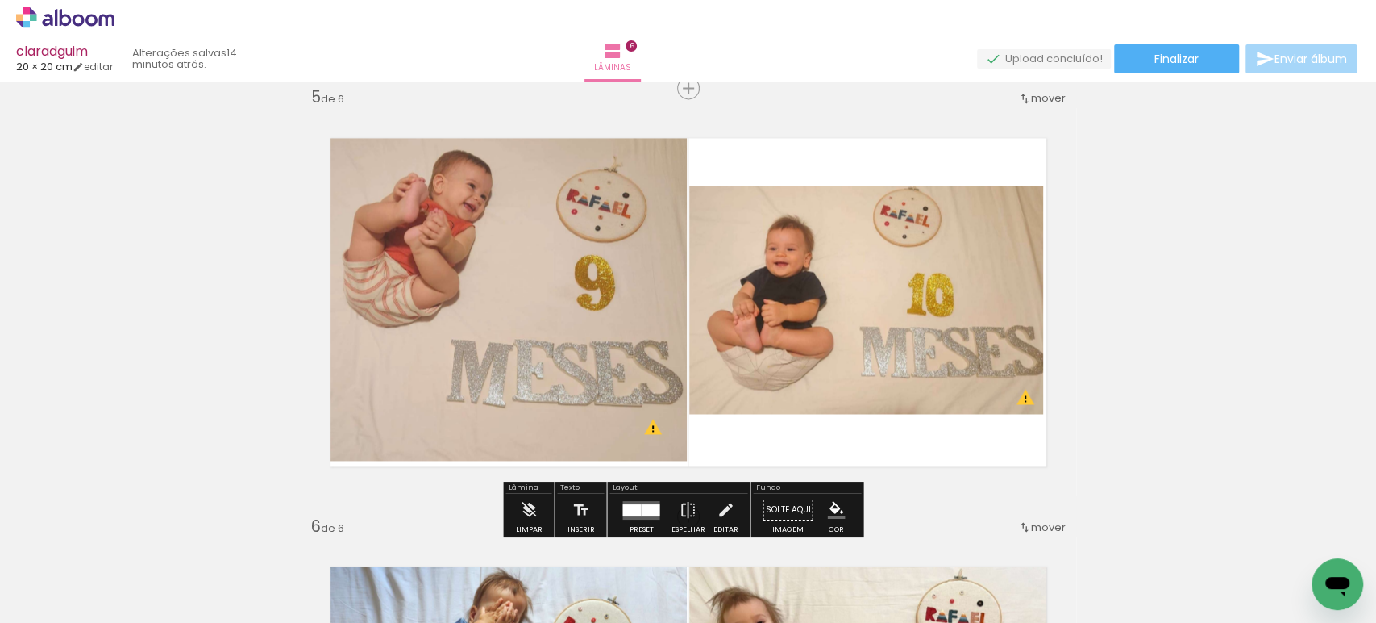
click at [515, 209] on quentale-photo at bounding box center [494, 284] width 387 height 352
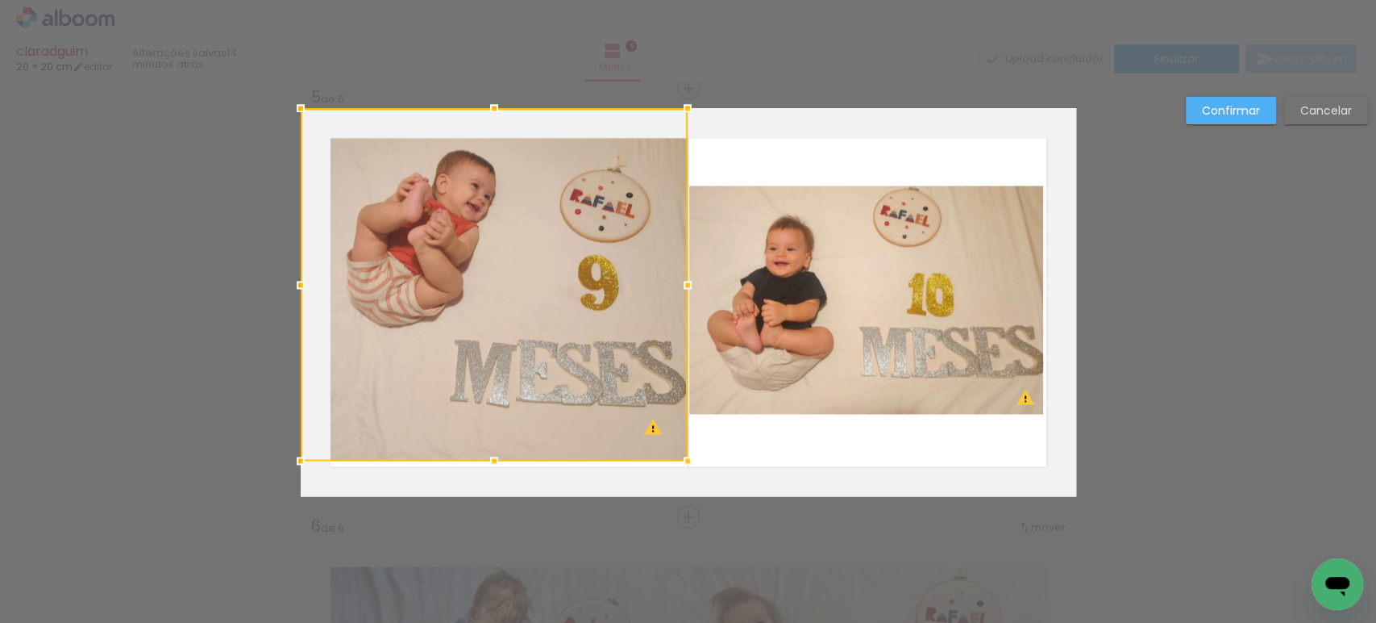
click at [518, 216] on div at bounding box center [494, 284] width 387 height 352
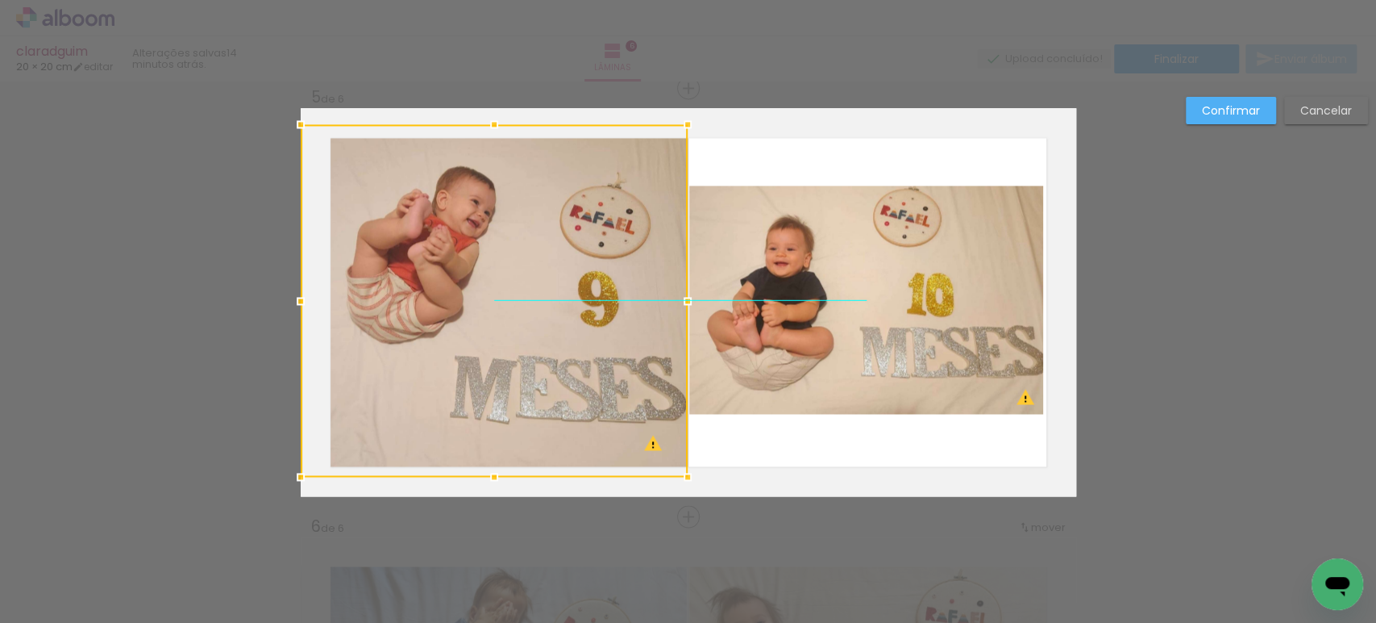
drag, startPoint x: 518, startPoint y: 216, endPoint x: 518, endPoint y: 231, distance: 15.3
click at [518, 231] on div at bounding box center [494, 300] width 387 height 352
click at [0, 0] on slot "Confirmar" at bounding box center [0, 0] width 0 height 0
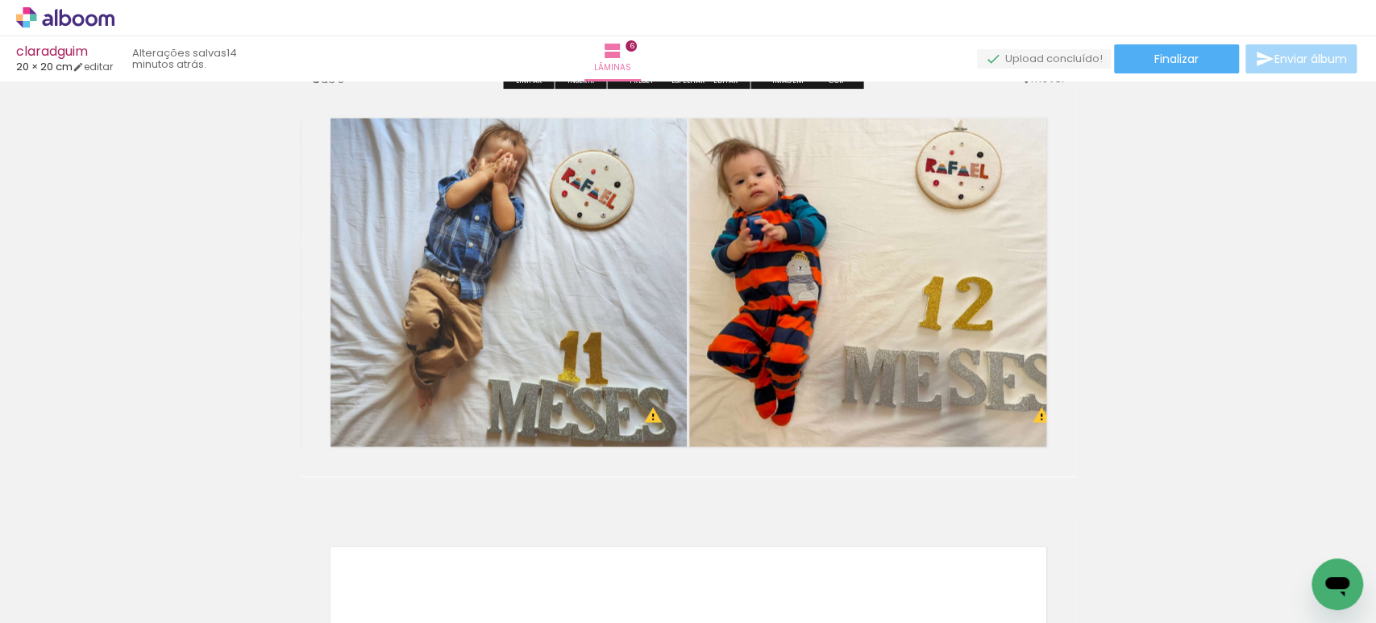
scroll to position [2180, 0]
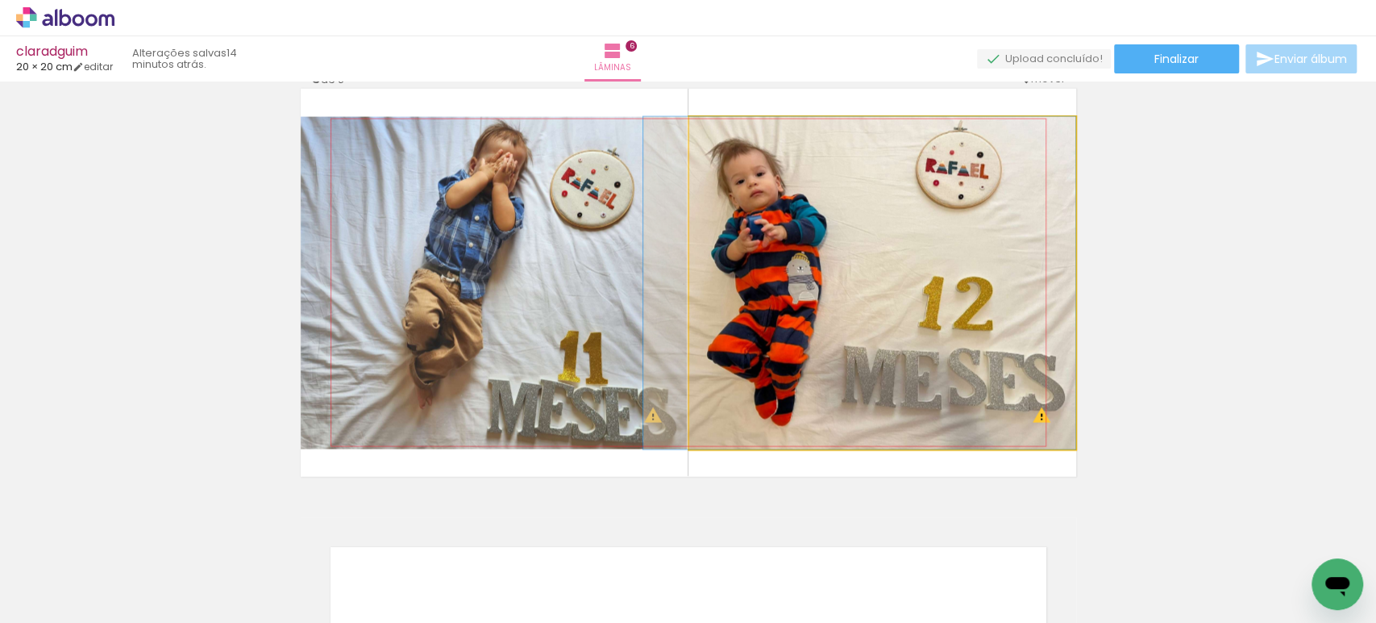
drag, startPoint x: 939, startPoint y: 357, endPoint x: 919, endPoint y: 355, distance: 19.5
click at [919, 355] on quentale-photo at bounding box center [882, 283] width 387 height 332
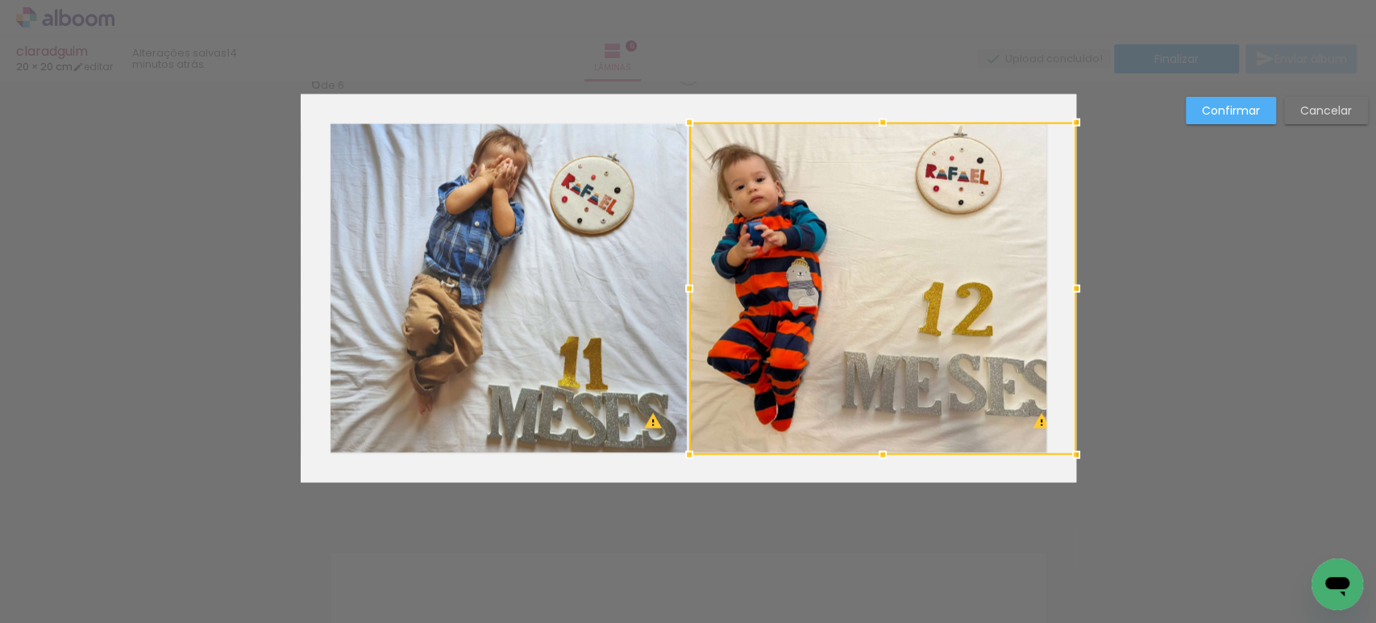
click at [919, 355] on div at bounding box center [882, 289] width 387 height 332
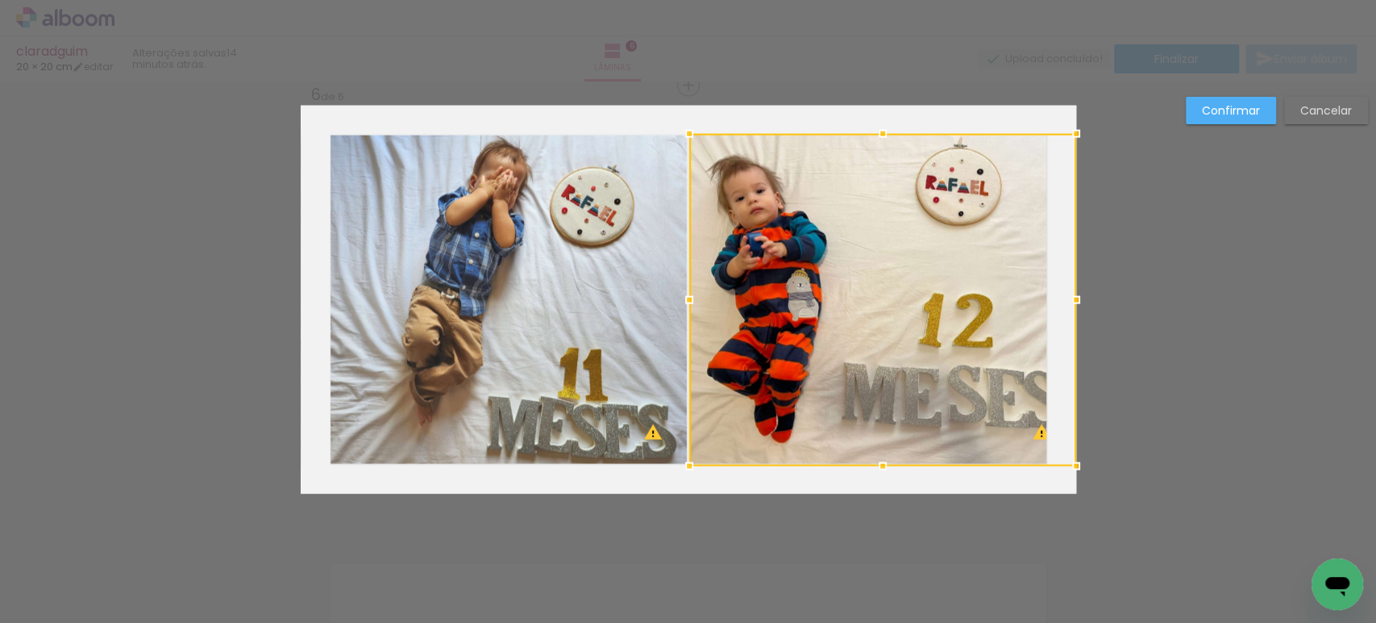
scroll to position [2161, 0]
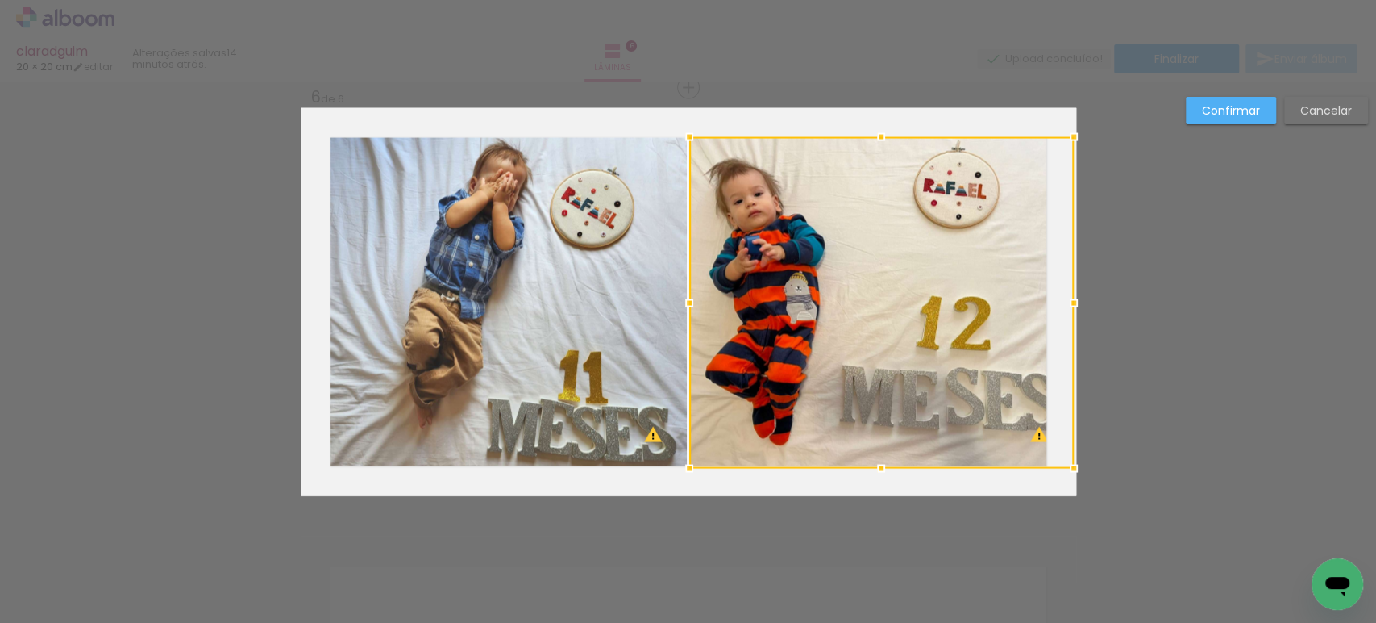
drag, startPoint x: 1071, startPoint y: 134, endPoint x: 1040, endPoint y: 135, distance: 30.7
click at [1040, 135] on album-spread "6 de 6" at bounding box center [689, 302] width 776 height 388
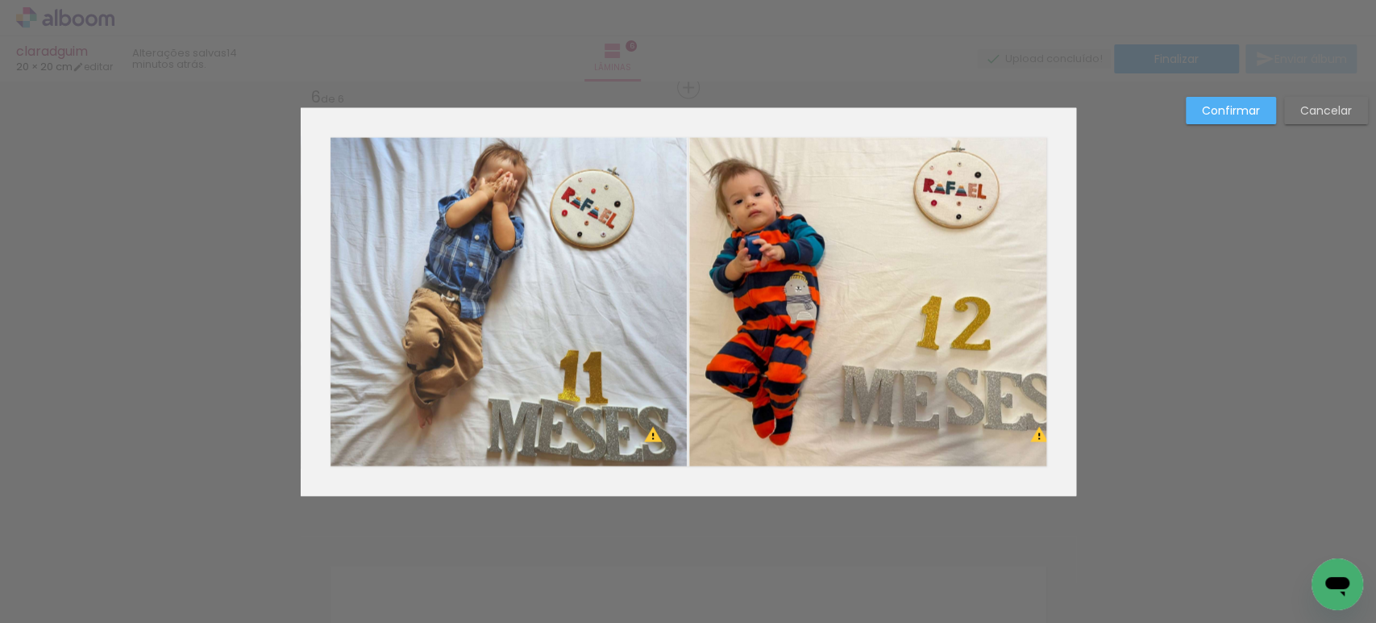
click at [1052, 293] on quentale-photo at bounding box center [881, 302] width 385 height 331
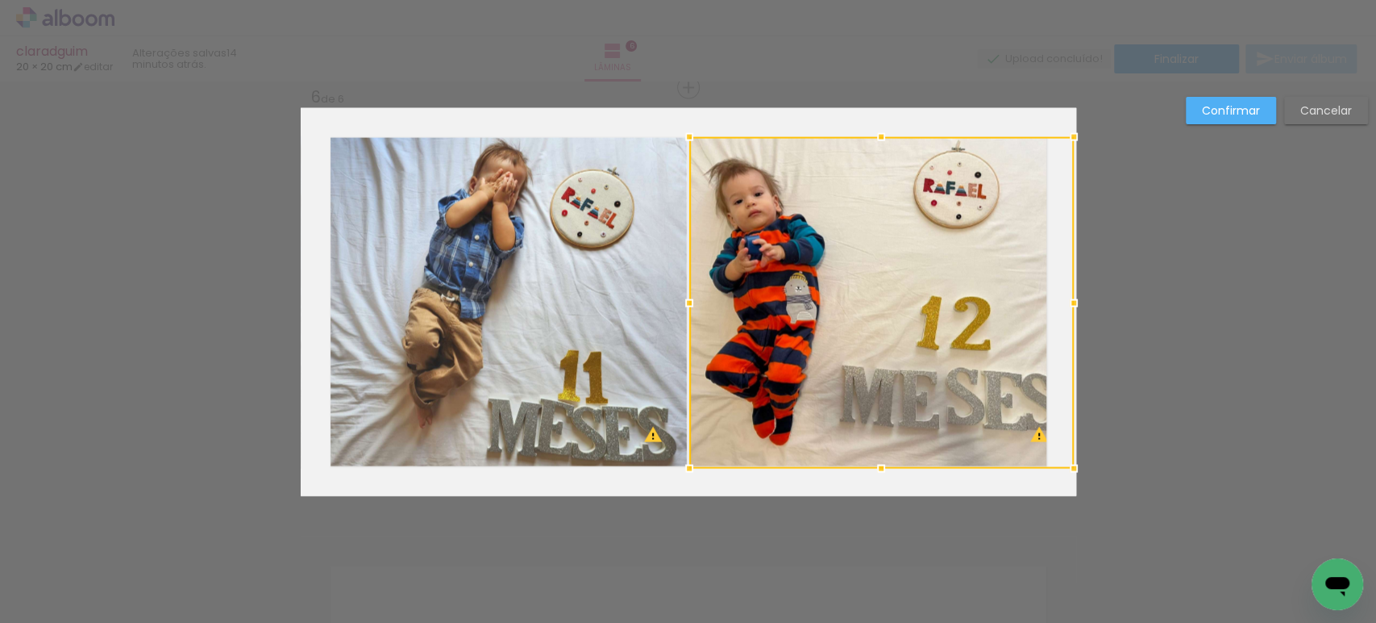
click at [1058, 293] on div at bounding box center [1074, 303] width 32 height 32
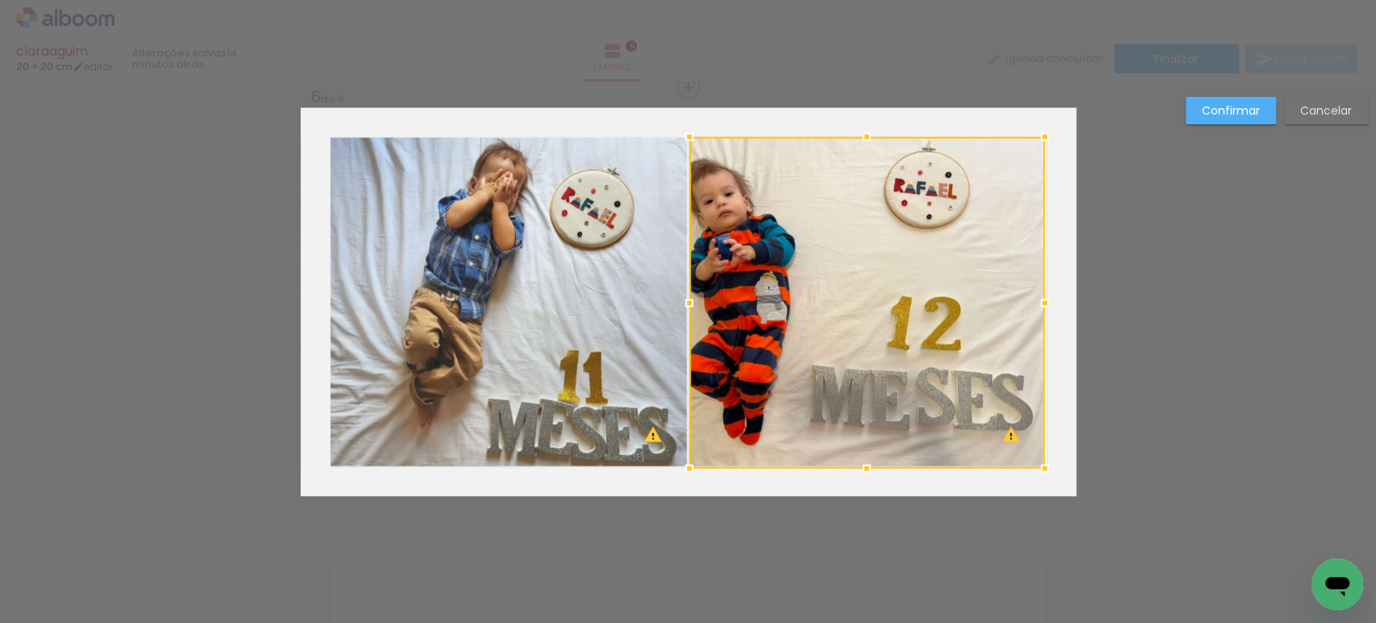
drag, startPoint x: 1069, startPoint y: 302, endPoint x: 1060, endPoint y: 300, distance: 9.0
click at [1060, 300] on album-spread "6 de 6" at bounding box center [689, 302] width 776 height 388
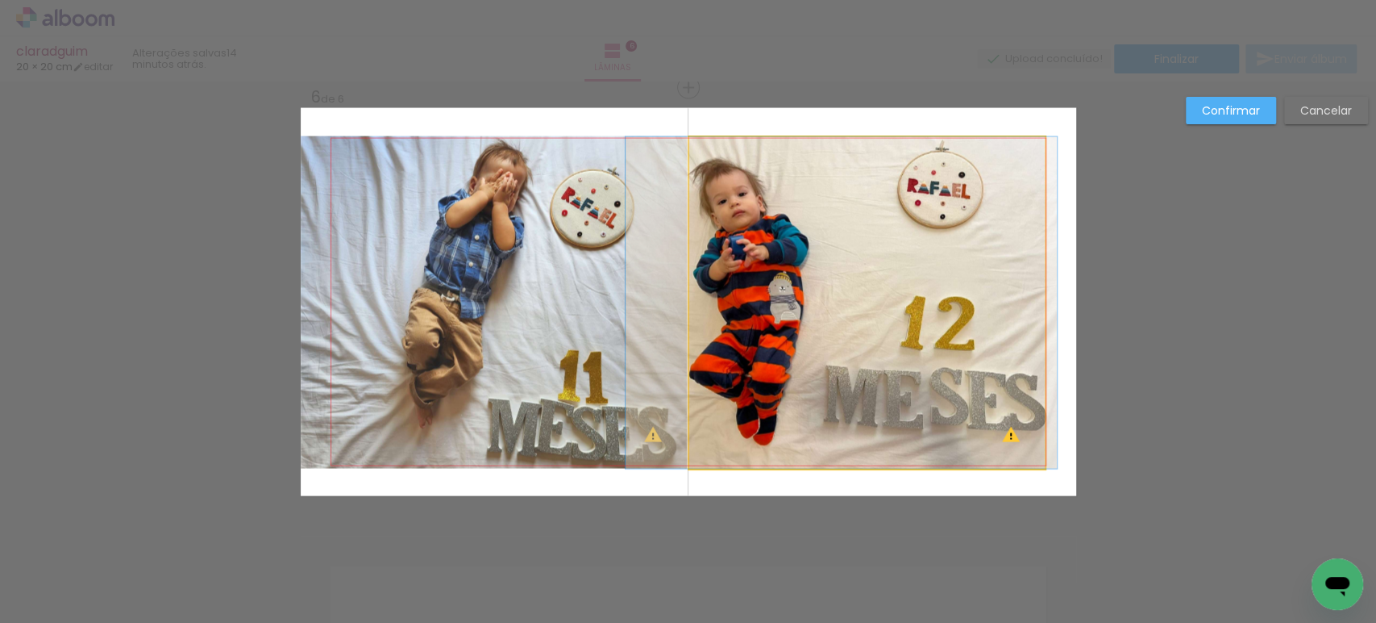
drag, startPoint x: 852, startPoint y: 310, endPoint x: 865, endPoint y: 310, distance: 13.7
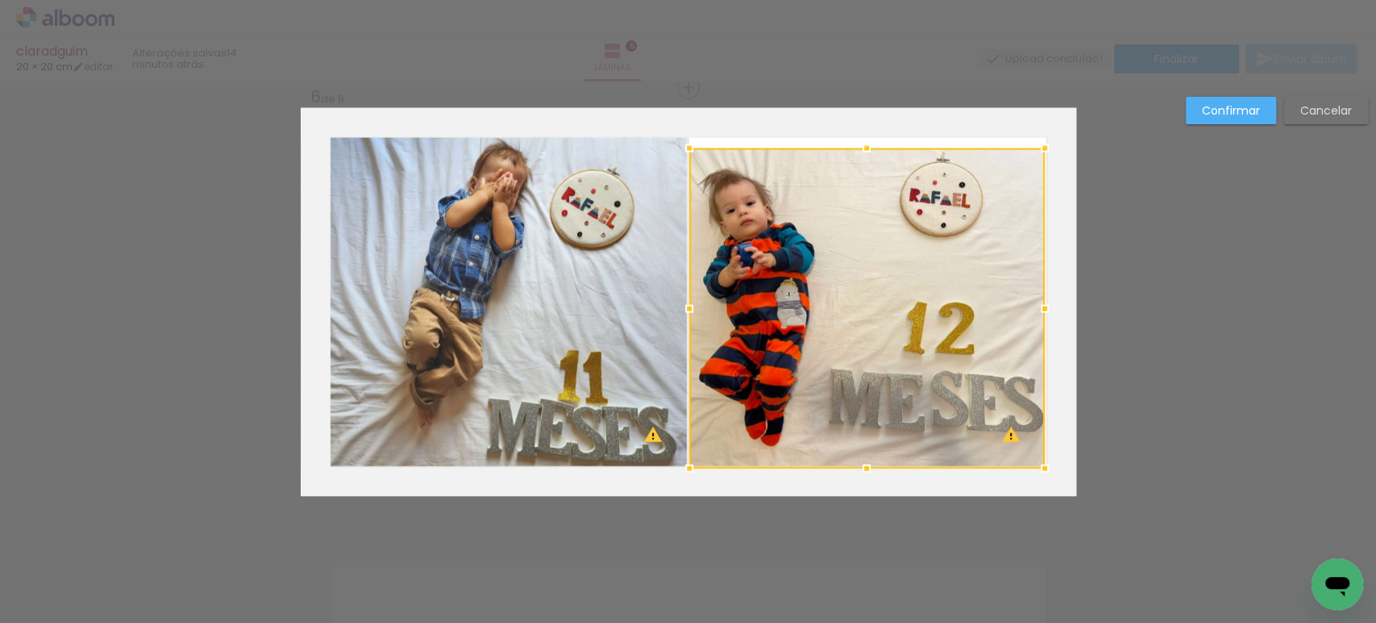
drag, startPoint x: 863, startPoint y: 134, endPoint x: 871, endPoint y: 145, distance: 13.9
click at [871, 145] on div at bounding box center [867, 148] width 32 height 32
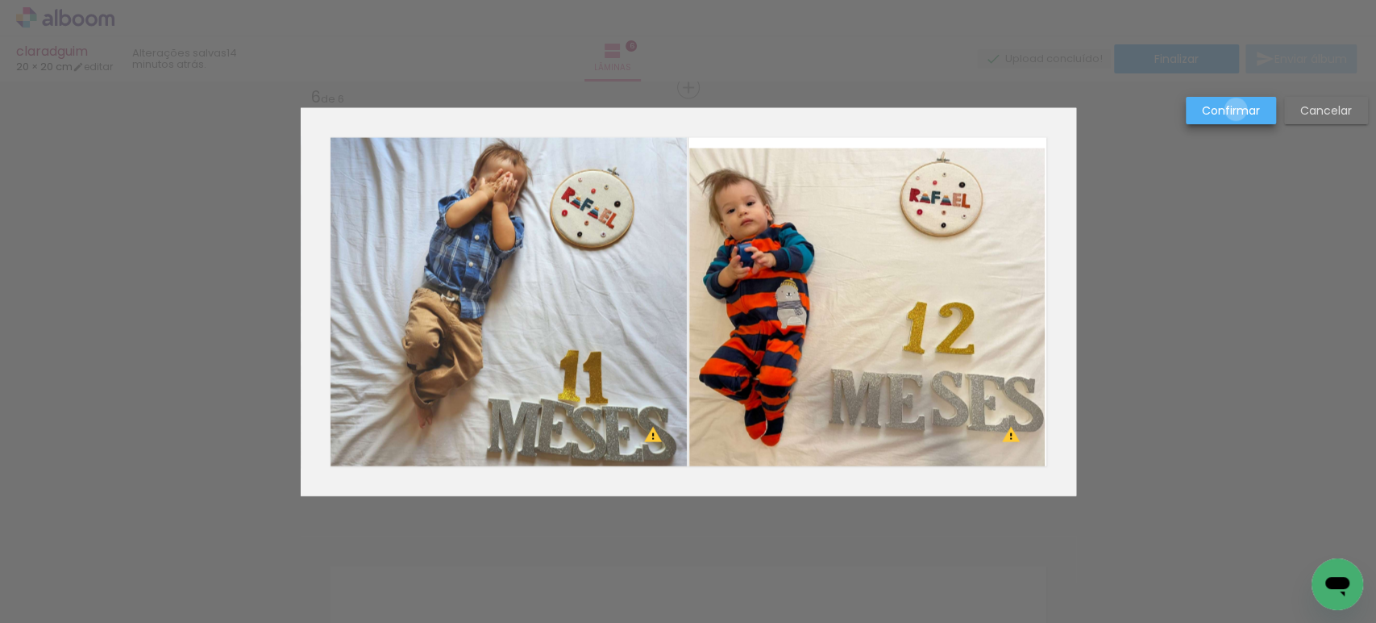
click at [0, 0] on slot "Confirmar" at bounding box center [0, 0] width 0 height 0
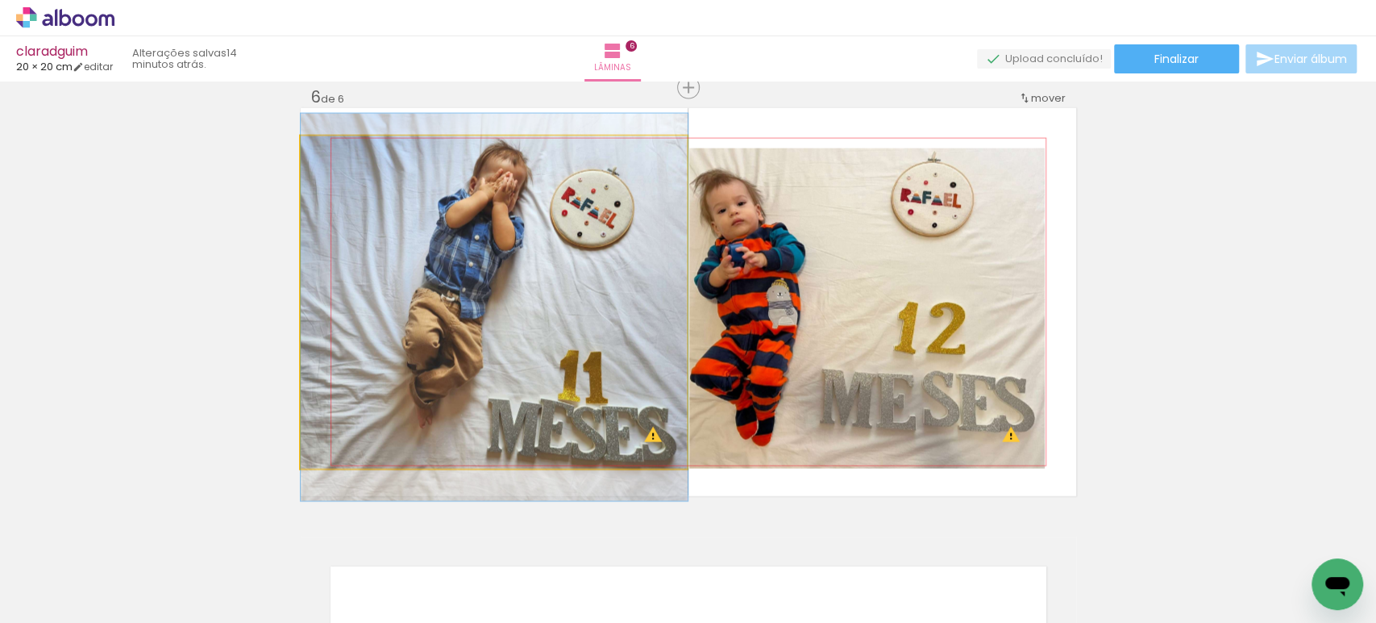
click at [547, 326] on quentale-photo at bounding box center [494, 302] width 387 height 332
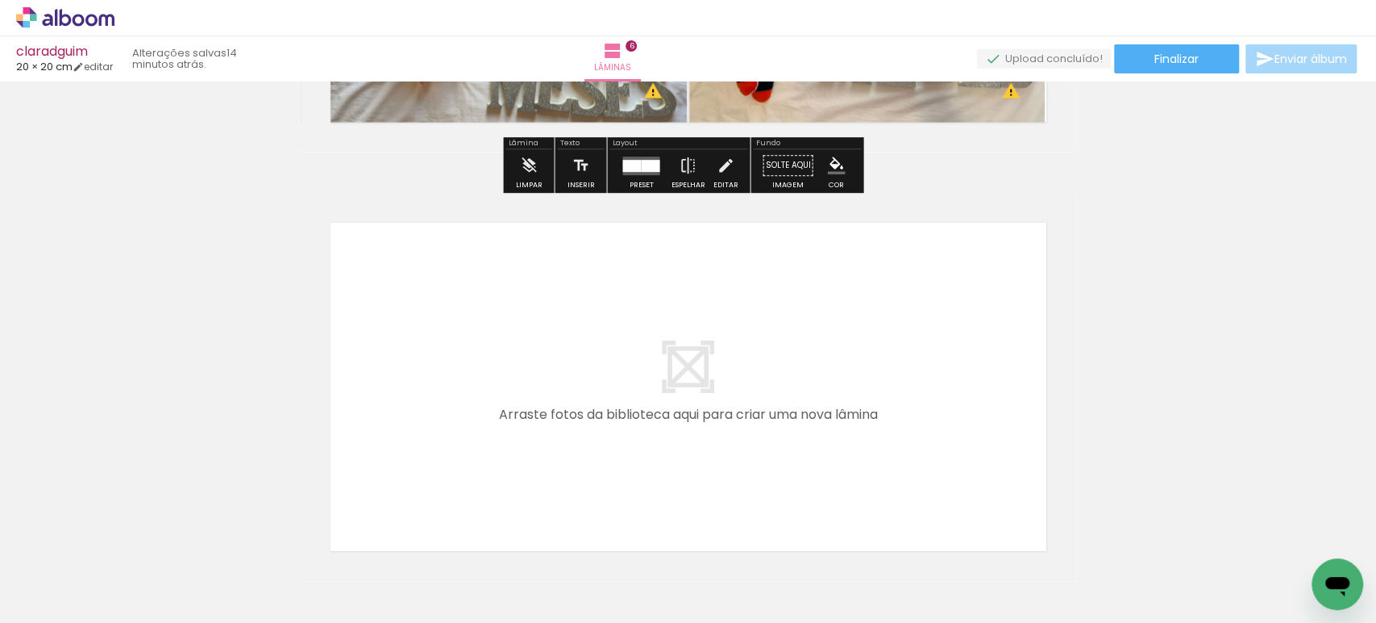
scroll to position [2505, 0]
click at [1184, 65] on span "Finalizar" at bounding box center [1177, 58] width 44 height 11
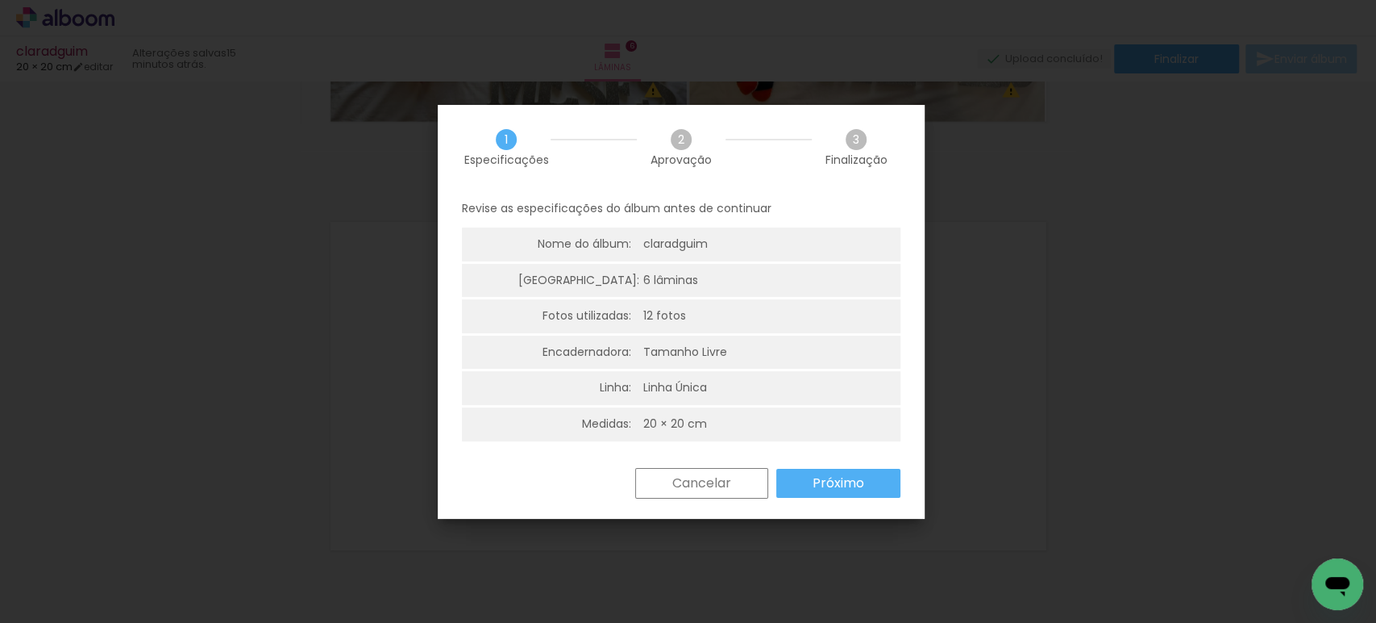
click at [0, 0] on slot "Próximo" at bounding box center [0, 0] width 0 height 0
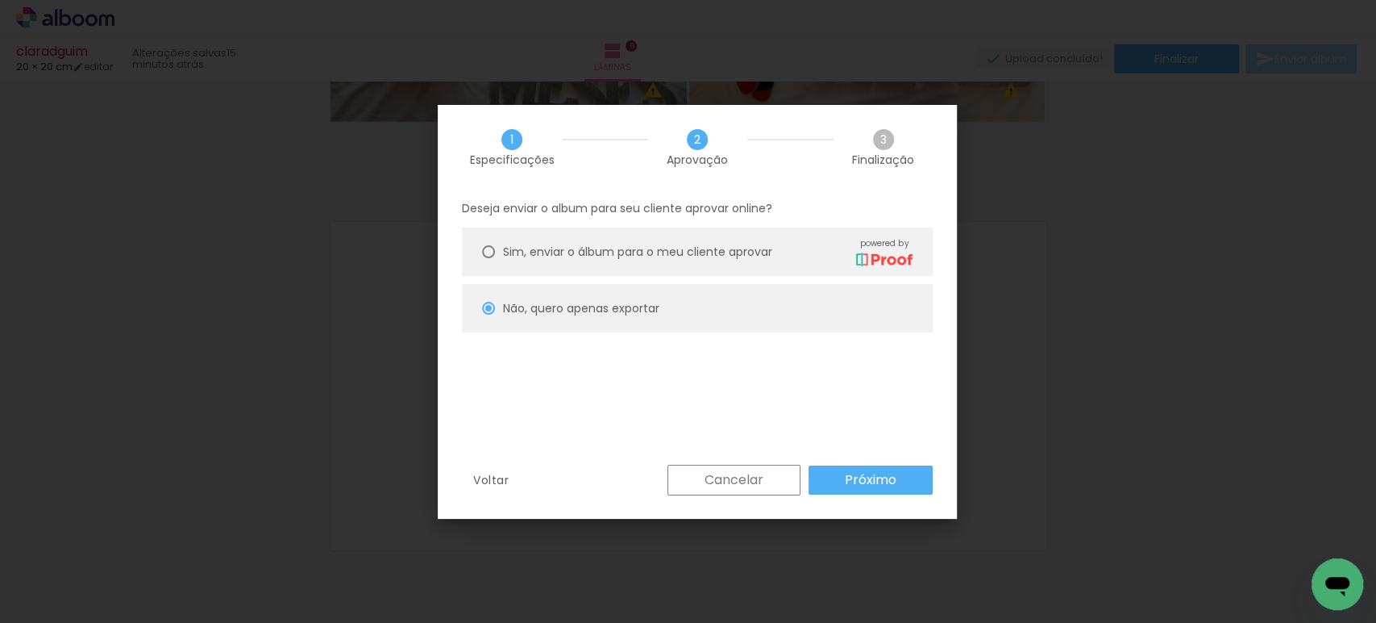
click at [844, 470] on paper-button "Próximo" at bounding box center [871, 479] width 124 height 29
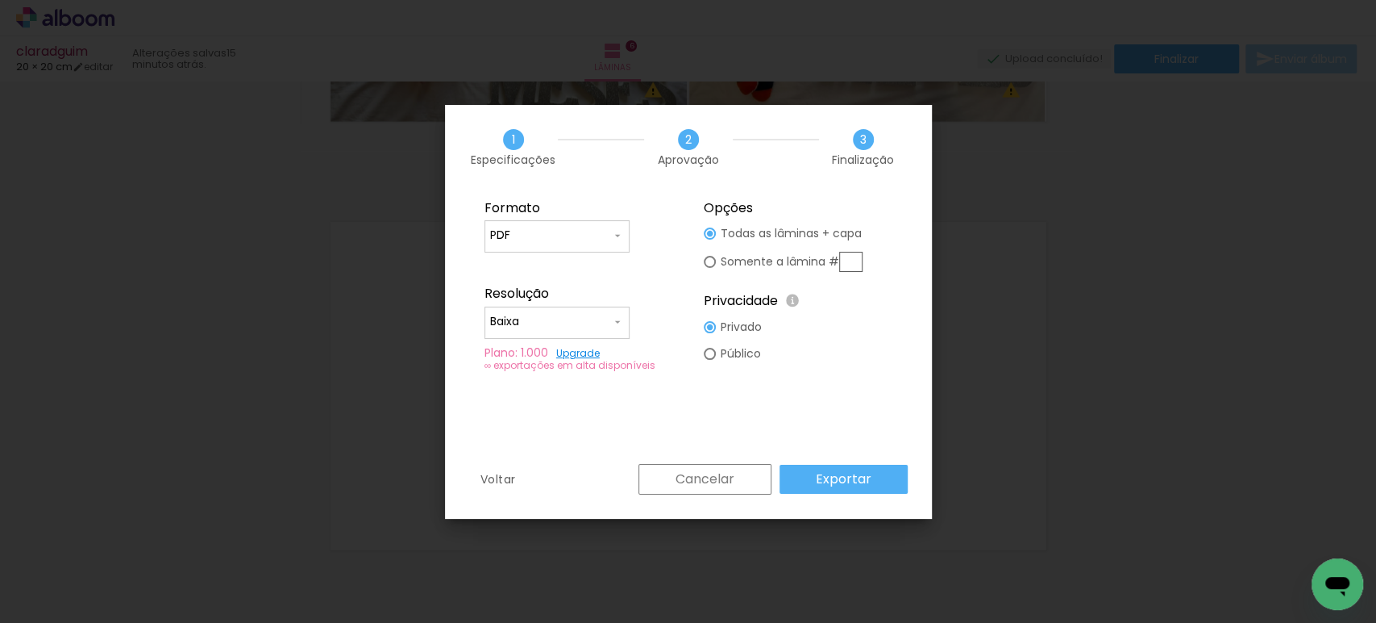
click at [602, 237] on input "PDF" at bounding box center [550, 235] width 121 height 16
click at [560, 262] on paper-item "PDF" at bounding box center [557, 265] width 145 height 32
click at [560, 262] on iron-dropdown at bounding box center [557, 253] width 145 height 73
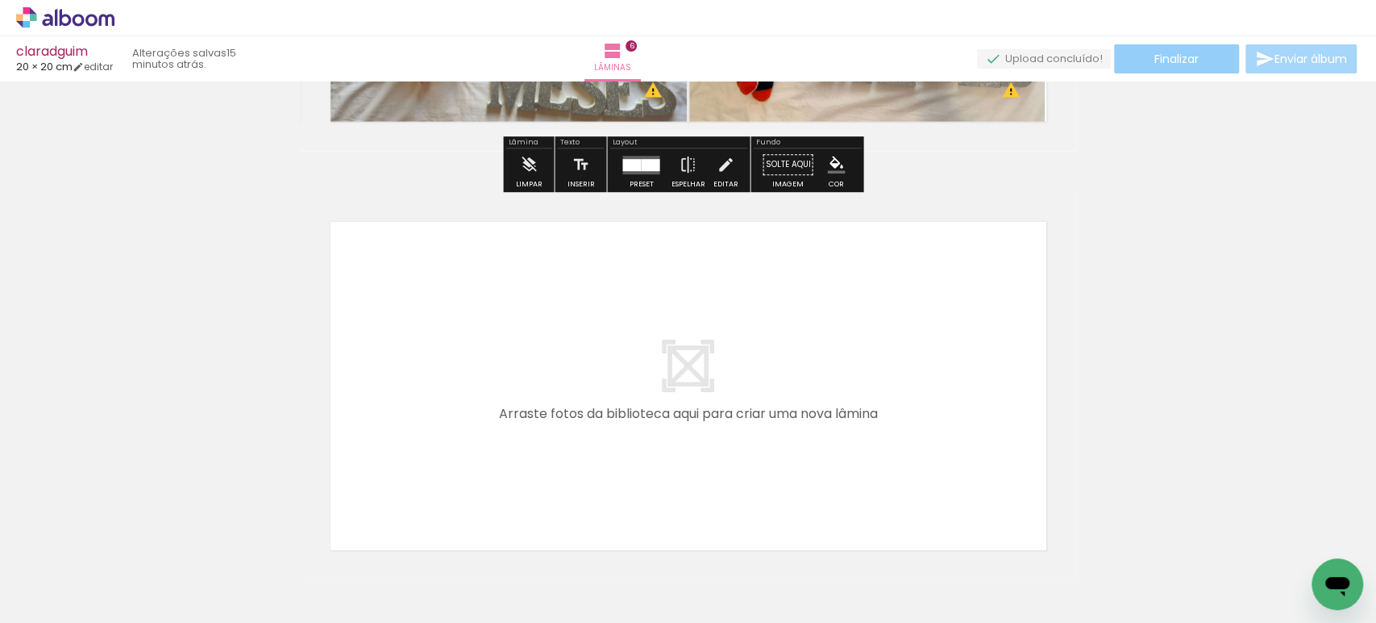
click at [1122, 61] on paper-button "Finalizar" at bounding box center [1176, 58] width 125 height 29
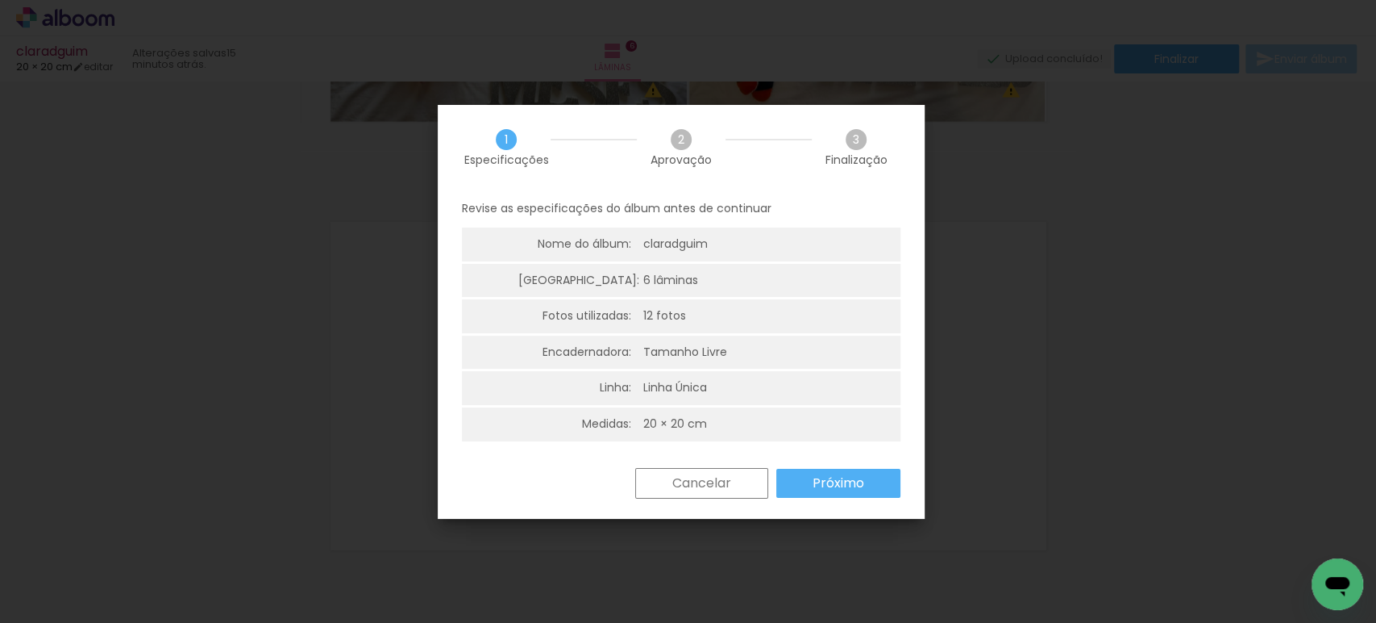
click at [0, 0] on slot "Próximo" at bounding box center [0, 0] width 0 height 0
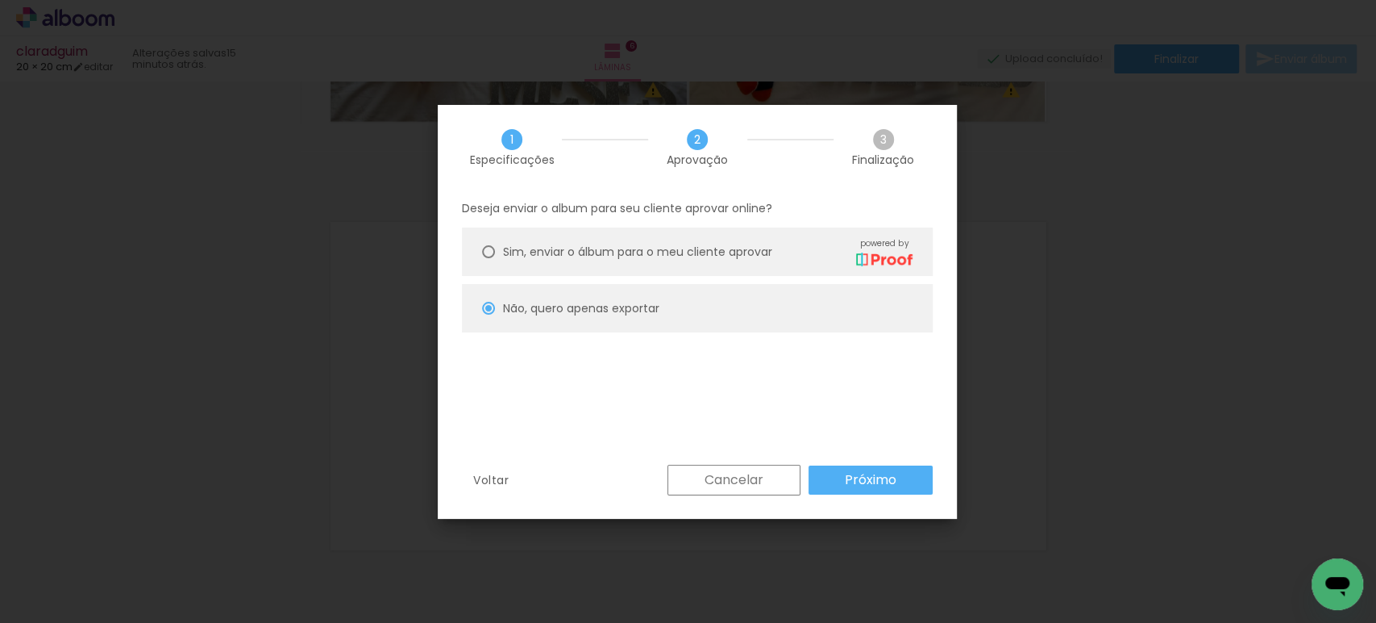
click at [0, 0] on slot "Próximo" at bounding box center [0, 0] width 0 height 0
type input "Baixa"
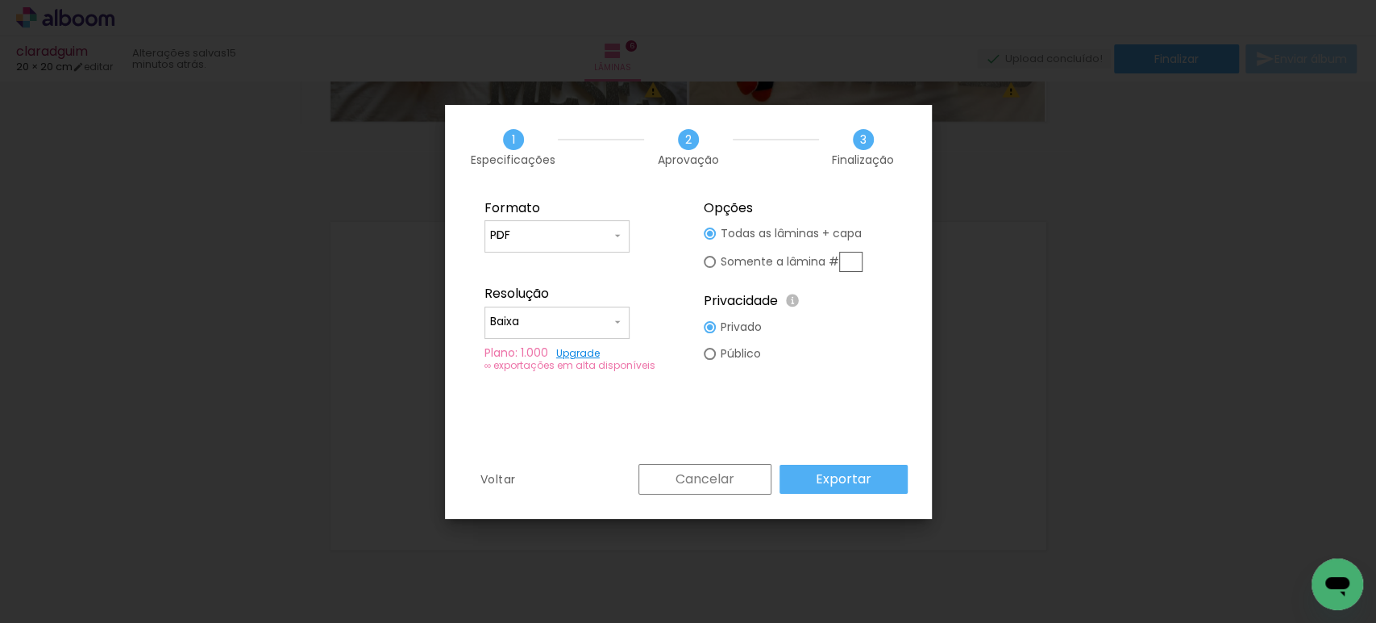
click at [497, 235] on input "PDF" at bounding box center [550, 235] width 121 height 16
click at [0, 0] on slot "JPG" at bounding box center [0, 0] width 0 height 0
type input "JPG"
click at [539, 332] on paper-input-container "Baixa" at bounding box center [557, 322] width 145 height 32
click at [0, 0] on slot "Alta, 300 DPI" at bounding box center [0, 0] width 0 height 0
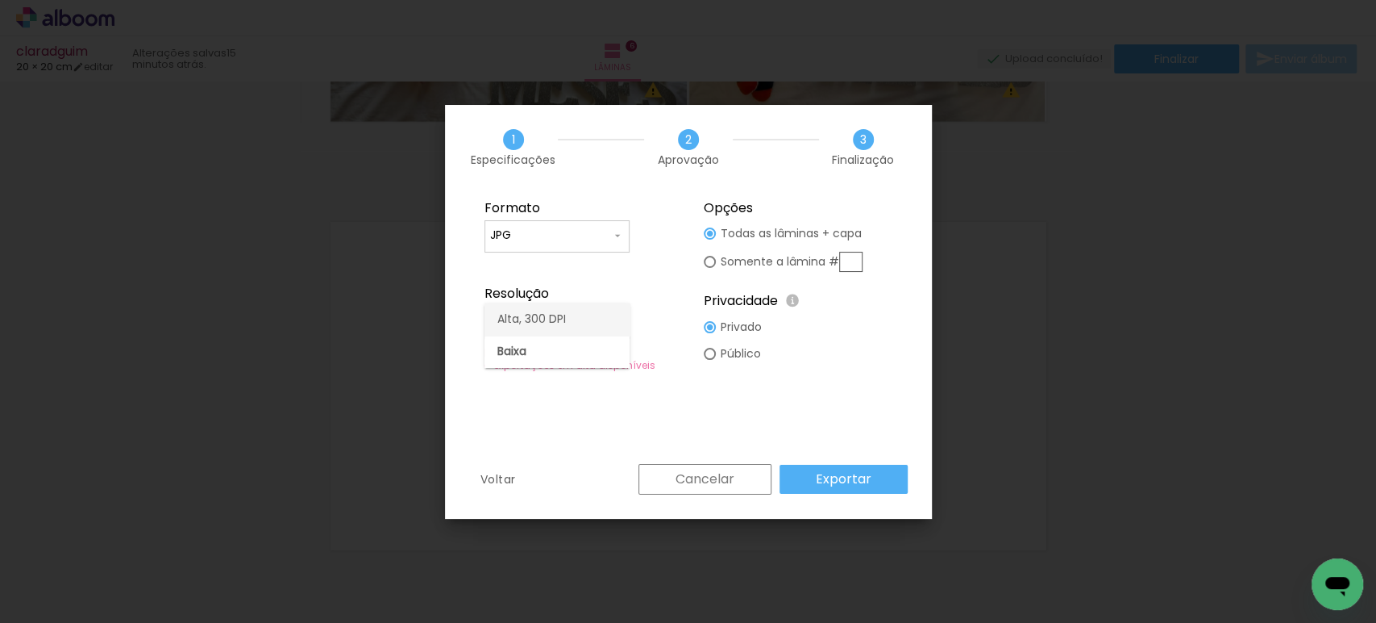
type input "Alta, 300 DPI"
click at [821, 489] on paper-button "Exportar" at bounding box center [844, 478] width 128 height 29
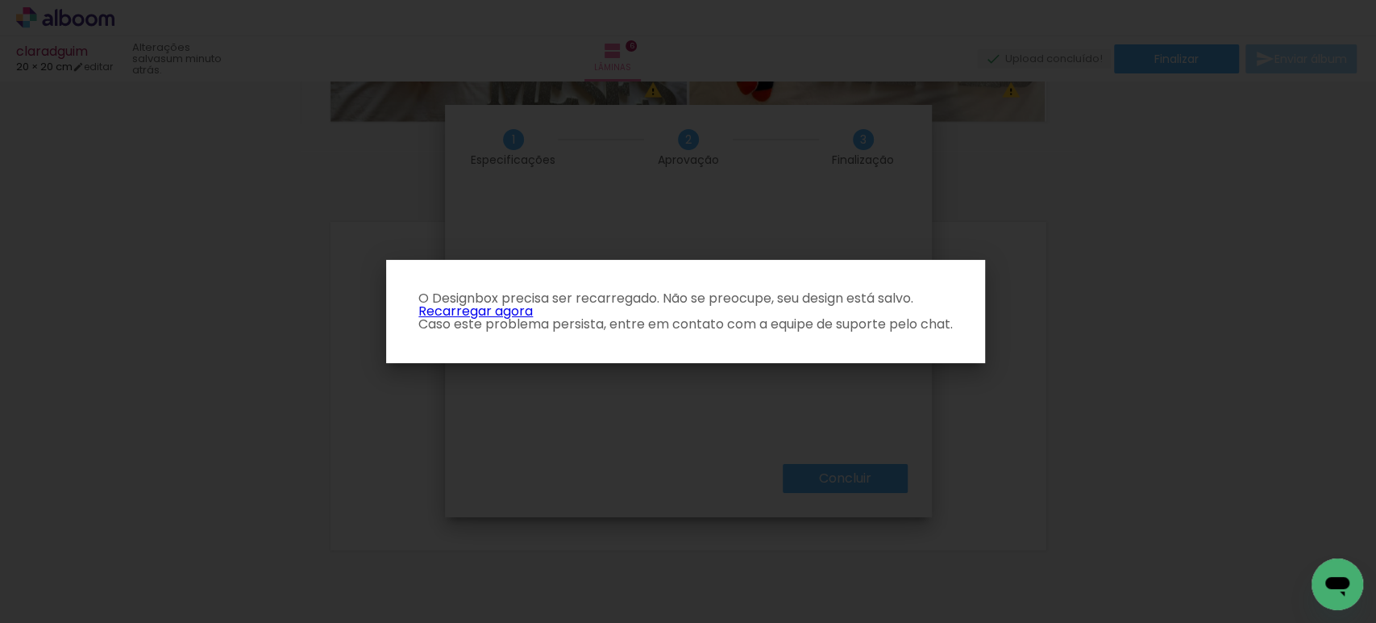
click at [510, 314] on link "Recarregar agora" at bounding box center [476, 311] width 115 height 19
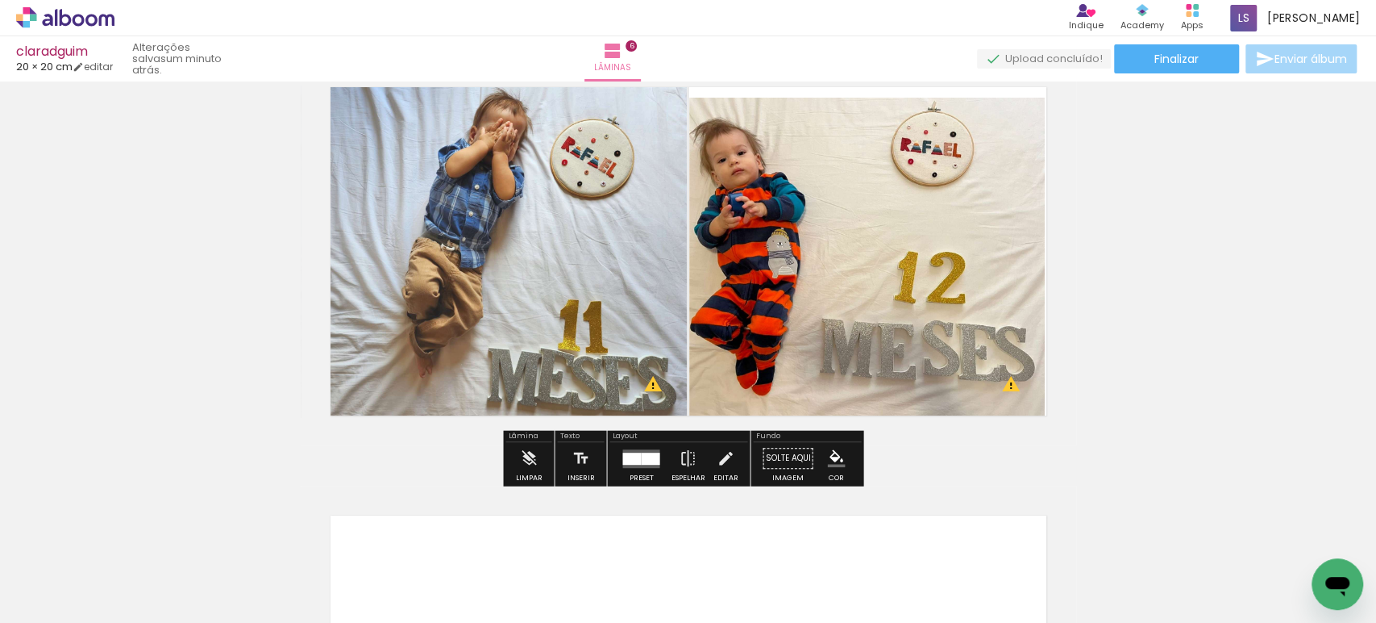
scroll to position [2209, 0]
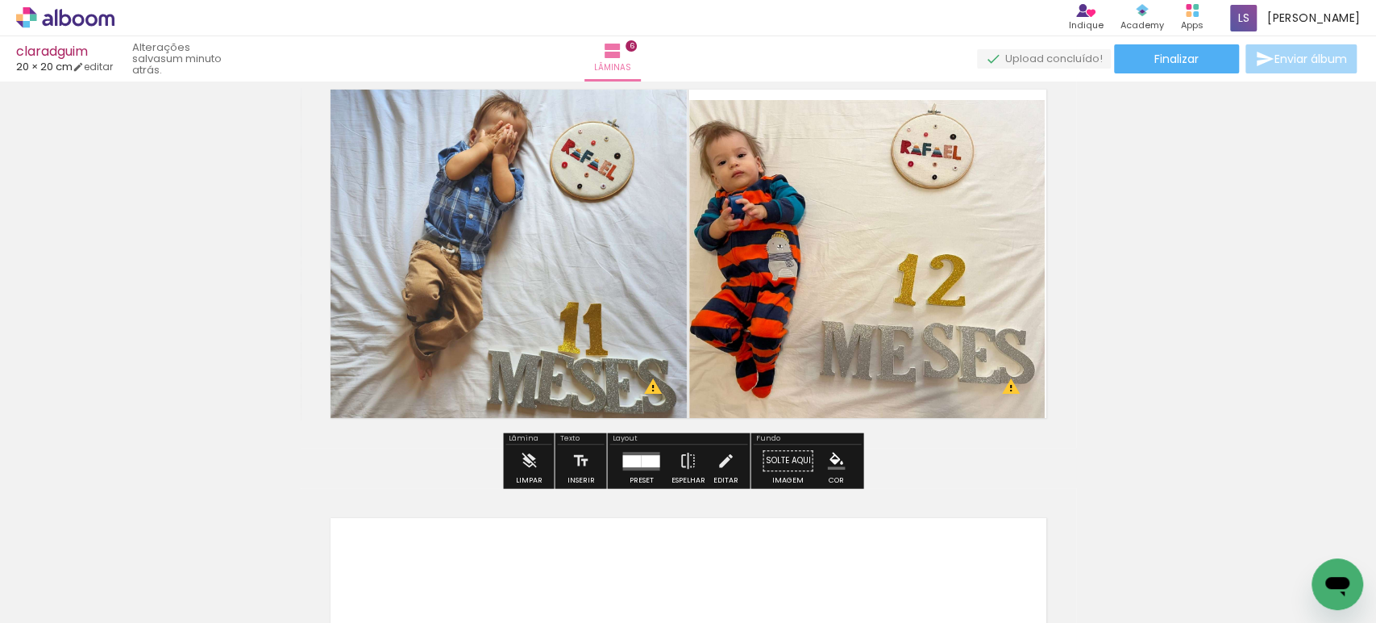
click at [1166, 56] on span "Finalizar" at bounding box center [1177, 58] width 44 height 11
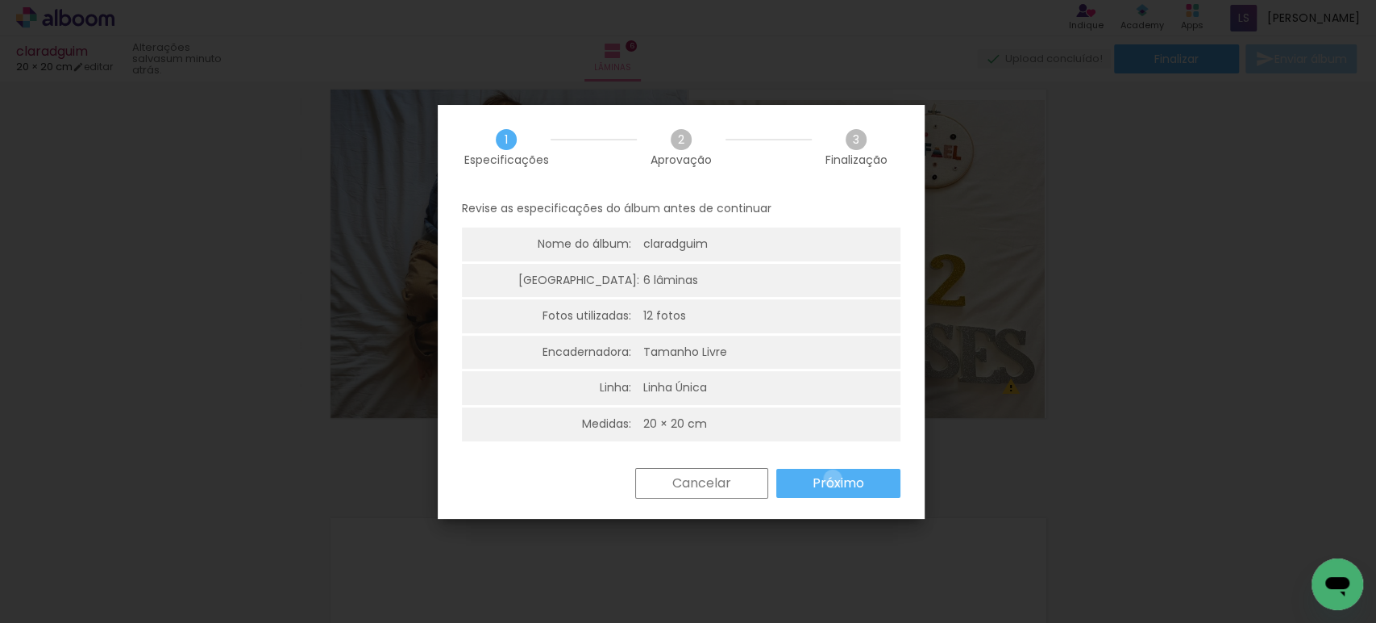
click at [0, 0] on slot "Próximo" at bounding box center [0, 0] width 0 height 0
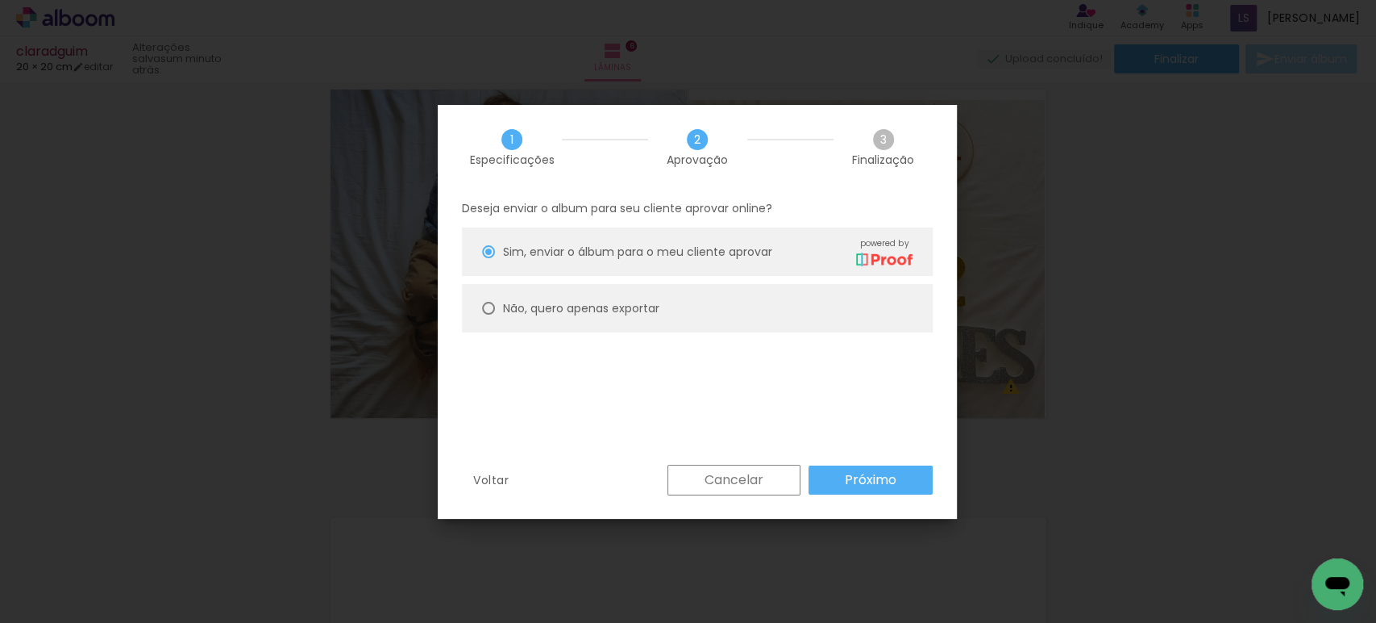
click at [0, 0] on slot "Não, quero apenas exportar" at bounding box center [0, 0] width 0 height 0
type paper-radio-button "on"
click at [0, 0] on slot "Próximo" at bounding box center [0, 0] width 0 height 0
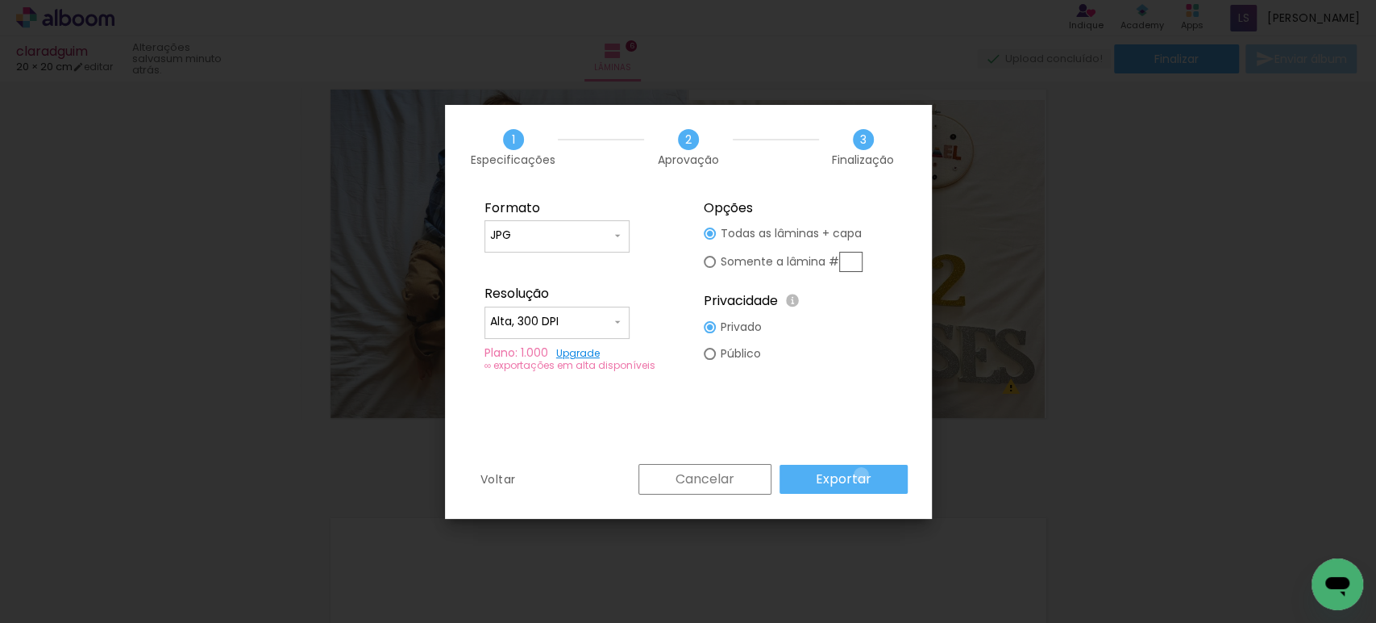
click at [0, 0] on slot "Exportar" at bounding box center [0, 0] width 0 height 0
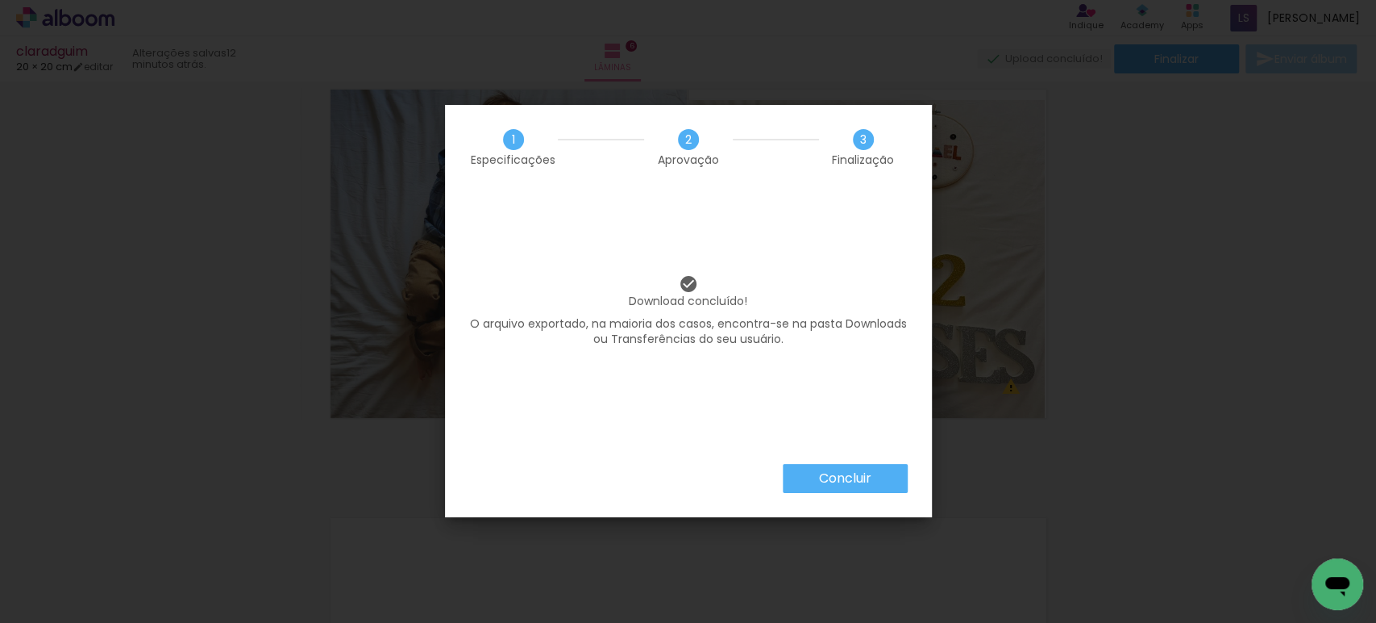
click at [812, 473] on paper-button "Concluir" at bounding box center [845, 478] width 125 height 29
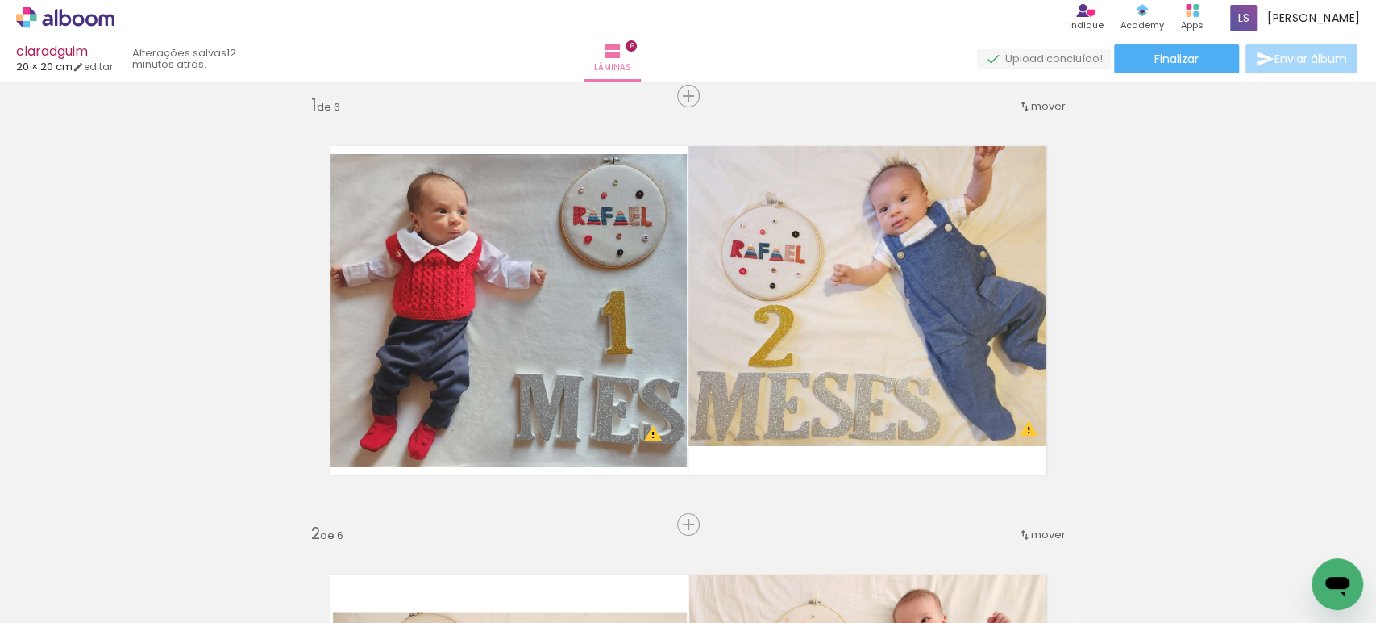
scroll to position [0, 0]
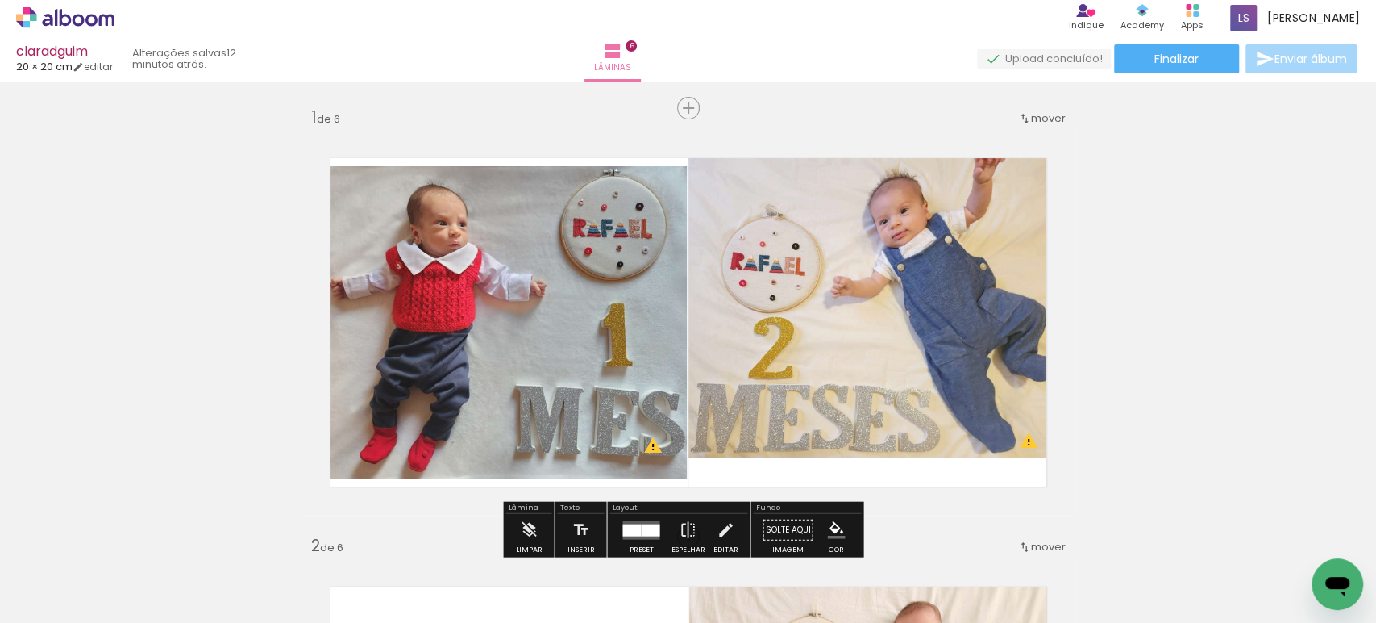
click at [867, 267] on quentale-photo at bounding box center [868, 308] width 358 height 300
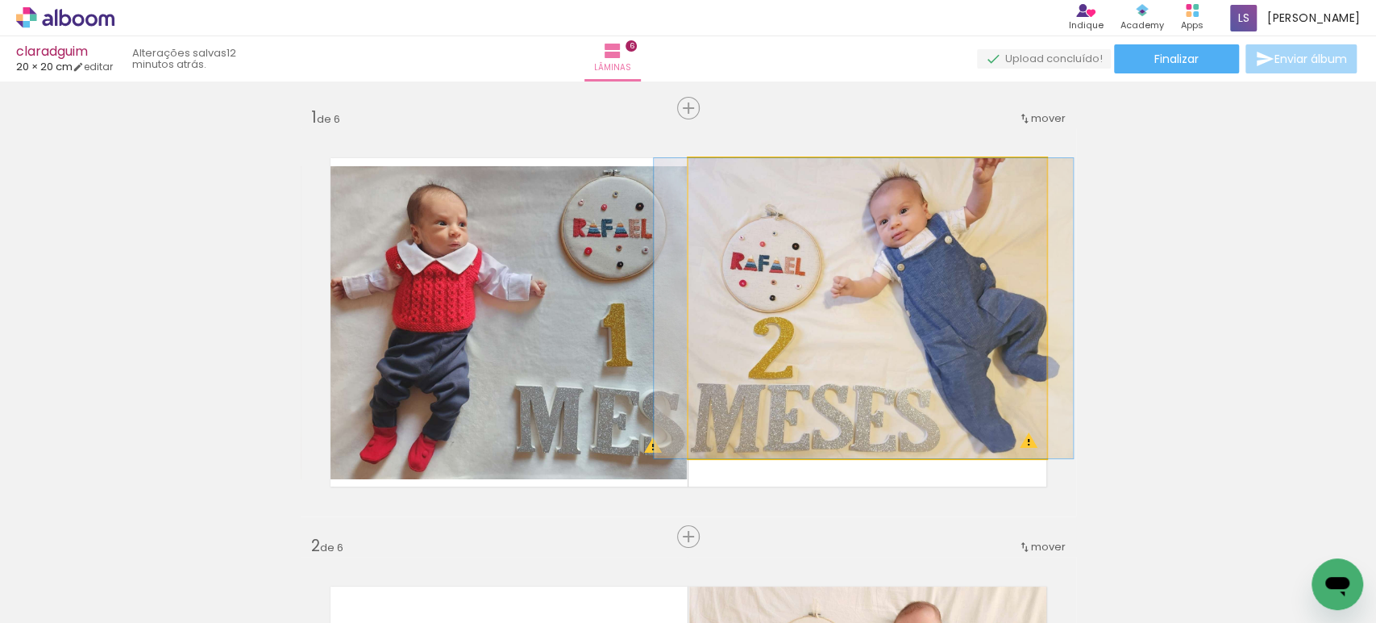
click at [867, 267] on quentale-photo at bounding box center [868, 308] width 358 height 300
click at [0, 0] on div at bounding box center [0, 0] width 0 height 0
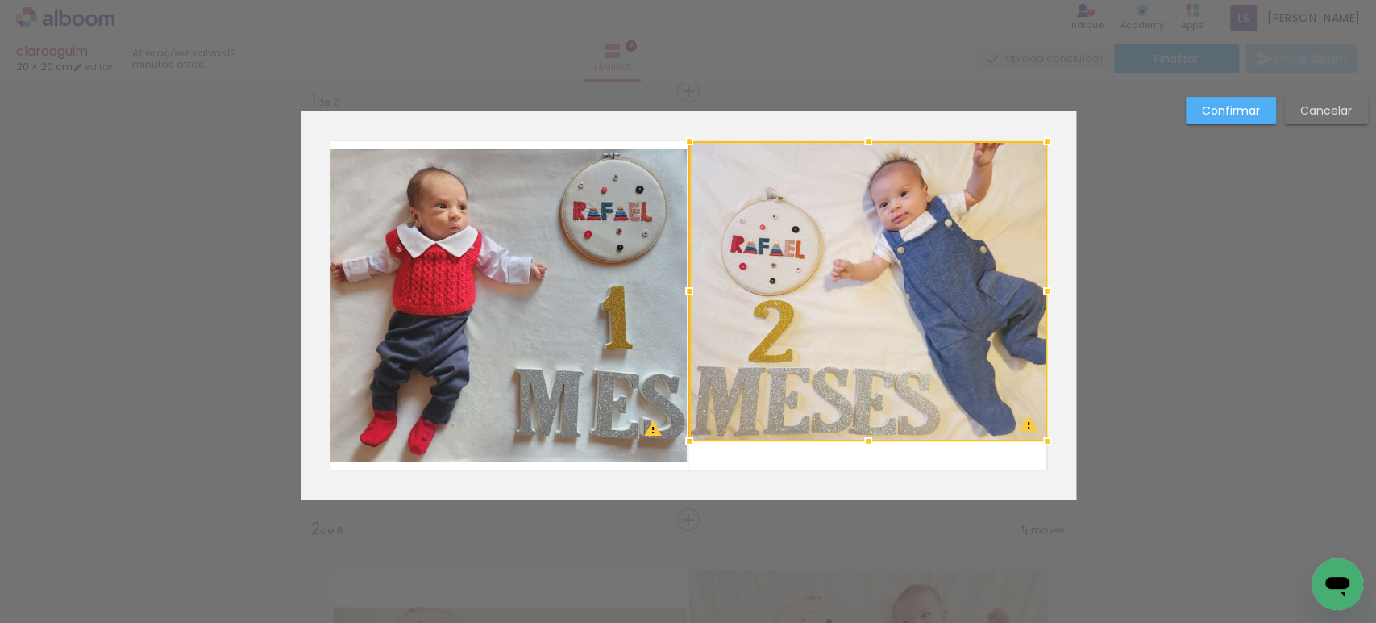
scroll to position [19, 0]
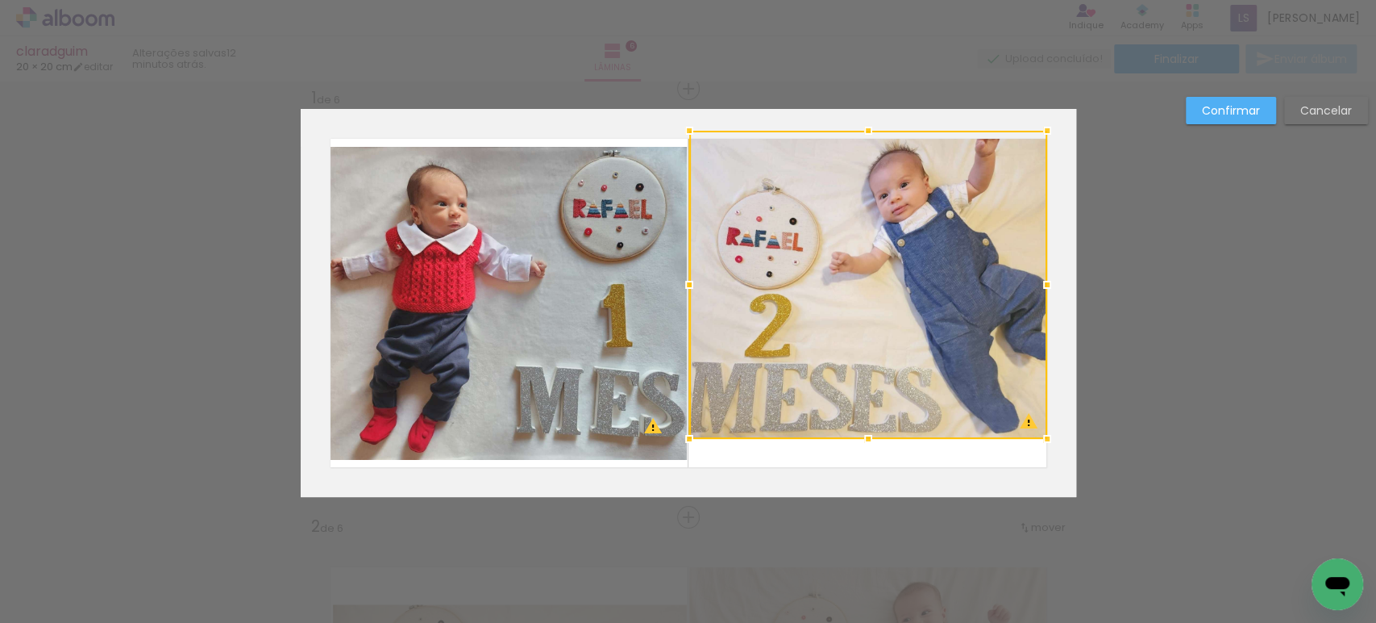
drag, startPoint x: 862, startPoint y: 131, endPoint x: 867, endPoint y: 117, distance: 15.3
click at [867, 117] on div at bounding box center [868, 131] width 32 height 32
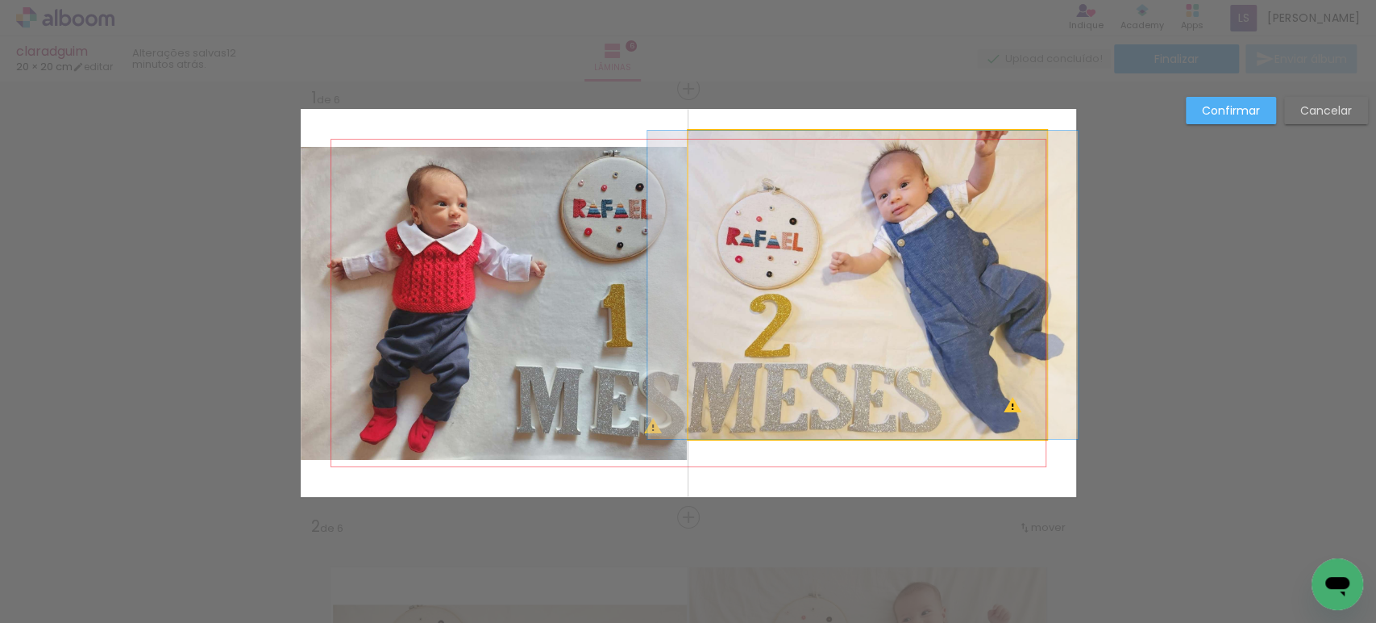
click at [890, 244] on quentale-photo at bounding box center [868, 285] width 358 height 308
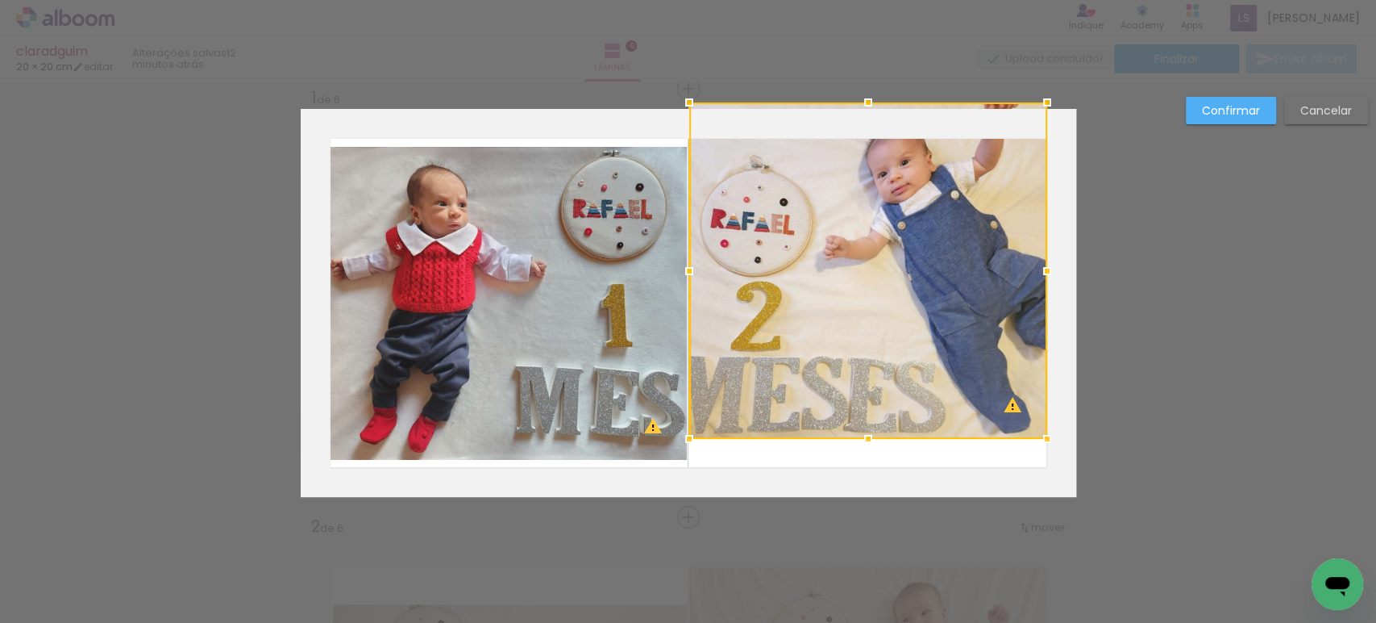
drag, startPoint x: 864, startPoint y: 125, endPoint x: 875, endPoint y: 110, distance: 17.9
click at [875, 110] on div at bounding box center [868, 102] width 32 height 32
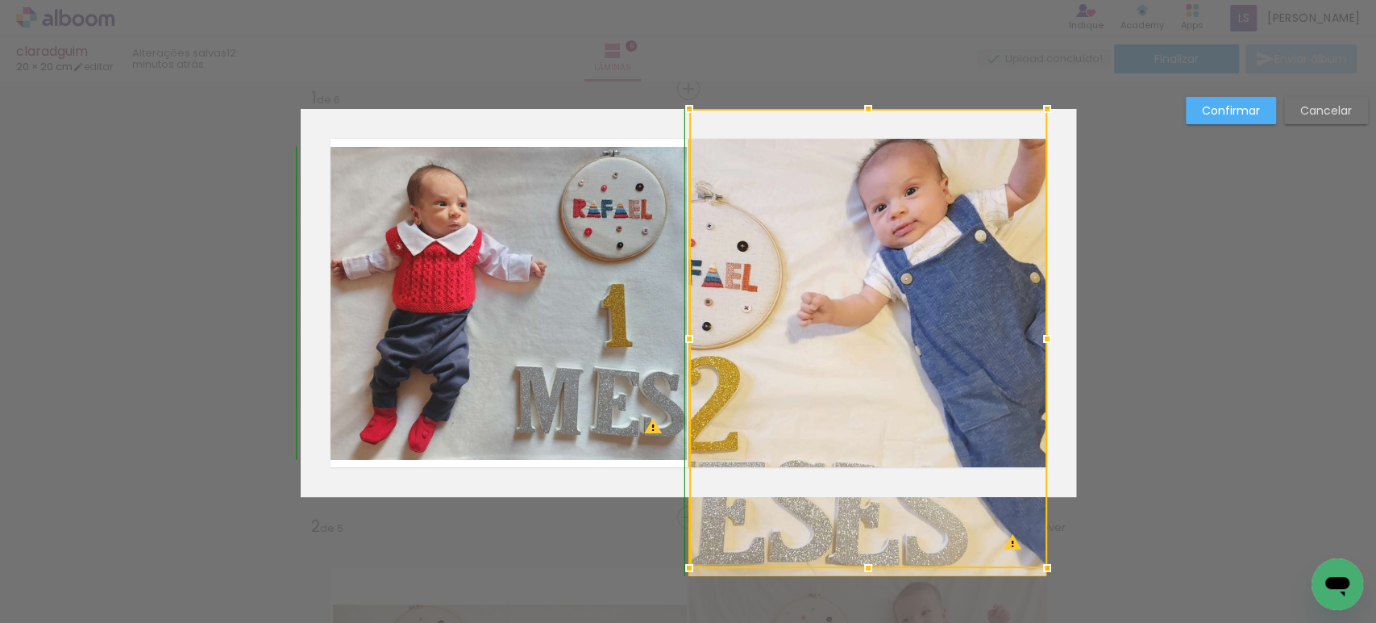
drag, startPoint x: 864, startPoint y: 439, endPoint x: 872, endPoint y: 413, distance: 27.6
click at [872, 413] on div at bounding box center [868, 338] width 358 height 459
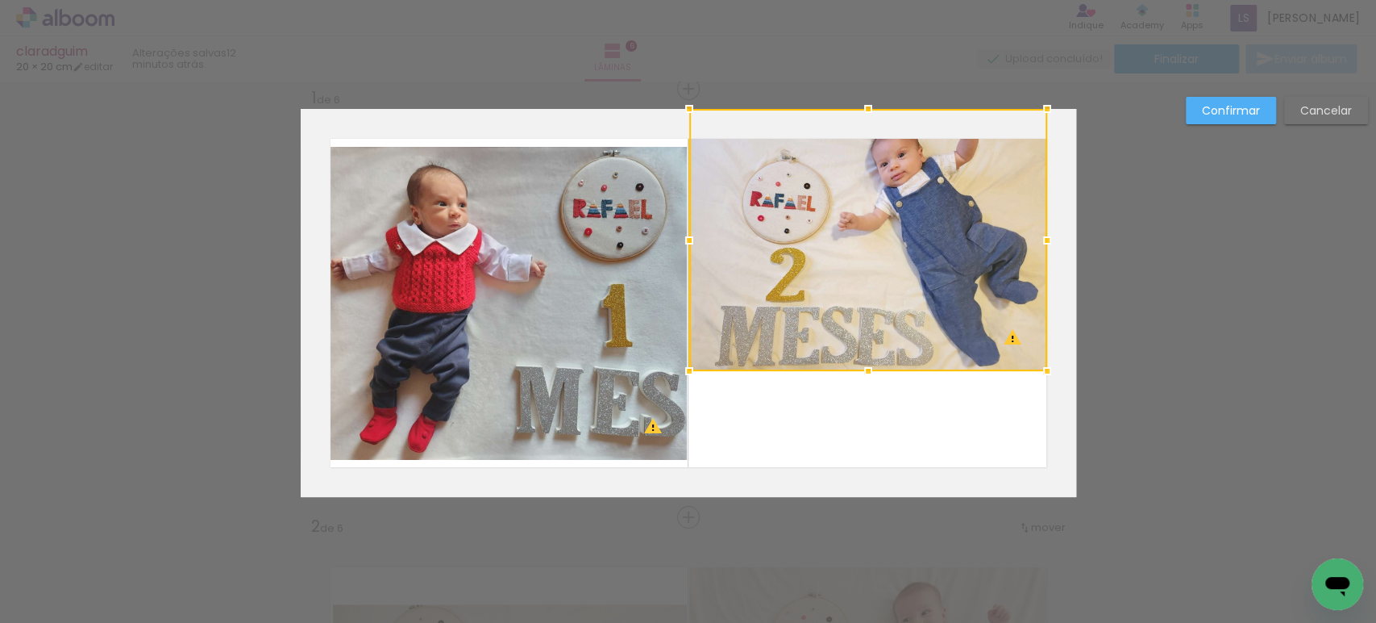
drag, startPoint x: 856, startPoint y: 493, endPoint x: 893, endPoint y: 373, distance: 126.5
click at [893, 373] on album-spread "1 de 6" at bounding box center [689, 303] width 776 height 388
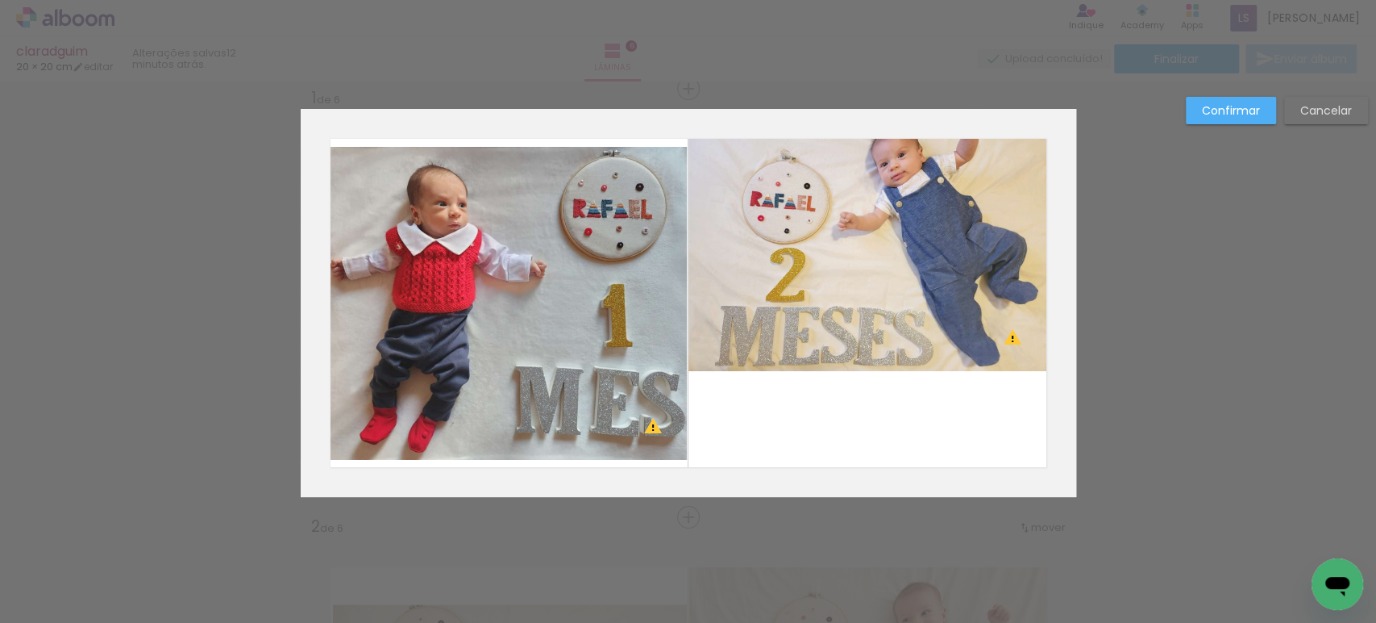
click at [916, 250] on quentale-photo at bounding box center [868, 240] width 358 height 262
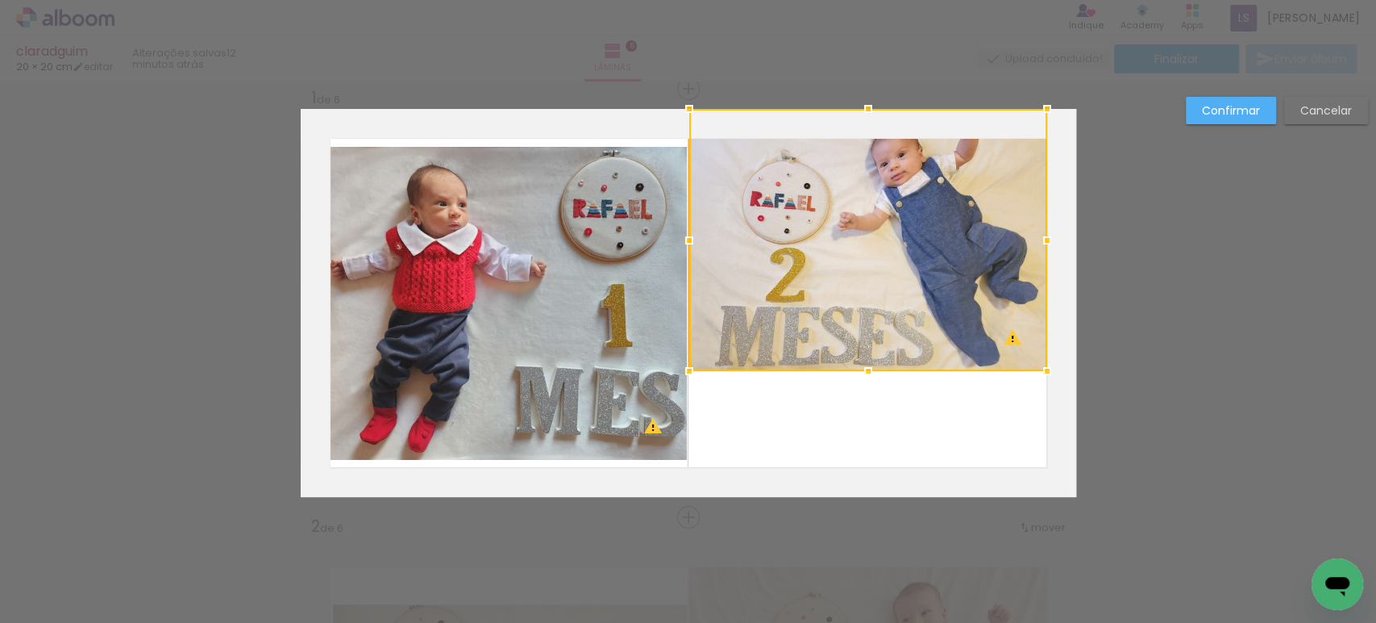
click at [916, 250] on div at bounding box center [868, 240] width 358 height 262
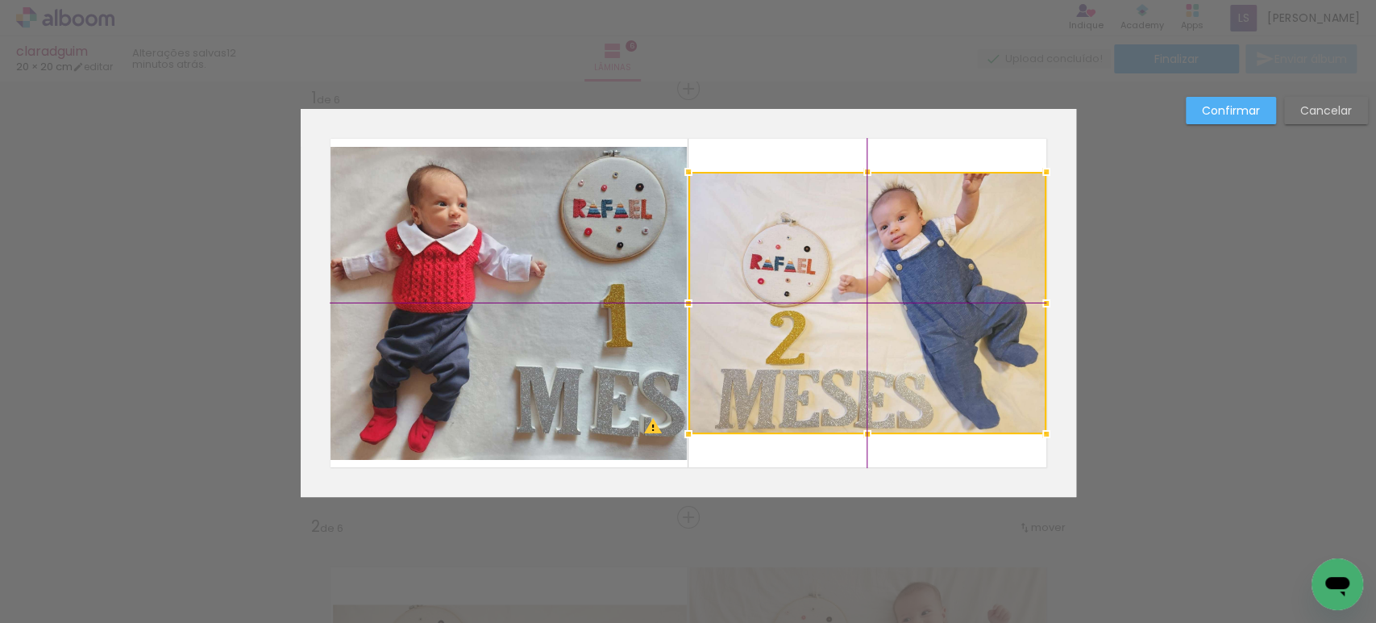
drag, startPoint x: 920, startPoint y: 244, endPoint x: 929, endPoint y: 300, distance: 57.1
click at [929, 300] on div at bounding box center [868, 303] width 358 height 262
click at [957, 248] on div at bounding box center [868, 303] width 358 height 262
click at [0, 0] on slot "Cancelar" at bounding box center [0, 0] width 0 height 0
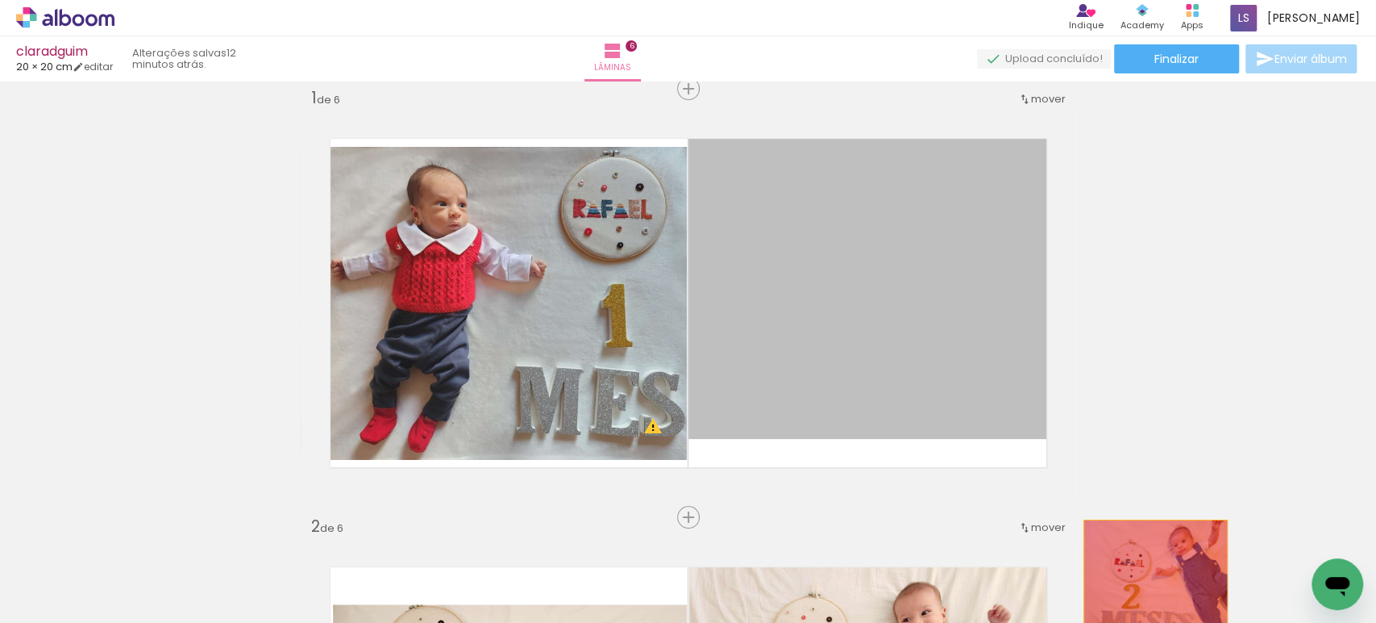
drag, startPoint x: 974, startPoint y: 250, endPoint x: 1149, endPoint y: 579, distance: 372.6
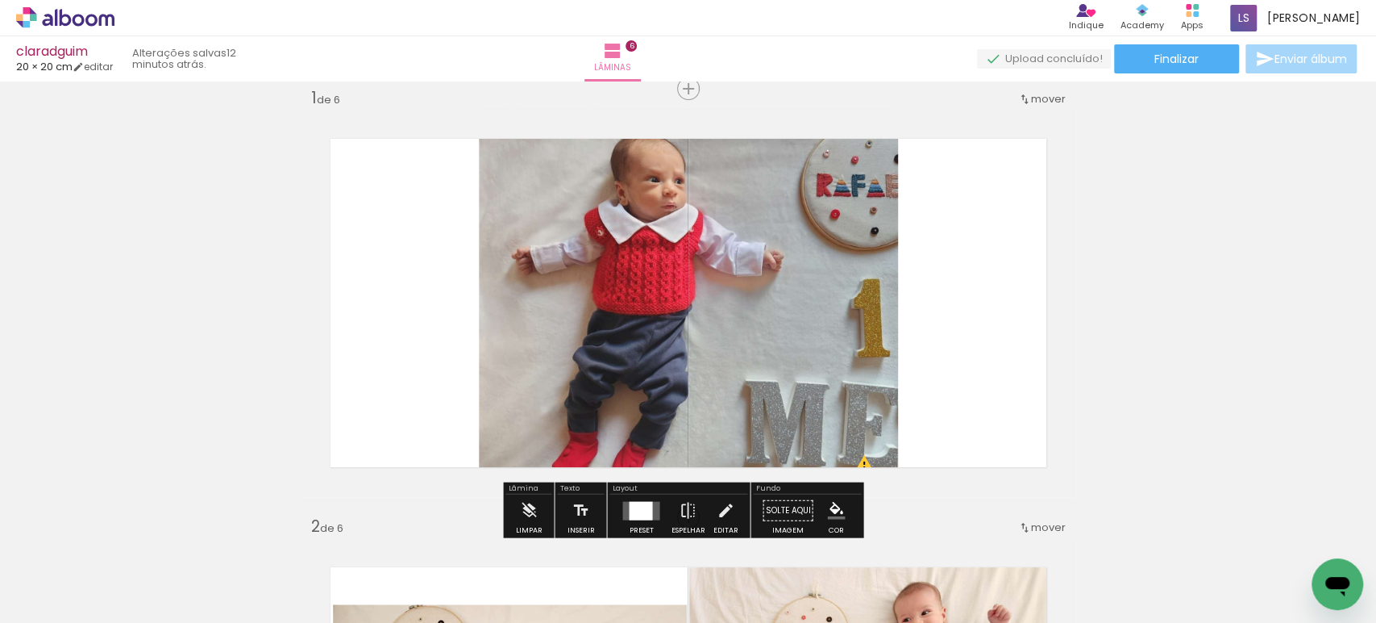
click at [639, 503] on div at bounding box center [640, 510] width 23 height 19
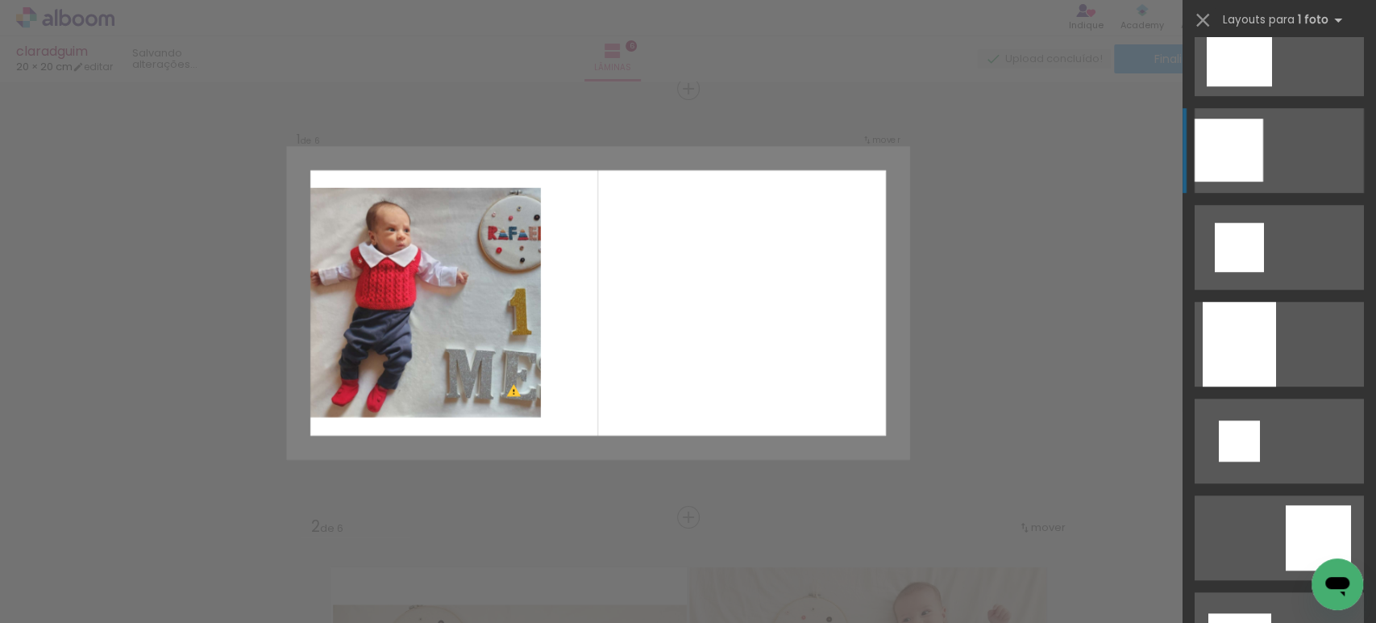
scroll to position [716, 0]
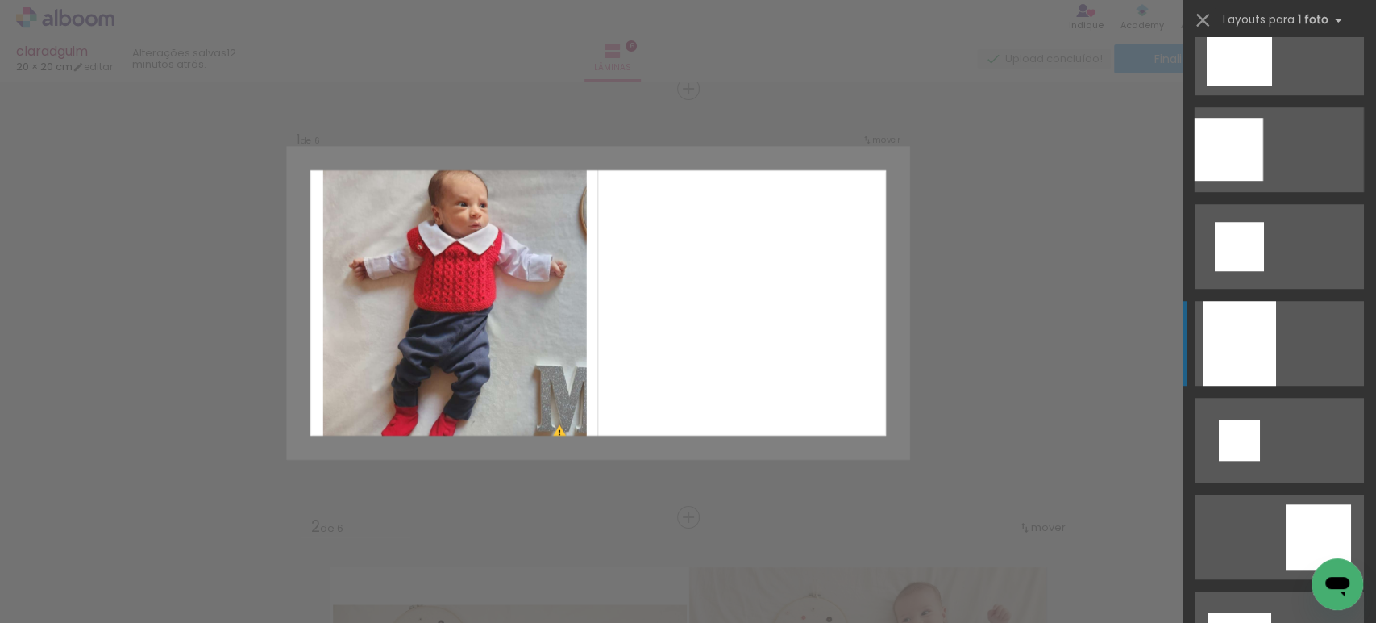
click at [1244, 323] on div at bounding box center [1239, 343] width 73 height 85
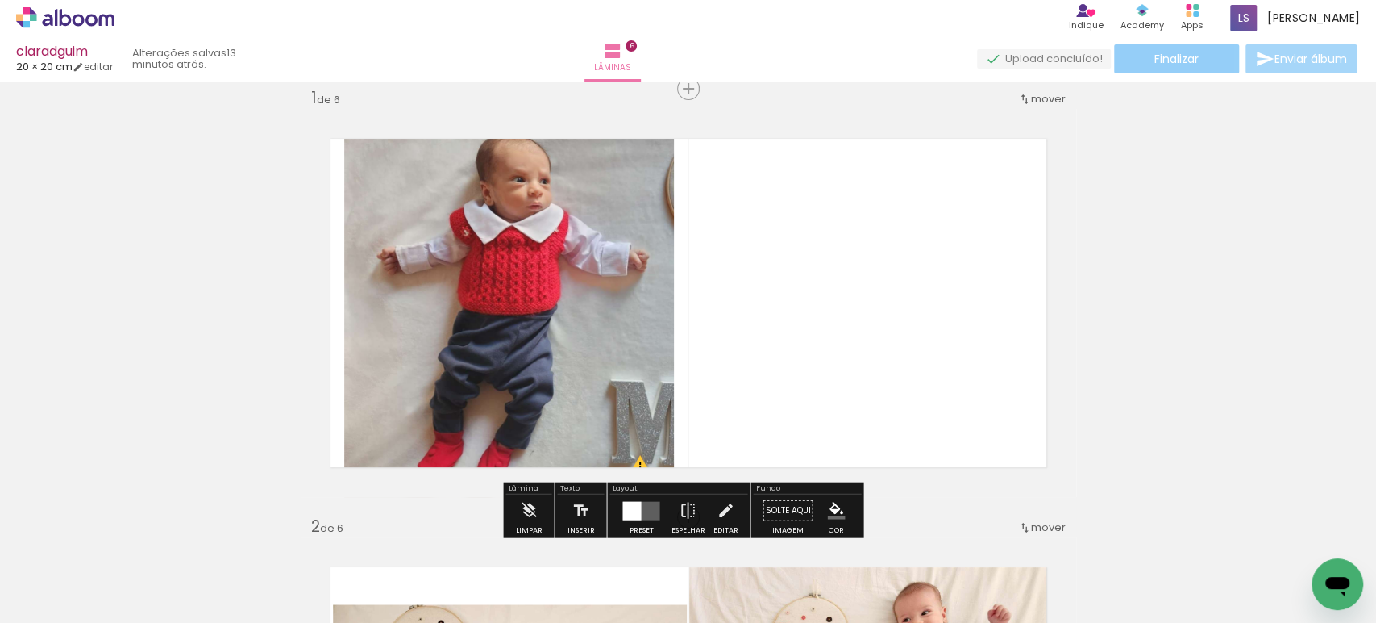
click at [1181, 61] on span "Finalizar" at bounding box center [1177, 58] width 44 height 11
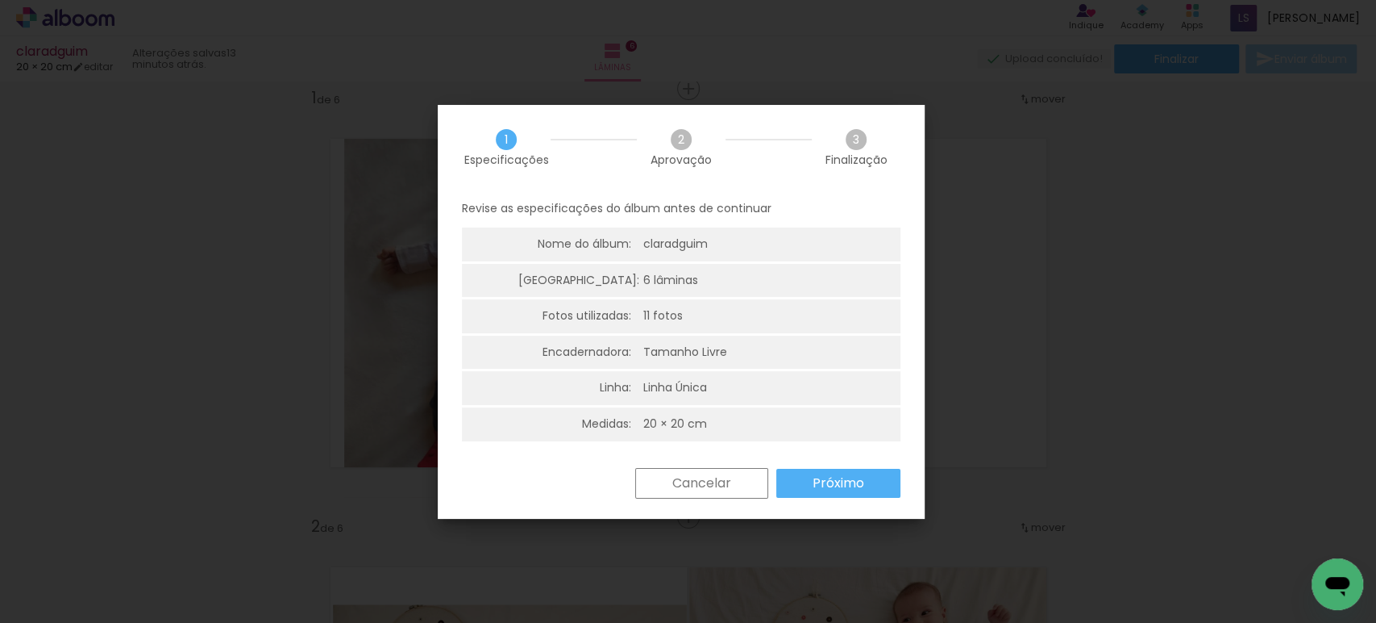
click at [0, 0] on slot "Próximo" at bounding box center [0, 0] width 0 height 0
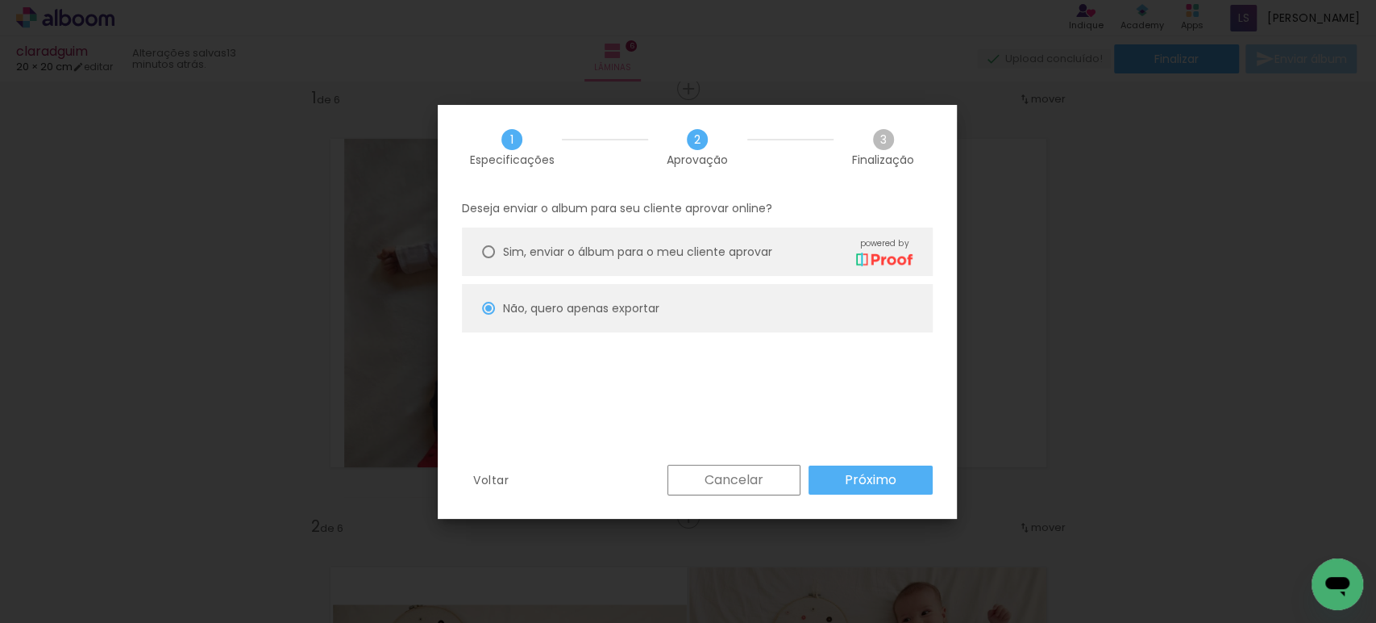
click at [0, 0] on slot "Próximo" at bounding box center [0, 0] width 0 height 0
type input "Alta, 300 DPI"
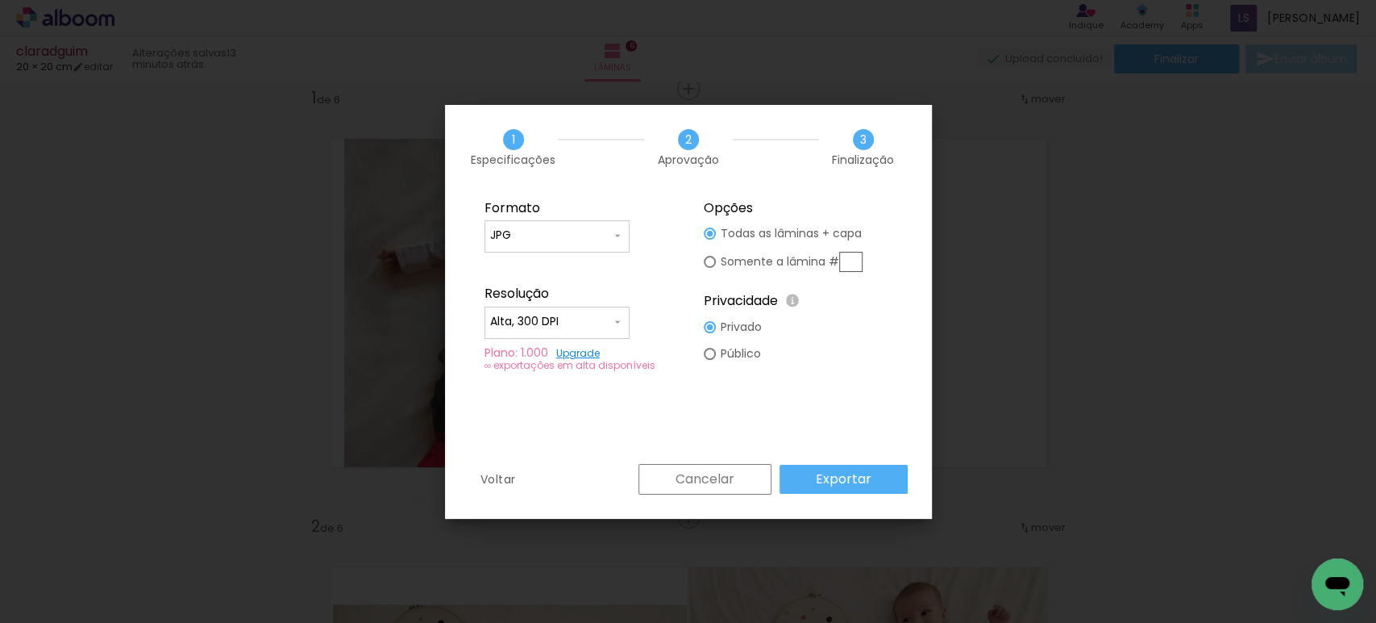
click at [845, 256] on input "text" at bounding box center [850, 262] width 23 height 20
type paper-radio-button "on"
type input "1"
click at [0, 0] on slot "Exportar" at bounding box center [0, 0] width 0 height 0
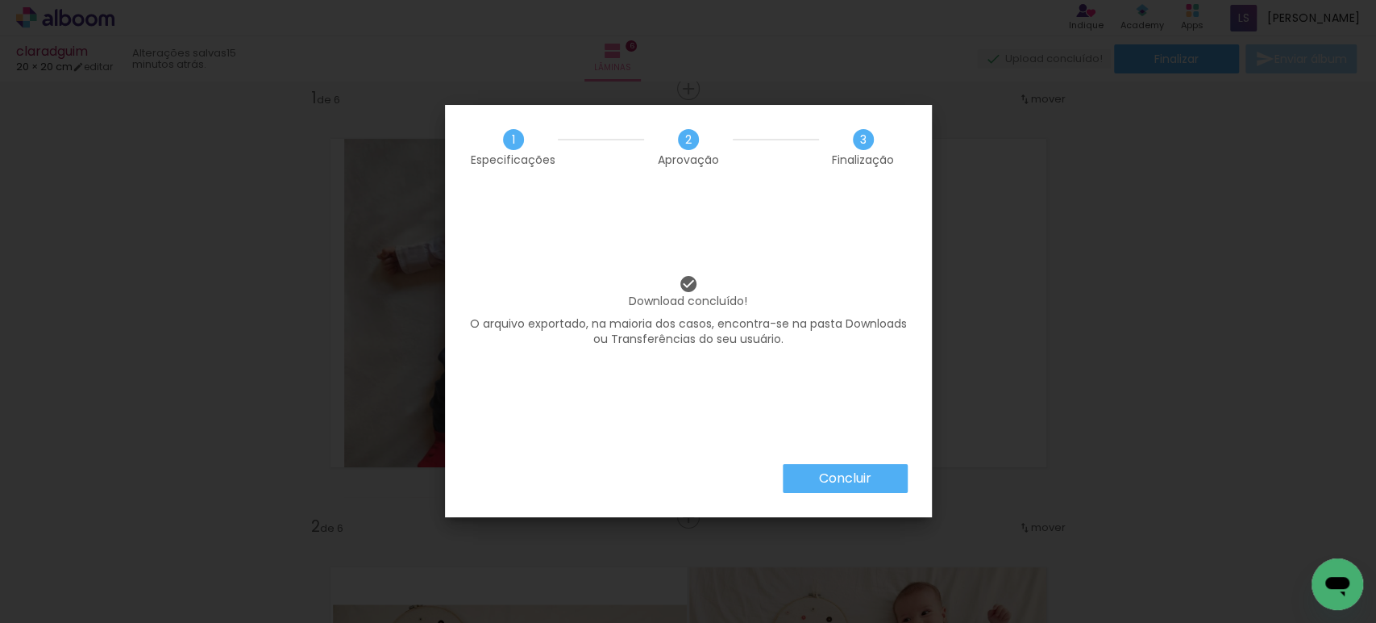
click at [0, 0] on slot "Concluir" at bounding box center [0, 0] width 0 height 0
